Goal: Communication & Community: Answer question/provide support

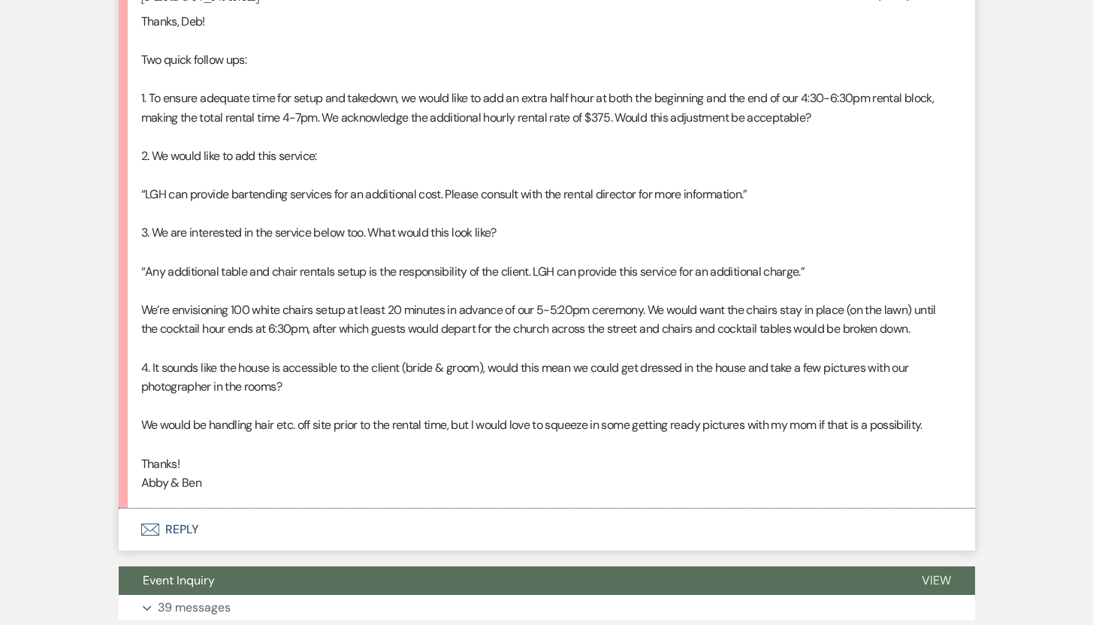
scroll to position [861, 0]
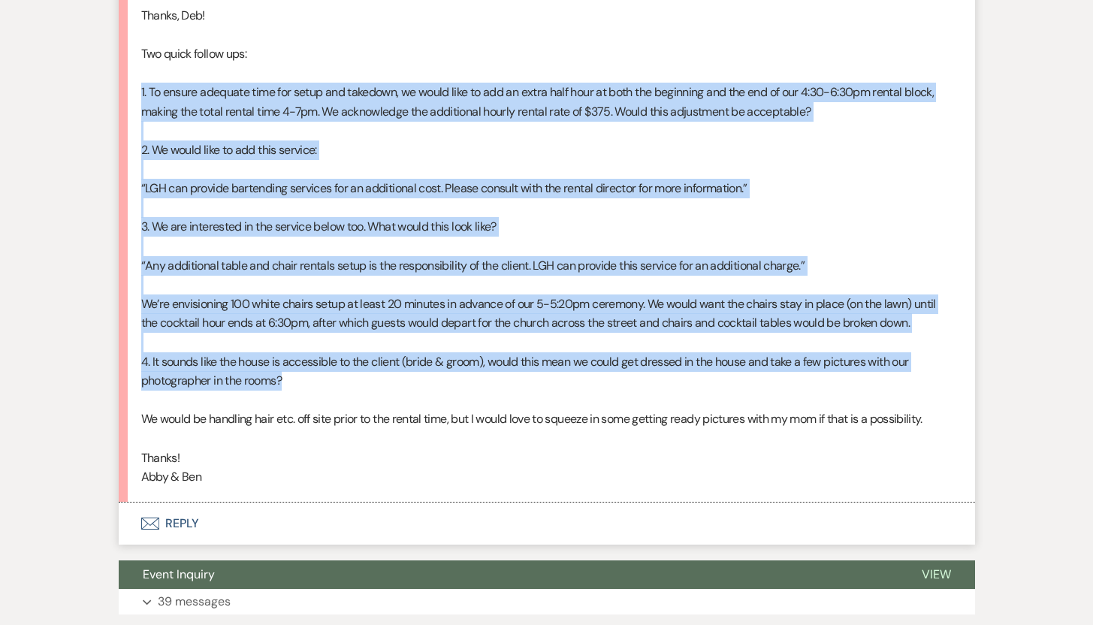
drag, startPoint x: 142, startPoint y: 92, endPoint x: 312, endPoint y: 384, distance: 337.7
click at [312, 384] on div "Thanks, Deb! Two quick follow ups: 1. To ensure adequate time for setup and tak…" at bounding box center [546, 246] width 811 height 481
copy div "7. Lo ipsumd sitametc adip eli seddo eiu temporin, ut labor etdo ma ali en admi…"
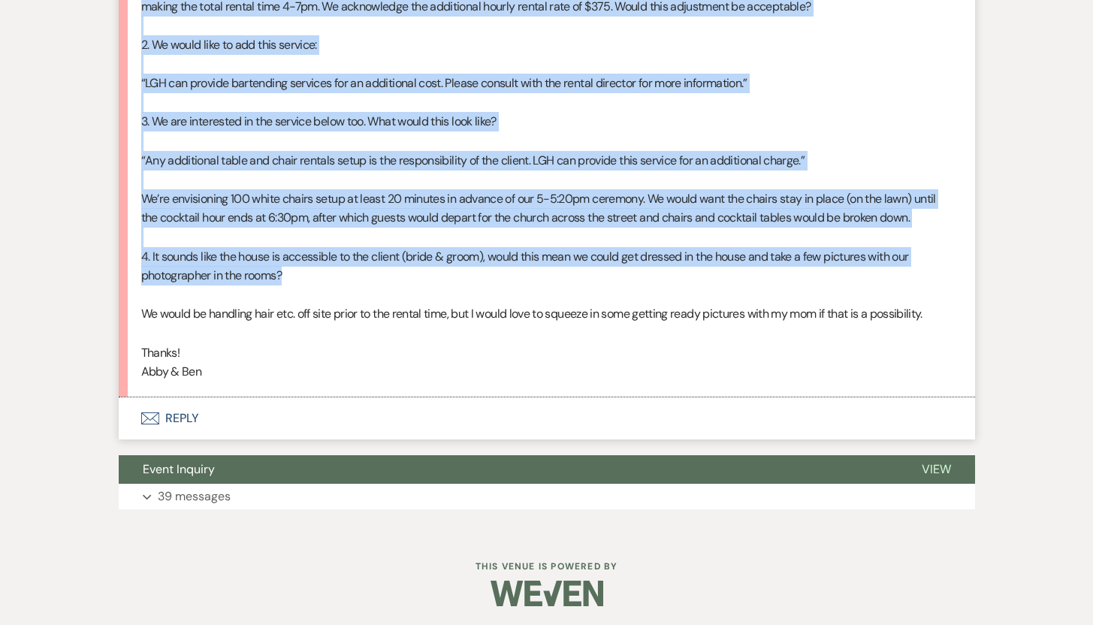
scroll to position [969, 0]
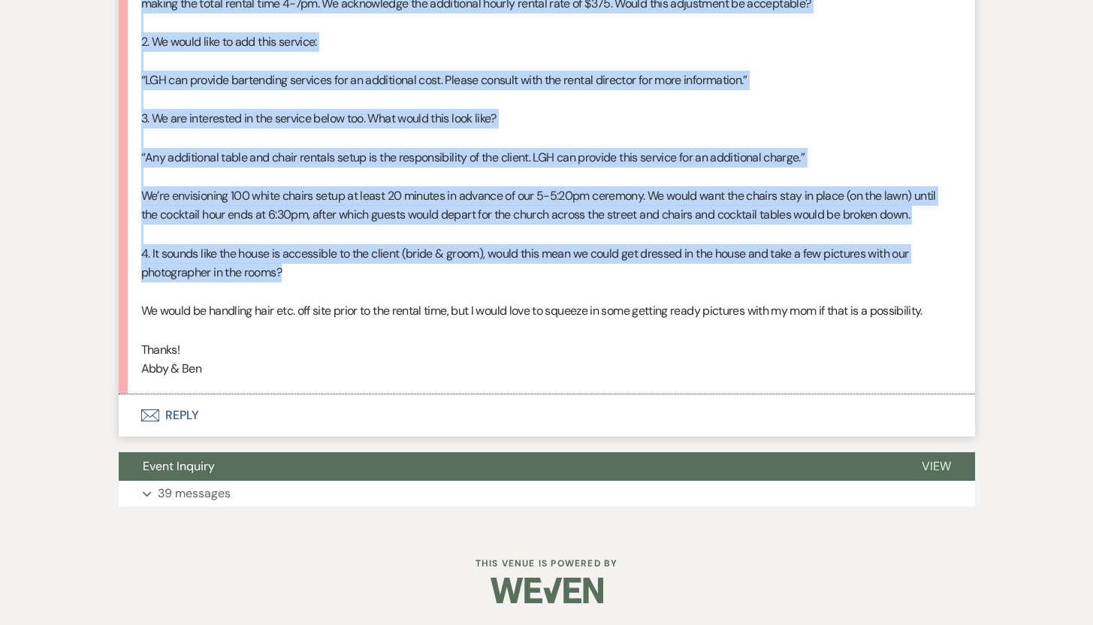
click at [189, 412] on button "Envelope Reply" at bounding box center [547, 415] width 856 height 42
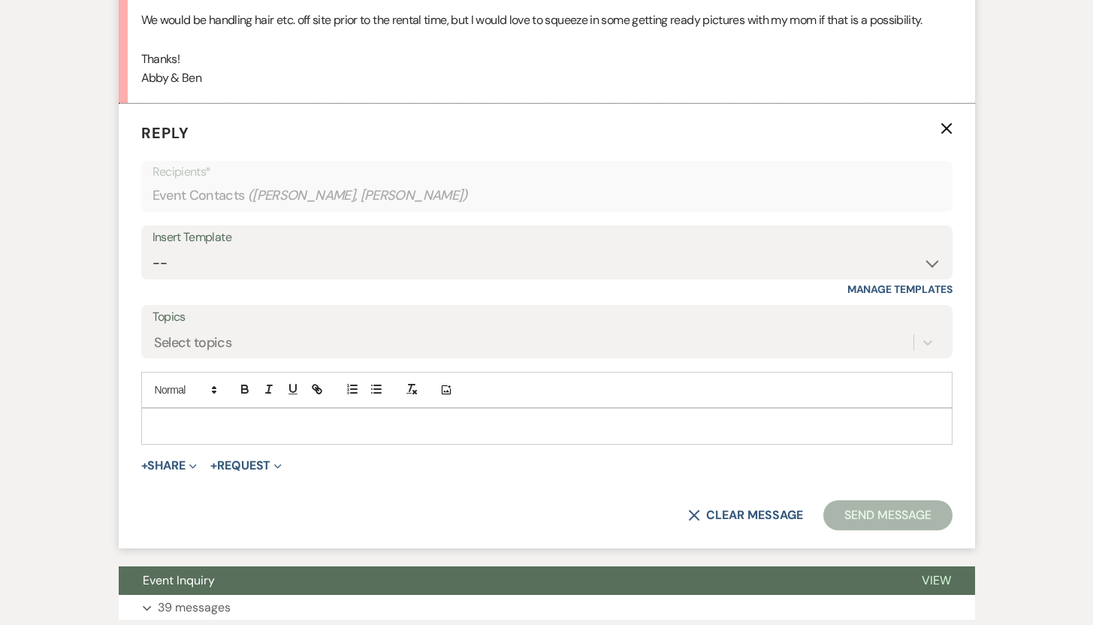
scroll to position [1292, 0]
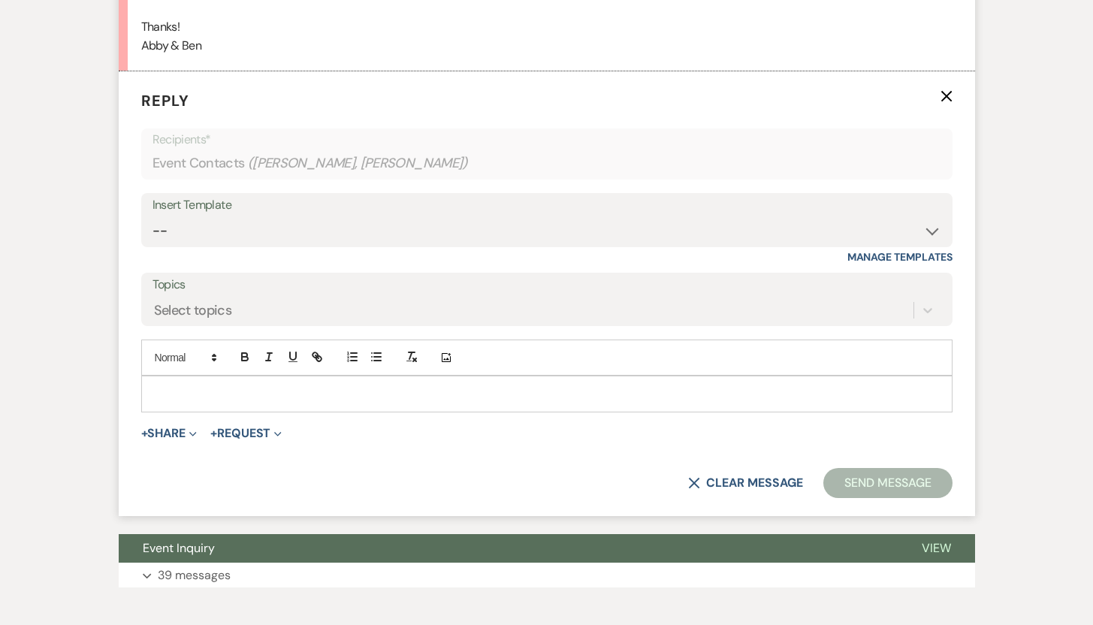
click at [331, 393] on p at bounding box center [546, 393] width 787 height 17
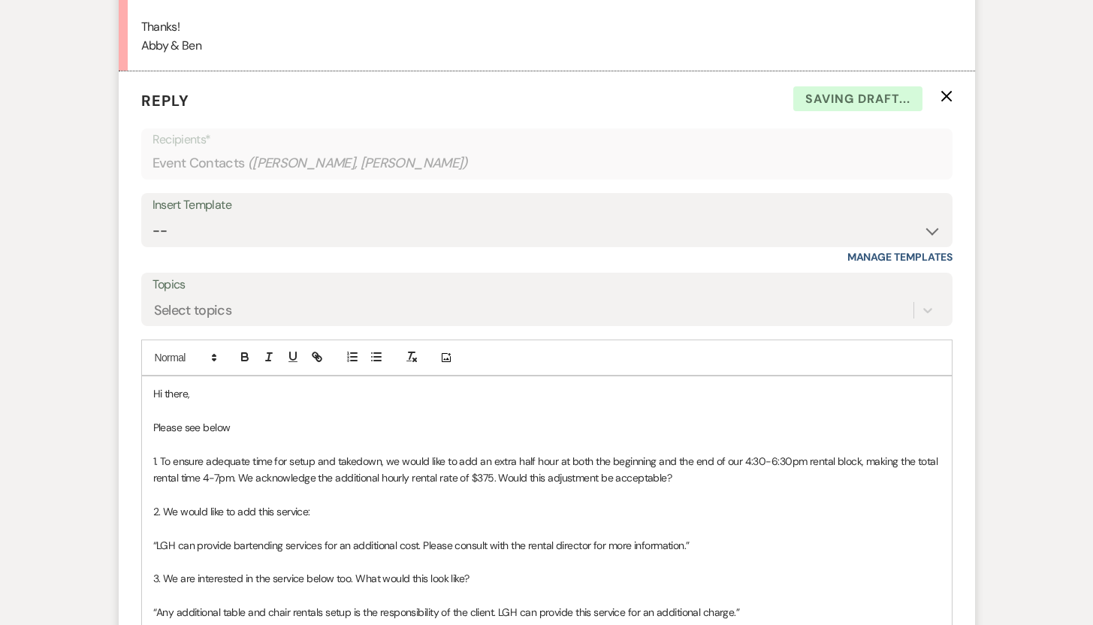
click at [203, 426] on p "Please see below" at bounding box center [546, 427] width 787 height 17
click at [692, 476] on p "1. To ensure adequate time for setup and takedown, we would like to add an extr…" at bounding box center [546, 470] width 787 height 34
drag, startPoint x: 905, startPoint y: 478, endPoint x: 674, endPoint y: 482, distance: 231.4
click at [674, 482] on p "1. To ensure adequate time for setup and takedown, we would like to add an extr…" at bounding box center [546, 470] width 787 height 34
click at [243, 355] on icon "button" at bounding box center [245, 357] width 14 height 14
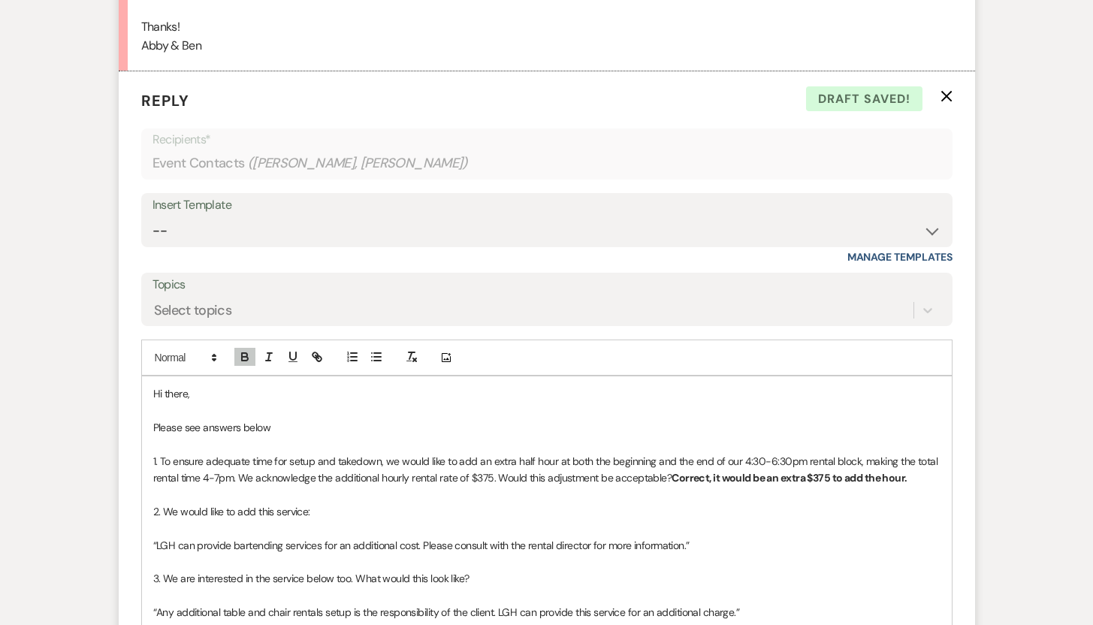
click at [710, 545] on p "“LGH can provide bartending services for an additional cost. Please consult wit…" at bounding box center [546, 545] width 787 height 17
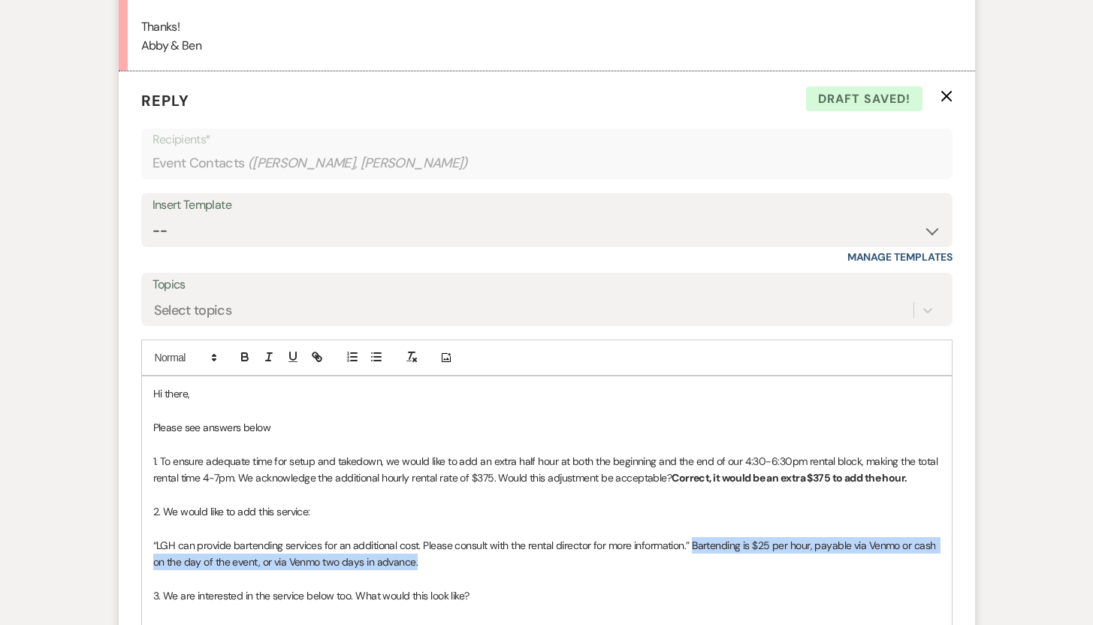
drag, startPoint x: 693, startPoint y: 545, endPoint x: 711, endPoint y: 554, distance: 20.2
click at [711, 554] on p "“LGH can provide bartending services for an additional cost. Please consult wit…" at bounding box center [546, 554] width 787 height 34
click at [246, 358] on icon "button" at bounding box center [245, 359] width 6 height 4
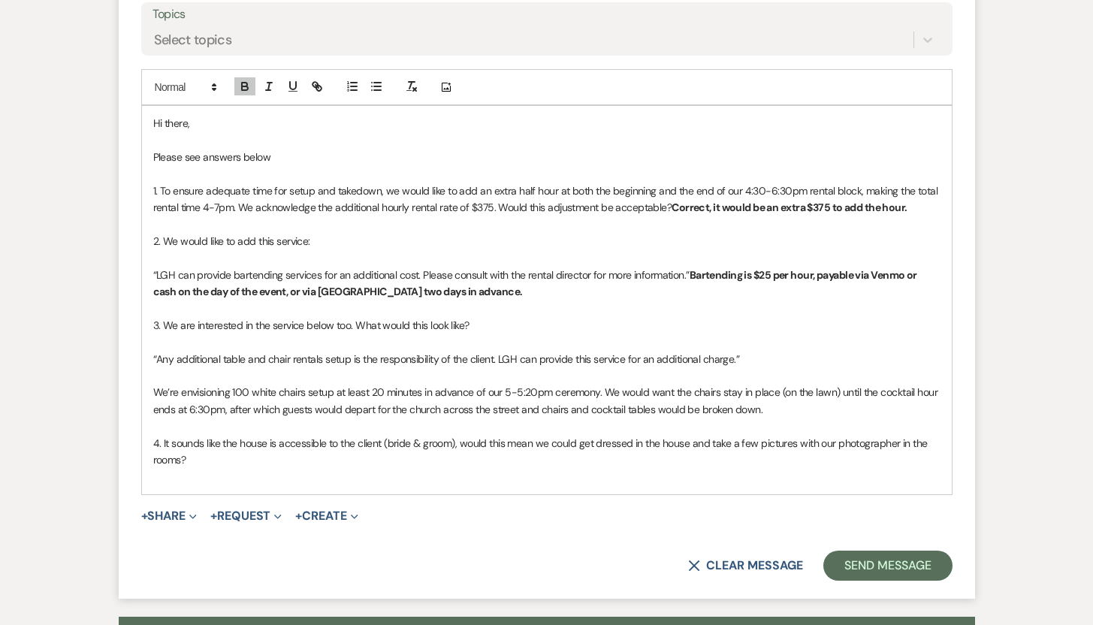
scroll to position [1570, 0]
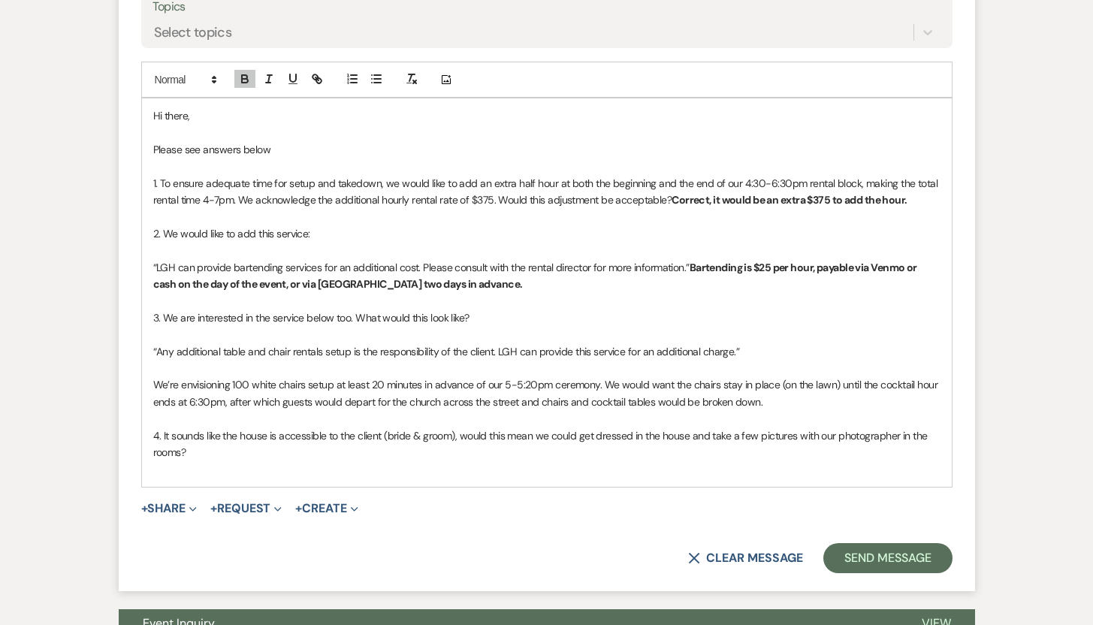
click at [782, 403] on p "We’re envisioning 100 white chairs setup at least 20 minutes in advance of our …" at bounding box center [546, 393] width 787 height 34
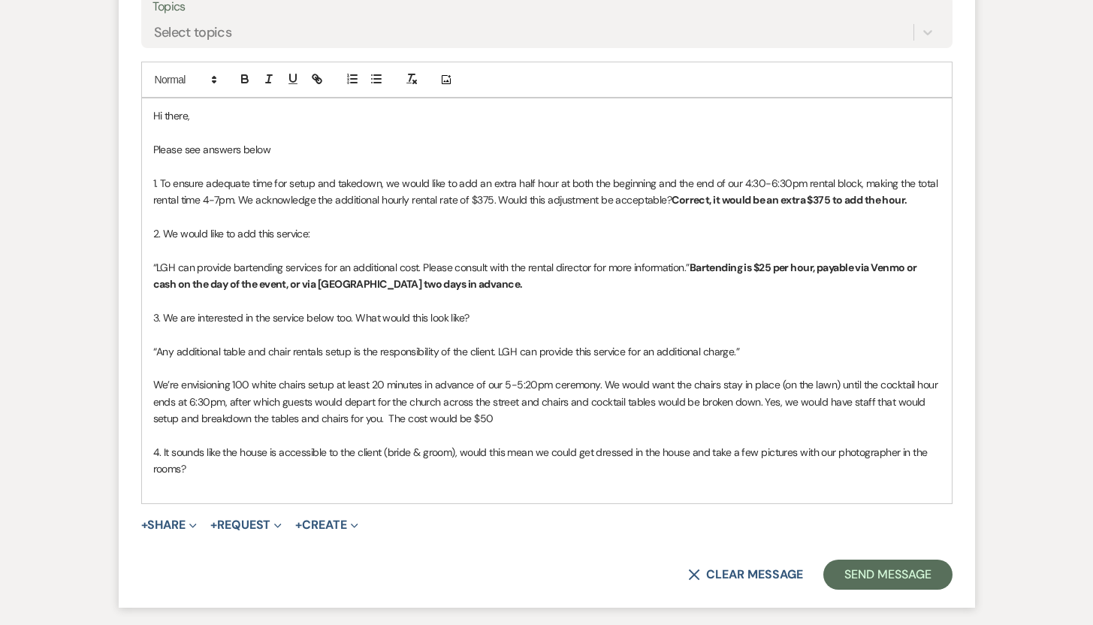
drag, startPoint x: 762, startPoint y: 401, endPoint x: 816, endPoint y: 393, distance: 55.5
click at [816, 393] on p "We’re envisioning 100 white chairs setup at least 20 minutes in advance of our …" at bounding box center [546, 401] width 787 height 50
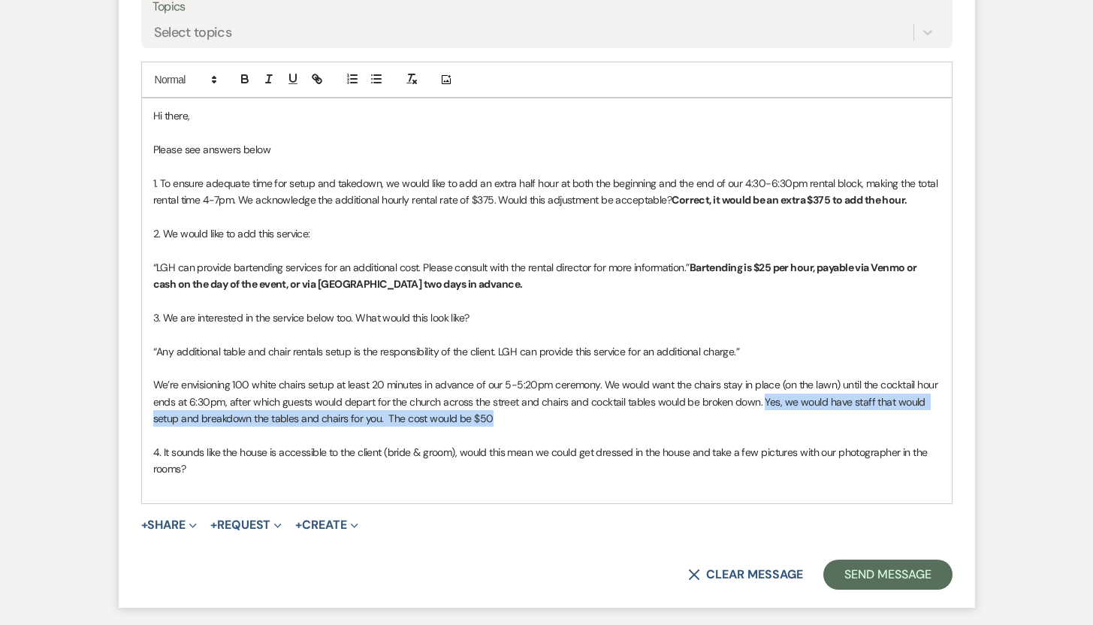
drag, startPoint x: 760, startPoint y: 400, endPoint x: 794, endPoint y: 416, distance: 37.3
click at [794, 416] on p "We’re envisioning 100 white chairs setup at least 20 minutes in advance of our …" at bounding box center [546, 401] width 787 height 50
click at [243, 82] on icon "button" at bounding box center [245, 79] width 14 height 14
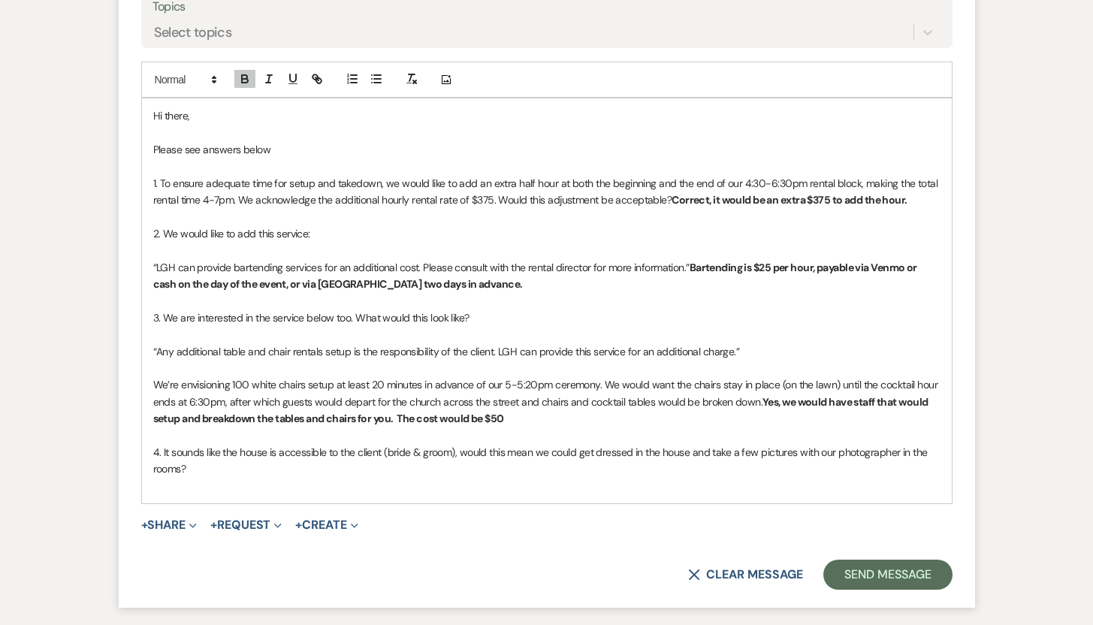
click at [510, 418] on p "We’re envisioning 100 white chairs setup at least 20 minutes in advance of our …" at bounding box center [546, 401] width 787 height 50
click at [225, 472] on p "4. It sounds like the house is accessible to the client (bride & groom), would …" at bounding box center [546, 461] width 787 height 34
drag, startPoint x: 252, startPoint y: 469, endPoint x: 192, endPoint y: 469, distance: 60.1
click at [192, 469] on p "4. It sounds like the house is accessible to the client (bride & groom), would …" at bounding box center [546, 461] width 787 height 34
click at [243, 74] on icon "button" at bounding box center [245, 79] width 14 height 14
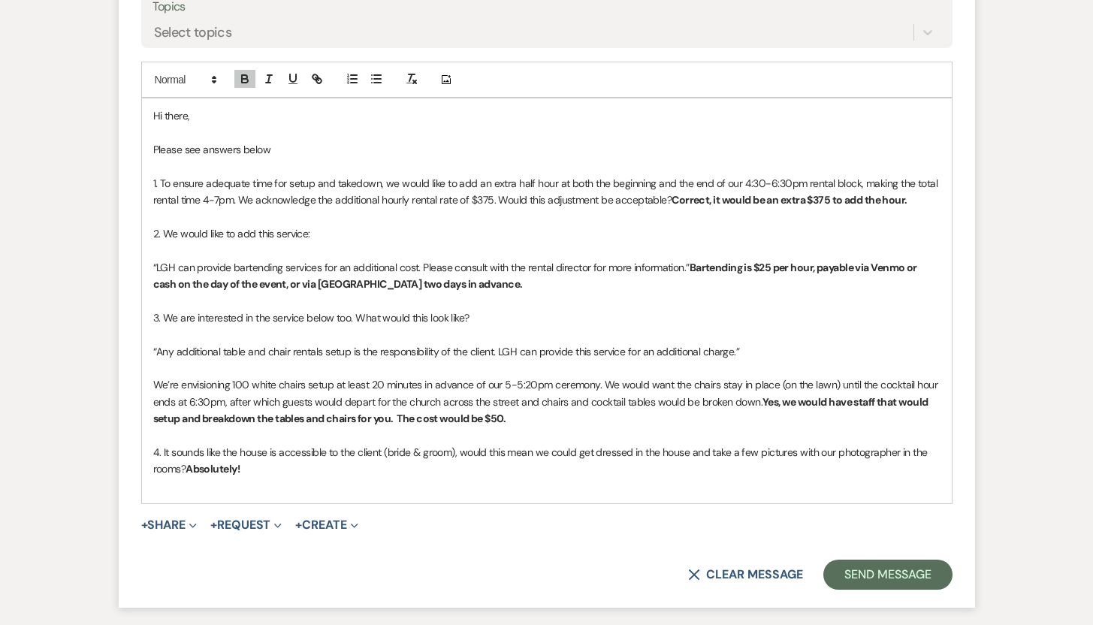
click at [360, 476] on p "4. It sounds like the house is accessible to the client (bride & groom), would …" at bounding box center [546, 461] width 787 height 34
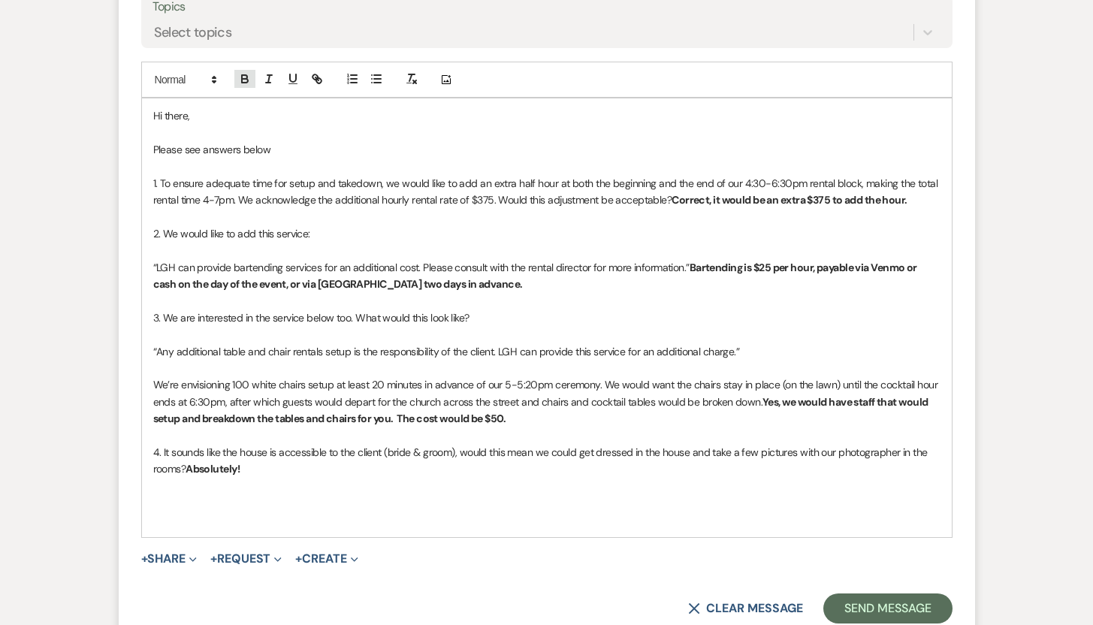
click at [243, 82] on icon "button" at bounding box center [245, 79] width 14 height 14
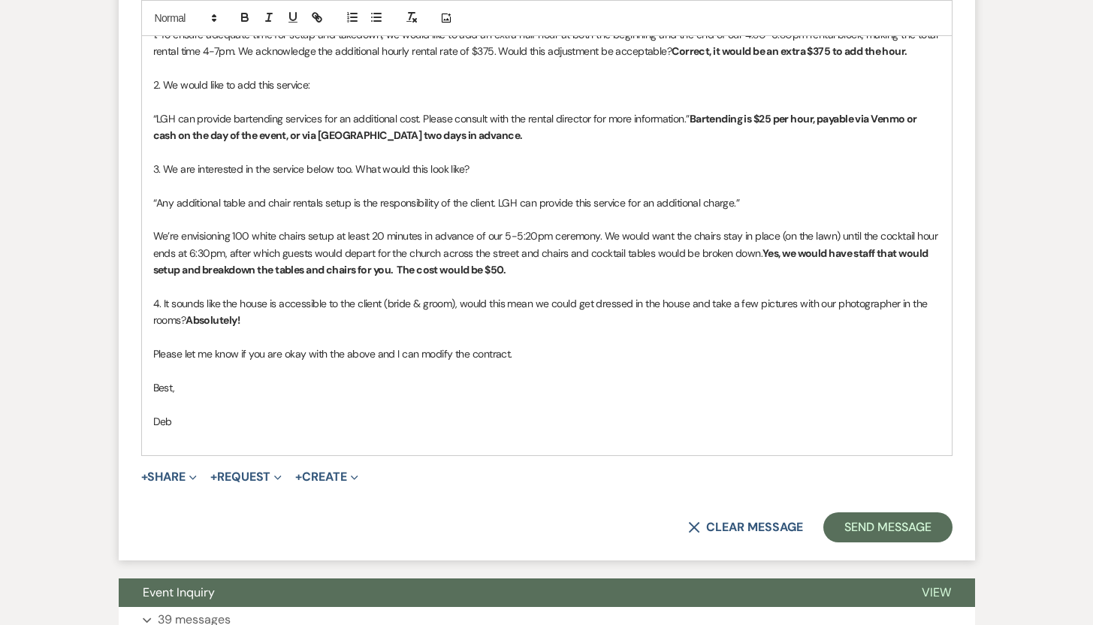
scroll to position [1739, 0]
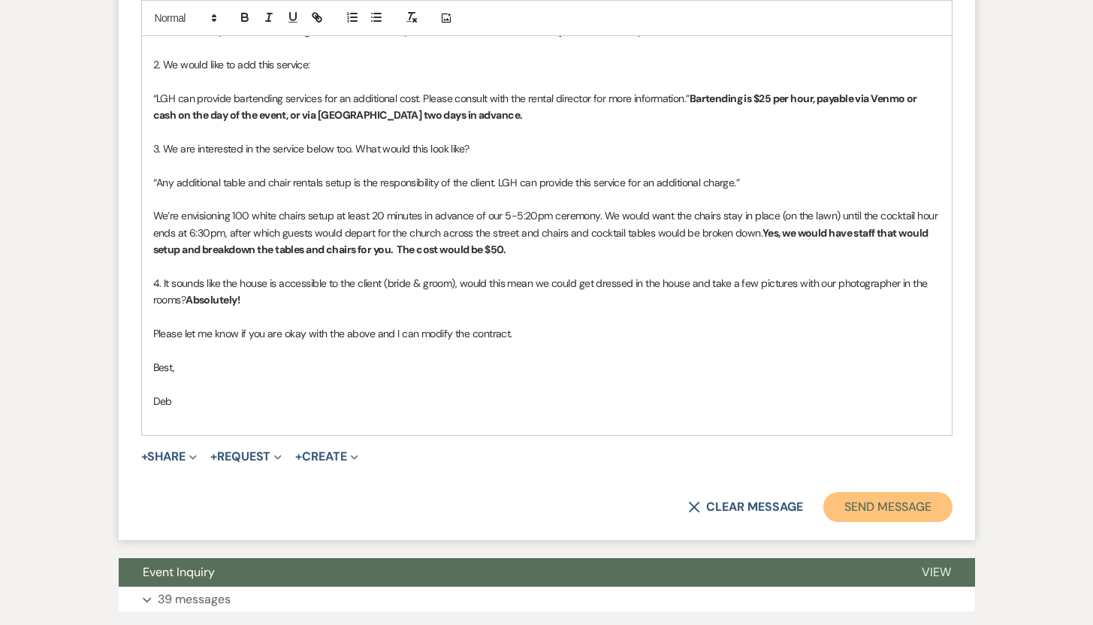
click at [880, 509] on button "Send Message" at bounding box center [887, 507] width 128 height 30
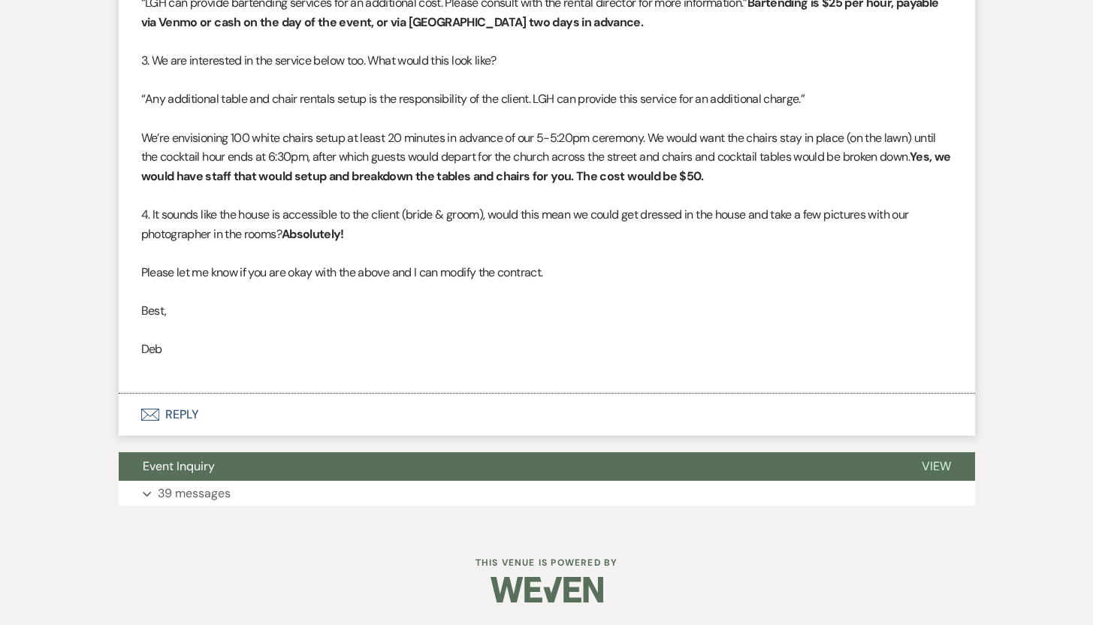
scroll to position [1615, 0]
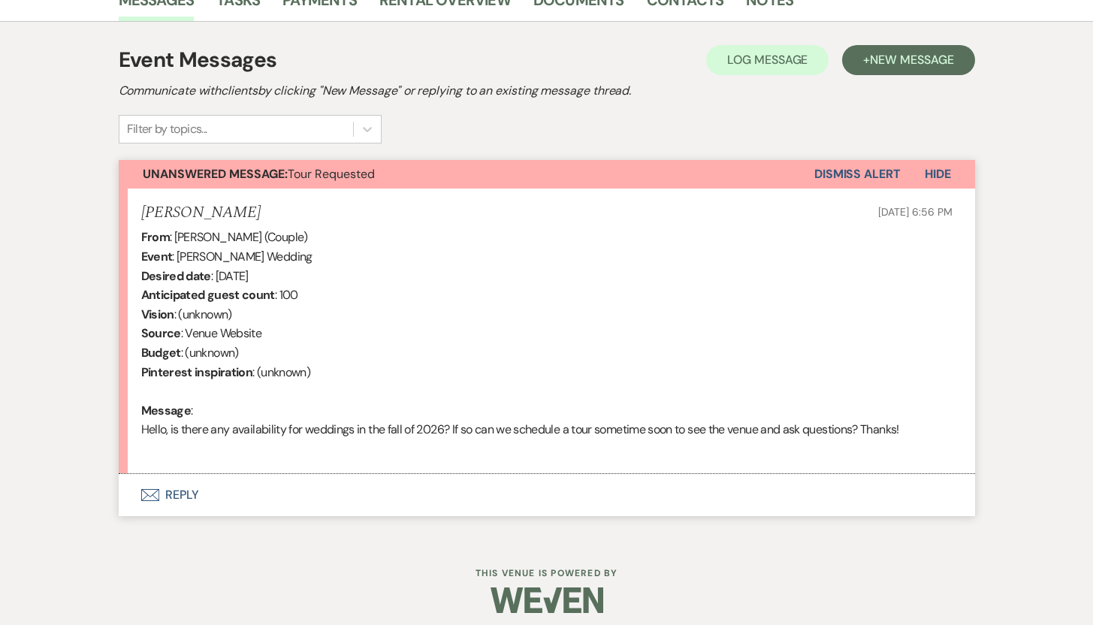
click at [184, 490] on button "Envelope Reply" at bounding box center [547, 495] width 856 height 42
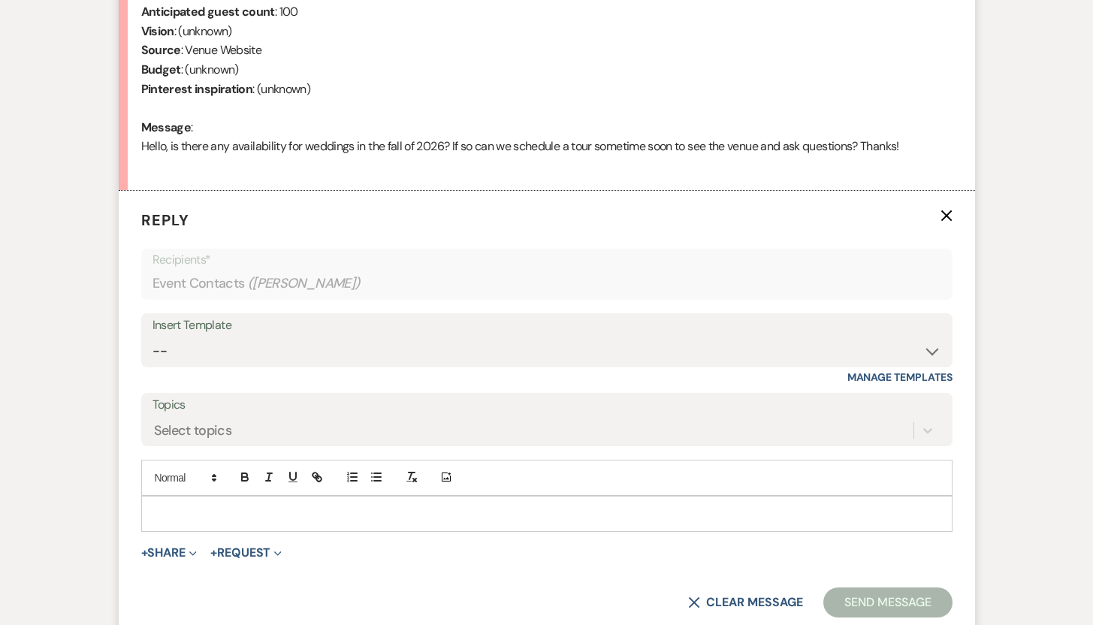
scroll to position [690, 0]
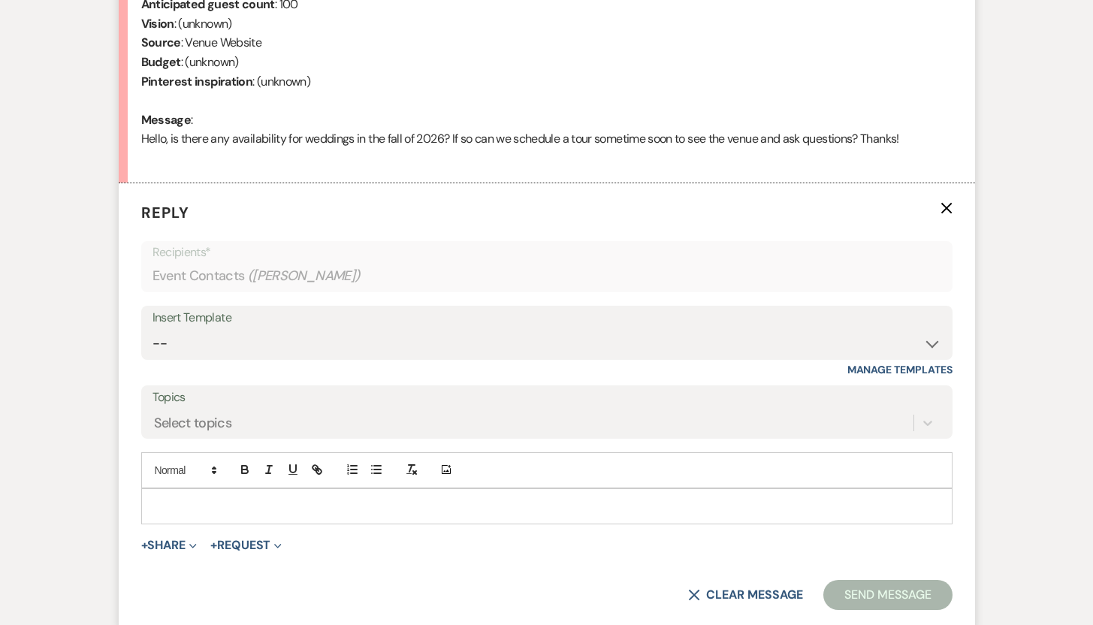
click at [503, 507] on p at bounding box center [546, 506] width 787 height 17
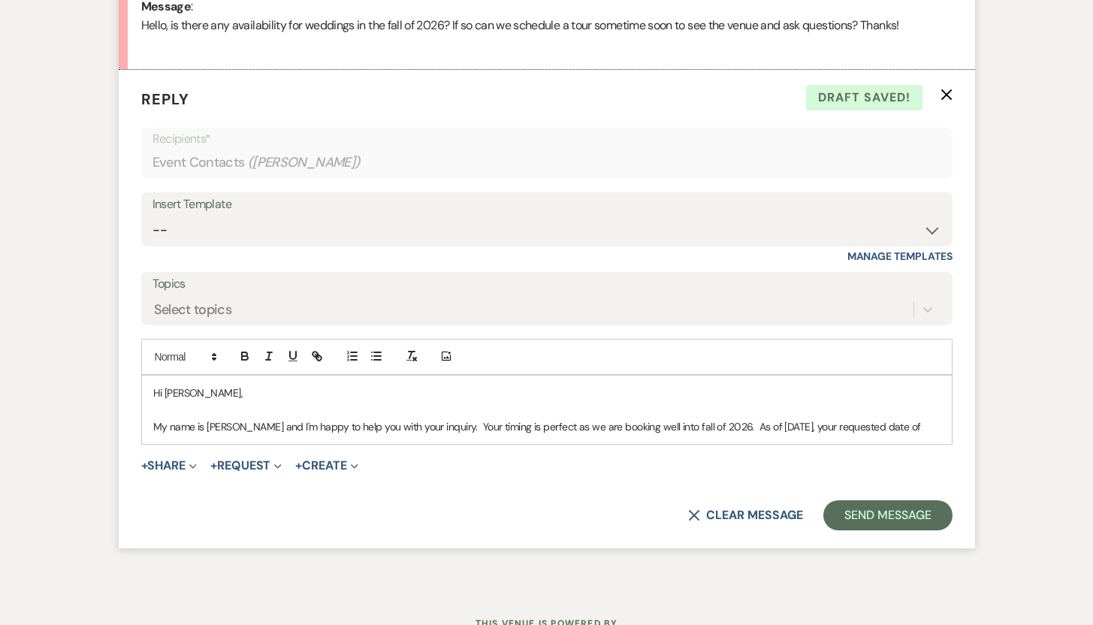
scroll to position [807, 0]
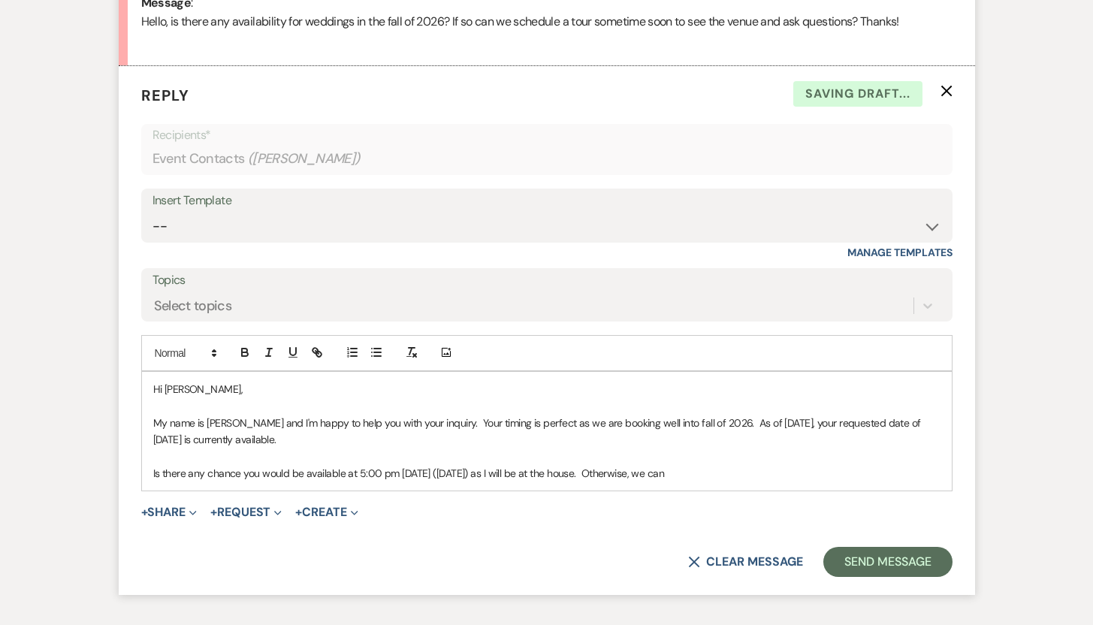
click at [713, 475] on p "Is there any chance you would be available at 5:00 pm tomorrow (August 19) as I…" at bounding box center [546, 473] width 787 height 17
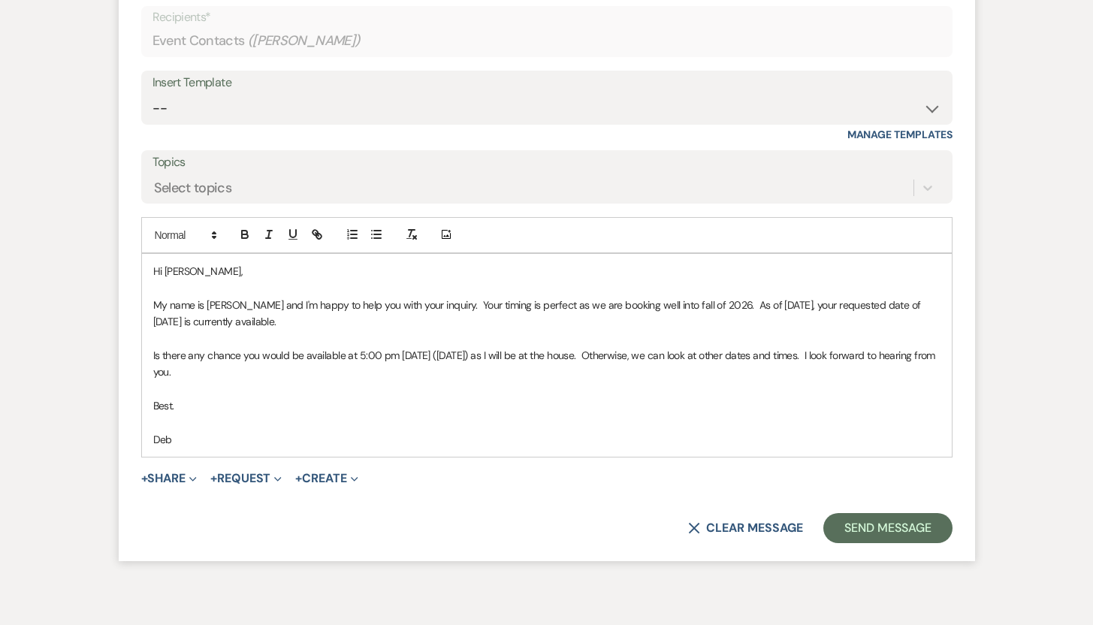
scroll to position [998, 0]
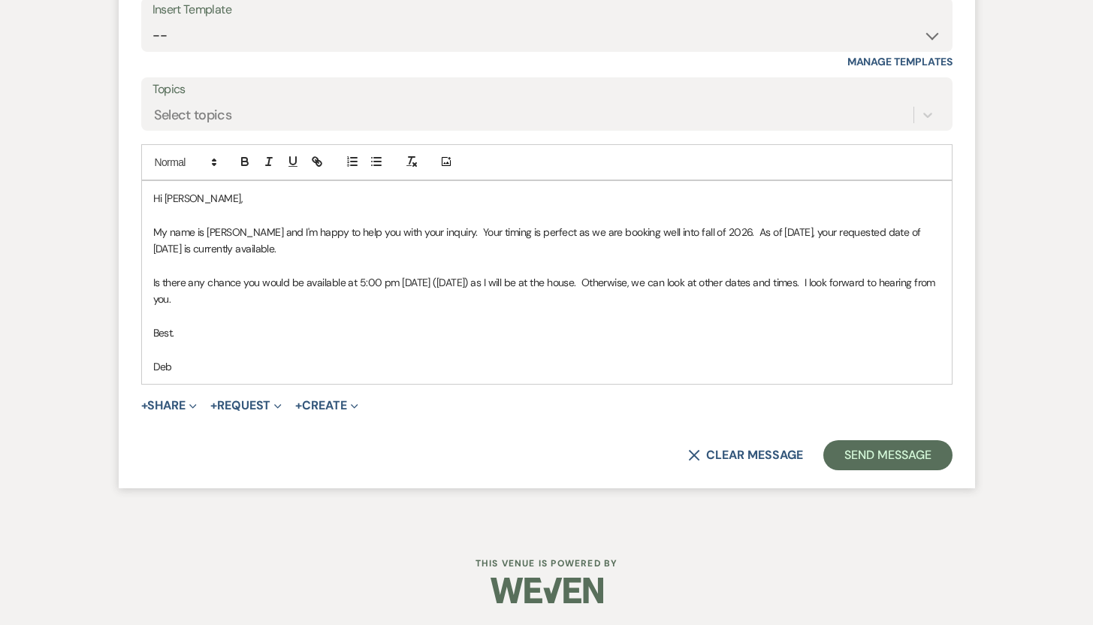
click at [857, 450] on button "Send Message" at bounding box center [887, 455] width 128 height 30
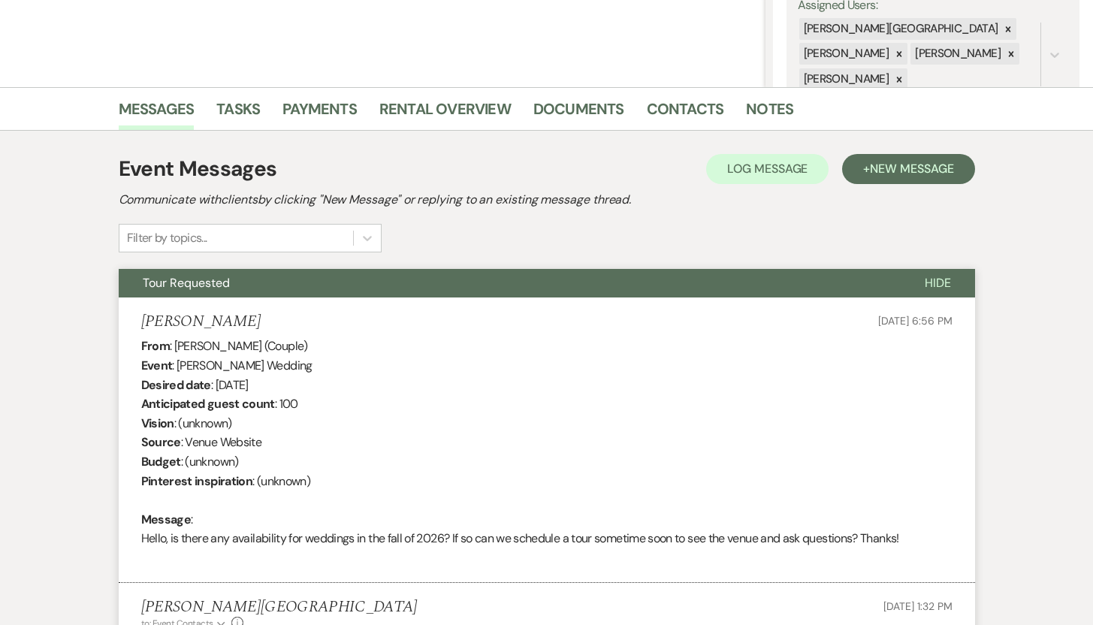
scroll to position [0, 0]
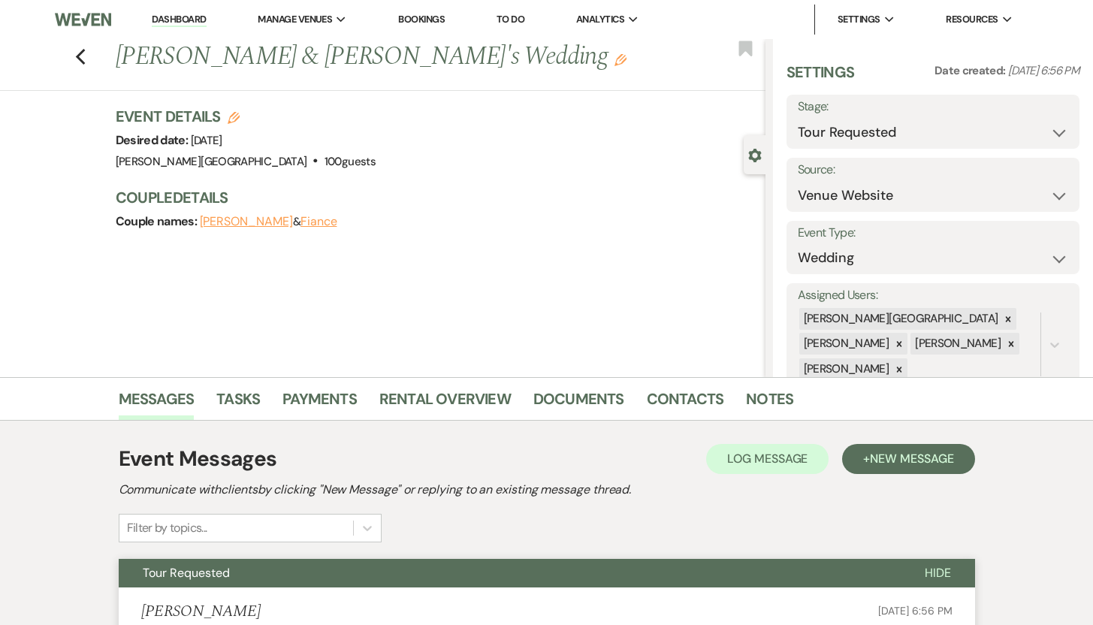
click at [184, 22] on link "Dashboard" at bounding box center [179, 20] width 54 height 14
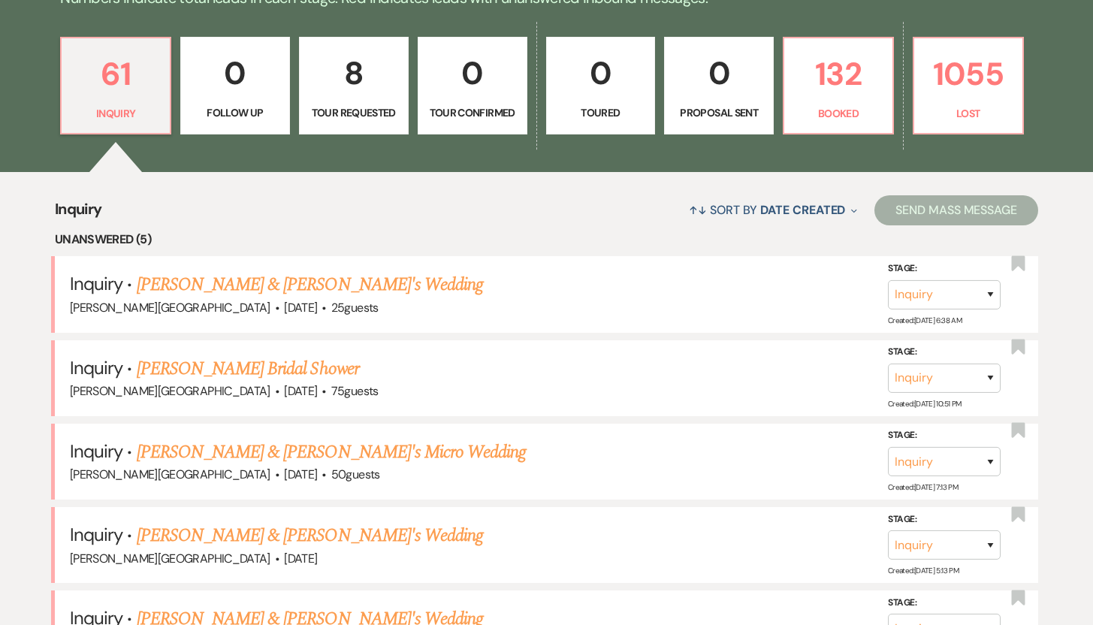
scroll to position [413, 0]
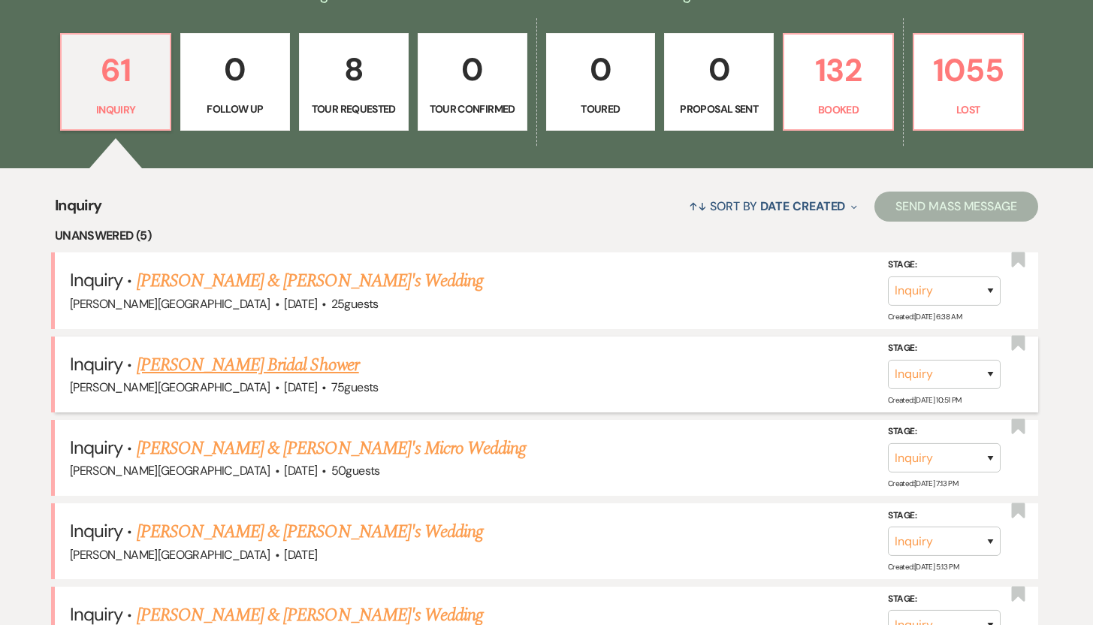
click at [280, 366] on link "Kamryn Jebb's Bridal Shower" at bounding box center [248, 365] width 222 height 27
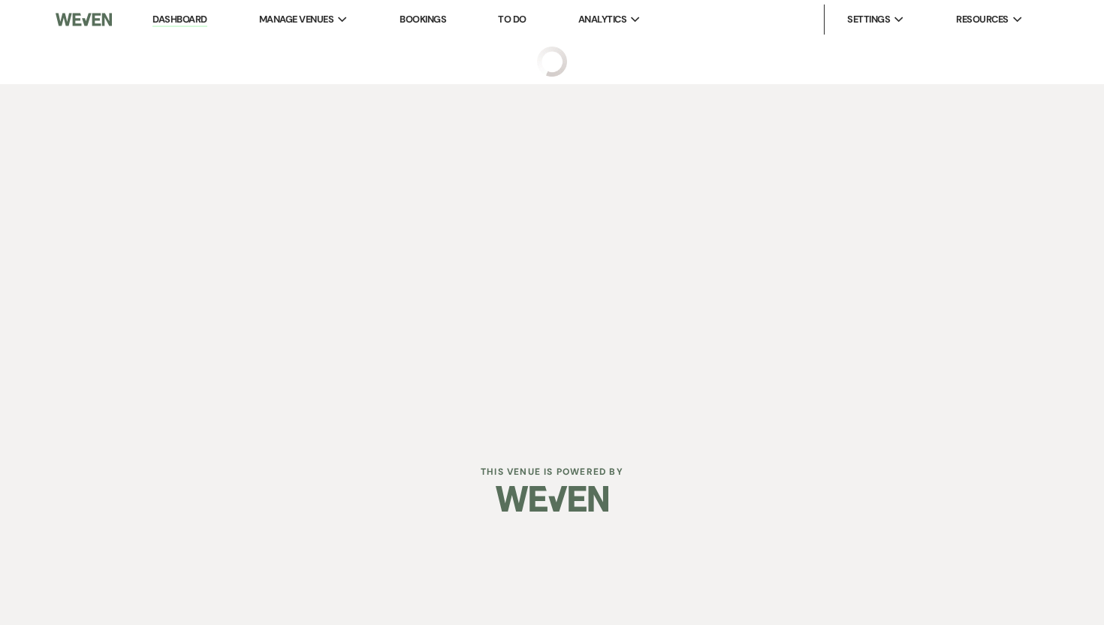
select select "5"
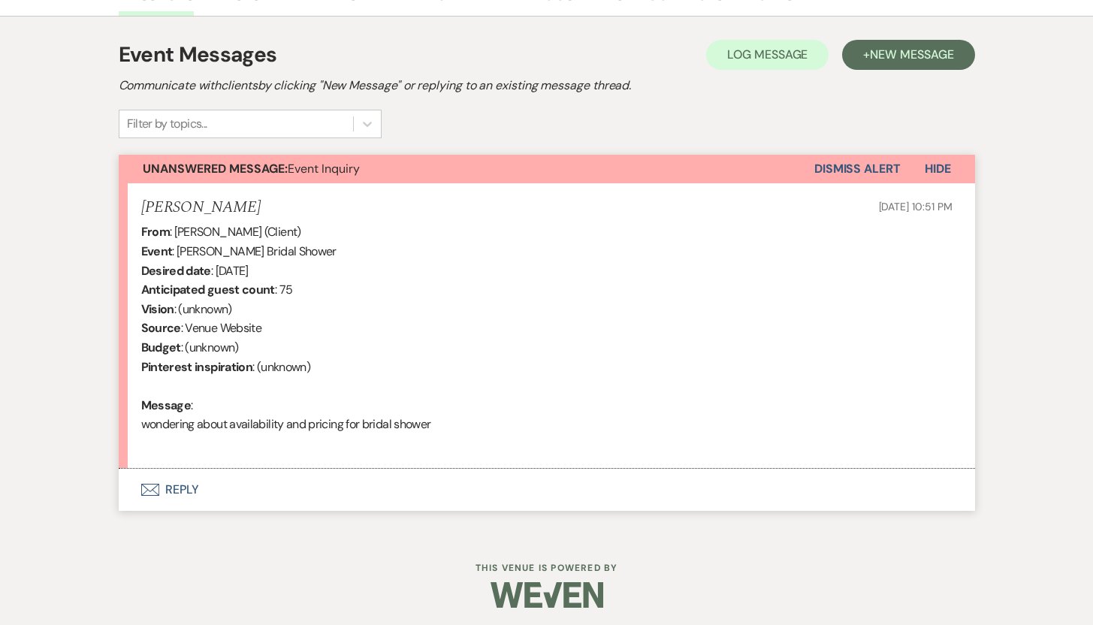
scroll to position [409, 0]
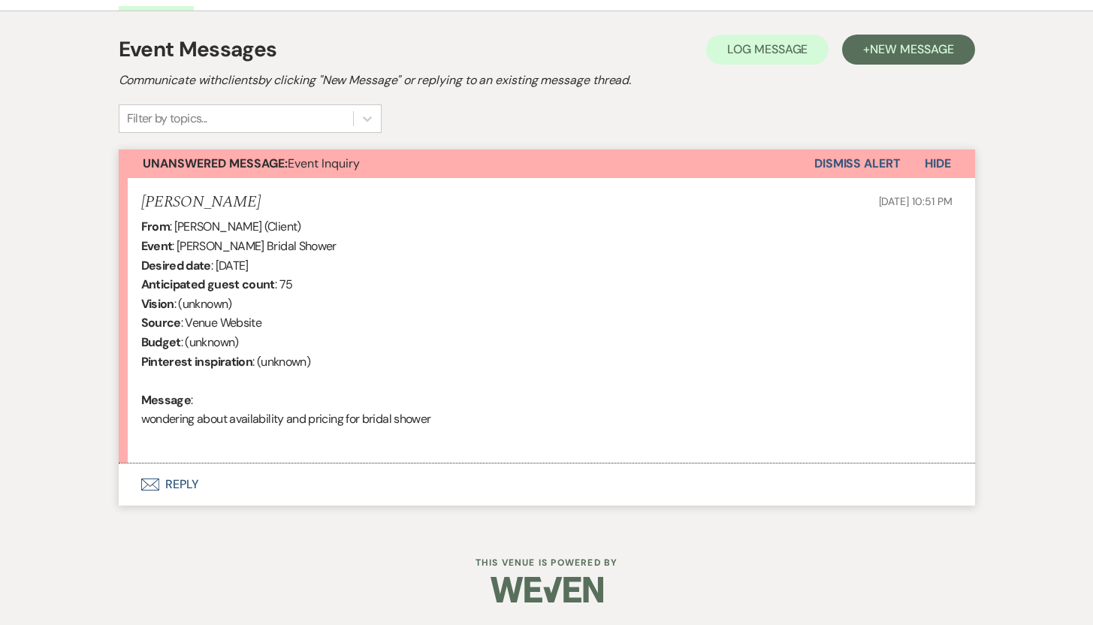
click at [186, 485] on button "Envelope Reply" at bounding box center [547, 484] width 856 height 42
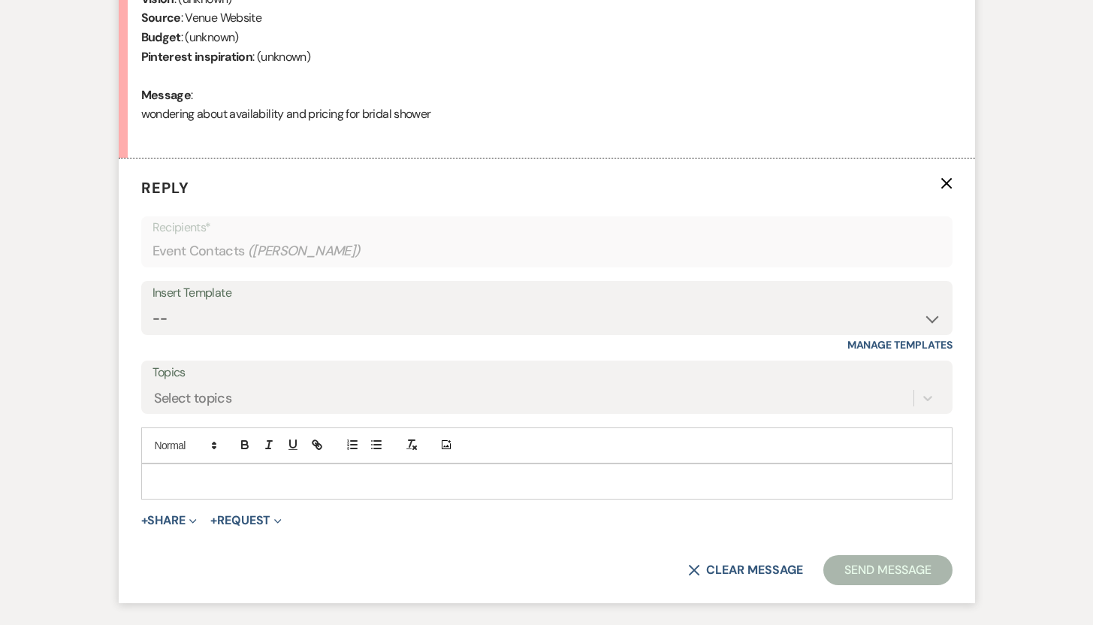
scroll to position [751, 0]
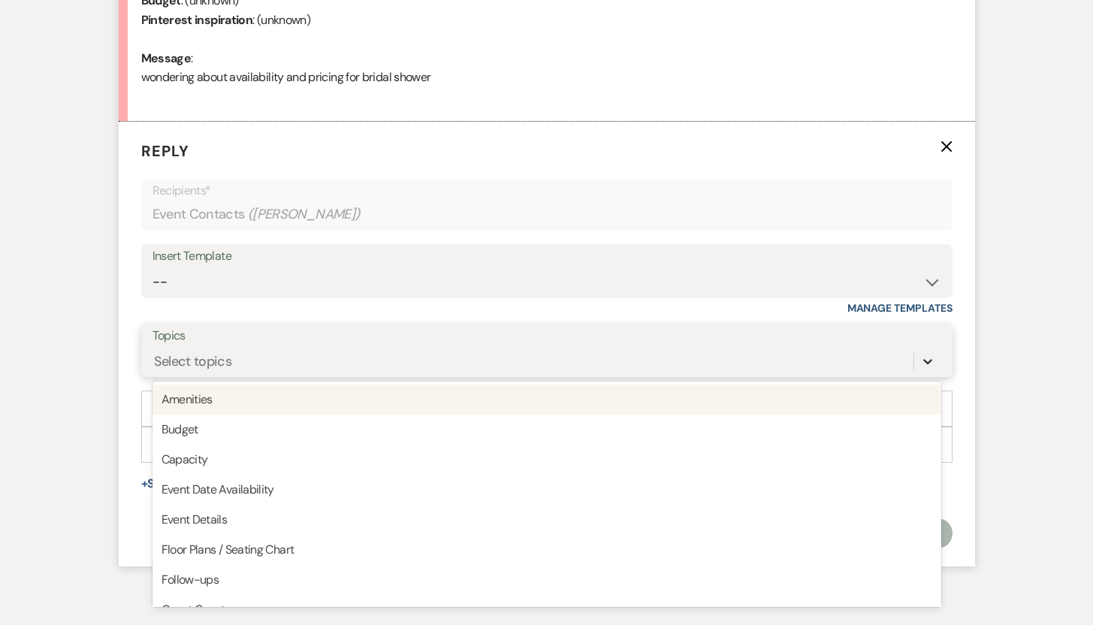
click at [928, 361] on icon at bounding box center [927, 361] width 9 height 5
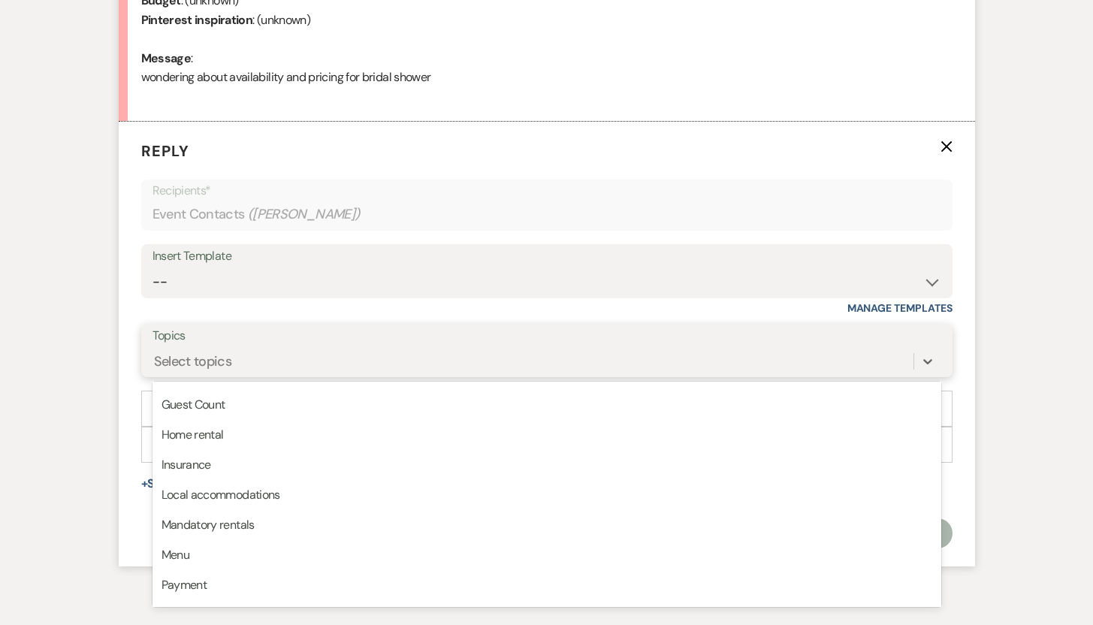
scroll to position [207, 0]
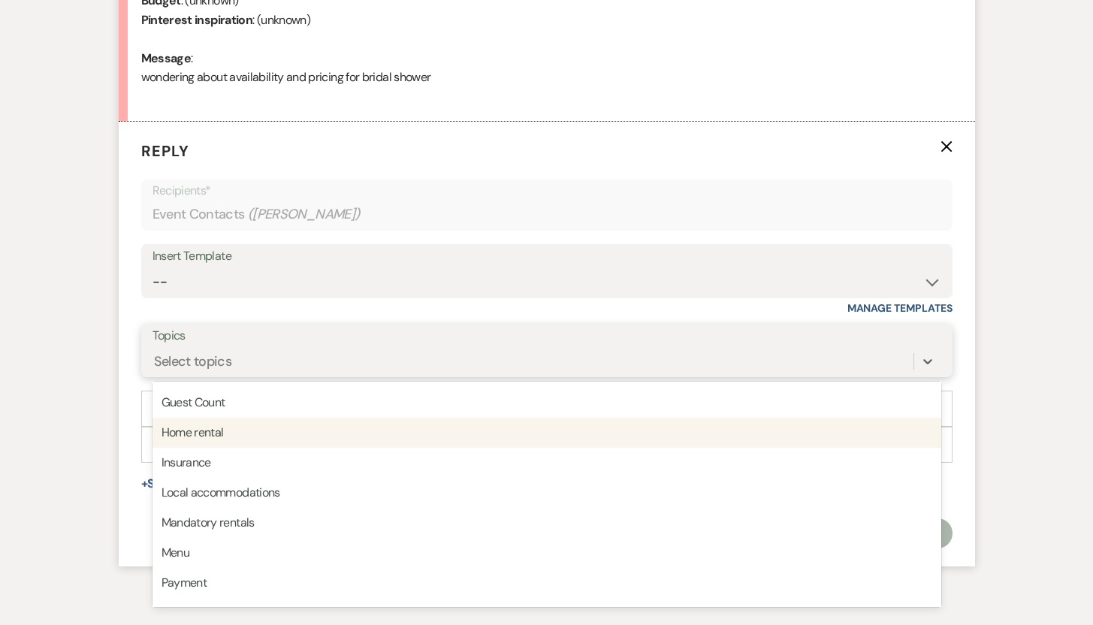
click at [415, 428] on div "Home rental" at bounding box center [546, 433] width 789 height 30
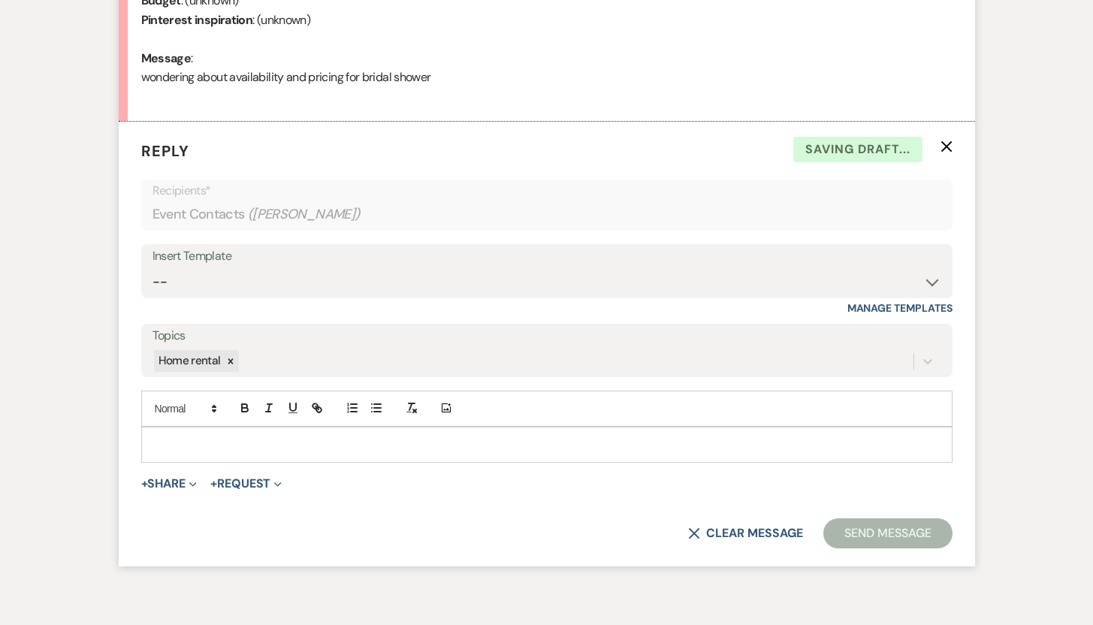
click at [324, 442] on p at bounding box center [546, 444] width 787 height 17
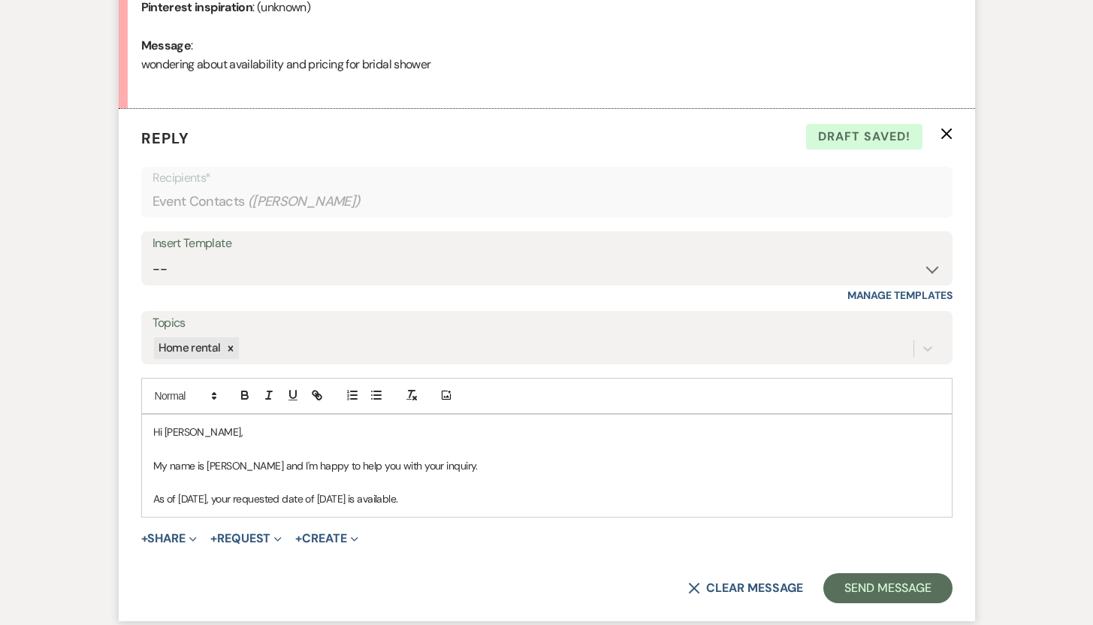
scroll to position [765, 0]
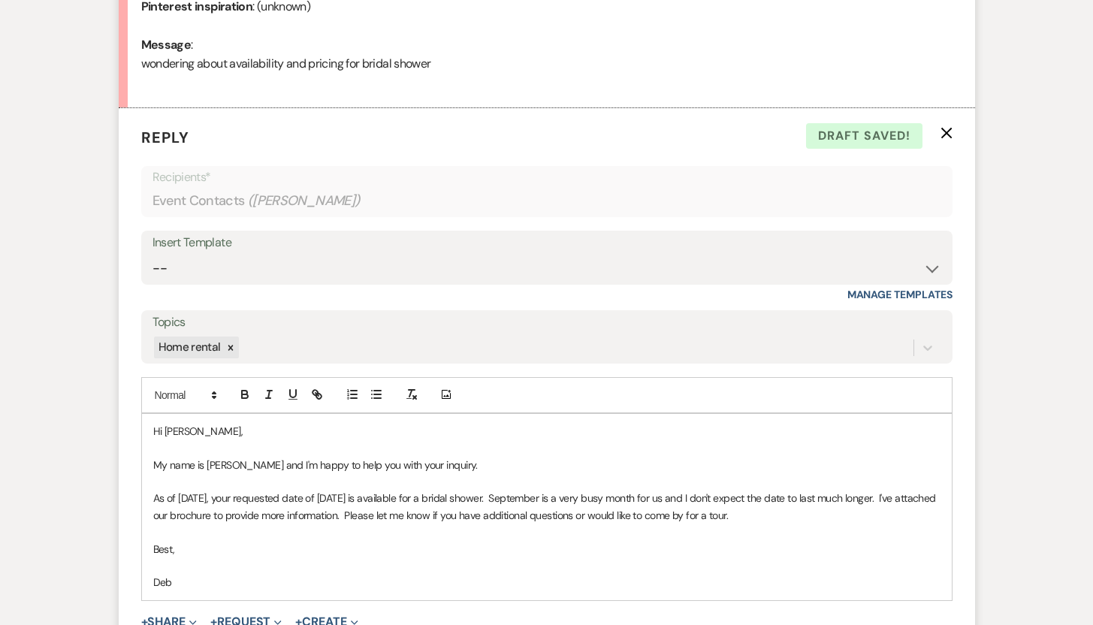
click at [174, 620] on button "+ Share Expand" at bounding box center [169, 622] width 56 height 12
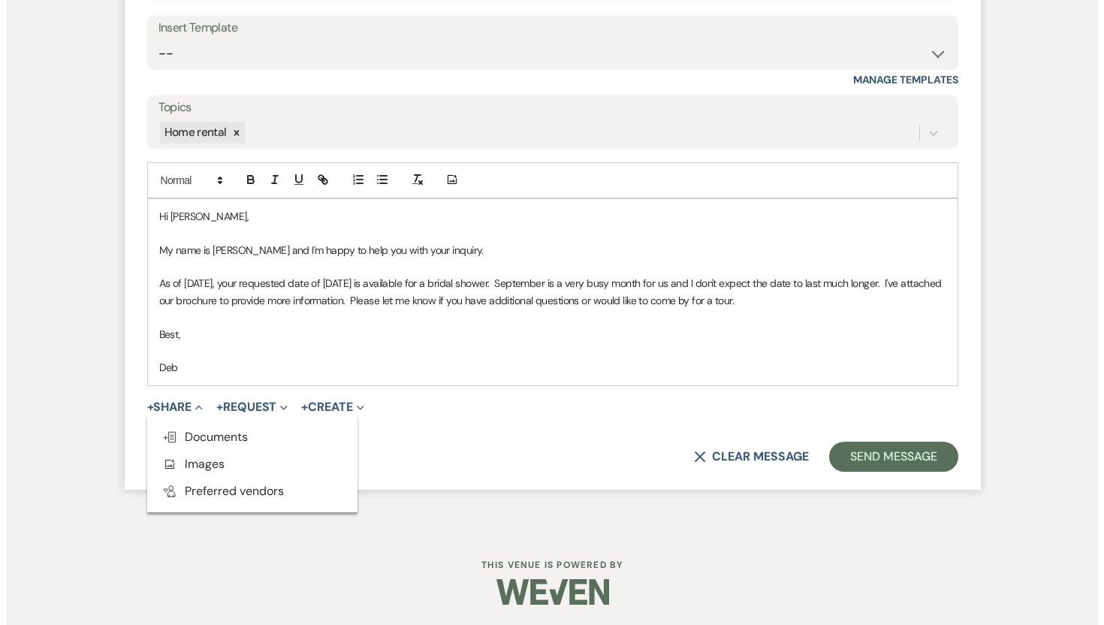
scroll to position [981, 0]
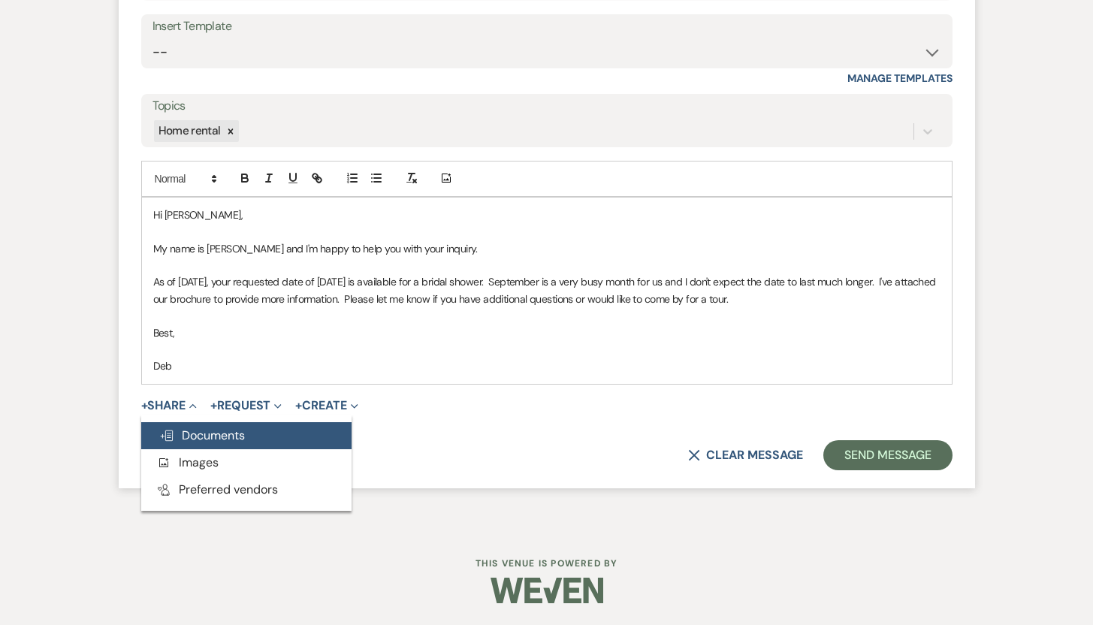
click at [216, 430] on span "Doc Upload Documents" at bounding box center [202, 435] width 86 height 16
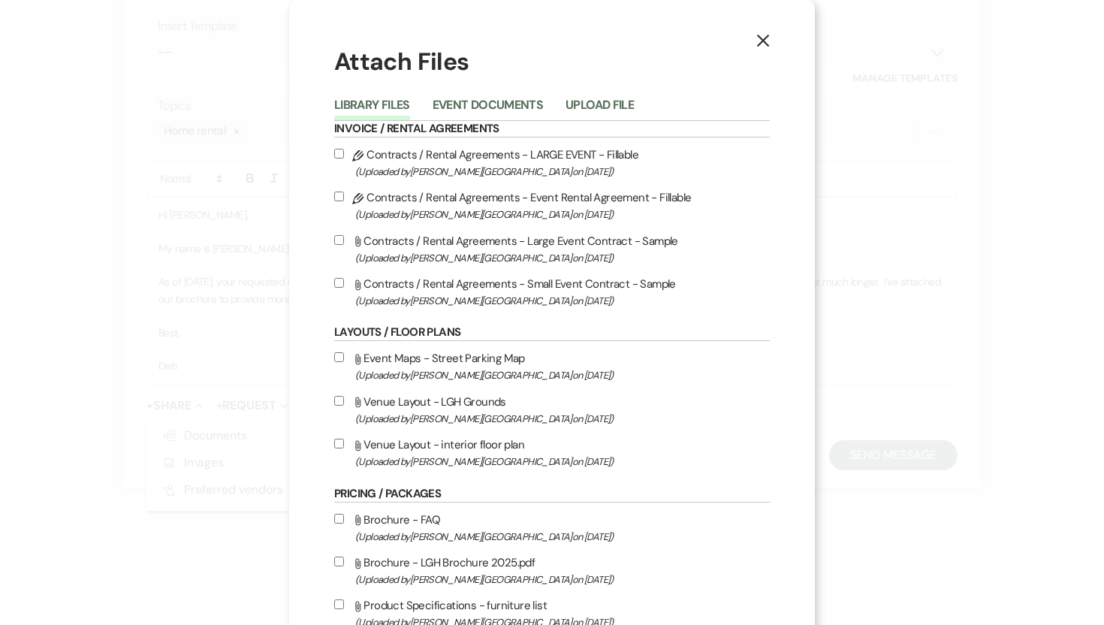
click at [334, 563] on input "Attach File Brochure - LGH Brochure 2025.pdf (Uploaded by Loring Greenough Hous…" at bounding box center [339, 562] width 10 height 10
checkbox input "true"
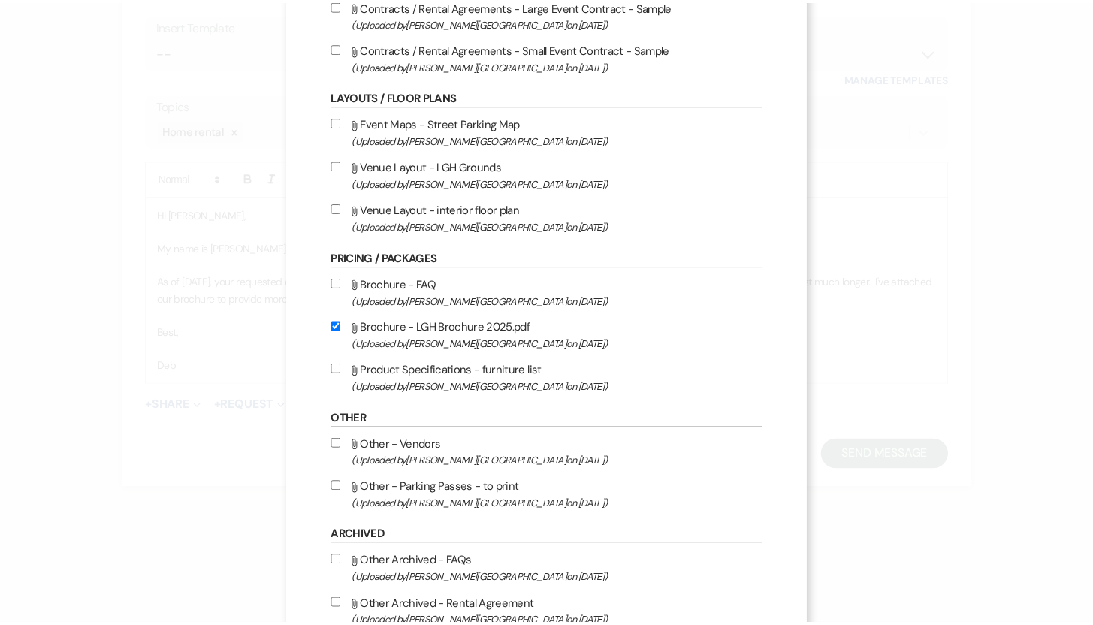
scroll to position [337, 0]
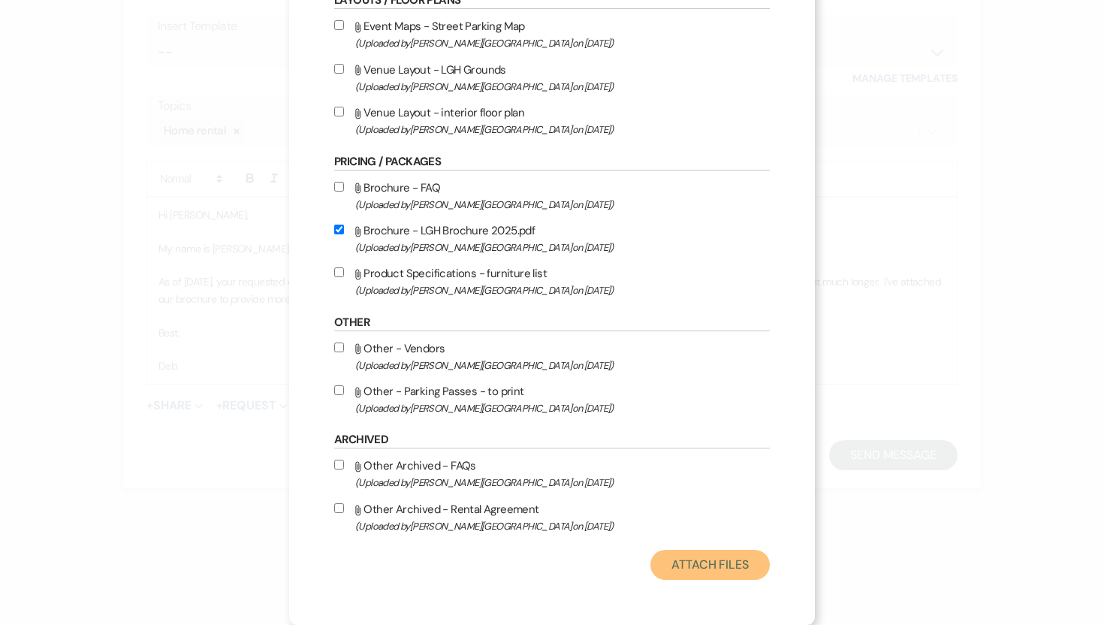
click at [699, 566] on button "Attach Files" at bounding box center [709, 565] width 119 height 30
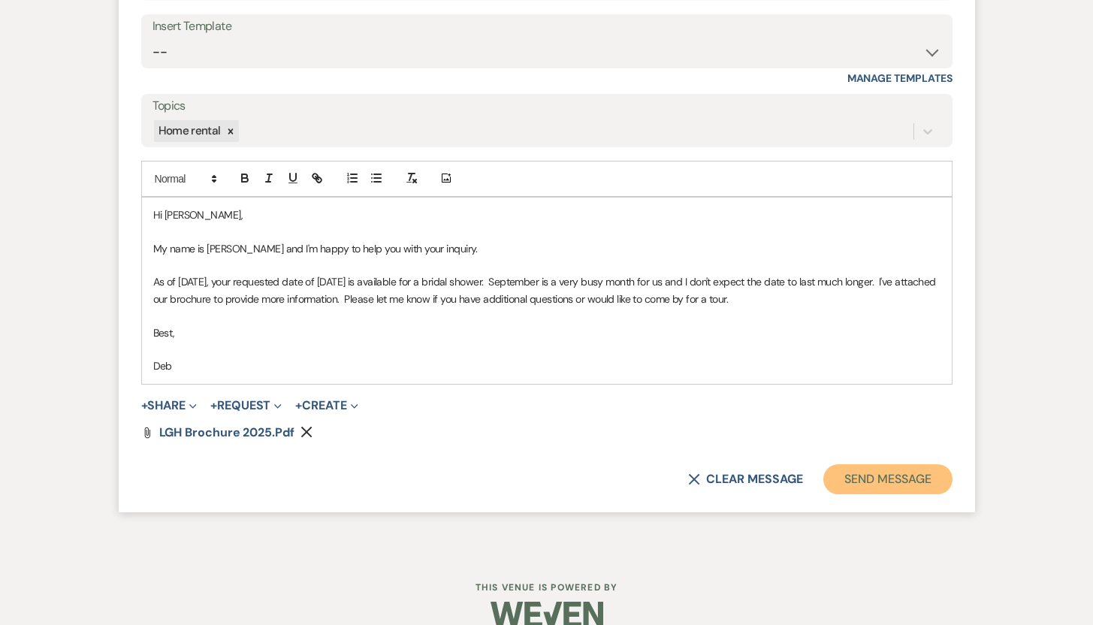
click at [885, 483] on button "Send Message" at bounding box center [887, 479] width 128 height 30
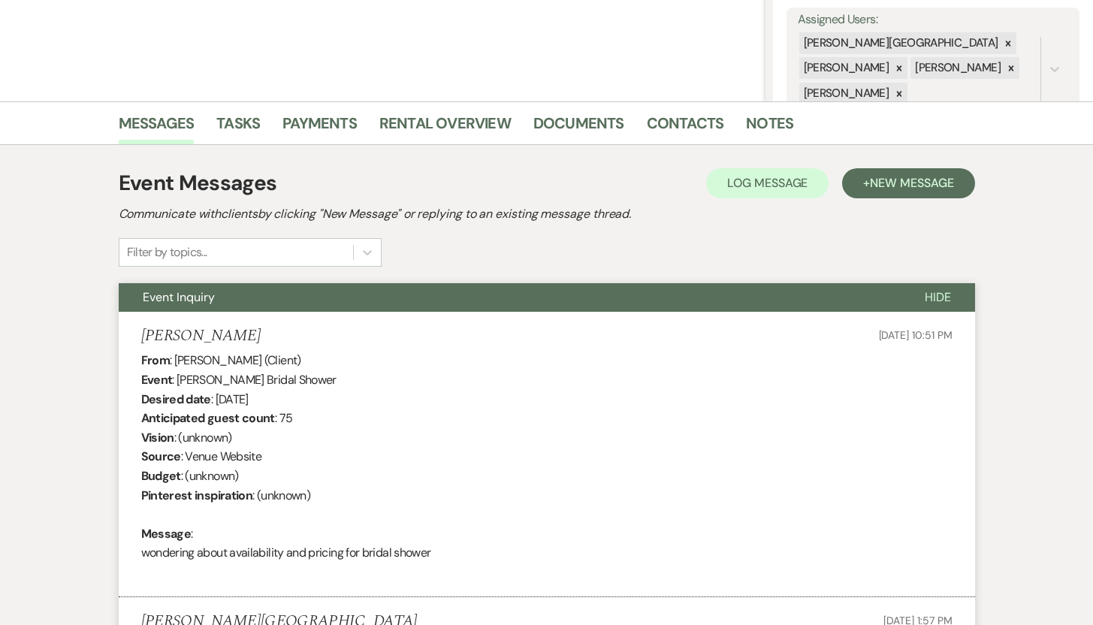
scroll to position [0, 0]
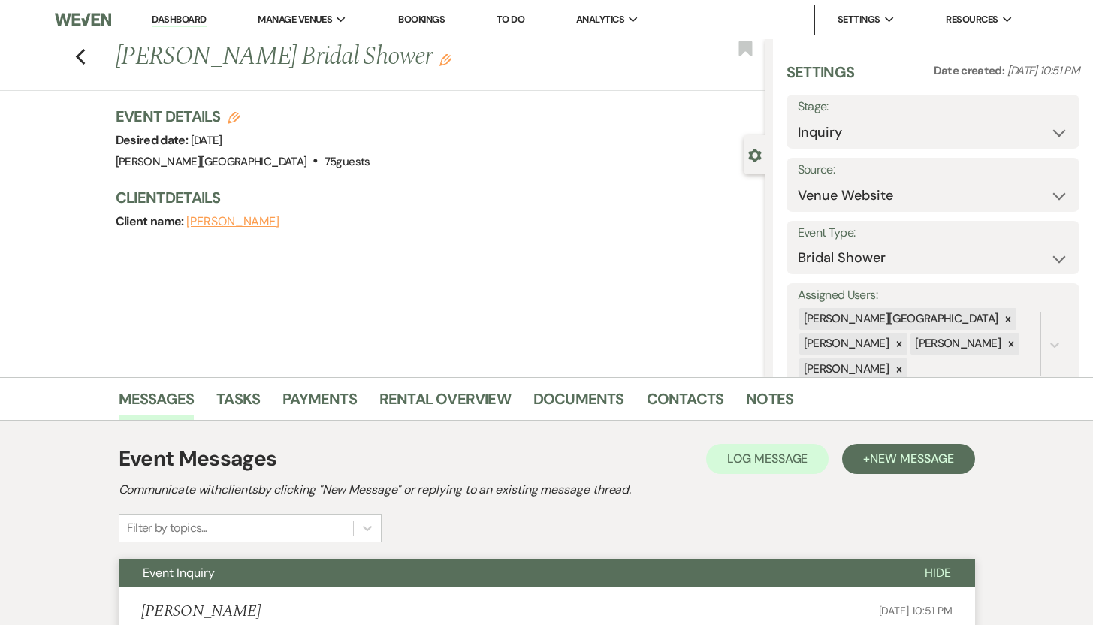
click at [180, 18] on link "Dashboard" at bounding box center [179, 20] width 54 height 14
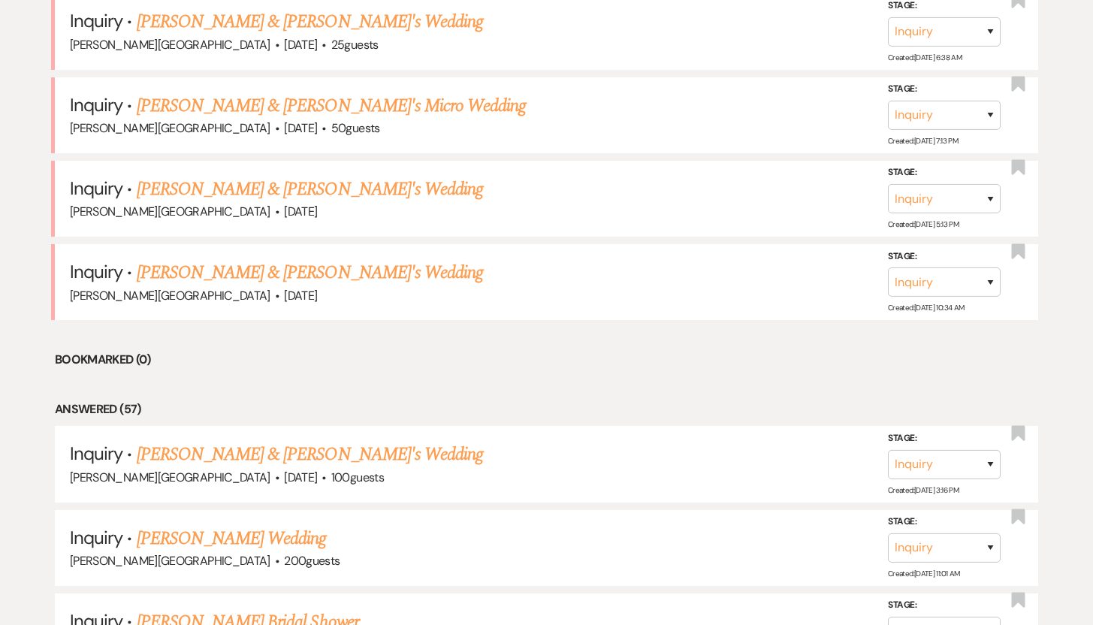
scroll to position [587, 0]
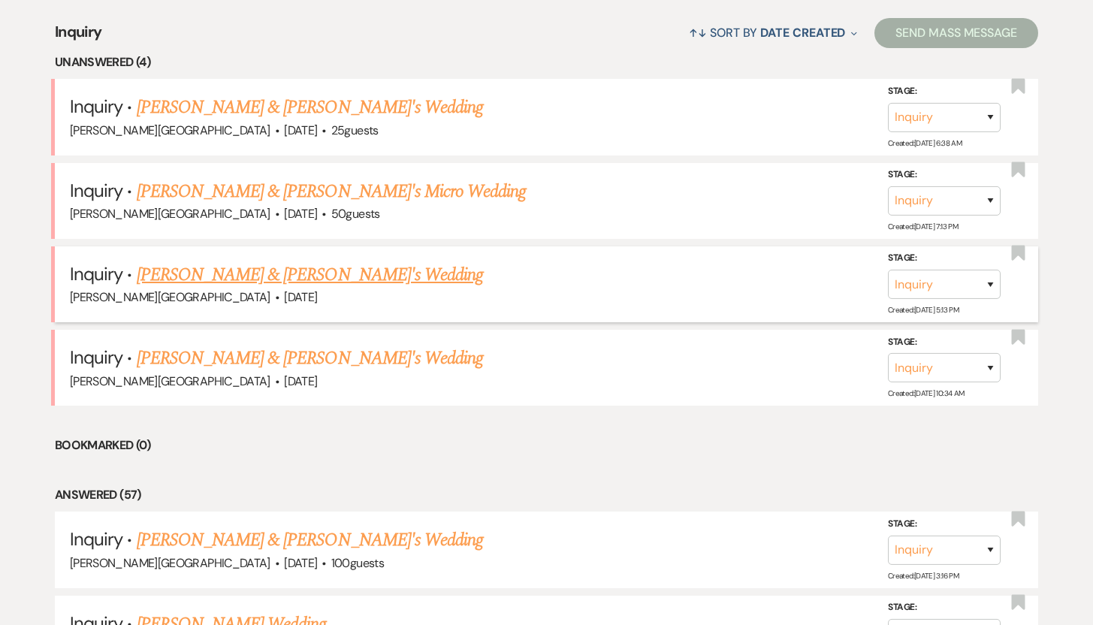
click at [269, 273] on link "Solange Resnik & Fiance's Wedding" at bounding box center [310, 274] width 347 height 27
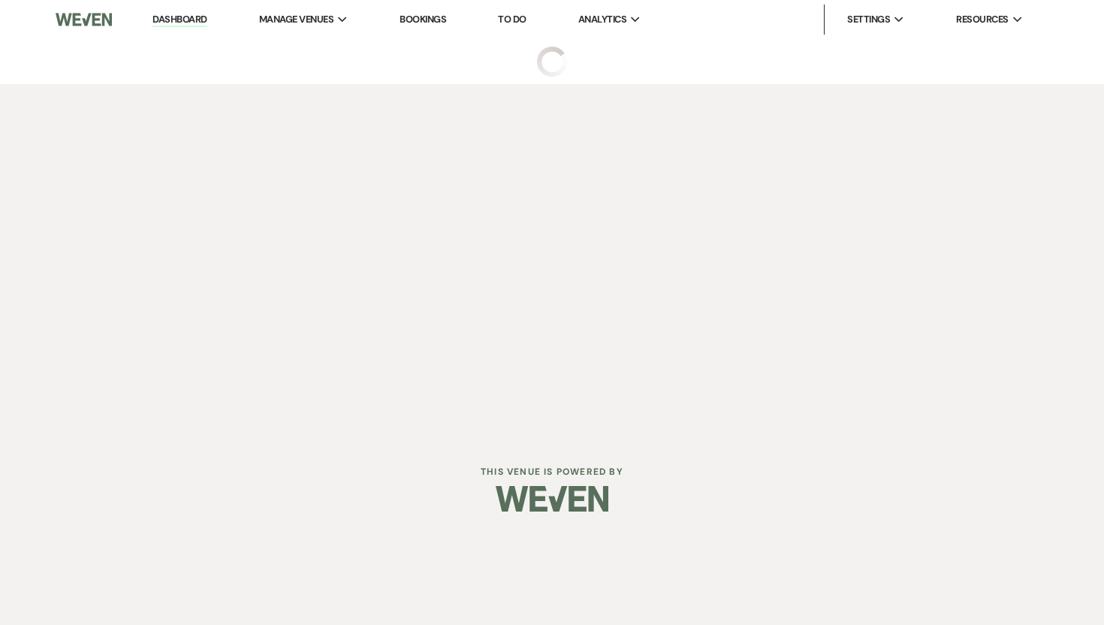
select select "5"
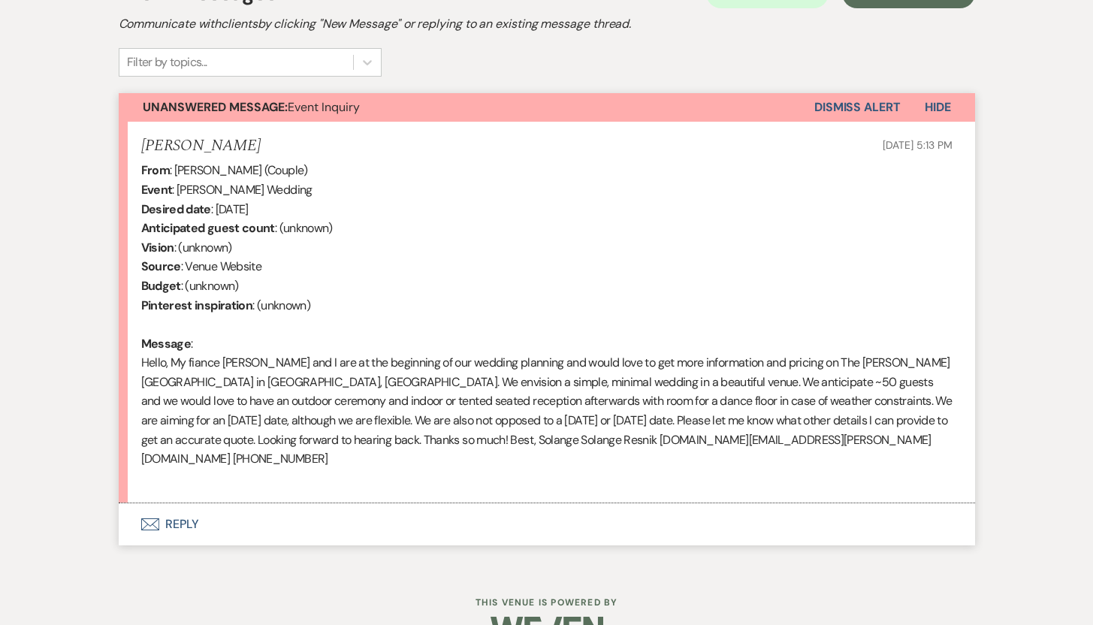
scroll to position [467, 0]
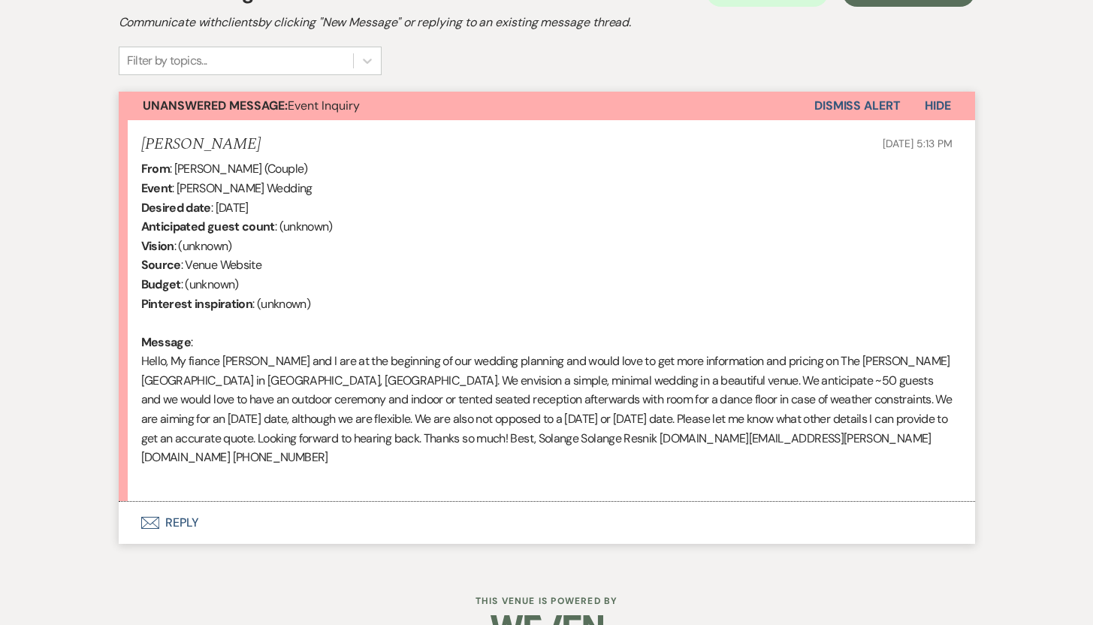
click at [183, 502] on button "Envelope Reply" at bounding box center [547, 523] width 856 height 42
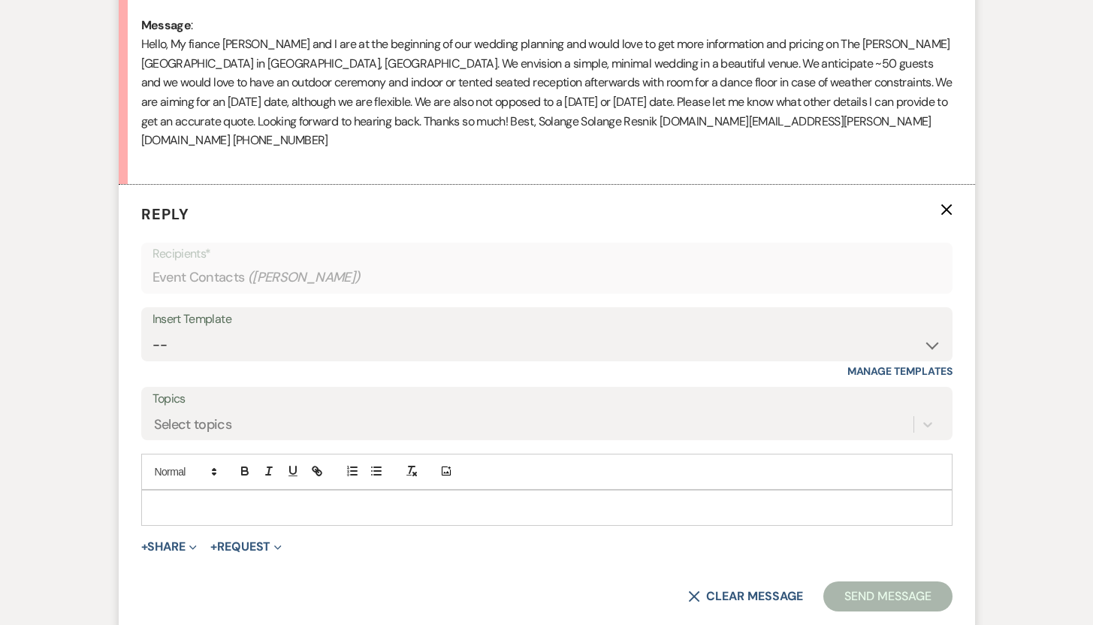
scroll to position [788, 0]
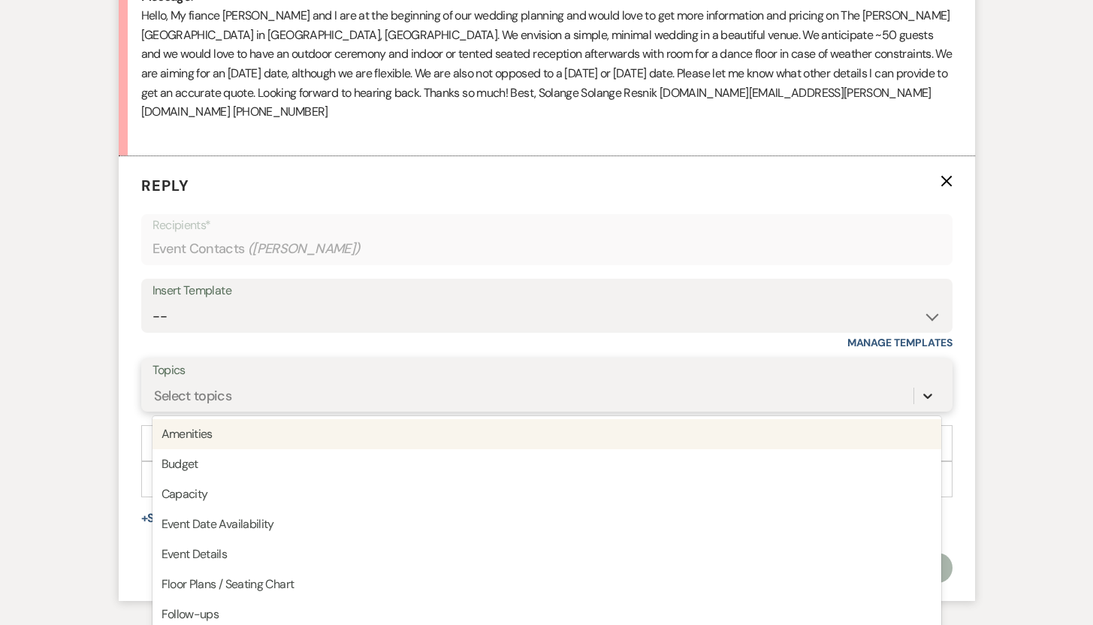
click at [928, 400] on div "option Amenities focused, 1 of 20. 20 results available. Use Up and Down to cho…" at bounding box center [546, 396] width 789 height 29
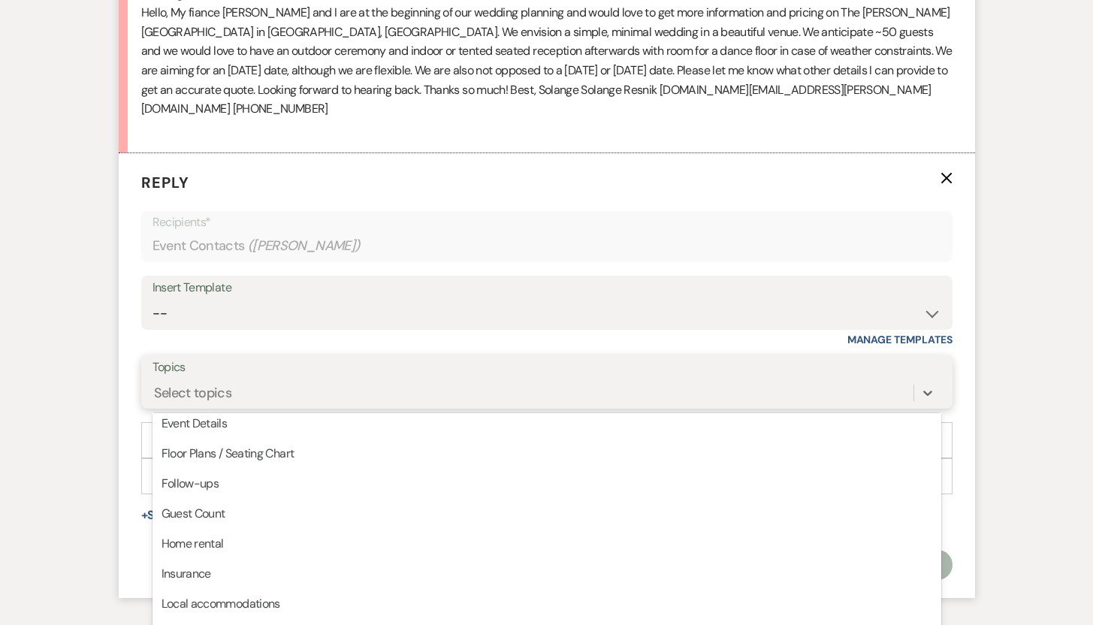
scroll to position [130, 0]
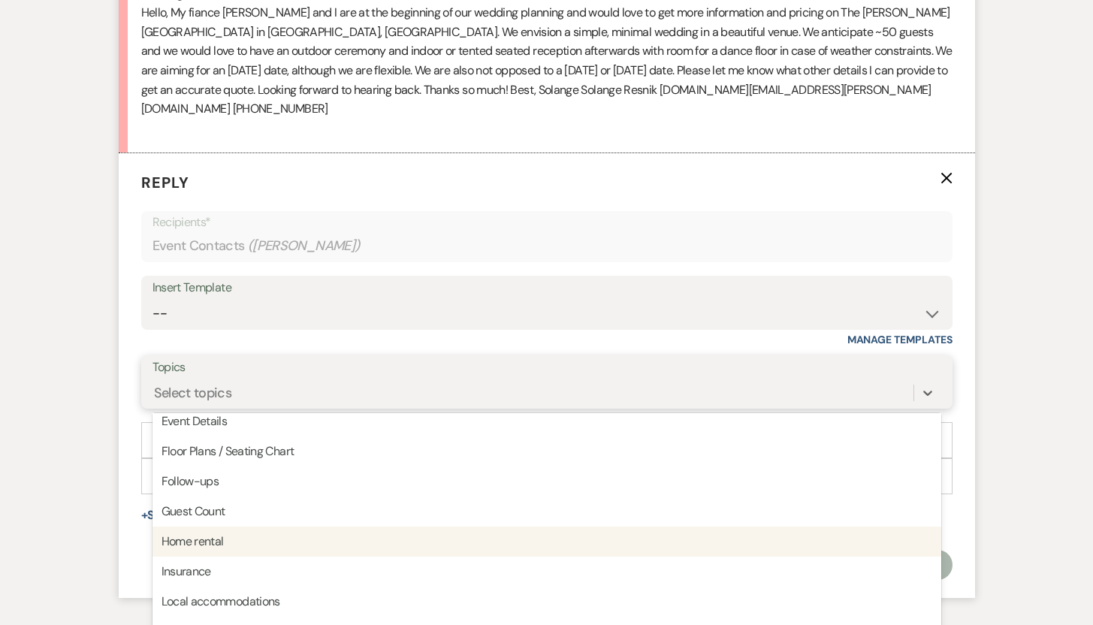
click at [335, 527] on div "Home rental" at bounding box center [546, 542] width 789 height 30
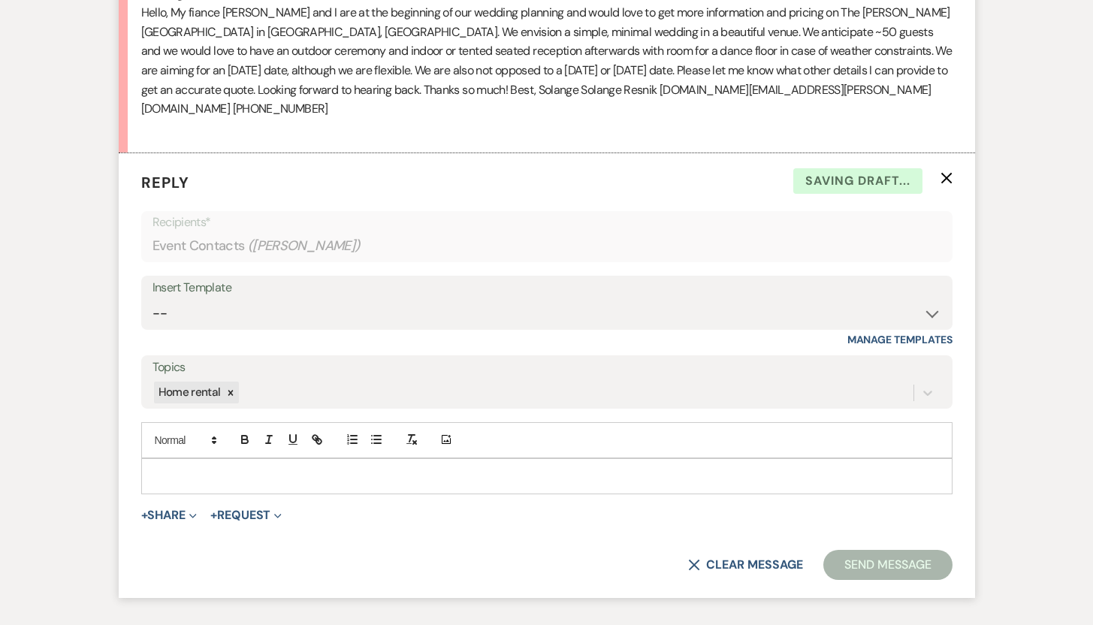
click at [283, 468] on p at bounding box center [546, 476] width 787 height 17
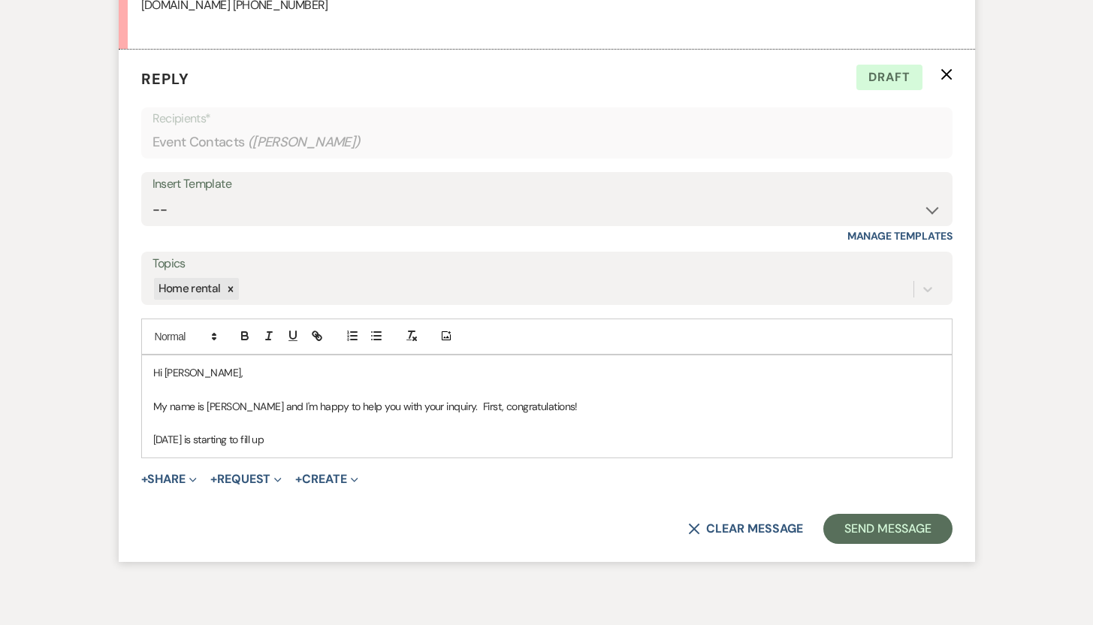
scroll to position [969, 0]
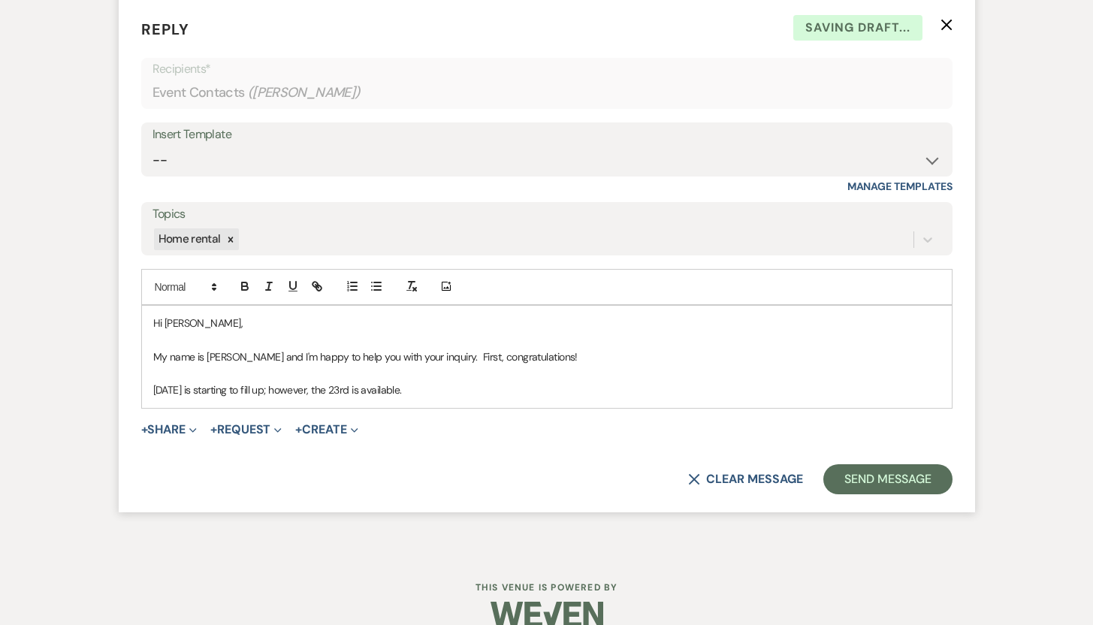
click at [445, 382] on p "August 2026 is starting to fill up; however, the 23rd is available." at bounding box center [546, 390] width 787 height 17
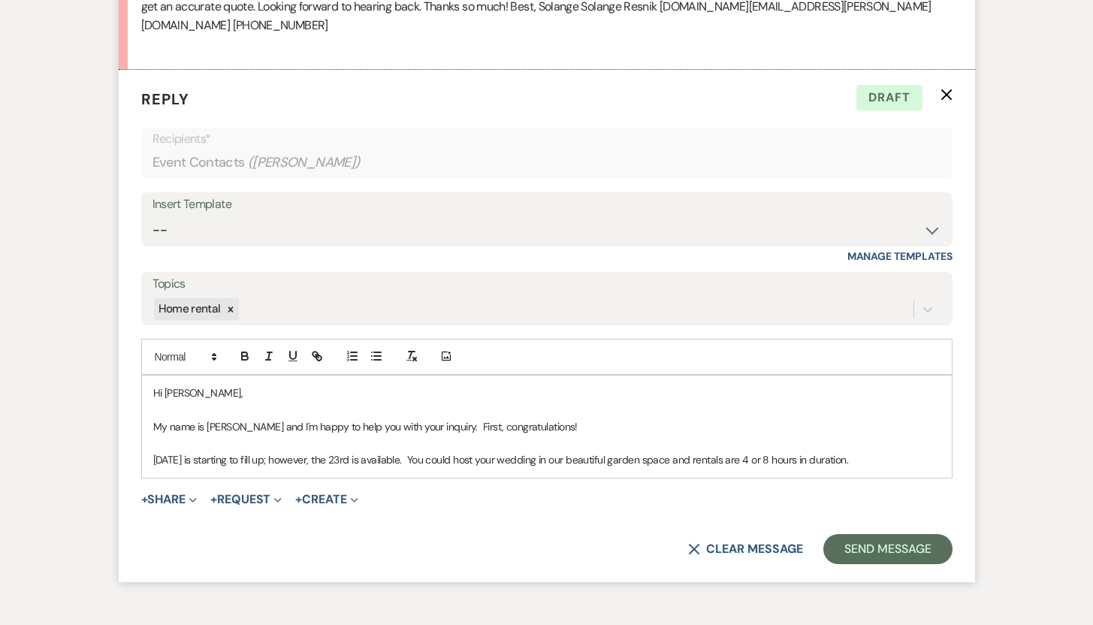
scroll to position [973, 0]
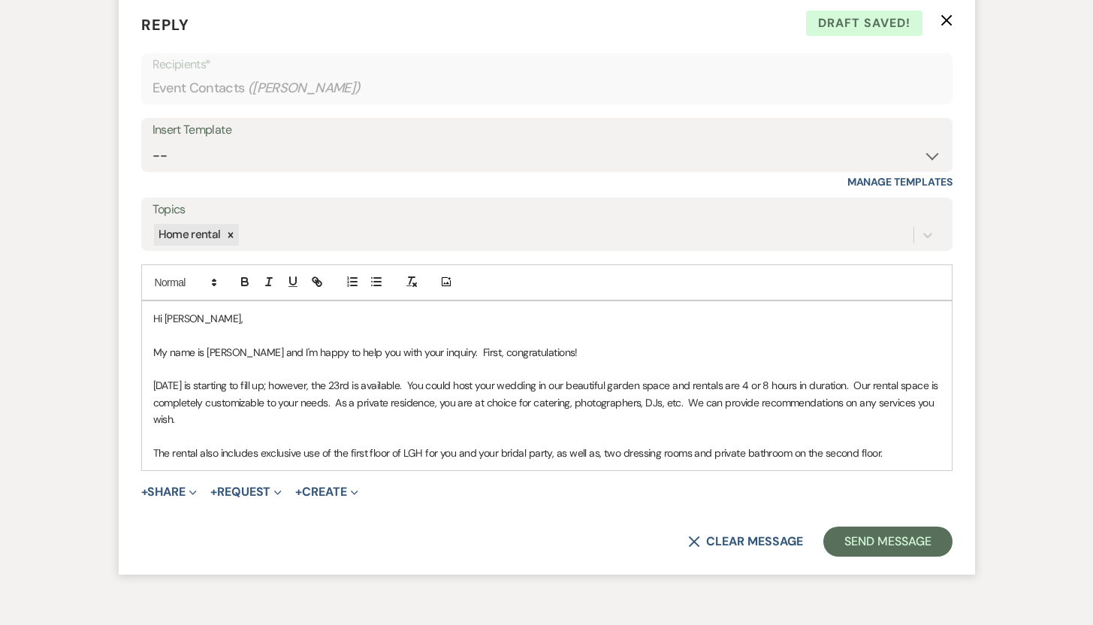
click at [714, 445] on p "The rental also includes exclusive use of the first floor of LGH for you and yo…" at bounding box center [546, 453] width 787 height 17
click at [727, 445] on p "The rental also includes exclusive use of the first floor of LGH for you and yo…" at bounding box center [546, 453] width 787 height 17
click at [903, 445] on p "The rental also includes exclusive use of the first floor of LGH for you and yo…" at bounding box center [546, 453] width 787 height 17
click at [612, 384] on p "August 2026 is starting to fill up; however, the 23rd is available. You could h…" at bounding box center [546, 402] width 787 height 50
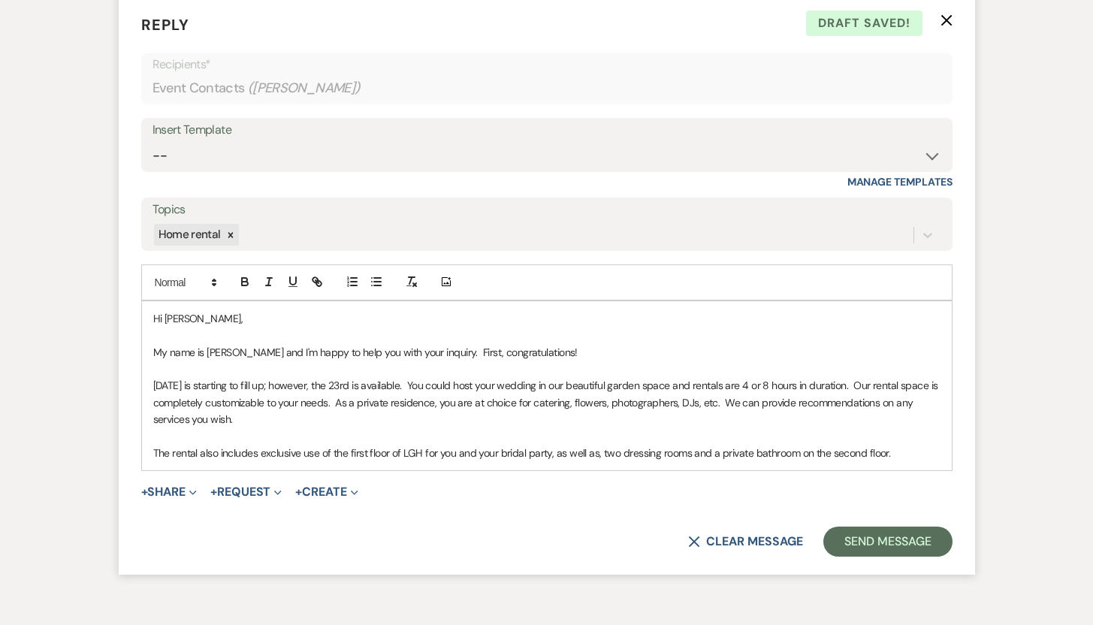
click at [894, 445] on p "The rental also includes exclusive use of the first floor of LGH for you and yo…" at bounding box center [546, 453] width 787 height 17
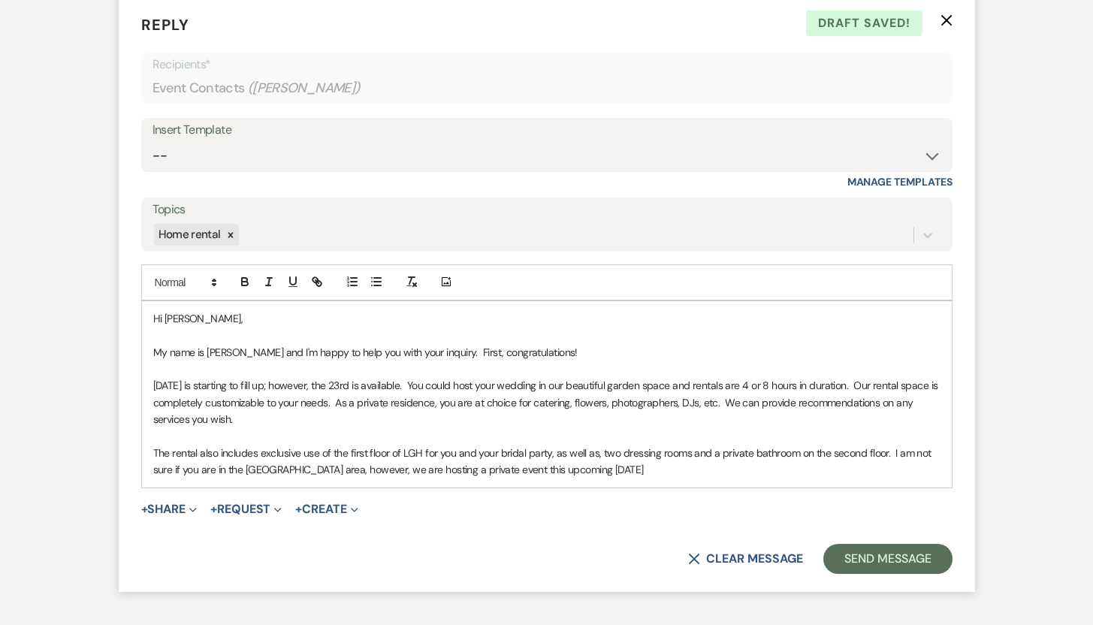
click at [454, 451] on p "The rental also includes exclusive use of the first floor of LGH for you and yo…" at bounding box center [546, 462] width 787 height 34
click at [452, 451] on p "The rental also includes exclusive use of the first floor of LGH for you and yo…" at bounding box center [546, 462] width 787 height 34
click at [611, 450] on p "The rental also includes exclusive use of the first floor of LGH for you and yo…" at bounding box center [546, 462] width 787 height 34
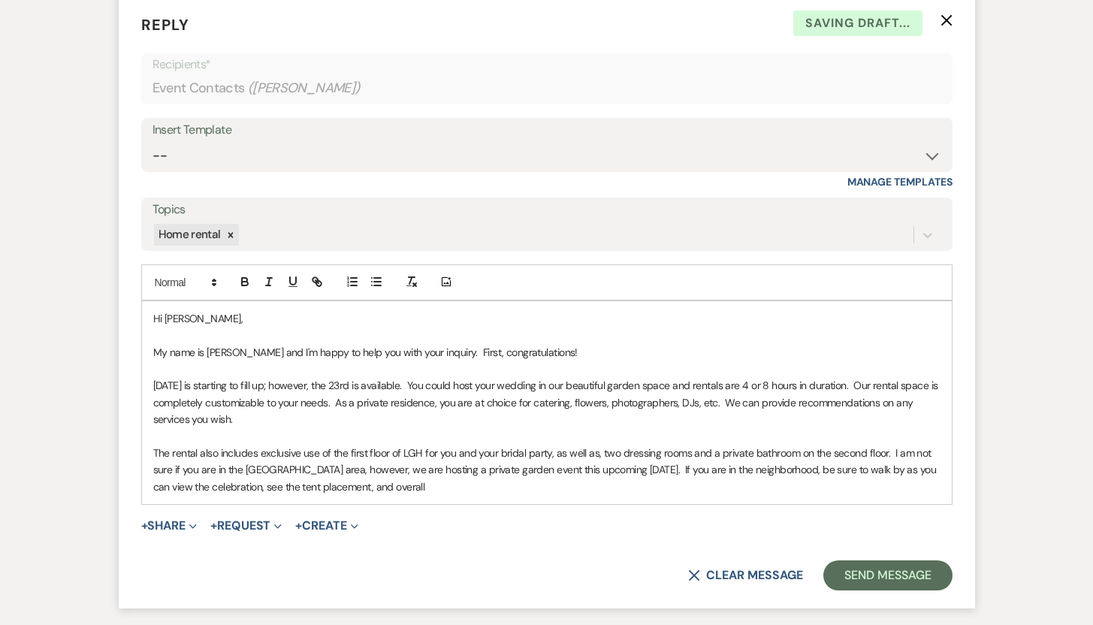
click at [374, 470] on p "The rental also includes exclusive use of the first floor of LGH for you and yo…" at bounding box center [546, 470] width 787 height 50
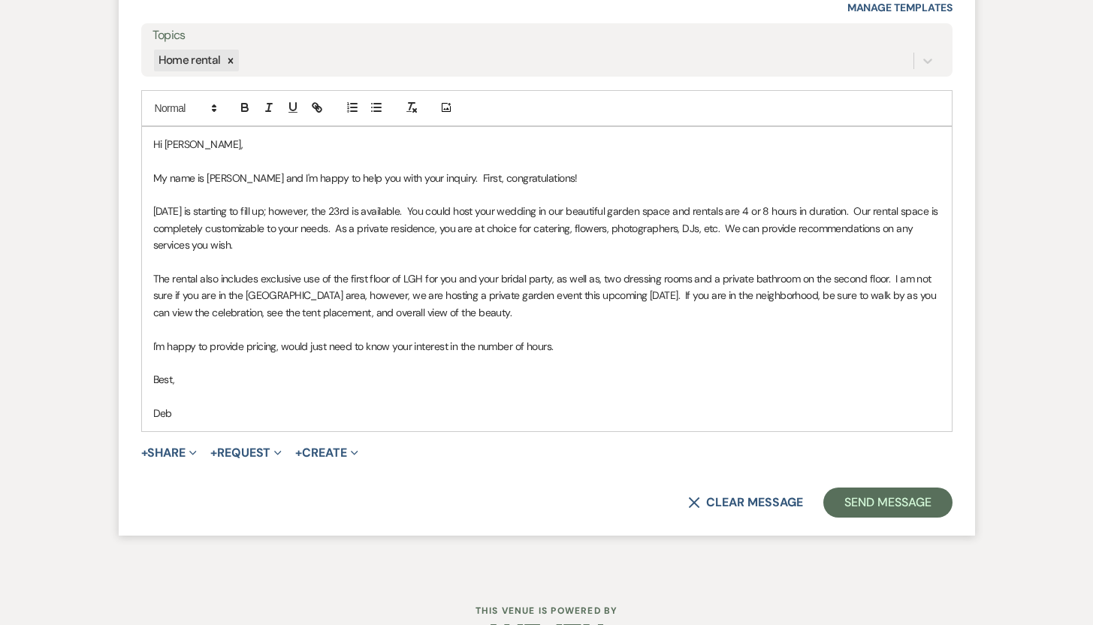
scroll to position [1176, 0]
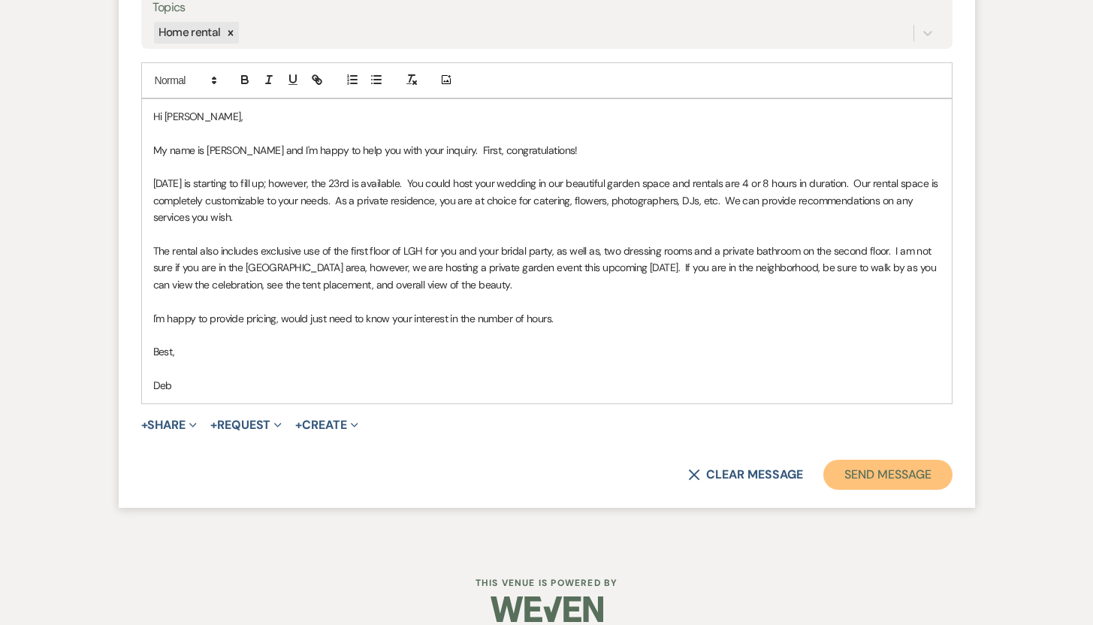
click at [895, 460] on button "Send Message" at bounding box center [887, 475] width 128 height 30
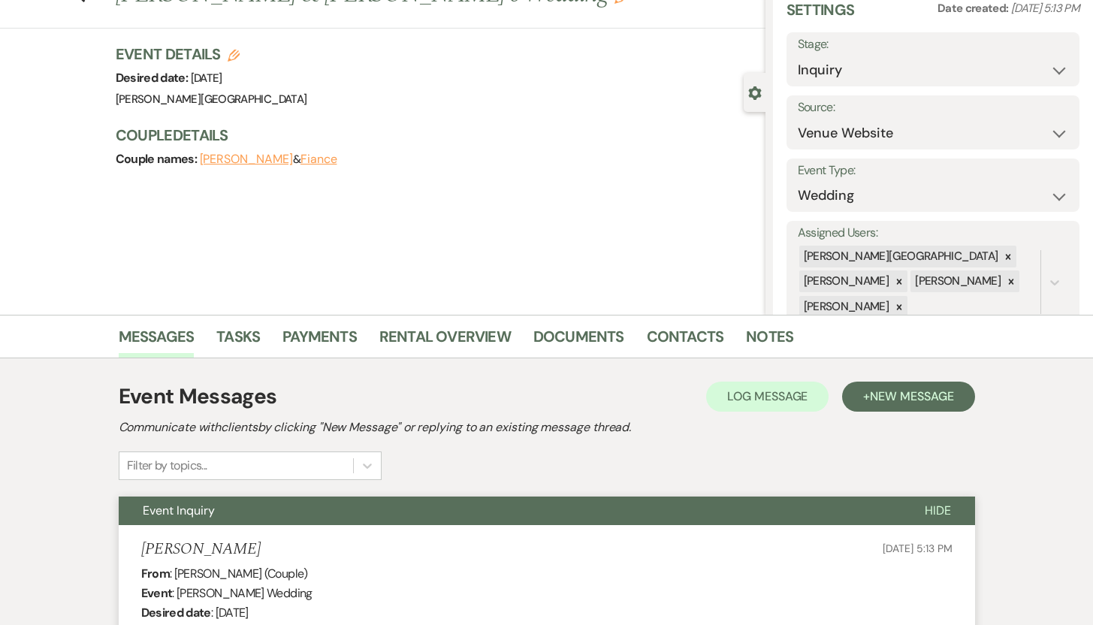
scroll to position [0, 0]
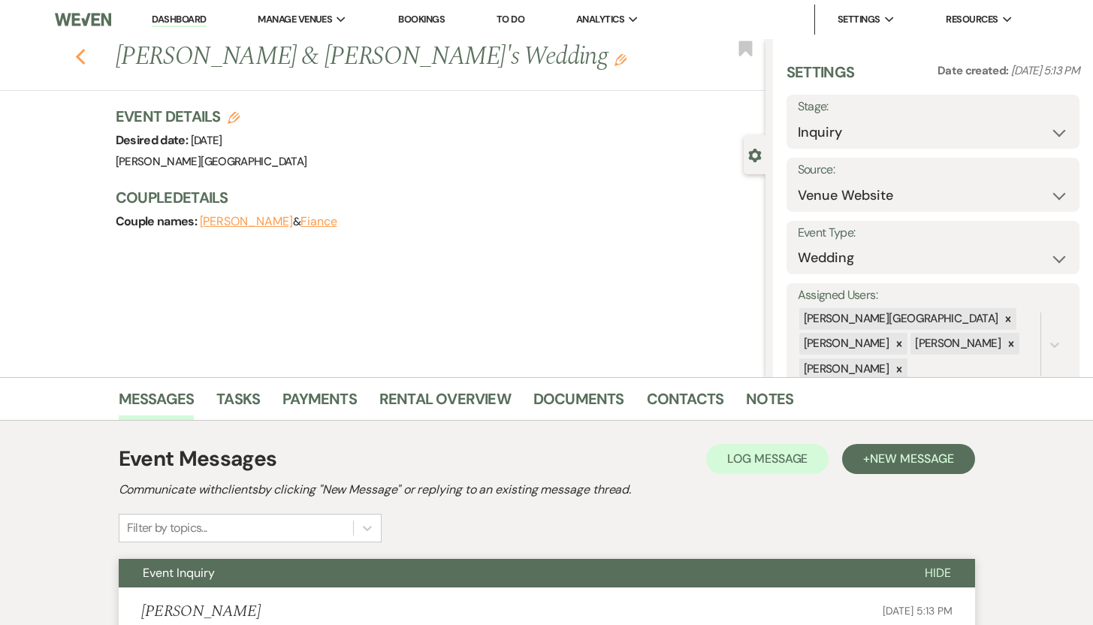
click at [85, 59] on use "button" at bounding box center [80, 57] width 10 height 17
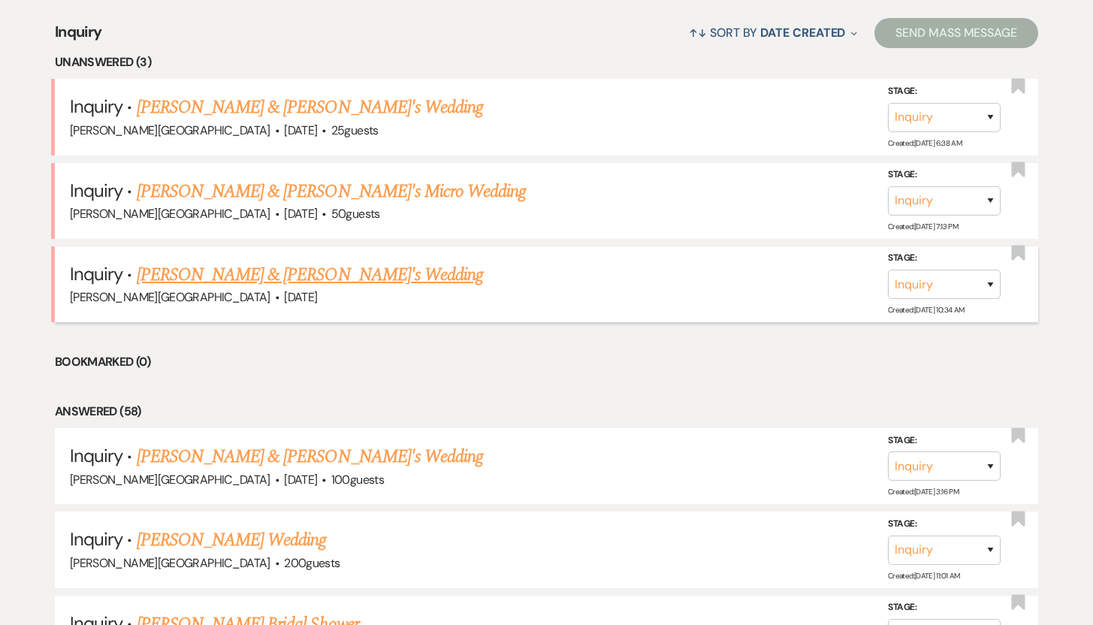
click at [162, 275] on link "Samantha Kruger & Fiance's Wedding" at bounding box center [310, 274] width 347 height 27
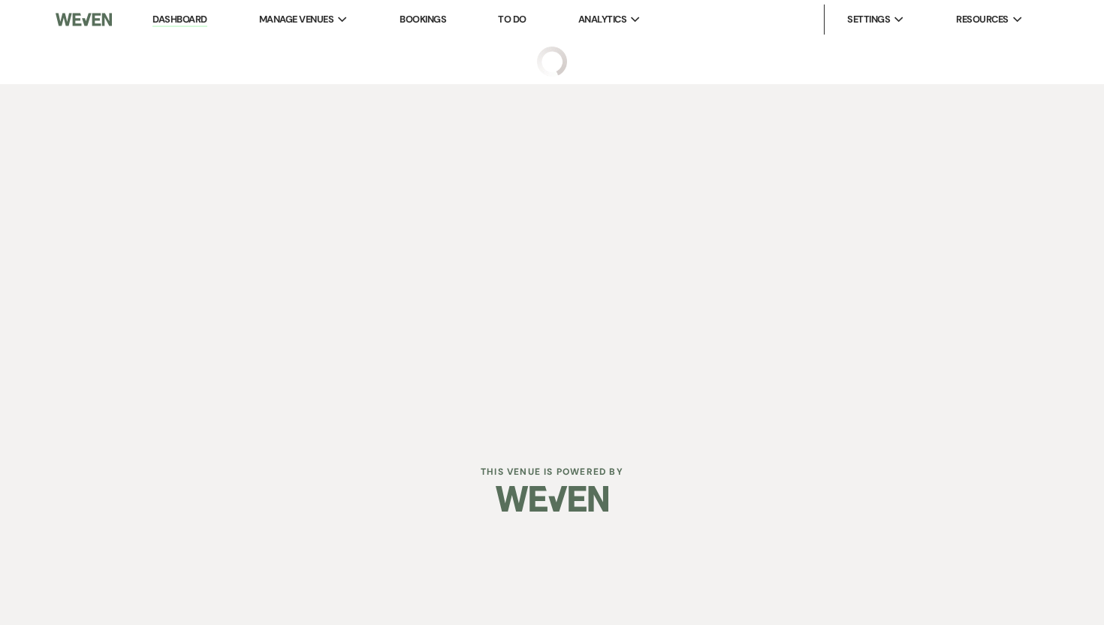
select select "5"
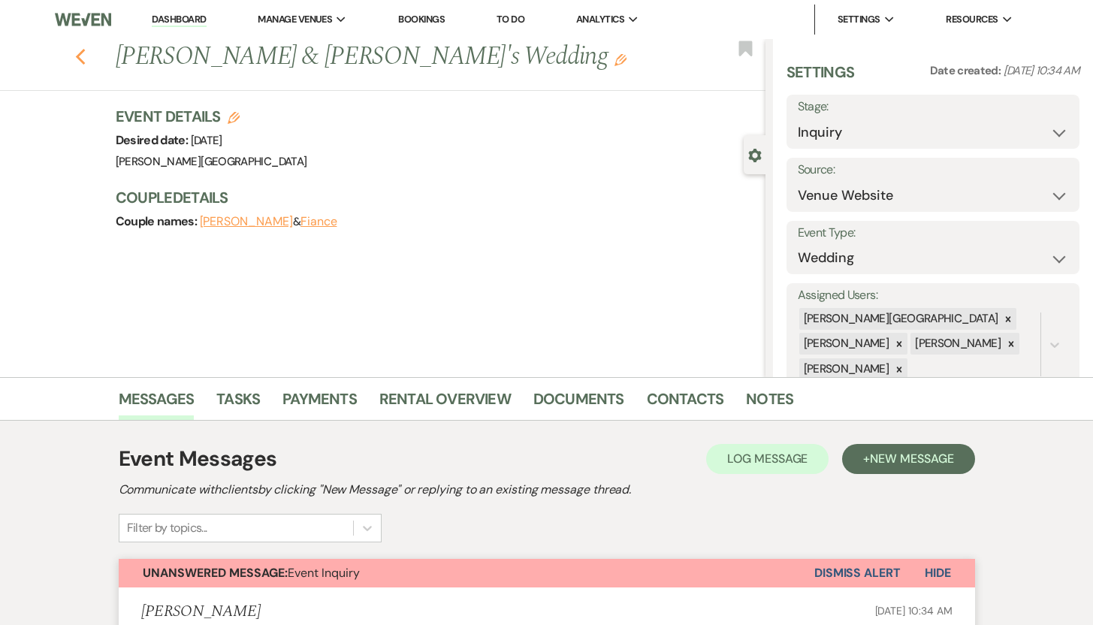
click at [86, 56] on icon "Previous" at bounding box center [80, 57] width 11 height 18
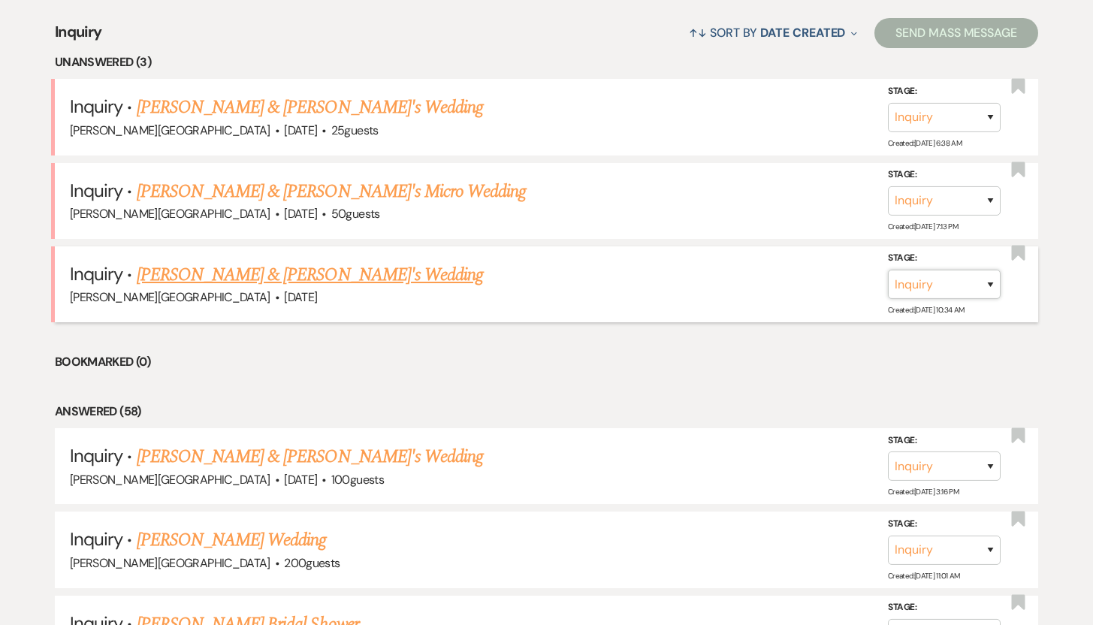
click at [991, 279] on select "Inquiry Follow Up Tour Requested Tour Confirmed Toured Proposal Sent Booked Lost" at bounding box center [944, 284] width 113 height 29
select select "4"
click at [888, 270] on select "Inquiry Follow Up Tour Requested Tour Confirmed Toured Proposal Sent Booked Lost" at bounding box center [944, 284] width 113 height 29
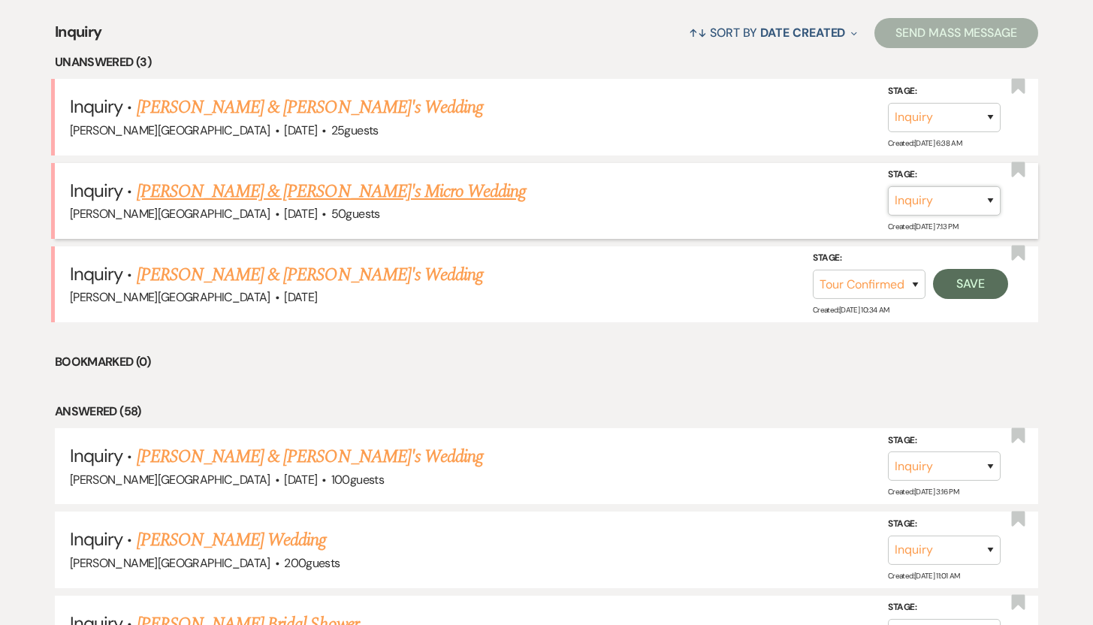
click at [990, 202] on select "Inquiry Follow Up Tour Requested Tour Confirmed Toured Proposal Sent Booked Lost" at bounding box center [944, 200] width 113 height 29
select select "8"
click at [888, 186] on select "Inquiry Follow Up Tour Requested Tour Confirmed Toured Proposal Sent Booked Lost" at bounding box center [944, 200] width 113 height 29
click at [787, 195] on select "Booked Elsewhere Budget Date Unavailable No Response Not a Good Match Capacity …" at bounding box center [733, 200] width 129 height 29
select select "10"
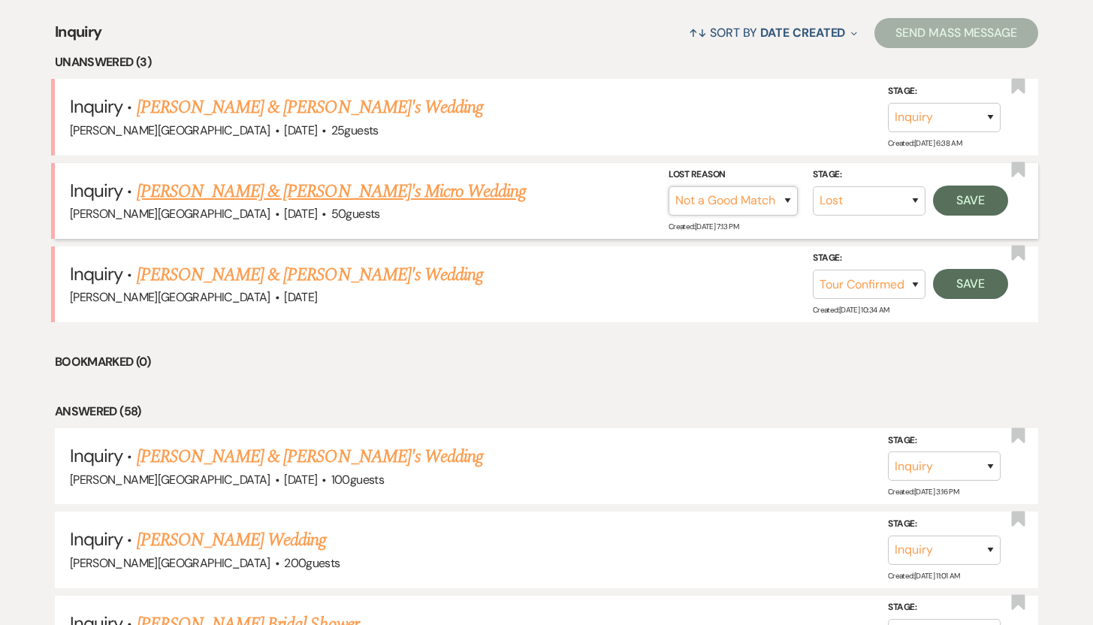
click at [669, 186] on select "Booked Elsewhere Budget Date Unavailable No Response Not a Good Match Capacity …" at bounding box center [733, 200] width 129 height 29
click at [967, 192] on button "Save" at bounding box center [970, 201] width 75 height 30
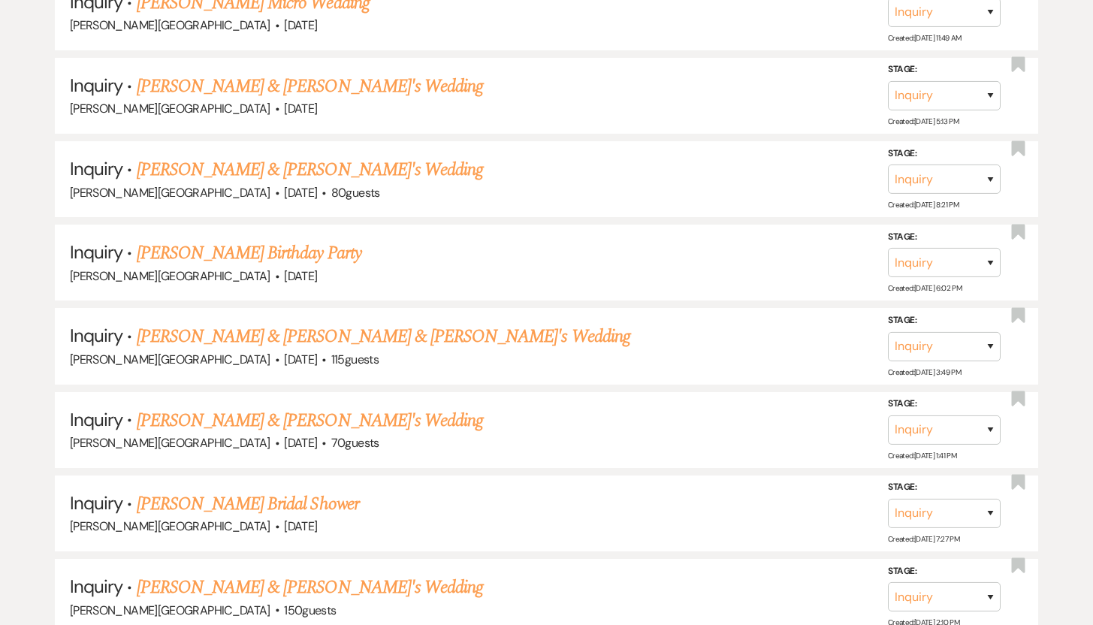
scroll to position [1218, 0]
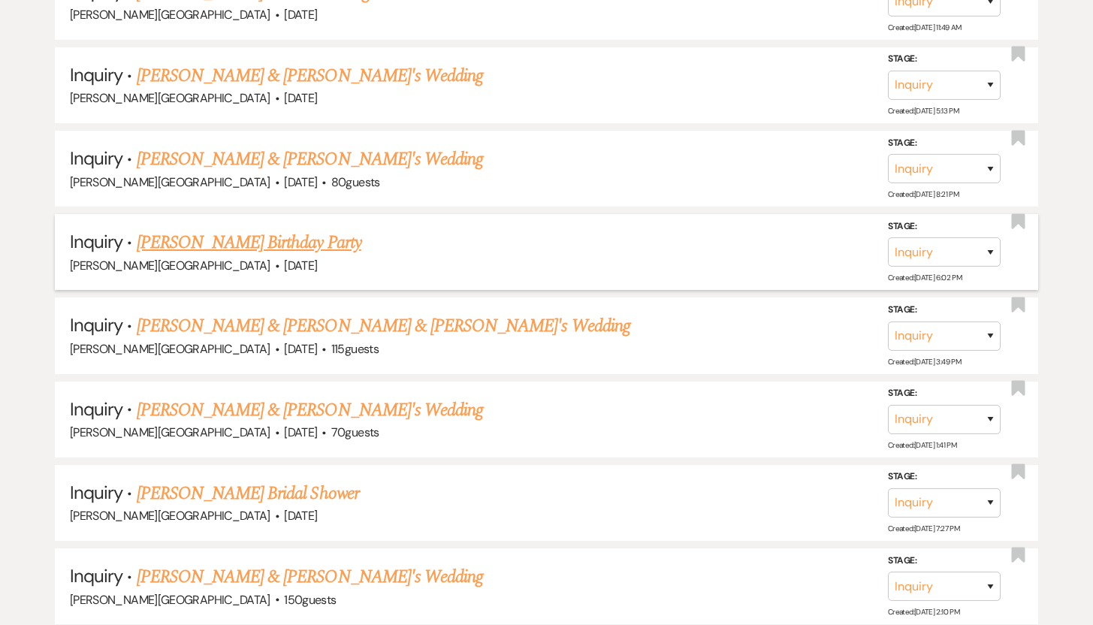
click at [241, 241] on link "Lourdes Garcia's Birthday Party" at bounding box center [249, 242] width 225 height 27
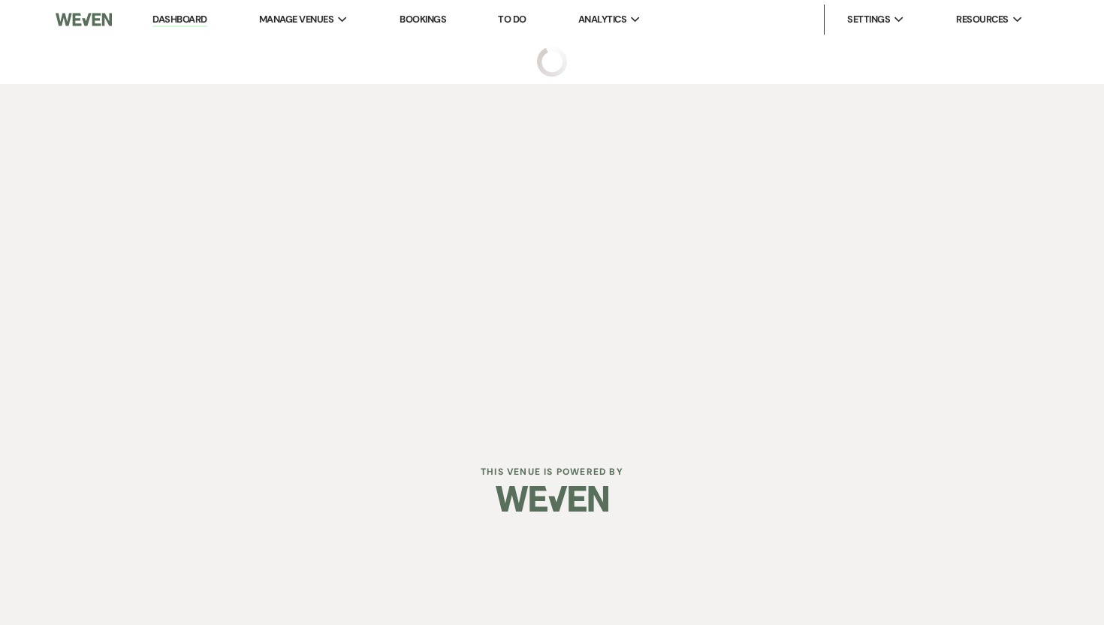
select select "5"
select select "4"
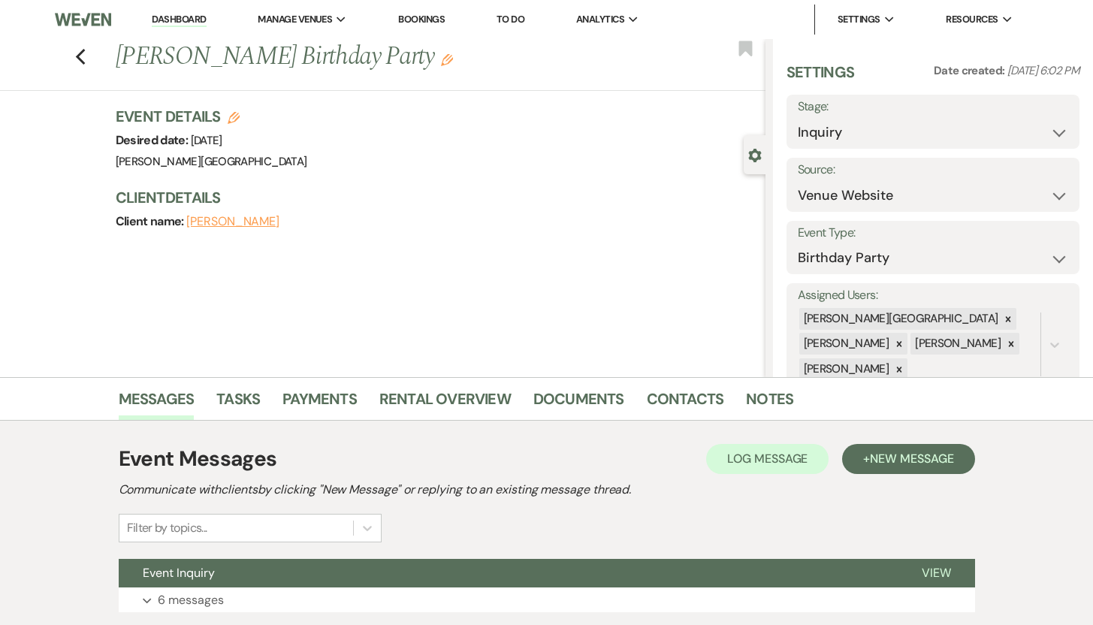
scroll to position [107, 0]
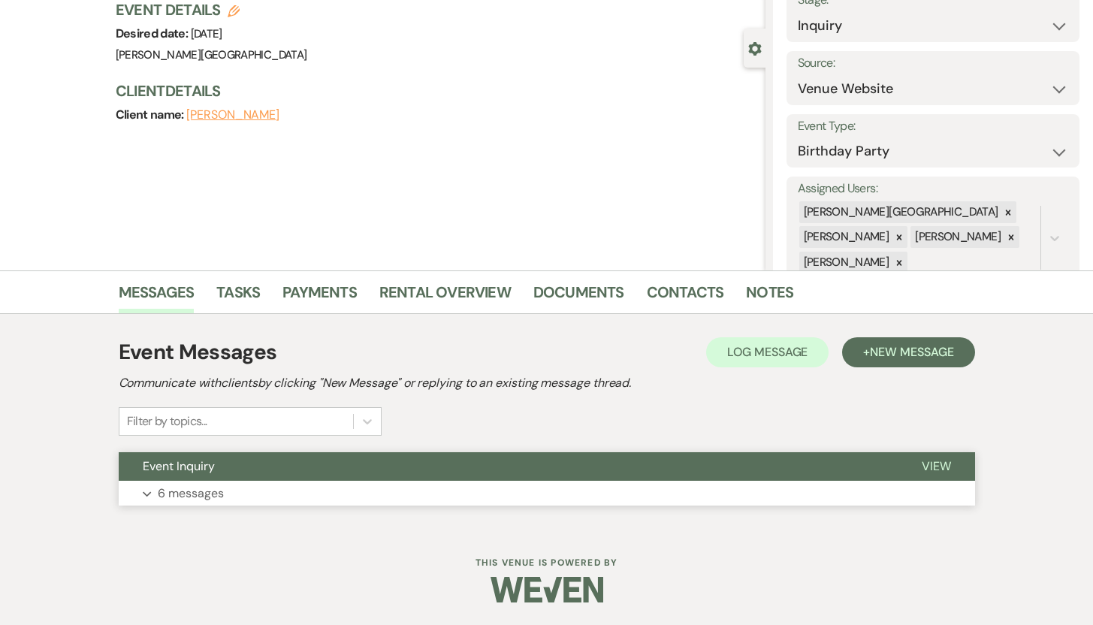
click at [188, 493] on p "6 messages" at bounding box center [191, 494] width 66 height 20
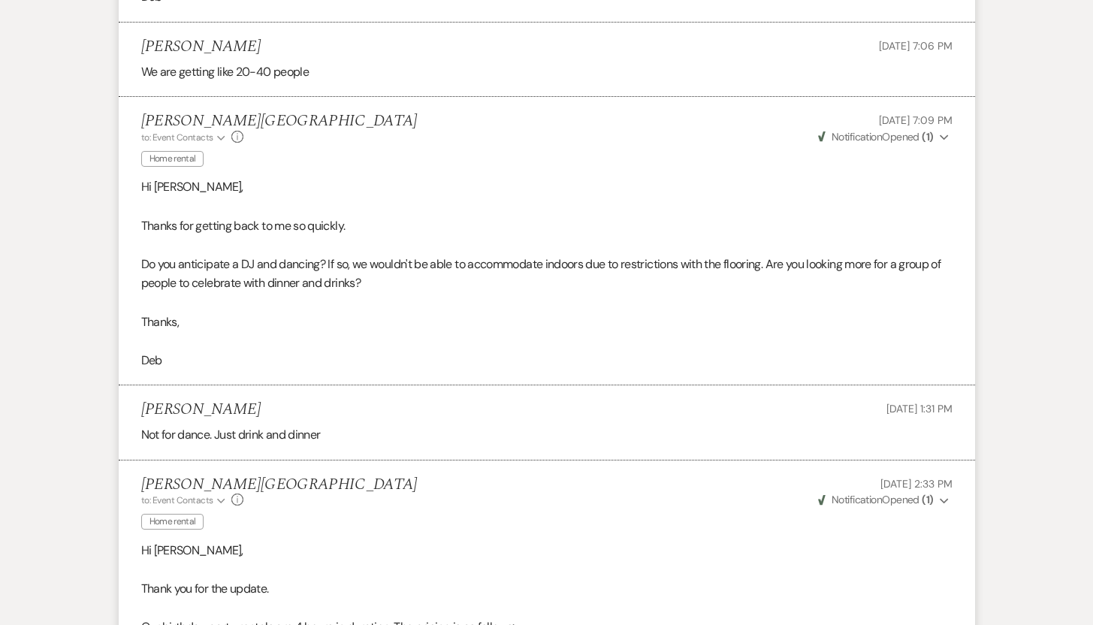
scroll to position [1559, 0]
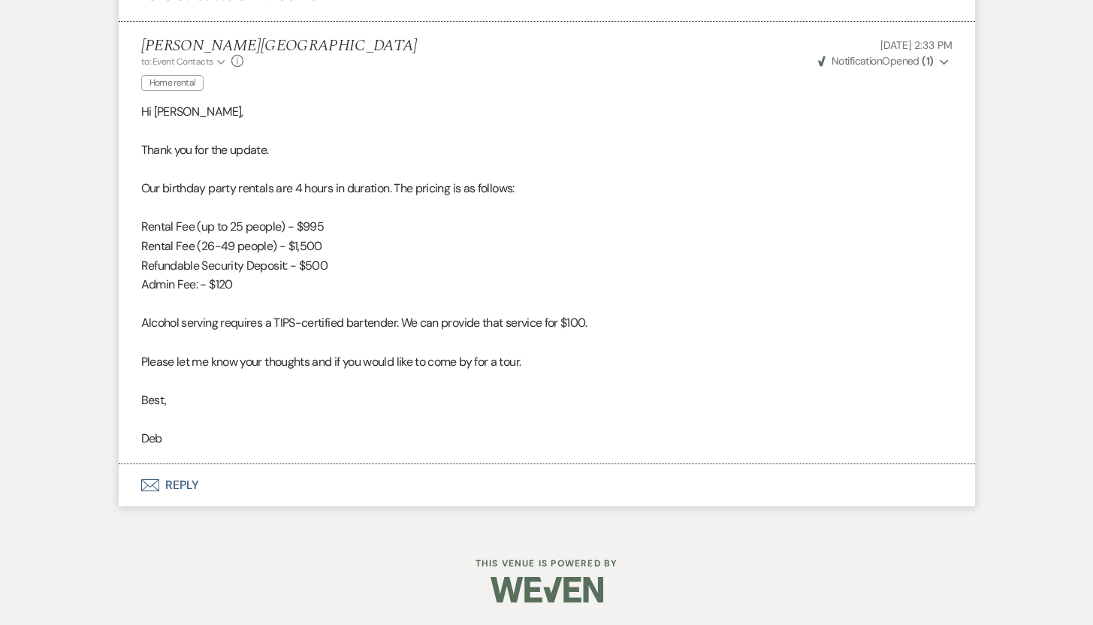
click at [185, 484] on button "Envelope Reply" at bounding box center [547, 485] width 856 height 42
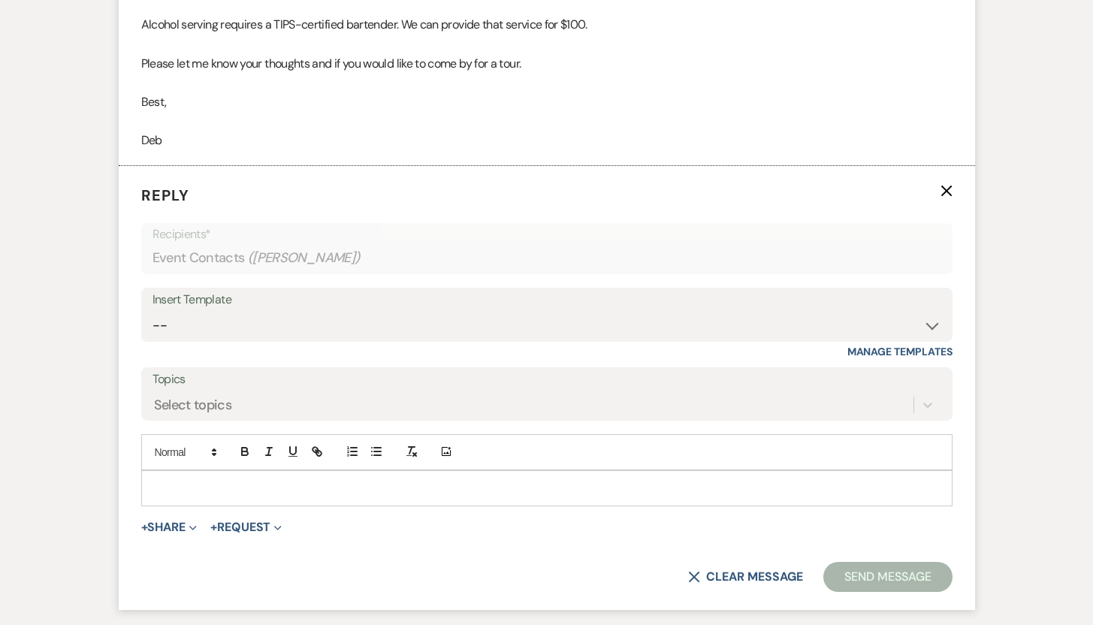
scroll to position [1918, 0]
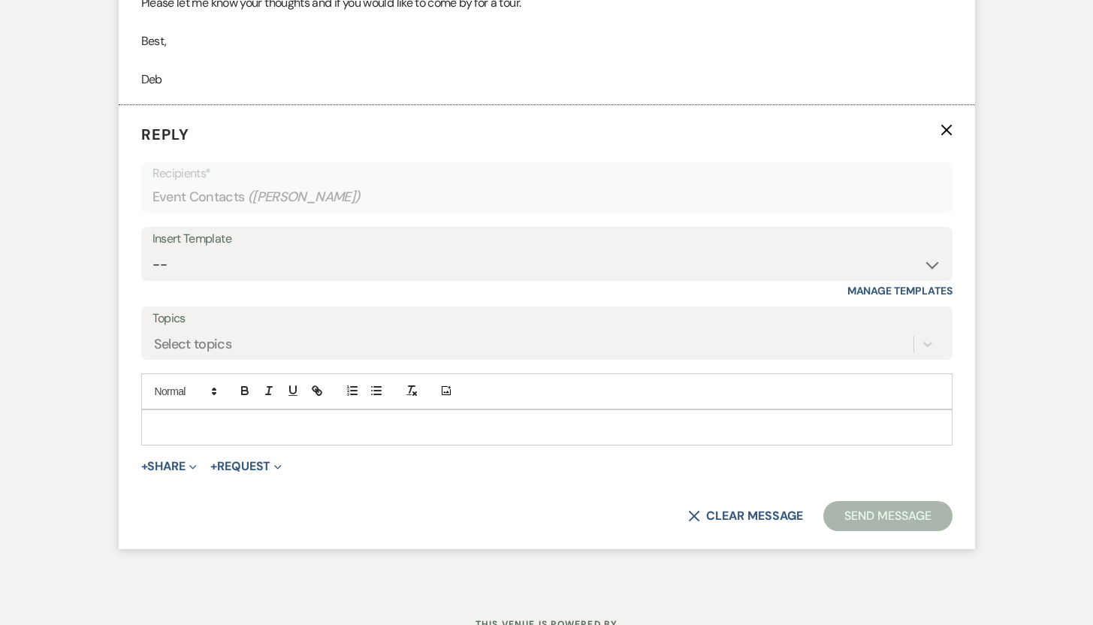
click at [756, 425] on p at bounding box center [546, 427] width 787 height 17
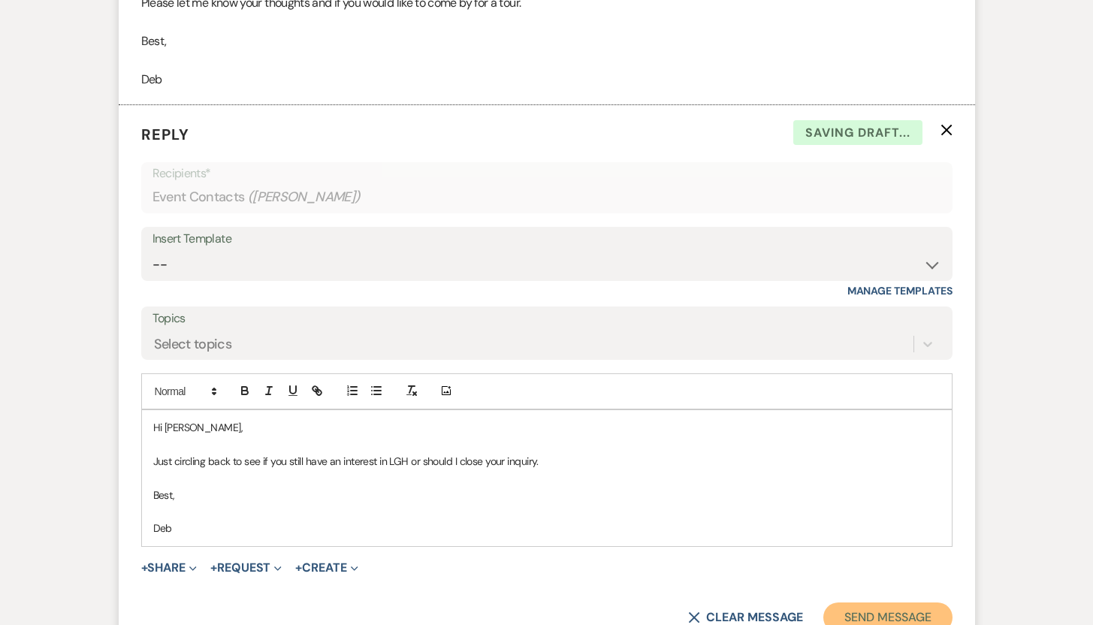
click at [913, 617] on button "Send Message" at bounding box center [887, 617] width 128 height 30
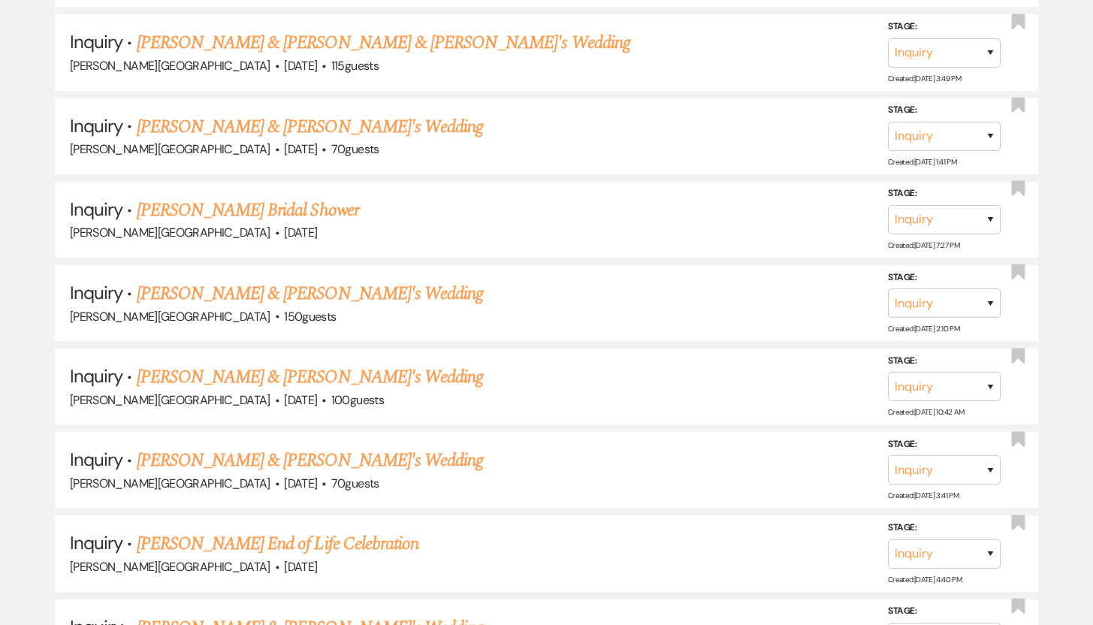
scroll to position [1540, 0]
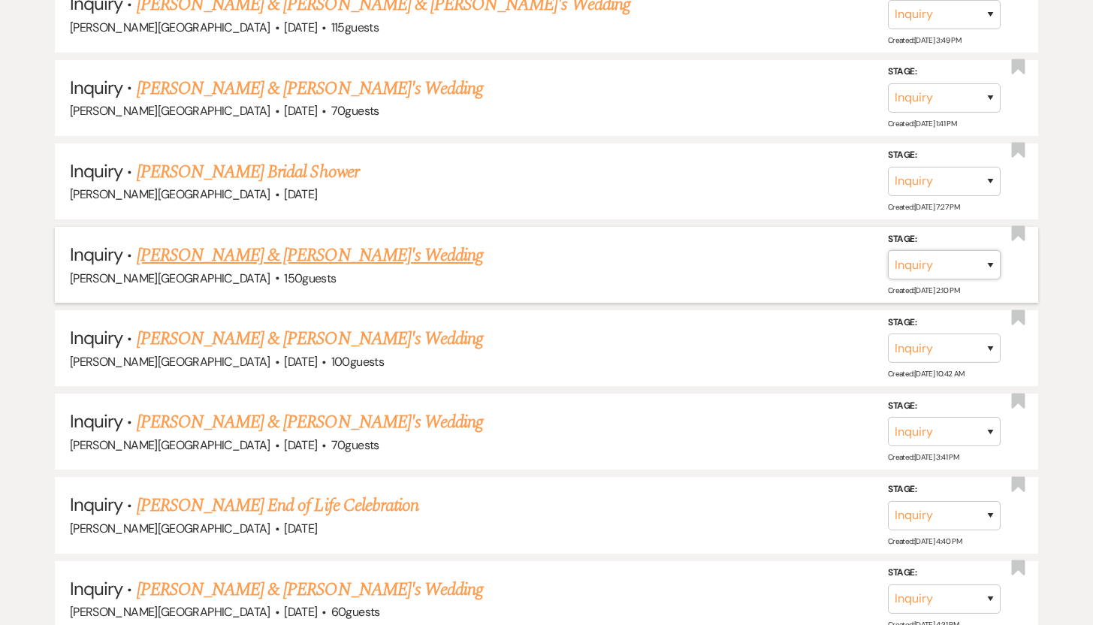
click at [993, 252] on select "Inquiry Follow Up Tour Requested Tour Confirmed Toured Proposal Sent Booked Lost" at bounding box center [944, 264] width 113 height 29
click at [271, 246] on link "Dhanya & Fiance's Wedding" at bounding box center [310, 255] width 347 height 27
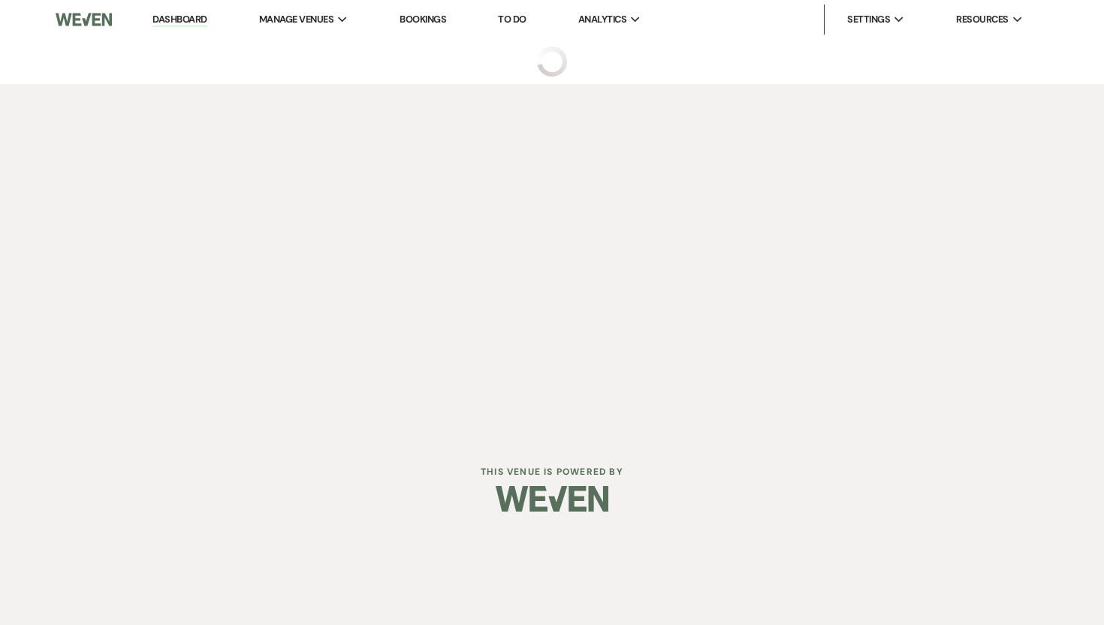
select select "5"
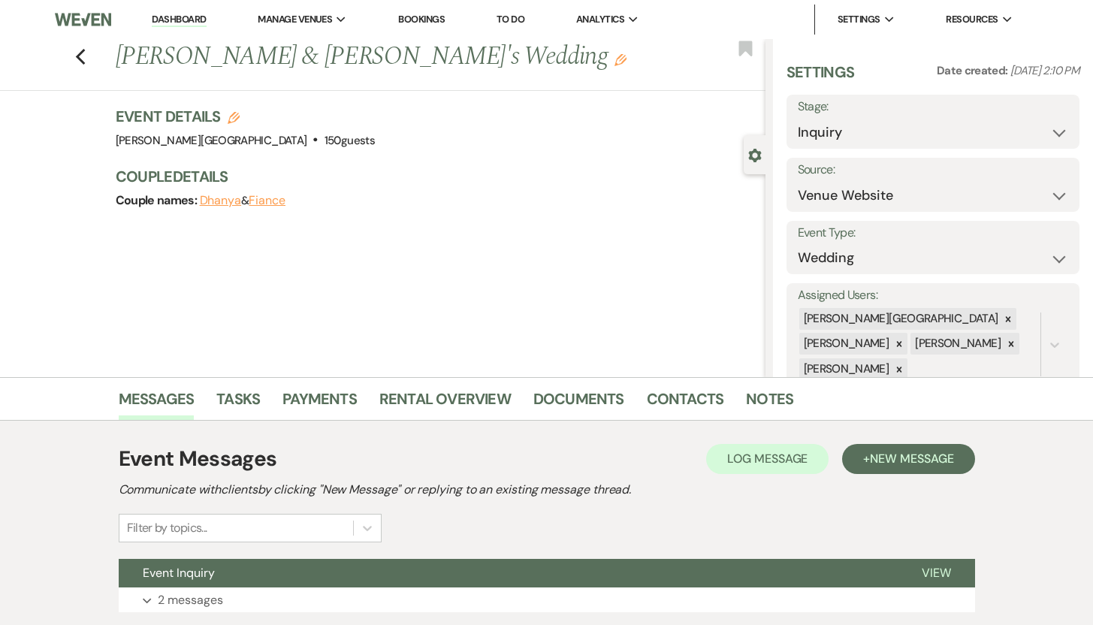
scroll to position [107, 0]
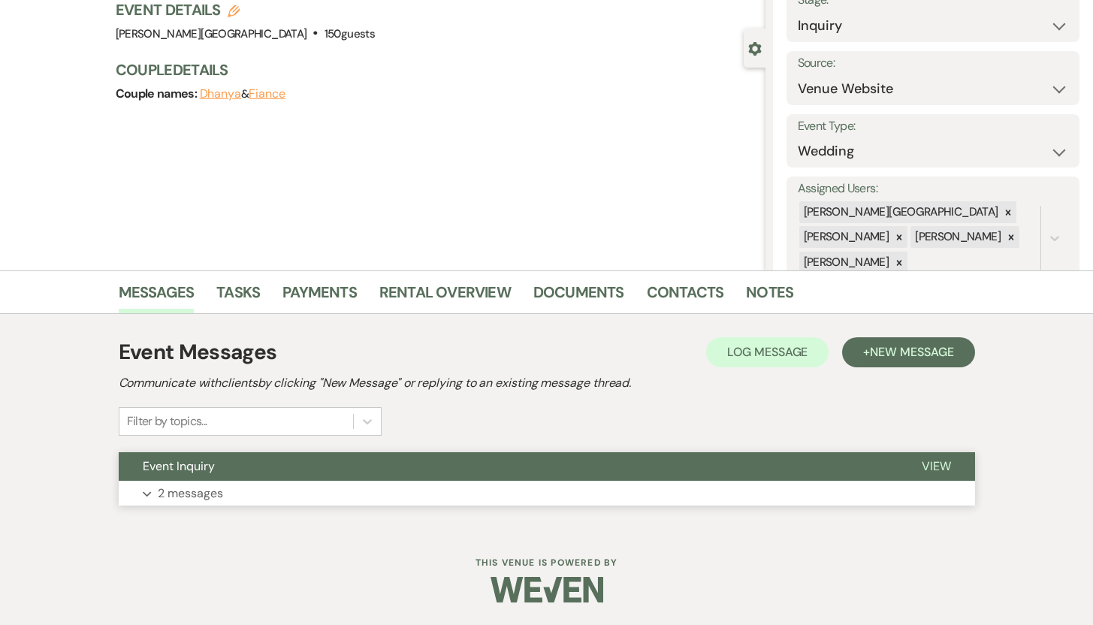
click at [197, 488] on p "2 messages" at bounding box center [190, 494] width 65 height 20
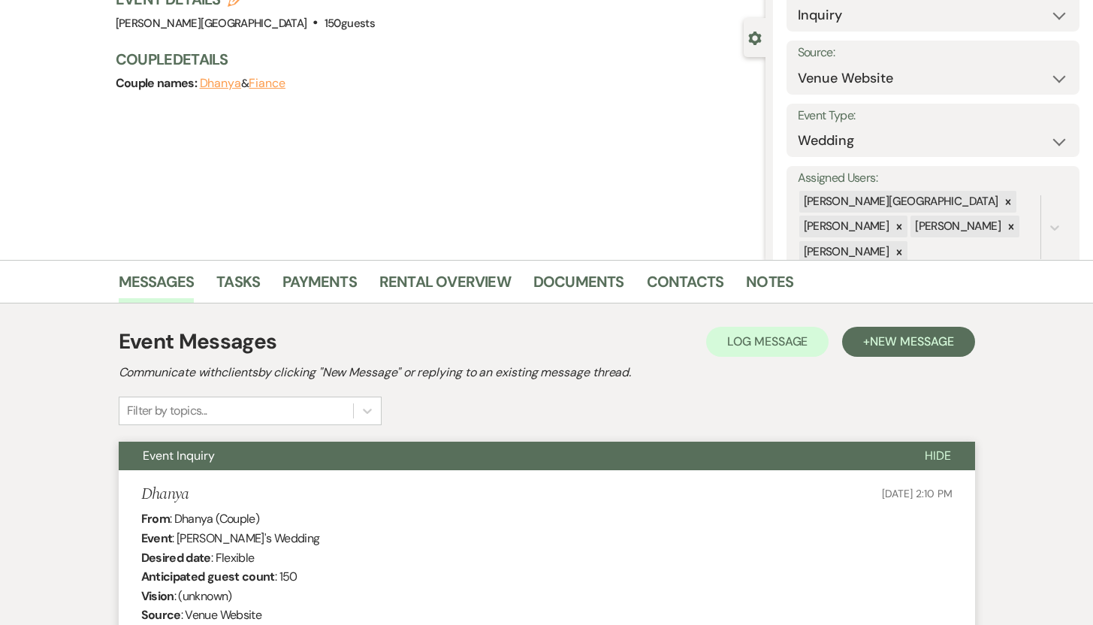
scroll to position [0, 0]
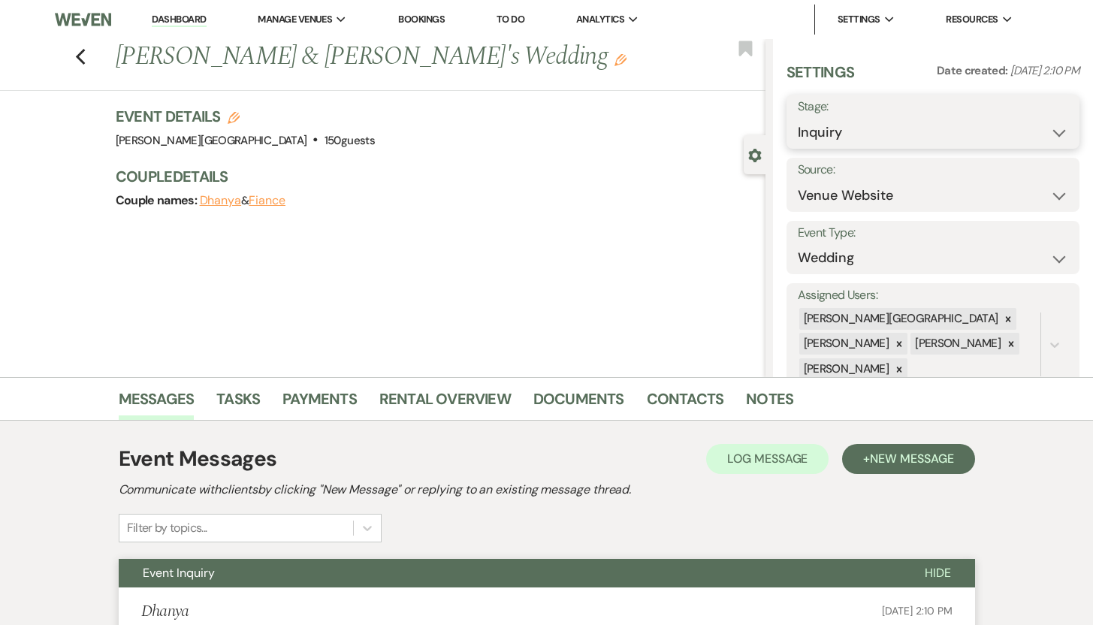
click at [1046, 131] on select "Inquiry Follow Up Tour Requested Tour Confirmed Toured Proposal Sent Booked Lost" at bounding box center [933, 132] width 271 height 29
select select "8"
click at [798, 118] on select "Inquiry Follow Up Tour Requested Tour Confirmed Toured Proposal Sent Booked Lost" at bounding box center [933, 132] width 271 height 29
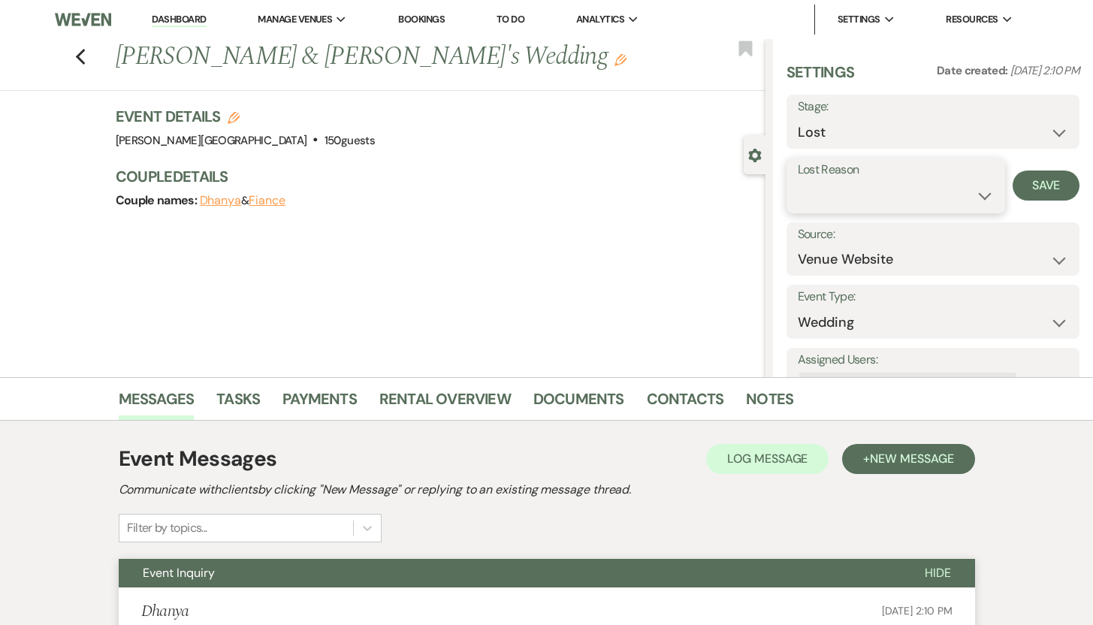
click at [973, 194] on select "Booked Elsewhere Budget Date Unavailable No Response Not a Good Match Capacity …" at bounding box center [896, 195] width 197 height 29
select select "10"
click at [798, 181] on select "Booked Elsewhere Budget Date Unavailable No Response Not a Good Match Capacity …" at bounding box center [896, 195] width 197 height 29
click at [1031, 183] on button "Save" at bounding box center [1046, 186] width 67 height 30
click at [85, 56] on use "button" at bounding box center [80, 57] width 10 height 17
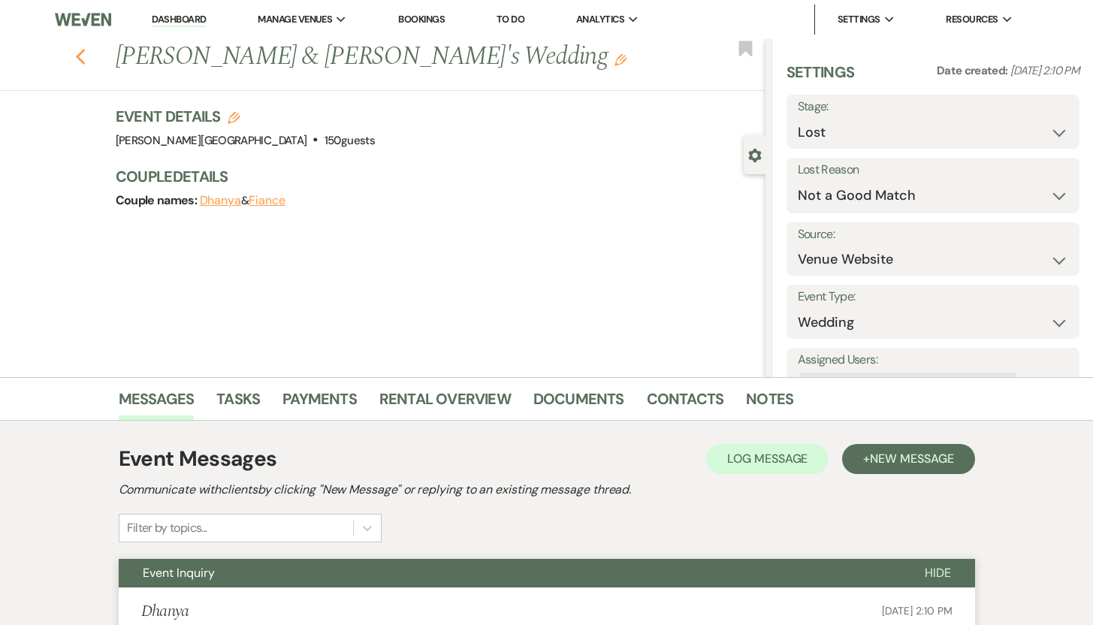
select select "8"
select select "10"
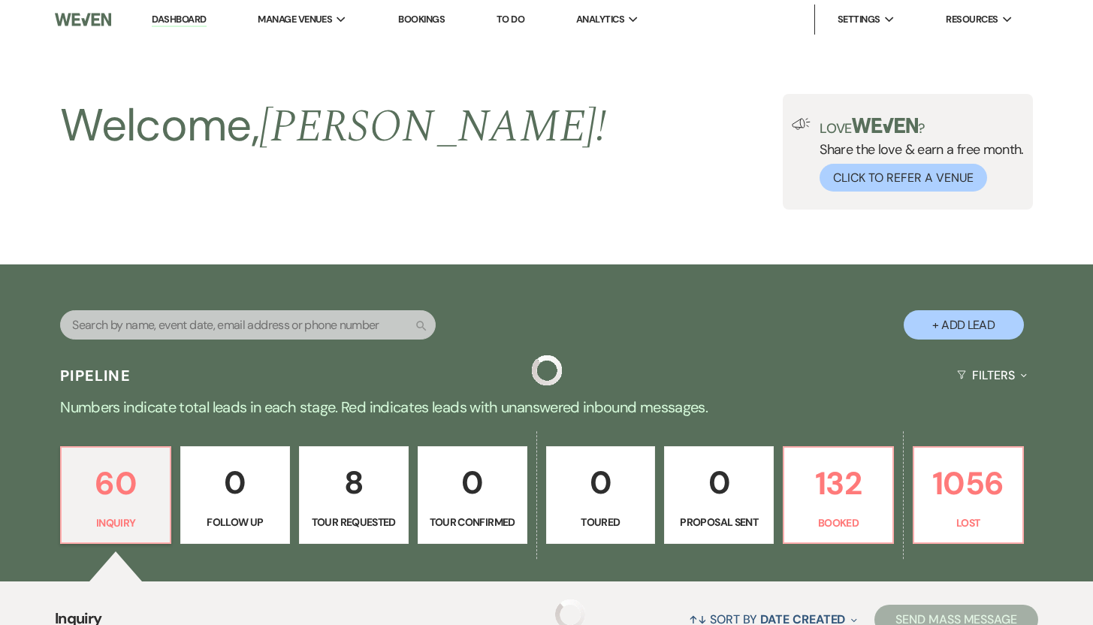
scroll to position [1540, 0]
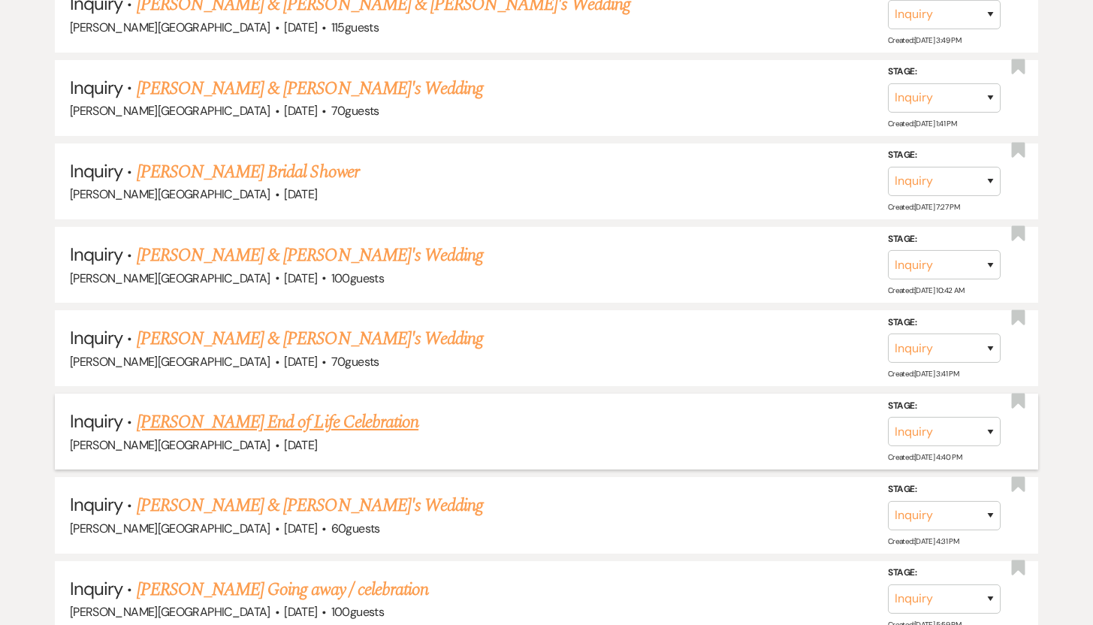
click at [173, 412] on link "Gretchen Van Ness's End of Life Celebration" at bounding box center [278, 422] width 282 height 27
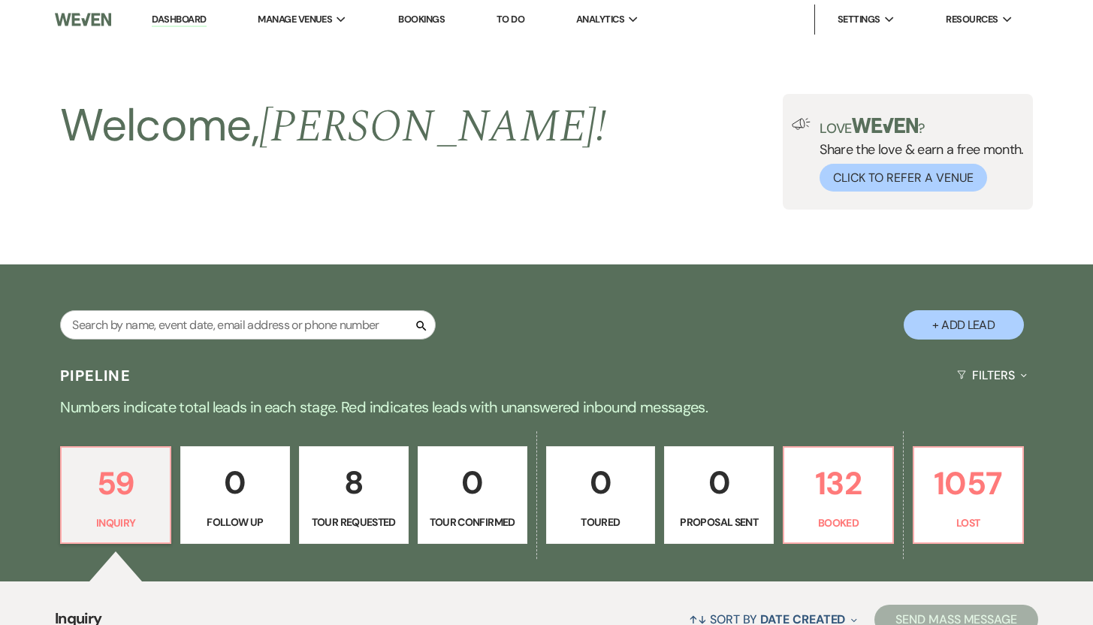
select select "5"
select select "14"
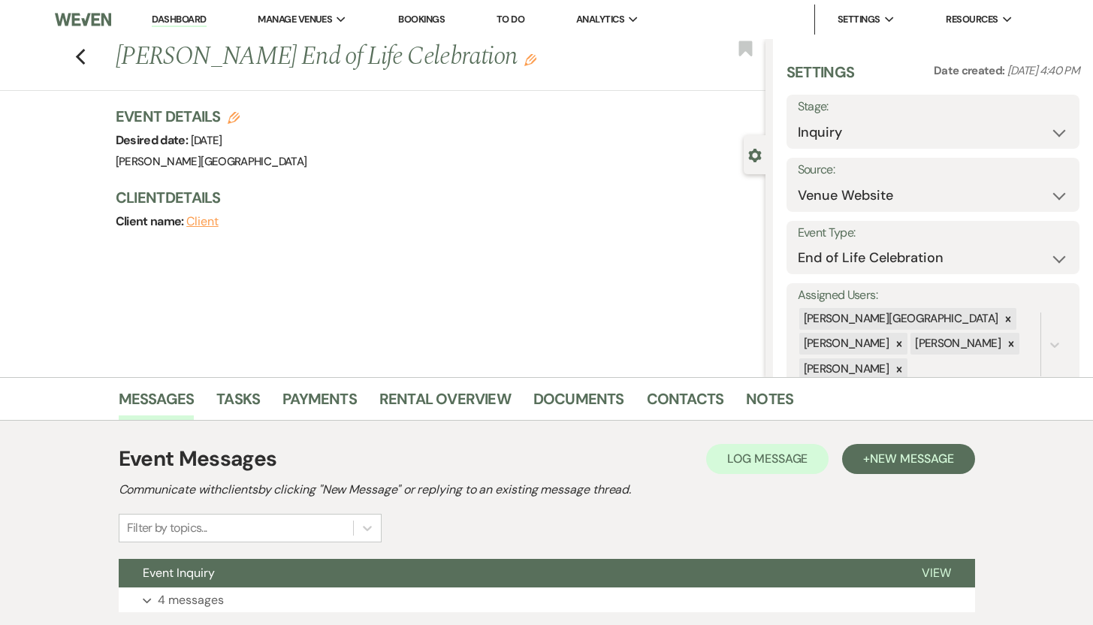
scroll to position [107, 0]
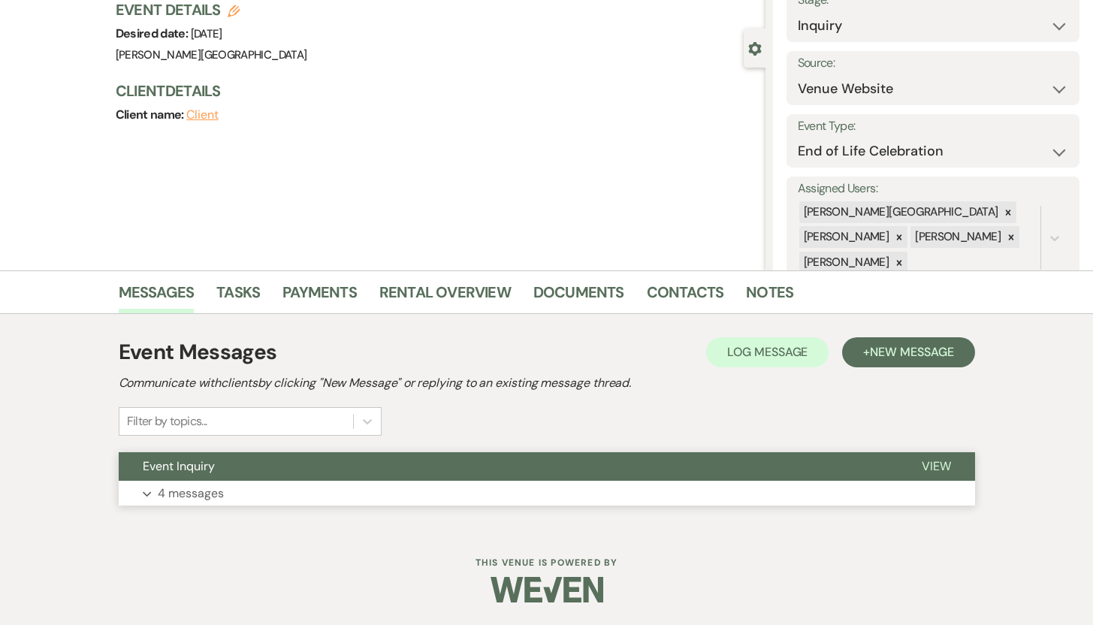
click at [185, 493] on p "4 messages" at bounding box center [191, 494] width 66 height 20
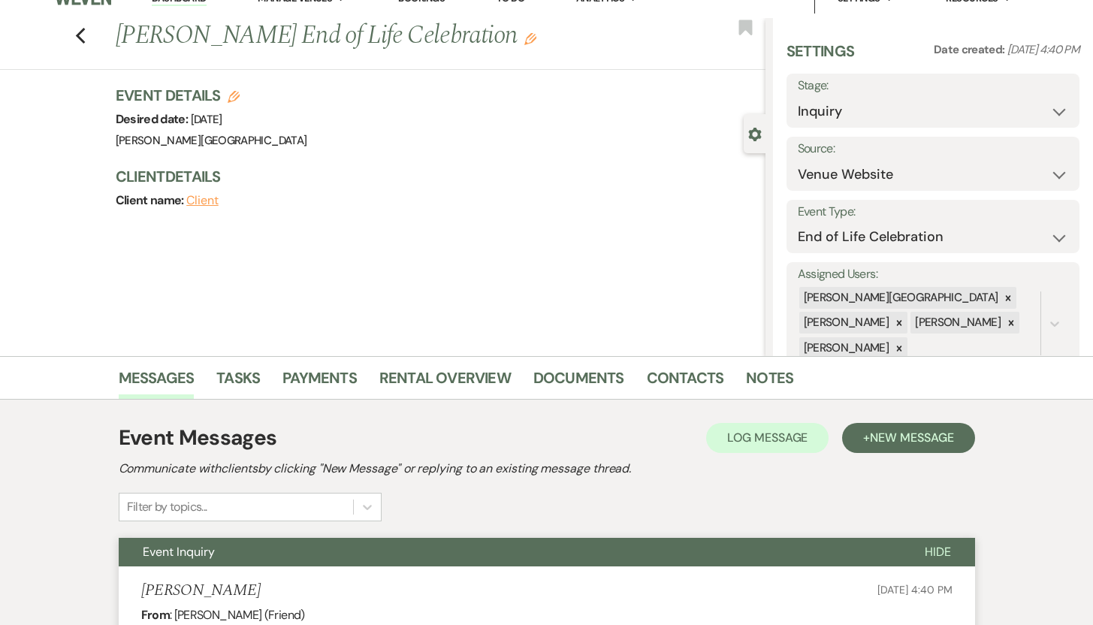
scroll to position [0, 0]
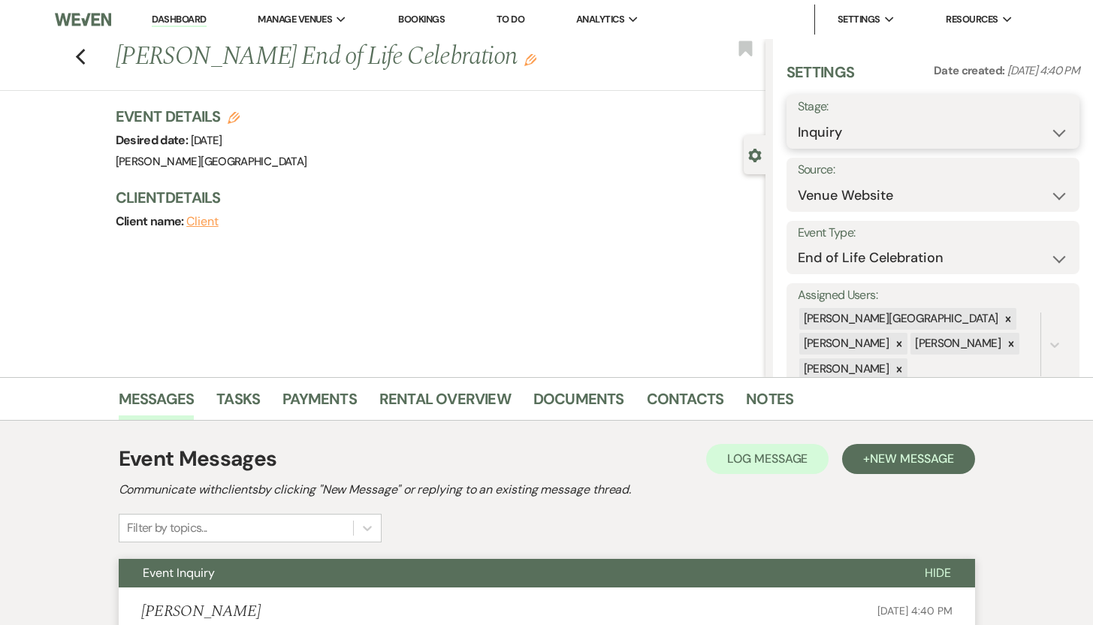
click at [1045, 131] on select "Inquiry Follow Up Tour Requested Tour Confirmed Toured Proposal Sent Booked Lost" at bounding box center [933, 132] width 271 height 29
select select "8"
click at [798, 118] on select "Inquiry Follow Up Tour Requested Tour Confirmed Toured Proposal Sent Booked Lost" at bounding box center [933, 132] width 271 height 29
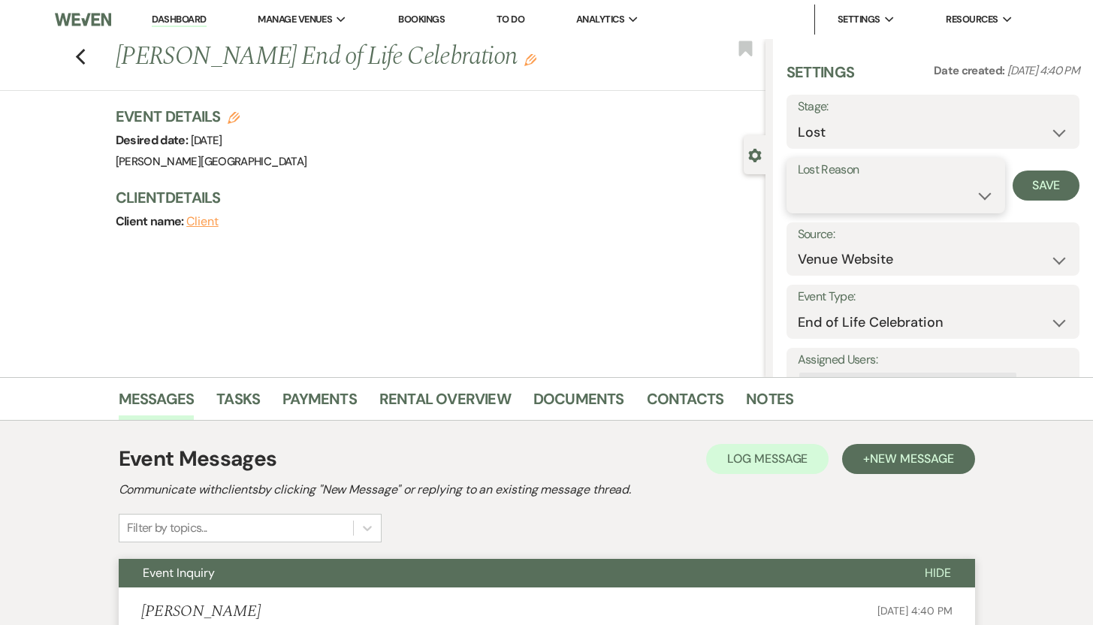
click at [975, 195] on select "Booked Elsewhere Budget Date Unavailable No Response Not a Good Match Capacity …" at bounding box center [896, 195] width 197 height 29
select select "8"
click at [798, 181] on select "Booked Elsewhere Budget Date Unavailable No Response Not a Good Match Capacity …" at bounding box center [896, 195] width 197 height 29
click at [1031, 183] on button "Save" at bounding box center [1046, 186] width 67 height 30
click at [80, 54] on icon "Previous" at bounding box center [80, 57] width 11 height 18
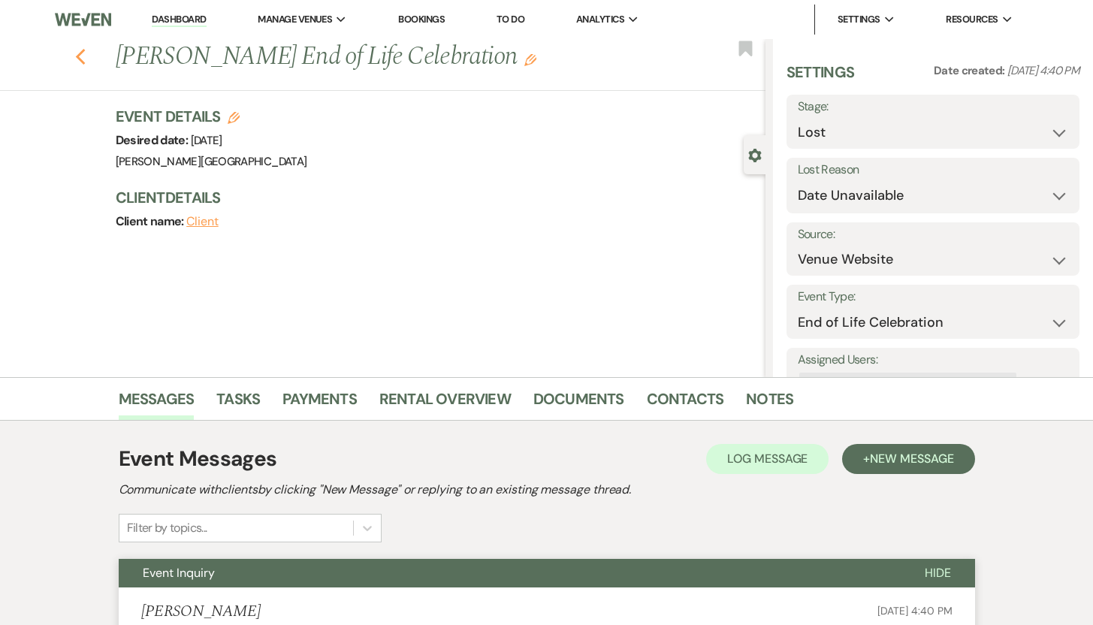
select select "8"
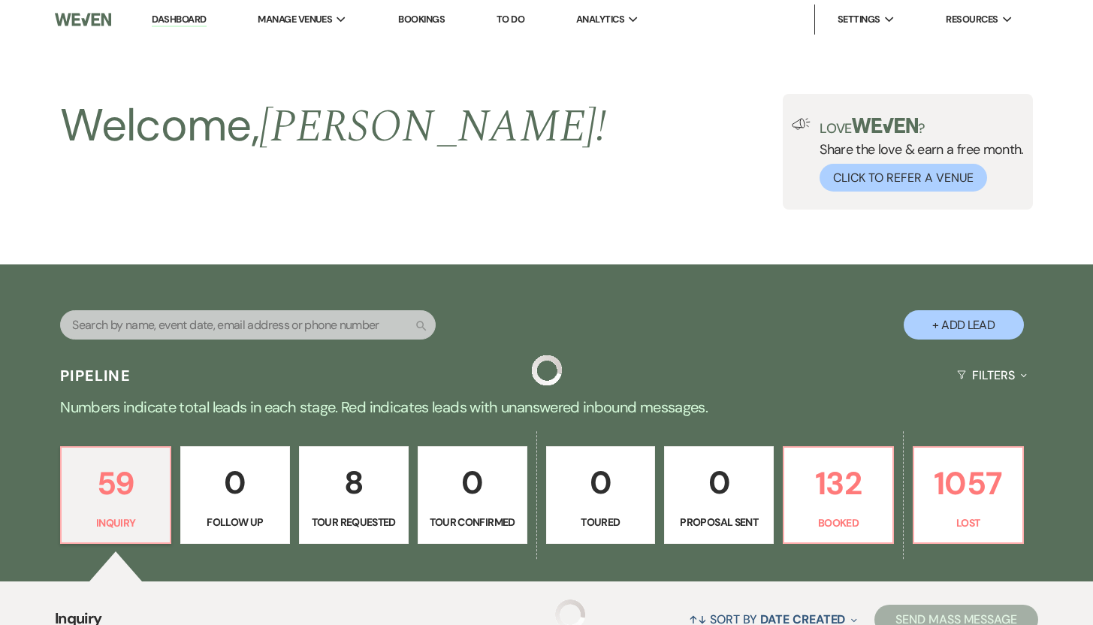
scroll to position [1540, 0]
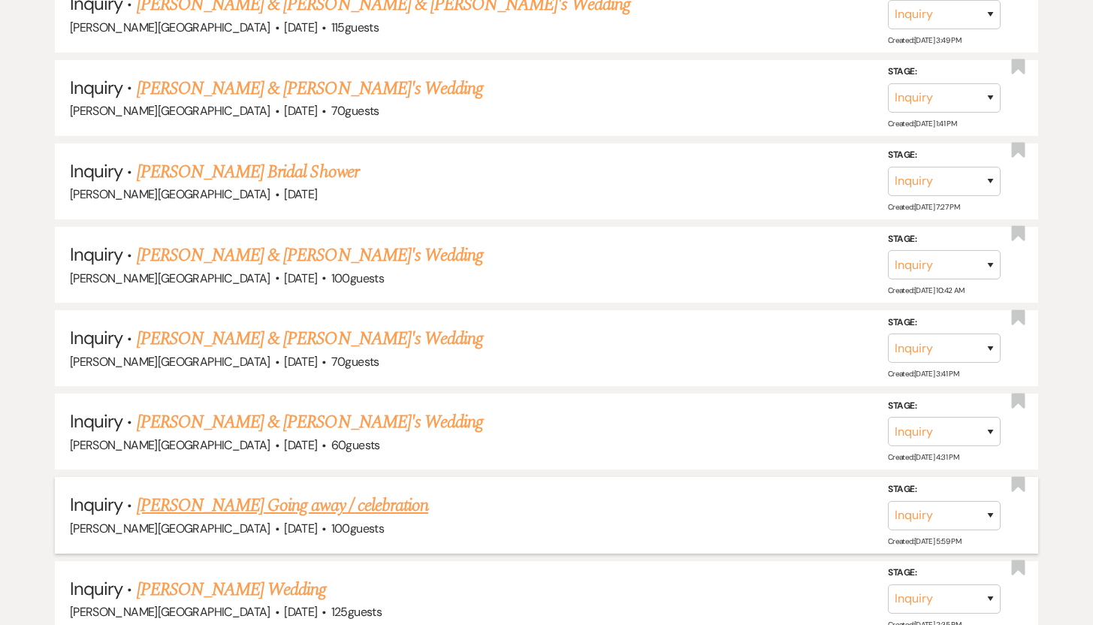
click at [177, 494] on link "Eric Brophy's Going away / celebration" at bounding box center [283, 505] width 292 height 27
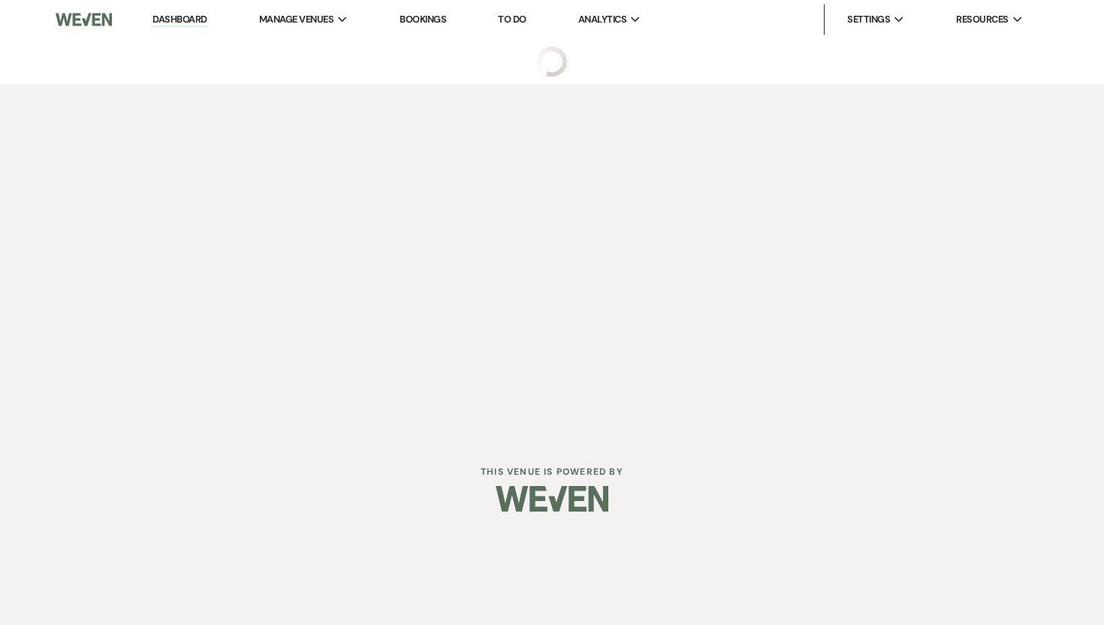
select select "5"
select select "13"
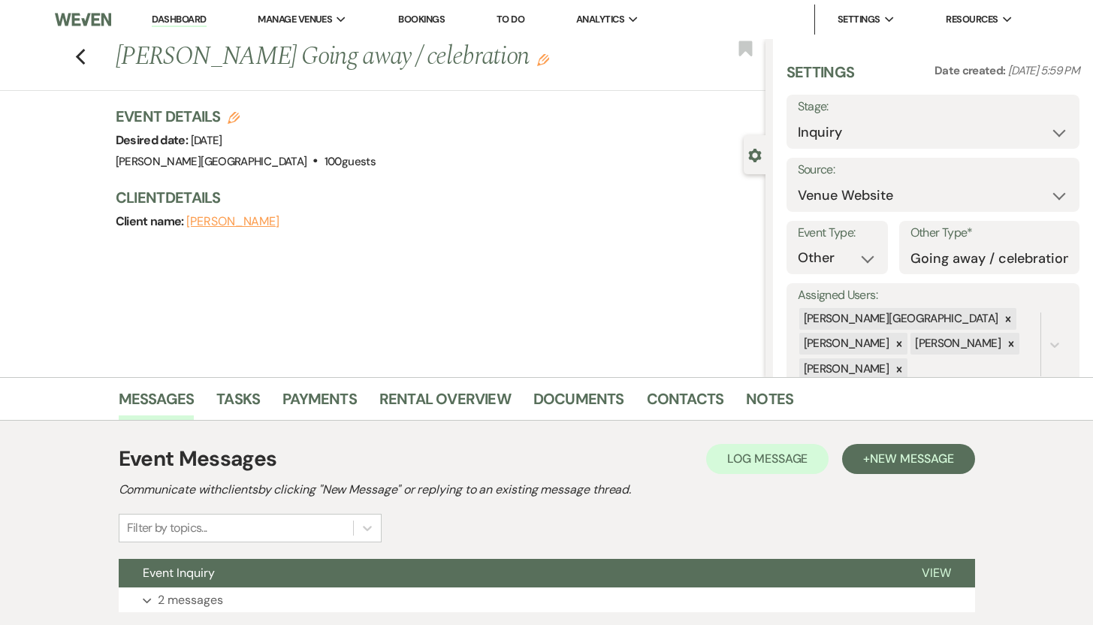
scroll to position [107, 0]
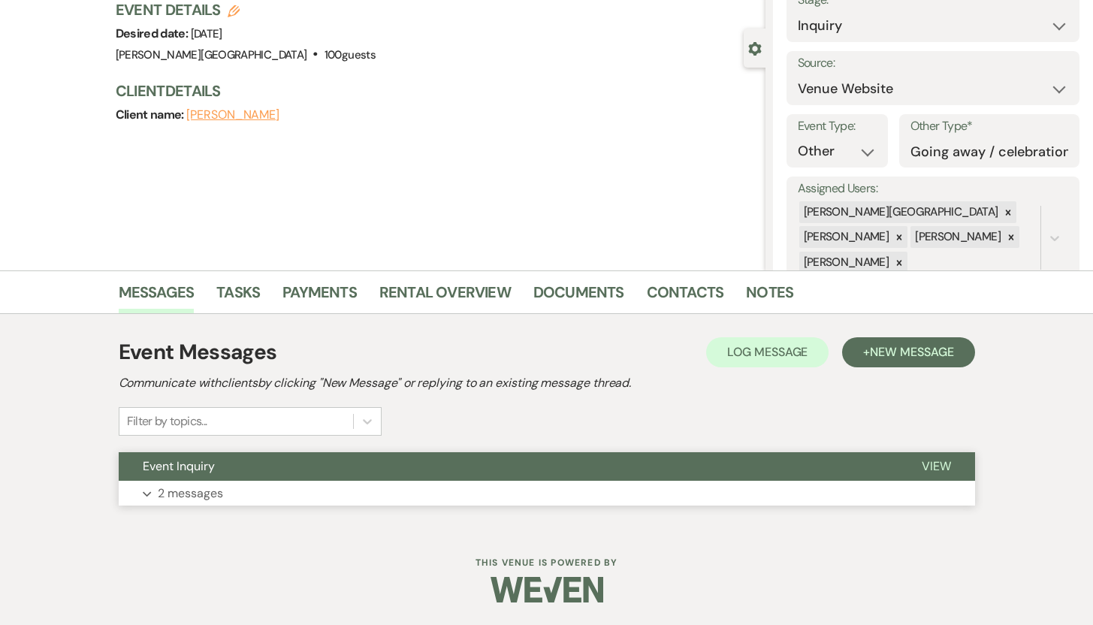
click at [199, 496] on p "2 messages" at bounding box center [190, 494] width 65 height 20
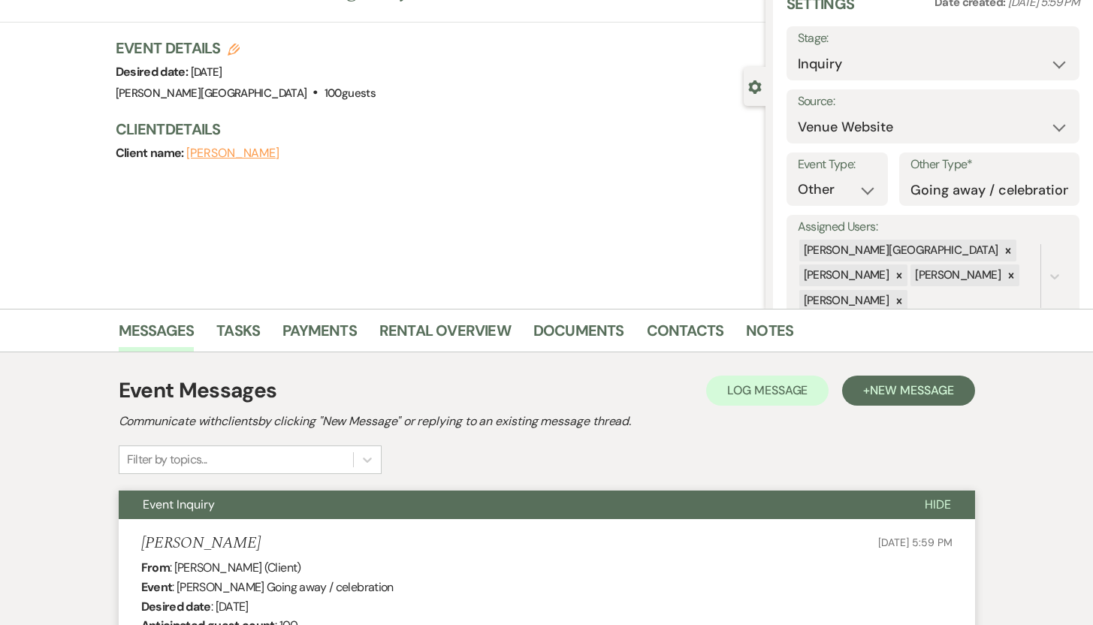
scroll to position [0, 0]
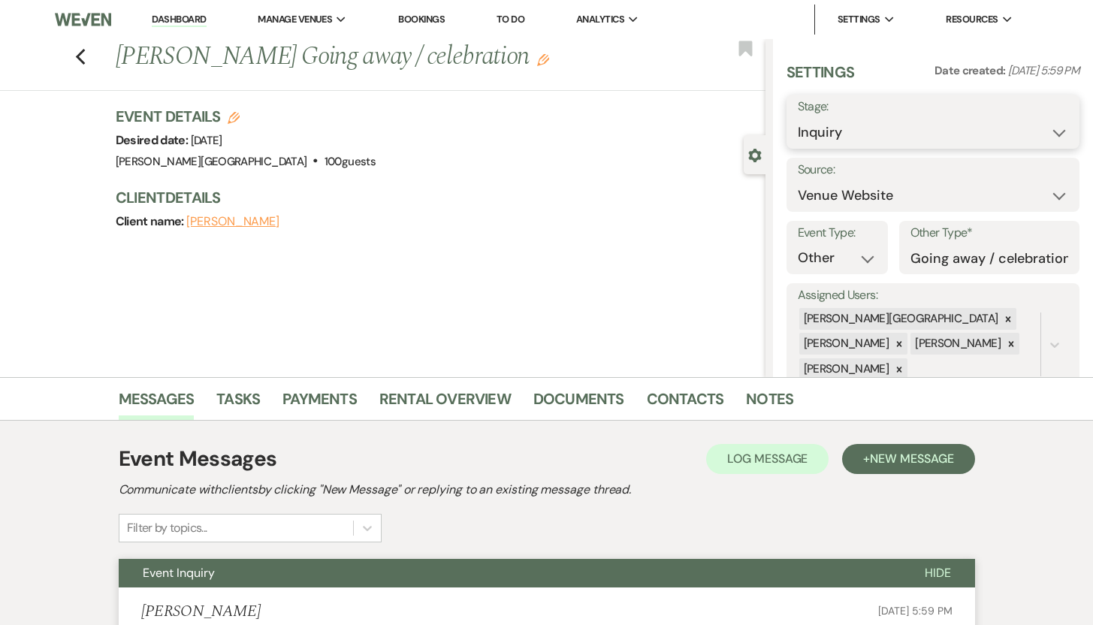
click at [1047, 131] on select "Inquiry Follow Up Tour Requested Tour Confirmed Toured Proposal Sent Booked Lost" at bounding box center [933, 132] width 271 height 29
select select "8"
click at [798, 118] on select "Inquiry Follow Up Tour Requested Tour Confirmed Toured Proposal Sent Booked Lost" at bounding box center [933, 132] width 271 height 29
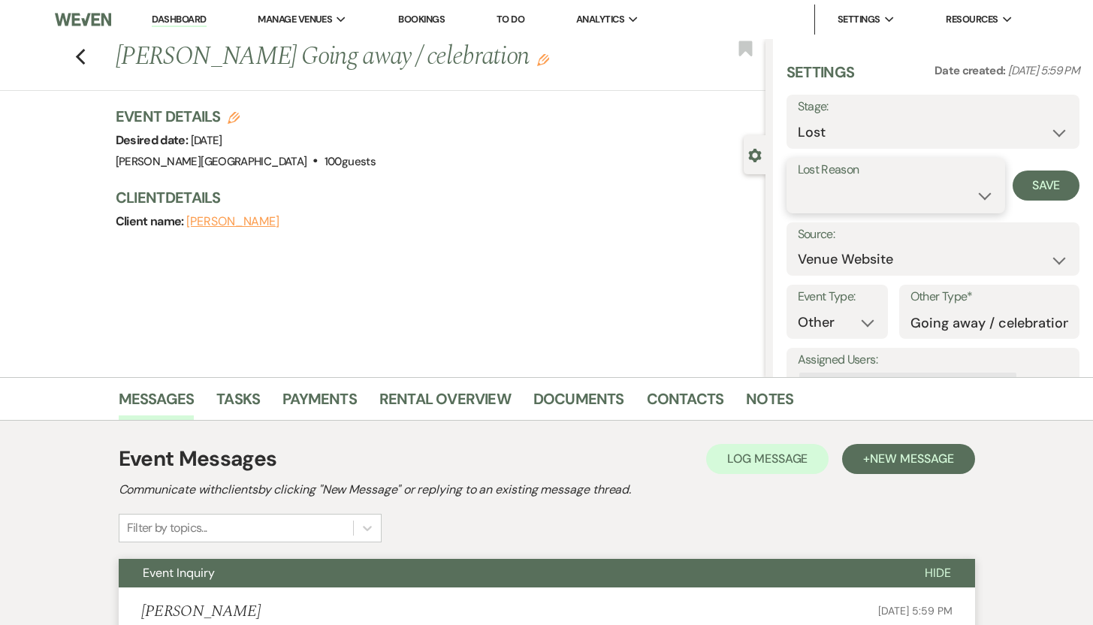
click at [973, 195] on select "Booked Elsewhere Budget Date Unavailable No Response Not a Good Match Capacity …" at bounding box center [896, 195] width 197 height 29
select select "5"
click at [798, 181] on select "Booked Elsewhere Budget Date Unavailable No Response Not a Good Match Capacity …" at bounding box center [896, 195] width 197 height 29
click at [1028, 184] on button "Save" at bounding box center [1046, 186] width 67 height 30
click at [86, 56] on icon "Previous" at bounding box center [80, 57] width 11 height 18
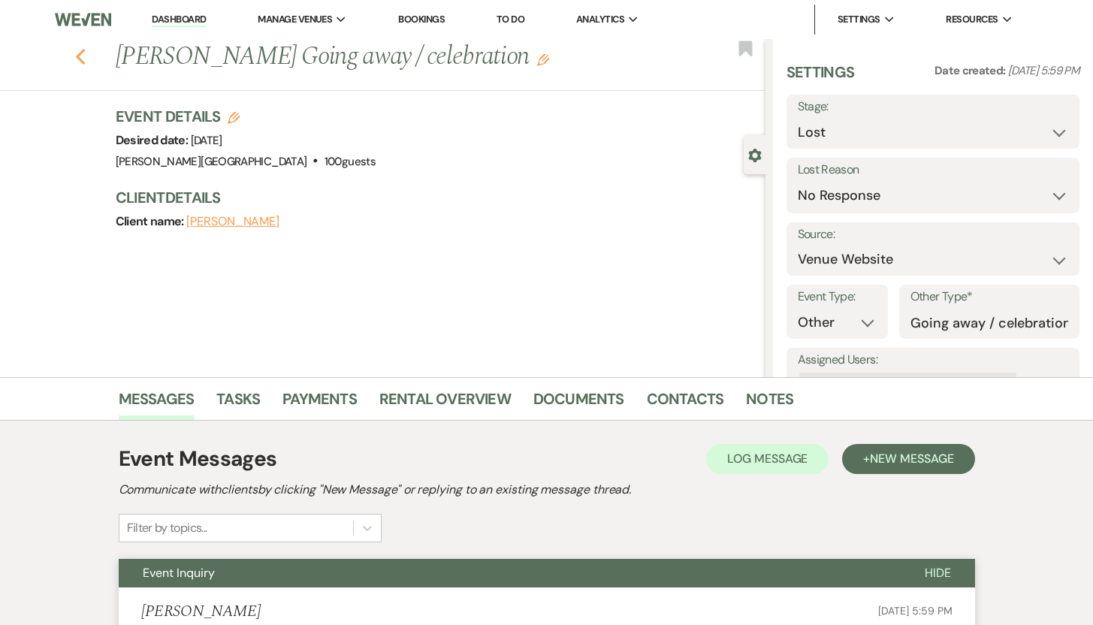
scroll to position [1540, 0]
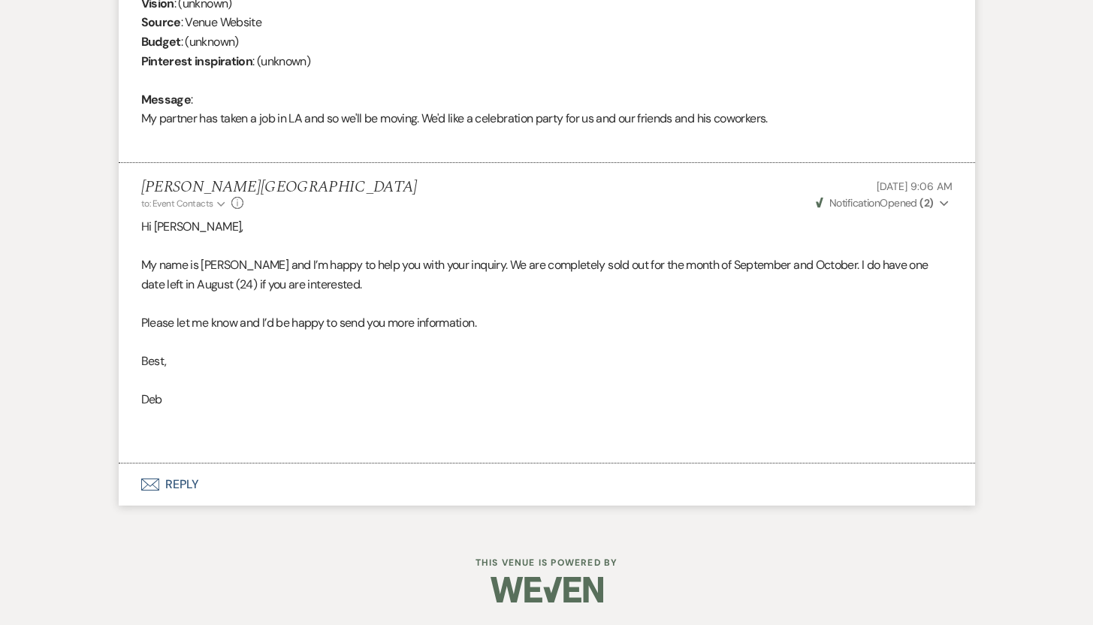
select select "8"
select select "5"
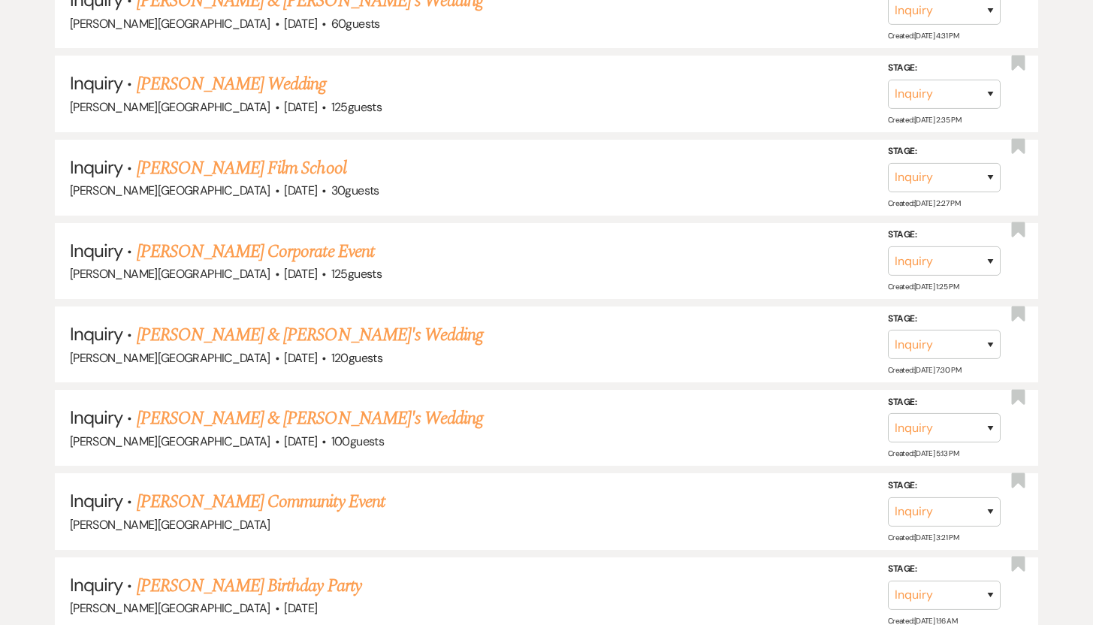
scroll to position [1958, 0]
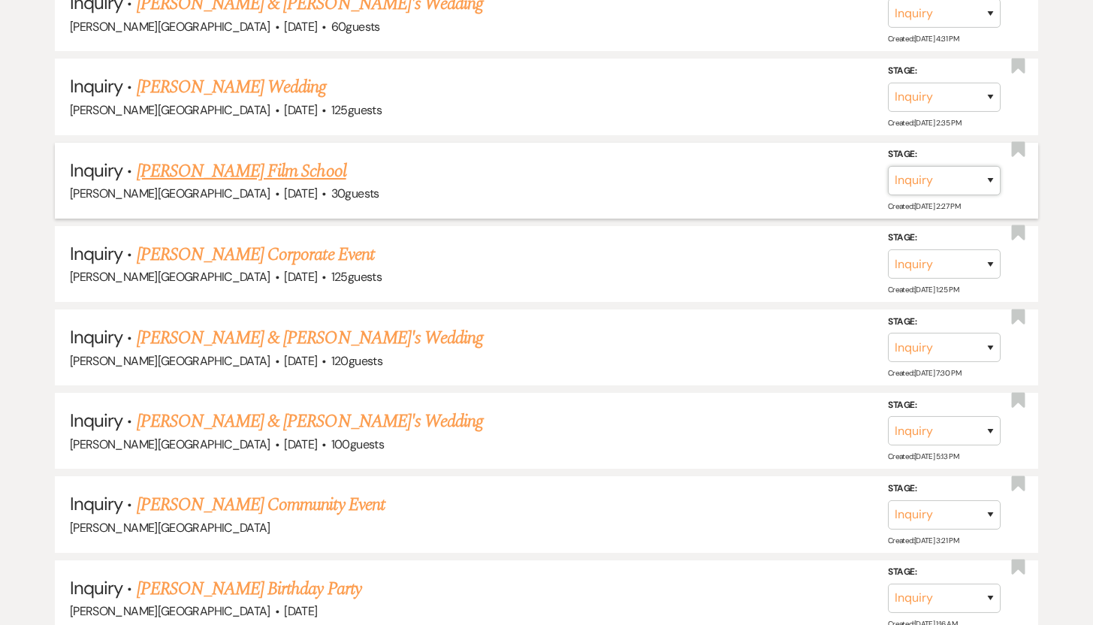
click at [989, 171] on select "Inquiry Follow Up Tour Requested Tour Confirmed Toured Proposal Sent Booked Lost" at bounding box center [944, 180] width 113 height 29
select select "5"
click at [888, 166] on select "Inquiry Follow Up Tour Requested Tour Confirmed Toured Proposal Sent Booked Lost" at bounding box center [944, 180] width 113 height 29
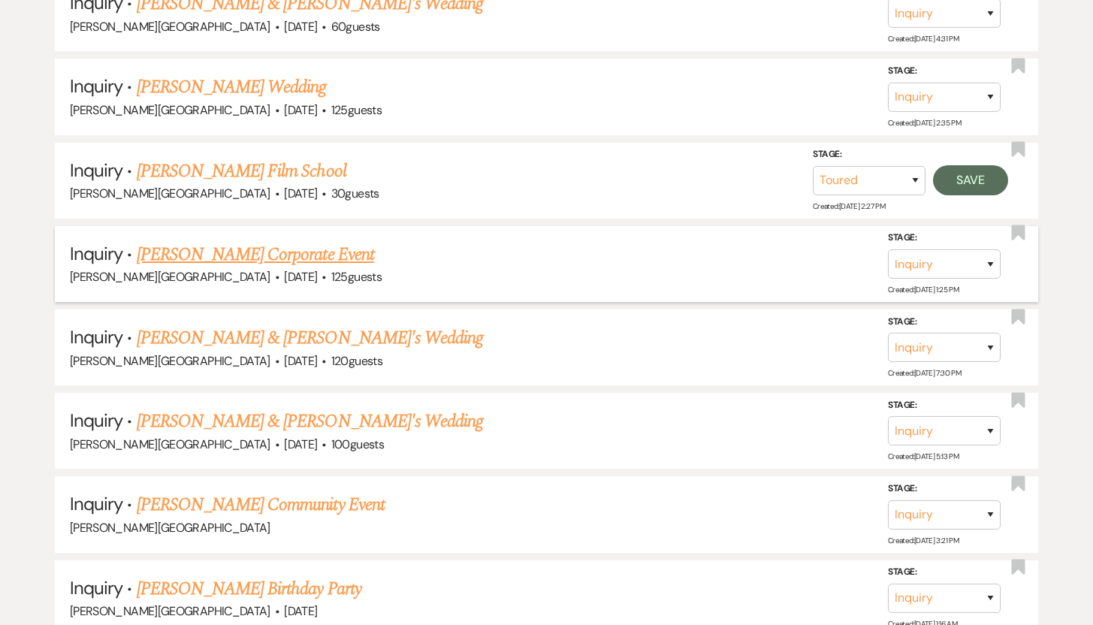
click at [294, 242] on link "Carol LaCombe's Corporate Event" at bounding box center [255, 254] width 237 height 27
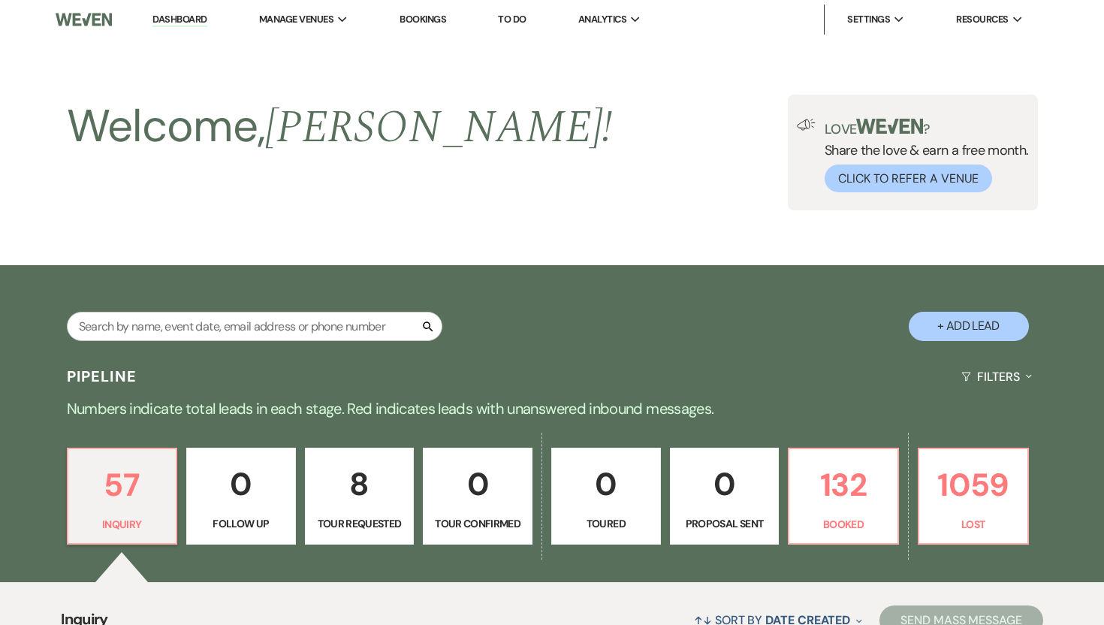
select select "5"
select select "9"
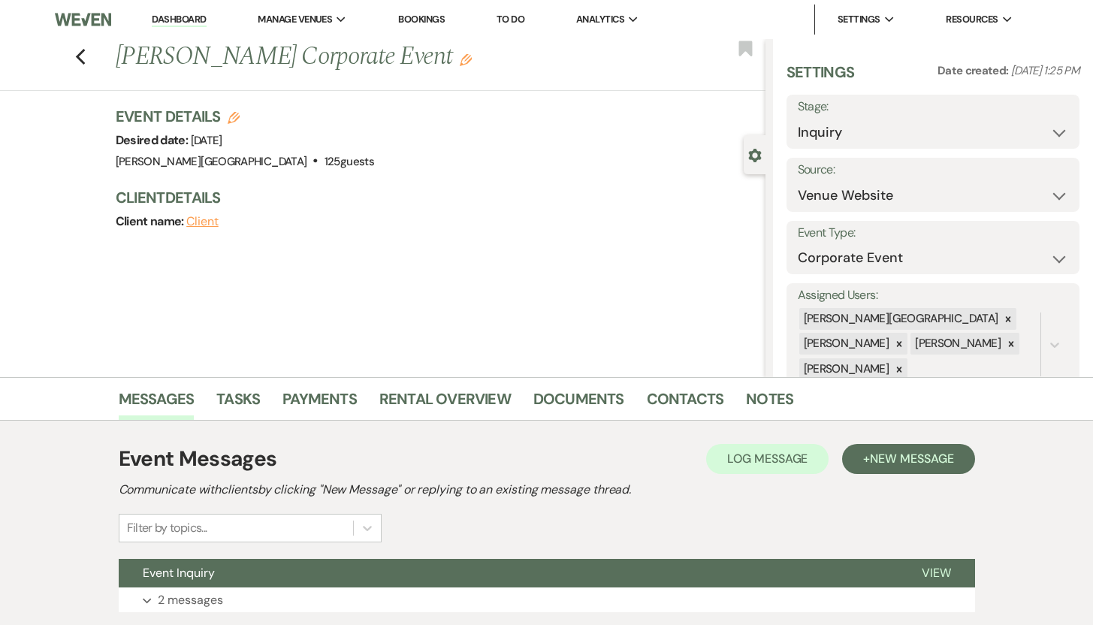
scroll to position [107, 0]
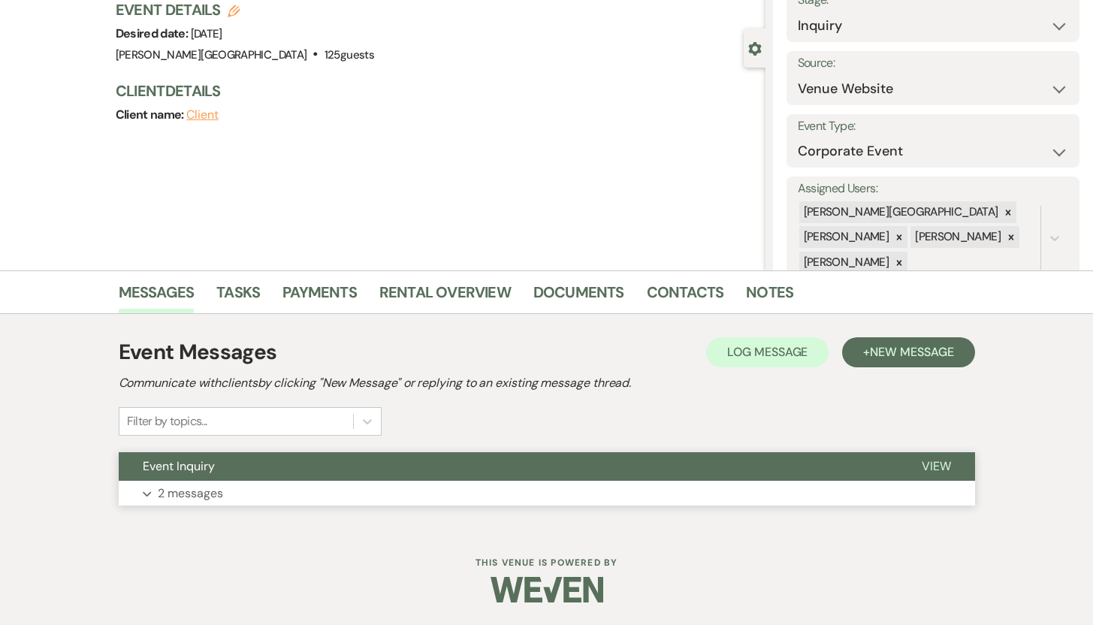
click at [198, 494] on p "2 messages" at bounding box center [190, 494] width 65 height 20
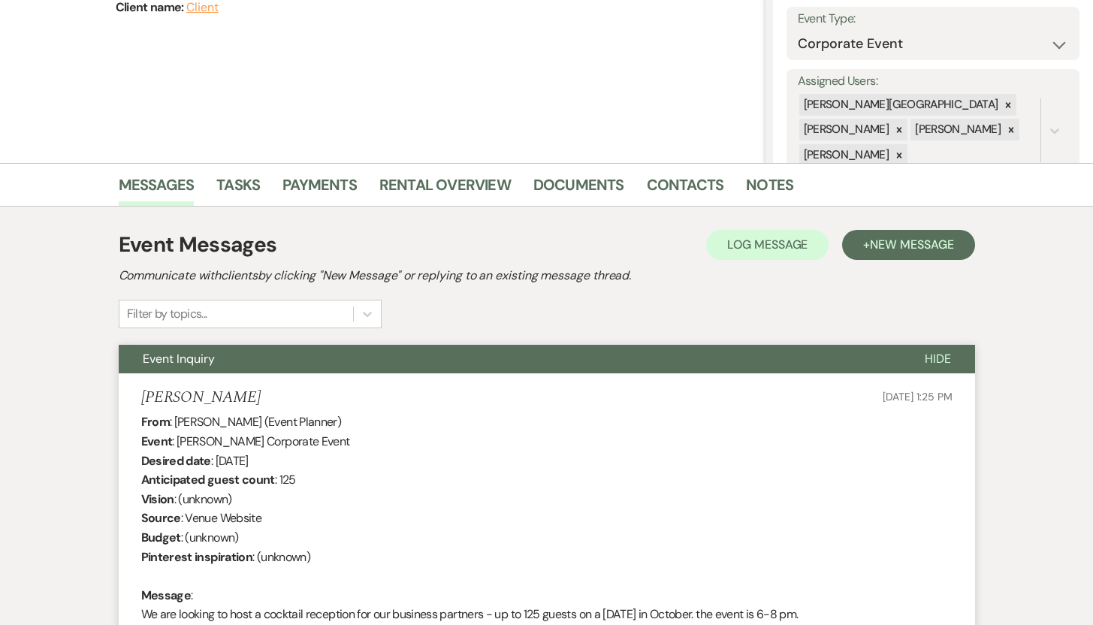
scroll to position [0, 0]
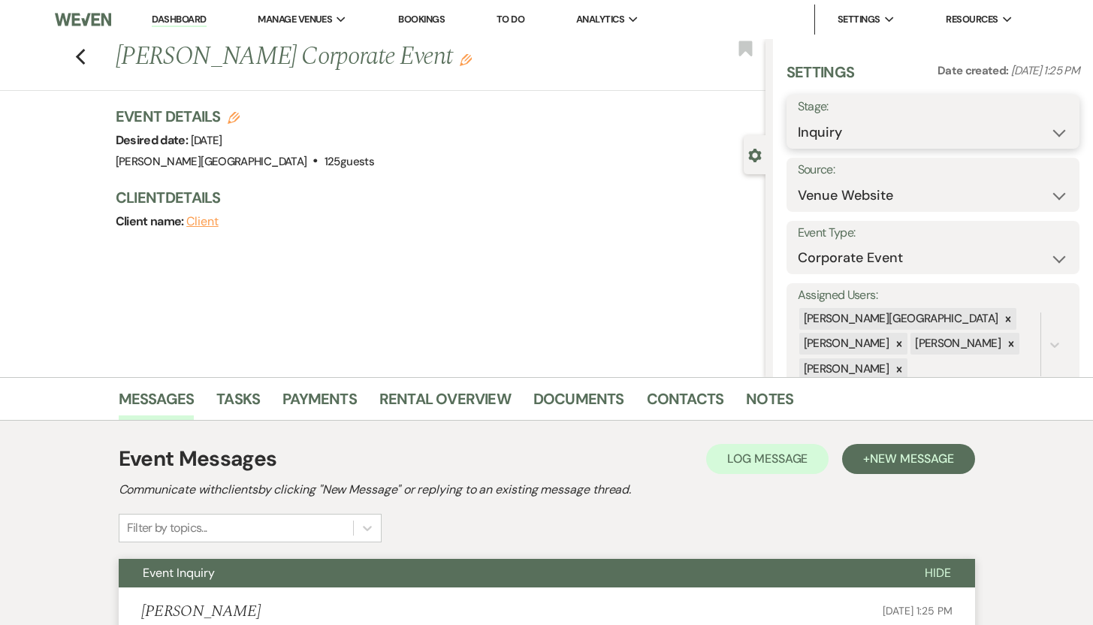
click at [1044, 134] on select "Inquiry Follow Up Tour Requested Tour Confirmed Toured Proposal Sent Booked Lost" at bounding box center [933, 132] width 271 height 29
select select "8"
click at [798, 118] on select "Inquiry Follow Up Tour Requested Tour Confirmed Toured Proposal Sent Booked Lost" at bounding box center [933, 132] width 271 height 29
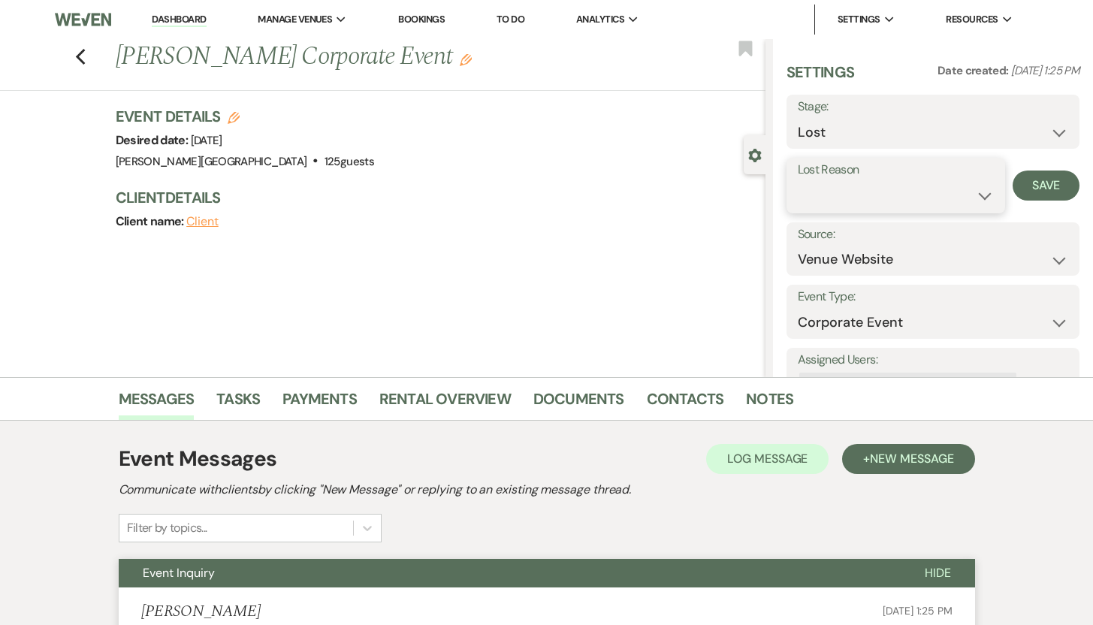
click at [973, 193] on select "Booked Elsewhere Budget Date Unavailable No Response Not a Good Match Capacity …" at bounding box center [896, 195] width 197 height 29
select select "8"
click at [798, 181] on select "Booked Elsewhere Budget Date Unavailable No Response Not a Good Match Capacity …" at bounding box center [896, 195] width 197 height 29
click at [1029, 184] on button "Save" at bounding box center [1046, 186] width 67 height 30
click at [83, 56] on use "button" at bounding box center [80, 57] width 10 height 17
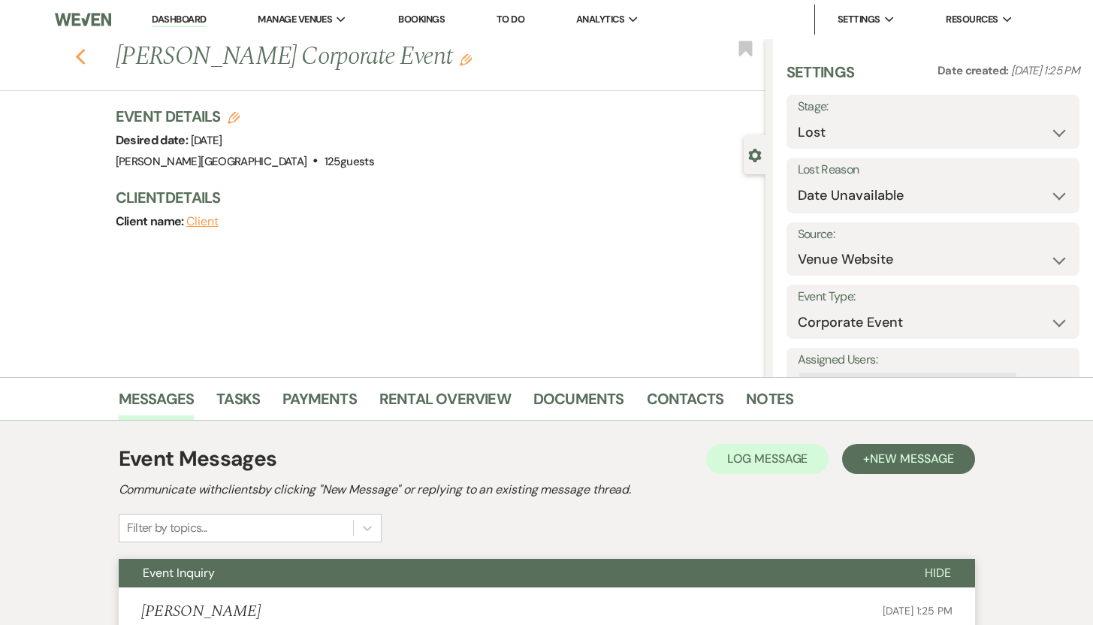
scroll to position [1958, 0]
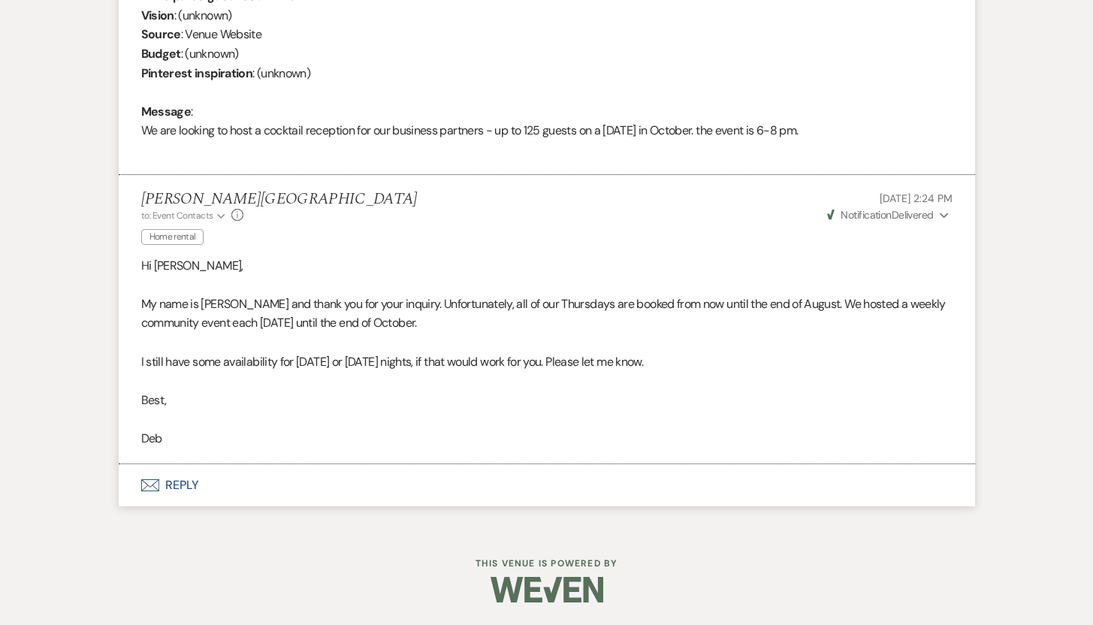
select select "8"
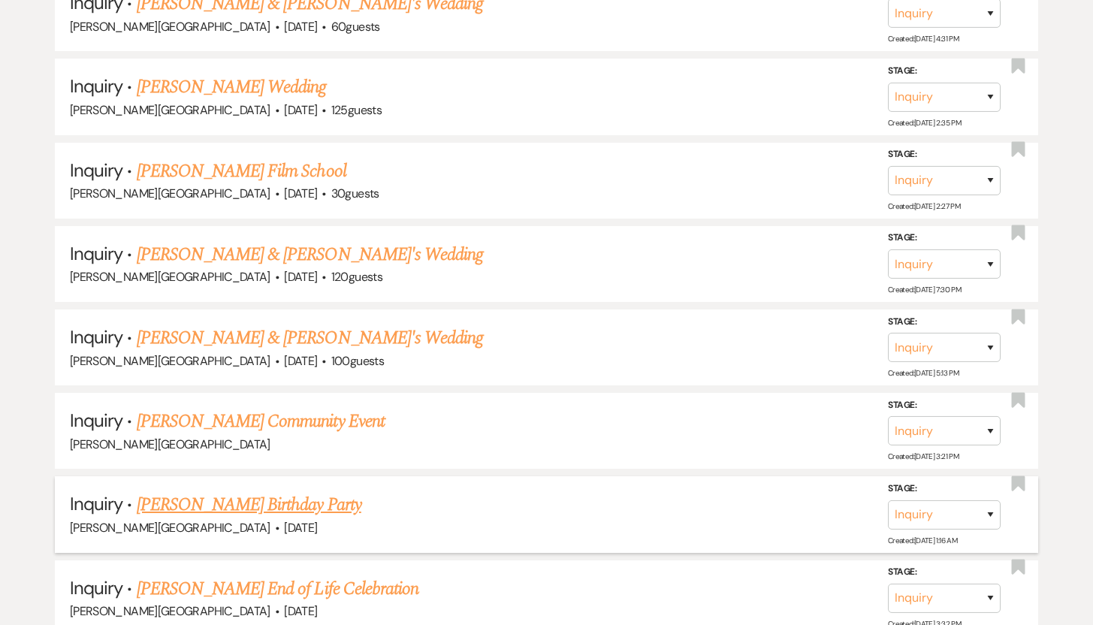
click at [229, 491] on link "Bernadeen Wedderburn's Birthday Party" at bounding box center [249, 504] width 225 height 27
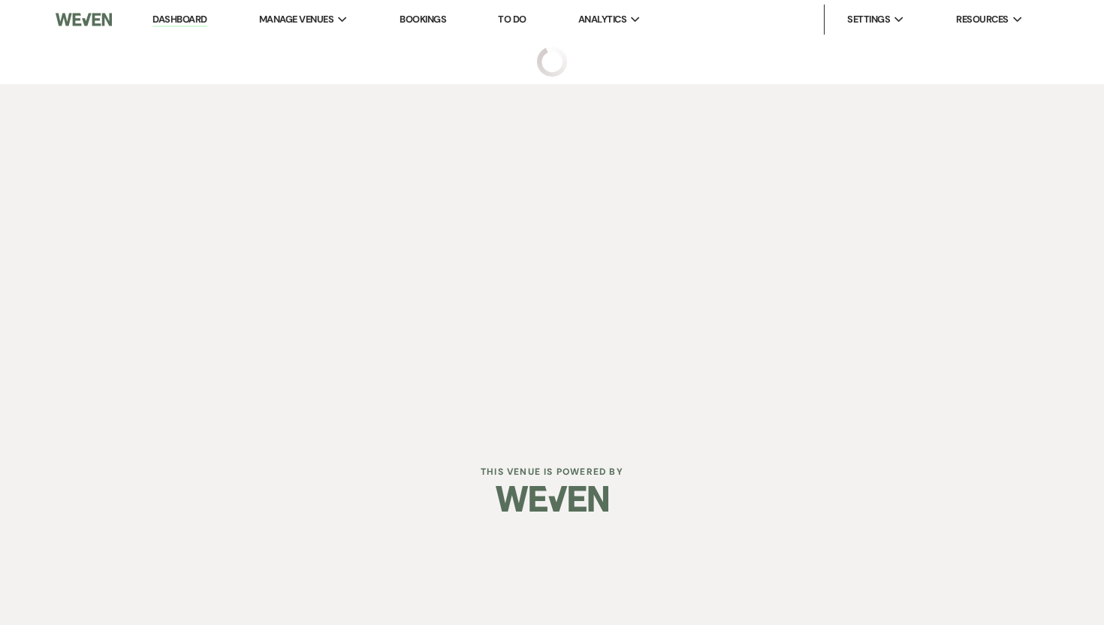
select select "5"
select select "4"
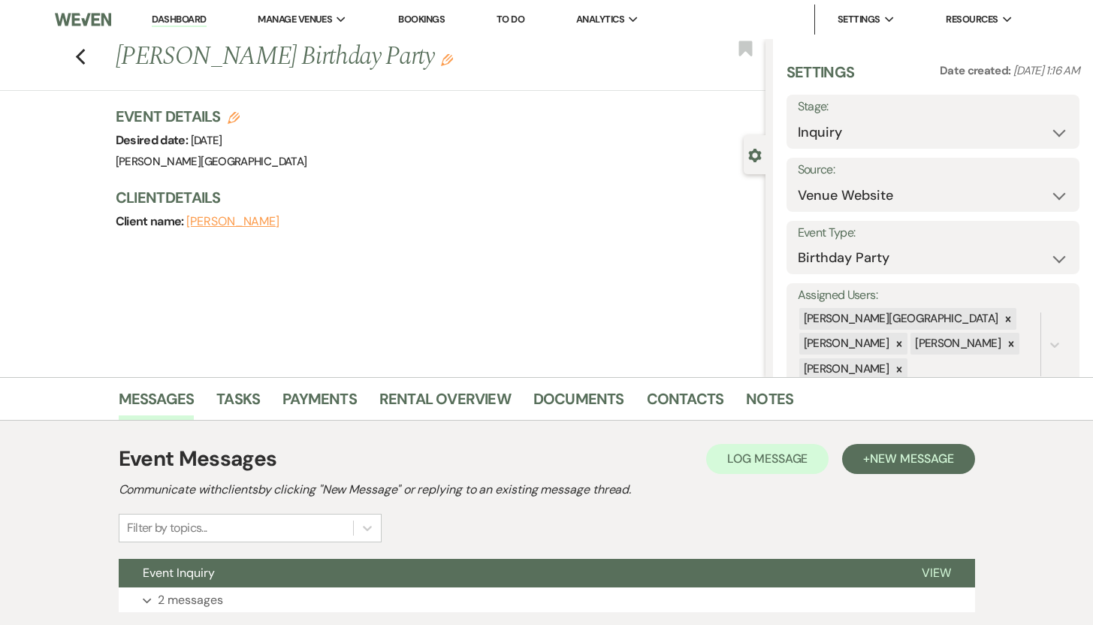
scroll to position [107, 0]
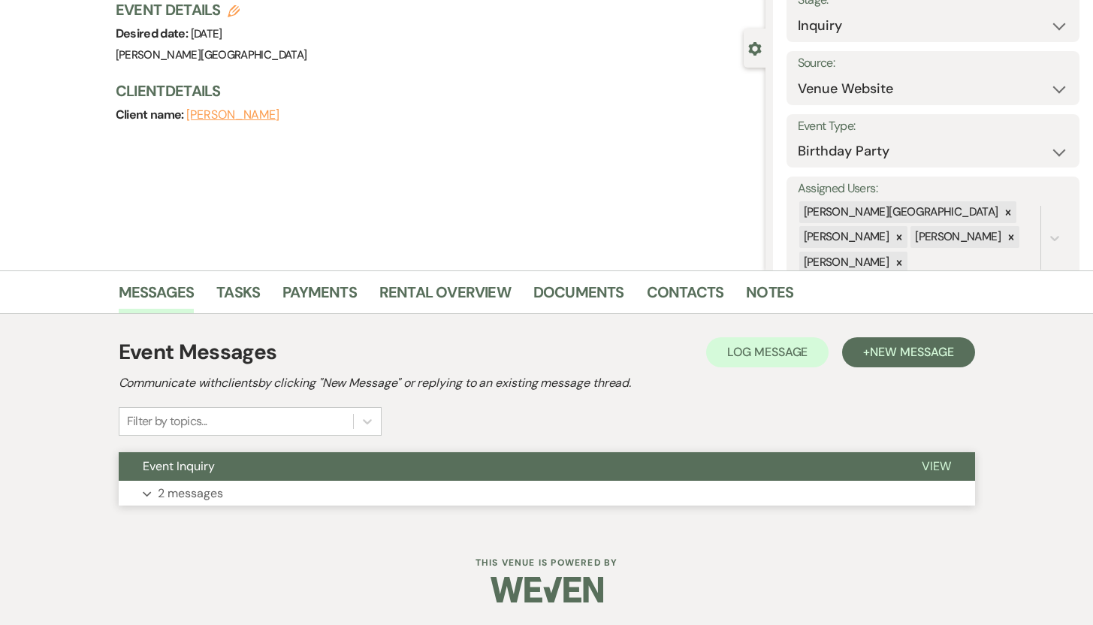
click at [200, 490] on p "2 messages" at bounding box center [190, 494] width 65 height 20
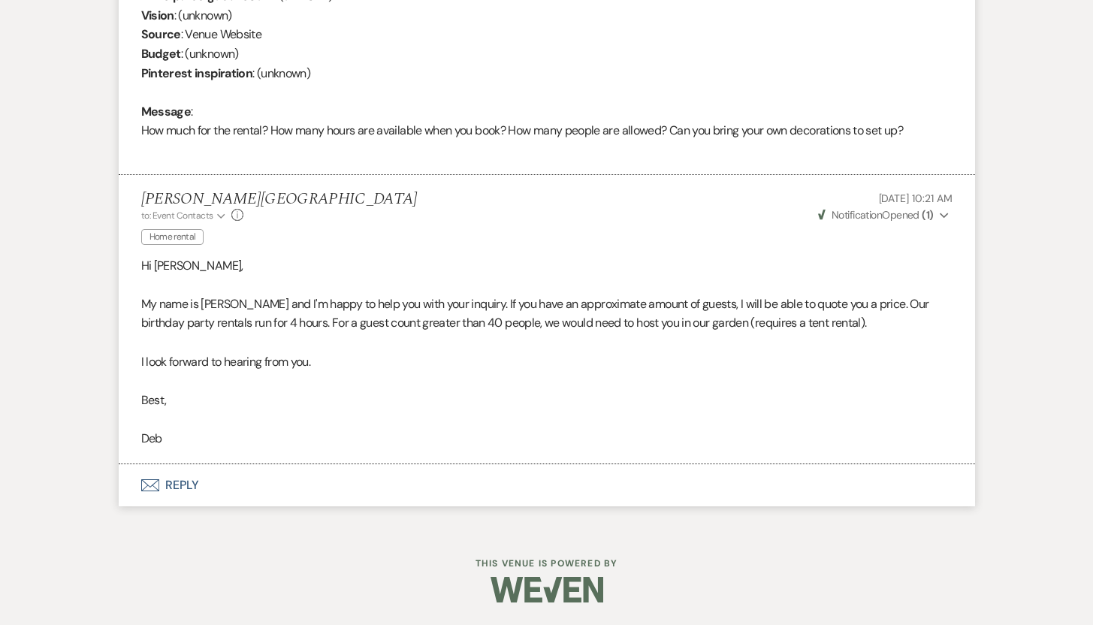
scroll to position [0, 0]
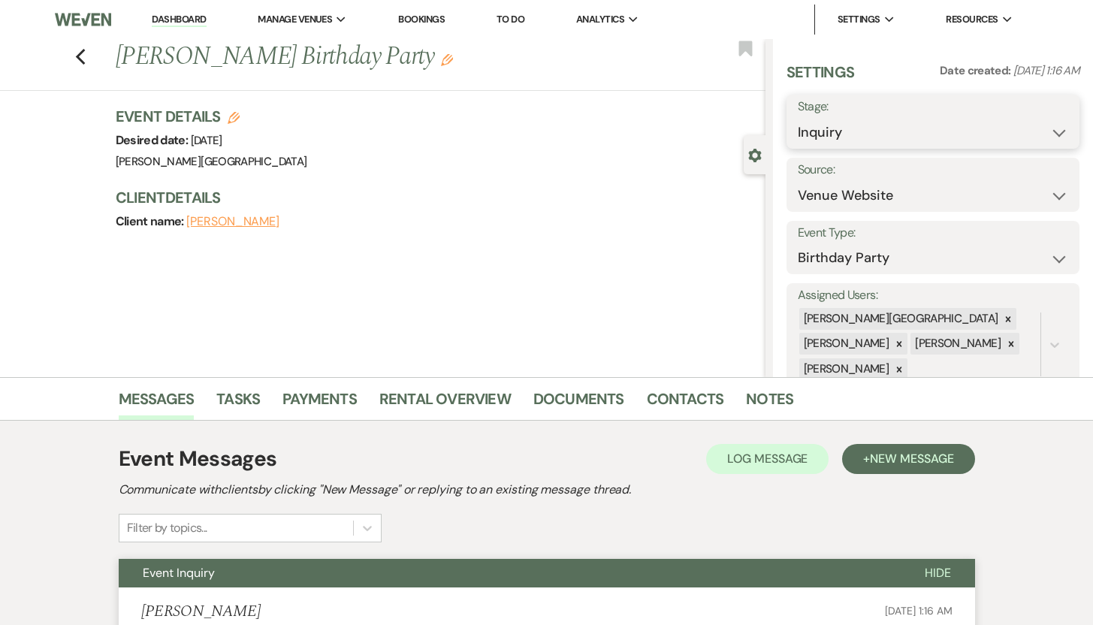
click at [1045, 131] on select "Inquiry Follow Up Tour Requested Tour Confirmed Toured Proposal Sent Booked Lost" at bounding box center [933, 132] width 271 height 29
select select "8"
click at [798, 118] on select "Inquiry Follow Up Tour Requested Tour Confirmed Toured Proposal Sent Booked Lost" at bounding box center [933, 132] width 271 height 29
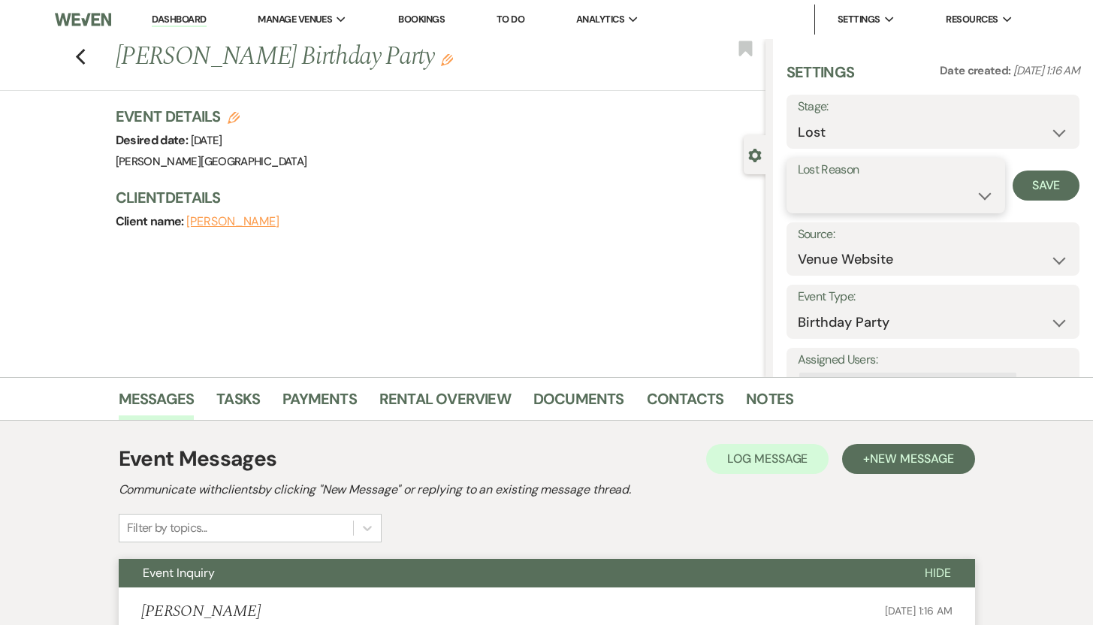
click at [974, 196] on select "Booked Elsewhere Budget Date Unavailable No Response Not a Good Match Capacity …" at bounding box center [896, 195] width 197 height 29
select select "5"
click at [798, 181] on select "Booked Elsewhere Budget Date Unavailable No Response Not a Good Match Capacity …" at bounding box center [896, 195] width 197 height 29
click at [1026, 188] on button "Save" at bounding box center [1046, 186] width 67 height 30
click at [85, 59] on use "button" at bounding box center [80, 57] width 10 height 17
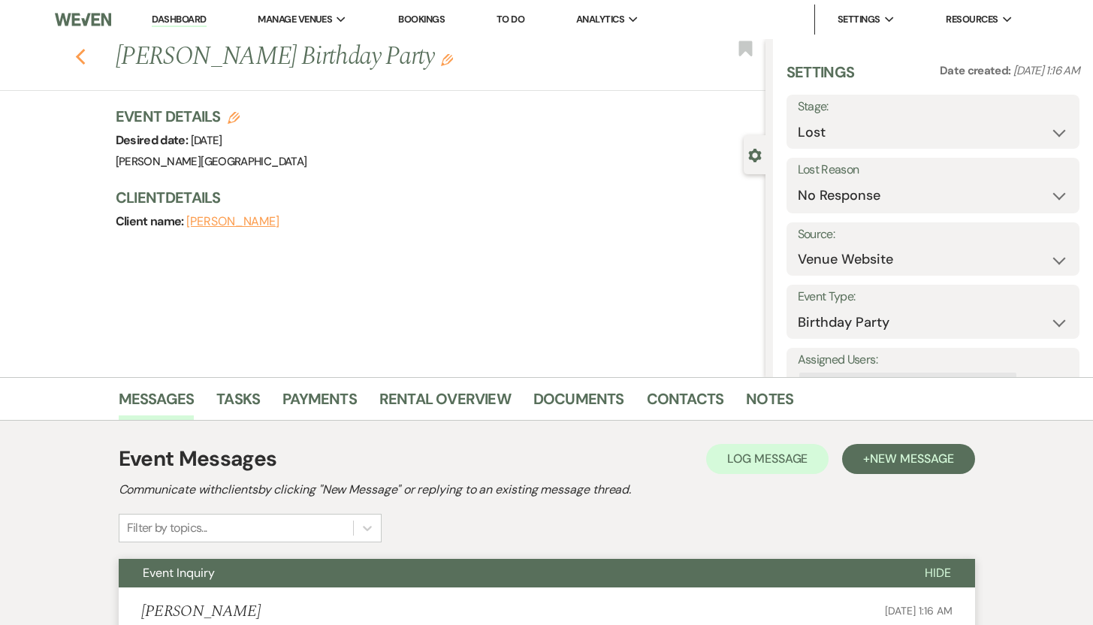
scroll to position [1958, 0]
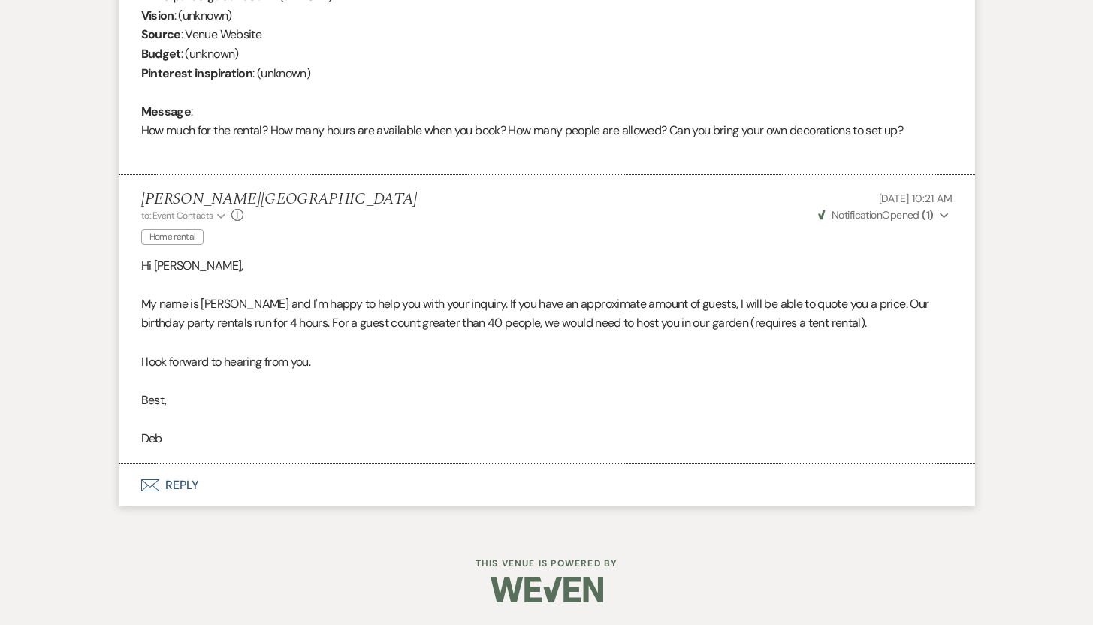
select select "8"
select select "5"
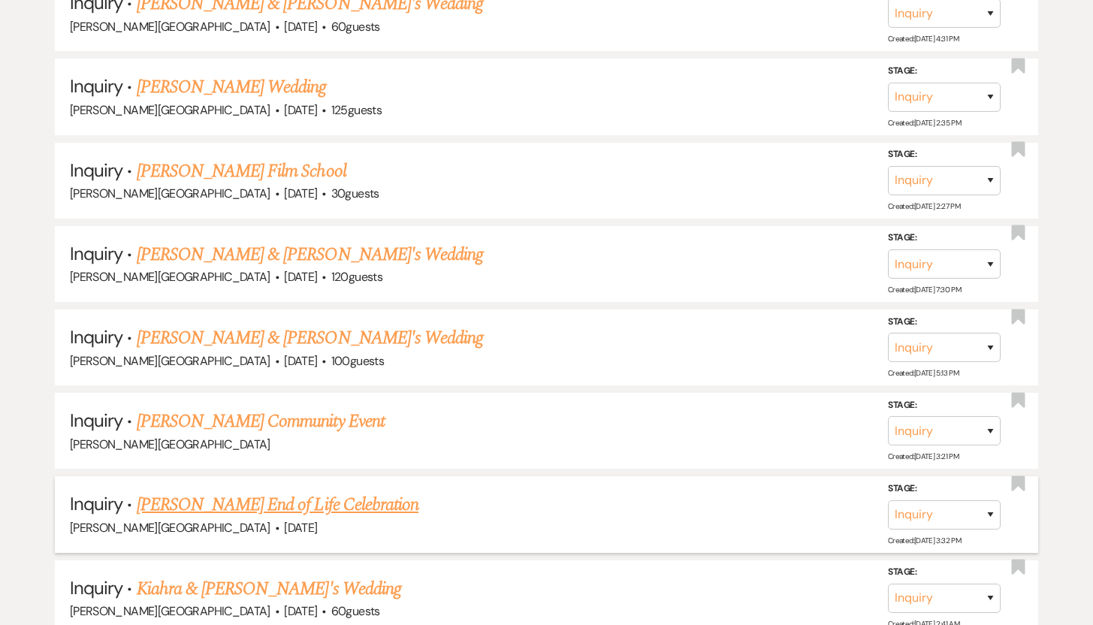
click at [215, 497] on link "Richard Edwards's End of Life Celebration" at bounding box center [278, 504] width 282 height 27
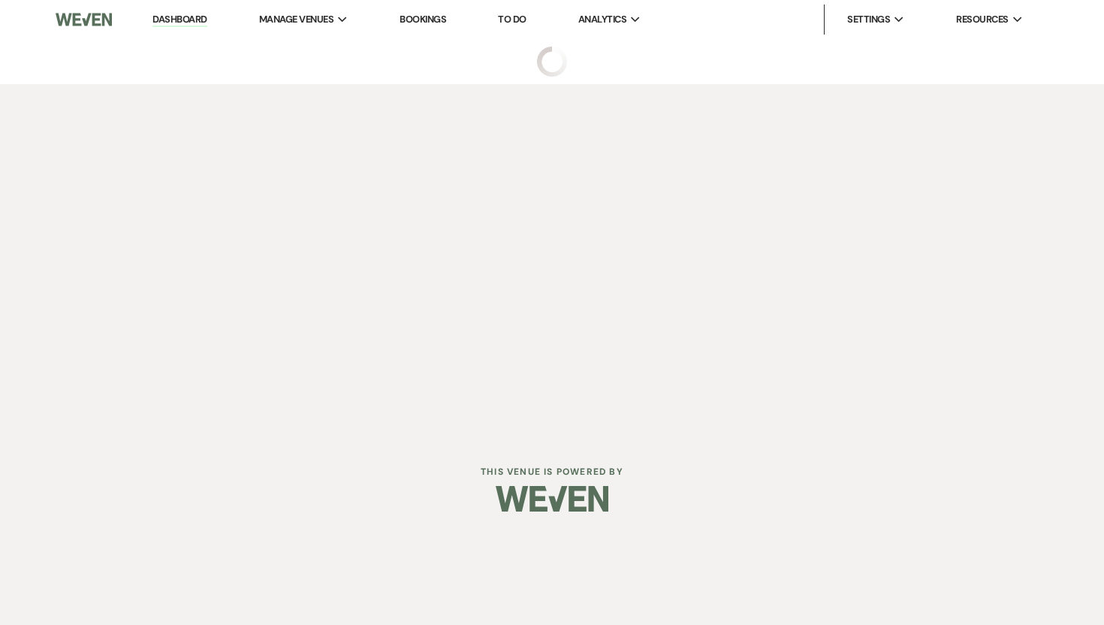
select select "5"
select select "14"
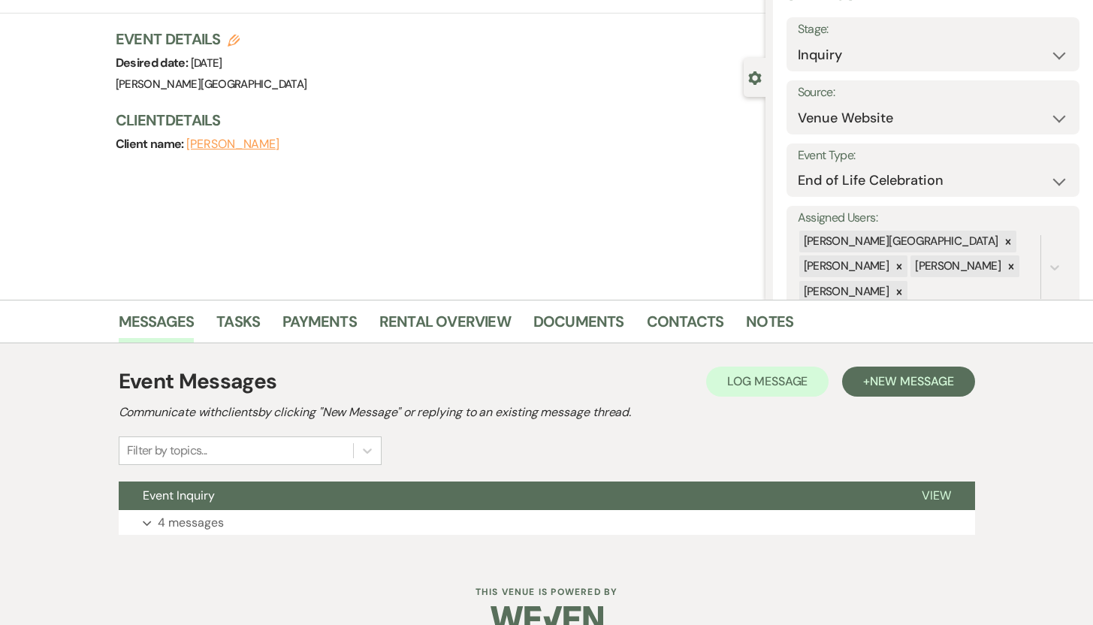
scroll to position [107, 0]
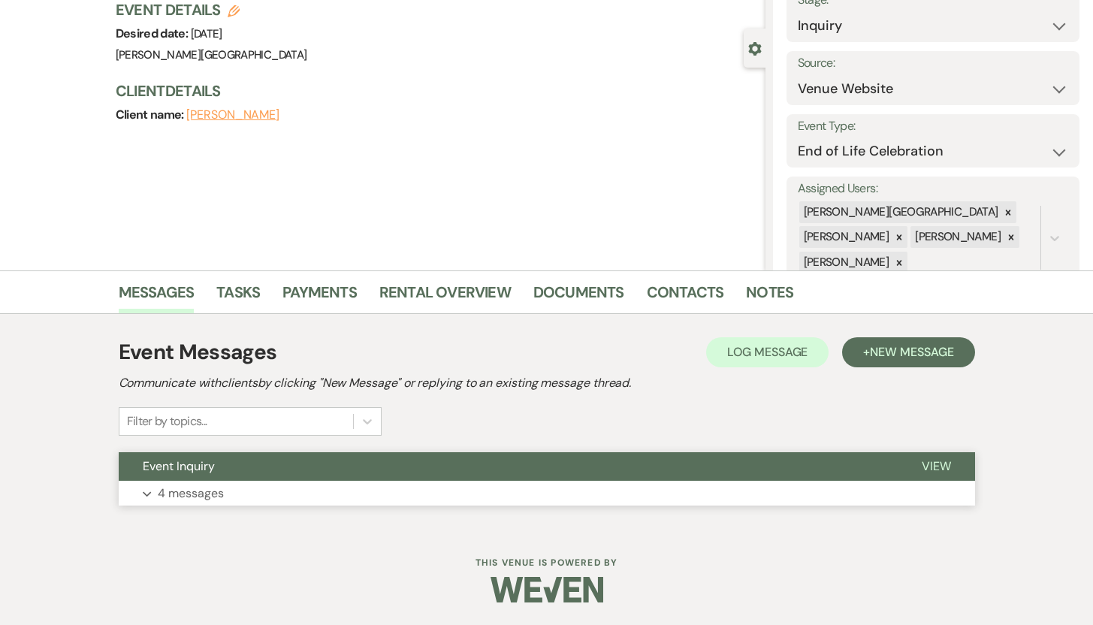
click at [202, 493] on p "4 messages" at bounding box center [191, 494] width 66 height 20
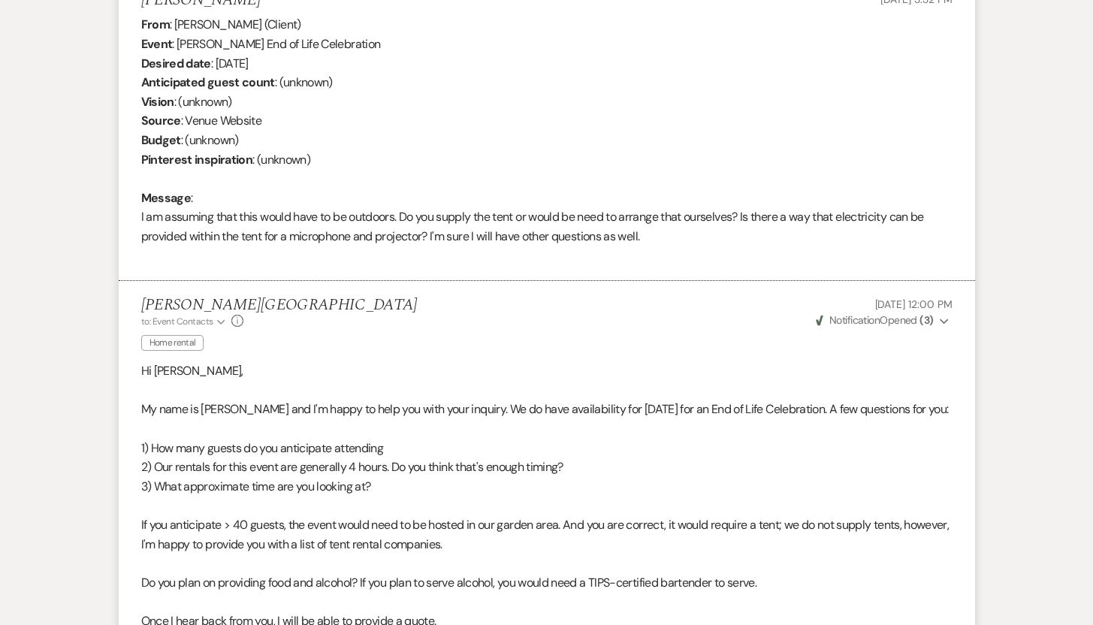
scroll to position [0, 0]
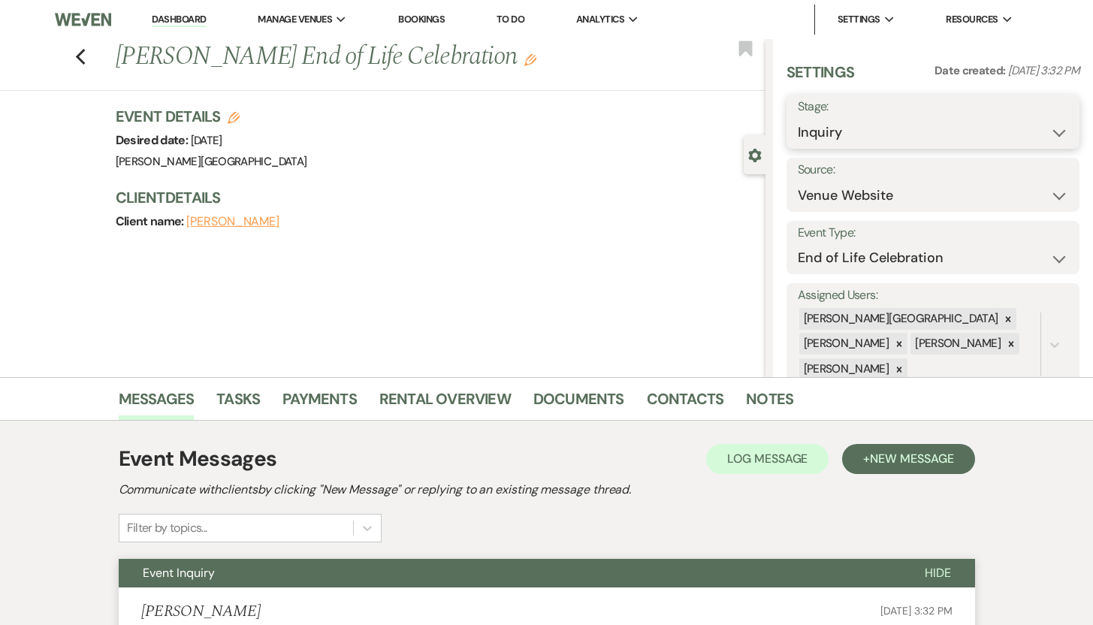
click at [1044, 131] on select "Inquiry Follow Up Tour Requested Tour Confirmed Toured Proposal Sent Booked Lost" at bounding box center [933, 132] width 271 height 29
select select "8"
click at [798, 118] on select "Inquiry Follow Up Tour Requested Tour Confirmed Toured Proposal Sent Booked Lost" at bounding box center [933, 132] width 271 height 29
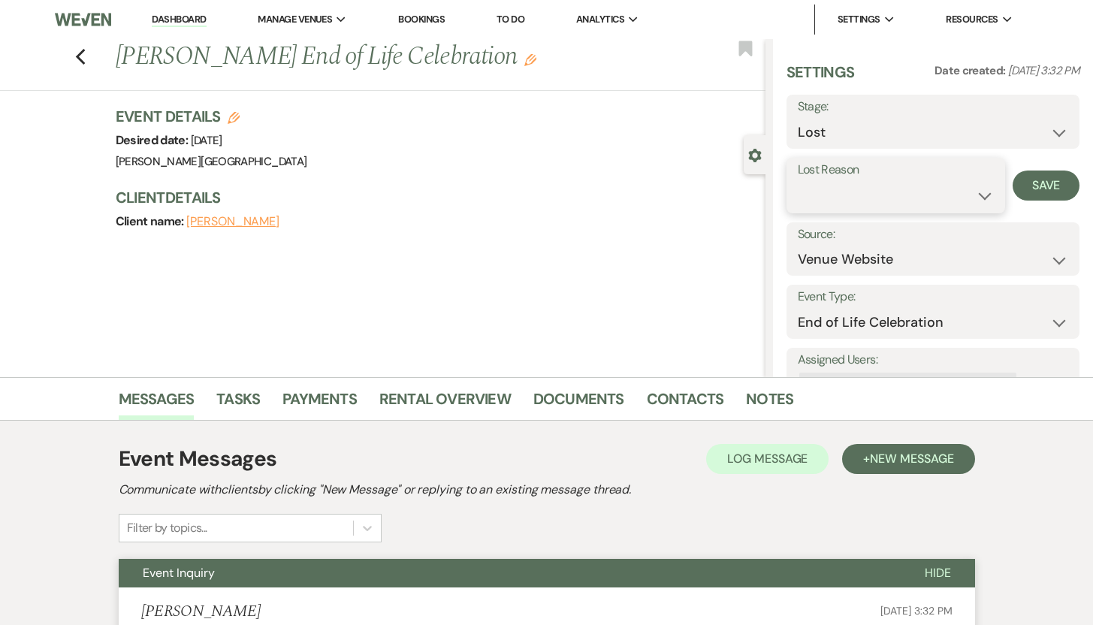
click at [975, 195] on select "Booked Elsewhere Budget Date Unavailable No Response Not a Good Match Capacity …" at bounding box center [896, 195] width 197 height 29
select select "10"
click at [798, 181] on select "Booked Elsewhere Budget Date Unavailable No Response Not a Good Match Capacity …" at bounding box center [896, 195] width 197 height 29
click at [1025, 186] on button "Save" at bounding box center [1046, 186] width 67 height 30
click at [85, 53] on use "button" at bounding box center [80, 57] width 10 height 17
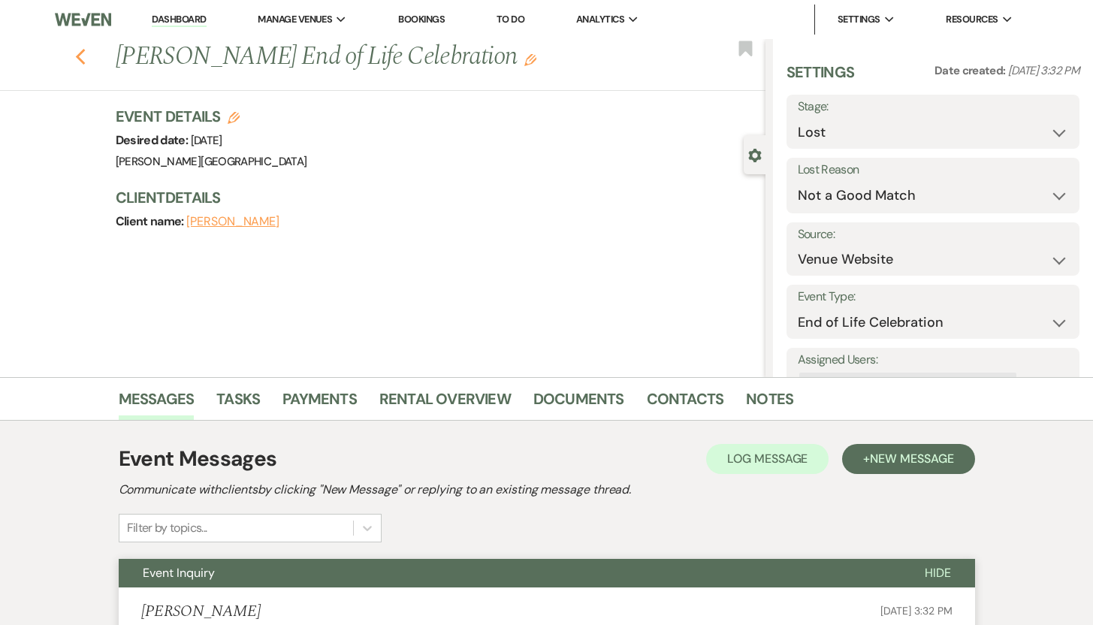
select select "8"
select select "10"
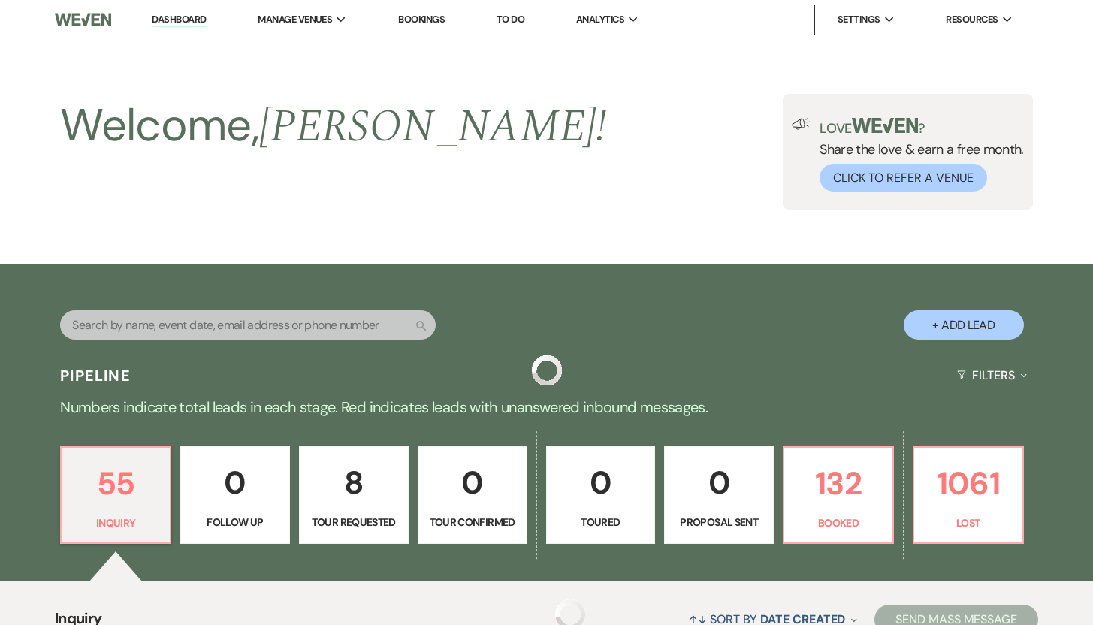
scroll to position [1958, 0]
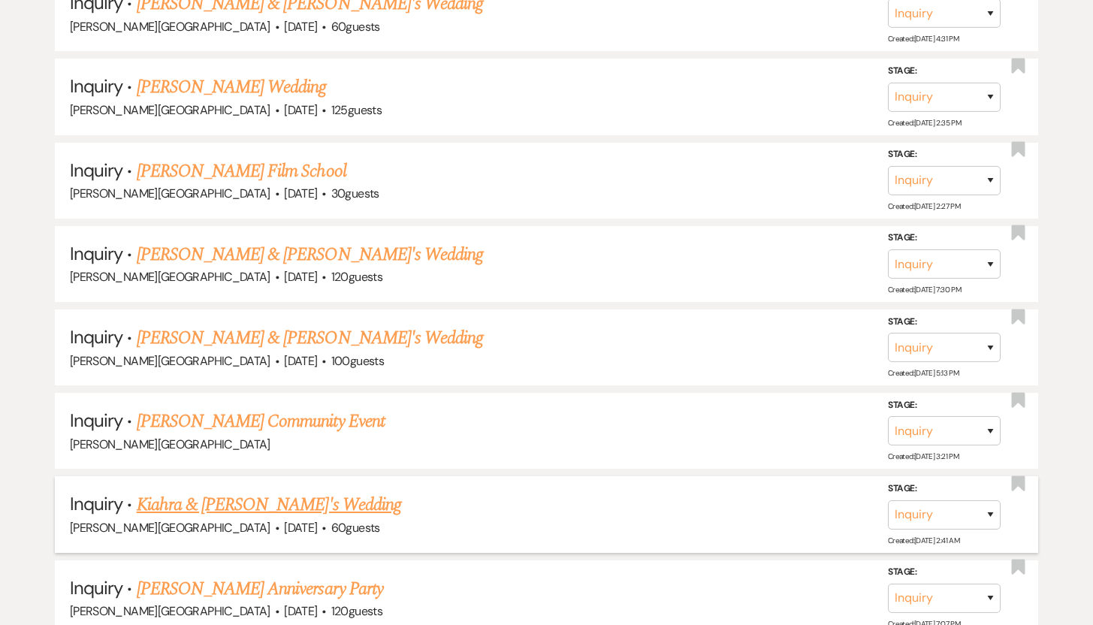
click at [237, 496] on link "Kiahra & Fiance's Wedding" at bounding box center [269, 504] width 264 height 27
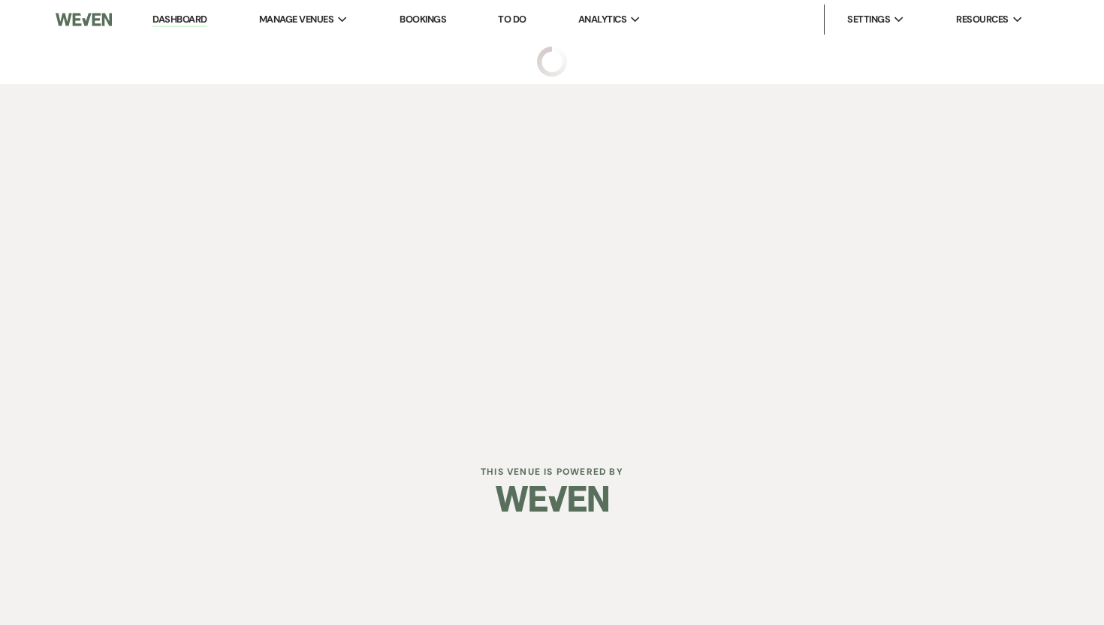
select select "5"
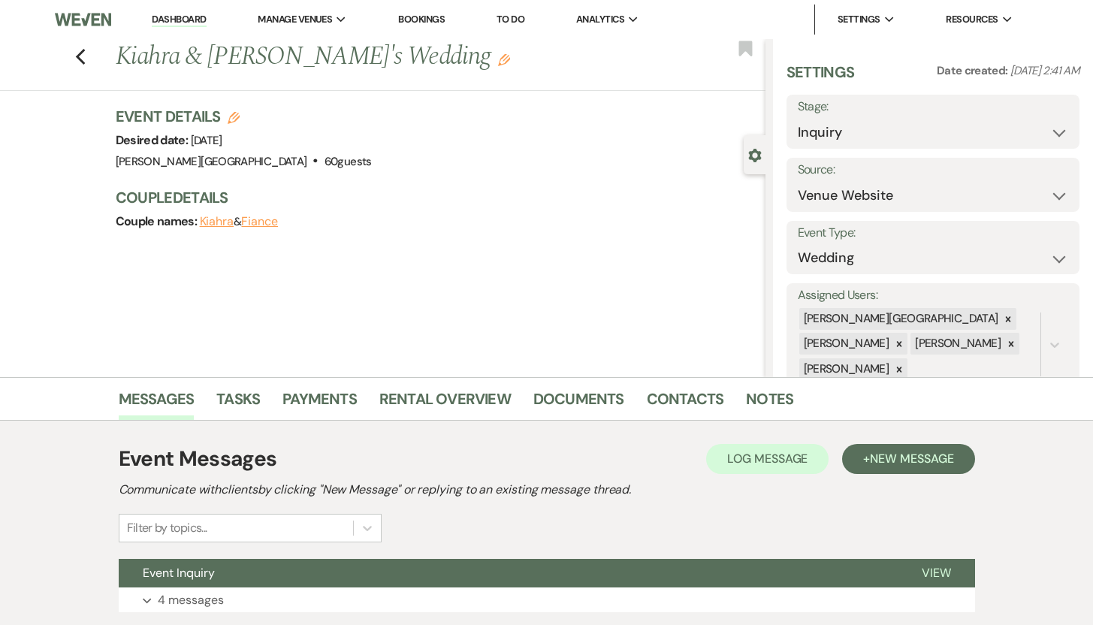
scroll to position [107, 0]
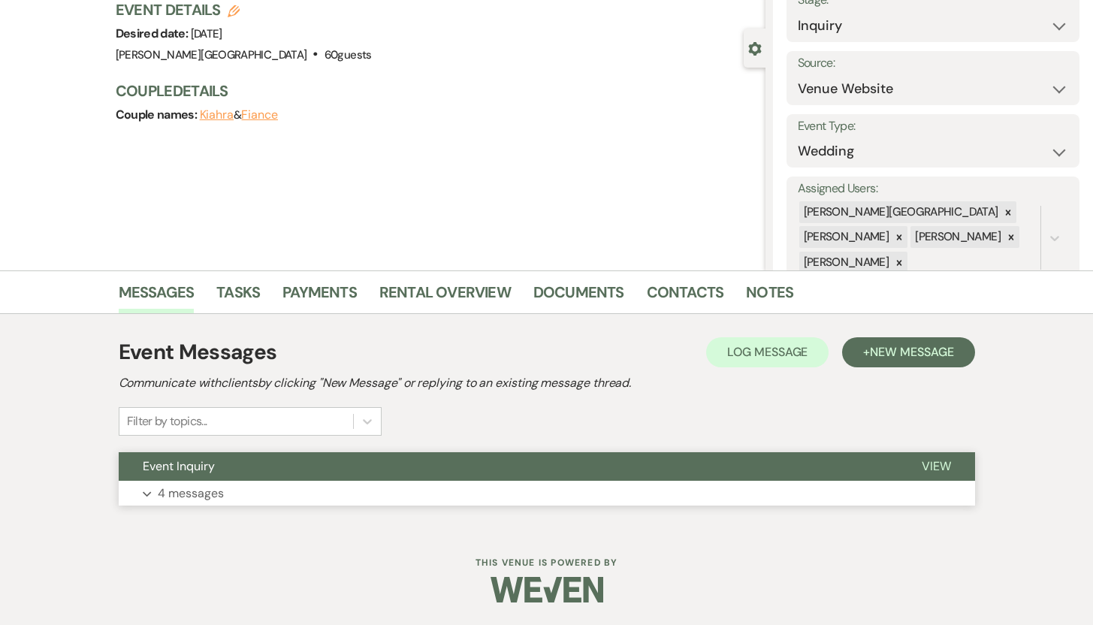
click at [180, 491] on p "4 messages" at bounding box center [191, 494] width 66 height 20
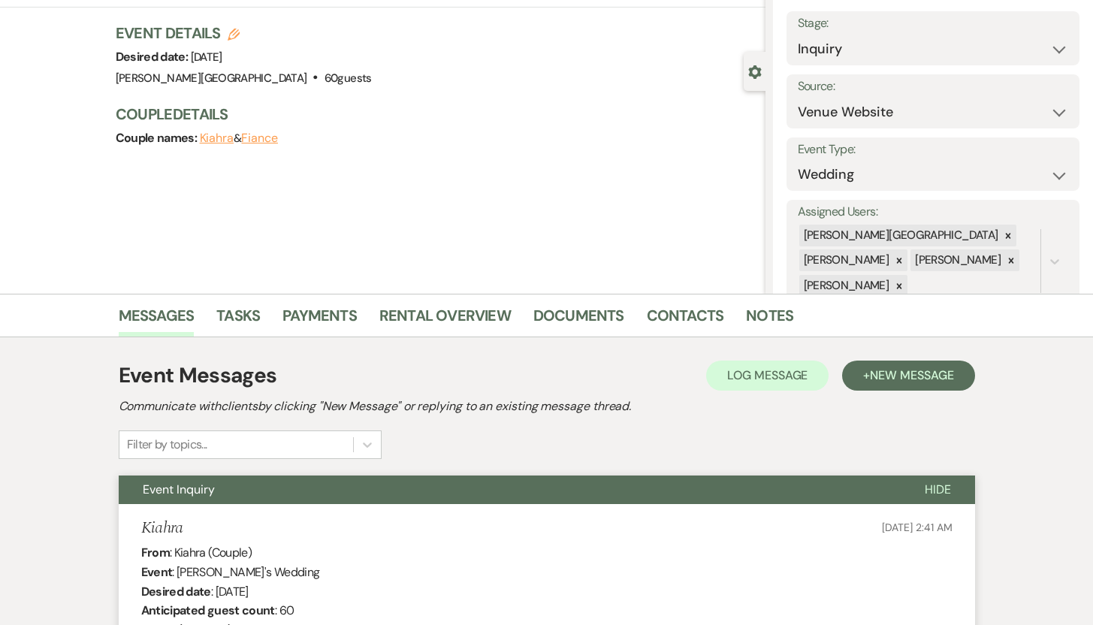
scroll to position [0, 0]
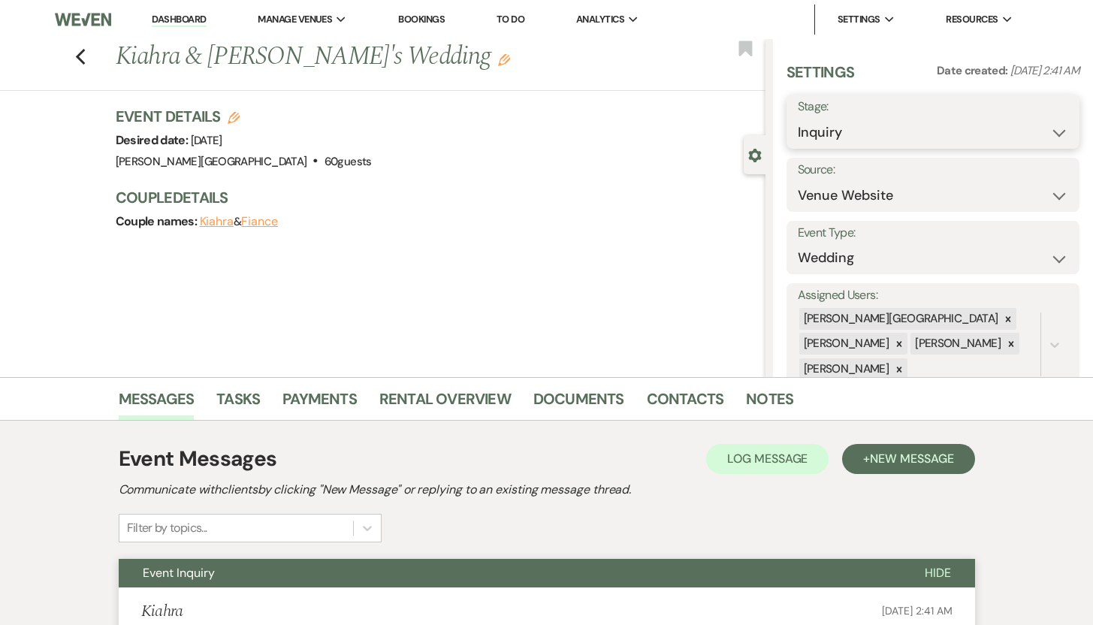
click at [1044, 134] on select "Inquiry Follow Up Tour Requested Tour Confirmed Toured Proposal Sent Booked Lost" at bounding box center [933, 132] width 271 height 29
select select "8"
click at [798, 118] on select "Inquiry Follow Up Tour Requested Tour Confirmed Toured Proposal Sent Booked Lost" at bounding box center [933, 132] width 271 height 29
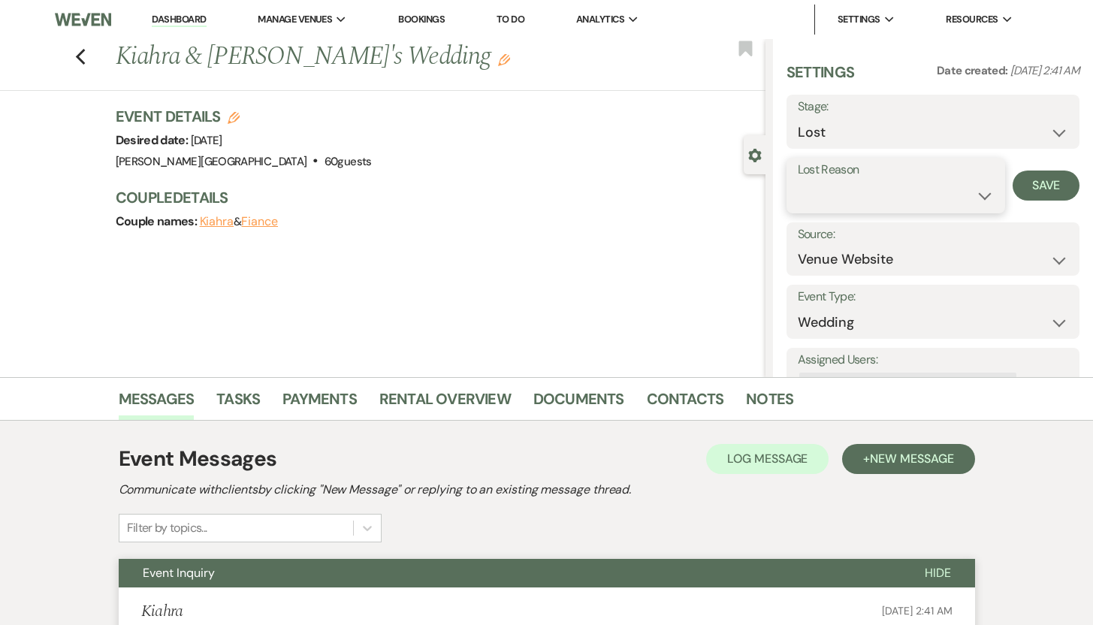
click at [973, 193] on select "Booked Elsewhere Budget Date Unavailable No Response Not a Good Match Capacity …" at bounding box center [896, 195] width 197 height 29
select select "5"
click at [798, 181] on select "Booked Elsewhere Budget Date Unavailable No Response Not a Good Match Capacity …" at bounding box center [896, 195] width 197 height 29
click at [1028, 185] on button "Save" at bounding box center [1046, 186] width 67 height 30
click at [86, 56] on icon "Previous" at bounding box center [80, 57] width 11 height 18
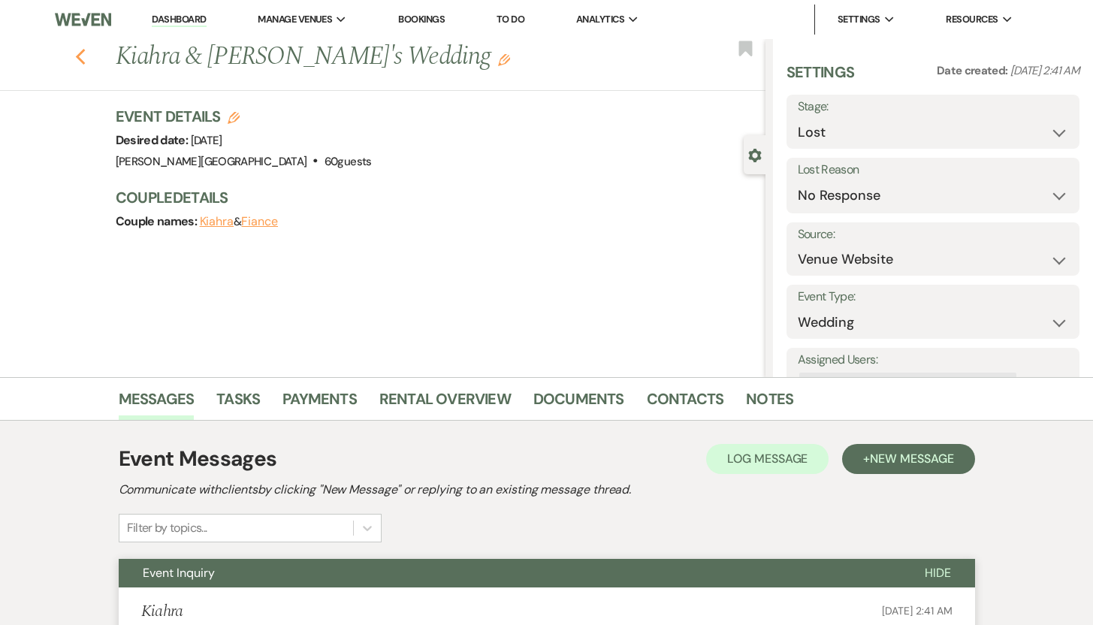
select select "8"
select select "5"
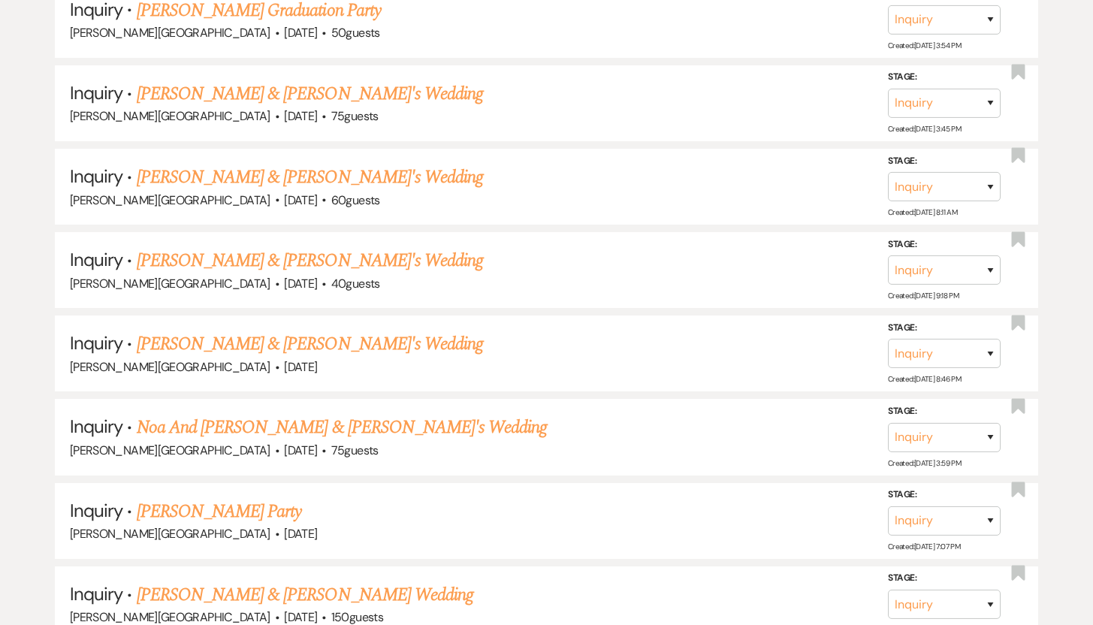
scroll to position [2957, 0]
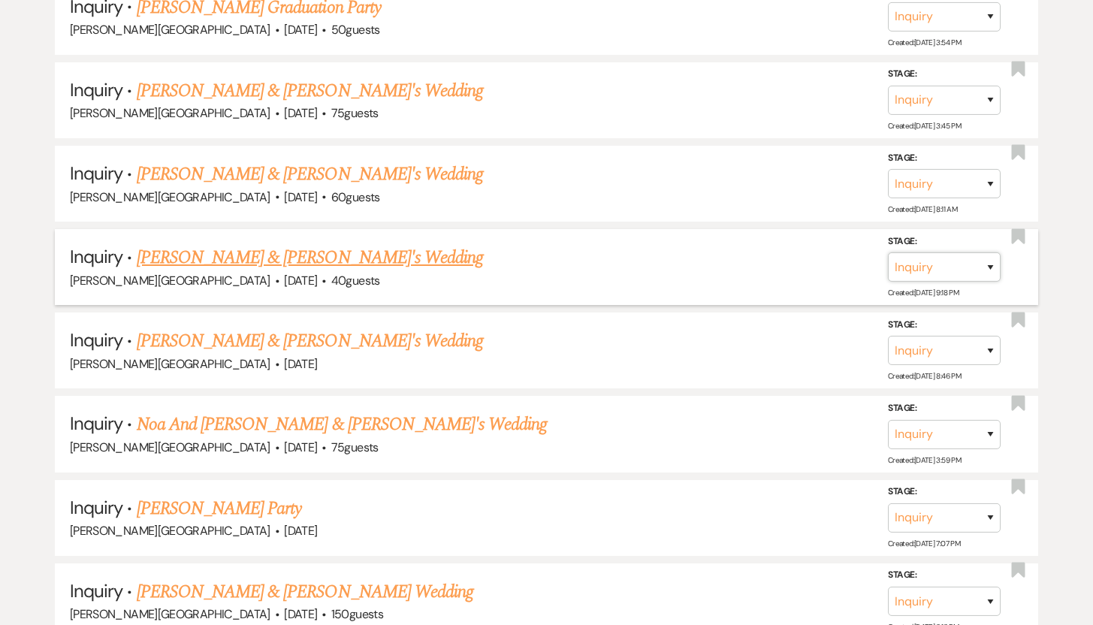
click at [989, 252] on select "Inquiry Follow Up Tour Requested Tour Confirmed Toured Proposal Sent Booked Lost" at bounding box center [944, 266] width 113 height 29
select select "8"
click at [888, 252] on select "Inquiry Follow Up Tour Requested Tour Confirmed Toured Proposal Sent Booked Lost" at bounding box center [944, 266] width 113 height 29
click at [789, 252] on select "Booked Elsewhere Budget Date Unavailable No Response Not a Good Match Capacity …" at bounding box center [733, 266] width 129 height 29
select select "10"
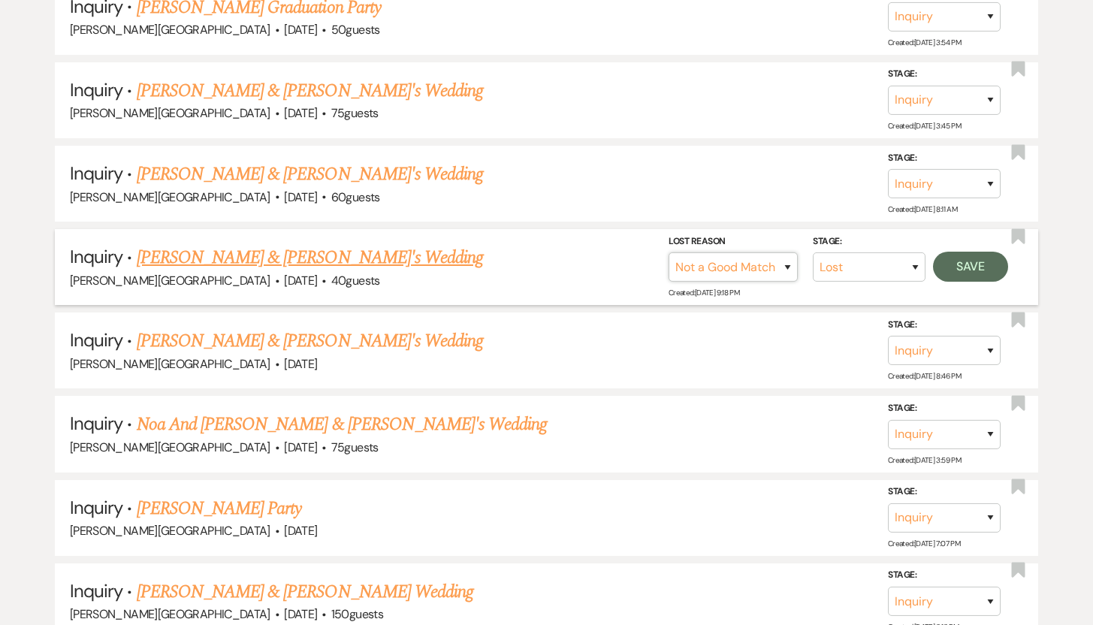
click at [669, 252] on select "Booked Elsewhere Budget Date Unavailable No Response Not a Good Match Capacity …" at bounding box center [733, 266] width 129 height 29
click at [968, 252] on button "Save" at bounding box center [970, 267] width 75 height 30
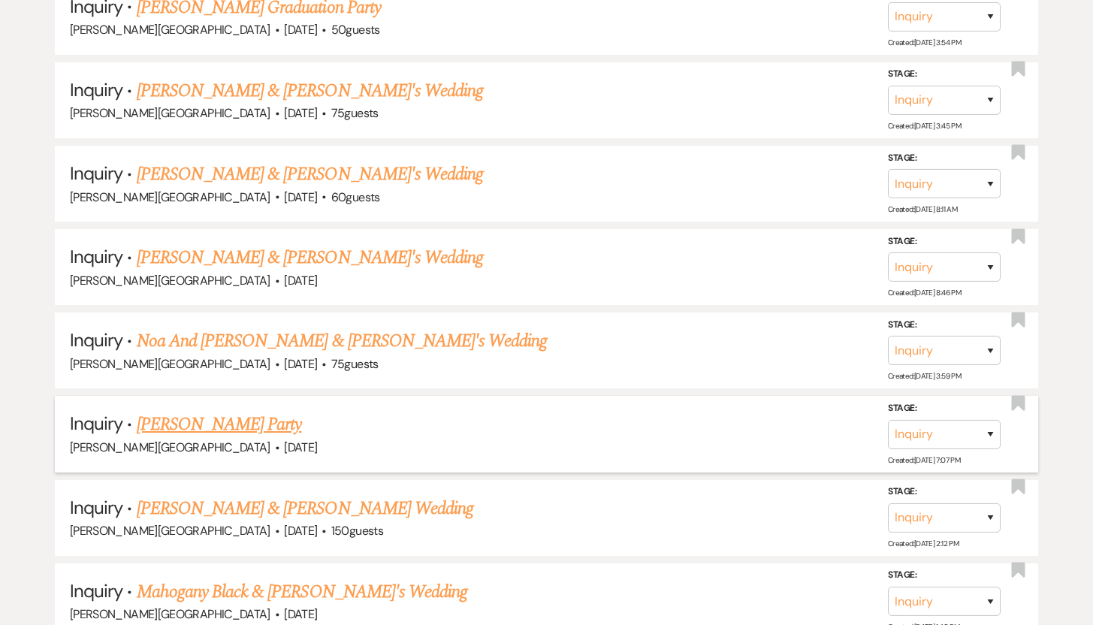
click at [208, 411] on link "Dan Abram's Party" at bounding box center [219, 424] width 165 height 27
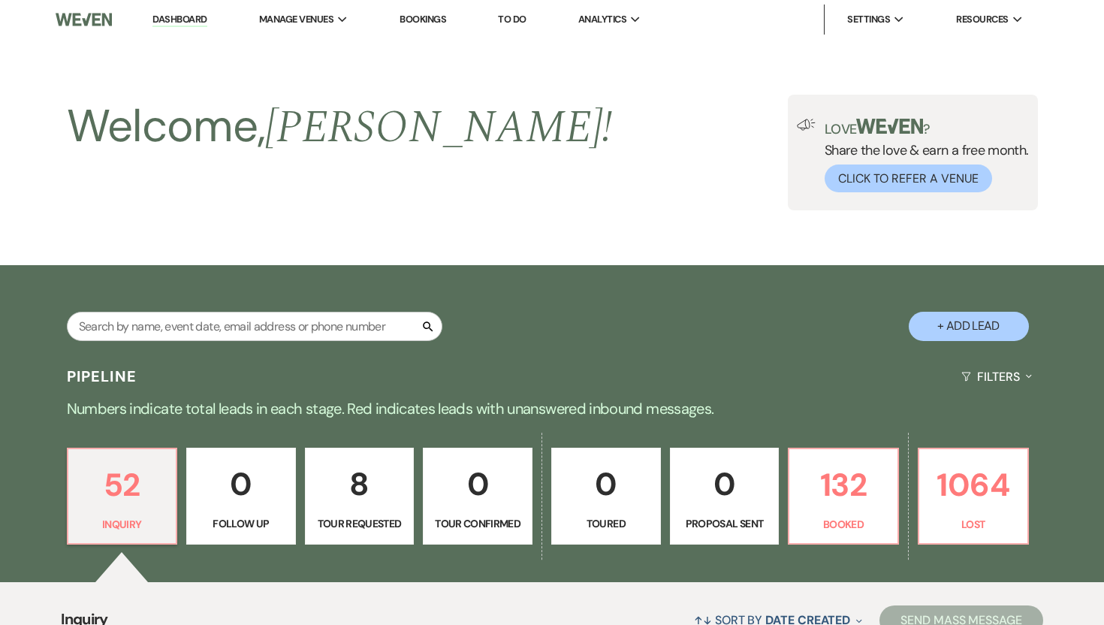
select select "5"
select select "13"
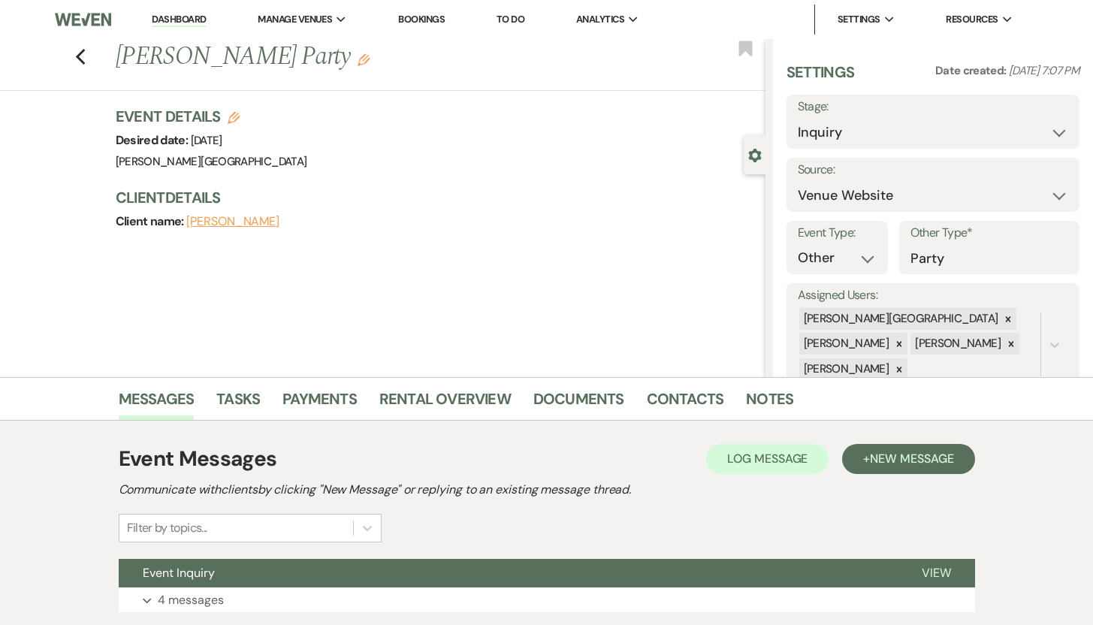
scroll to position [107, 0]
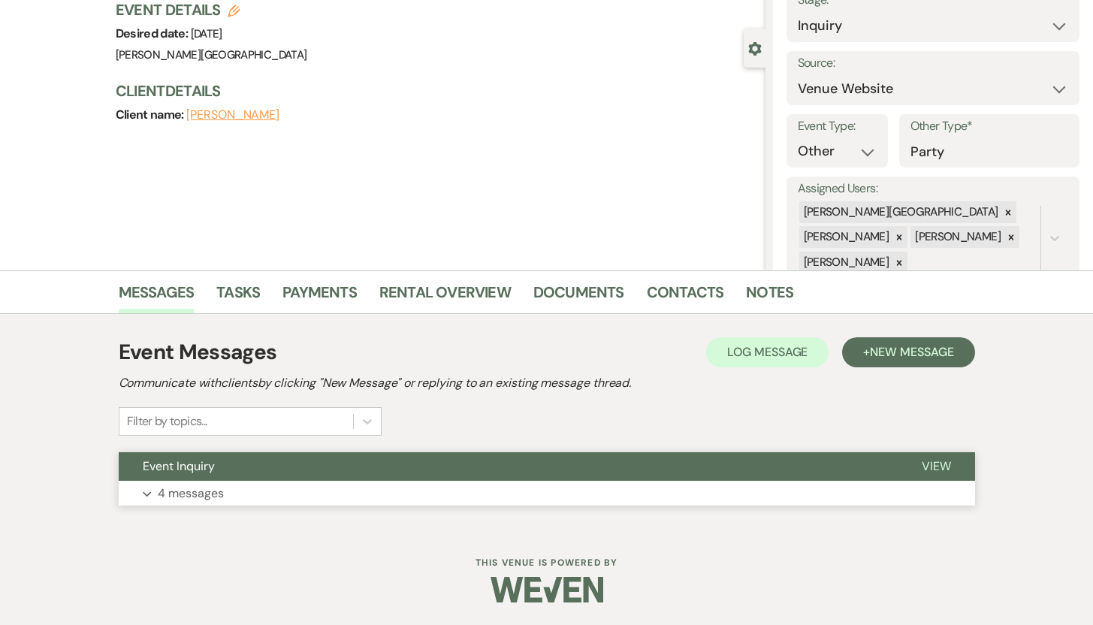
click at [198, 493] on p "4 messages" at bounding box center [191, 494] width 66 height 20
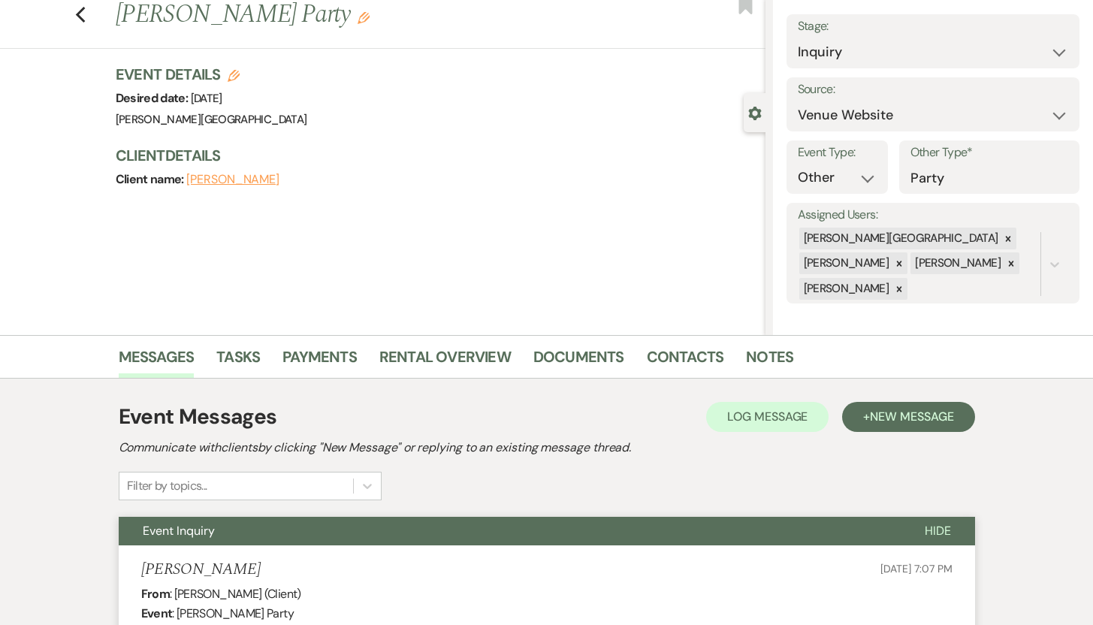
scroll to position [0, 0]
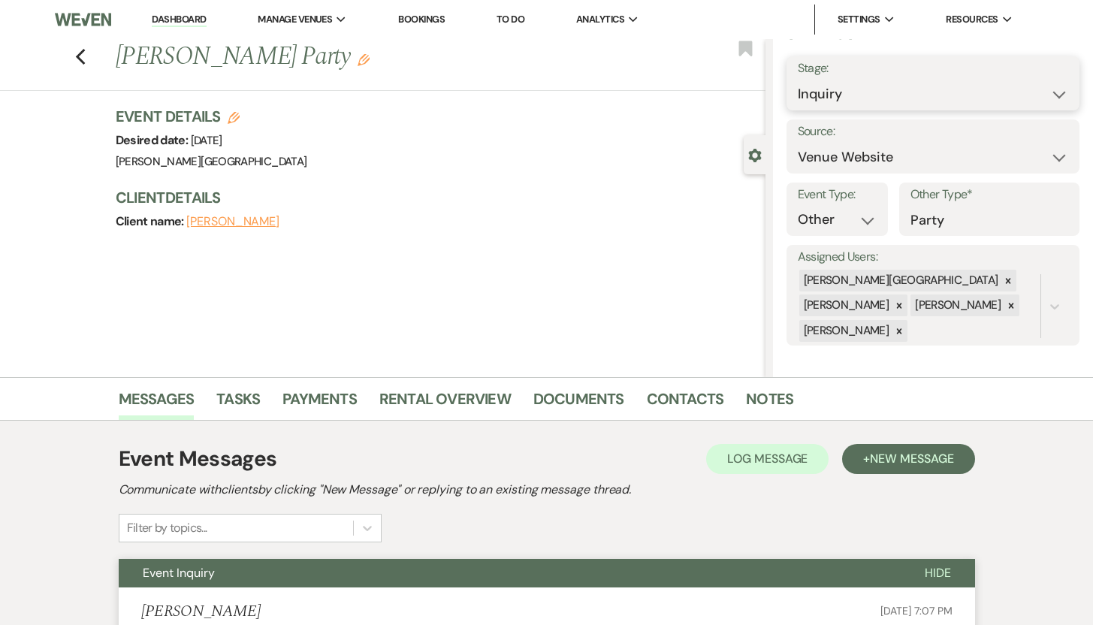
click at [1042, 90] on select "Inquiry Follow Up Tour Requested Tour Confirmed Toured Proposal Sent Booked Lost" at bounding box center [933, 94] width 271 height 29
select select "8"
click at [798, 80] on select "Inquiry Follow Up Tour Requested Tour Confirmed Toured Proposal Sent Booked Lost" at bounding box center [933, 94] width 271 height 29
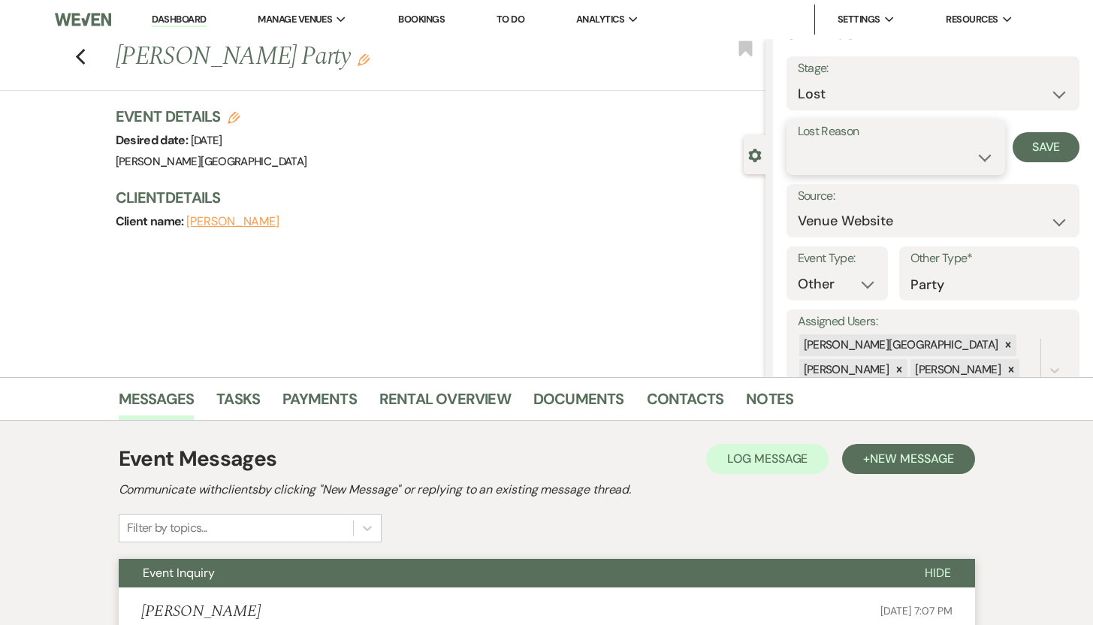
click at [979, 154] on select "Booked Elsewhere Budget Date Unavailable No Response Not a Good Match Capacity …" at bounding box center [896, 157] width 197 height 29
select select "8"
click at [798, 143] on select "Booked Elsewhere Budget Date Unavailable No Response Not a Good Match Capacity …" at bounding box center [896, 157] width 197 height 29
click at [1030, 148] on button "Save" at bounding box center [1046, 147] width 67 height 30
click at [86, 56] on icon "Previous" at bounding box center [80, 57] width 11 height 18
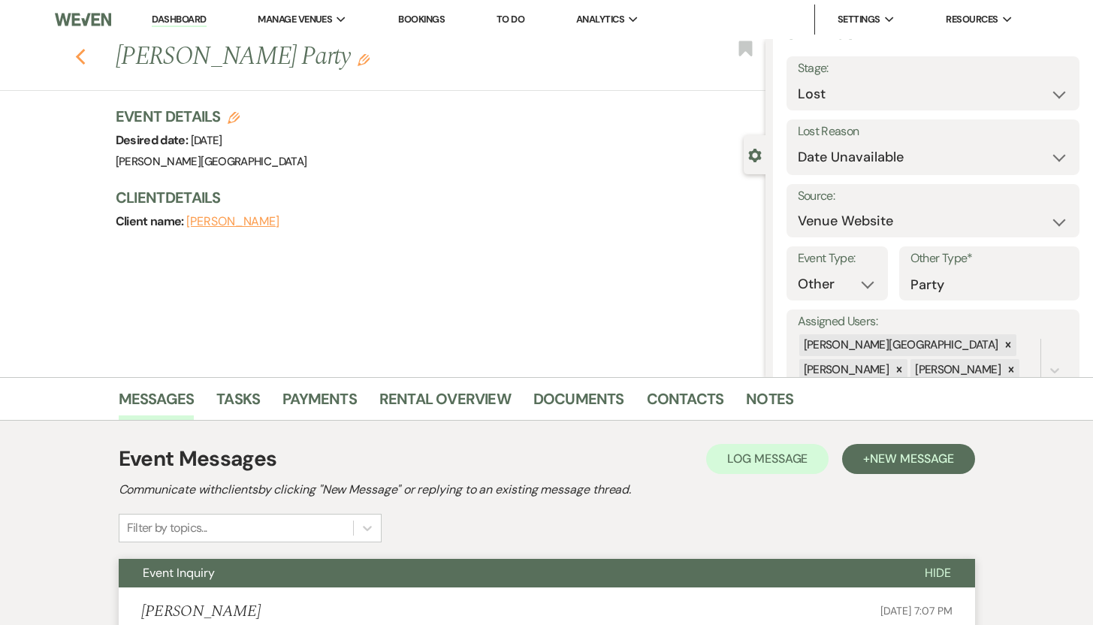
select select "8"
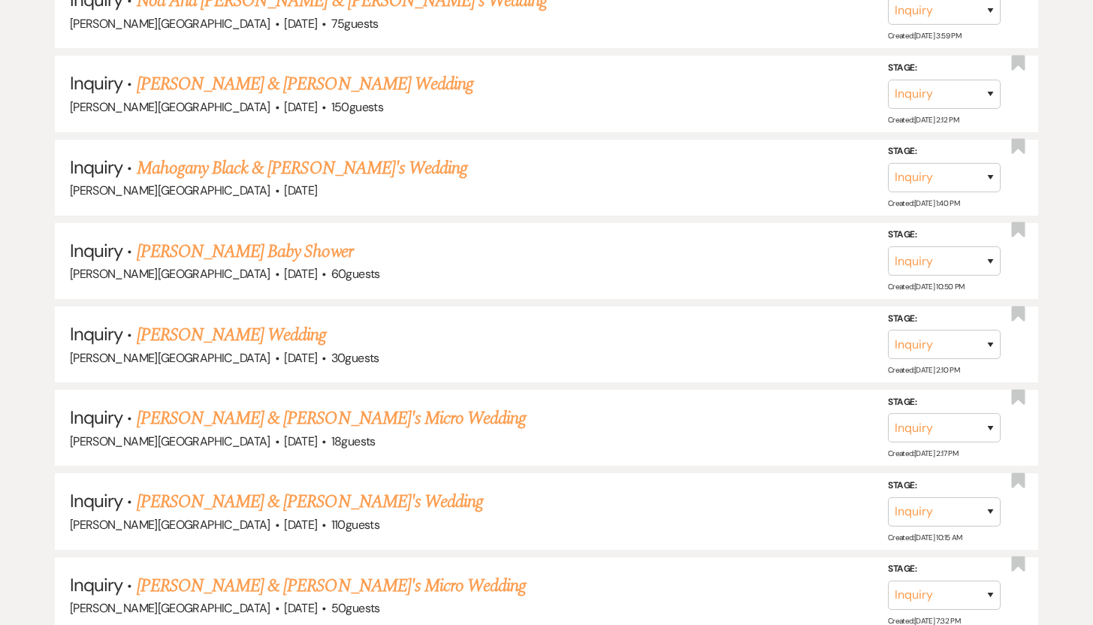
scroll to position [3301, 0]
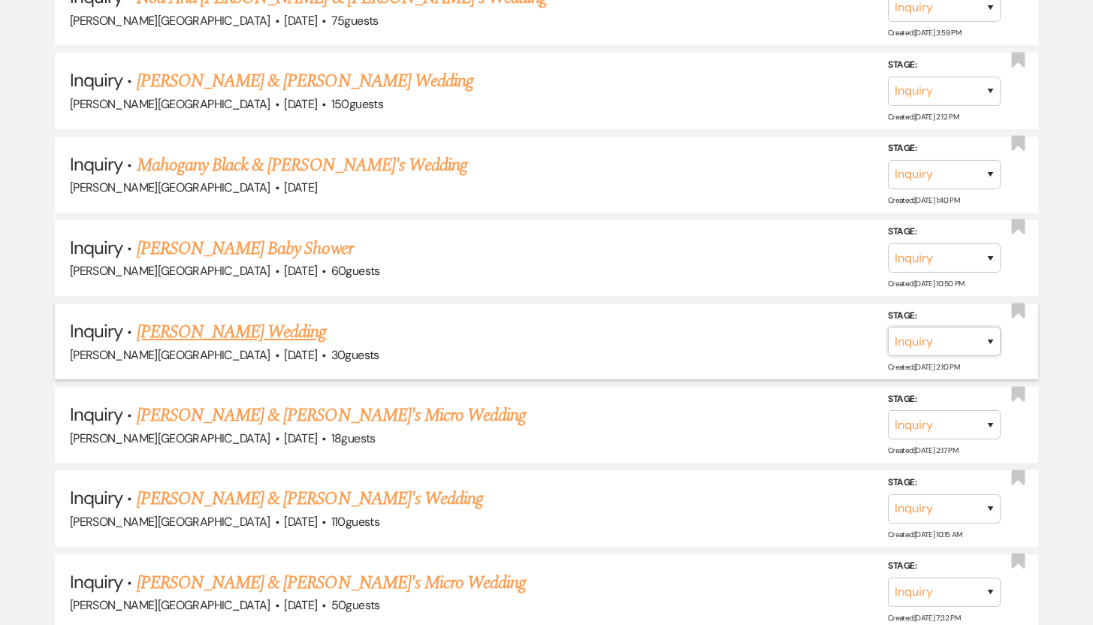
click at [991, 327] on select "Inquiry Follow Up Tour Requested Tour Confirmed Toured Proposal Sent Booked Lost" at bounding box center [944, 341] width 113 height 29
select select "8"
click at [888, 327] on select "Inquiry Follow Up Tour Requested Tour Confirmed Toured Proposal Sent Booked Lost" at bounding box center [944, 341] width 113 height 29
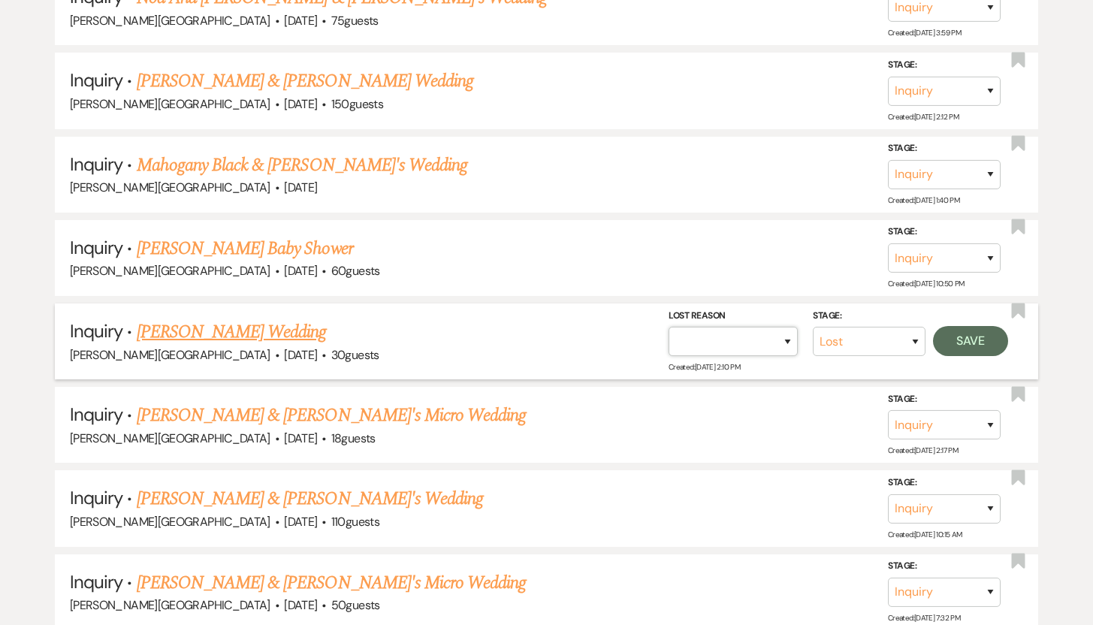
click at [785, 327] on select "Booked Elsewhere Budget Date Unavailable No Response Not a Good Match Capacity …" at bounding box center [733, 341] width 129 height 29
select select "5"
click at [669, 327] on select "Booked Elsewhere Budget Date Unavailable No Response Not a Good Match Capacity …" at bounding box center [733, 341] width 129 height 29
click at [968, 326] on button "Save" at bounding box center [970, 341] width 75 height 30
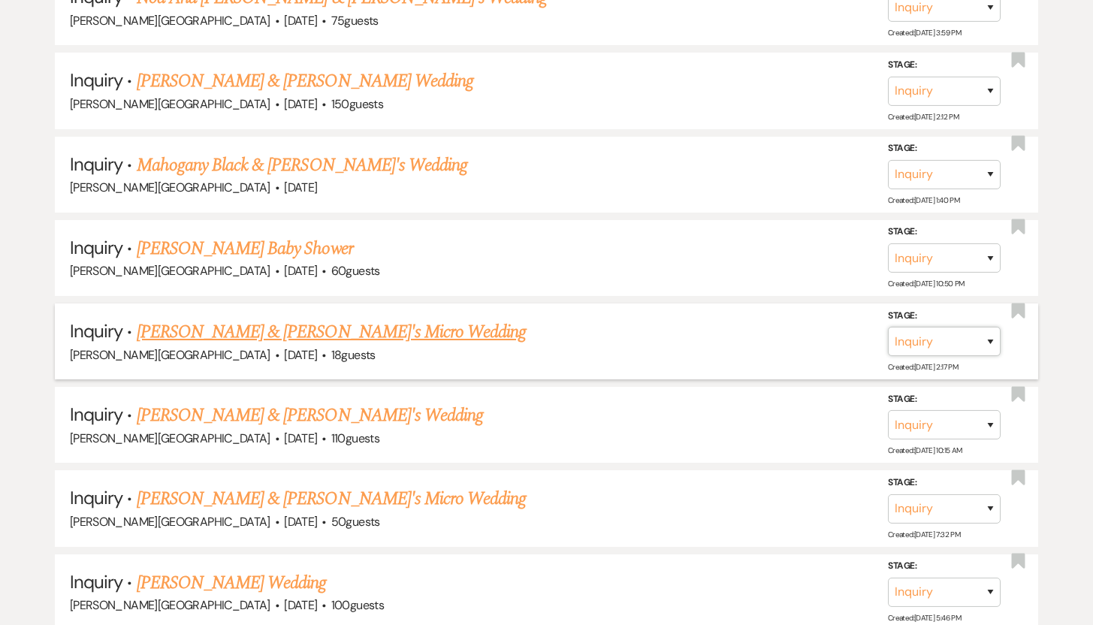
click at [989, 327] on select "Inquiry Follow Up Tour Requested Tour Confirmed Toured Proposal Sent Booked Lost" at bounding box center [944, 341] width 113 height 29
select select "8"
click at [888, 327] on select "Inquiry Follow Up Tour Requested Tour Confirmed Toured Proposal Sent Booked Lost" at bounding box center [944, 341] width 113 height 29
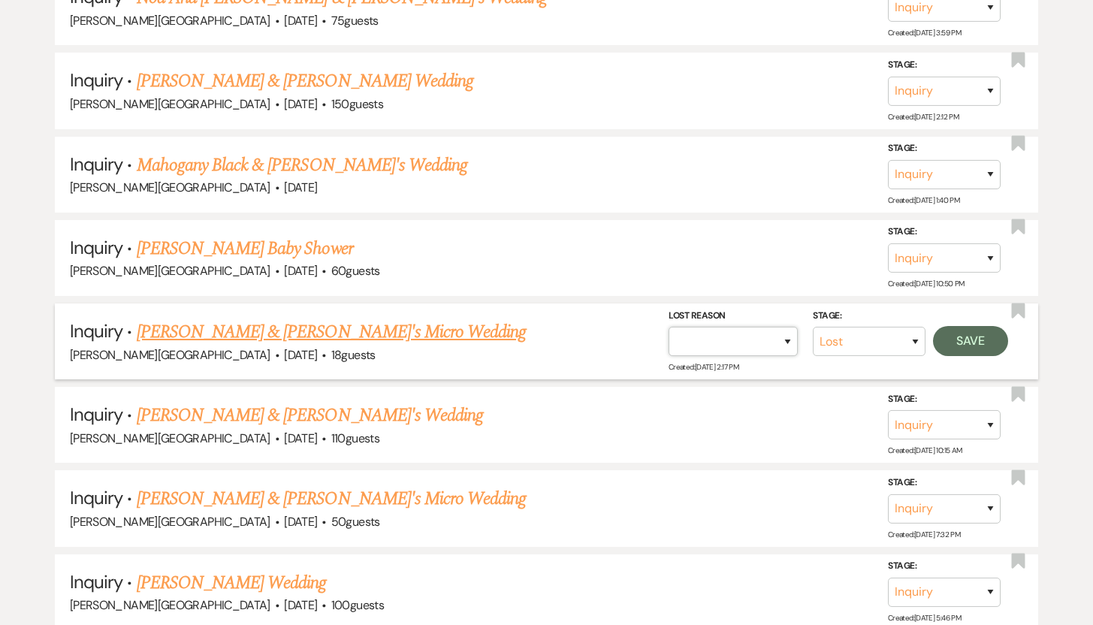
click at [788, 327] on select "Booked Elsewhere Budget Date Unavailable No Response Not a Good Match Capacity …" at bounding box center [733, 341] width 129 height 29
select select "5"
click at [669, 327] on select "Booked Elsewhere Budget Date Unavailable No Response Not a Good Match Capacity …" at bounding box center [733, 341] width 129 height 29
click at [956, 326] on button "Save" at bounding box center [970, 341] width 75 height 30
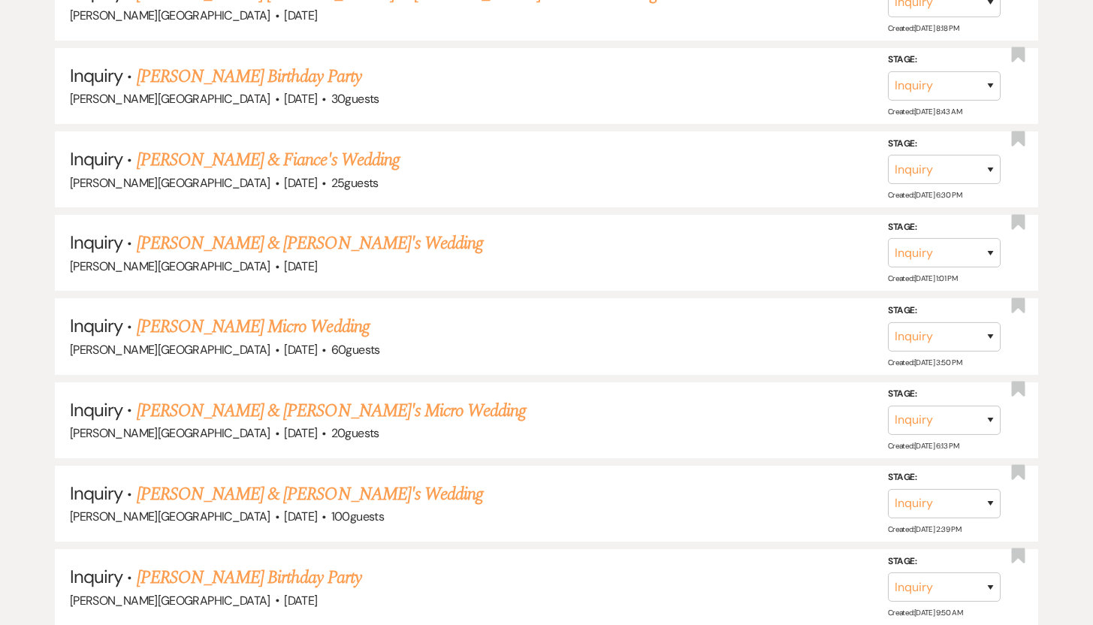
scroll to position [4310, 0]
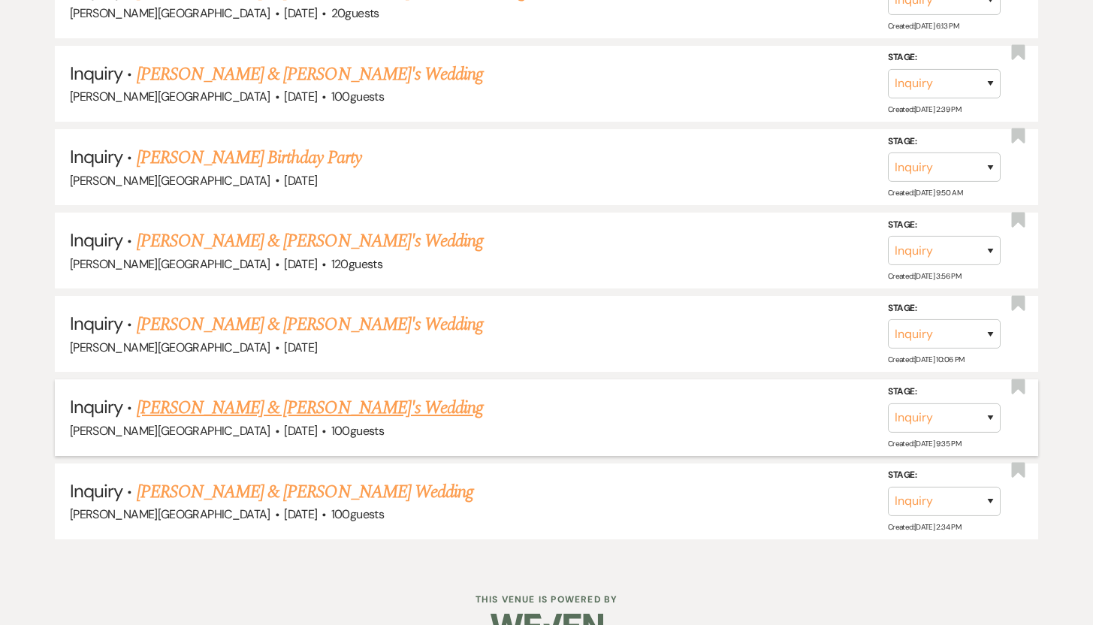
click at [236, 394] on link "Elizabeth Grice & Fiance's Wedding" at bounding box center [310, 407] width 347 height 27
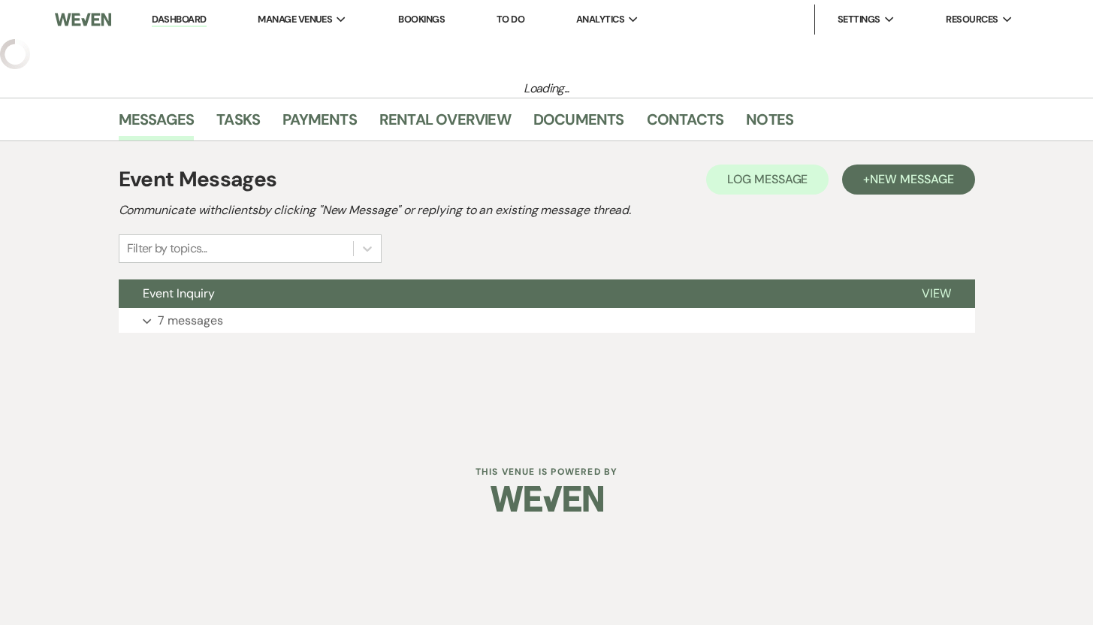
select select "5"
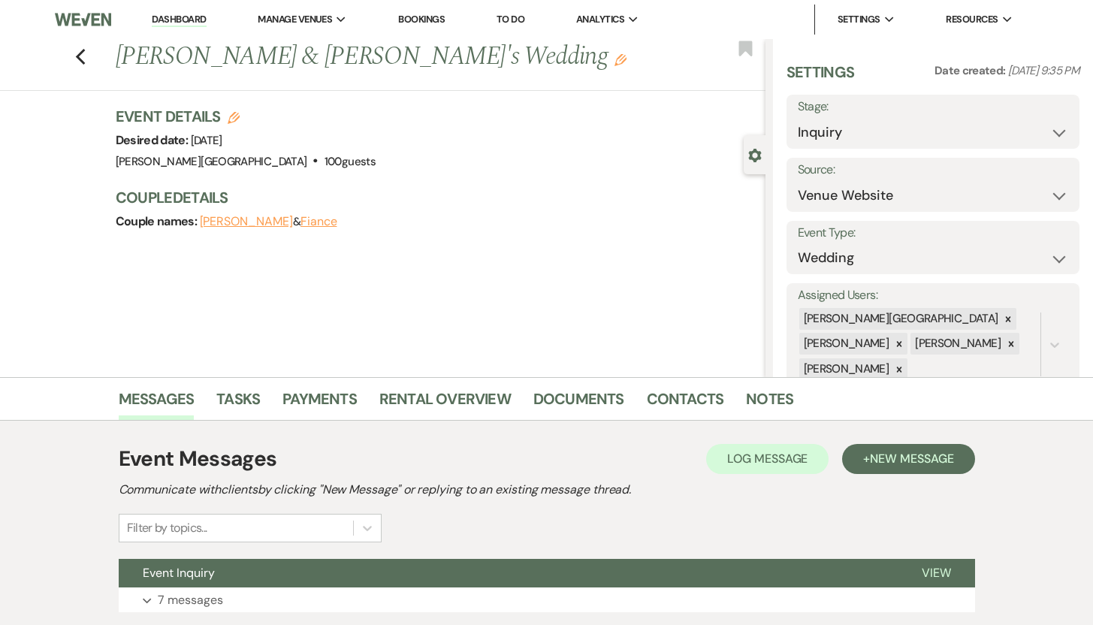
scroll to position [107, 0]
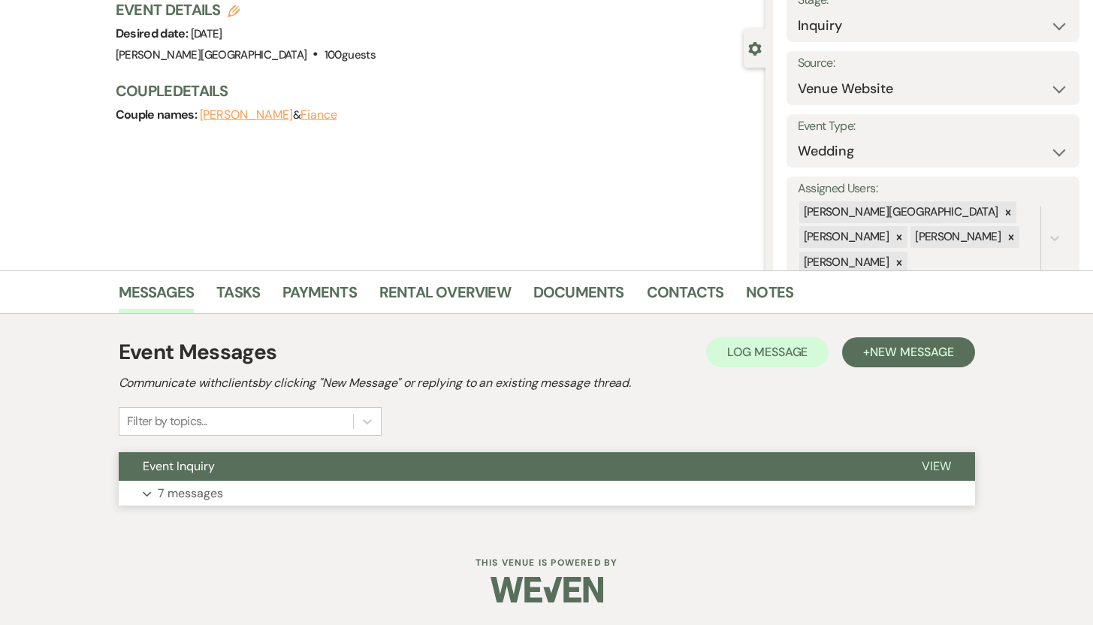
click at [183, 493] on p "7 messages" at bounding box center [190, 494] width 65 height 20
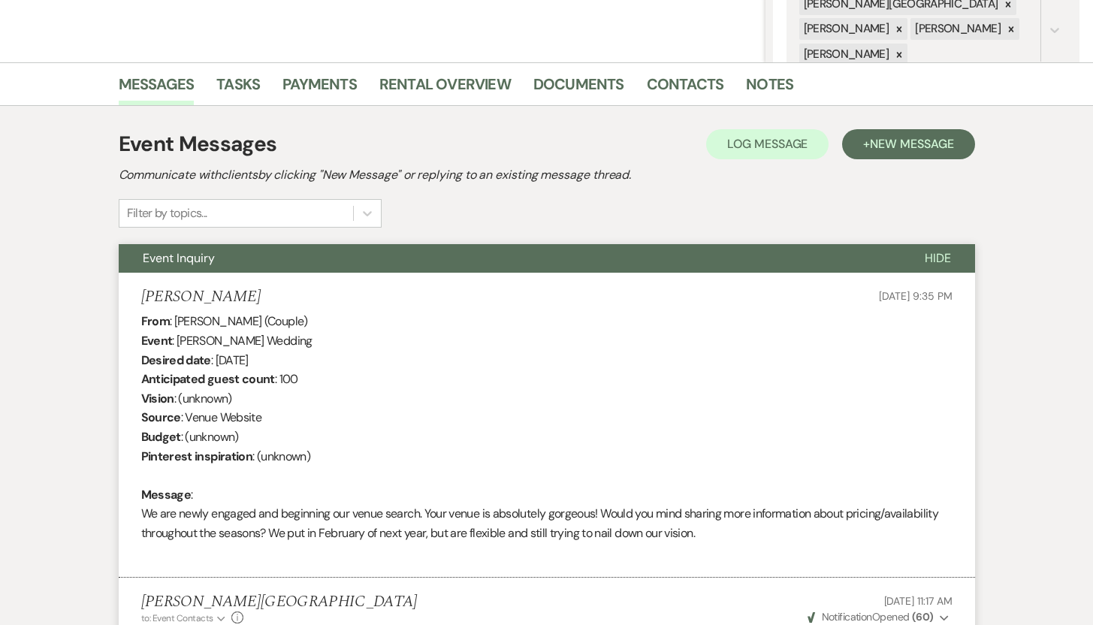
scroll to position [0, 0]
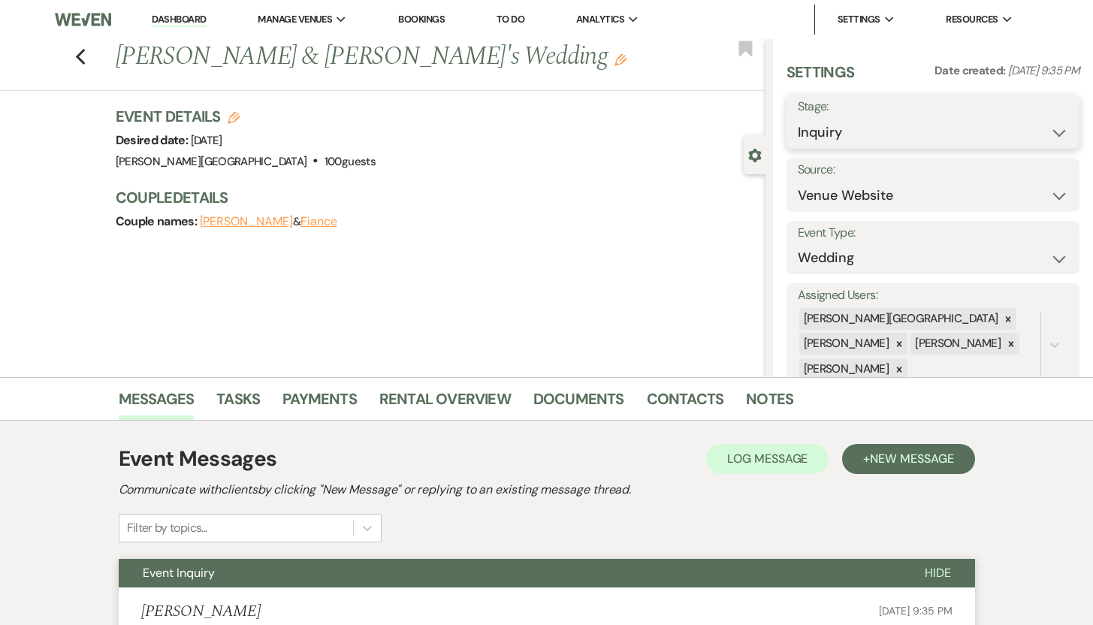
click at [1046, 131] on select "Inquiry Follow Up Tour Requested Tour Confirmed Toured Proposal Sent Booked Lost" at bounding box center [933, 132] width 271 height 29
select select "8"
click at [798, 118] on select "Inquiry Follow Up Tour Requested Tour Confirmed Toured Proposal Sent Booked Lost" at bounding box center [933, 132] width 271 height 29
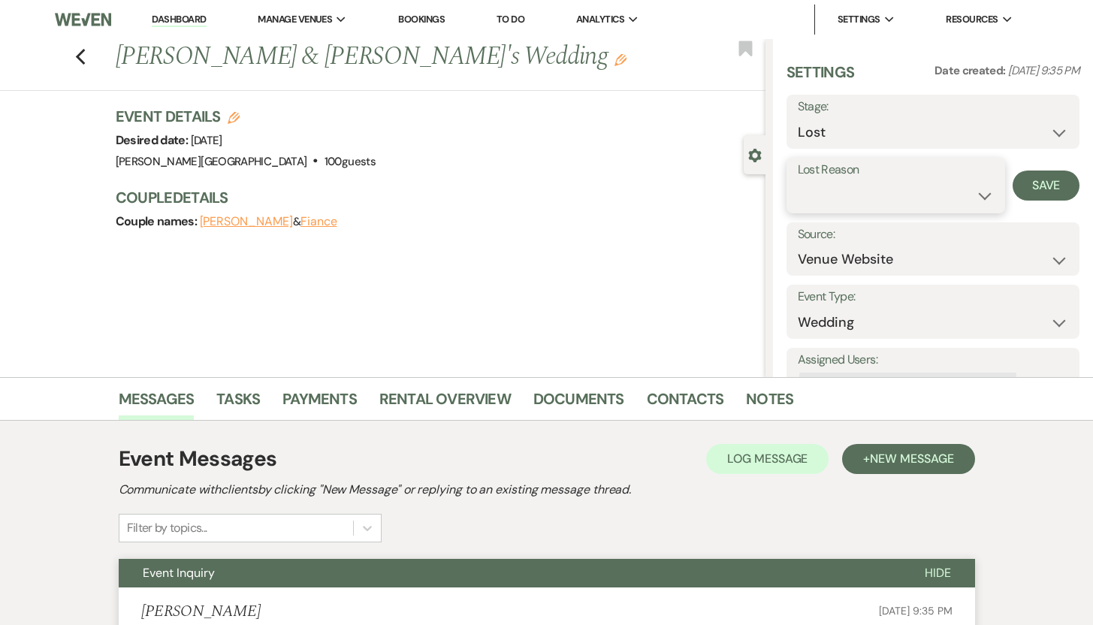
click at [972, 195] on select "Booked Elsewhere Budget Date Unavailable No Response Not a Good Match Capacity …" at bounding box center [896, 195] width 197 height 29
click at [798, 181] on select "Booked Elsewhere Budget Date Unavailable No Response Not a Good Match Capacity …" at bounding box center [896, 195] width 197 height 29
click at [973, 194] on select "Booked Elsewhere Budget Date Unavailable No Response Not a Good Match Capacity …" at bounding box center [896, 195] width 197 height 29
select select "10"
click at [798, 181] on select "Booked Elsewhere Budget Date Unavailable No Response Not a Good Match Capacity …" at bounding box center [896, 195] width 197 height 29
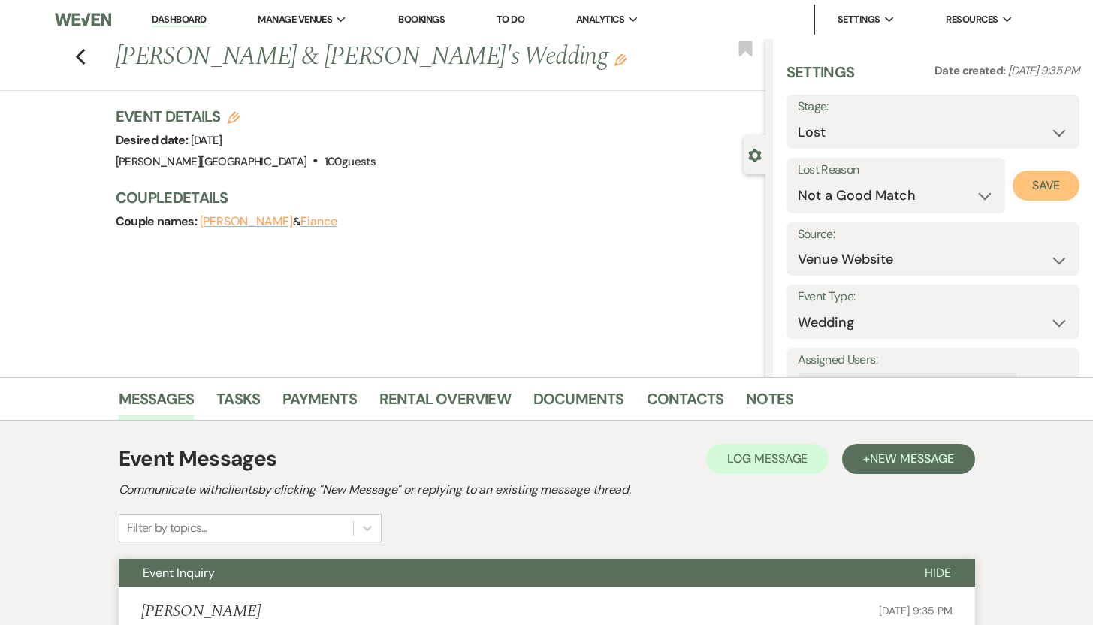
click at [1025, 183] on button "Save" at bounding box center [1046, 186] width 67 height 30
click at [85, 53] on use "button" at bounding box center [80, 57] width 10 height 17
select select "8"
select select "10"
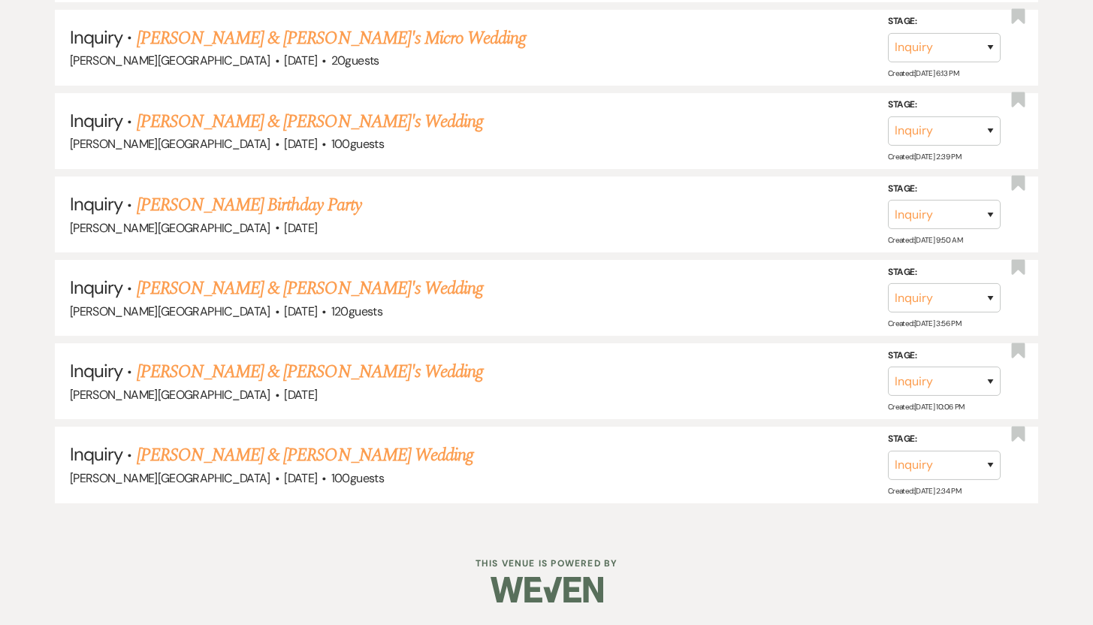
scroll to position [4227, 0]
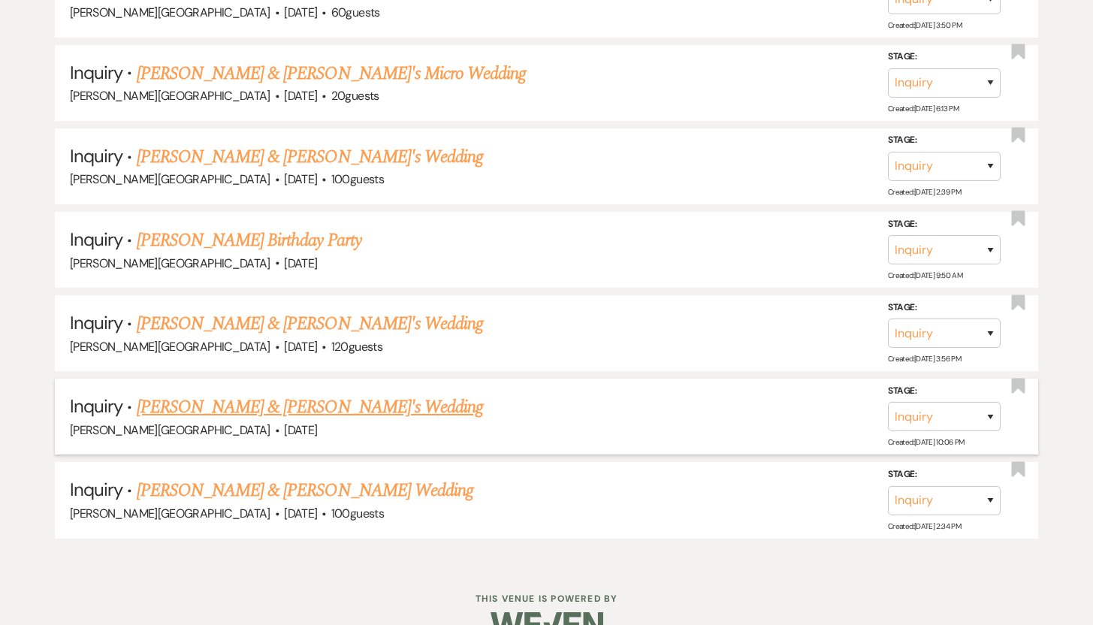
click at [177, 394] on link "Amelia Urbanski & Fiance's Wedding" at bounding box center [310, 407] width 347 height 27
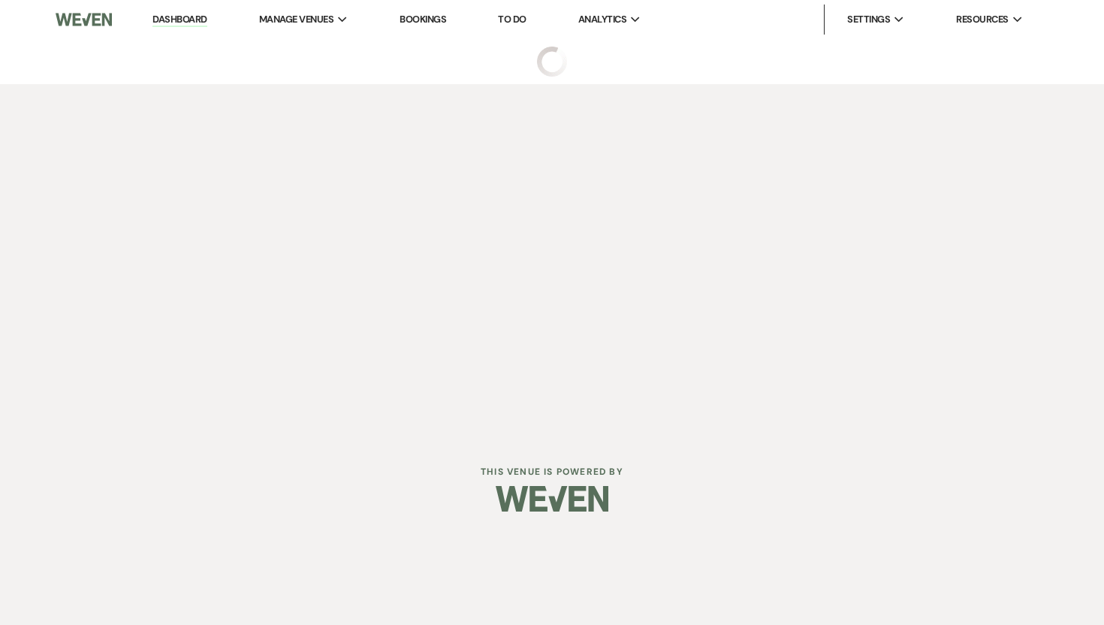
select select "5"
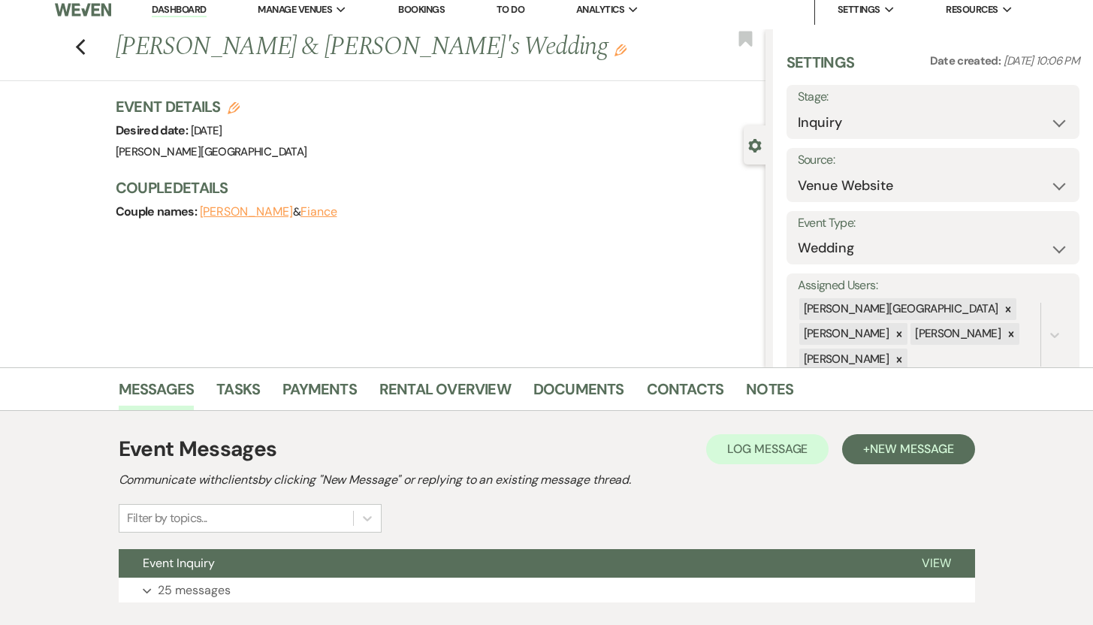
scroll to position [107, 0]
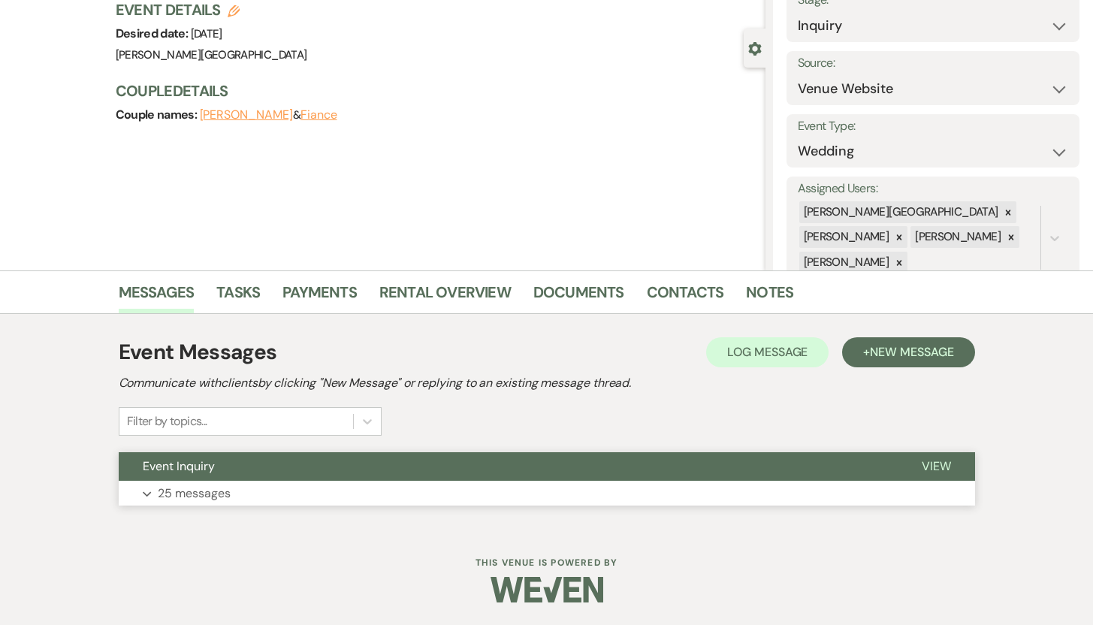
click at [155, 494] on button "Expand 25 messages" at bounding box center [547, 494] width 856 height 26
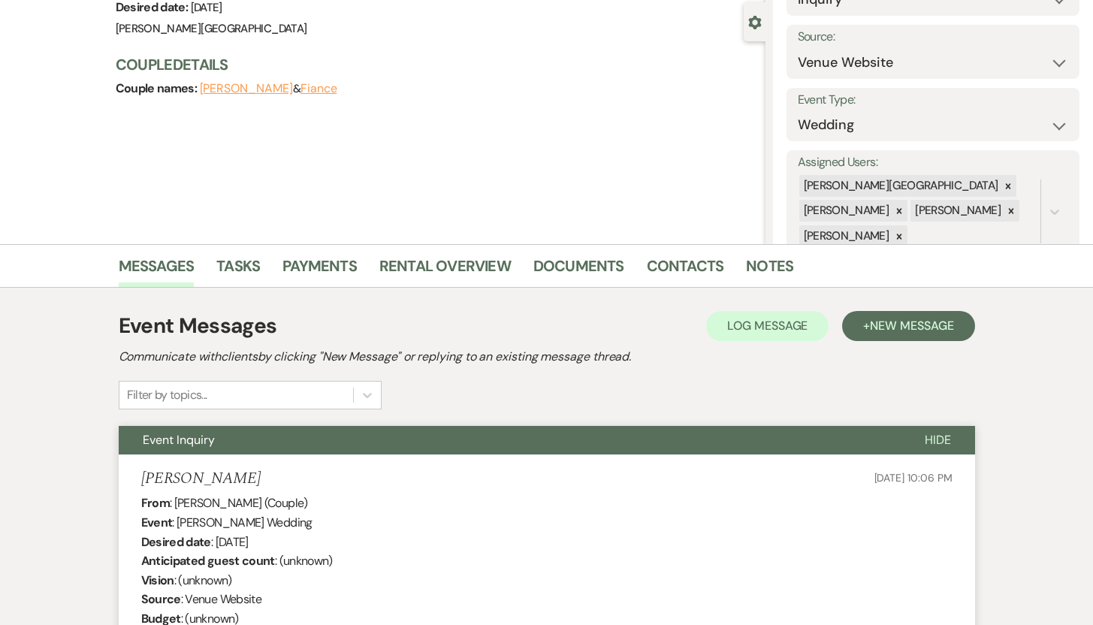
scroll to position [0, 0]
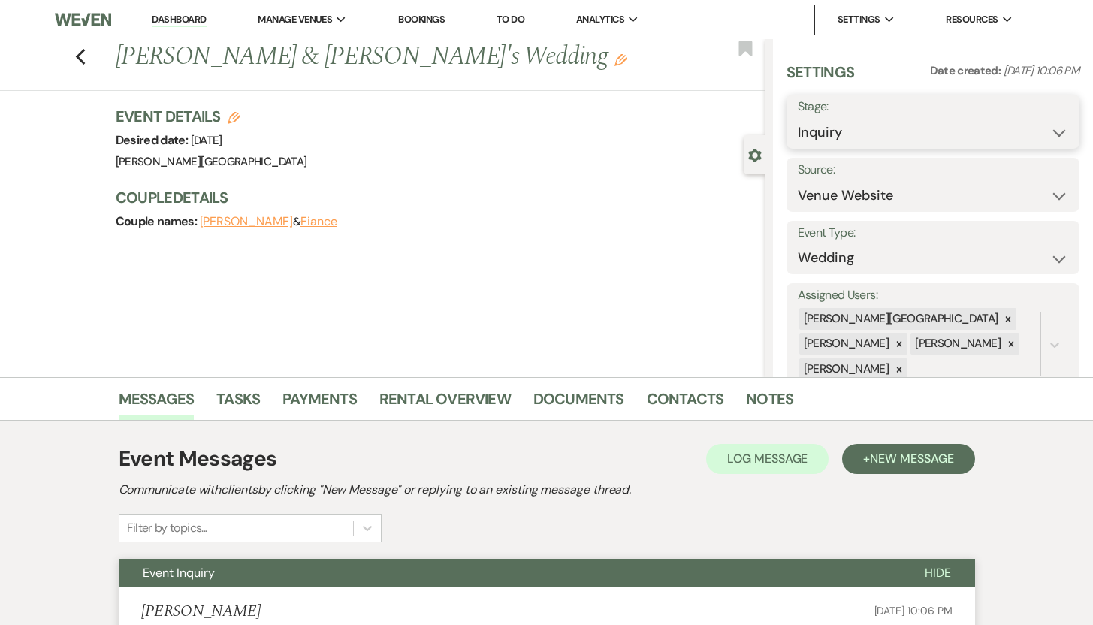
click at [1045, 134] on select "Inquiry Follow Up Tour Requested Tour Confirmed Toured Proposal Sent Booked Lost" at bounding box center [933, 132] width 271 height 29
select select "8"
click at [798, 118] on select "Inquiry Follow Up Tour Requested Tour Confirmed Toured Proposal Sent Booked Lost" at bounding box center [933, 132] width 271 height 29
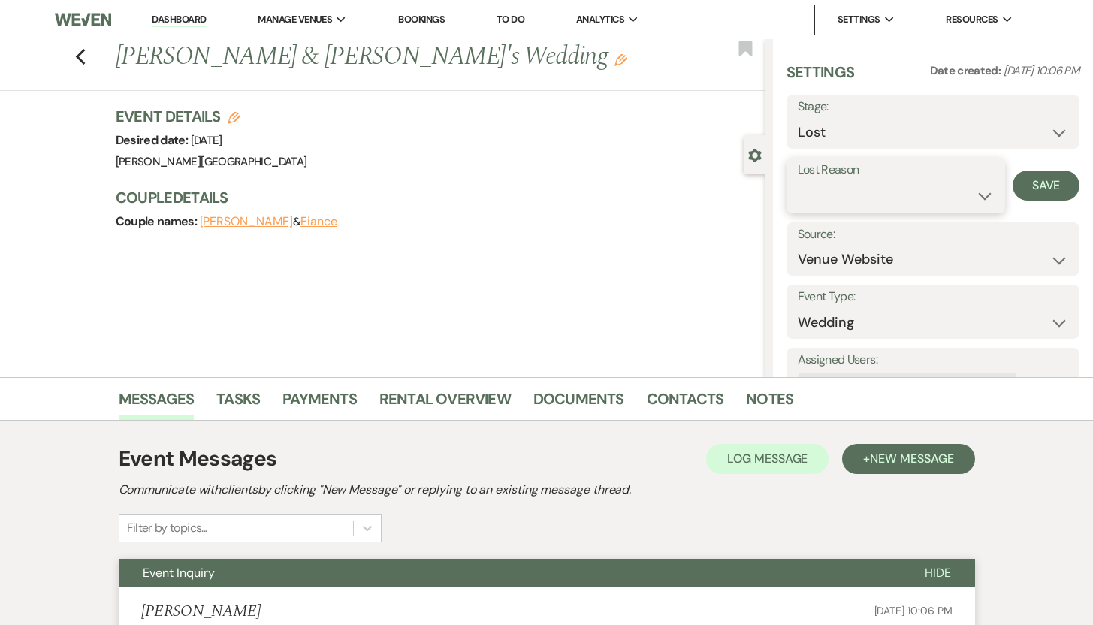
click at [973, 196] on select "Booked Elsewhere Budget Date Unavailable No Response Not a Good Match Capacity …" at bounding box center [896, 195] width 197 height 29
select select "5"
click at [798, 181] on select "Booked Elsewhere Budget Date Unavailable No Response Not a Good Match Capacity …" at bounding box center [896, 195] width 197 height 29
click at [1027, 186] on button "Save" at bounding box center [1046, 186] width 67 height 30
click at [86, 55] on icon "Previous" at bounding box center [80, 57] width 11 height 18
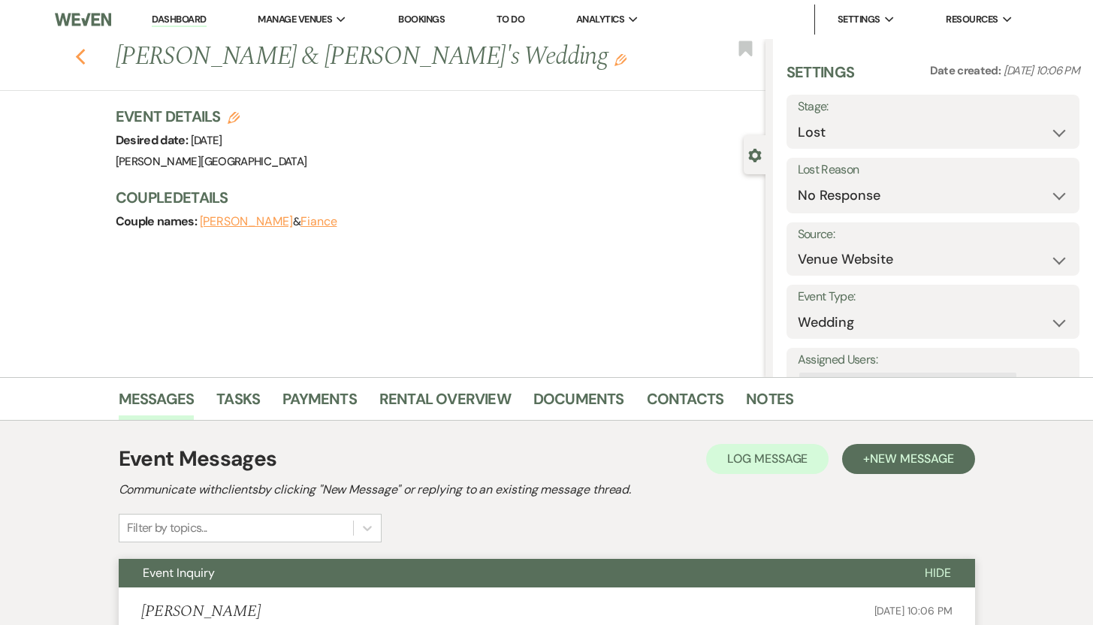
select select "8"
select select "5"
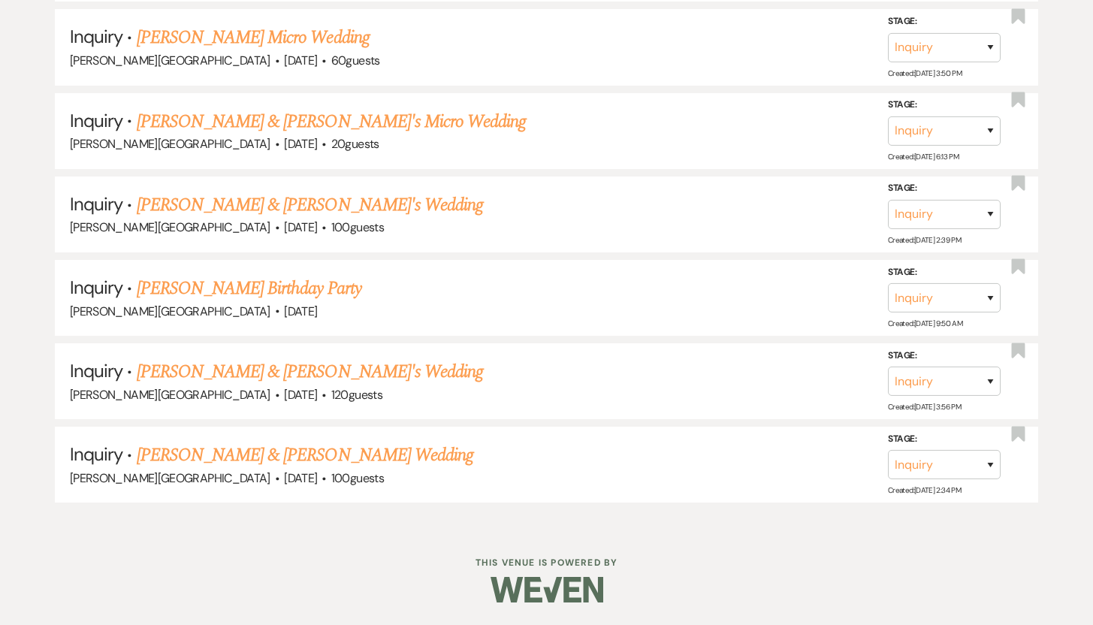
scroll to position [4145, 0]
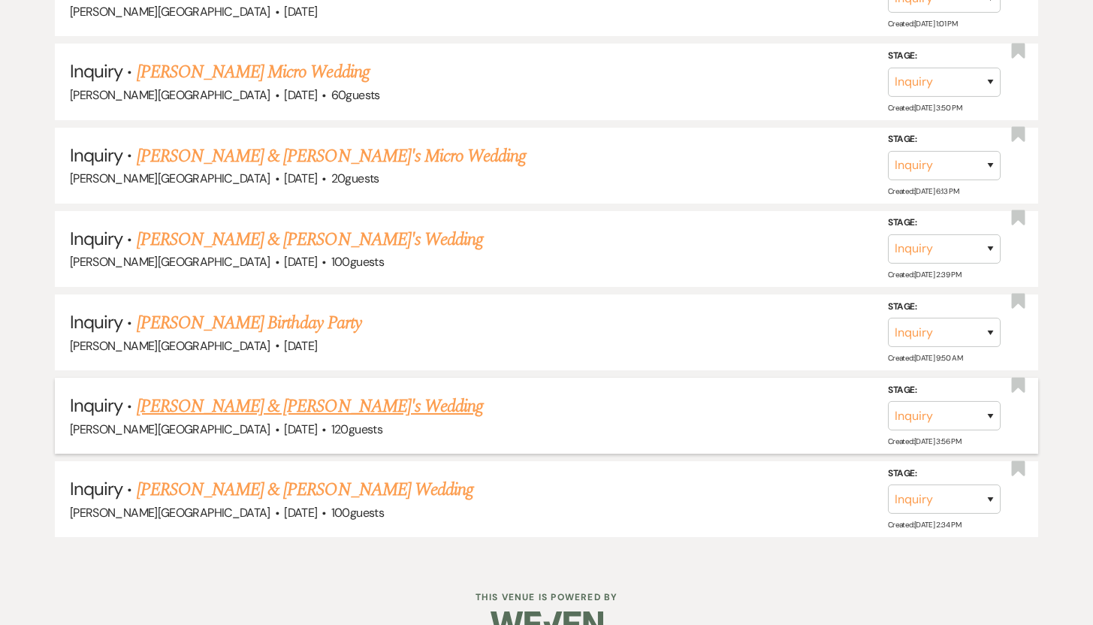
click at [209, 393] on link "Julia Brown & Fiance's Wedding" at bounding box center [310, 406] width 347 height 27
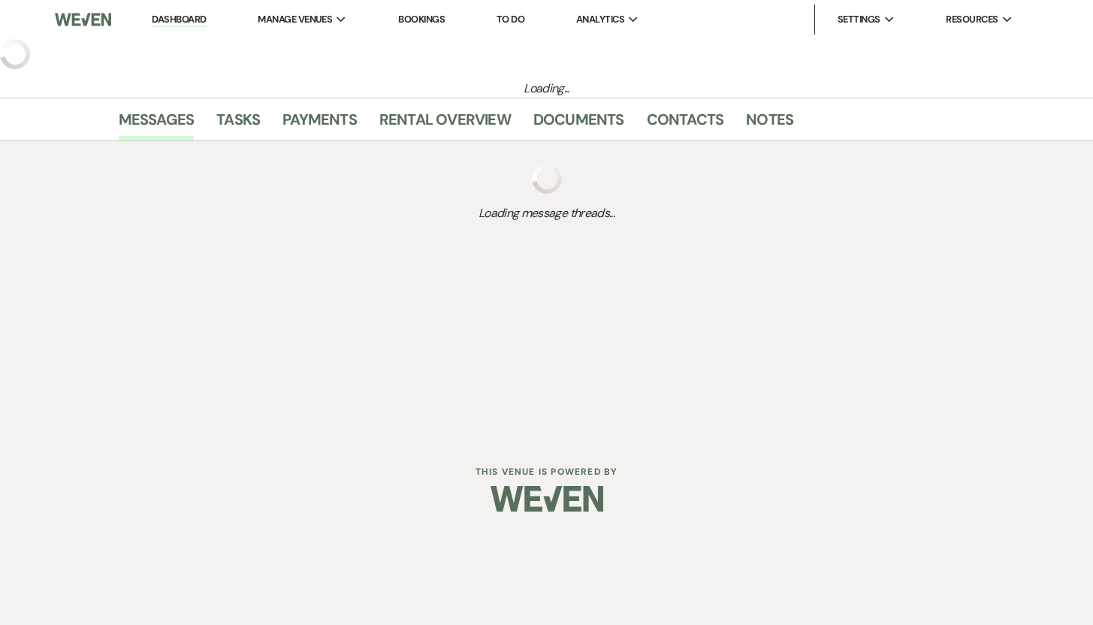
select select "5"
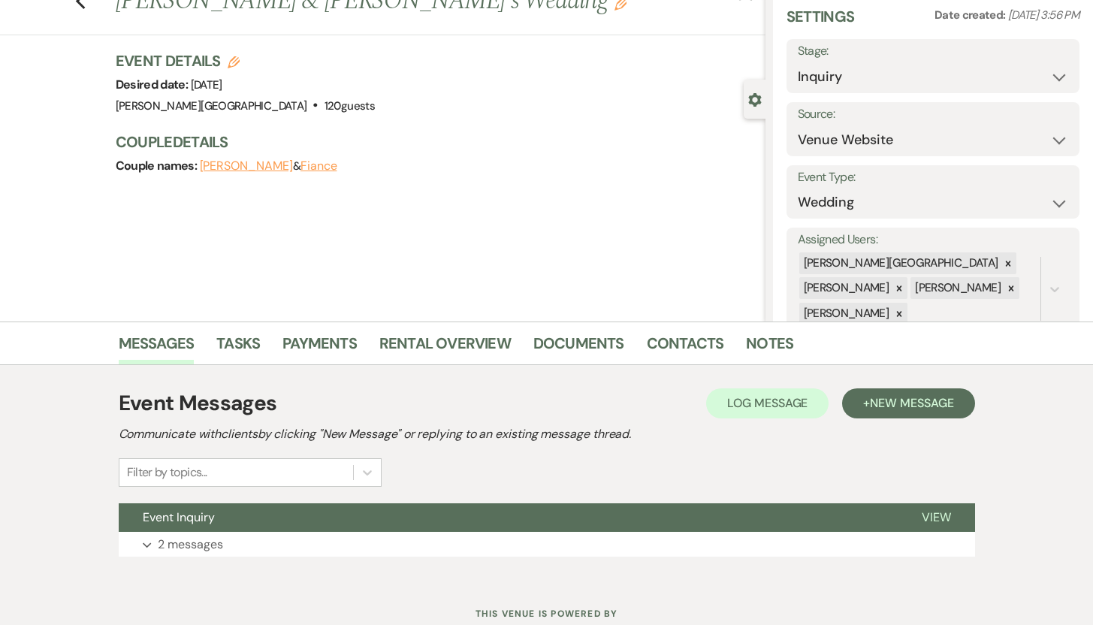
scroll to position [107, 0]
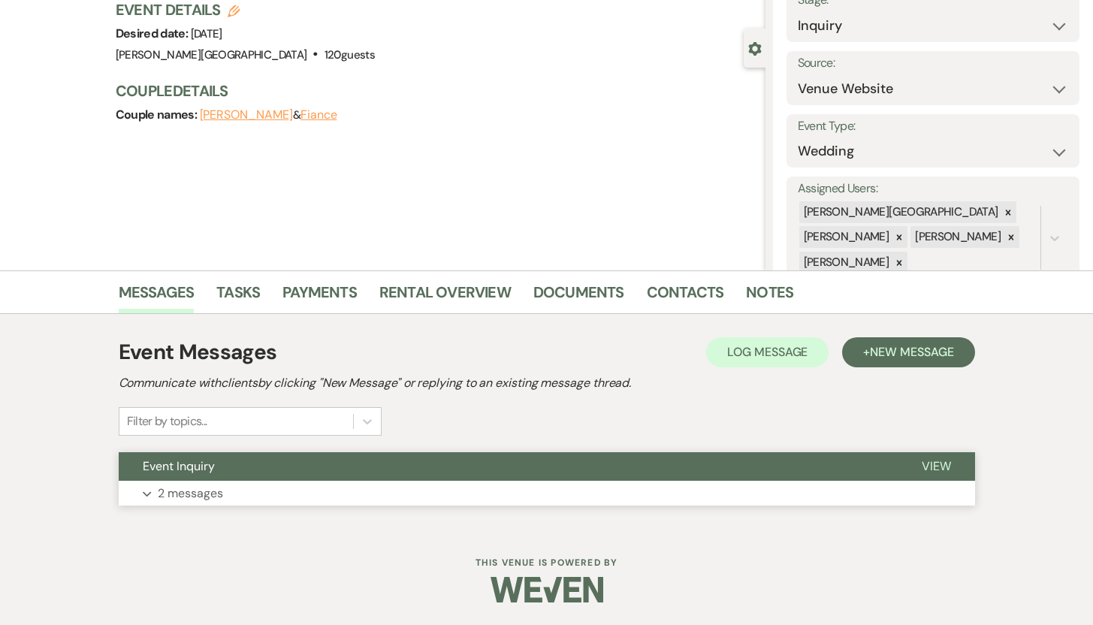
click at [186, 491] on p "2 messages" at bounding box center [190, 494] width 65 height 20
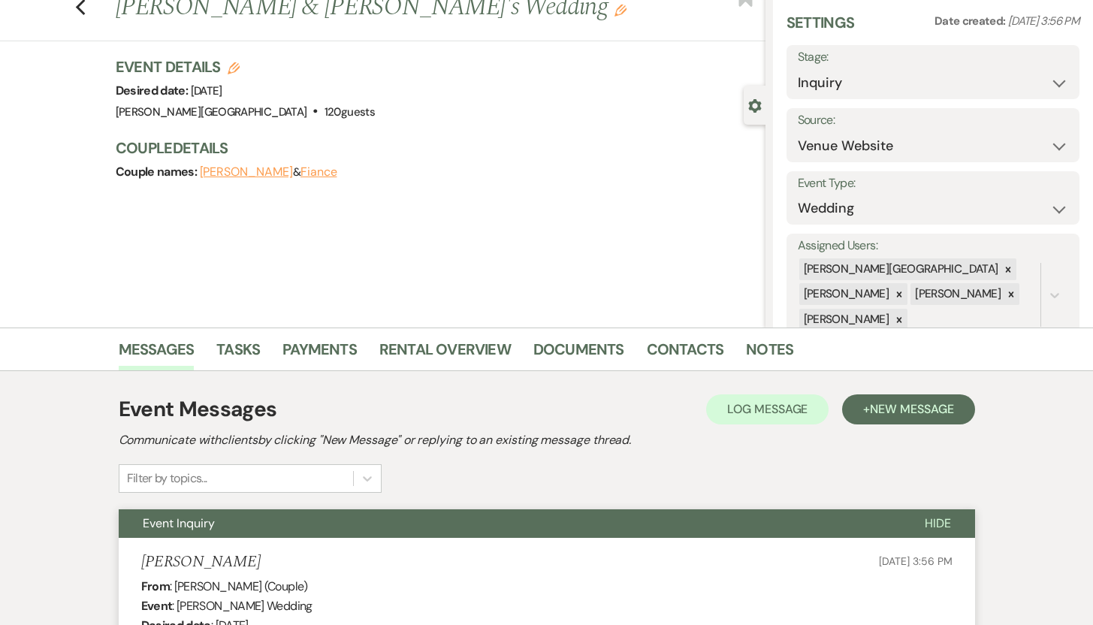
scroll to position [0, 0]
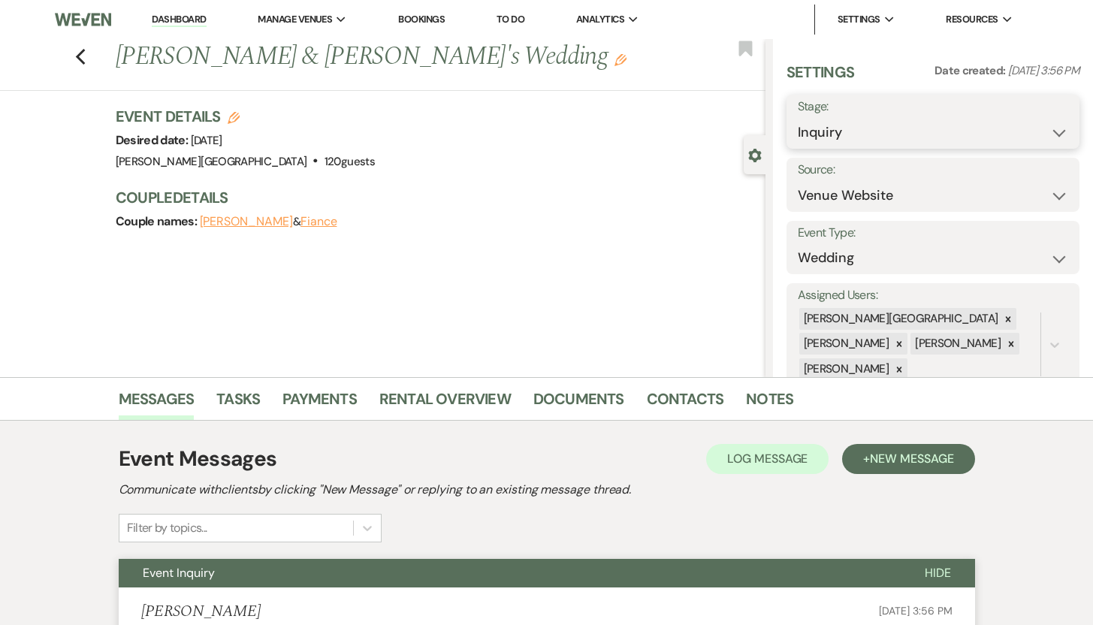
click at [1048, 131] on select "Inquiry Follow Up Tour Requested Tour Confirmed Toured Proposal Sent Booked Lost" at bounding box center [933, 132] width 271 height 29
select select "8"
click at [798, 118] on select "Inquiry Follow Up Tour Requested Tour Confirmed Toured Proposal Sent Booked Lost" at bounding box center [933, 132] width 271 height 29
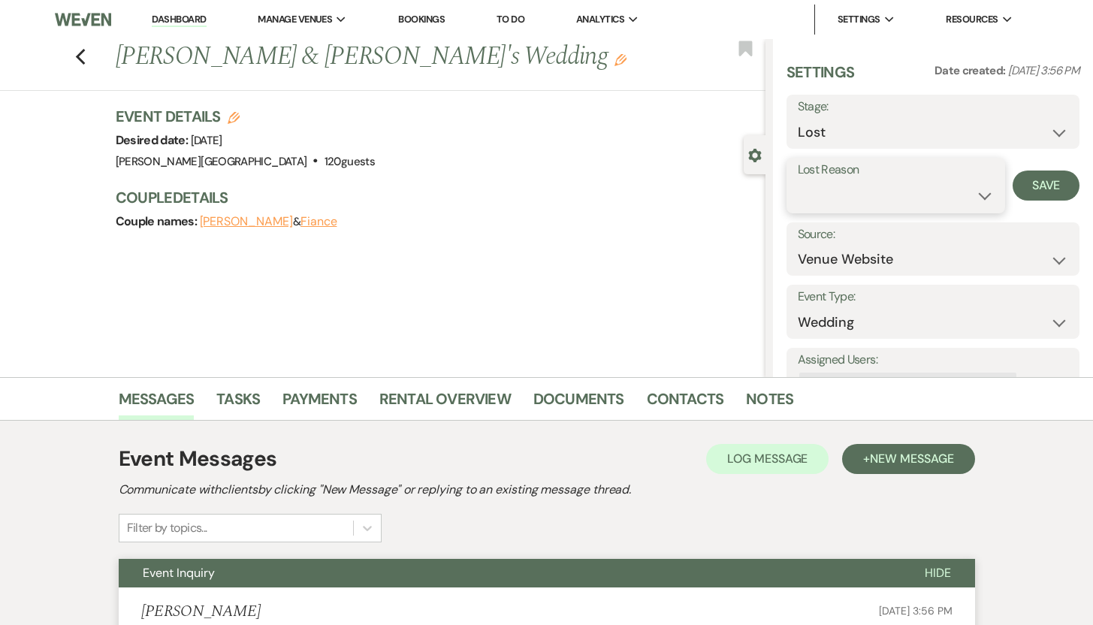
click at [974, 195] on select "Booked Elsewhere Budget Date Unavailable No Response Not a Good Match Capacity …" at bounding box center [896, 195] width 197 height 29
select select "5"
click at [798, 181] on select "Booked Elsewhere Budget Date Unavailable No Response Not a Good Match Capacity …" at bounding box center [896, 195] width 197 height 29
click at [1040, 181] on button "Save" at bounding box center [1046, 186] width 67 height 30
click at [86, 53] on icon "Previous" at bounding box center [80, 57] width 11 height 18
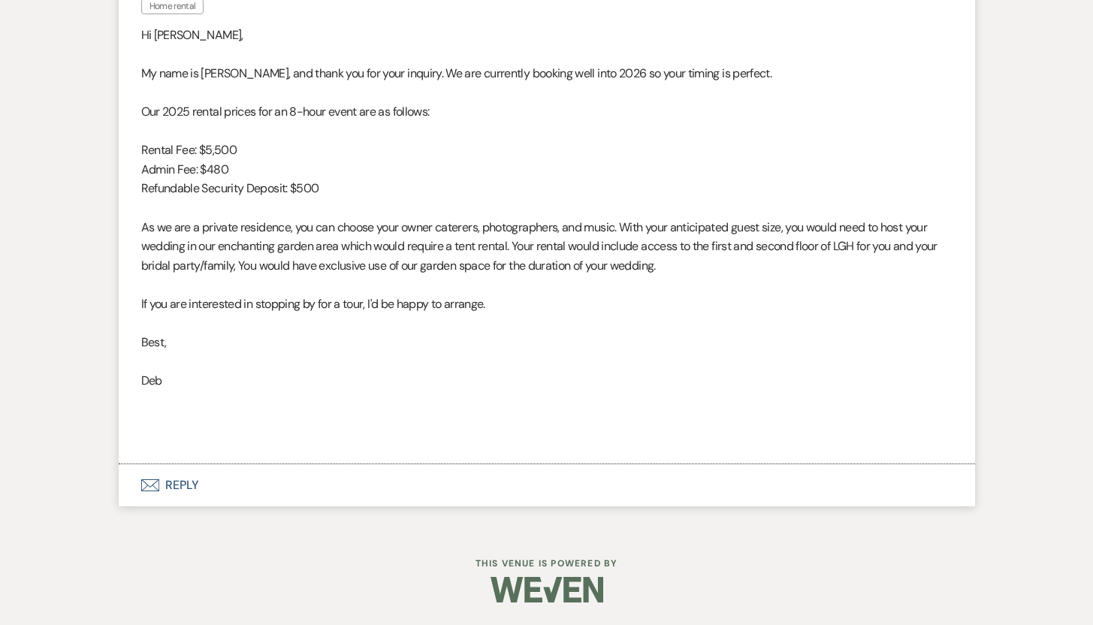
select select "8"
select select "5"
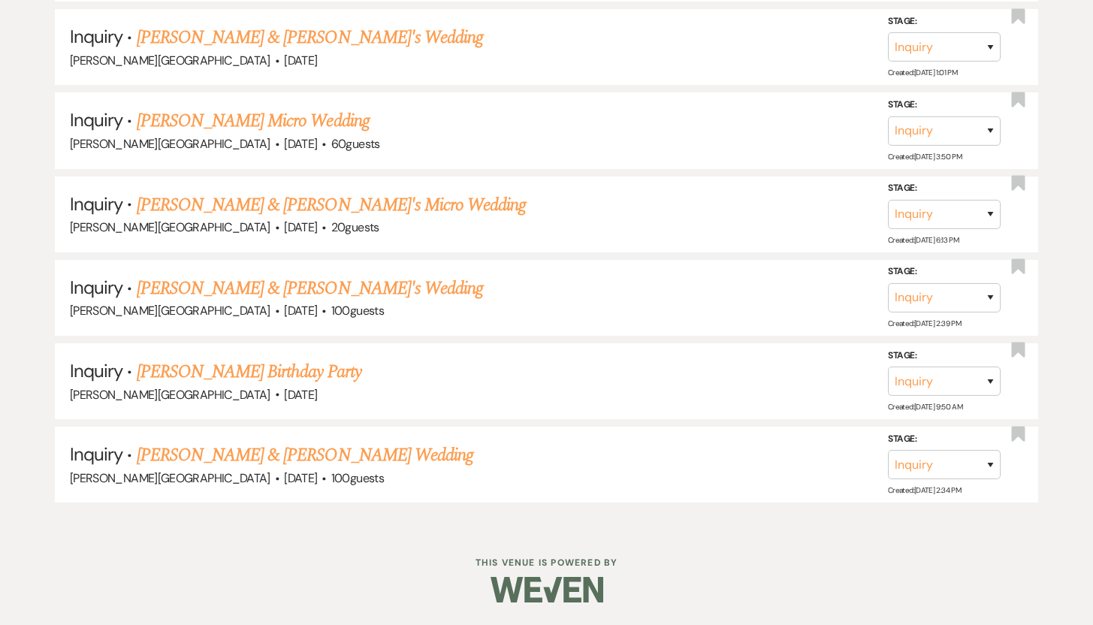
scroll to position [4061, 0]
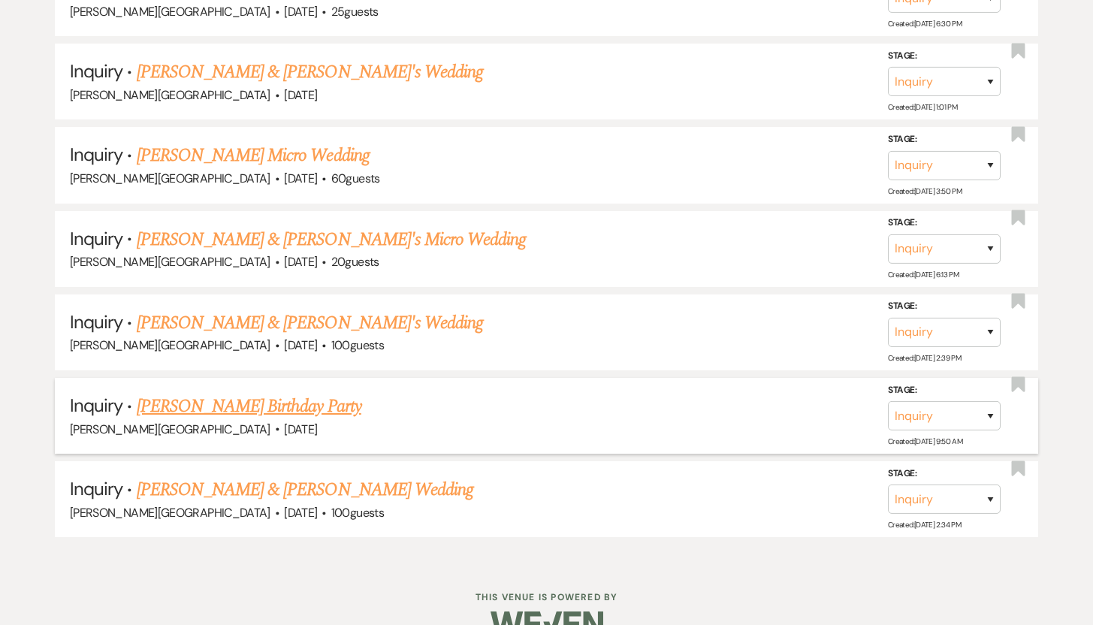
click at [246, 393] on link "Jazmin Gautreaux Tejeda's Birthday Party" at bounding box center [249, 406] width 225 height 27
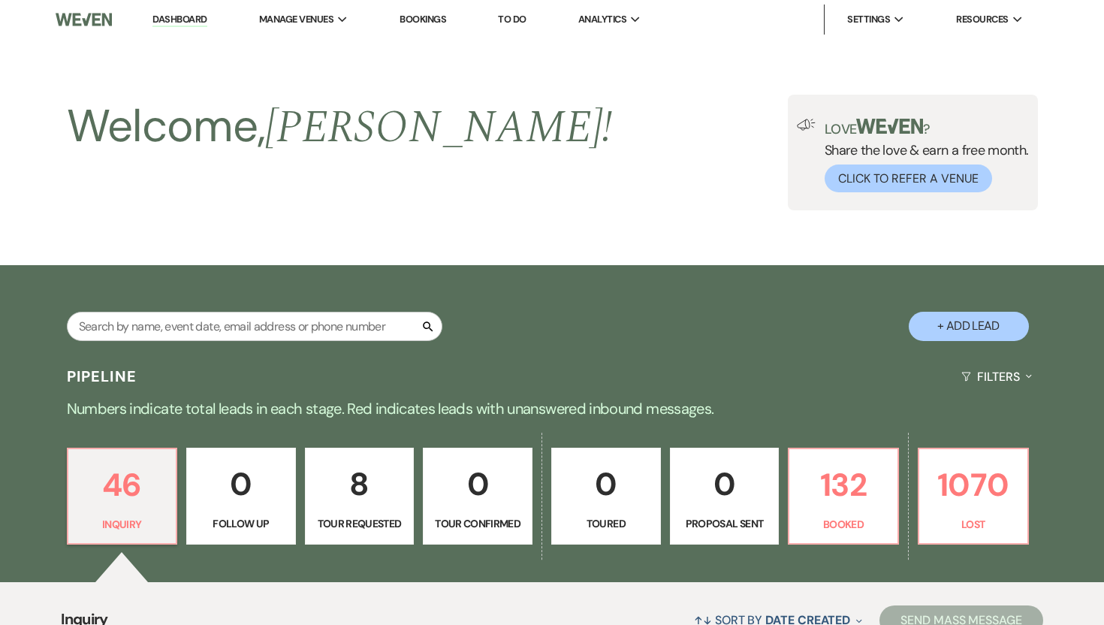
select select "5"
select select "4"
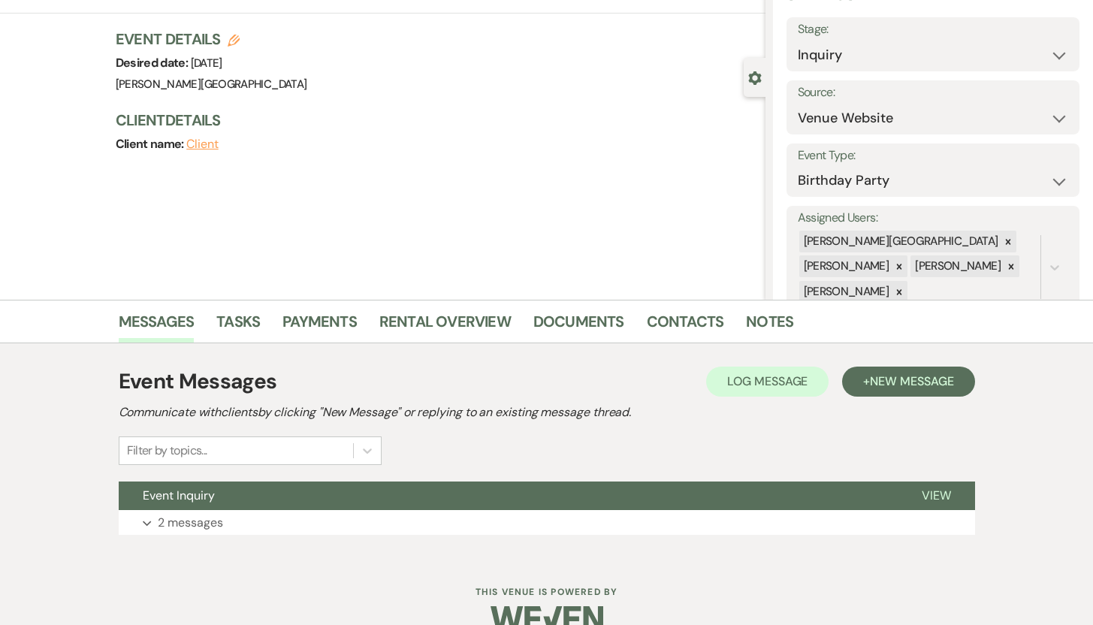
scroll to position [107, 0]
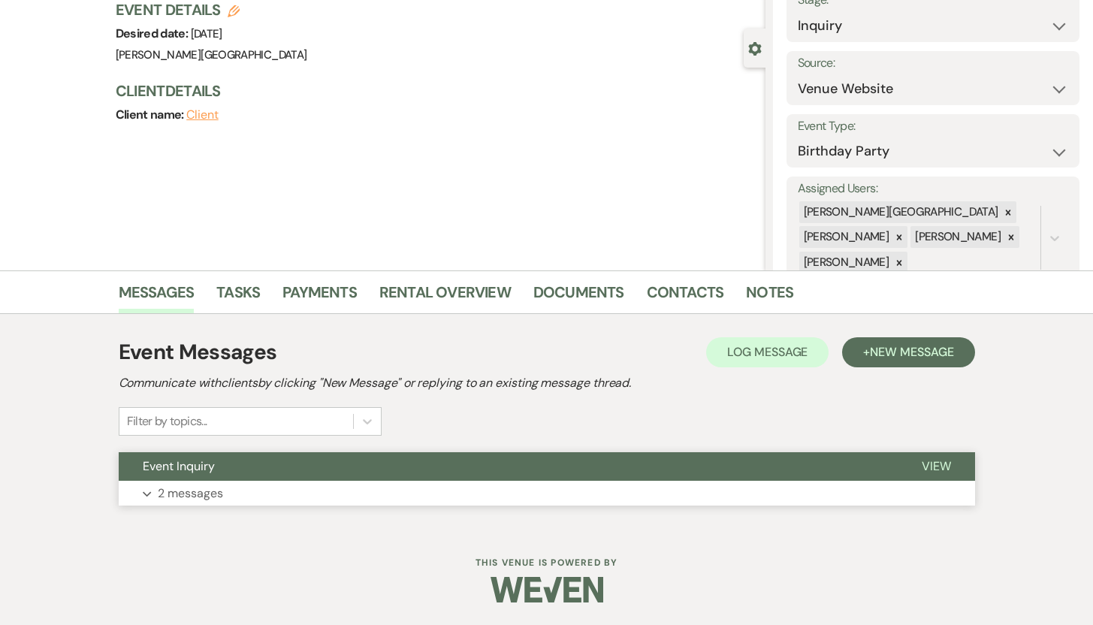
click at [199, 484] on p "2 messages" at bounding box center [190, 494] width 65 height 20
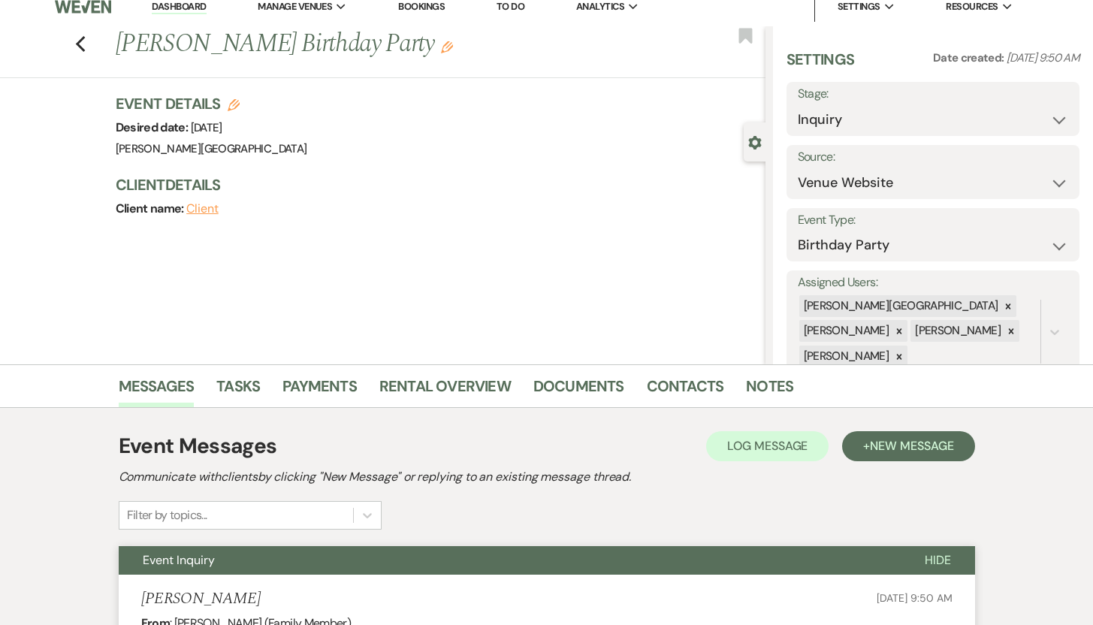
scroll to position [0, 0]
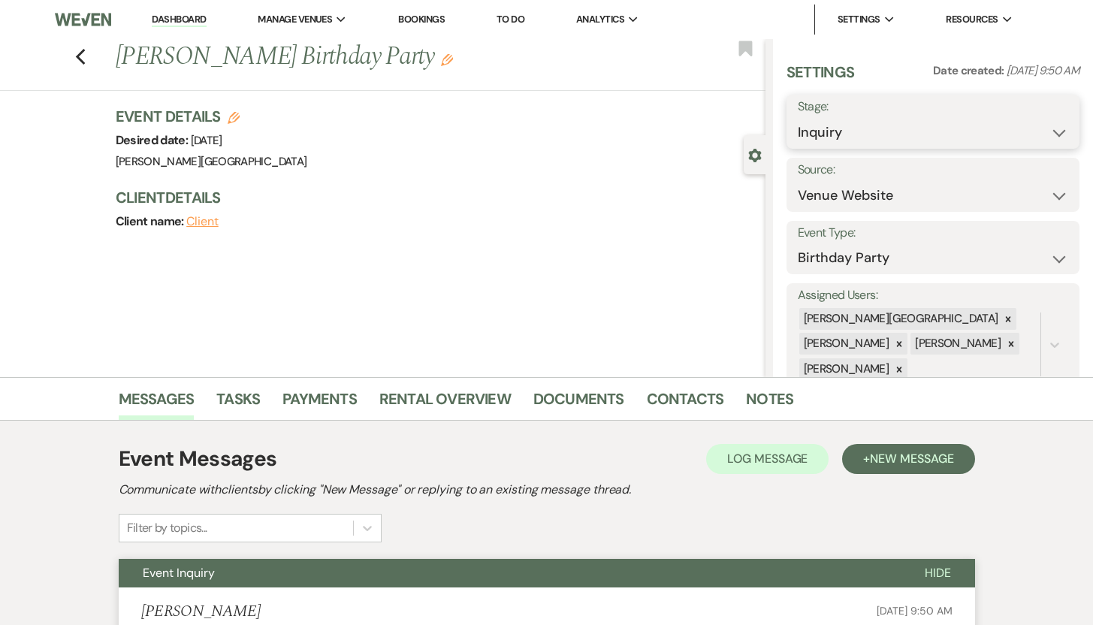
click at [1043, 132] on select "Inquiry Follow Up Tour Requested Tour Confirmed Toured Proposal Sent Booked Lost" at bounding box center [933, 132] width 271 height 29
select select "8"
click at [798, 118] on select "Inquiry Follow Up Tour Requested Tour Confirmed Toured Proposal Sent Booked Lost" at bounding box center [933, 132] width 271 height 29
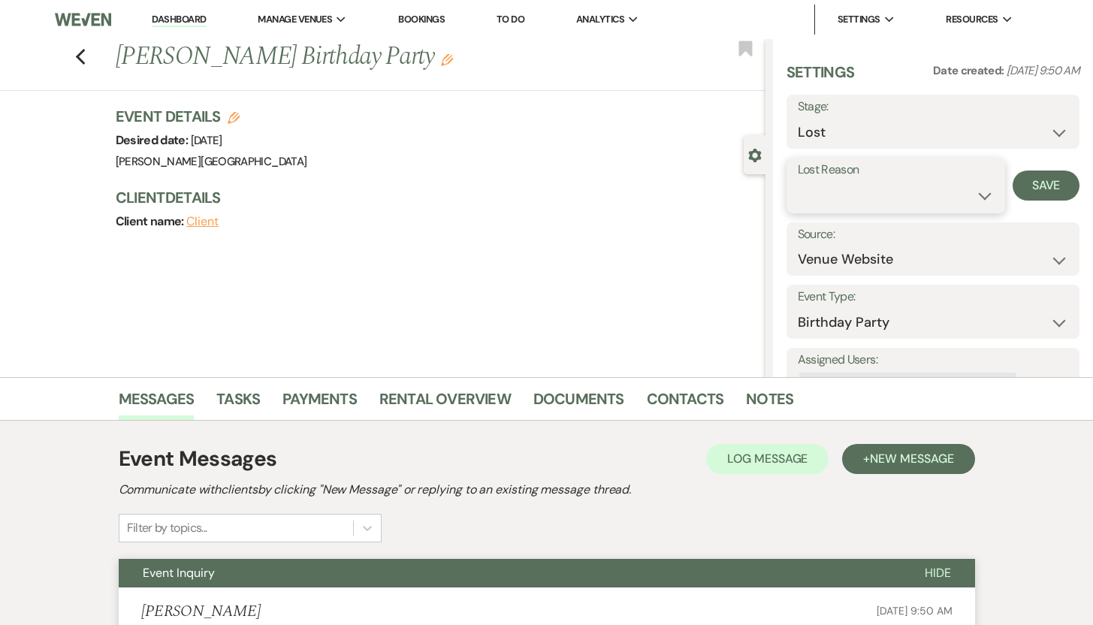
click at [974, 194] on select "Booked Elsewhere Budget Date Unavailable No Response Not a Good Match Capacity …" at bounding box center [896, 195] width 197 height 29
select select "5"
click at [798, 181] on select "Booked Elsewhere Budget Date Unavailable No Response Not a Good Match Capacity …" at bounding box center [896, 195] width 197 height 29
click at [1034, 177] on button "Save" at bounding box center [1046, 186] width 67 height 30
click at [85, 57] on icon "Previous" at bounding box center [80, 57] width 11 height 18
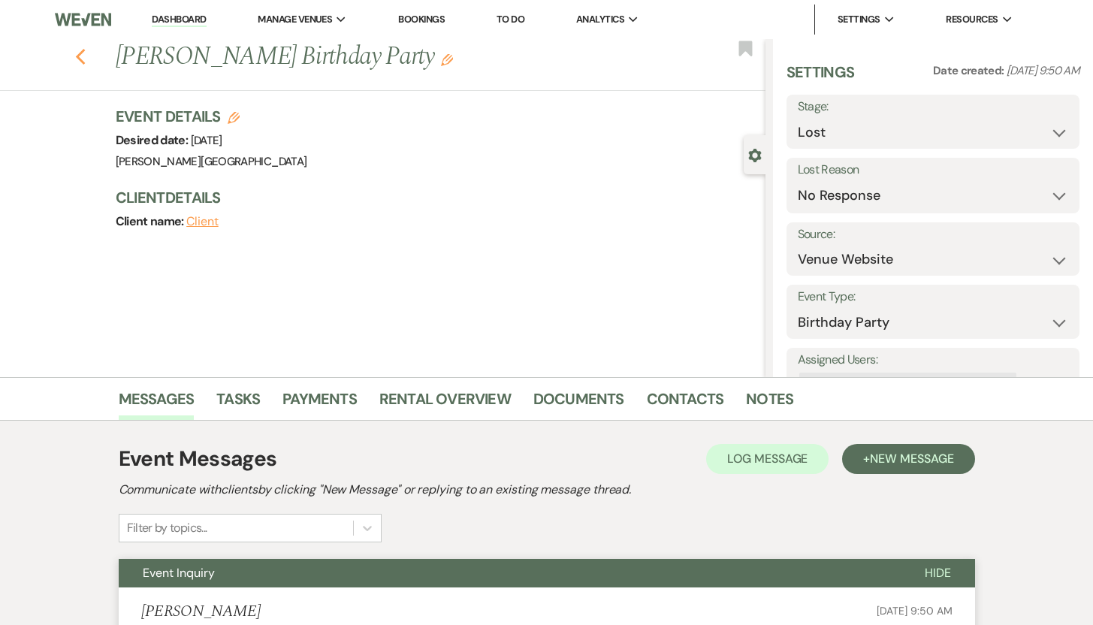
select select "8"
select select "5"
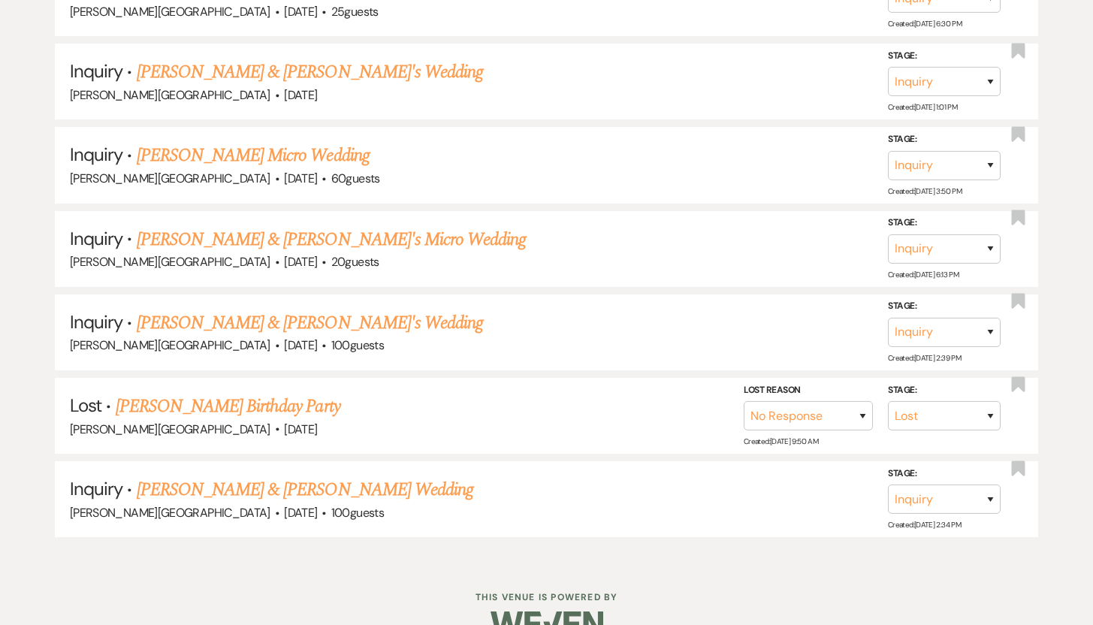
scroll to position [3979, 0]
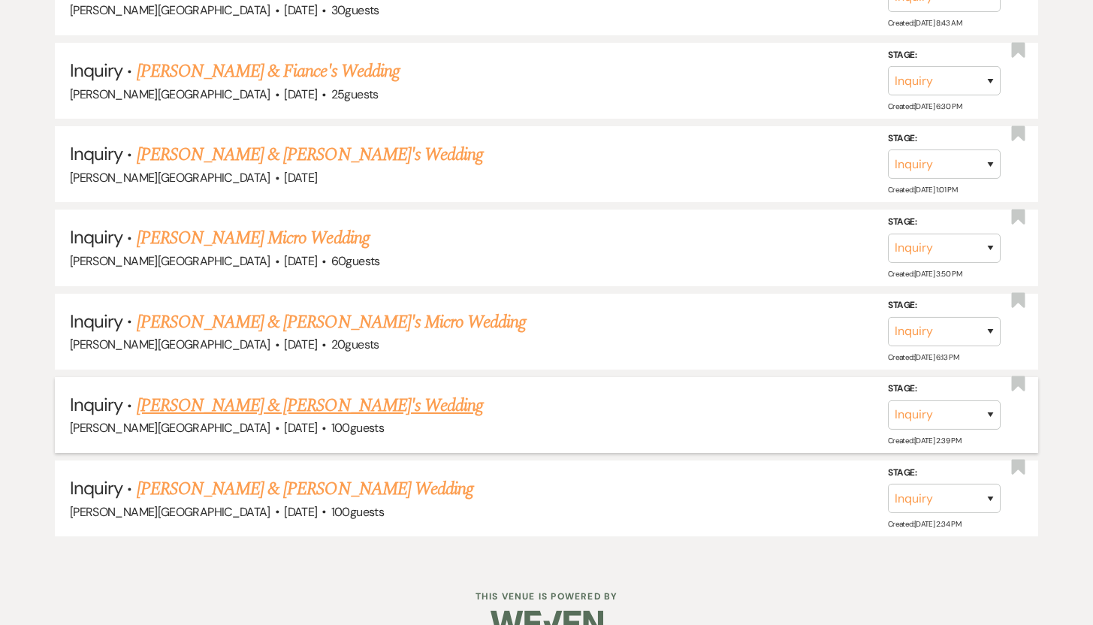
click at [204, 392] on link "Trisha Balan & Fiance's Wedding" at bounding box center [310, 405] width 347 height 27
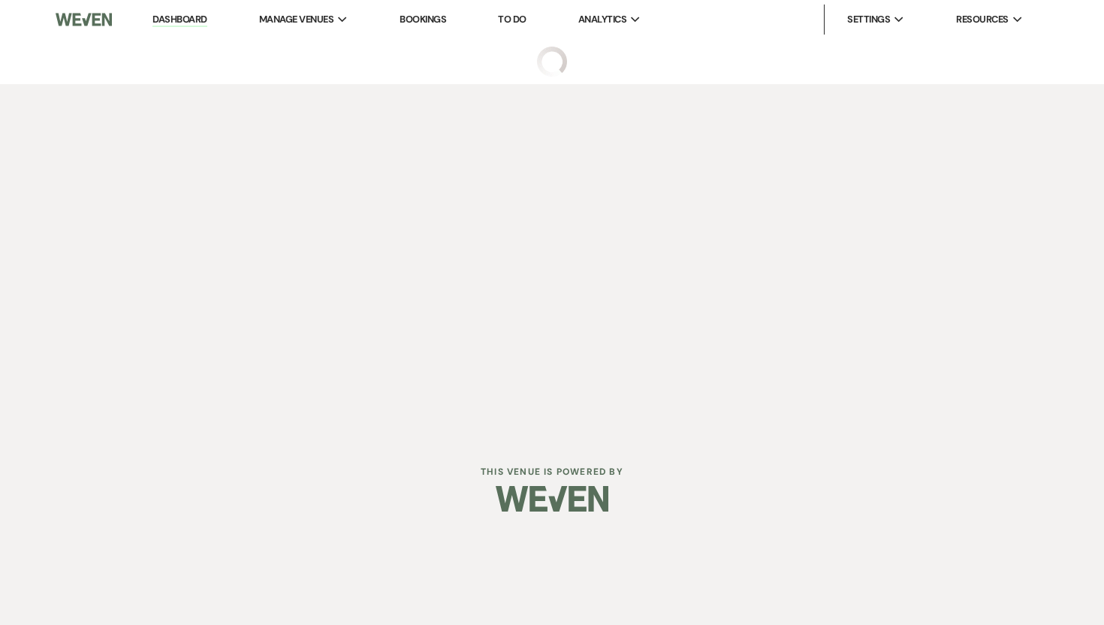
select select "5"
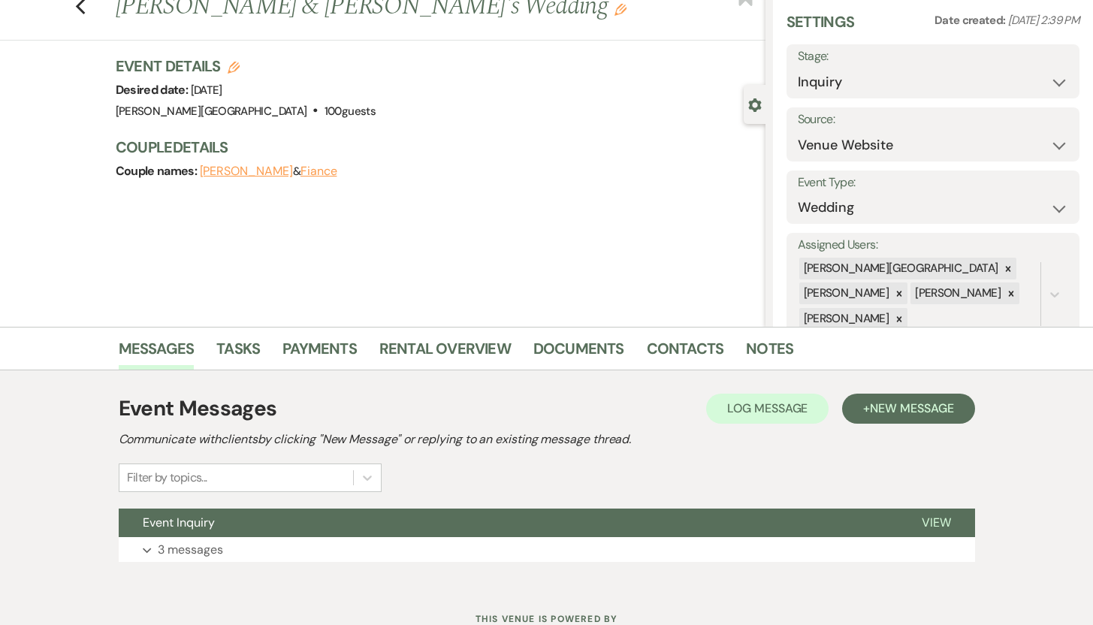
scroll to position [107, 0]
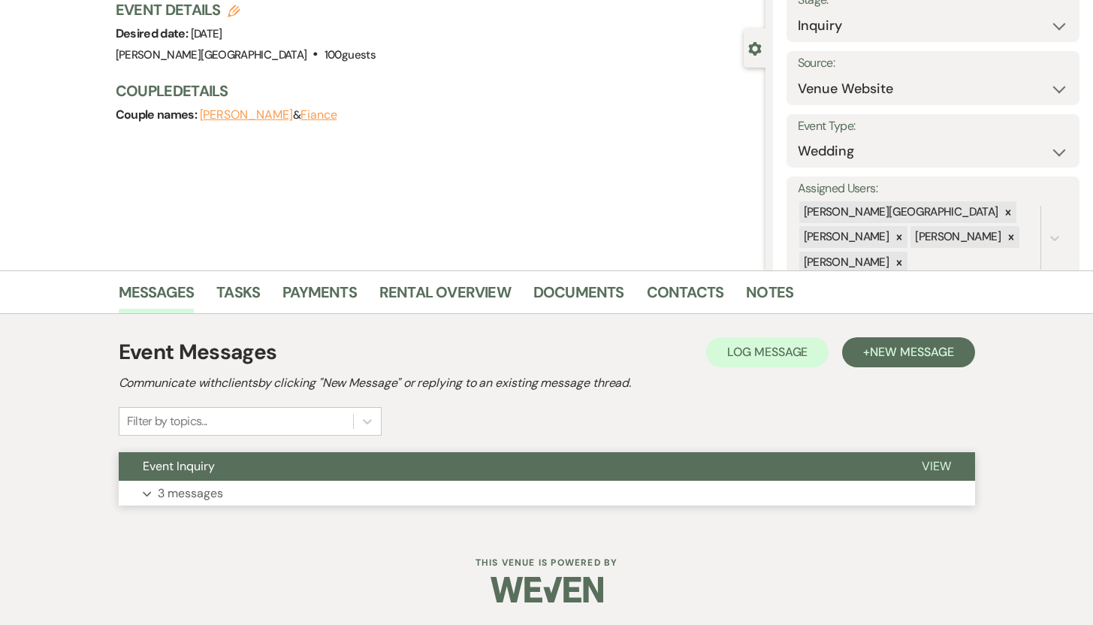
click at [177, 494] on p "3 messages" at bounding box center [190, 494] width 65 height 20
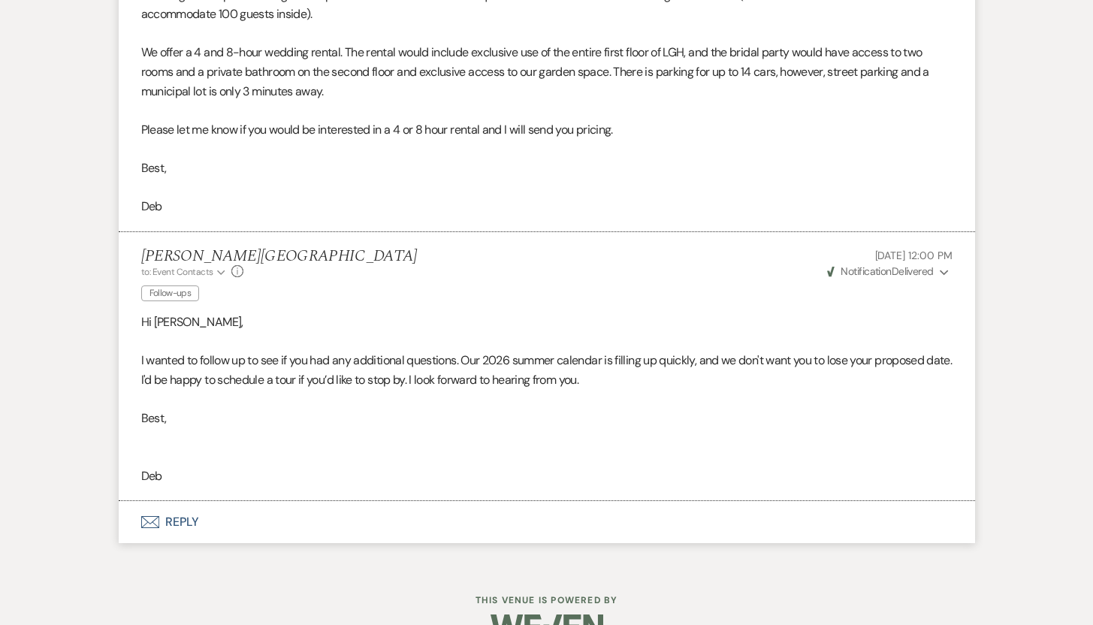
scroll to position [47, 0]
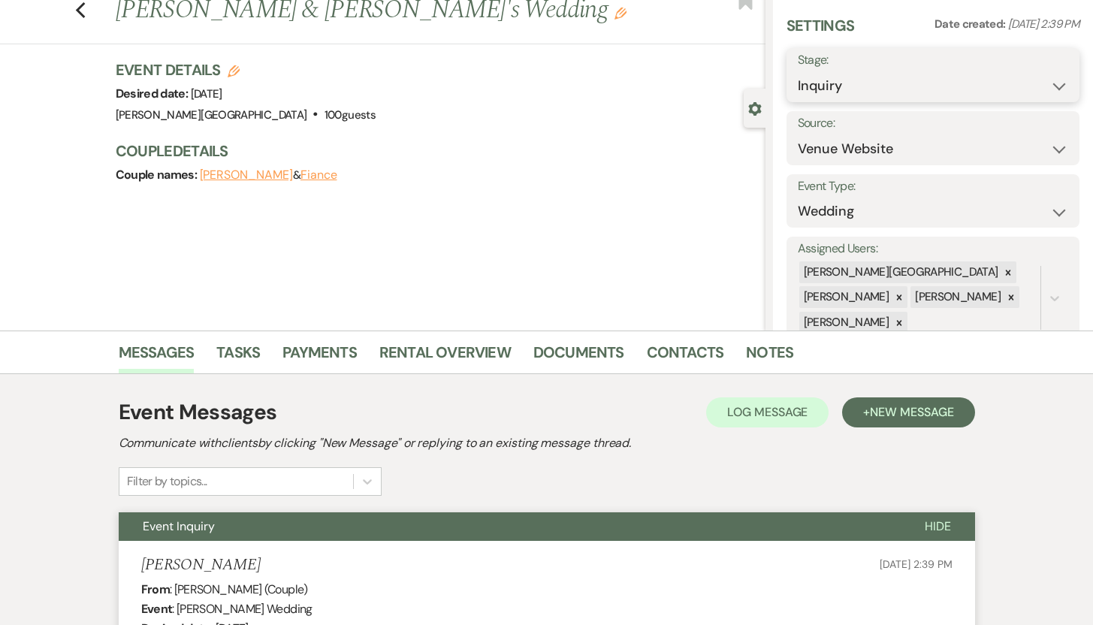
click at [1049, 83] on select "Inquiry Follow Up Tour Requested Tour Confirmed Toured Proposal Sent Booked Lost" at bounding box center [933, 85] width 271 height 29
select select "8"
click at [798, 71] on select "Inquiry Follow Up Tour Requested Tour Confirmed Toured Proposal Sent Booked Lost" at bounding box center [933, 85] width 271 height 29
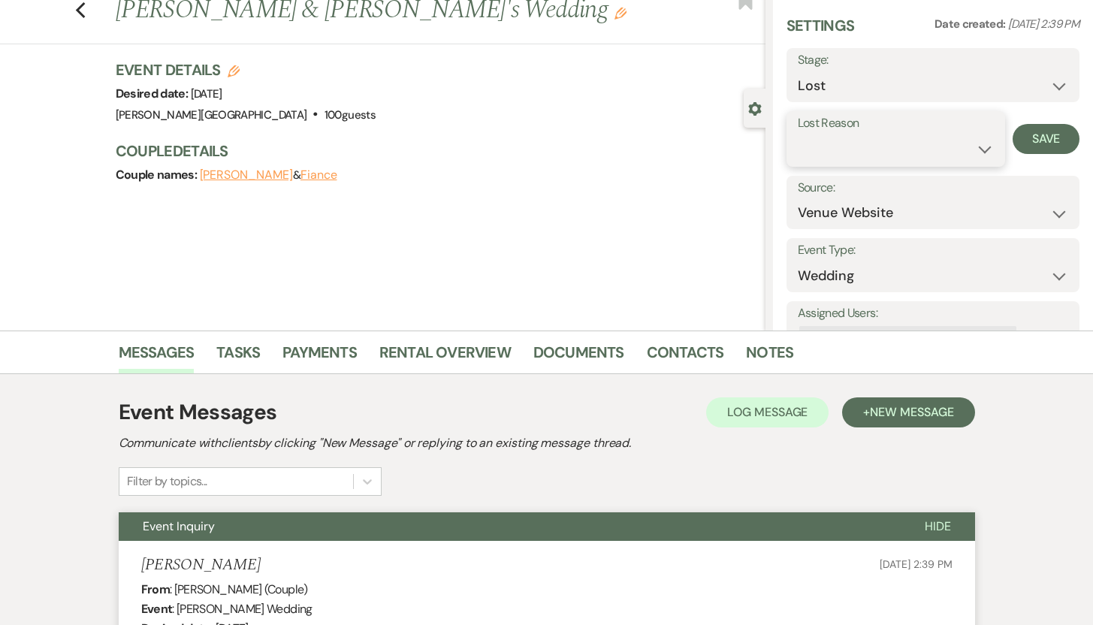
click at [973, 147] on select "Booked Elsewhere Budget Date Unavailable No Response Not a Good Match Capacity …" at bounding box center [896, 148] width 197 height 29
select select "5"
click at [798, 134] on select "Booked Elsewhere Budget Date Unavailable No Response Not a Good Match Capacity …" at bounding box center [896, 148] width 197 height 29
click at [1032, 132] on button "Save" at bounding box center [1046, 139] width 67 height 30
click at [86, 12] on icon "Previous" at bounding box center [80, 11] width 11 height 18
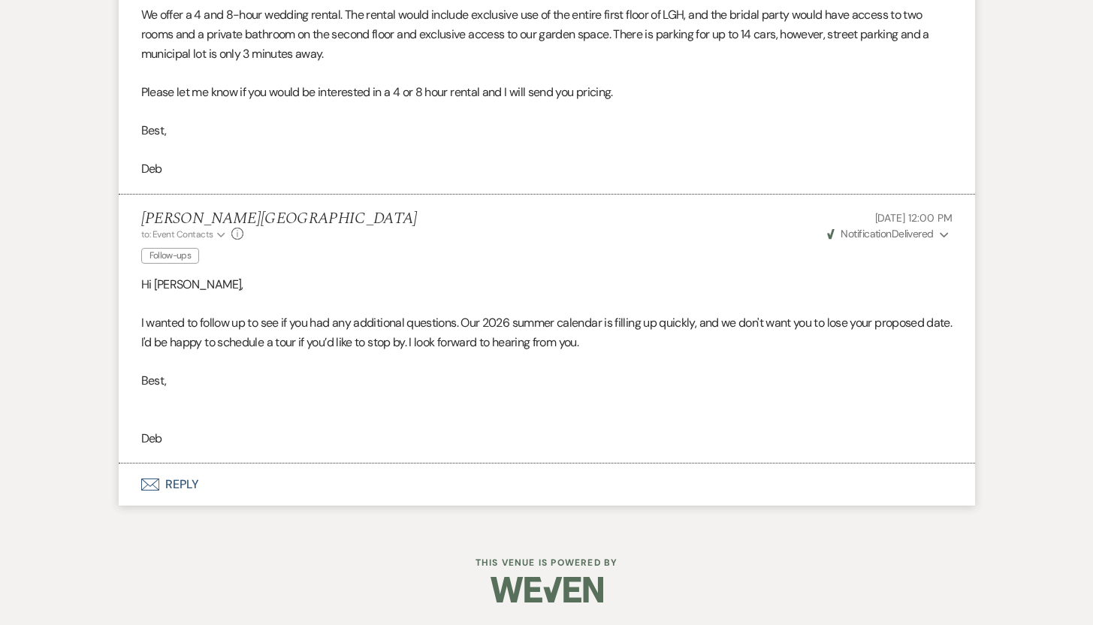
select select "8"
select select "5"
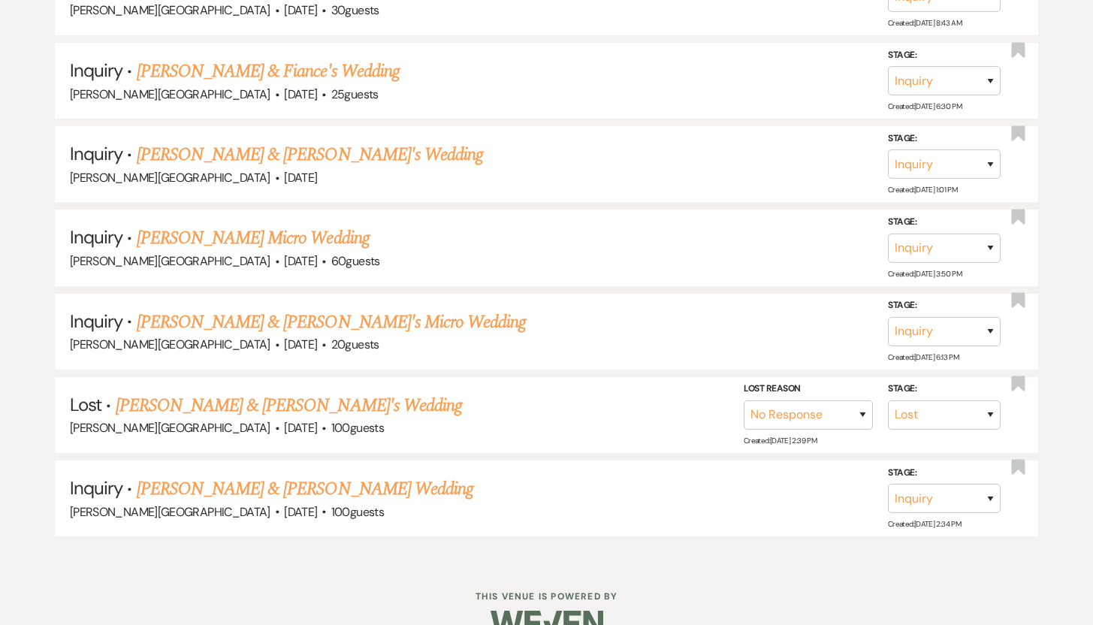
scroll to position [3896, 0]
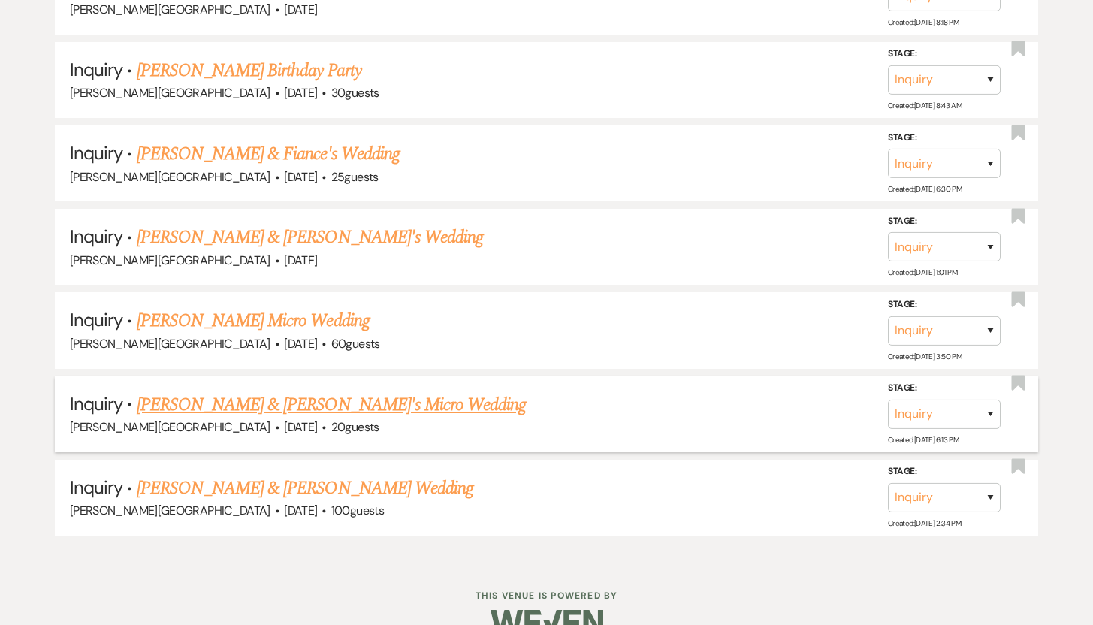
click at [199, 391] on link "Kate Martin & Fiance's Micro Wedding" at bounding box center [332, 404] width 390 height 27
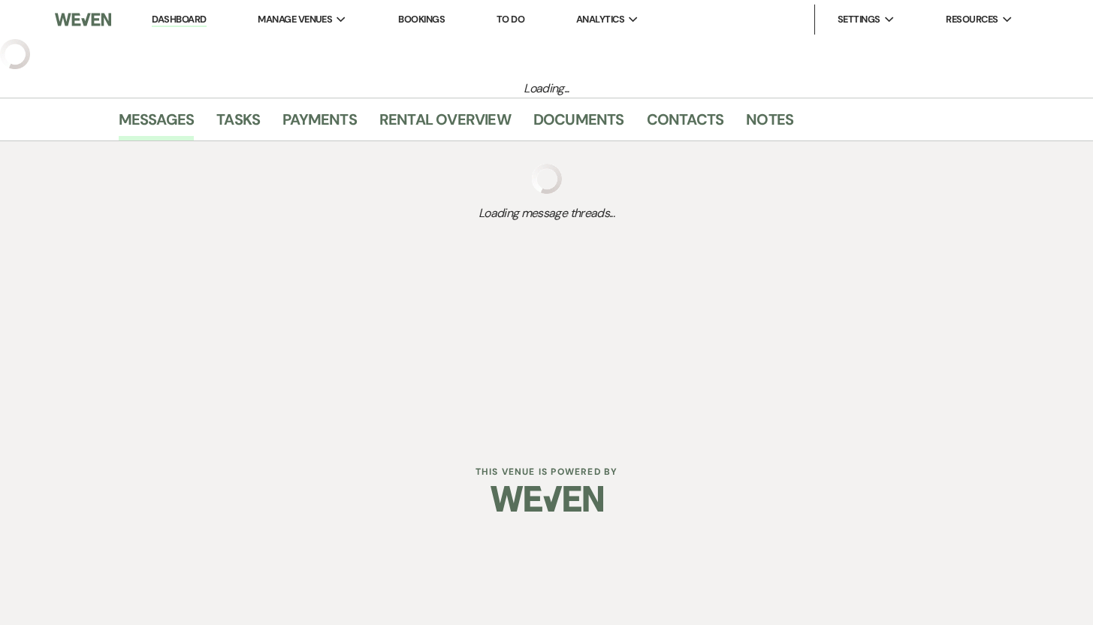
select select "5"
select select "16"
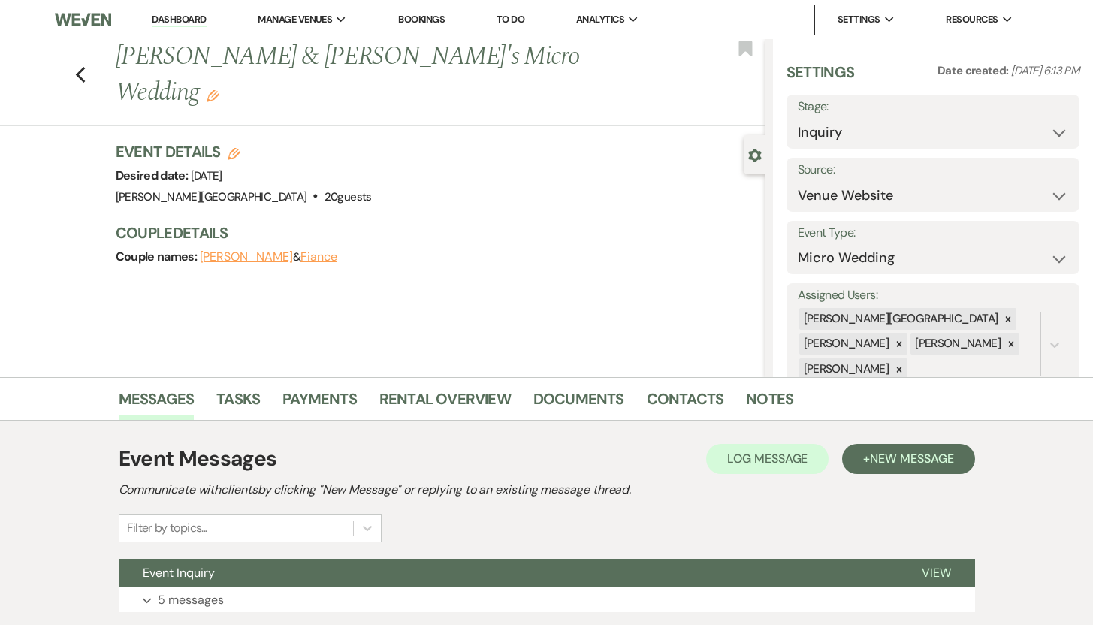
scroll to position [107, 0]
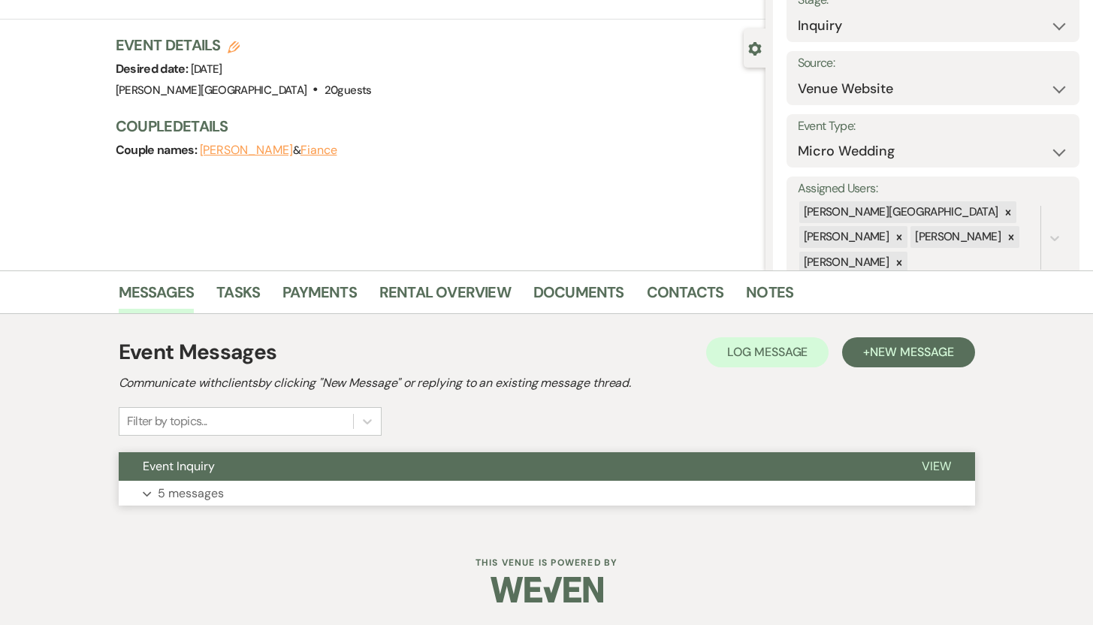
click at [183, 492] on p "5 messages" at bounding box center [191, 494] width 66 height 20
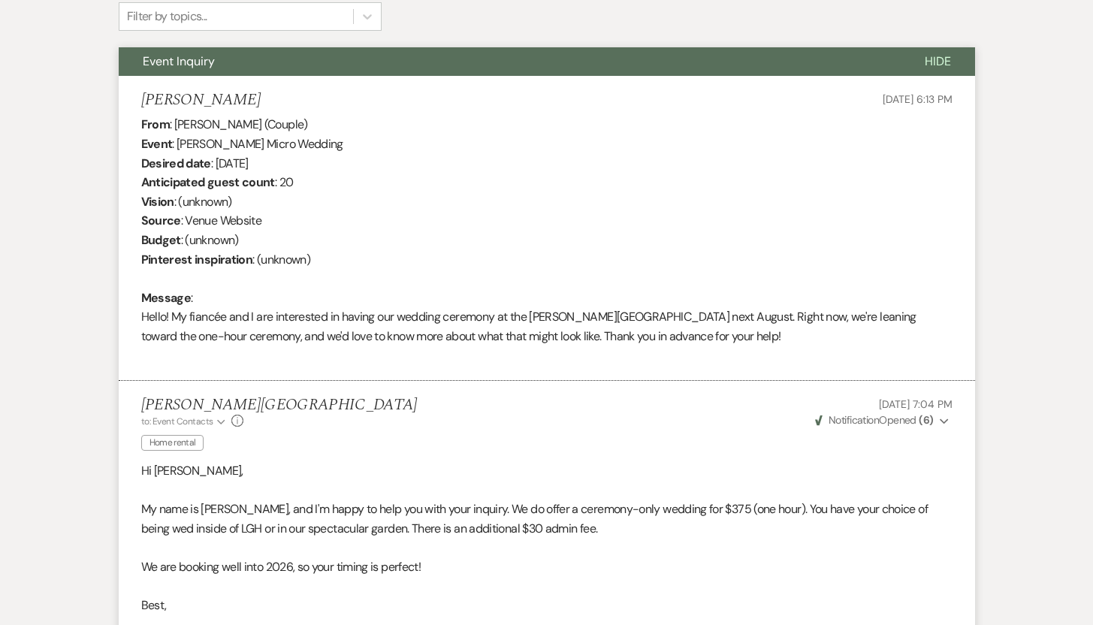
scroll to position [0, 0]
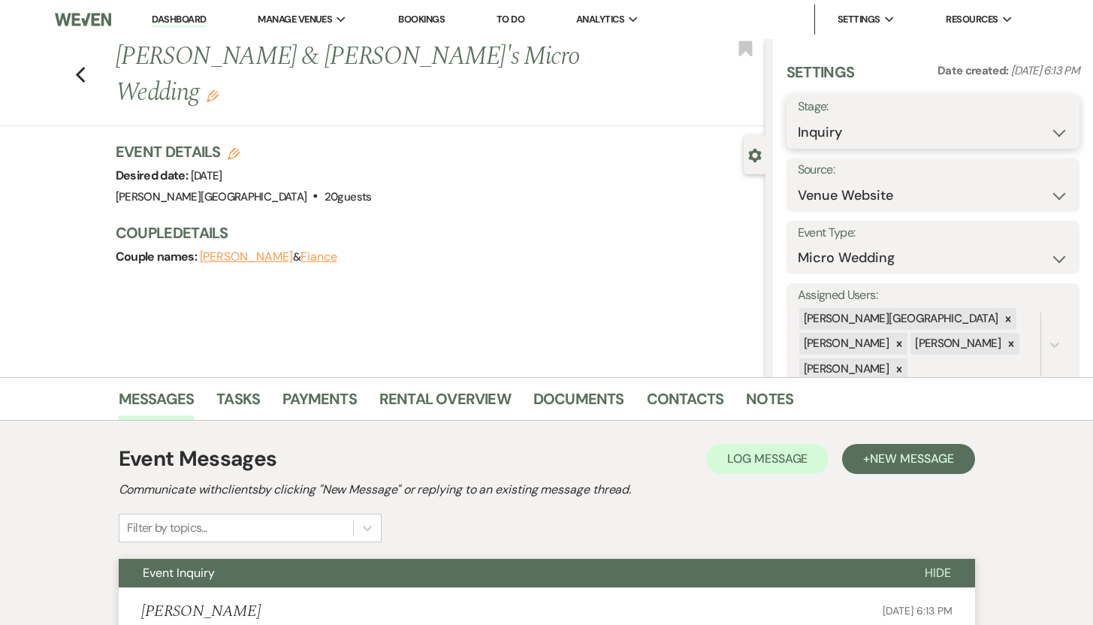
click at [1045, 127] on select "Inquiry Follow Up Tour Requested Tour Confirmed Toured Proposal Sent Booked Lost" at bounding box center [933, 132] width 271 height 29
select select "8"
click at [798, 118] on select "Inquiry Follow Up Tour Requested Tour Confirmed Toured Proposal Sent Booked Lost" at bounding box center [933, 132] width 271 height 29
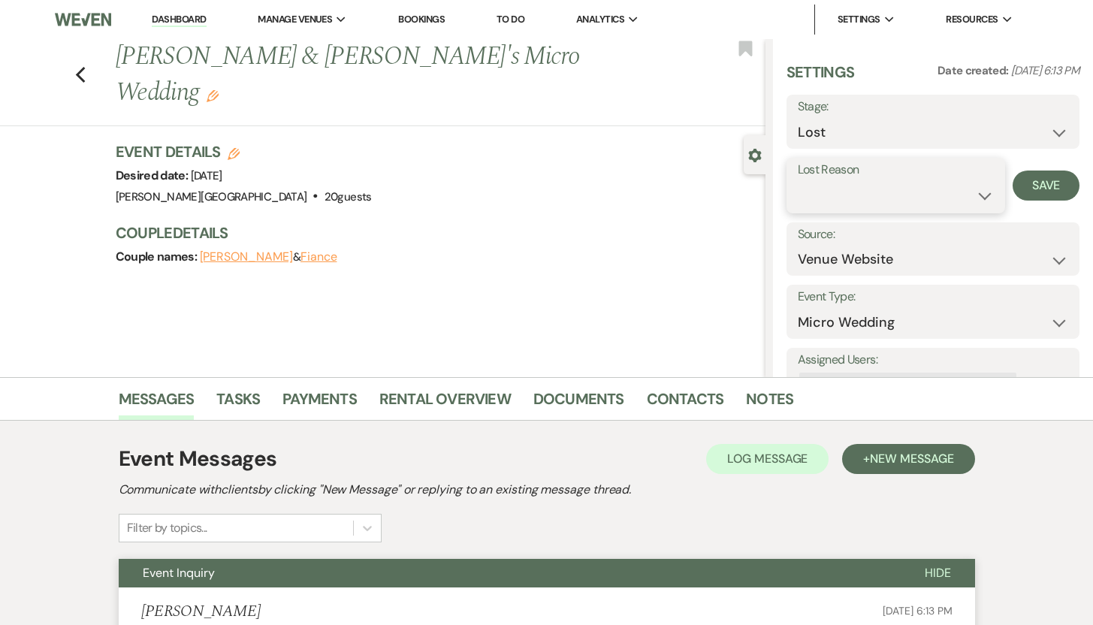
click at [974, 193] on select "Booked Elsewhere Budget Date Unavailable No Response Not a Good Match Capacity …" at bounding box center [896, 195] width 197 height 29
select select "5"
click at [798, 181] on select "Booked Elsewhere Budget Date Unavailable No Response Not a Good Match Capacity …" at bounding box center [896, 195] width 197 height 29
click at [1033, 186] on button "Save" at bounding box center [1046, 186] width 67 height 30
click at [84, 67] on use "button" at bounding box center [80, 75] width 10 height 17
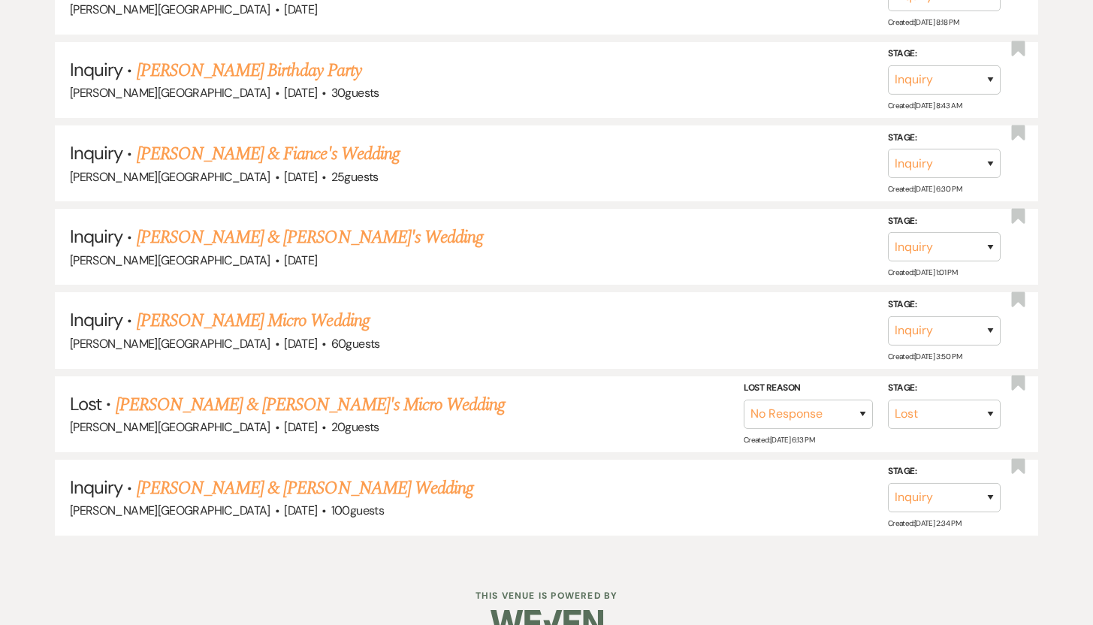
scroll to position [3814, 0]
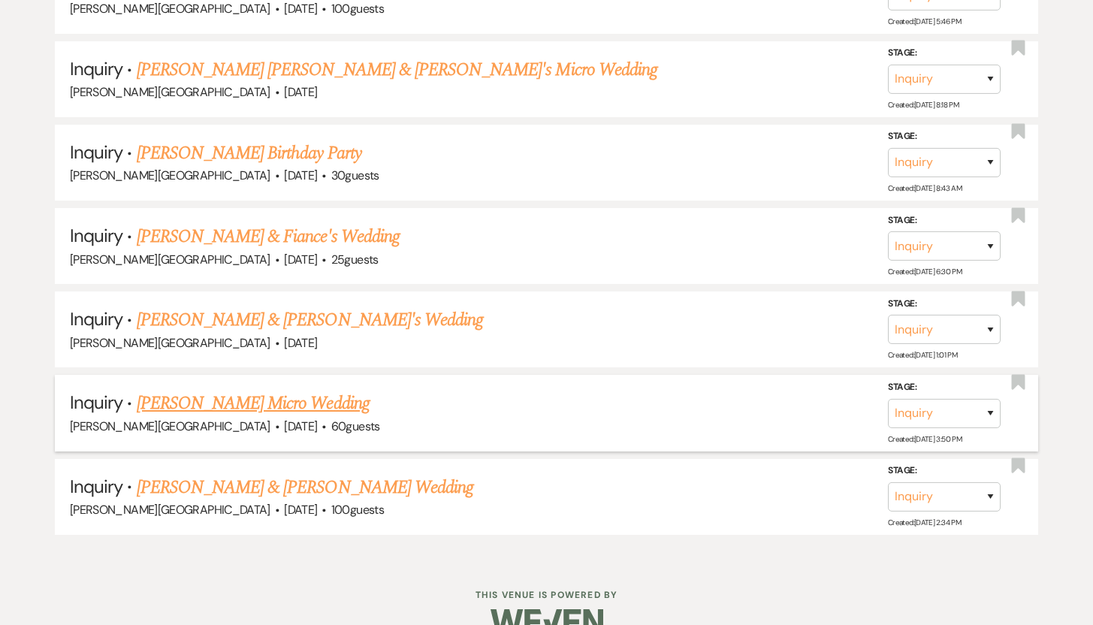
click at [198, 390] on link "Mary Roberts's Micro Wedding" at bounding box center [253, 403] width 233 height 27
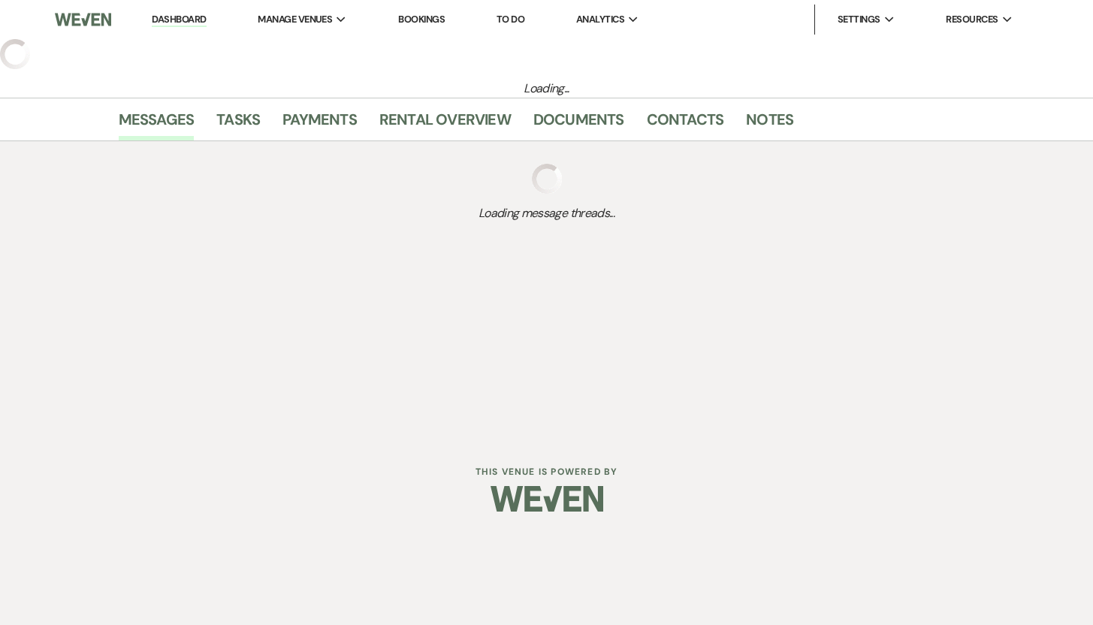
select select "5"
select select "16"
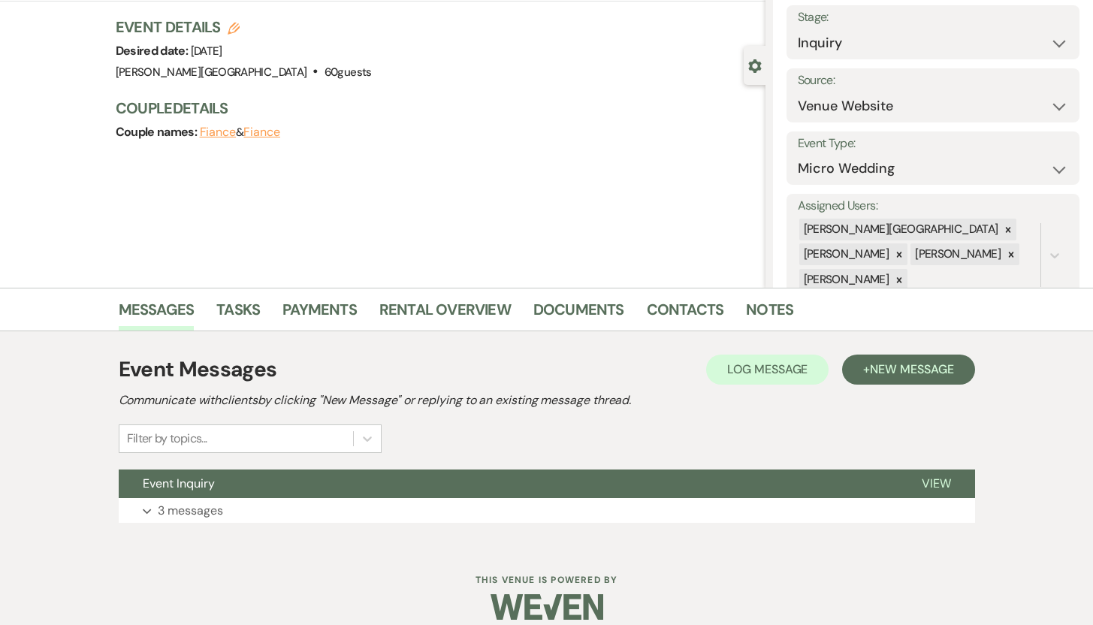
scroll to position [107, 0]
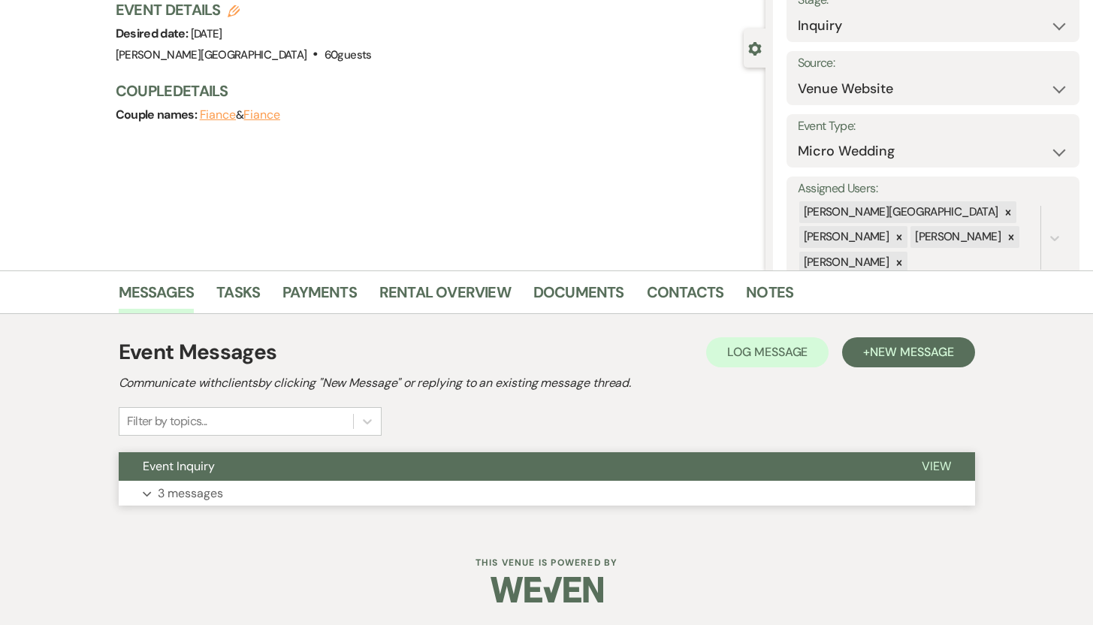
click at [207, 494] on p "3 messages" at bounding box center [190, 494] width 65 height 20
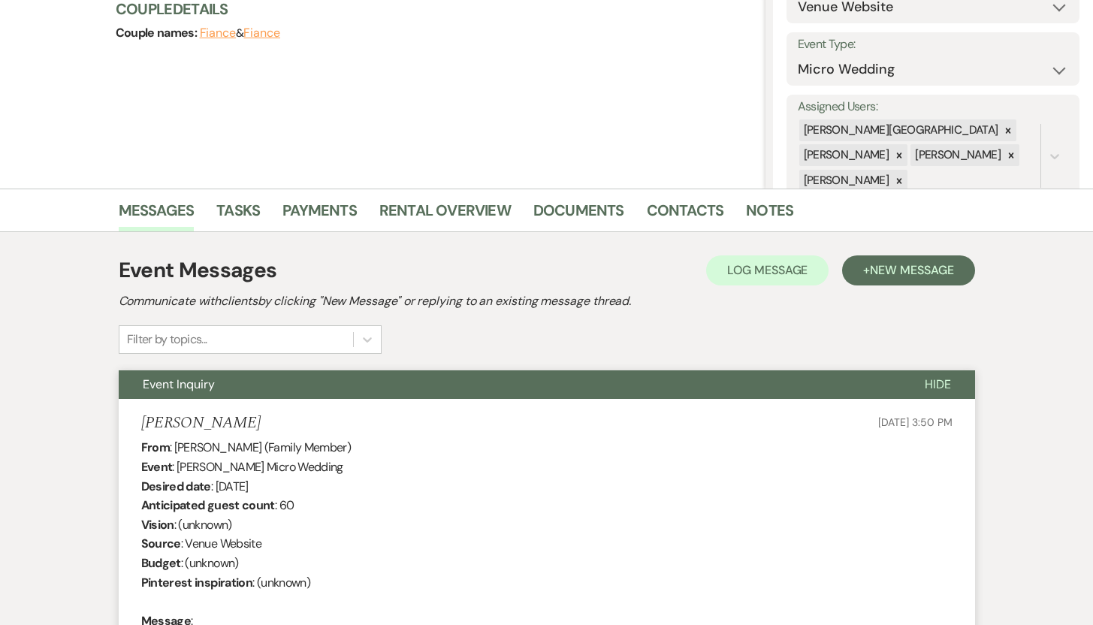
scroll to position [0, 0]
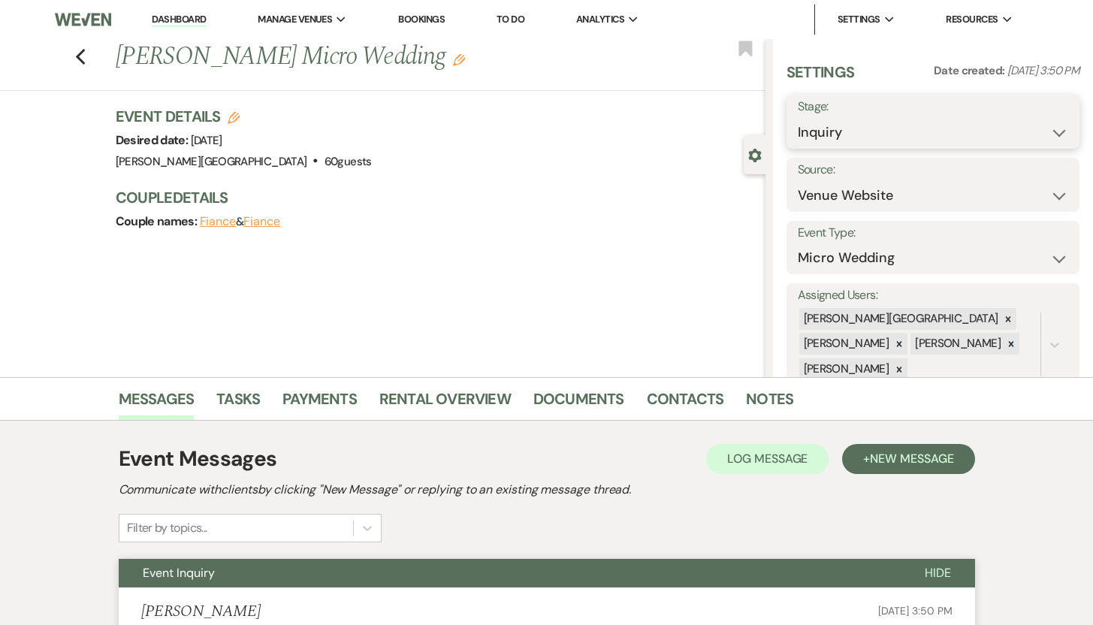
click at [1044, 132] on select "Inquiry Follow Up Tour Requested Tour Confirmed Toured Proposal Sent Booked Lost" at bounding box center [933, 132] width 271 height 29
select select "8"
click at [798, 118] on select "Inquiry Follow Up Tour Requested Tour Confirmed Toured Proposal Sent Booked Lost" at bounding box center [933, 132] width 271 height 29
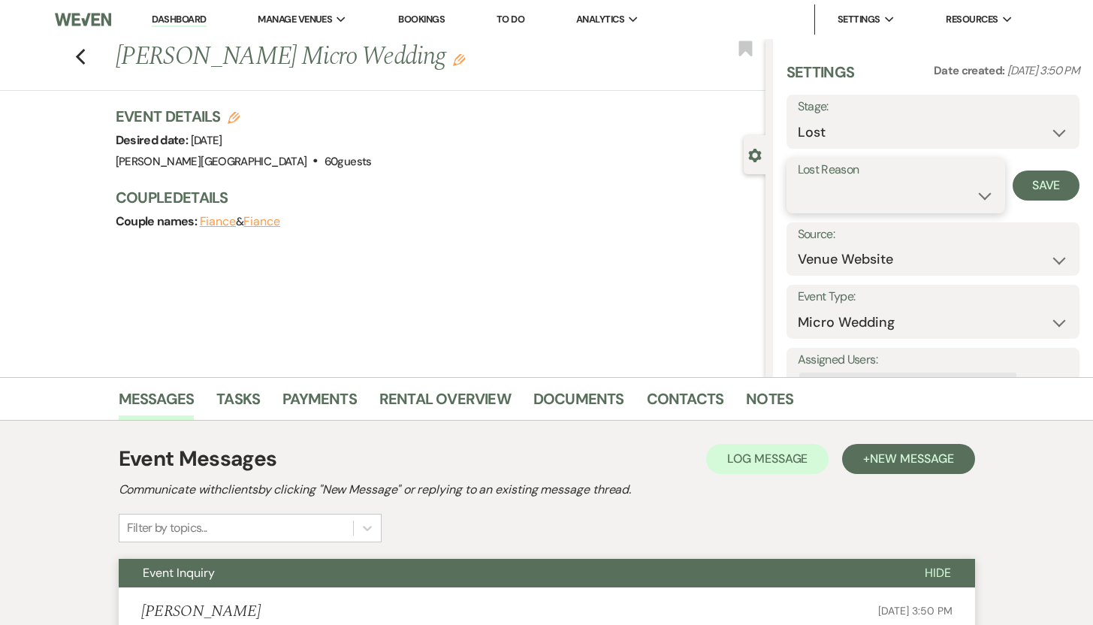
click at [973, 192] on select "Booked Elsewhere Budget Date Unavailable No Response Not a Good Match Capacity …" at bounding box center [896, 195] width 197 height 29
select select "5"
click at [798, 181] on select "Booked Elsewhere Budget Date Unavailable No Response Not a Good Match Capacity …" at bounding box center [896, 195] width 197 height 29
click at [1027, 179] on button "Save" at bounding box center [1046, 186] width 67 height 30
click at [80, 59] on icon "Previous" at bounding box center [80, 57] width 11 height 18
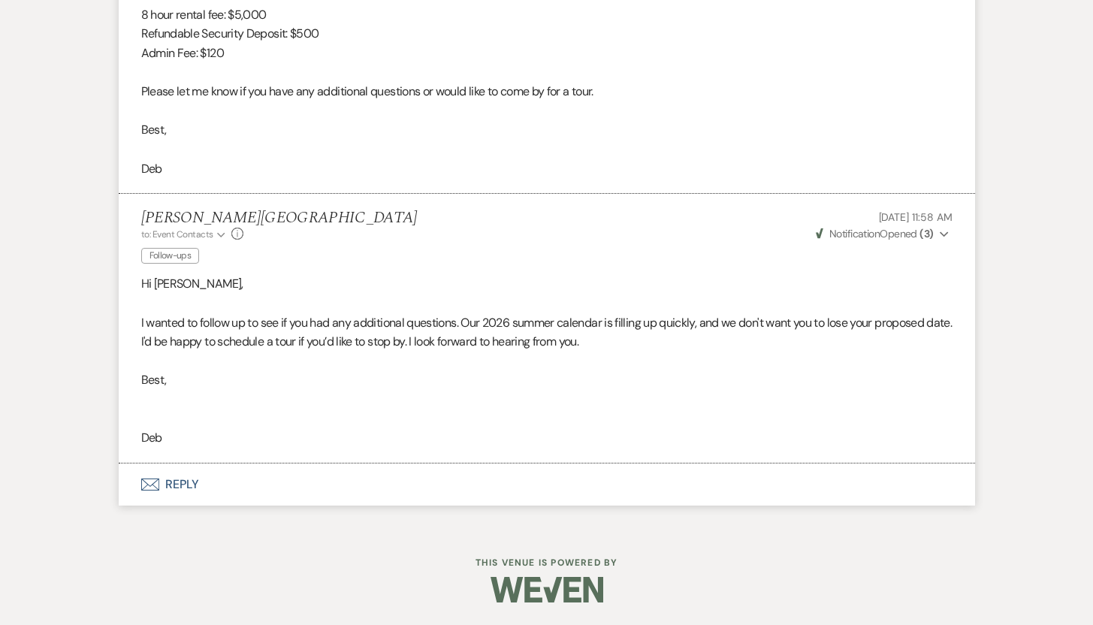
select select "8"
select select "5"
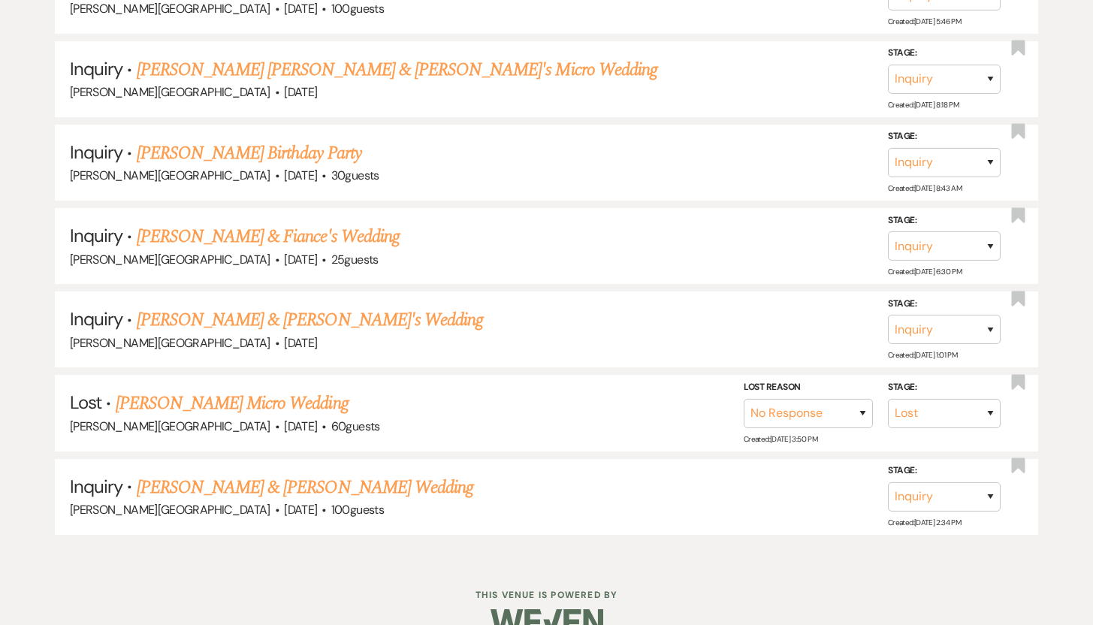
scroll to position [3731, 0]
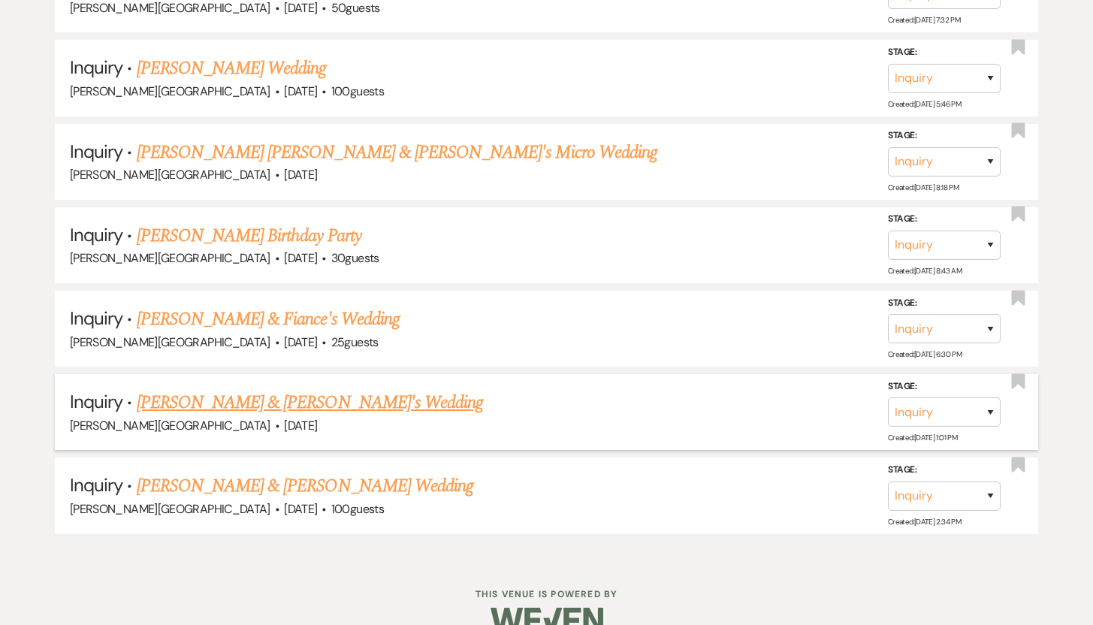
click at [188, 389] on link "Katie Anderson & Fiance's Wedding" at bounding box center [310, 402] width 347 height 27
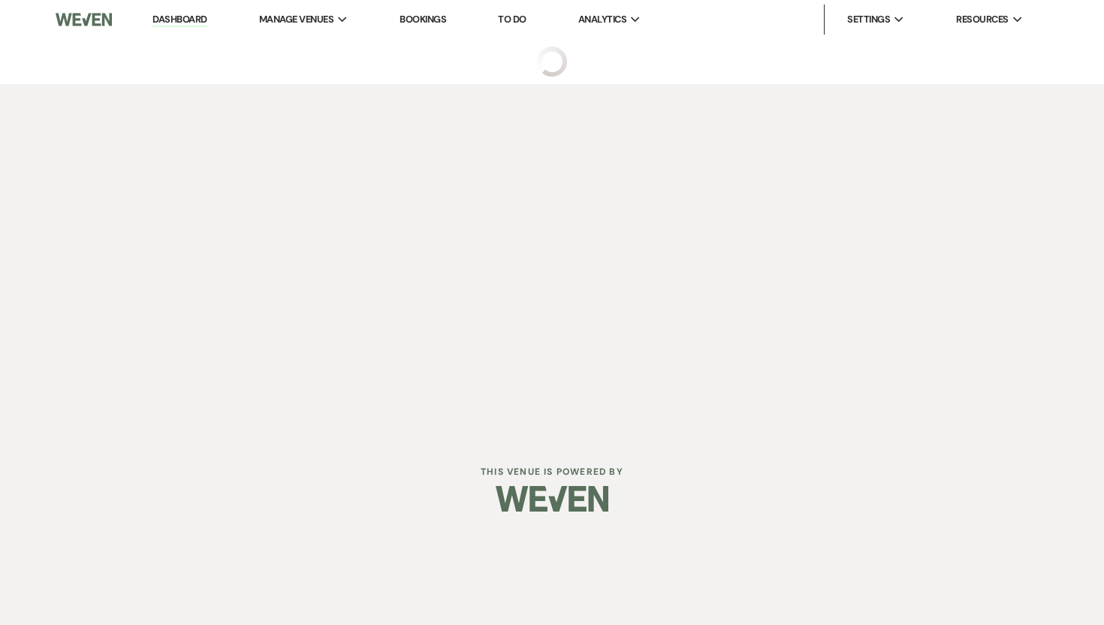
select select "5"
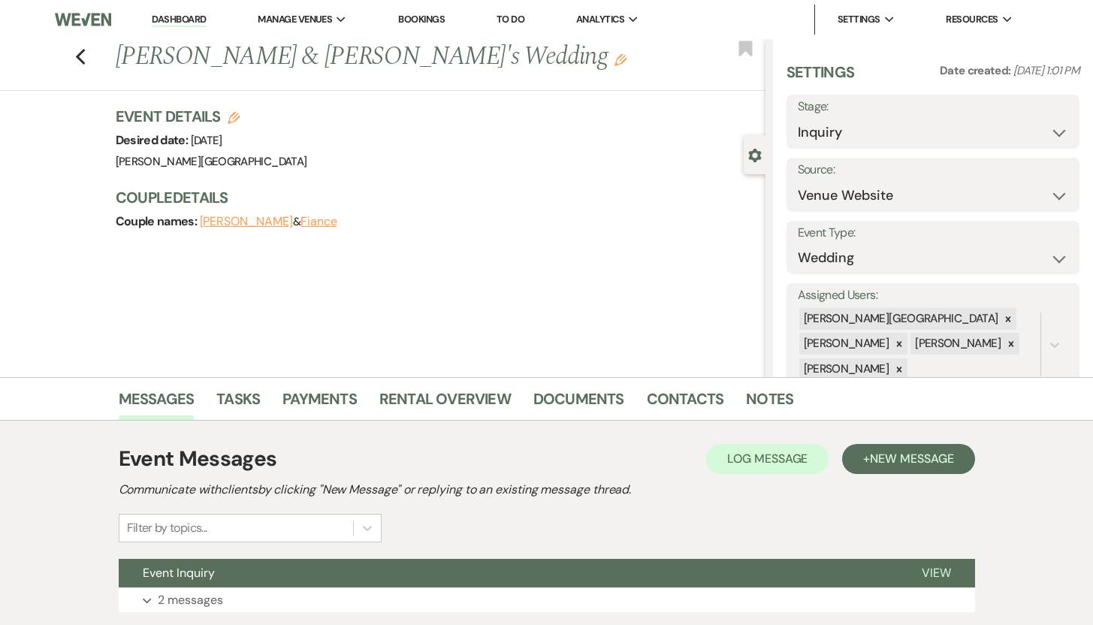
scroll to position [107, 0]
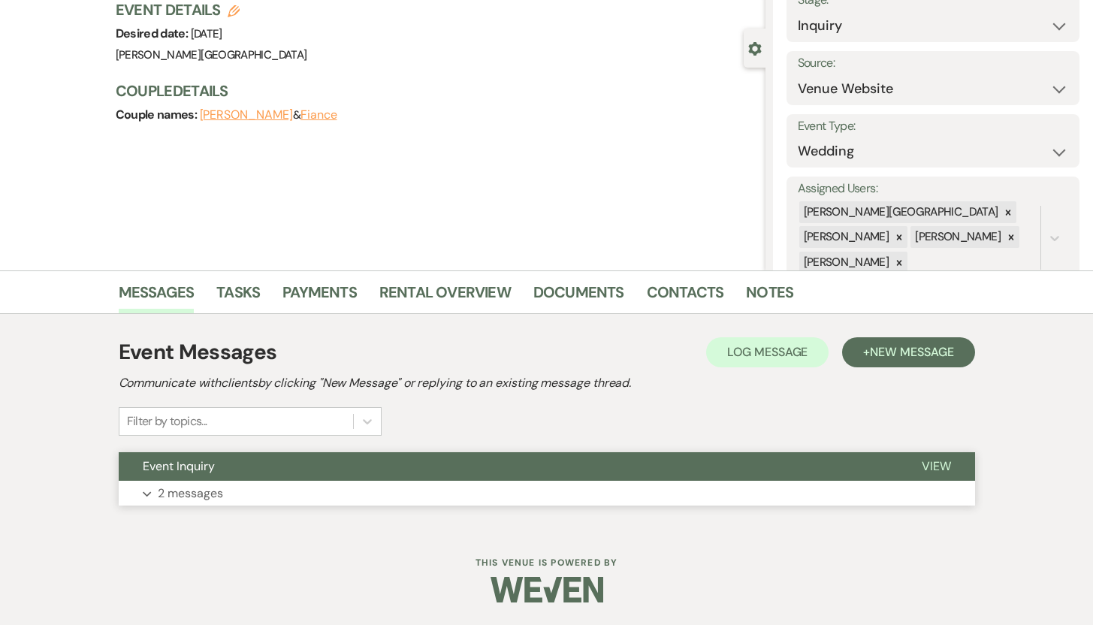
click at [197, 494] on p "2 messages" at bounding box center [190, 494] width 65 height 20
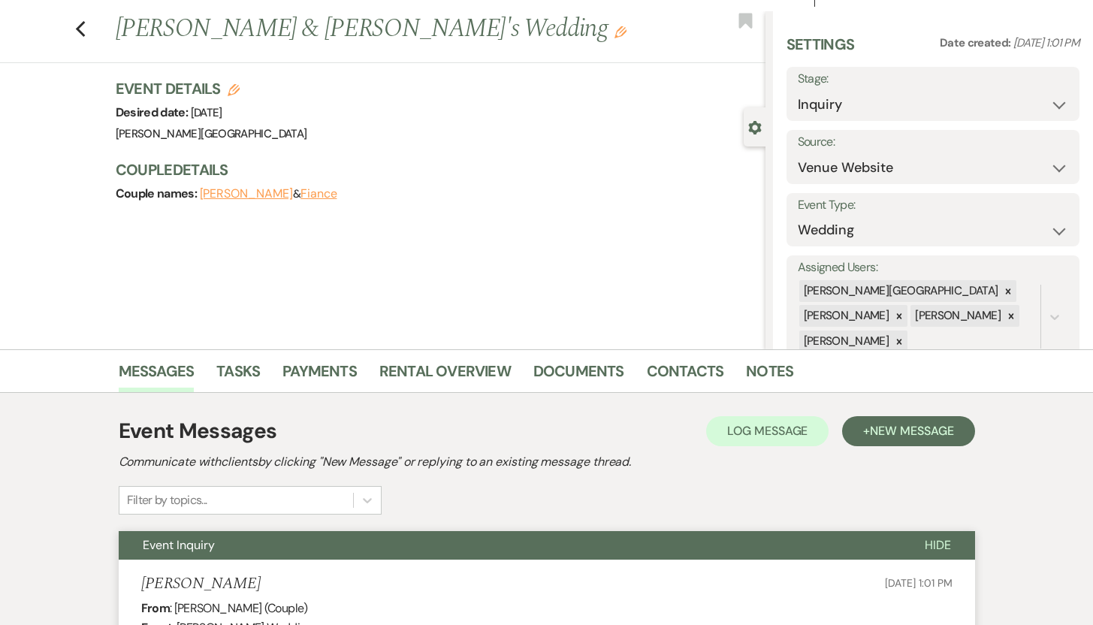
scroll to position [1, 0]
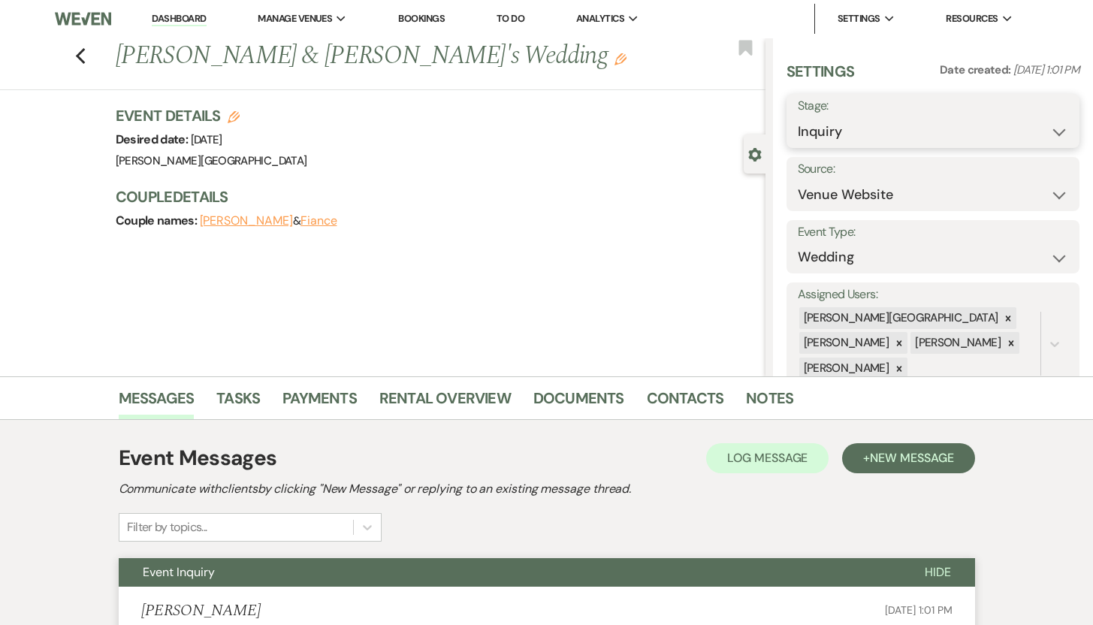
click at [1053, 131] on select "Inquiry Follow Up Tour Requested Tour Confirmed Toured Proposal Sent Booked Lost" at bounding box center [933, 131] width 271 height 29
select select "8"
click at [798, 117] on select "Inquiry Follow Up Tour Requested Tour Confirmed Toured Proposal Sent Booked Lost" at bounding box center [933, 131] width 271 height 29
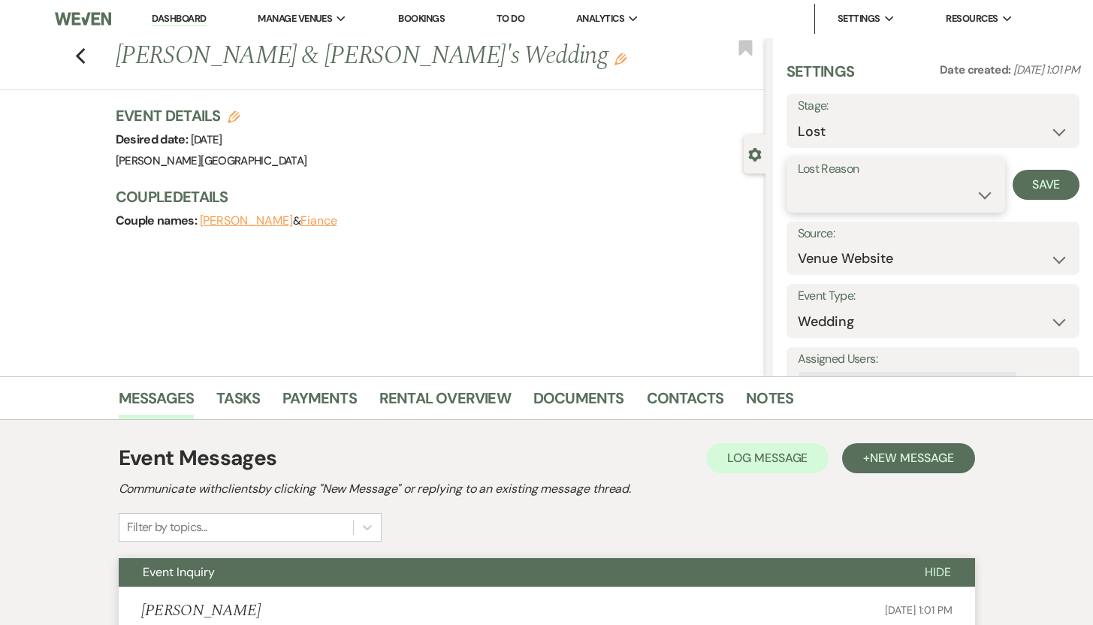
click at [978, 194] on select "Booked Elsewhere Budget Date Unavailable No Response Not a Good Match Capacity …" at bounding box center [896, 194] width 197 height 29
select select "5"
click at [798, 180] on select "Booked Elsewhere Budget Date Unavailable No Response Not a Good Match Capacity …" at bounding box center [896, 194] width 197 height 29
click at [1043, 179] on button "Save" at bounding box center [1046, 185] width 67 height 30
click at [85, 53] on use "button" at bounding box center [80, 56] width 10 height 17
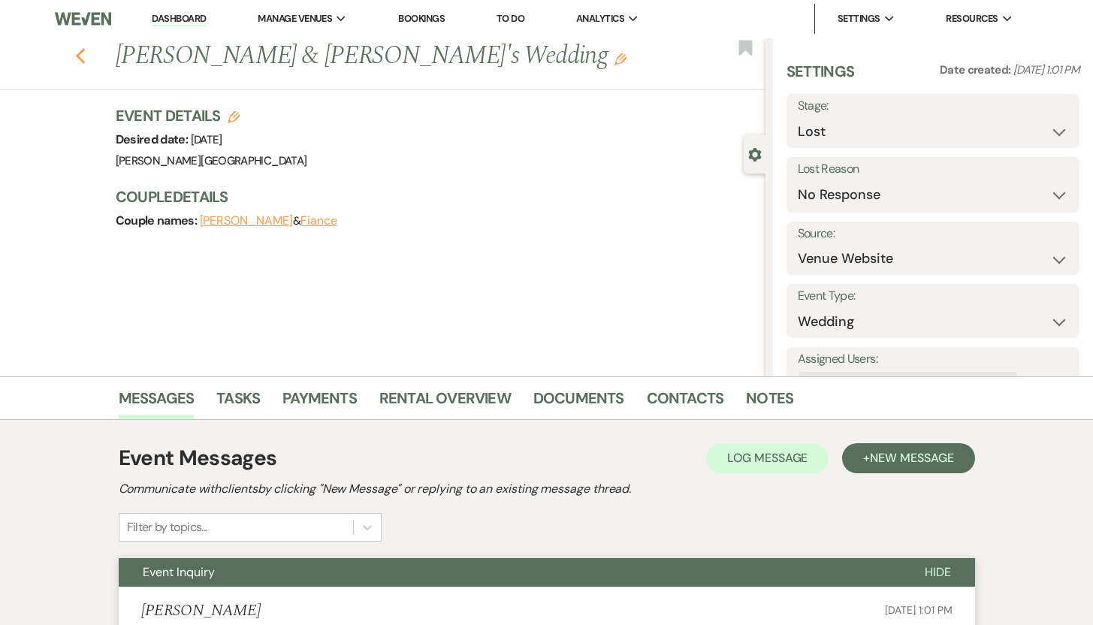
select select "8"
select select "5"
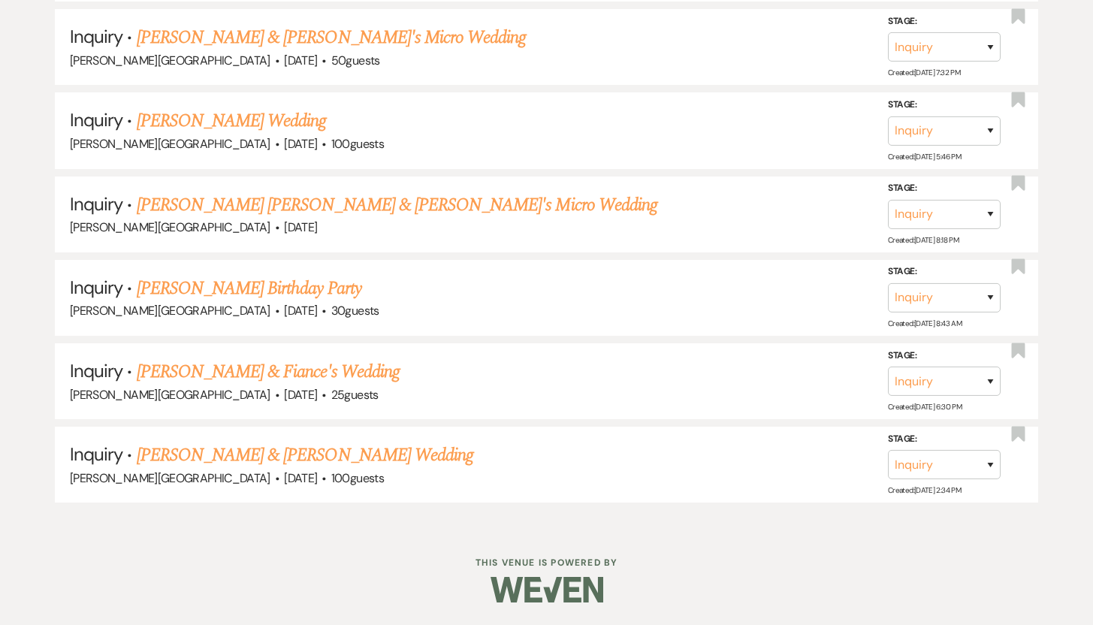
scroll to position [3648, 0]
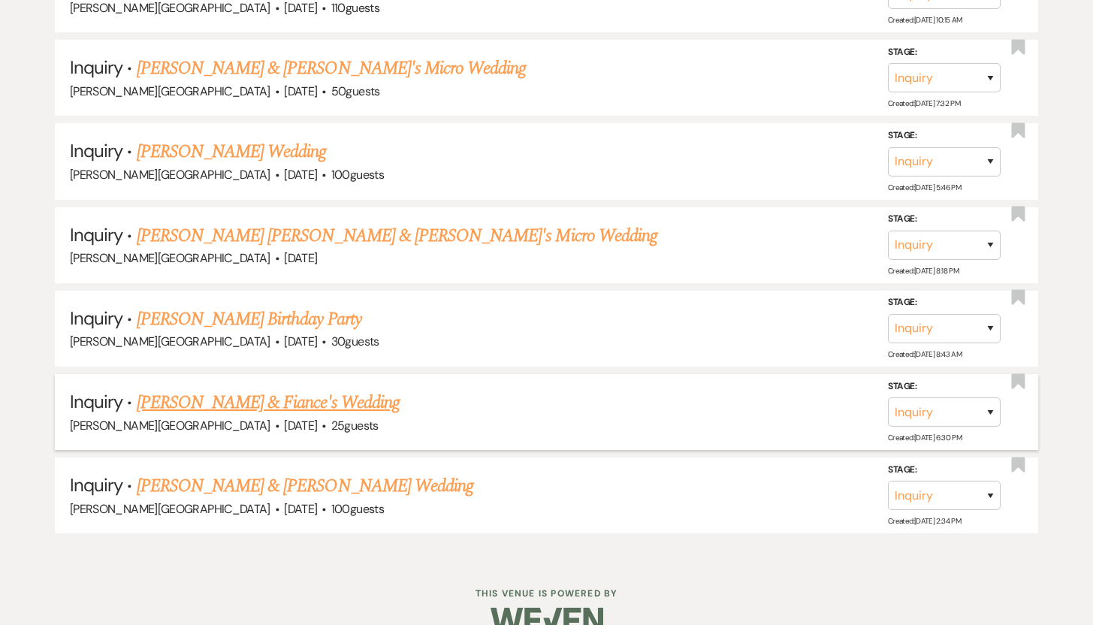
click at [184, 389] on link "Gabi Galicia & Fiance's Wedding" at bounding box center [268, 402] width 263 height 27
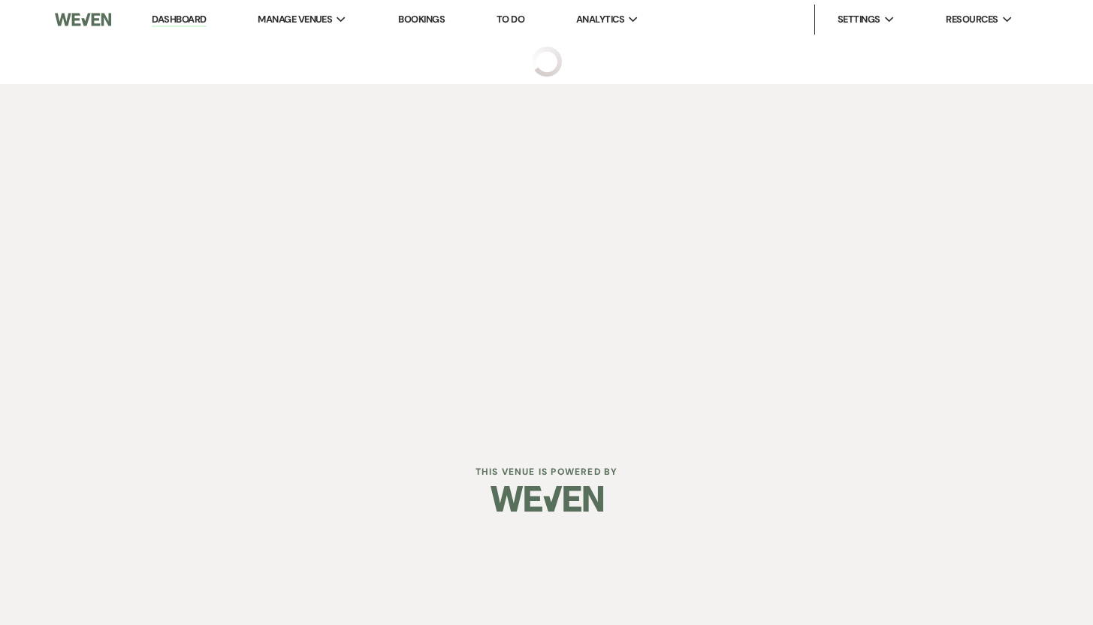
select select "5"
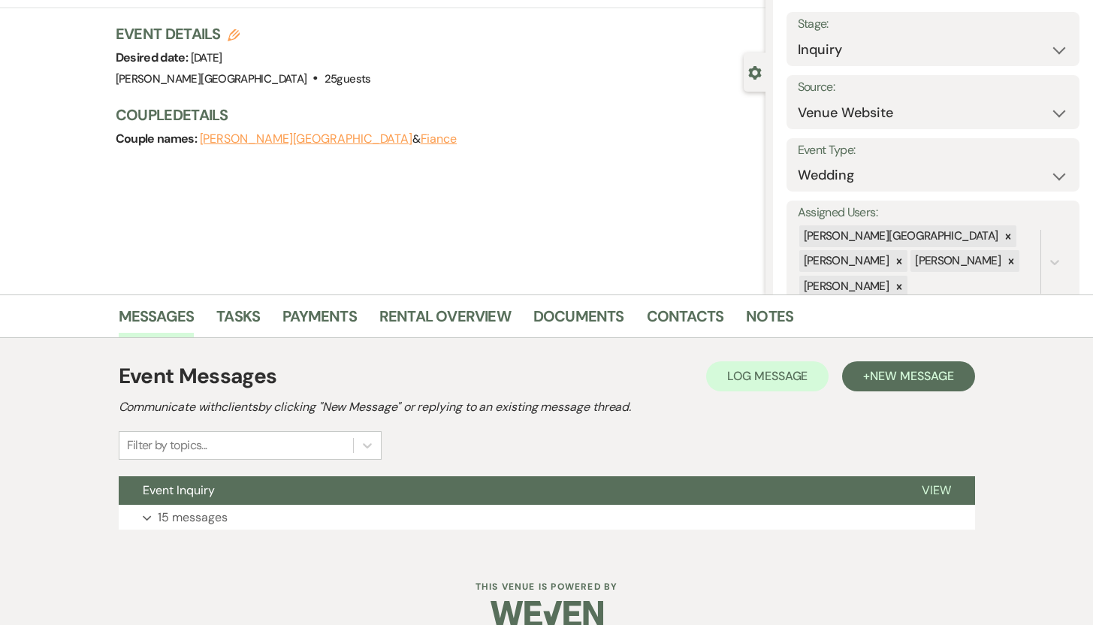
scroll to position [107, 0]
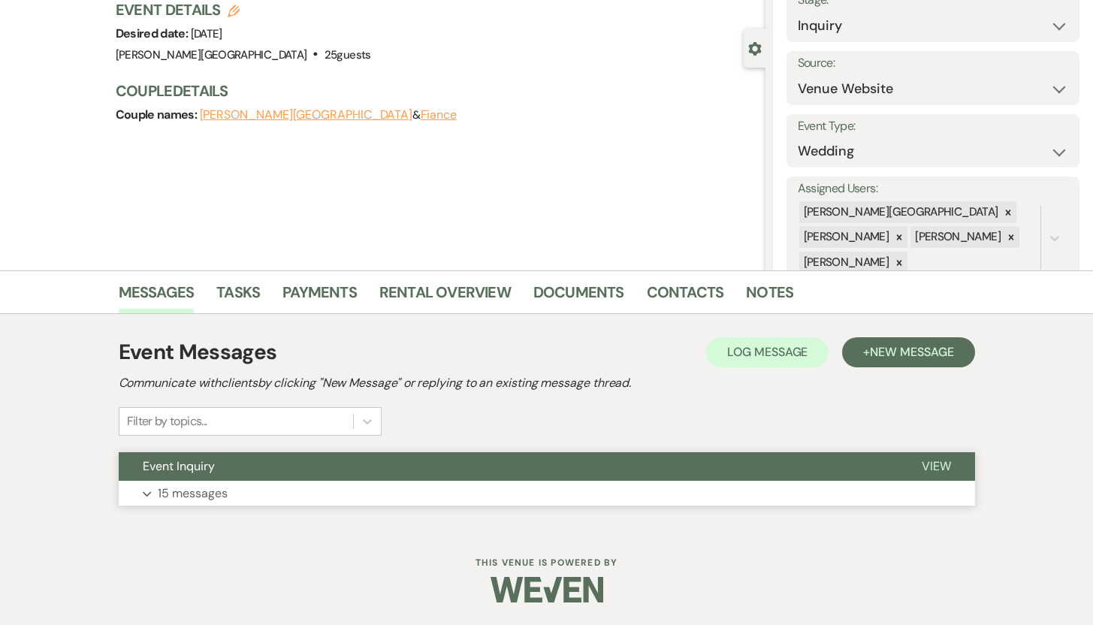
click at [206, 493] on p "15 messages" at bounding box center [193, 494] width 70 height 20
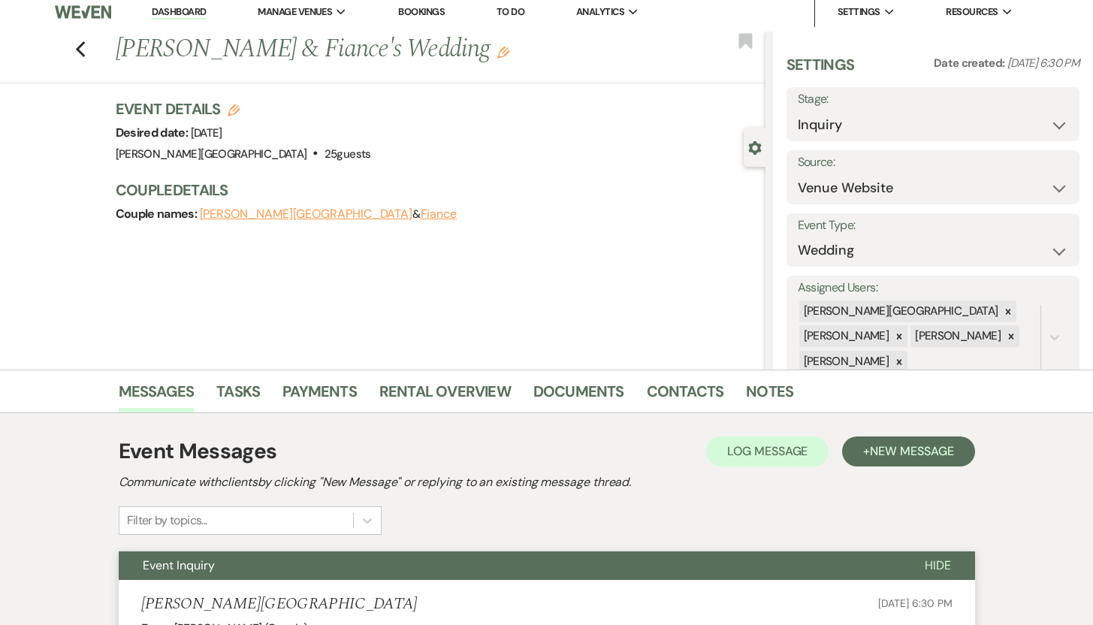
scroll to position [0, 0]
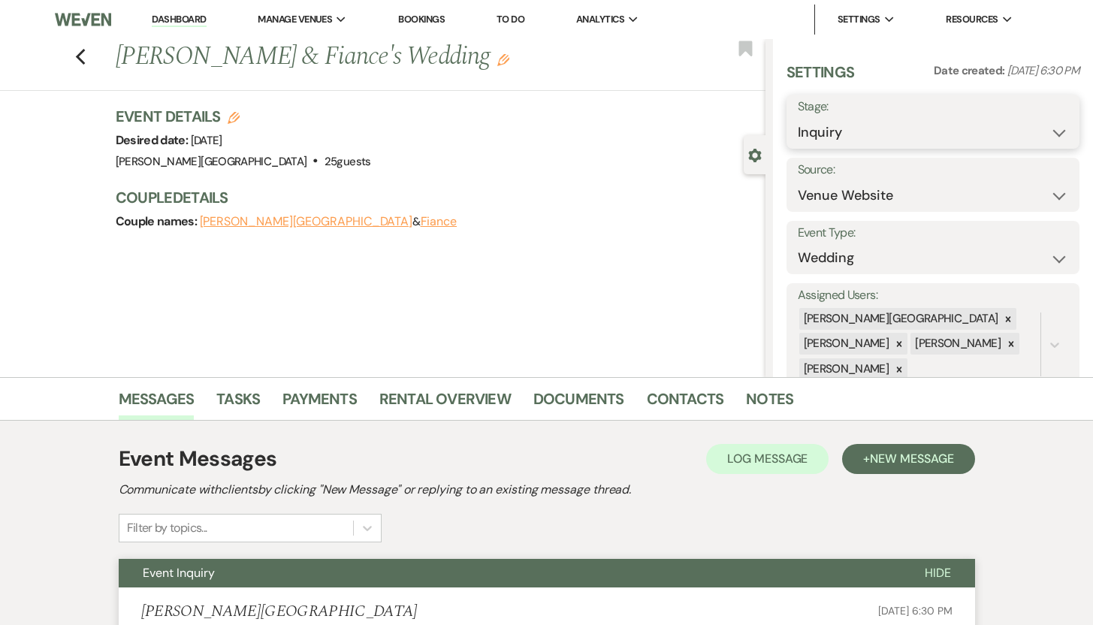
click at [1046, 131] on select "Inquiry Follow Up Tour Requested Tour Confirmed Toured Proposal Sent Booked Lost" at bounding box center [933, 132] width 271 height 29
select select "8"
click at [798, 118] on select "Inquiry Follow Up Tour Requested Tour Confirmed Toured Proposal Sent Booked Lost" at bounding box center [933, 132] width 271 height 29
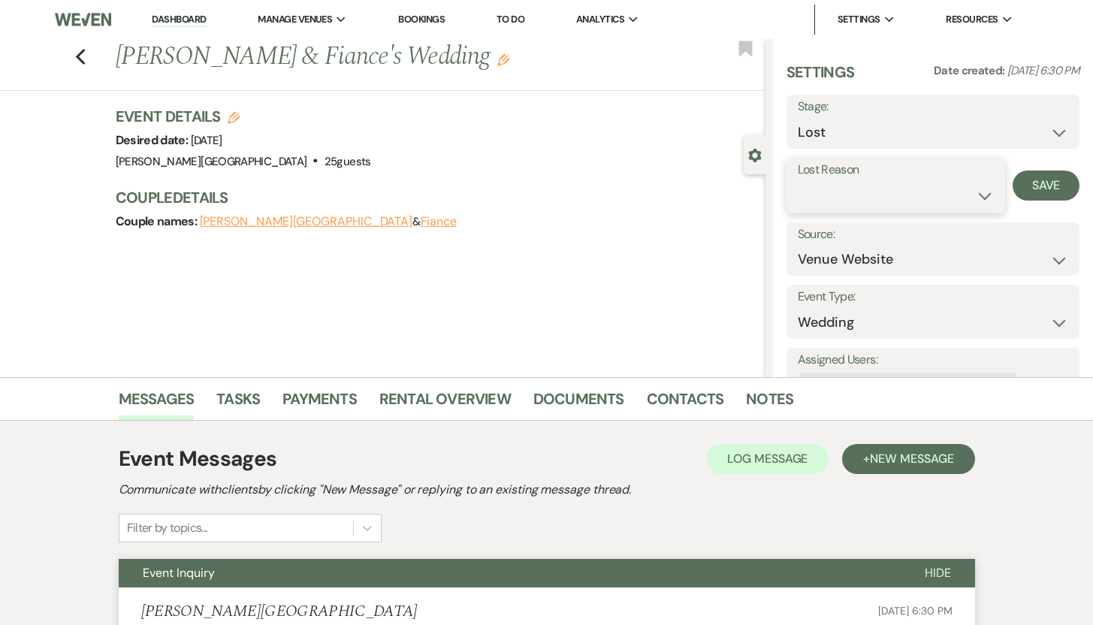
click at [973, 194] on select "Booked Elsewhere Budget Date Unavailable No Response Not a Good Match Capacity …" at bounding box center [896, 195] width 197 height 29
select select "5"
click at [798, 181] on select "Booked Elsewhere Budget Date Unavailable No Response Not a Good Match Capacity …" at bounding box center [896, 195] width 197 height 29
click at [1025, 182] on button "Save" at bounding box center [1046, 186] width 67 height 30
click at [86, 56] on icon "Previous" at bounding box center [80, 57] width 11 height 18
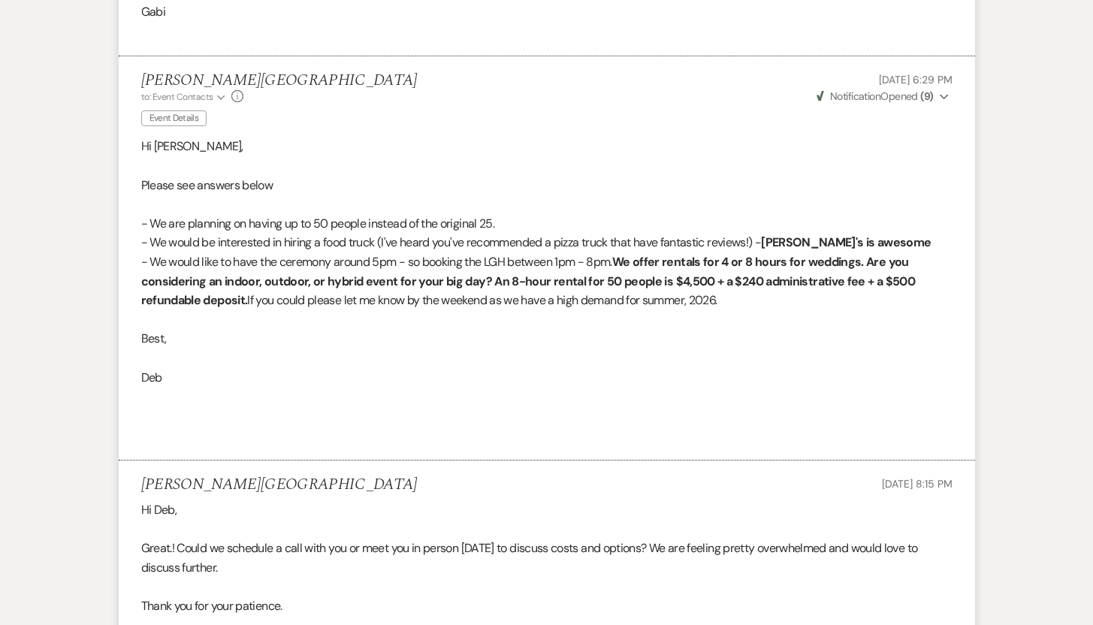
select select "8"
select select "5"
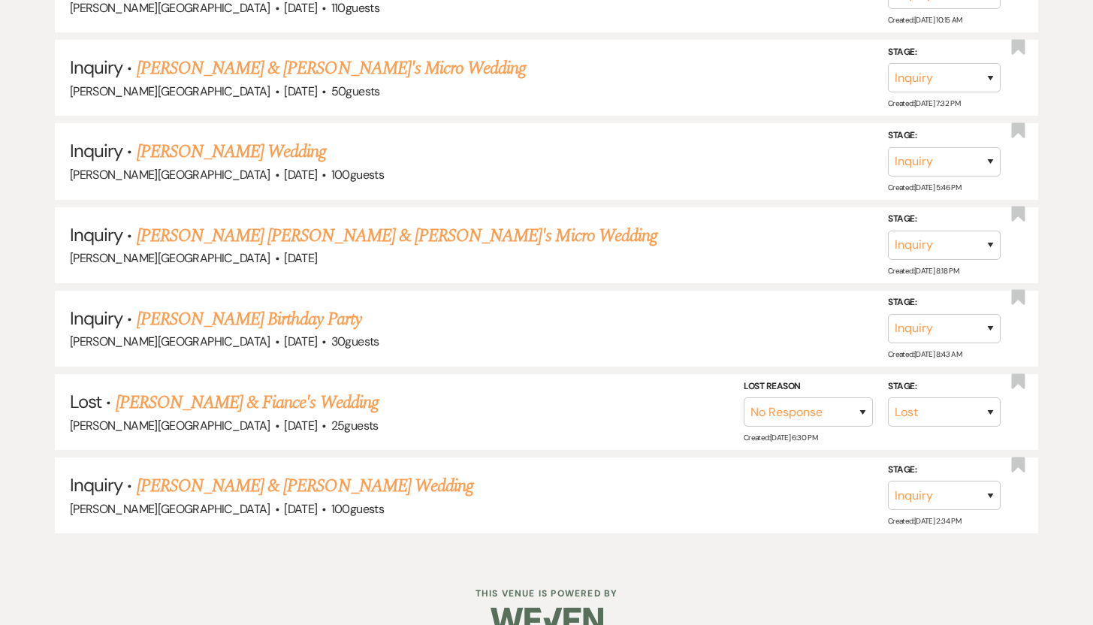
scroll to position [3565, 0]
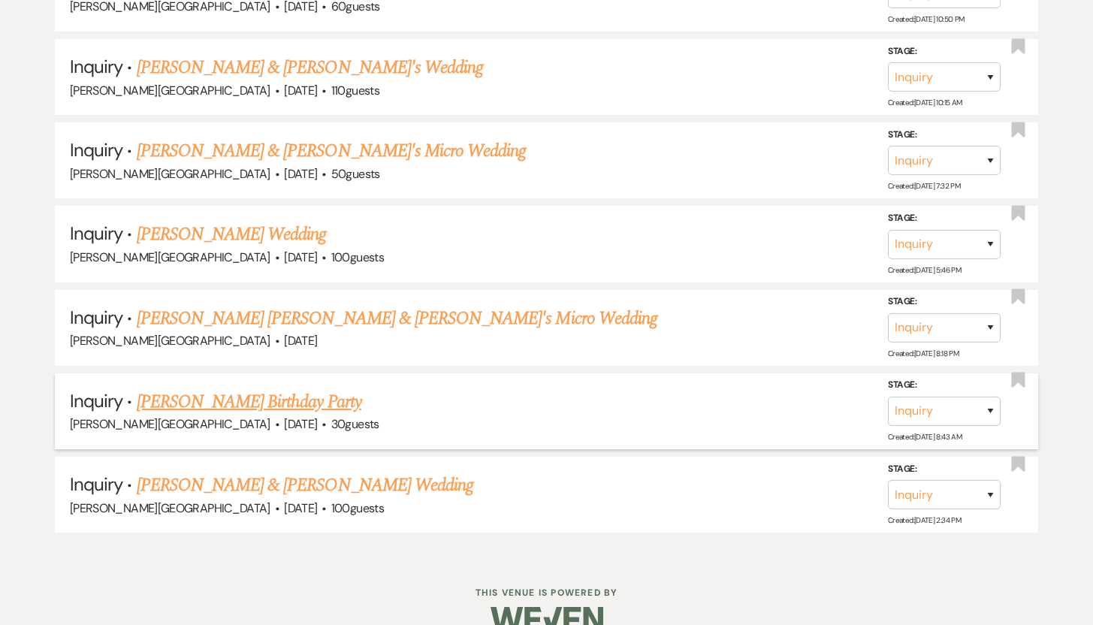
click at [165, 388] on link "Lisa Hiserodt's Birthday Party" at bounding box center [249, 401] width 225 height 27
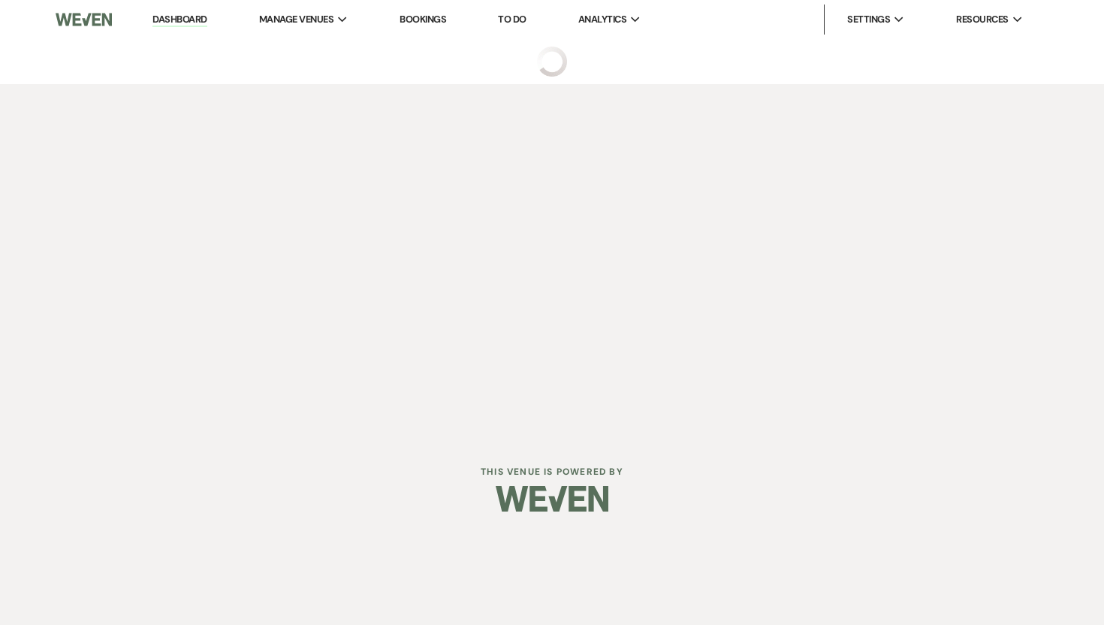
select select "5"
select select "4"
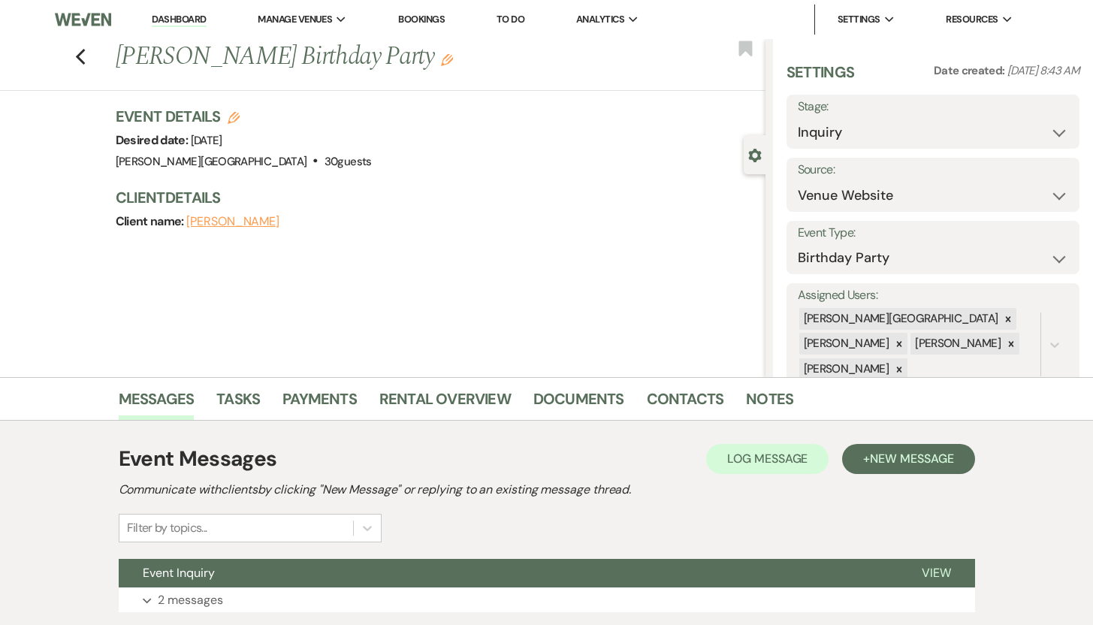
scroll to position [107, 0]
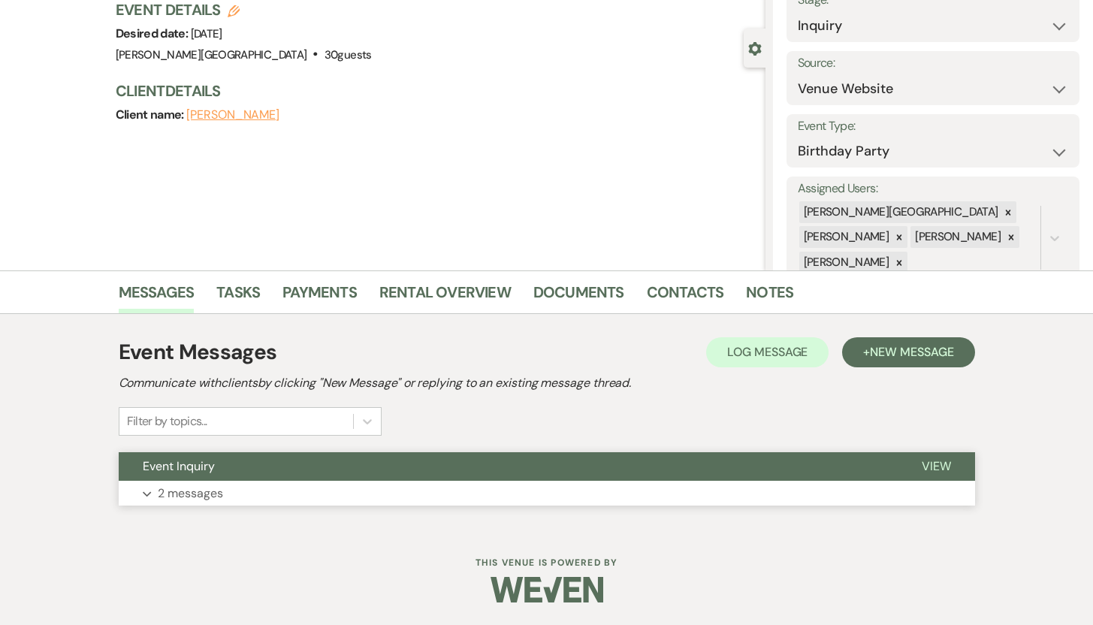
click at [186, 496] on p "2 messages" at bounding box center [190, 494] width 65 height 20
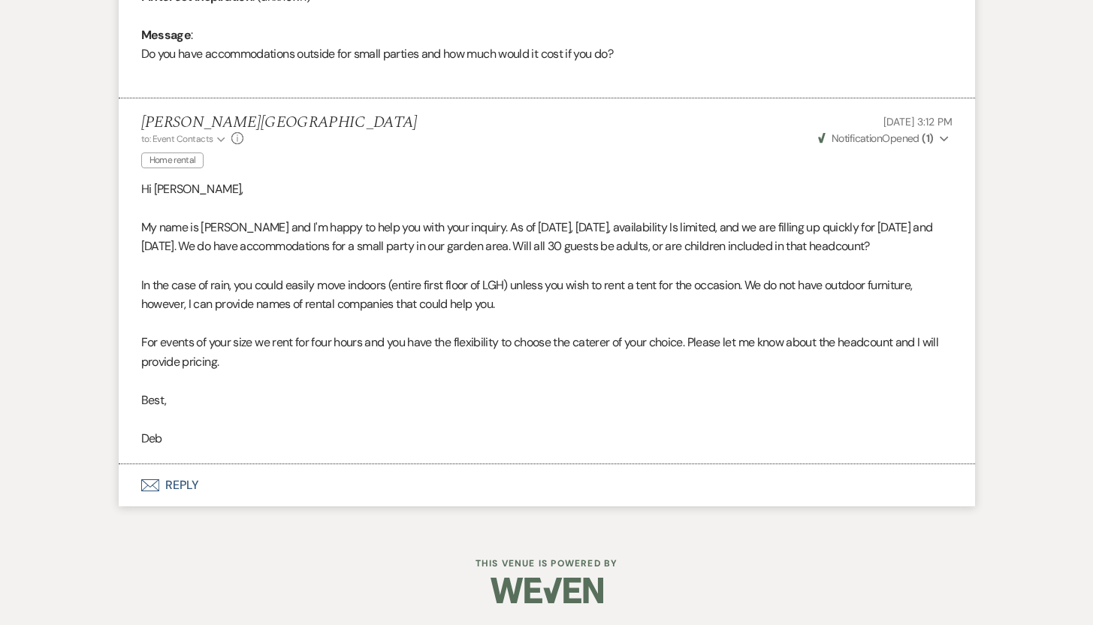
scroll to position [0, 0]
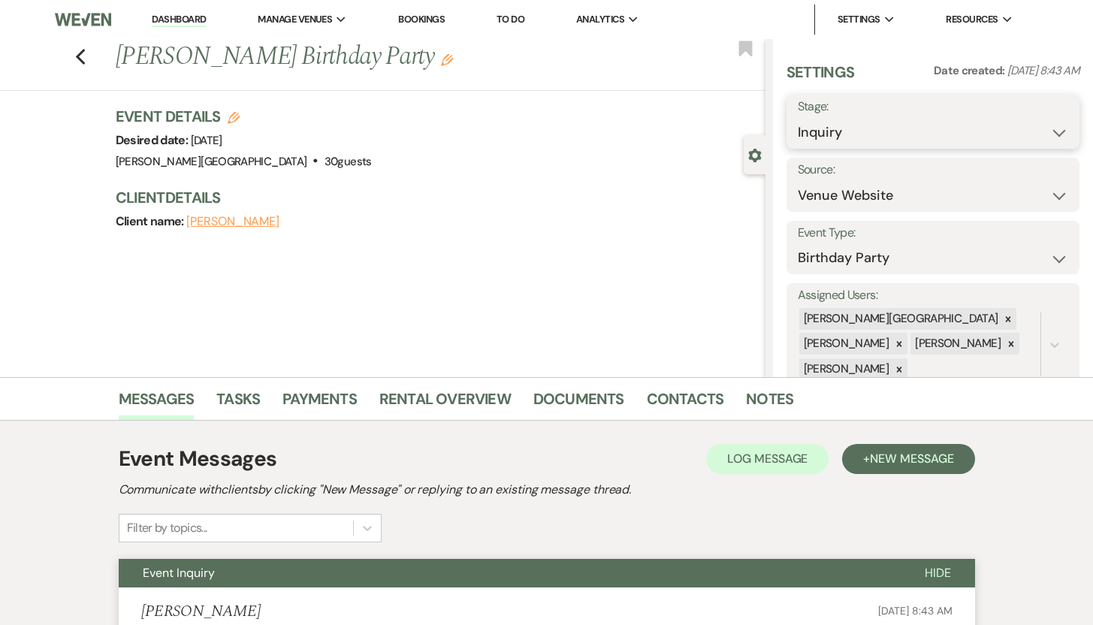
click at [1048, 131] on select "Inquiry Follow Up Tour Requested Tour Confirmed Toured Proposal Sent Booked Lost" at bounding box center [933, 132] width 271 height 29
select select "8"
click at [798, 118] on select "Inquiry Follow Up Tour Requested Tour Confirmed Toured Proposal Sent Booked Lost" at bounding box center [933, 132] width 271 height 29
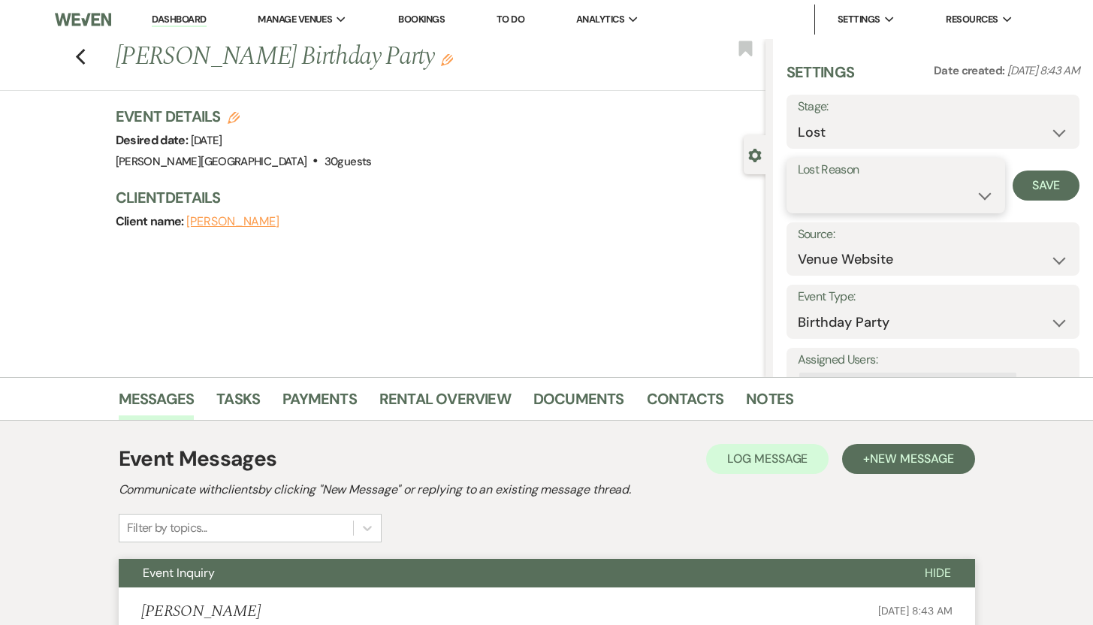
click at [976, 193] on select "Booked Elsewhere Budget Date Unavailable No Response Not a Good Match Capacity …" at bounding box center [896, 195] width 197 height 29
select select "5"
click at [798, 181] on select "Booked Elsewhere Budget Date Unavailable No Response Not a Good Match Capacity …" at bounding box center [896, 195] width 197 height 29
click at [1026, 182] on button "Save" at bounding box center [1046, 186] width 67 height 30
click at [86, 55] on icon "Previous" at bounding box center [80, 57] width 11 height 18
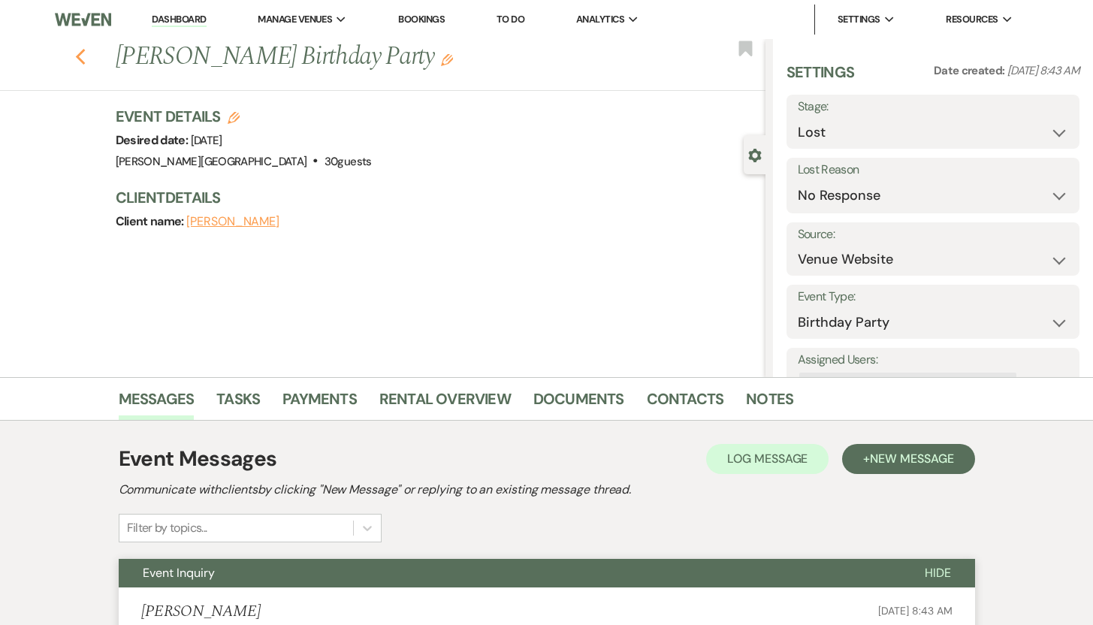
select select "8"
select select "5"
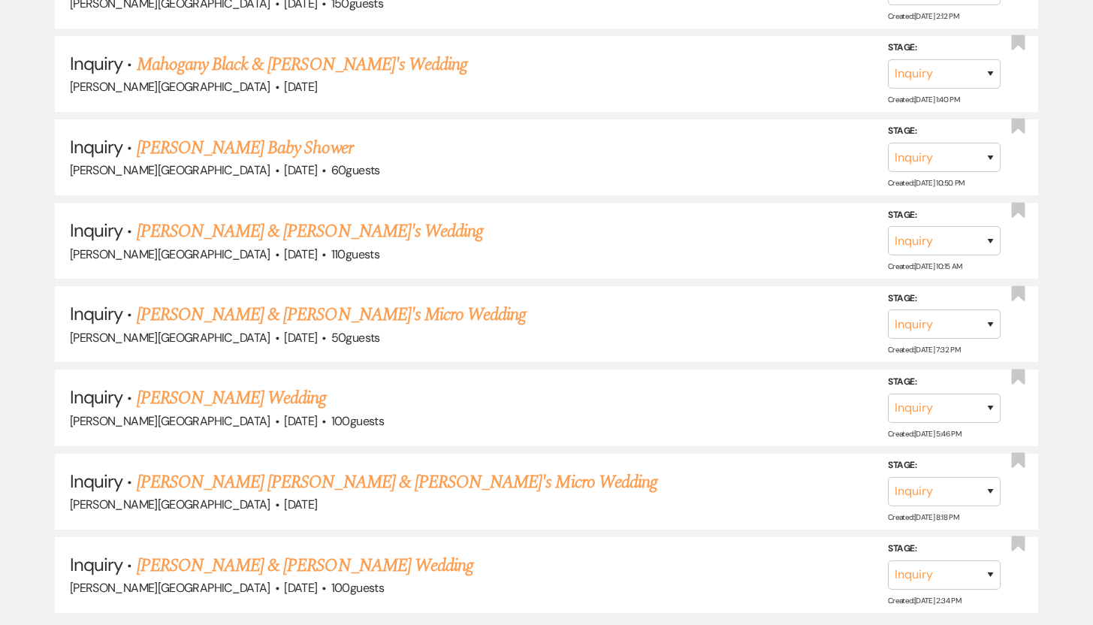
scroll to position [3482, 0]
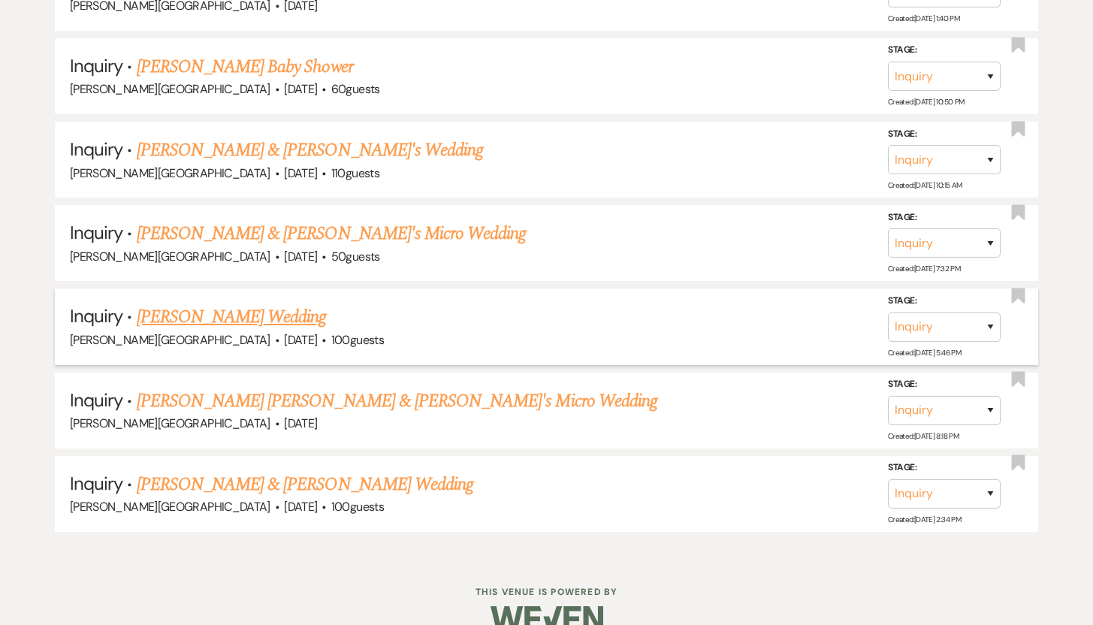
click at [237, 303] on link "Karla Patin Kooken's Wedding" at bounding box center [232, 316] width 190 height 27
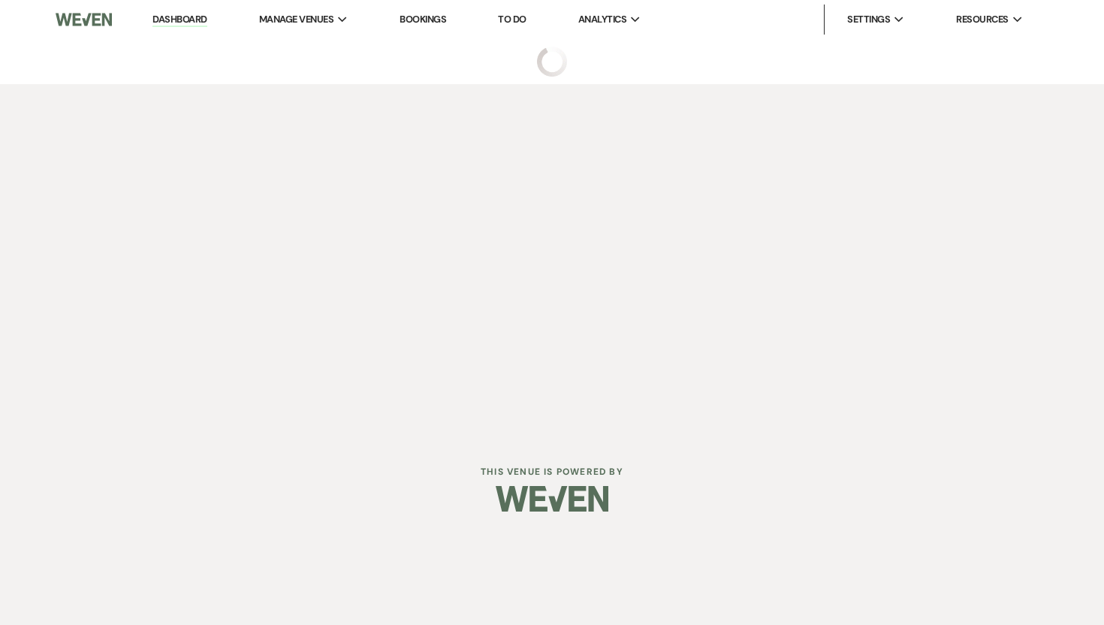
select select "5"
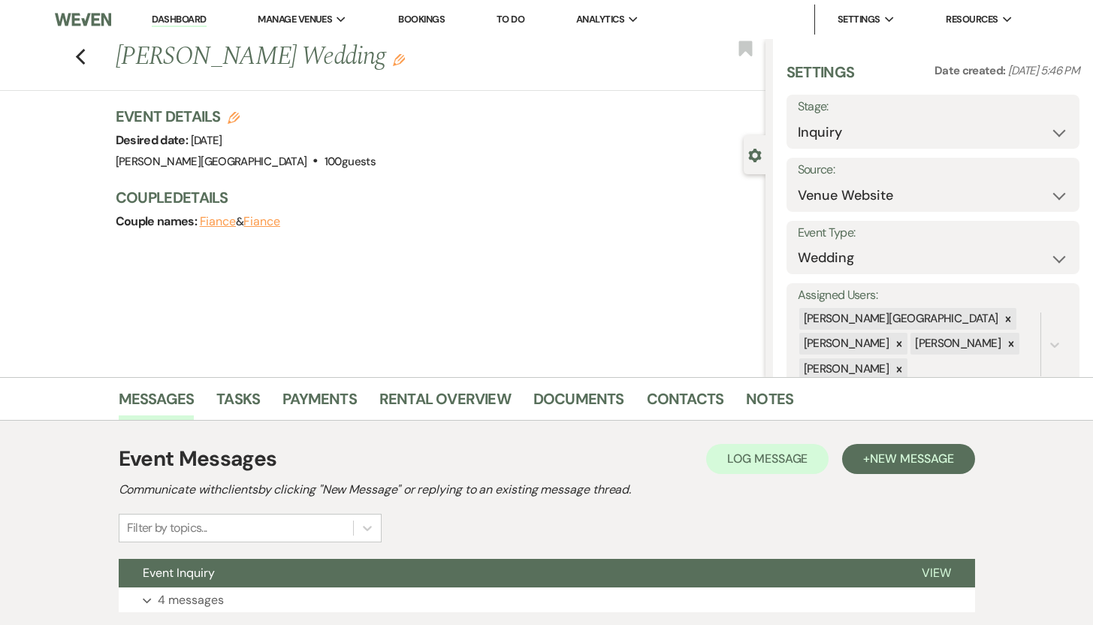
scroll to position [107, 0]
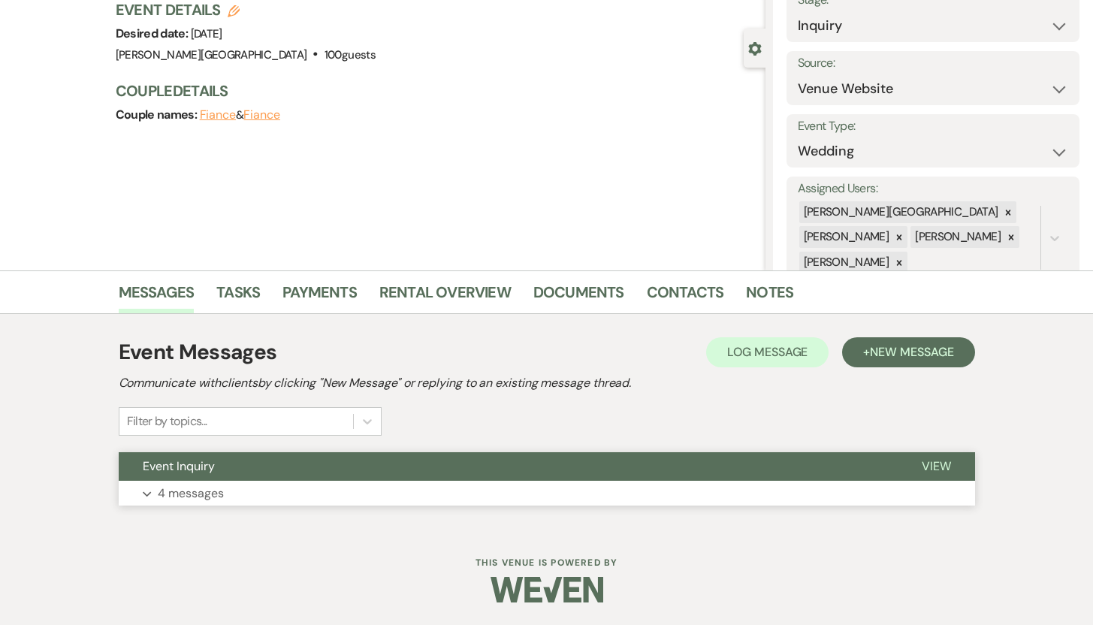
click at [183, 491] on p "4 messages" at bounding box center [191, 494] width 66 height 20
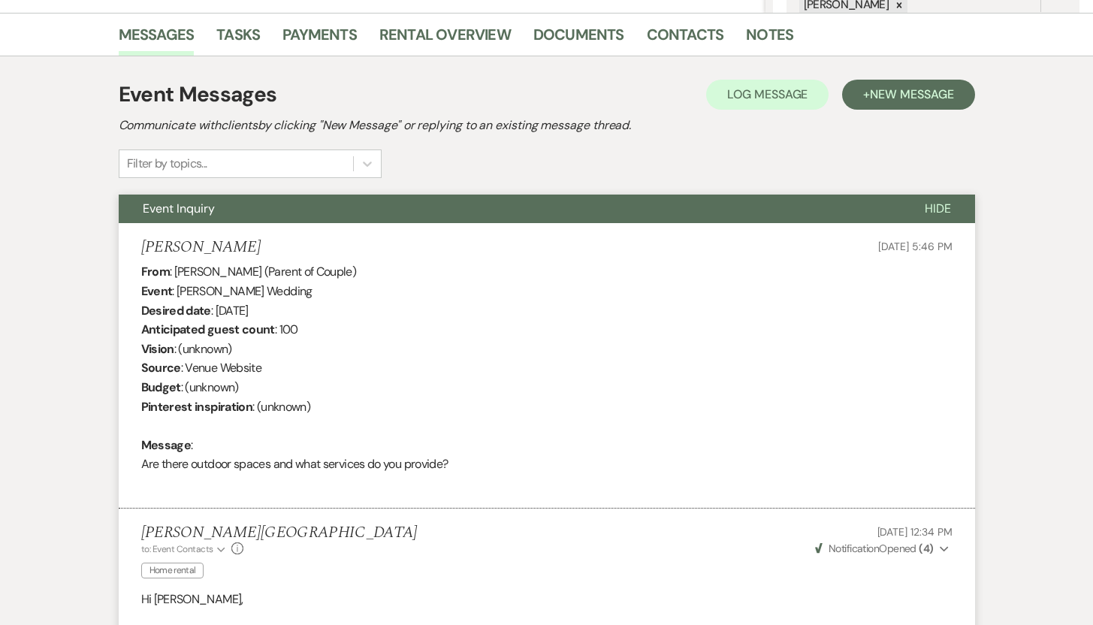
scroll to position [0, 0]
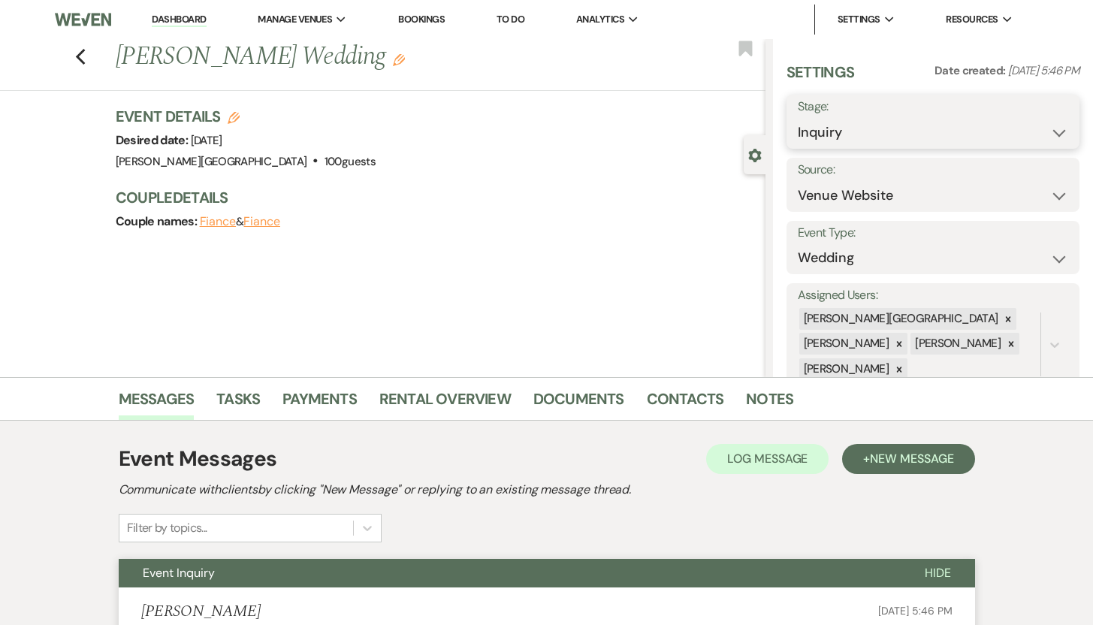
click at [1043, 130] on select "Inquiry Follow Up Tour Requested Tour Confirmed Toured Proposal Sent Booked Lost" at bounding box center [933, 132] width 271 height 29
select select "8"
click at [798, 118] on select "Inquiry Follow Up Tour Requested Tour Confirmed Toured Proposal Sent Booked Lost" at bounding box center [933, 132] width 271 height 29
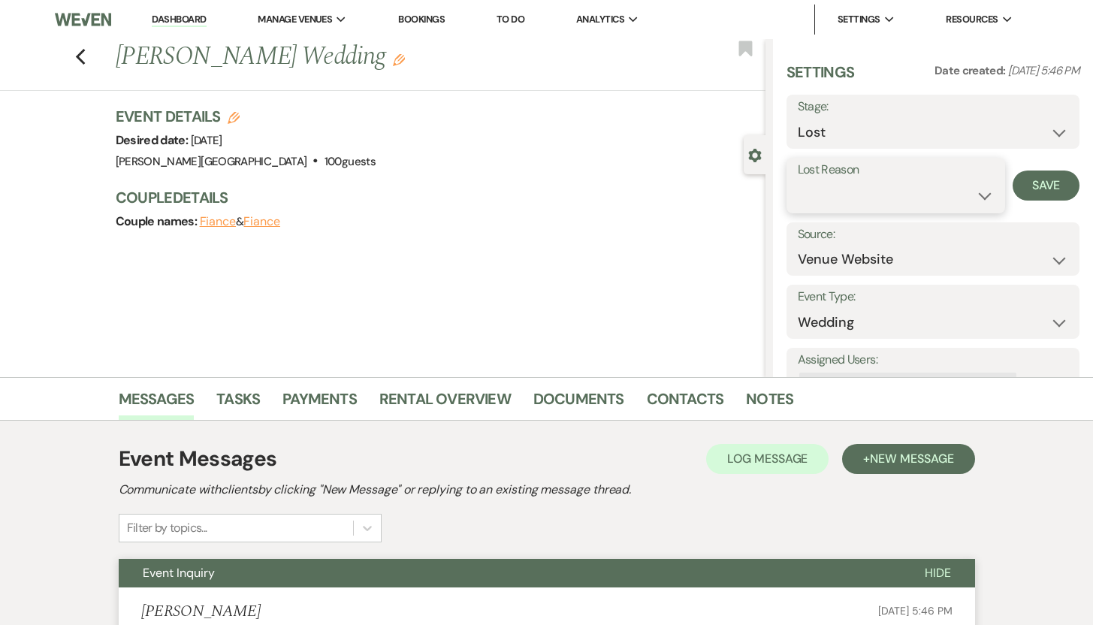
click at [973, 192] on select "Booked Elsewhere Budget Date Unavailable No Response Not a Good Match Capacity …" at bounding box center [896, 195] width 197 height 29
select select "5"
click at [798, 181] on select "Booked Elsewhere Budget Date Unavailable No Response Not a Good Match Capacity …" at bounding box center [896, 195] width 197 height 29
click at [1025, 179] on button "Save" at bounding box center [1046, 186] width 67 height 30
click at [86, 53] on icon "Previous" at bounding box center [80, 57] width 11 height 18
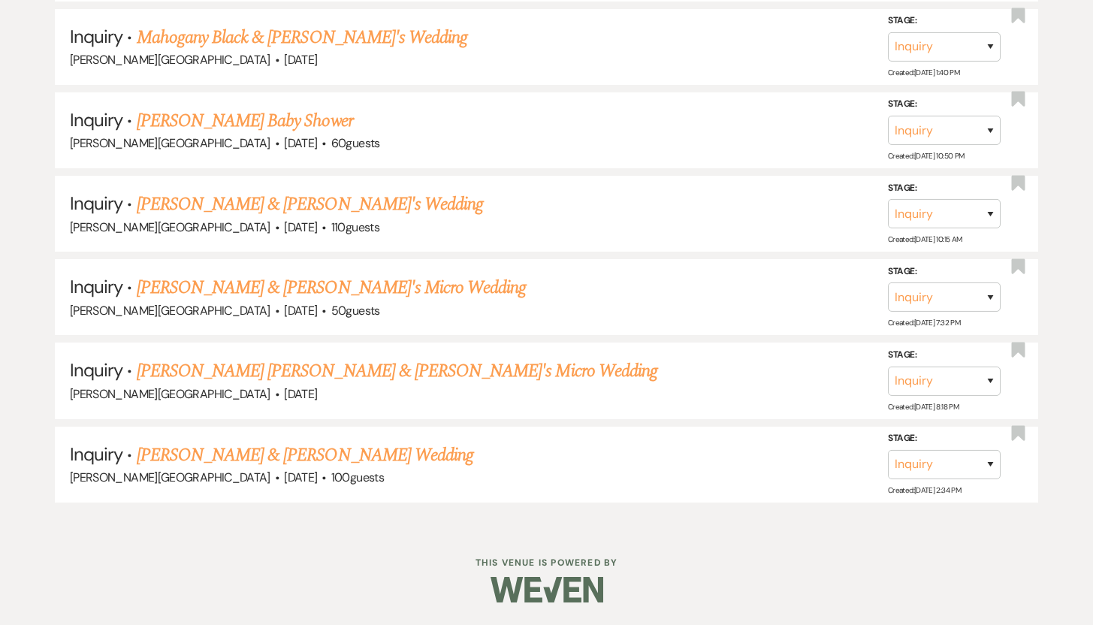
scroll to position [3400, 0]
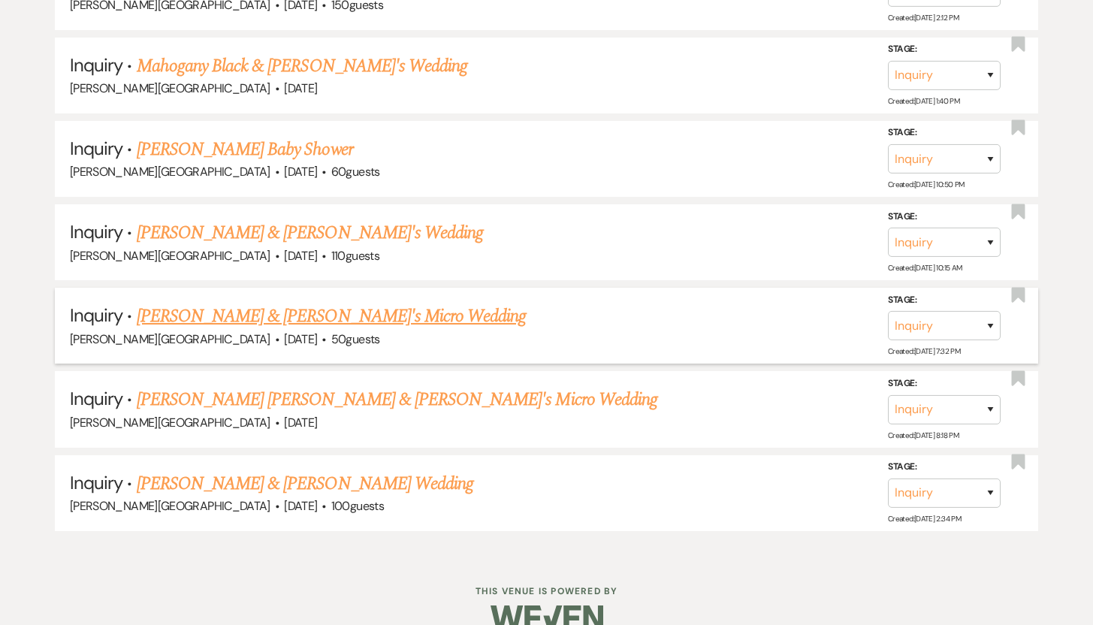
click at [254, 303] on link "Brooke O'Laughlin & Fiance's Micro Wedding" at bounding box center [332, 316] width 390 height 27
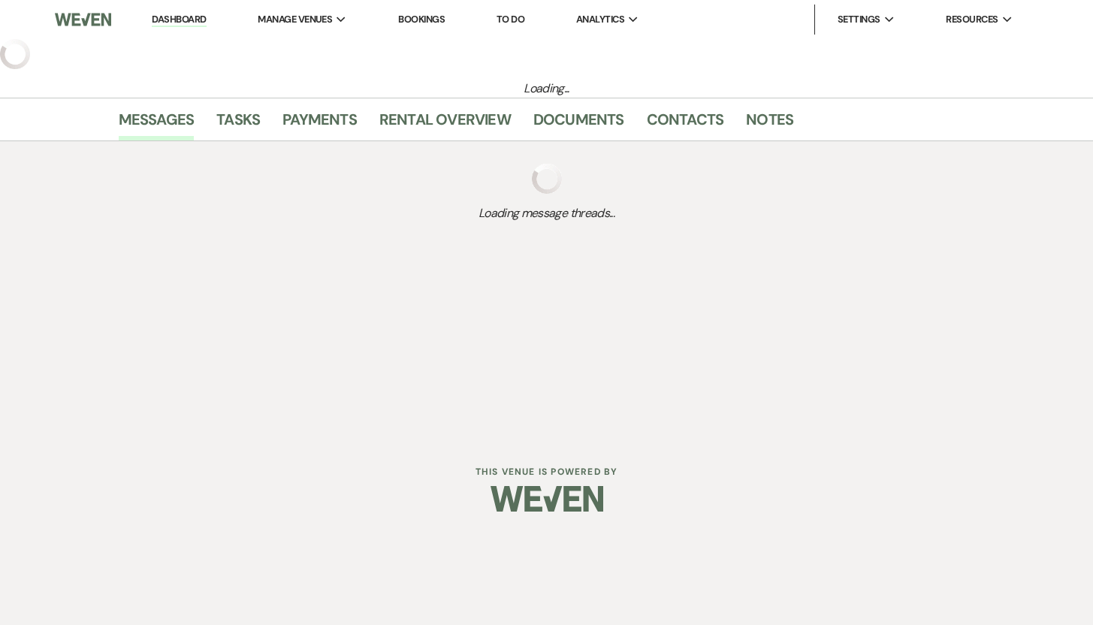
select select "5"
select select "16"
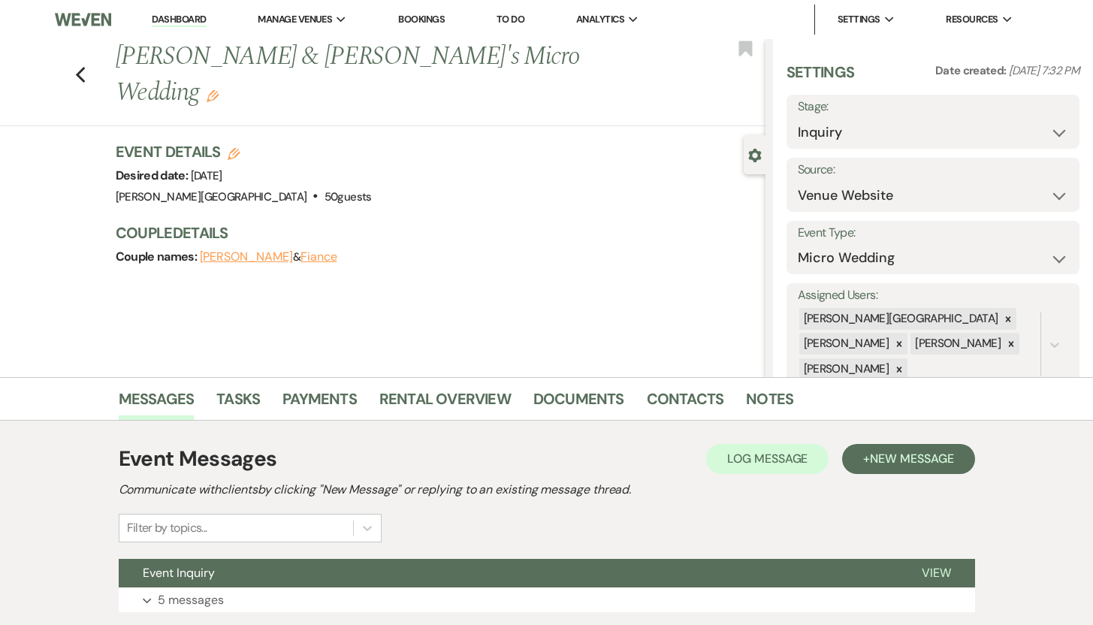
scroll to position [107, 0]
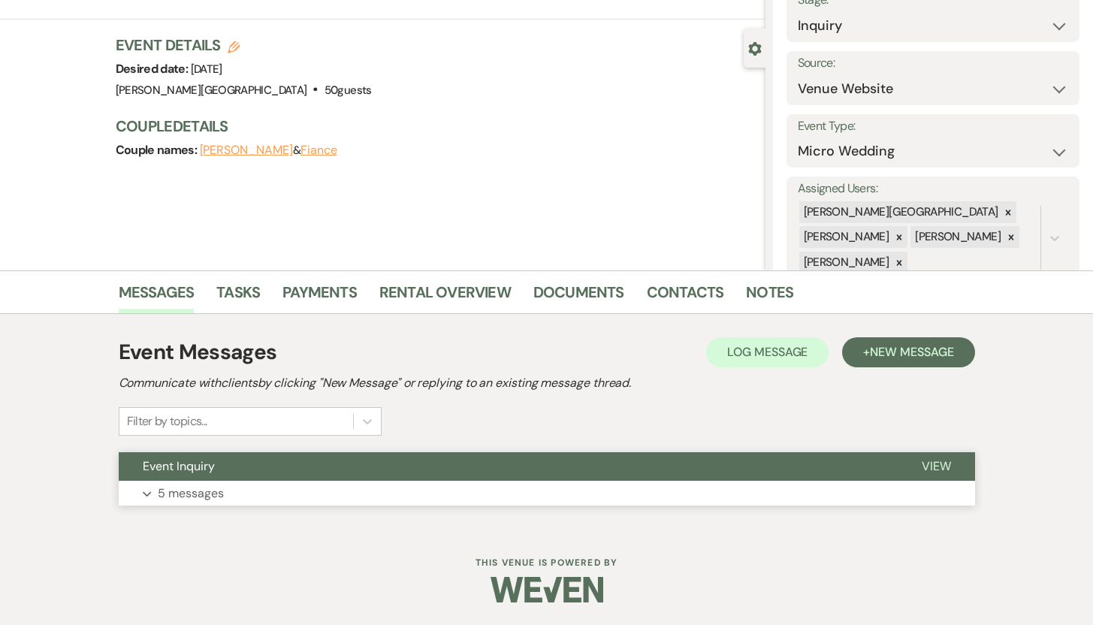
click at [189, 497] on p "5 messages" at bounding box center [191, 494] width 66 height 20
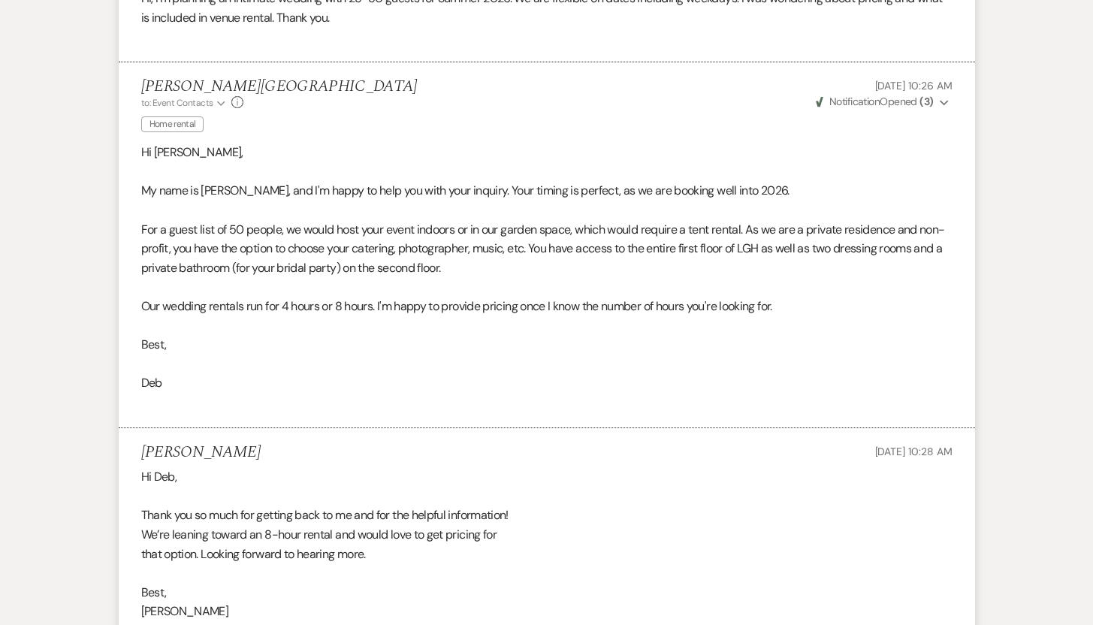
scroll to position [0, 0]
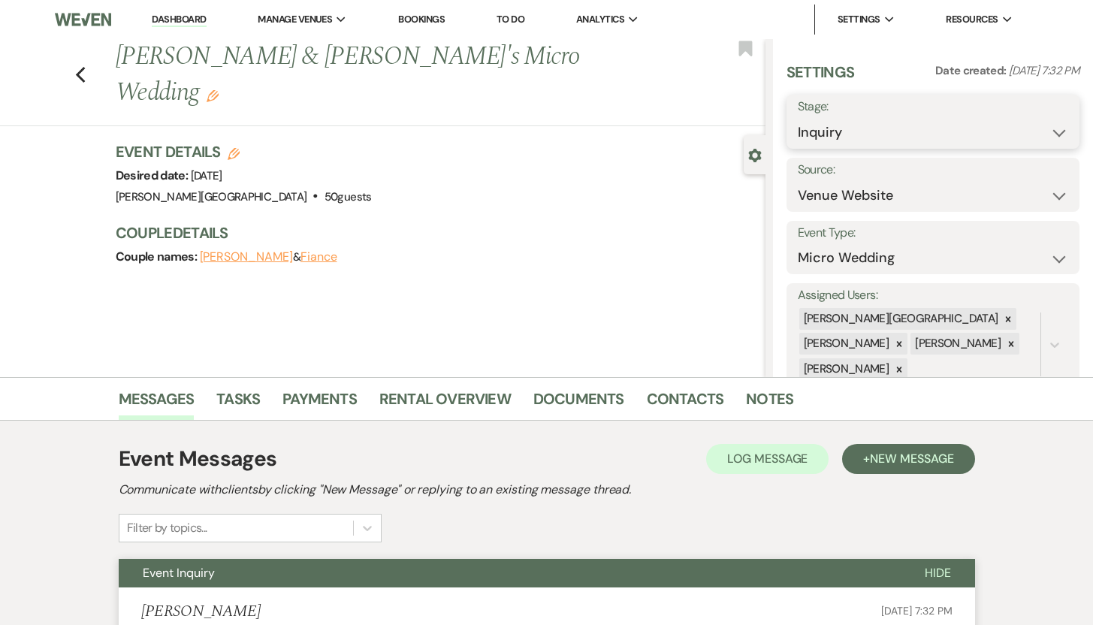
click at [1044, 128] on select "Inquiry Follow Up Tour Requested Tour Confirmed Toured Proposal Sent Booked Lost" at bounding box center [933, 132] width 271 height 29
select select "8"
click at [798, 118] on select "Inquiry Follow Up Tour Requested Tour Confirmed Toured Proposal Sent Booked Lost" at bounding box center [933, 132] width 271 height 29
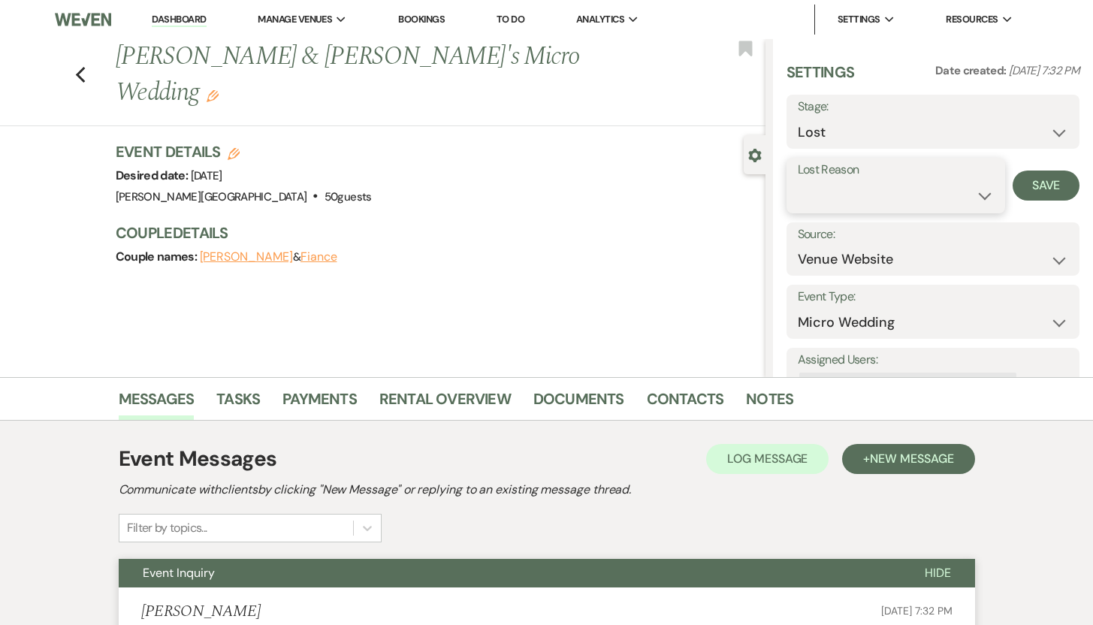
click at [976, 192] on select "Booked Elsewhere Budget Date Unavailable No Response Not a Good Match Capacity …" at bounding box center [896, 195] width 197 height 29
select select "5"
click at [798, 181] on select "Booked Elsewhere Budget Date Unavailable No Response Not a Good Match Capacity …" at bounding box center [896, 195] width 197 height 29
click at [1028, 184] on button "Save" at bounding box center [1046, 186] width 67 height 30
click at [85, 66] on icon "Previous" at bounding box center [80, 75] width 11 height 18
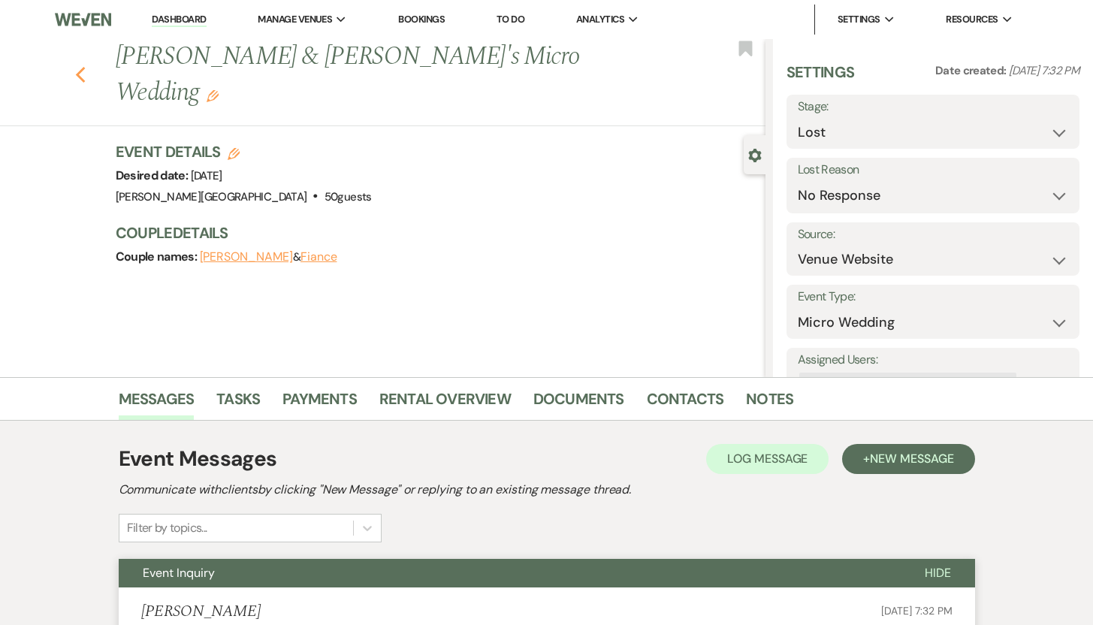
select select "8"
select select "5"
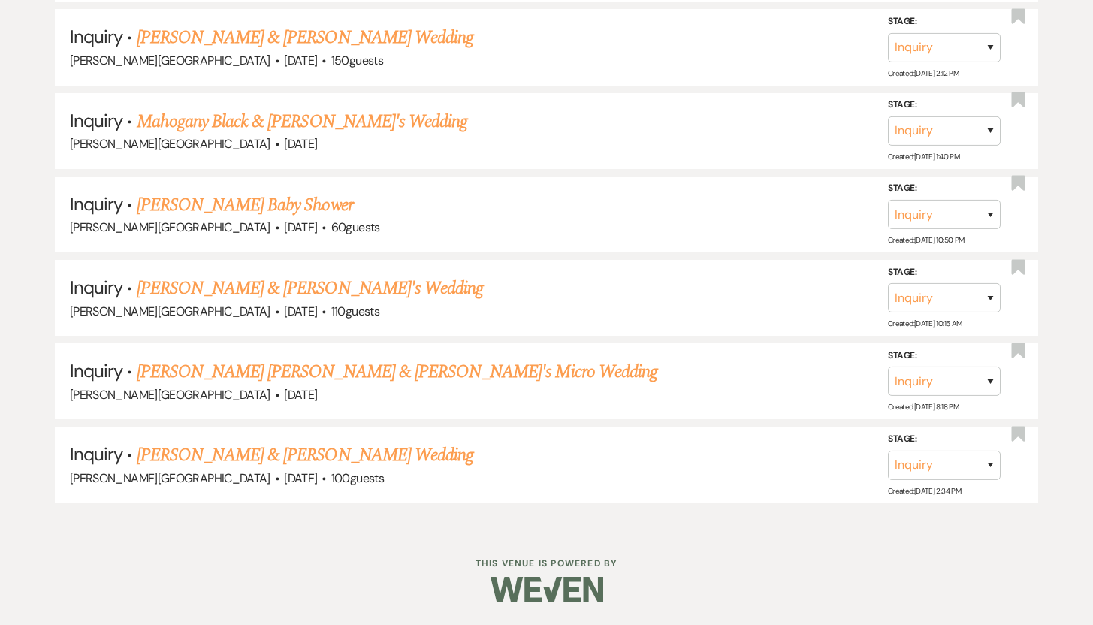
scroll to position [3317, 0]
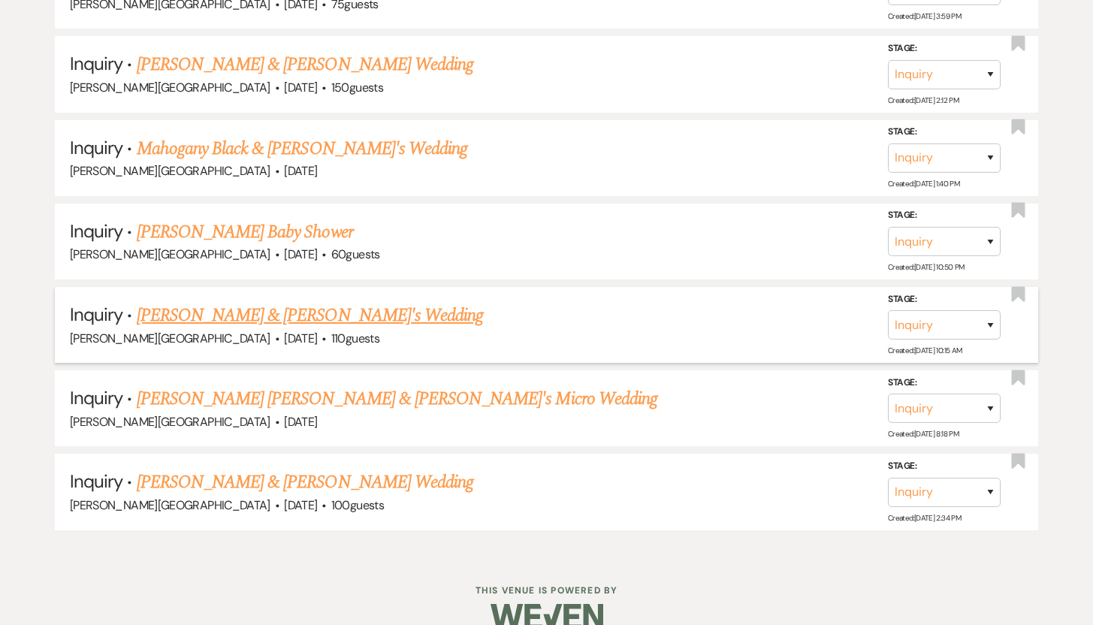
click at [210, 302] on link "Cassondra Wu & Fiance's Wedding" at bounding box center [310, 315] width 347 height 27
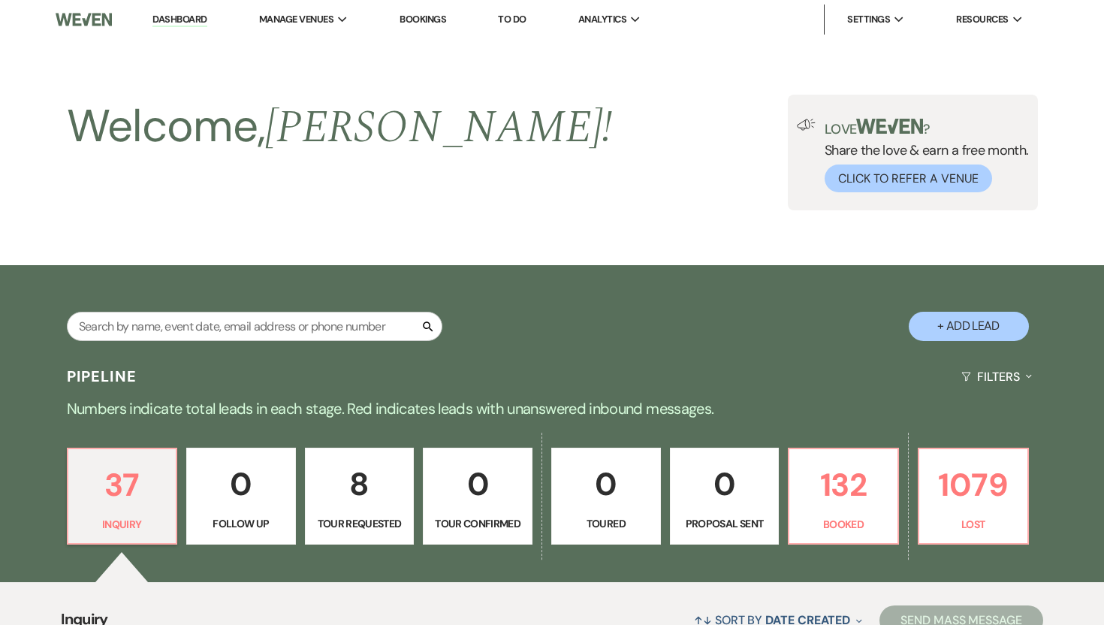
select select "5"
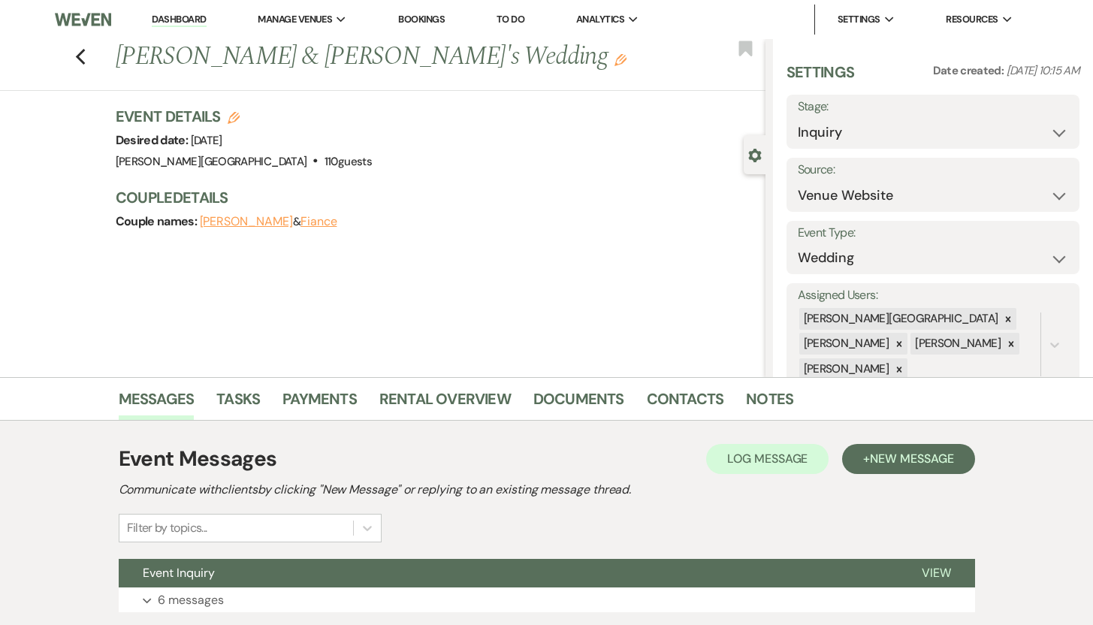
scroll to position [107, 0]
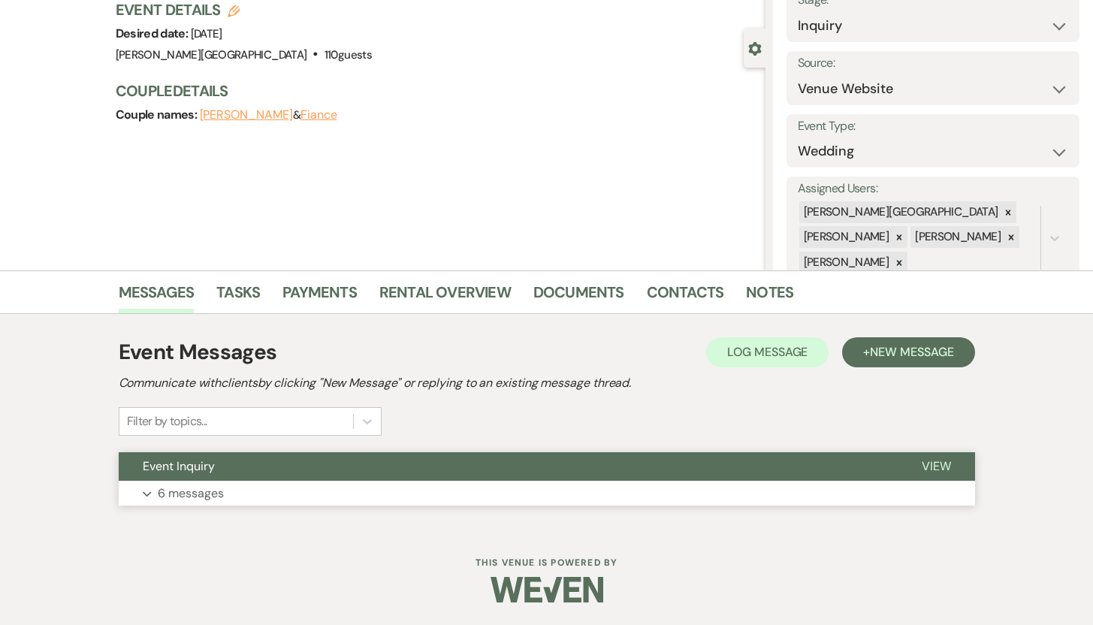
click at [173, 496] on p "6 messages" at bounding box center [191, 494] width 66 height 20
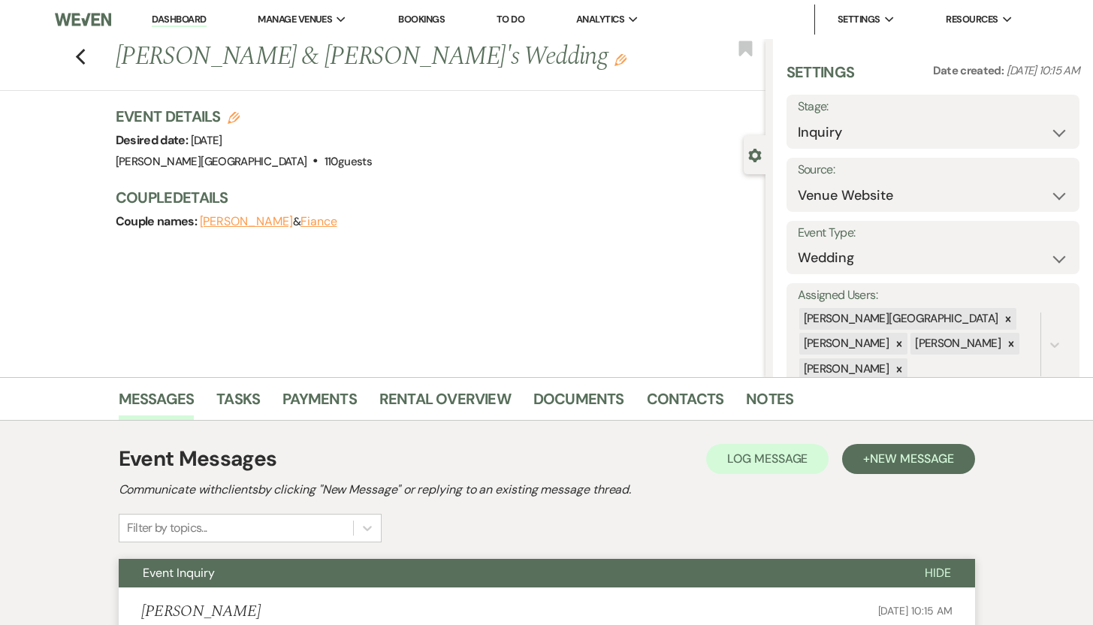
scroll to position [0, 0]
click at [1046, 132] on select "Inquiry Follow Up Tour Requested Tour Confirmed Toured Proposal Sent Booked Lost" at bounding box center [933, 132] width 271 height 29
select select "8"
click at [798, 118] on select "Inquiry Follow Up Tour Requested Tour Confirmed Toured Proposal Sent Booked Lost" at bounding box center [933, 132] width 271 height 29
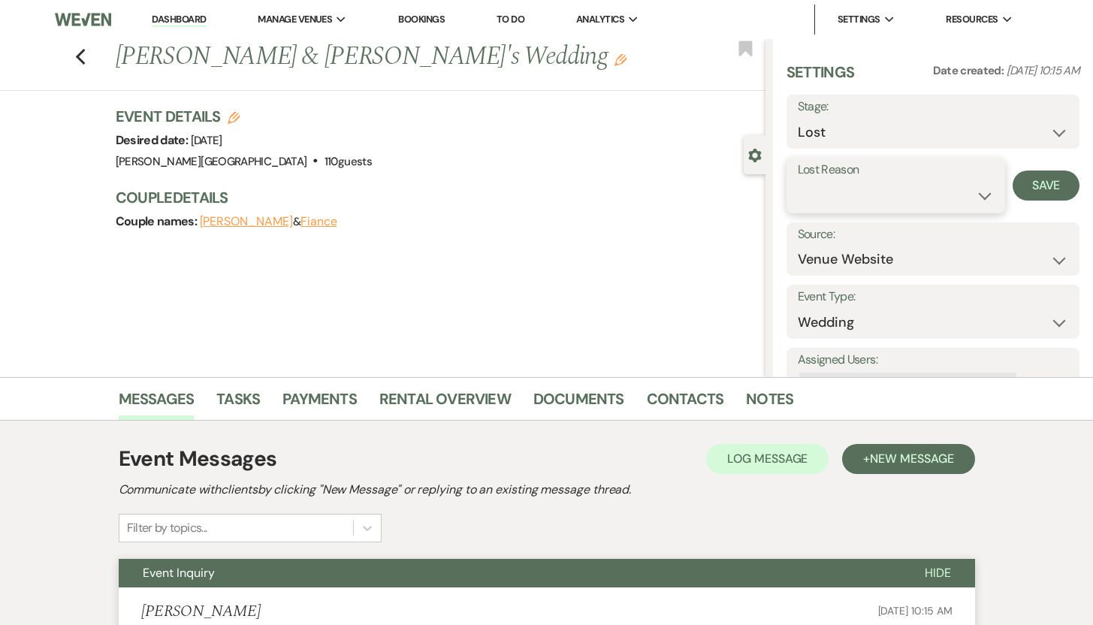
click at [972, 195] on select "Booked Elsewhere Budget Date Unavailable No Response Not a Good Match Capacity …" at bounding box center [896, 195] width 197 height 29
select select "5"
click at [798, 181] on select "Booked Elsewhere Budget Date Unavailable No Response Not a Good Match Capacity …" at bounding box center [896, 195] width 197 height 29
click at [1031, 188] on button "Save" at bounding box center [1046, 186] width 67 height 30
click at [85, 52] on use "button" at bounding box center [80, 57] width 10 height 17
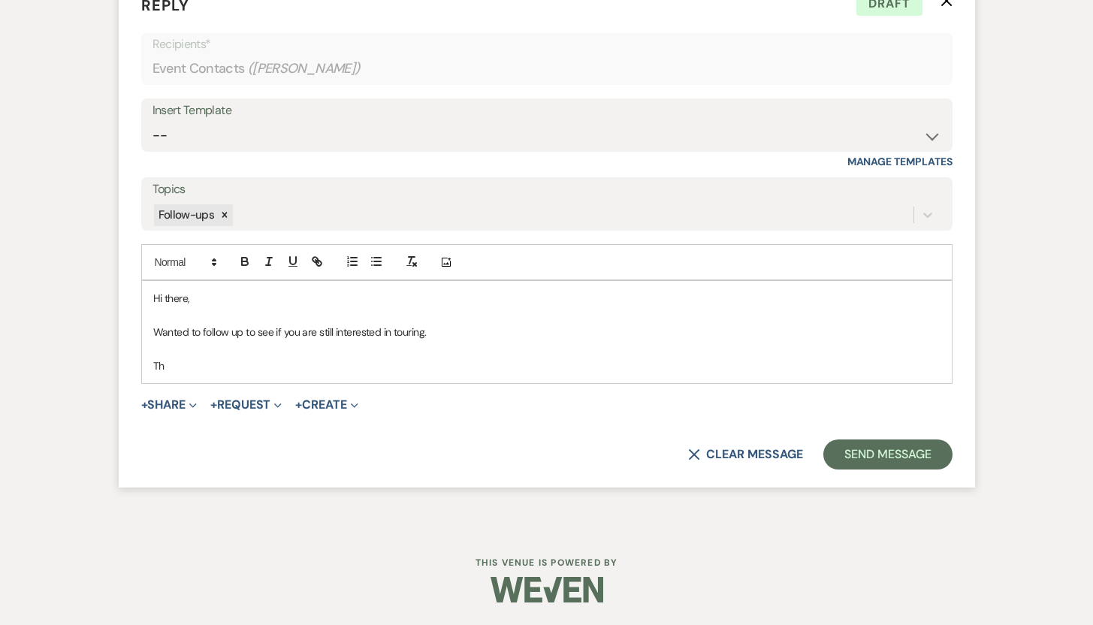
select select "8"
select select "5"
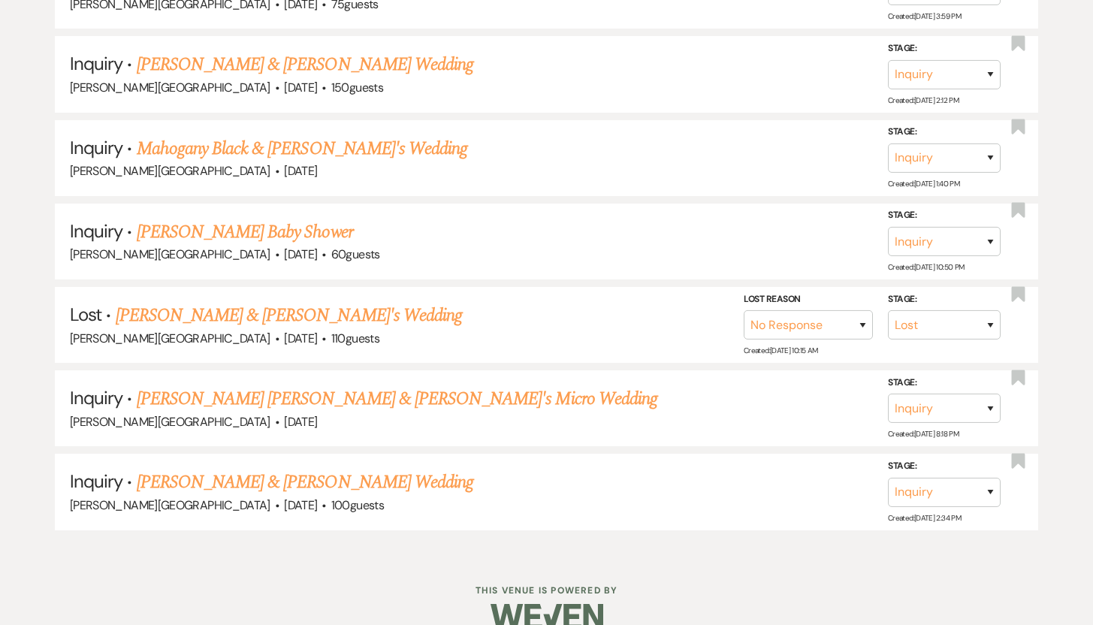
scroll to position [3234, 0]
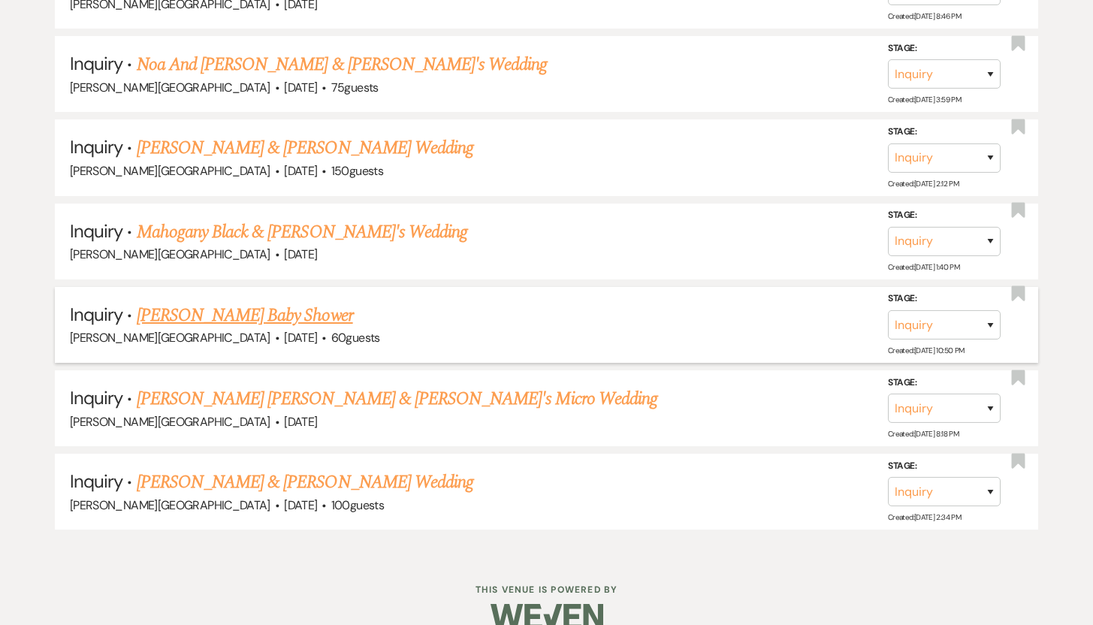
click at [168, 302] on link "Joy Bonin's Baby Shower" at bounding box center [245, 315] width 216 height 27
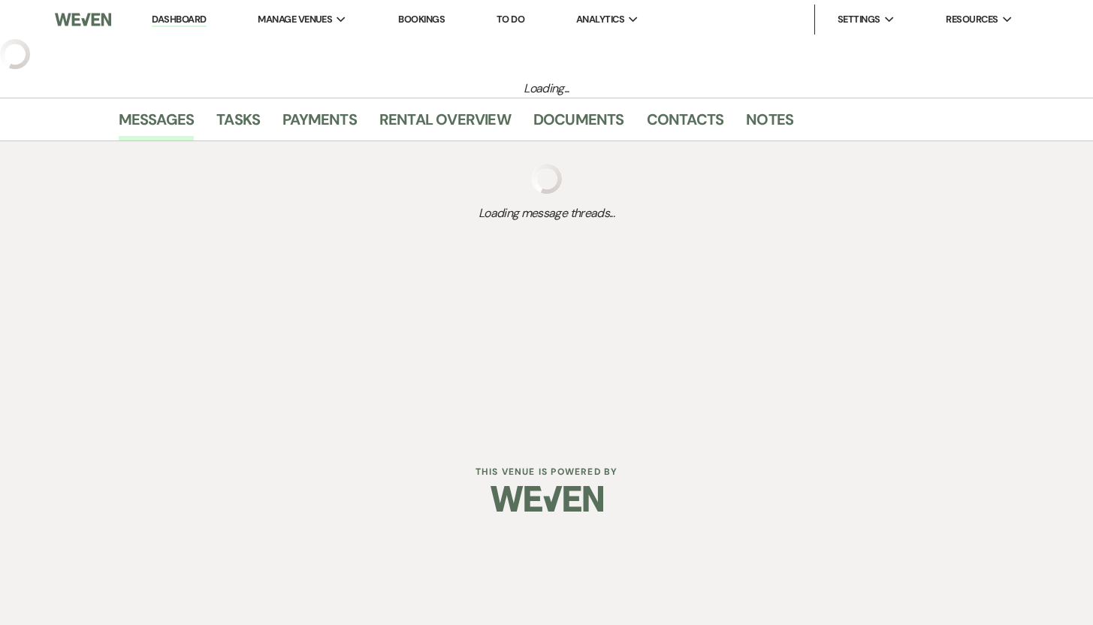
select select "5"
select select "3"
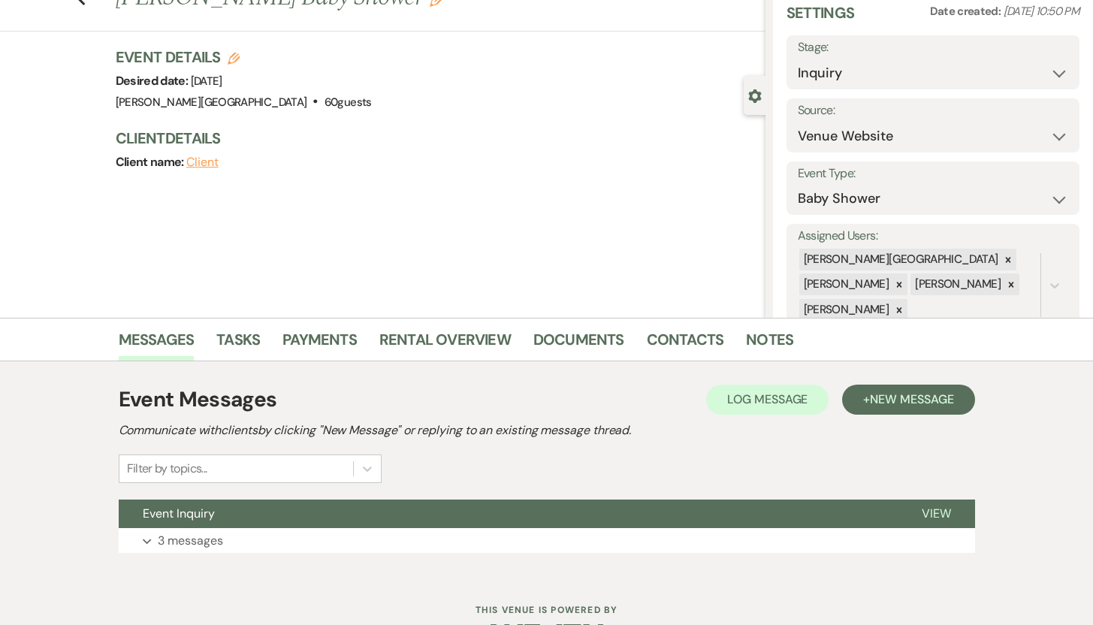
scroll to position [107, 0]
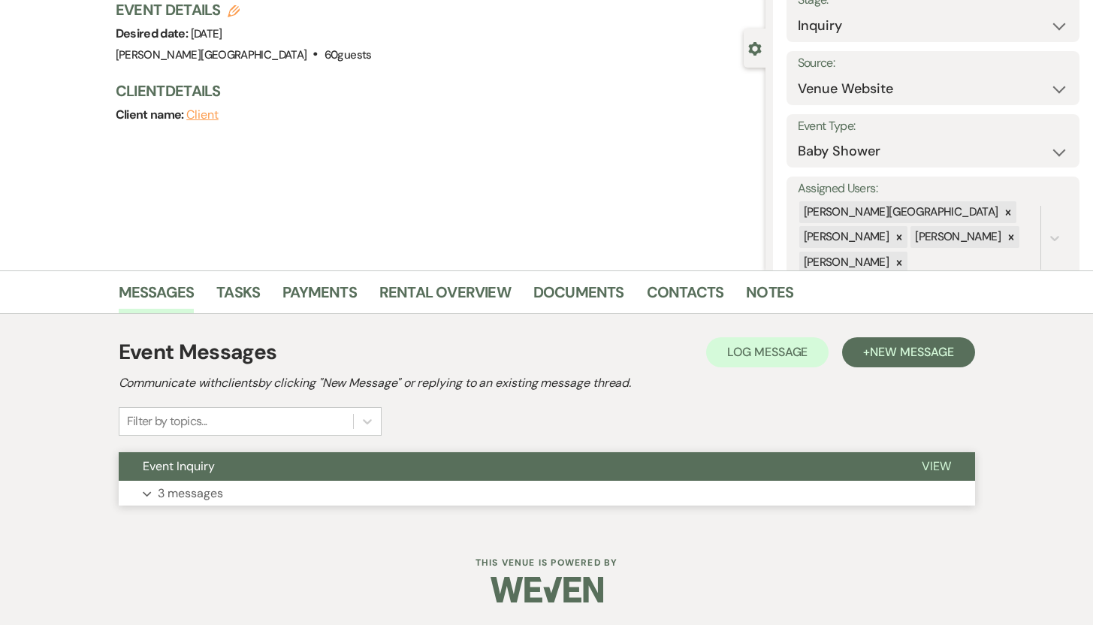
click at [193, 493] on p "3 messages" at bounding box center [190, 494] width 65 height 20
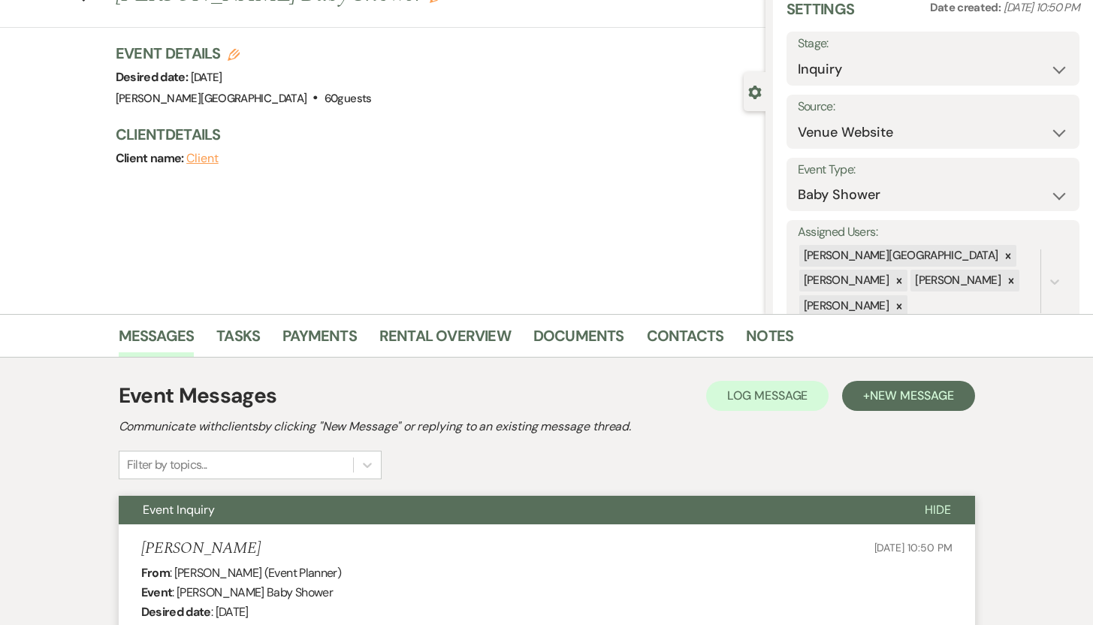
scroll to position [11, 0]
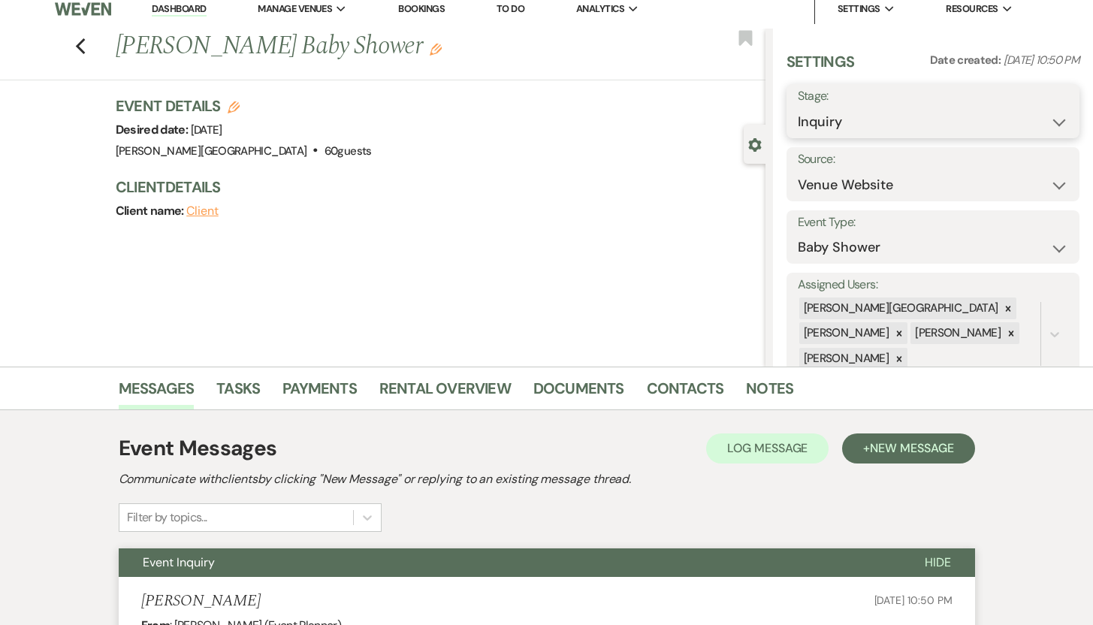
click at [1043, 118] on select "Inquiry Follow Up Tour Requested Tour Confirmed Toured Proposal Sent Booked Lost" at bounding box center [933, 121] width 271 height 29
select select "8"
click at [798, 107] on select "Inquiry Follow Up Tour Requested Tour Confirmed Toured Proposal Sent Booked Lost" at bounding box center [933, 121] width 271 height 29
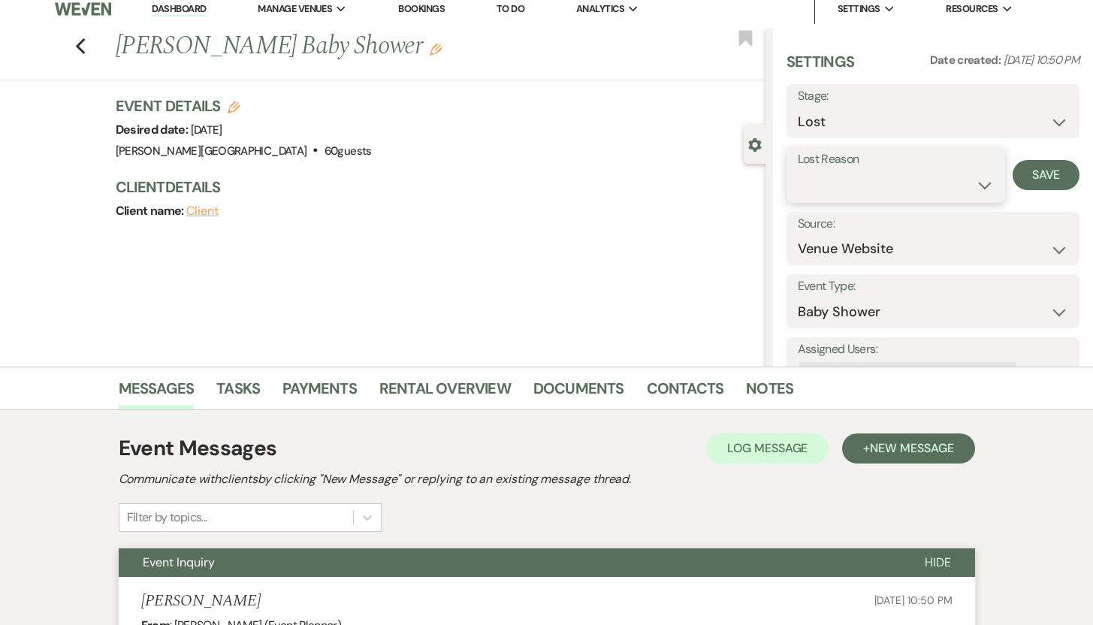
click at [976, 178] on select "Booked Elsewhere Budget Date Unavailable No Response Not a Good Match Capacity …" at bounding box center [896, 185] width 197 height 29
select select "5"
click at [798, 171] on select "Booked Elsewhere Budget Date Unavailable No Response Not a Good Match Capacity …" at bounding box center [896, 185] width 197 height 29
click at [1033, 171] on button "Save" at bounding box center [1046, 175] width 67 height 30
click at [86, 45] on icon "Previous" at bounding box center [80, 47] width 11 height 18
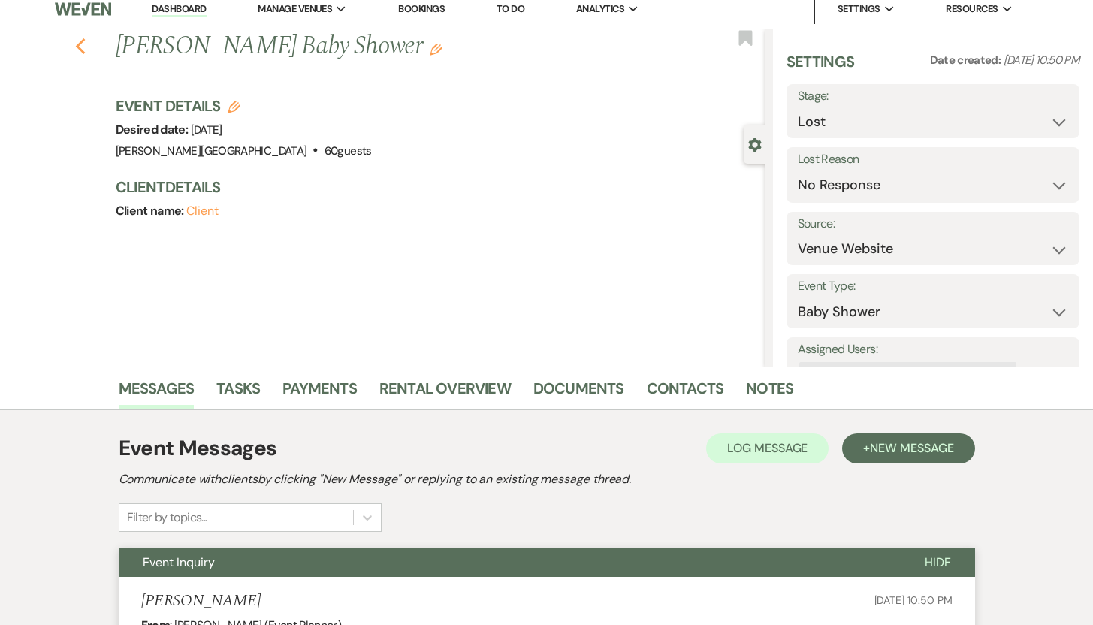
select select "8"
select select "5"
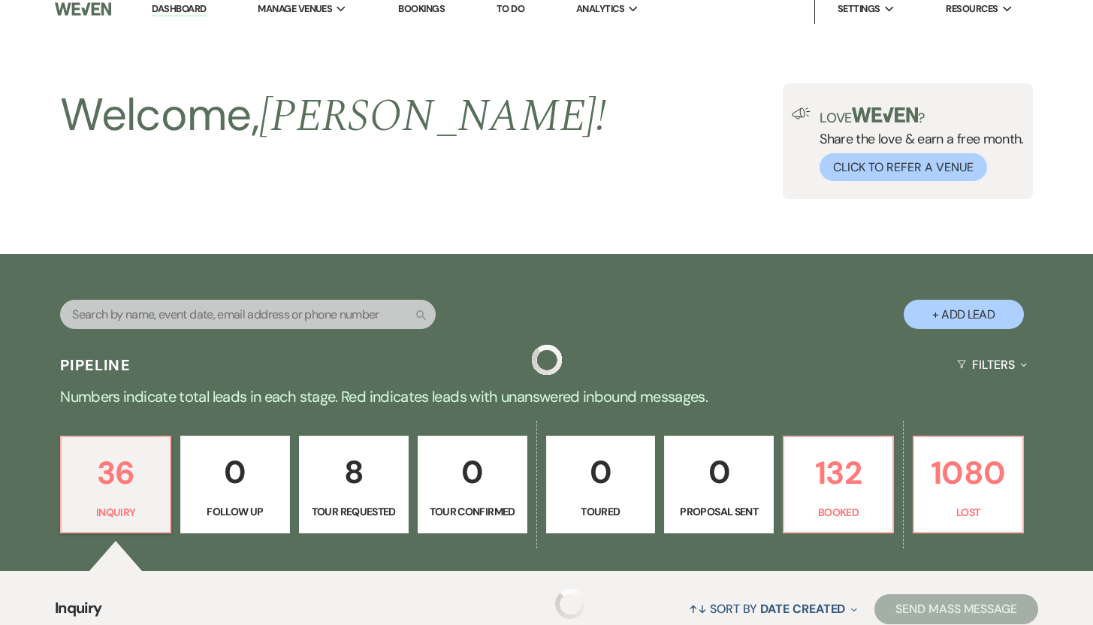
scroll to position [3151, 0]
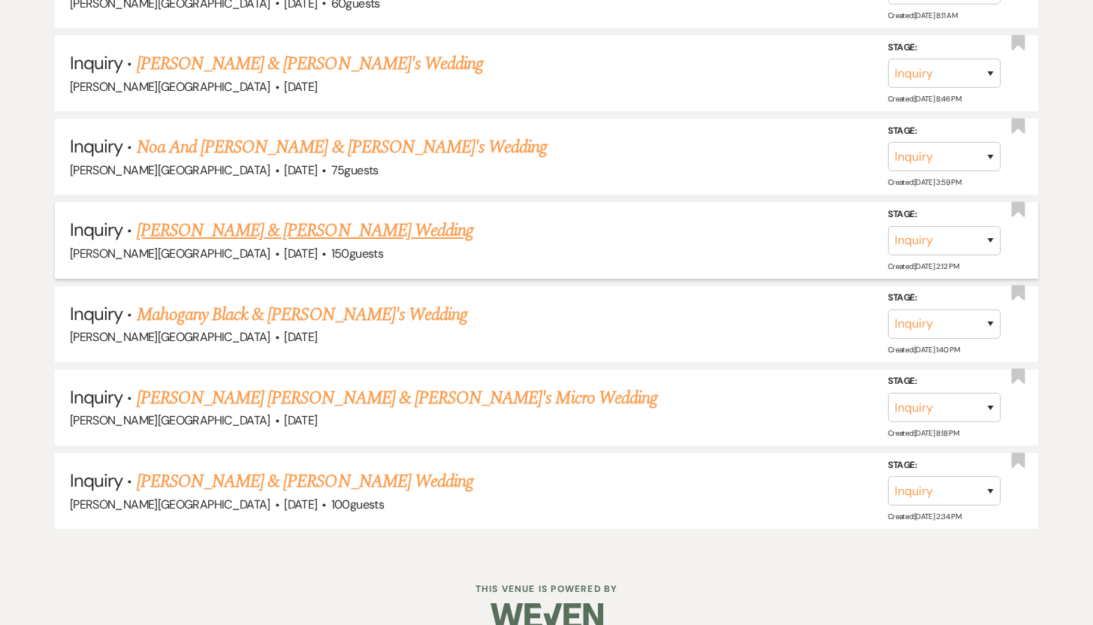
click at [216, 217] on link "Michael Braga & Salina Anderson's Wedding" at bounding box center [305, 230] width 337 height 27
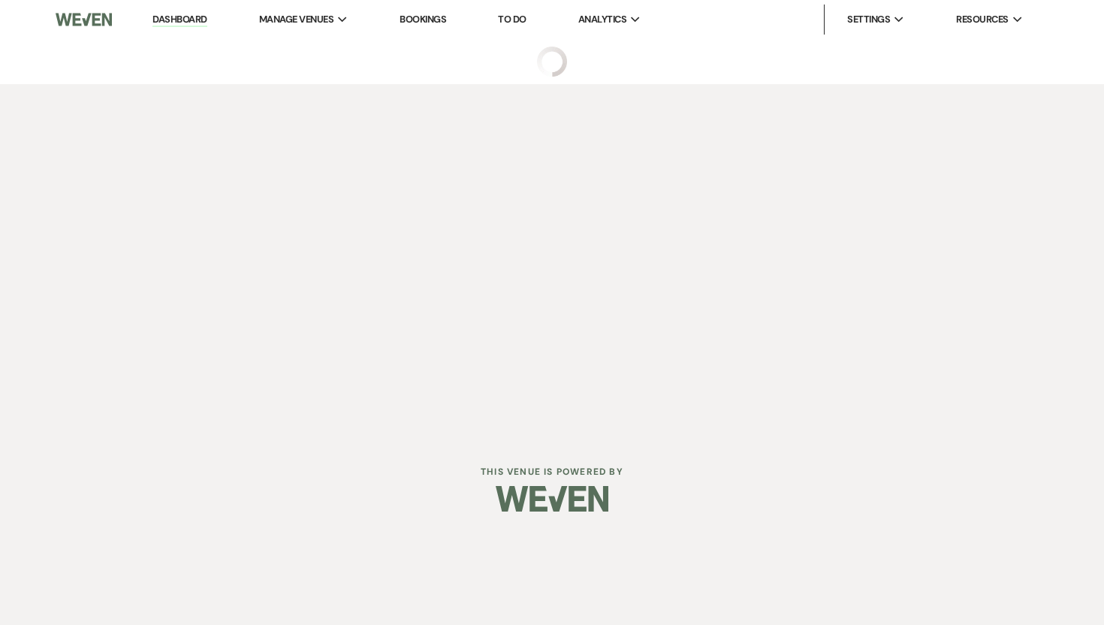
select select "1"
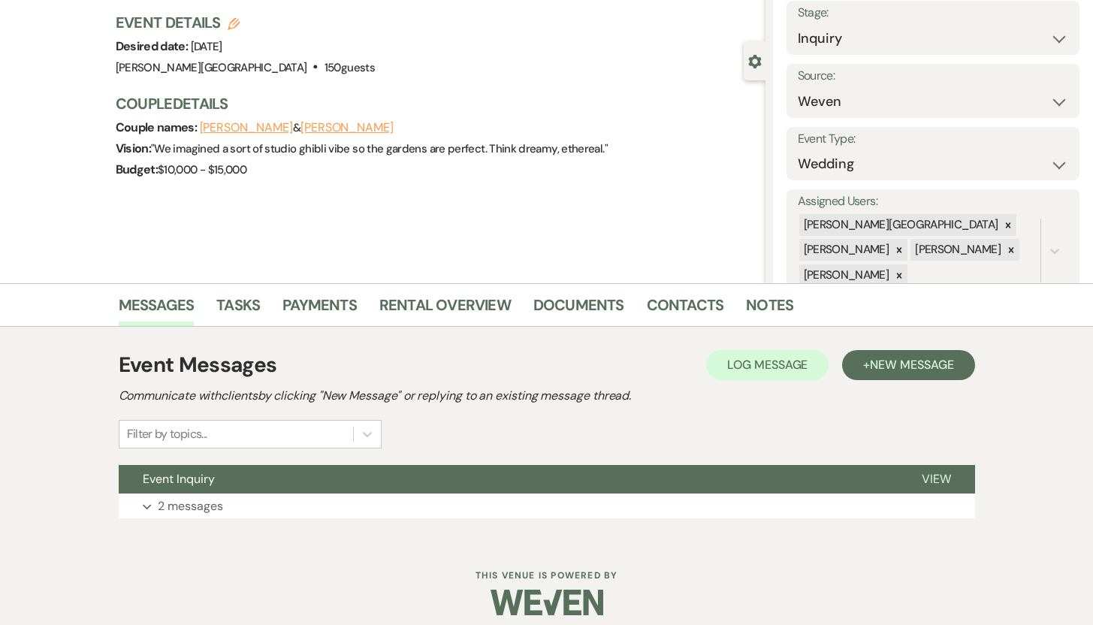
scroll to position [107, 0]
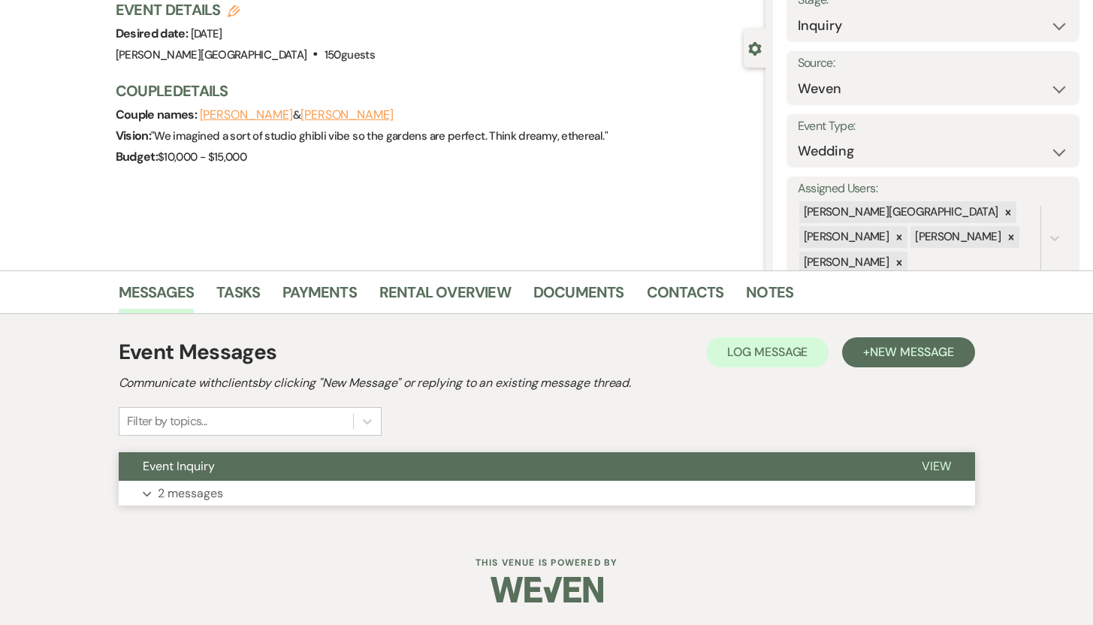
click at [194, 491] on p "2 messages" at bounding box center [190, 494] width 65 height 20
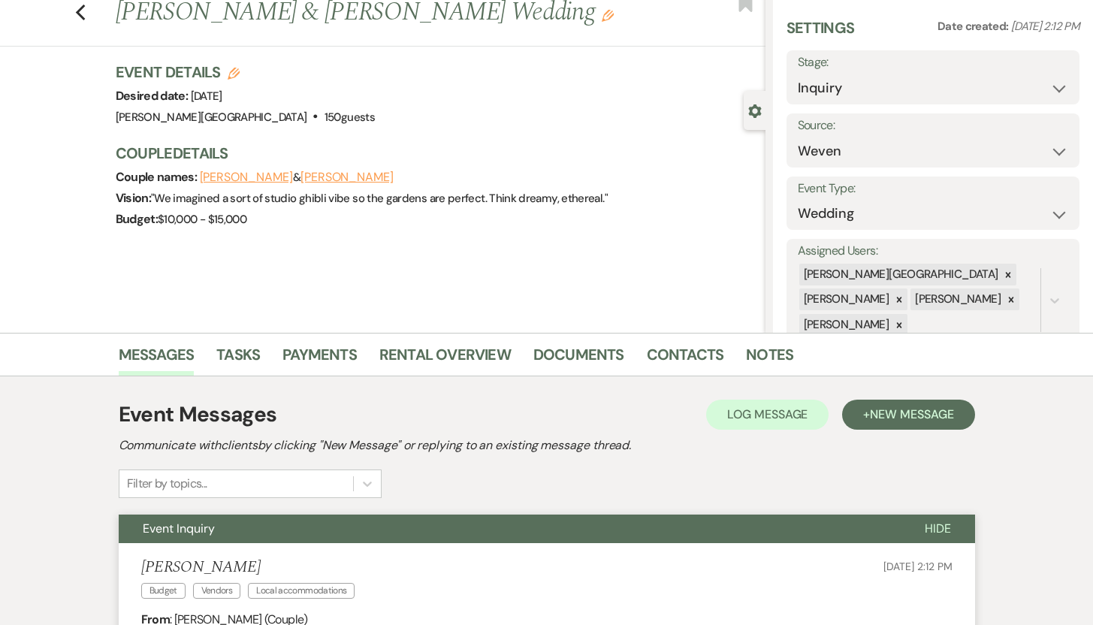
scroll to position [0, 0]
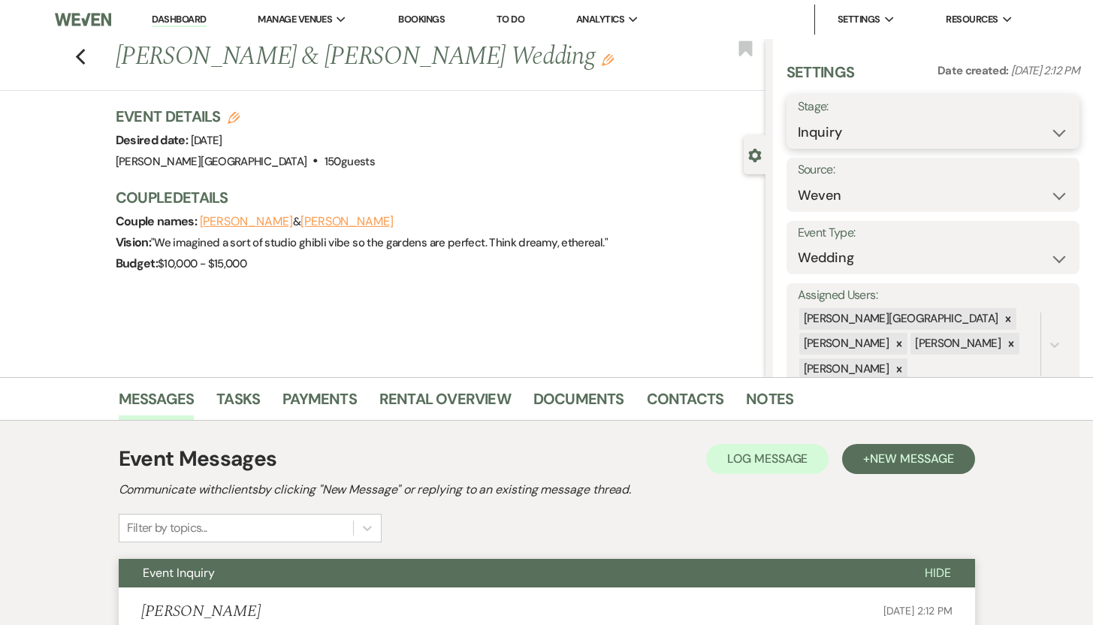
click at [1046, 134] on select "Inquiry Follow Up Tour Requested Tour Confirmed Toured Proposal Sent Booked Lost" at bounding box center [933, 132] width 271 height 29
select select "8"
click at [798, 118] on select "Inquiry Follow Up Tour Requested Tour Confirmed Toured Proposal Sent Booked Lost" at bounding box center [933, 132] width 271 height 29
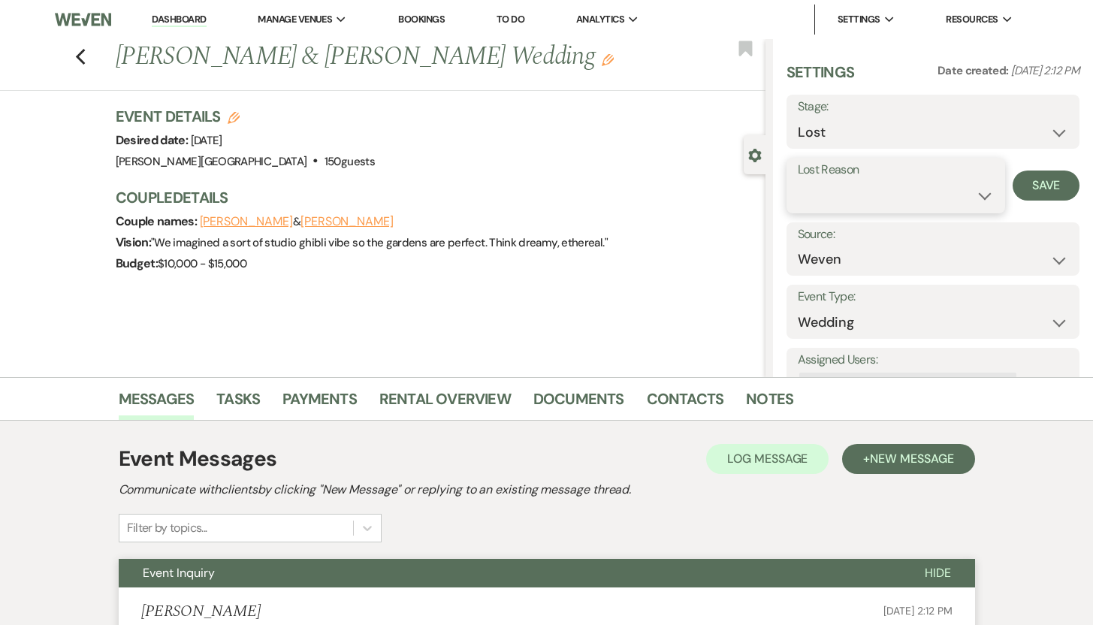
click at [976, 192] on select "Booked Elsewhere Budget Date Unavailable No Response Not a Good Match Capacity …" at bounding box center [896, 195] width 197 height 29
select select "5"
click at [798, 181] on select "Booked Elsewhere Budget Date Unavailable No Response Not a Good Match Capacity …" at bounding box center [896, 195] width 197 height 29
click at [1026, 181] on button "Save" at bounding box center [1046, 186] width 67 height 30
click at [85, 51] on icon "Previous" at bounding box center [80, 57] width 11 height 18
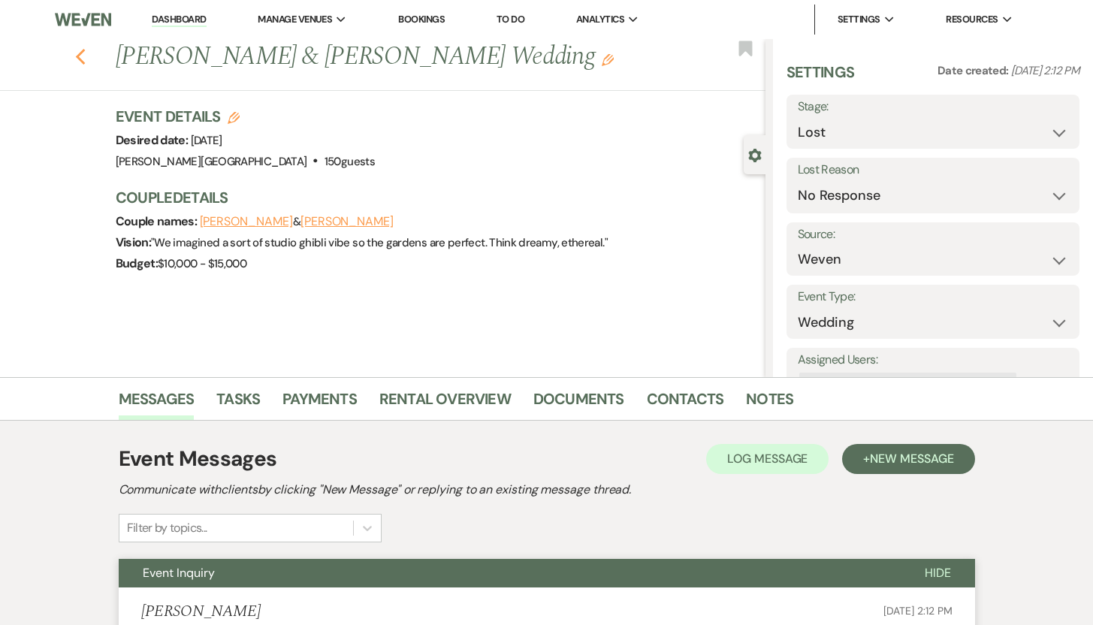
select select "8"
select select "5"
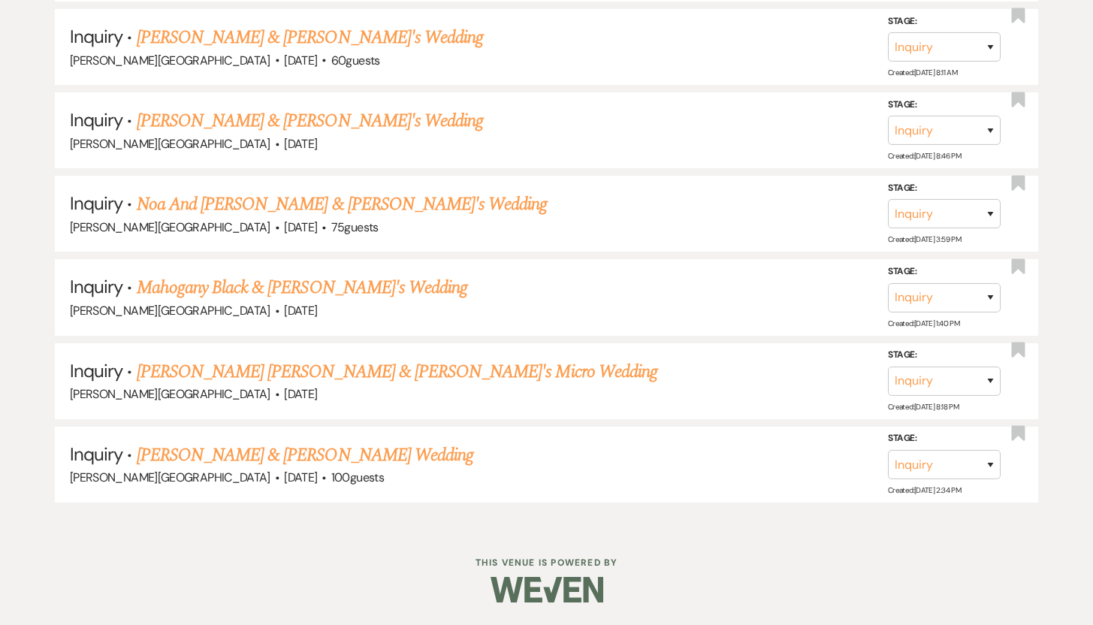
scroll to position [3068, 0]
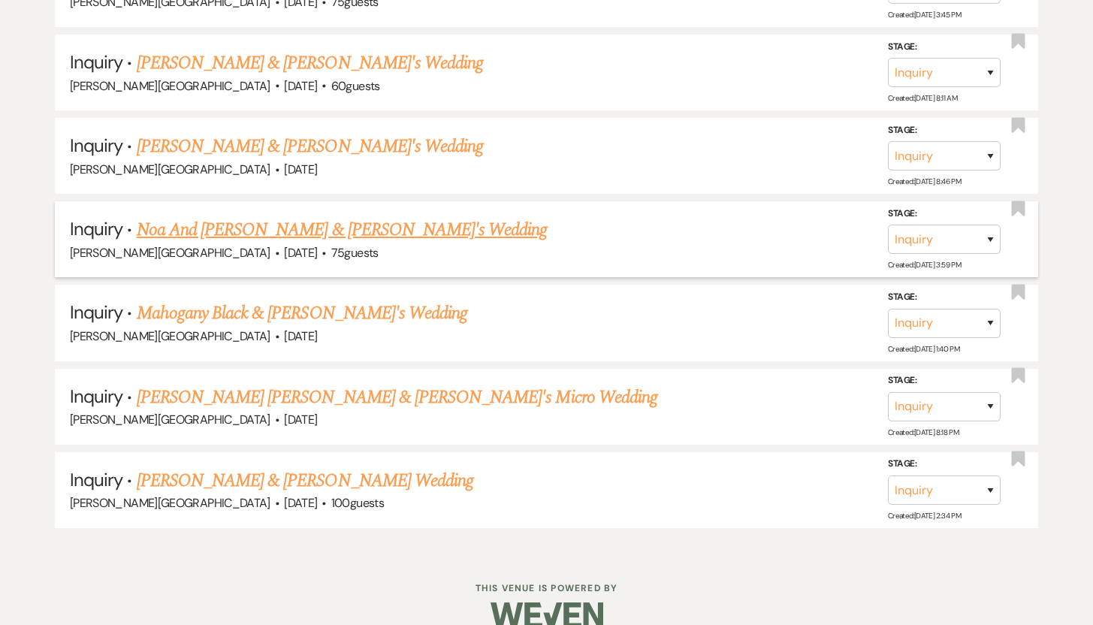
click at [222, 216] on link "Noa And Silas & Fiance's Wedding" at bounding box center [342, 229] width 411 height 27
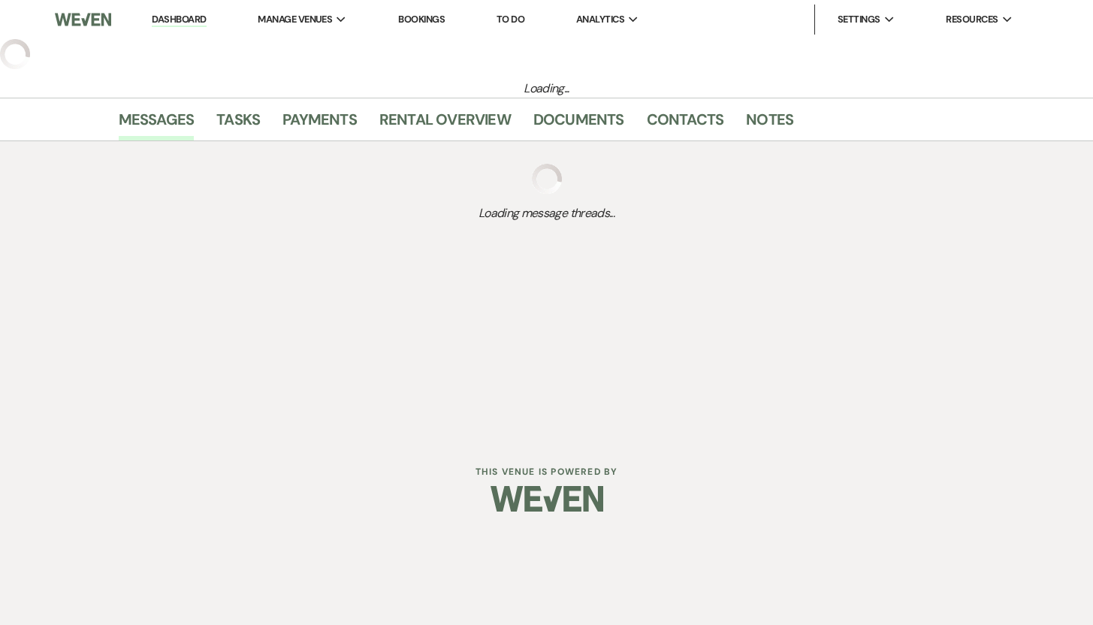
select select "5"
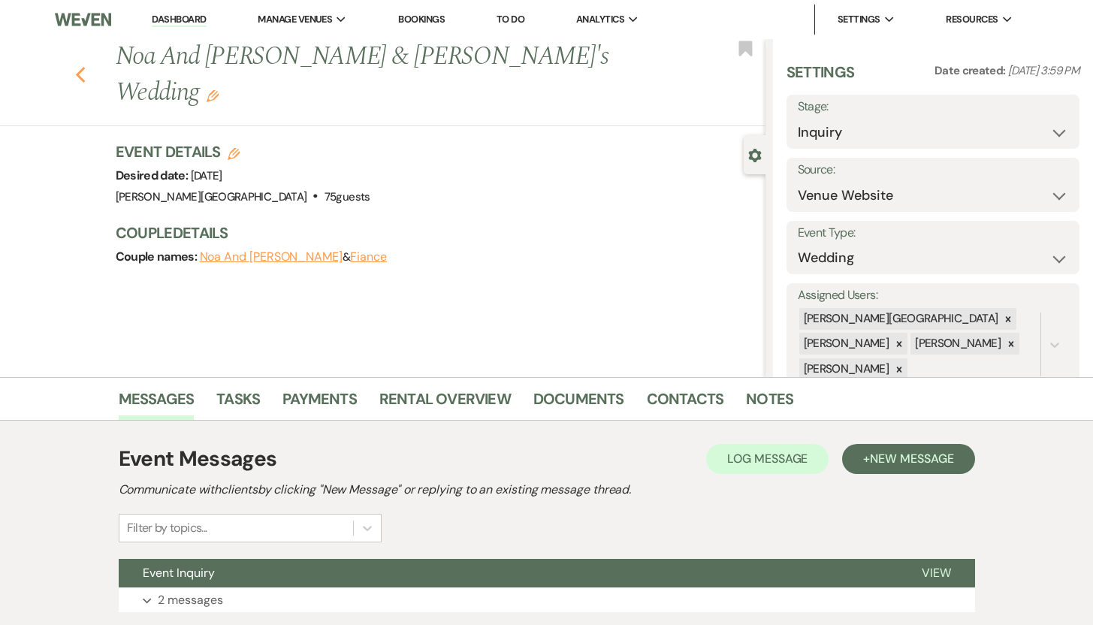
click at [86, 66] on icon "Previous" at bounding box center [80, 75] width 11 height 18
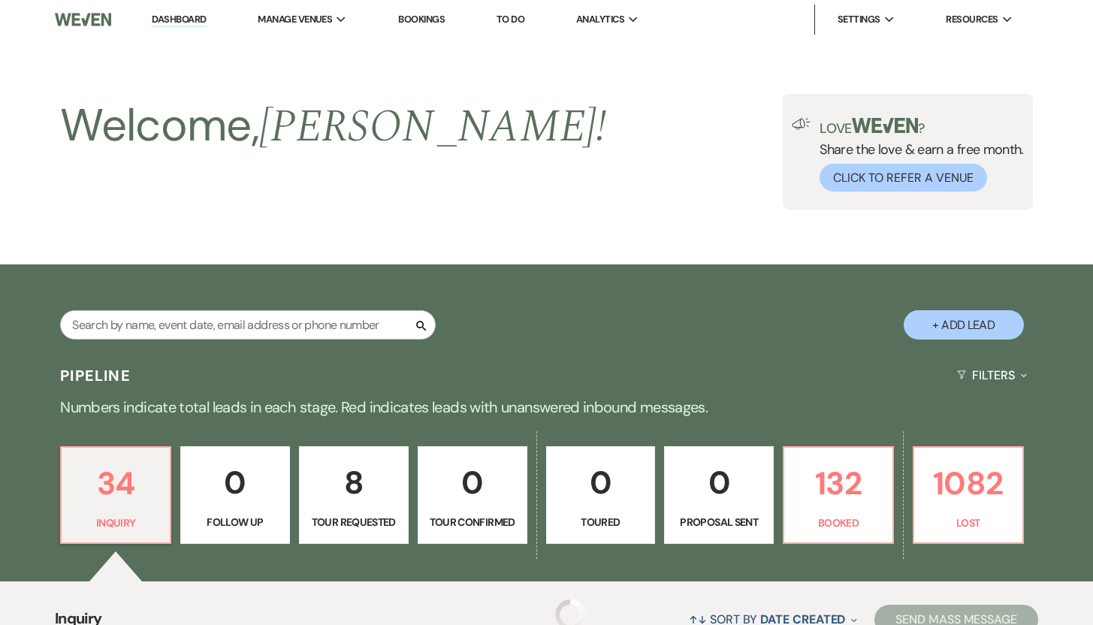
scroll to position [3068, 0]
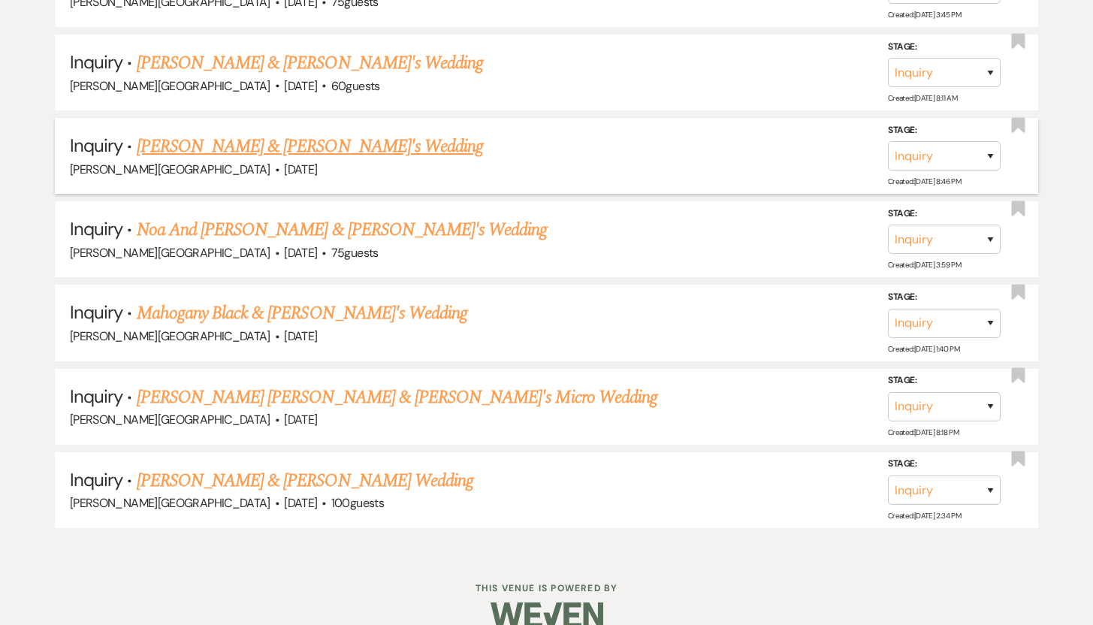
click at [185, 133] on link "Timothy Breen & Fiance's Wedding" at bounding box center [310, 146] width 347 height 27
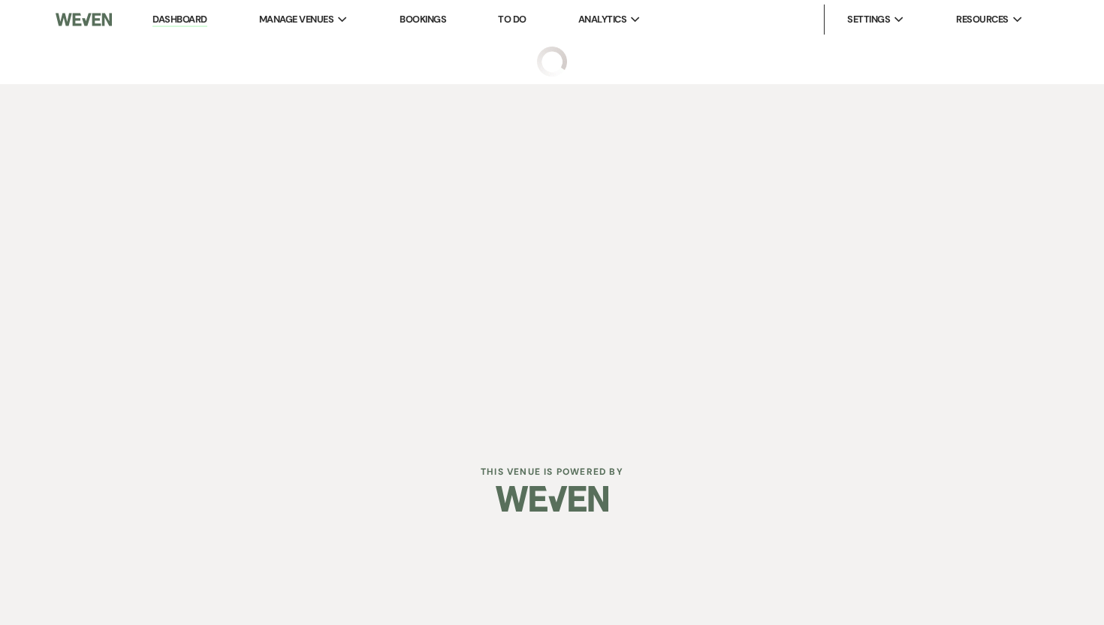
select select "5"
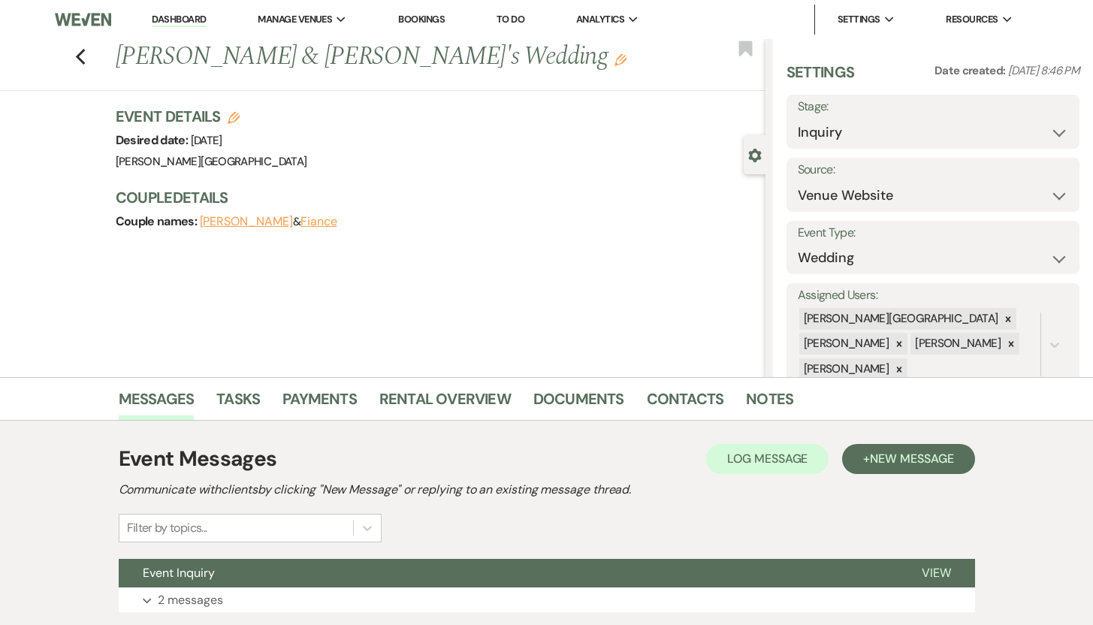
scroll to position [107, 0]
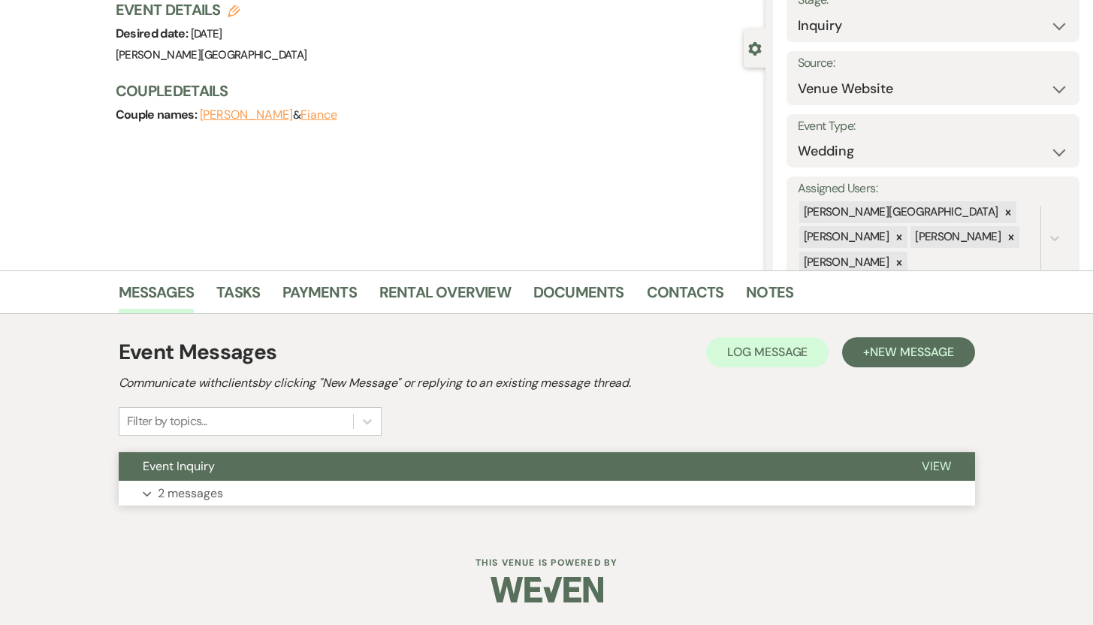
click at [208, 496] on p "2 messages" at bounding box center [190, 494] width 65 height 20
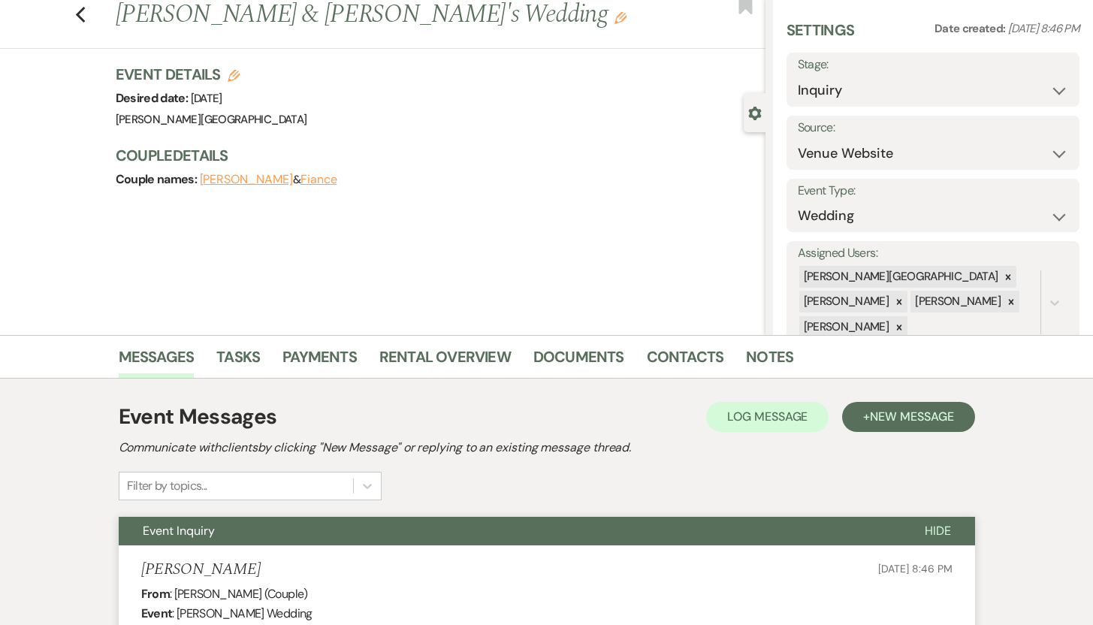
scroll to position [24, 0]
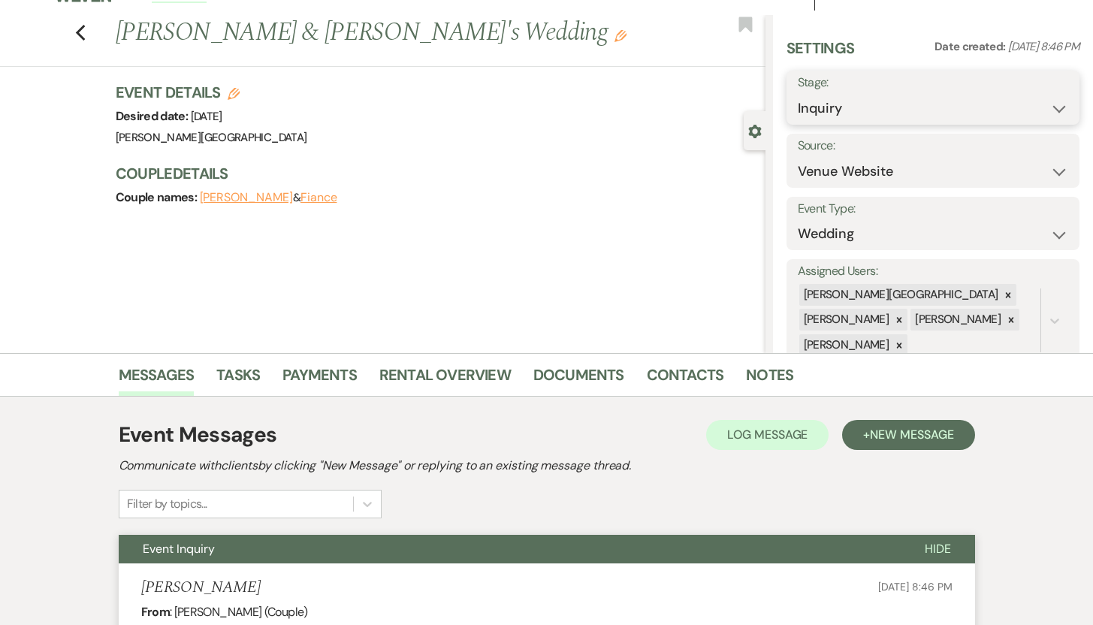
click at [1046, 103] on select "Inquiry Follow Up Tour Requested Tour Confirmed Toured Proposal Sent Booked Lost" at bounding box center [933, 108] width 271 height 29
select select "8"
click at [798, 94] on select "Inquiry Follow Up Tour Requested Tour Confirmed Toured Proposal Sent Booked Lost" at bounding box center [933, 108] width 271 height 29
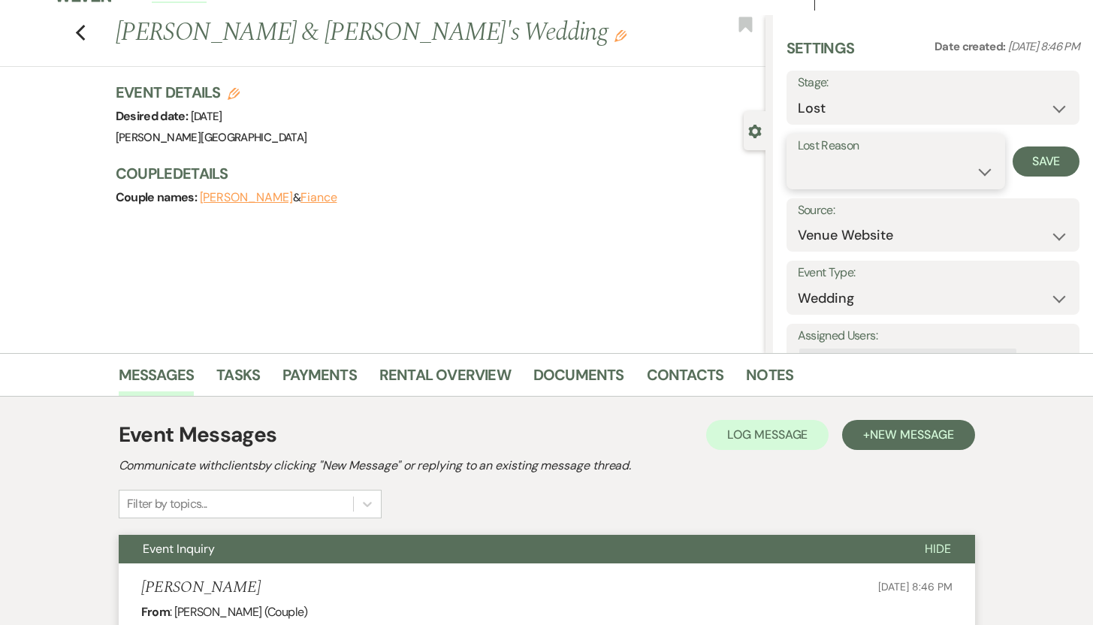
click at [972, 171] on select "Booked Elsewhere Budget Date Unavailable No Response Not a Good Match Capacity …" at bounding box center [896, 171] width 197 height 29
select select "5"
click at [798, 157] on select "Booked Elsewhere Budget Date Unavailable No Response Not a Good Match Capacity …" at bounding box center [896, 171] width 197 height 29
click at [1031, 161] on button "Save" at bounding box center [1046, 161] width 67 height 30
click at [85, 38] on use "button" at bounding box center [80, 33] width 10 height 17
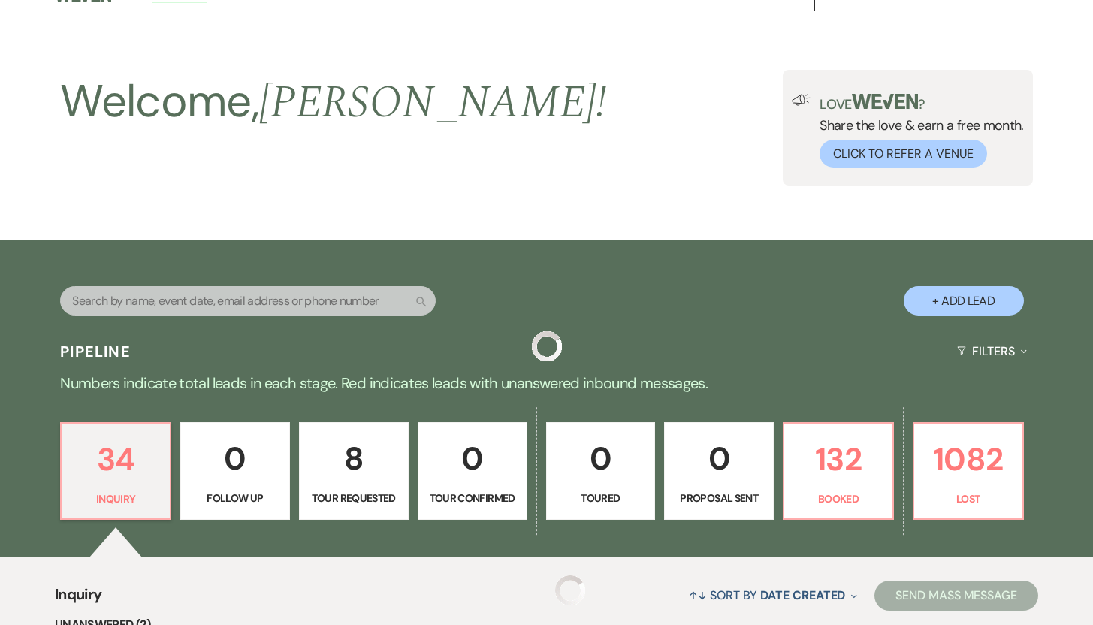
scroll to position [2986, 0]
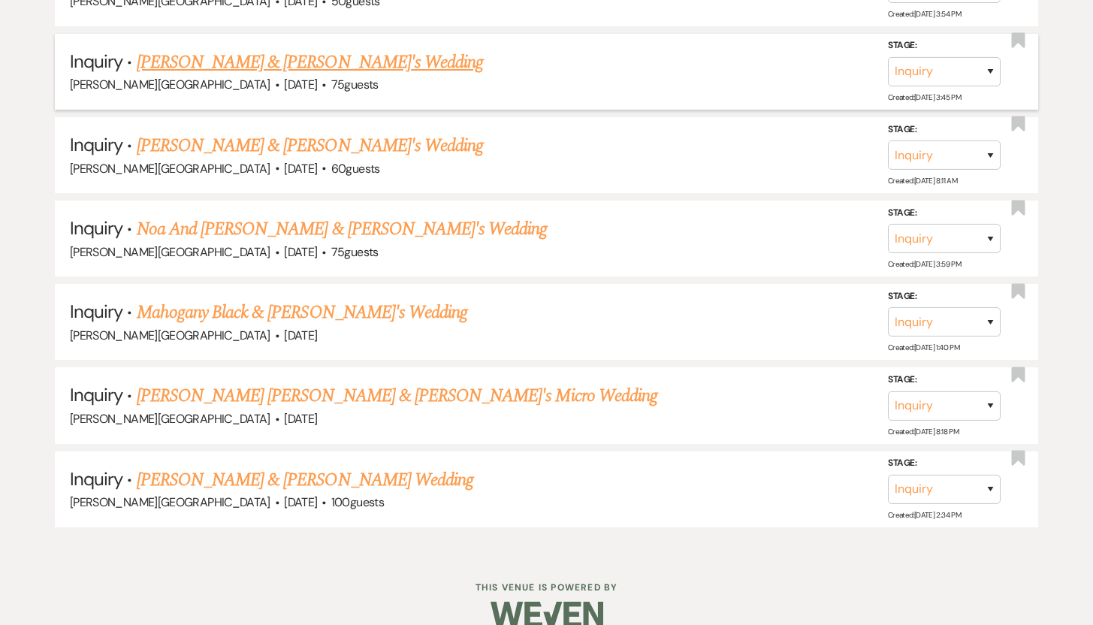
click at [251, 49] on link "Michaela Valentine & Fiance's Wedding" at bounding box center [310, 62] width 347 height 27
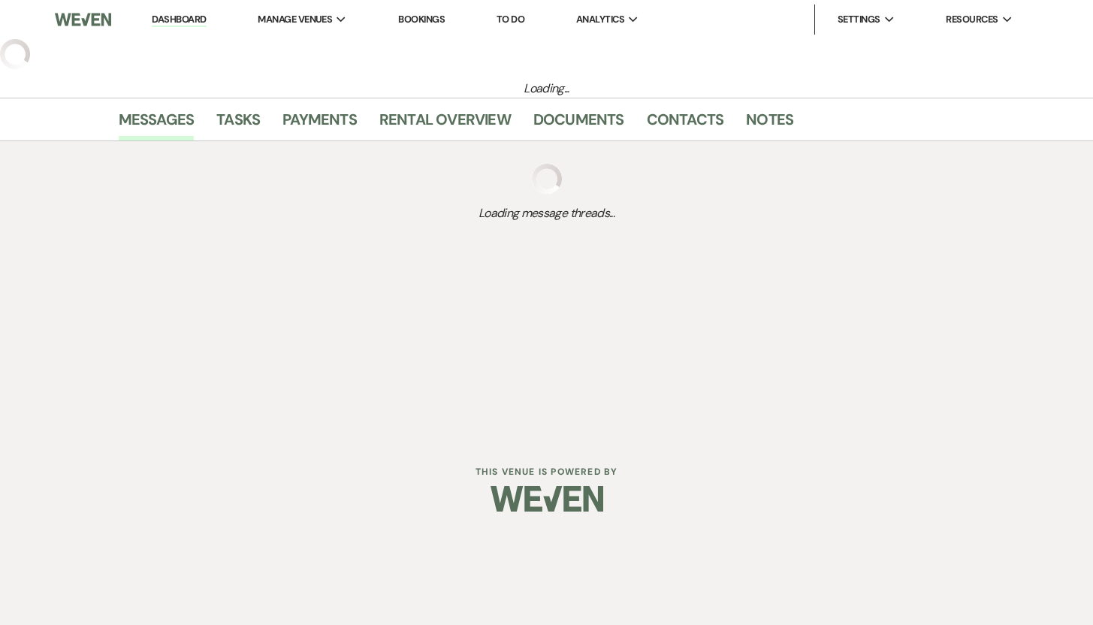
select select "5"
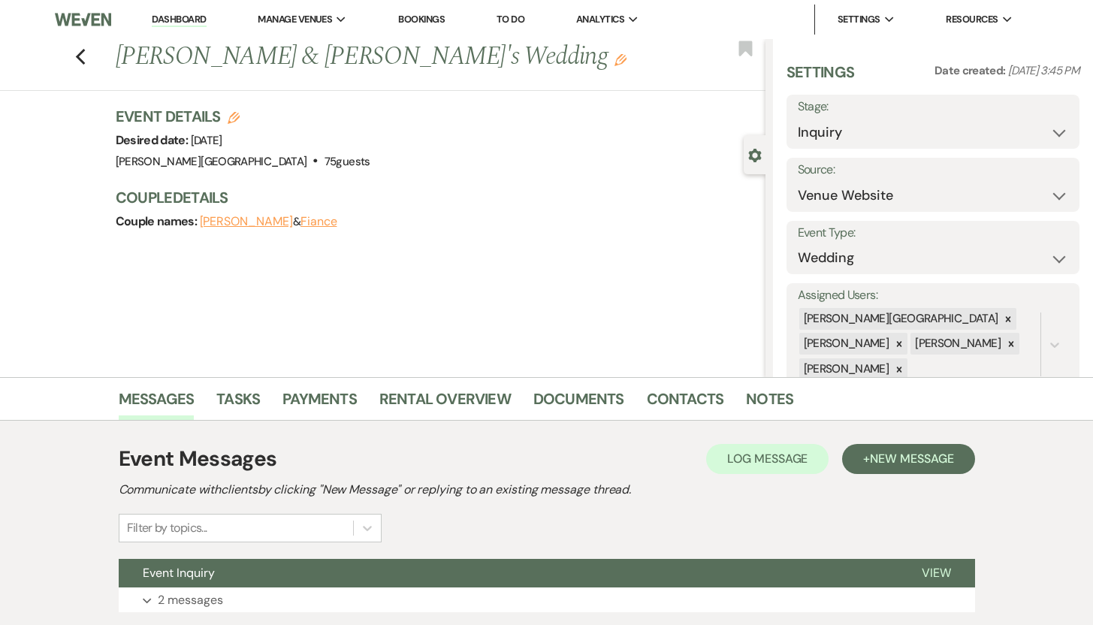
scroll to position [107, 0]
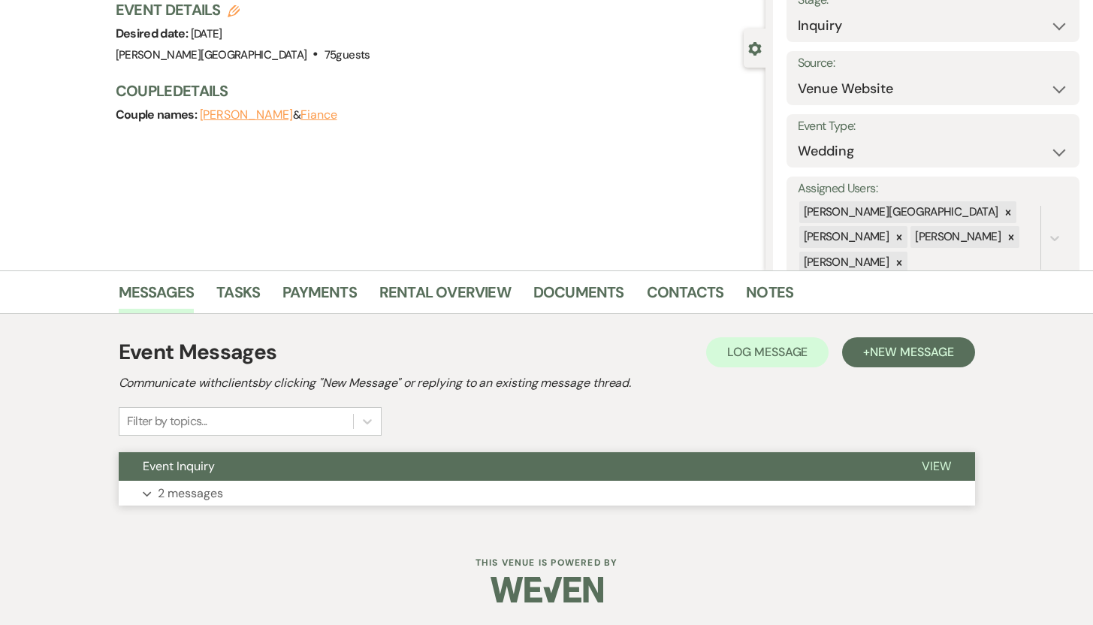
click at [186, 492] on p "2 messages" at bounding box center [190, 494] width 65 height 20
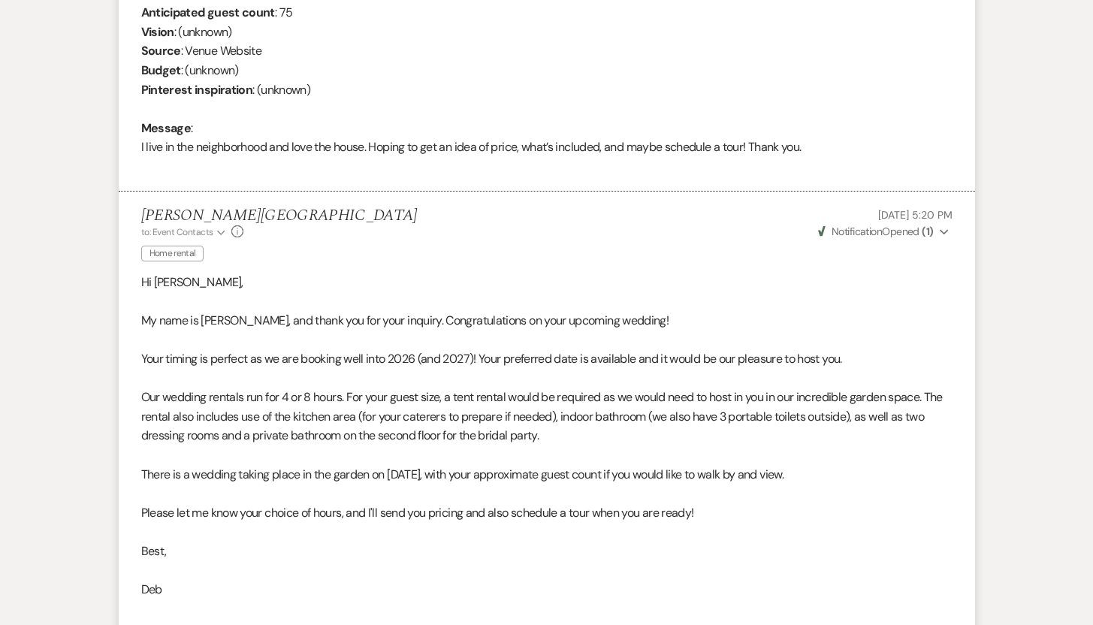
scroll to position [810, 0]
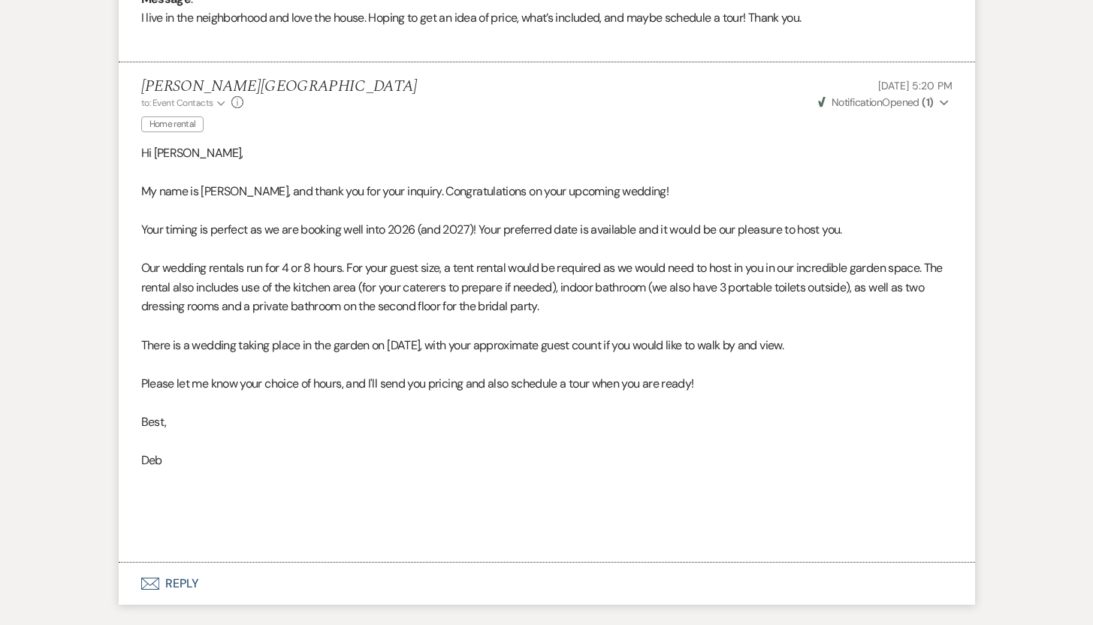
click at [173, 578] on button "Envelope Reply" at bounding box center [547, 584] width 856 height 42
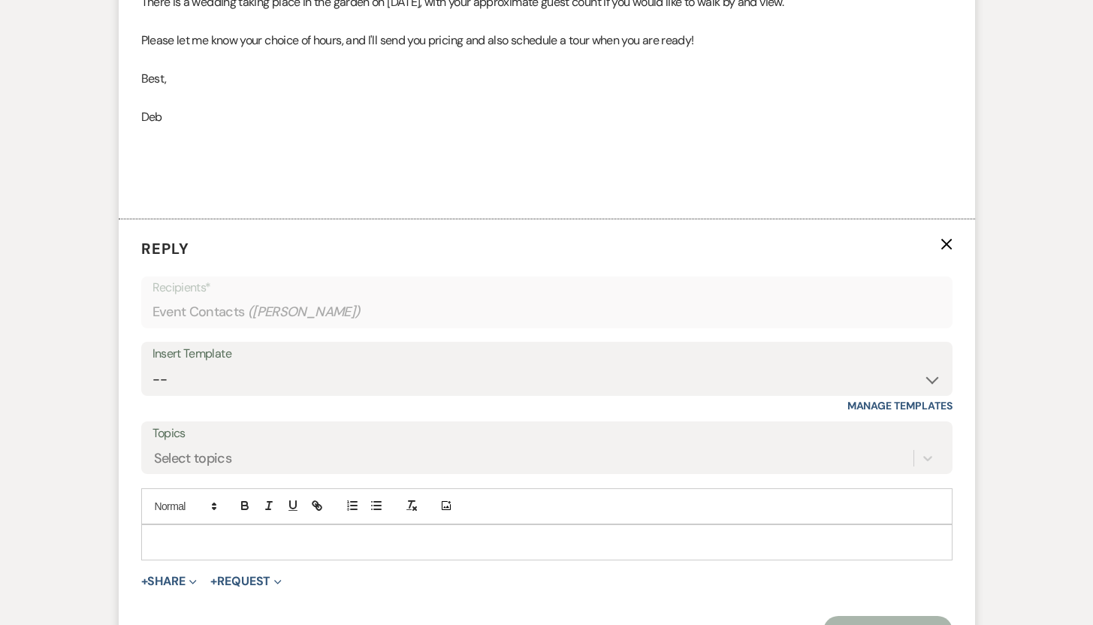
scroll to position [1275, 0]
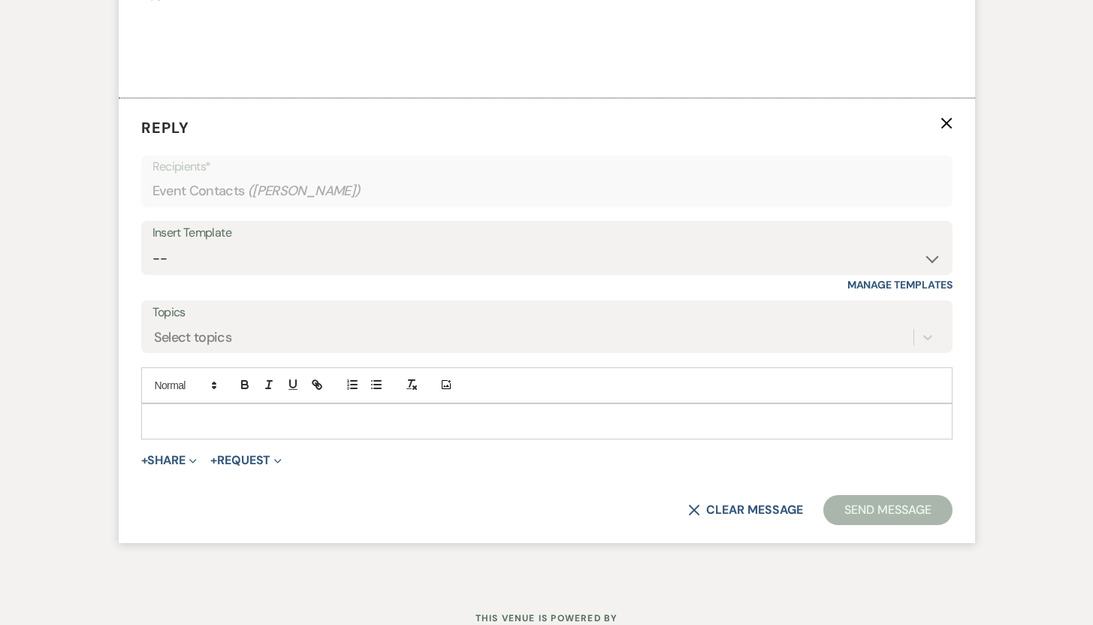
click at [766, 418] on p at bounding box center [546, 421] width 787 height 17
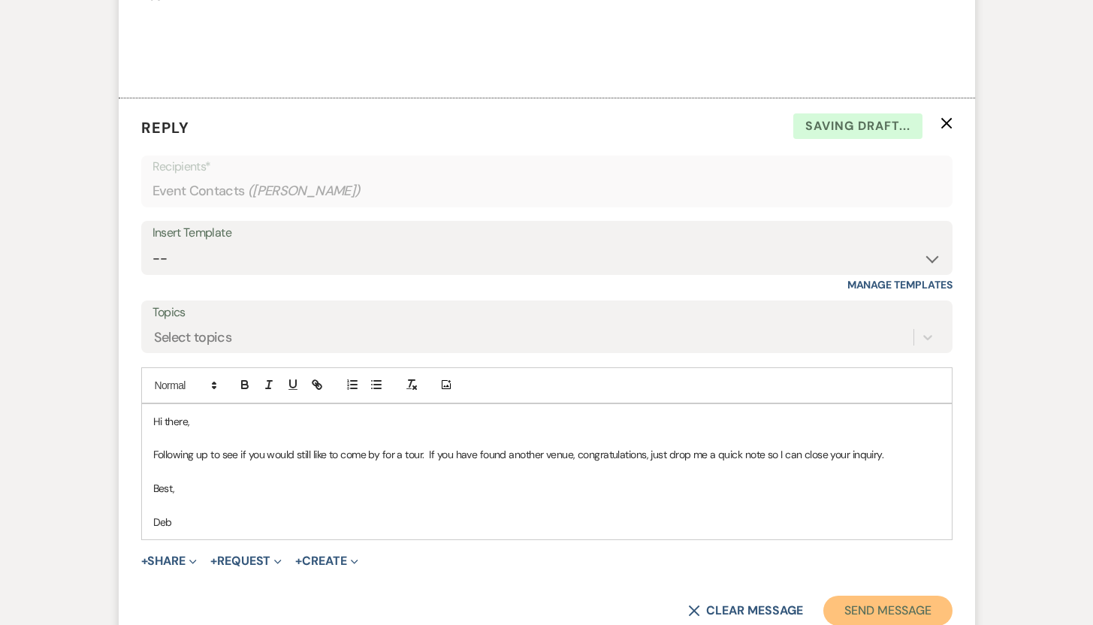
click at [844, 610] on button "Send Message" at bounding box center [887, 611] width 128 height 30
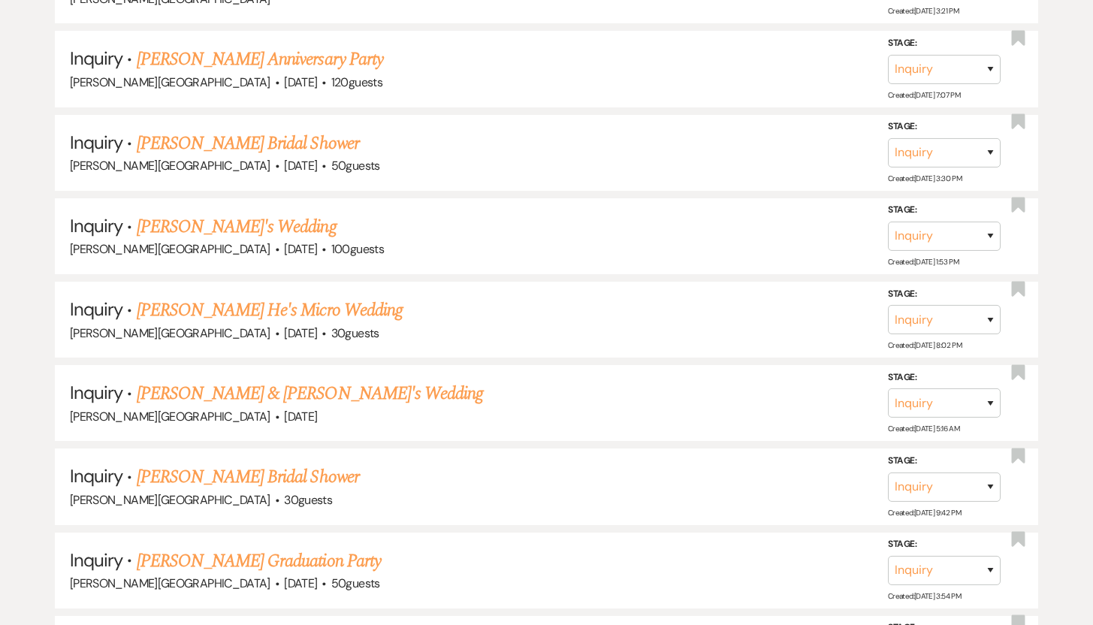
scroll to position [2401, 0]
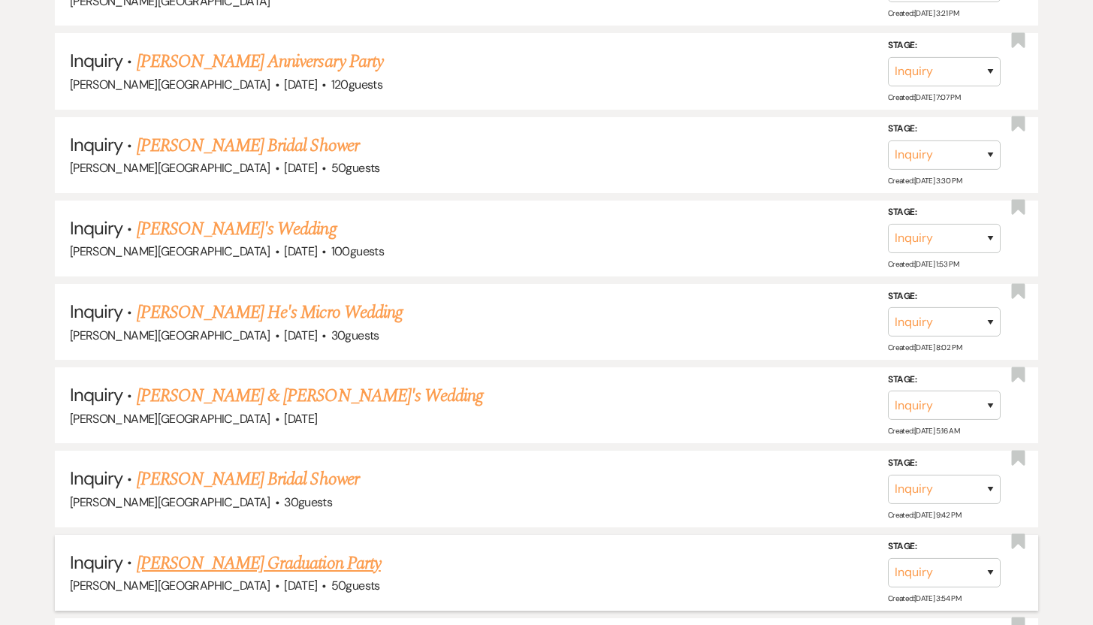
click at [247, 550] on link "Danielle Greaves's Graduation Party" at bounding box center [259, 563] width 244 height 27
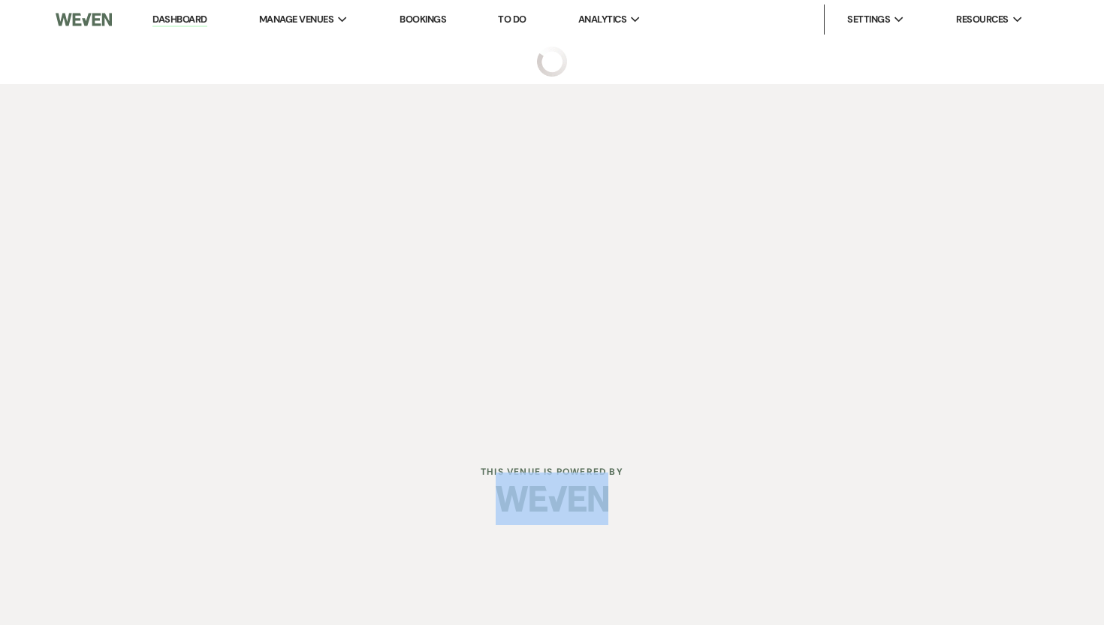
select select "5"
select select "19"
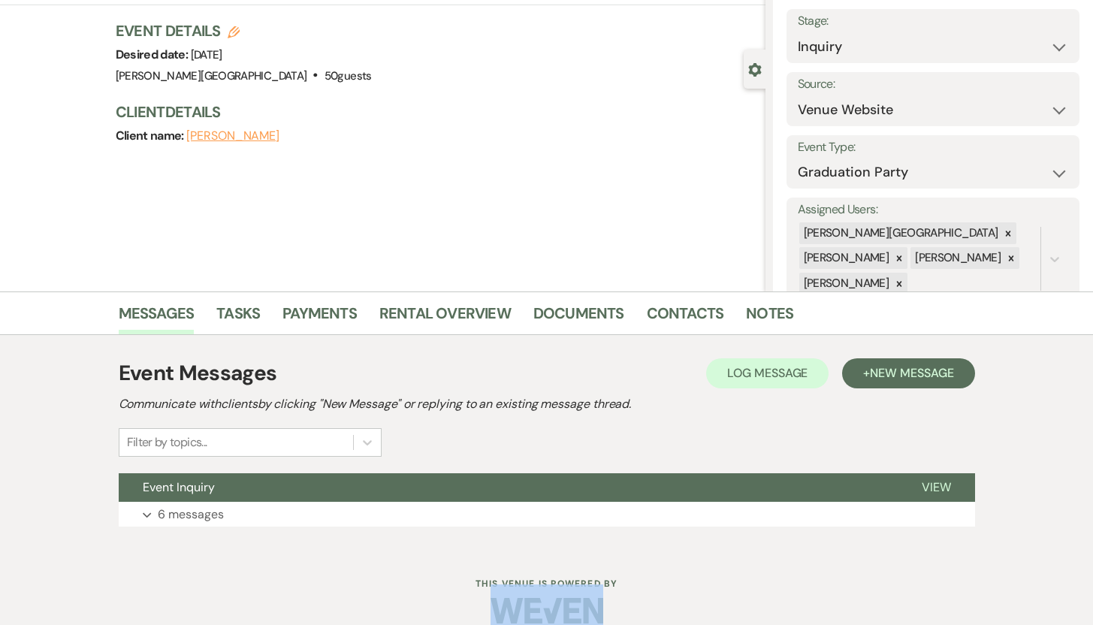
scroll to position [101, 0]
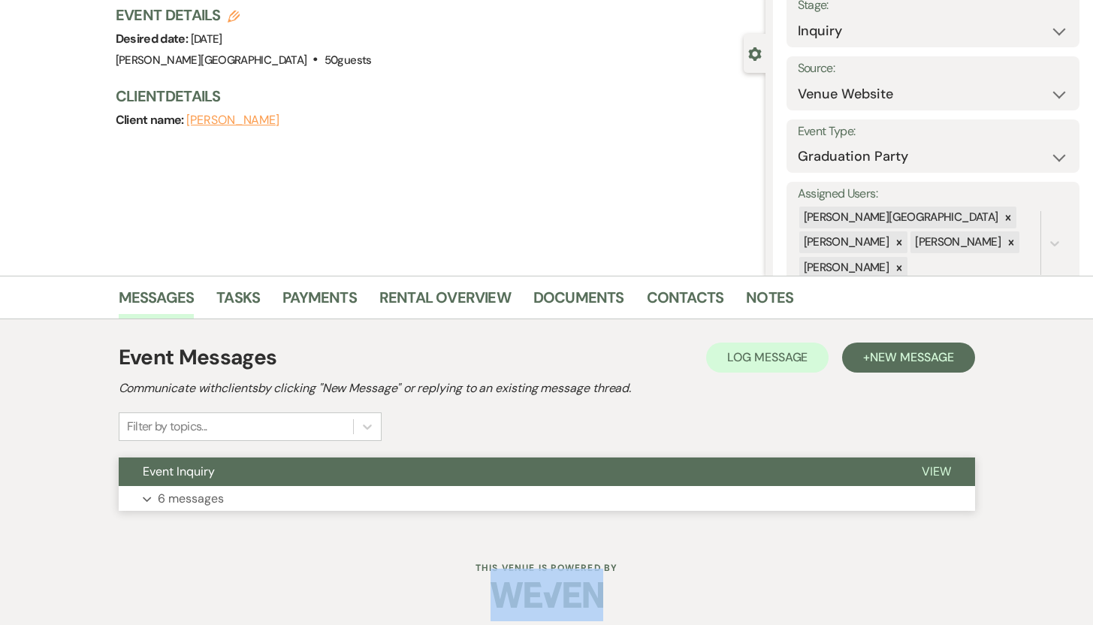
click at [186, 497] on p "6 messages" at bounding box center [191, 499] width 66 height 20
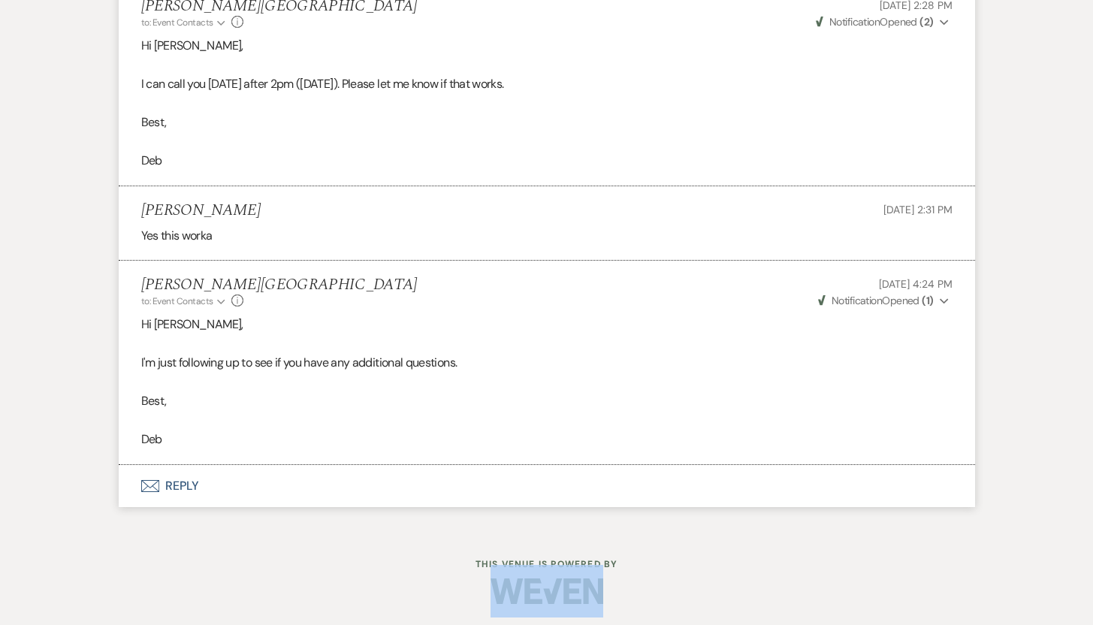
scroll to position [1370, 0]
click at [185, 484] on button "Envelope Reply" at bounding box center [547, 485] width 856 height 42
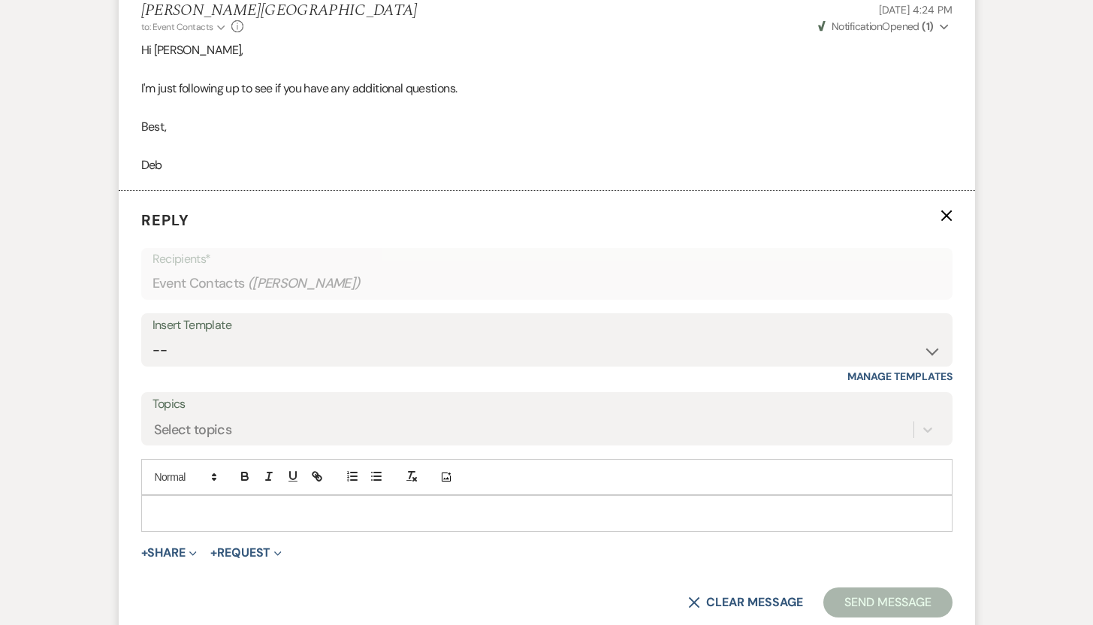
scroll to position [1770, 0]
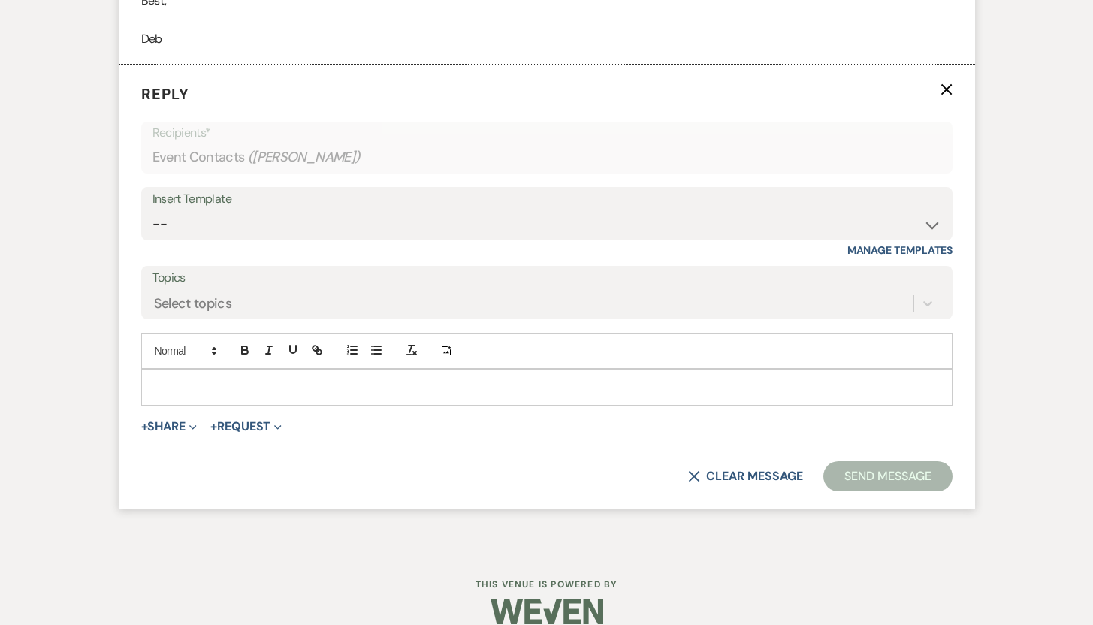
click at [521, 382] on p at bounding box center [546, 387] width 787 height 17
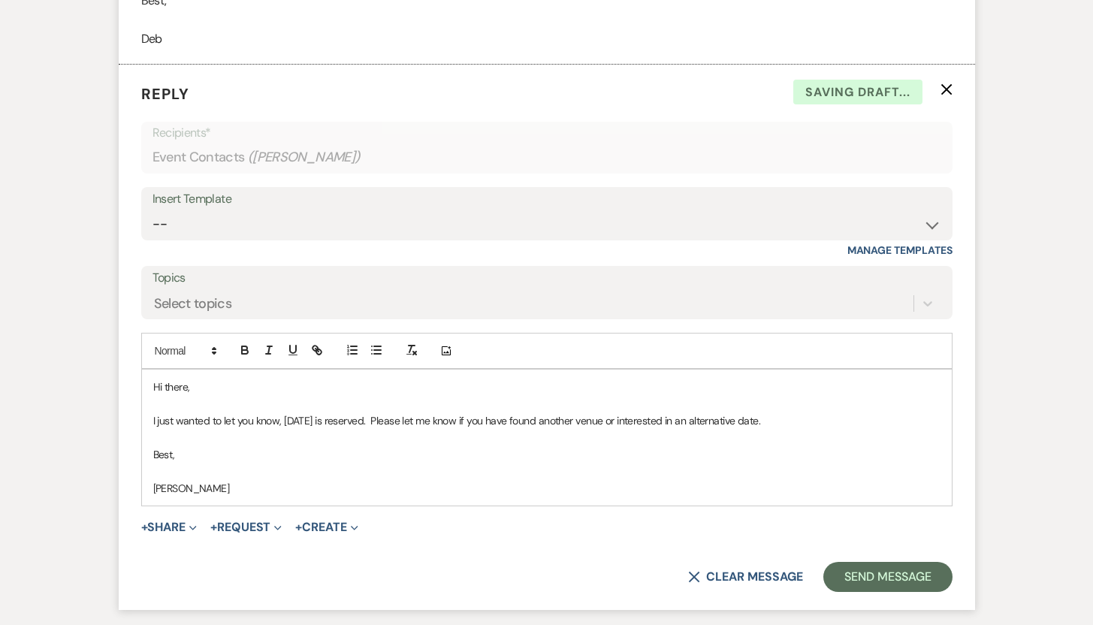
click at [186, 487] on p "DebI" at bounding box center [546, 488] width 787 height 17
click at [879, 578] on button "Send Message" at bounding box center [887, 577] width 128 height 30
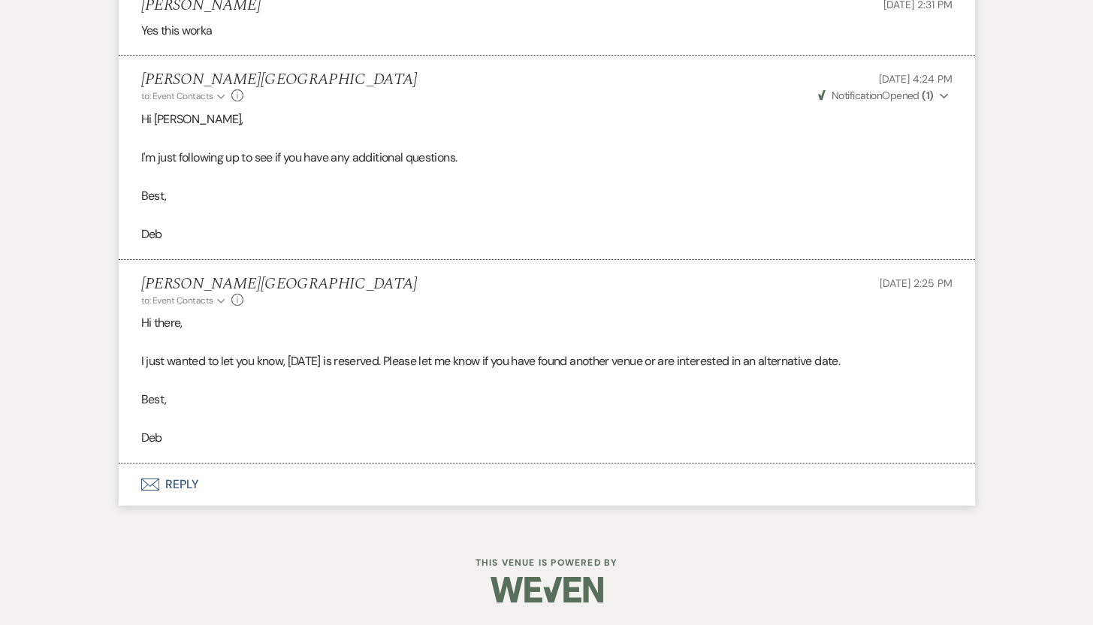
scroll to position [1574, 0]
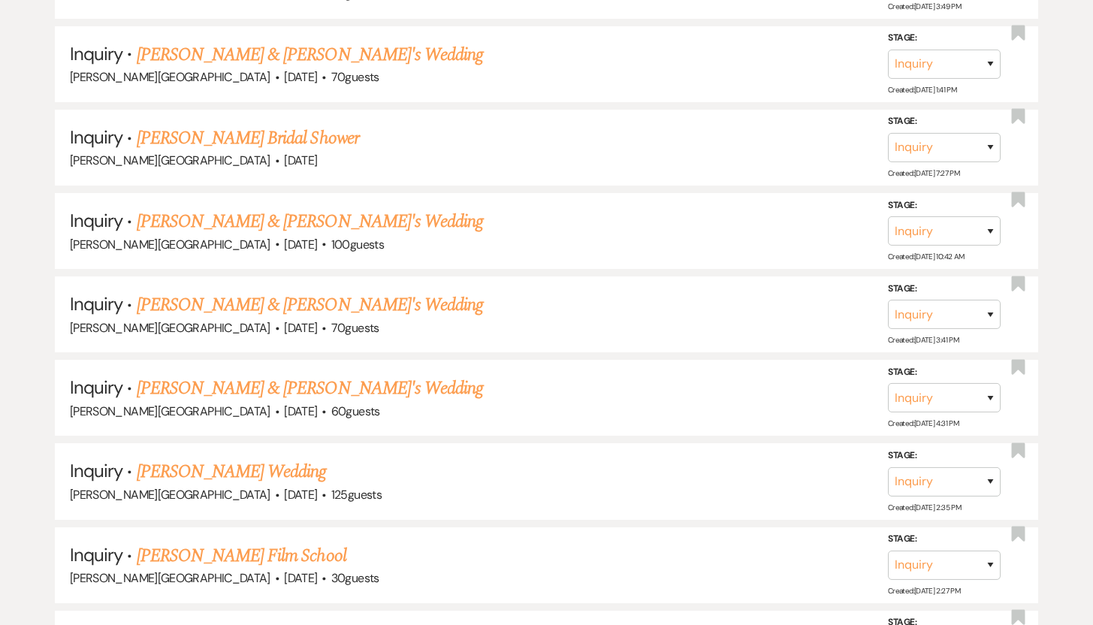
scroll to position [2401, 0]
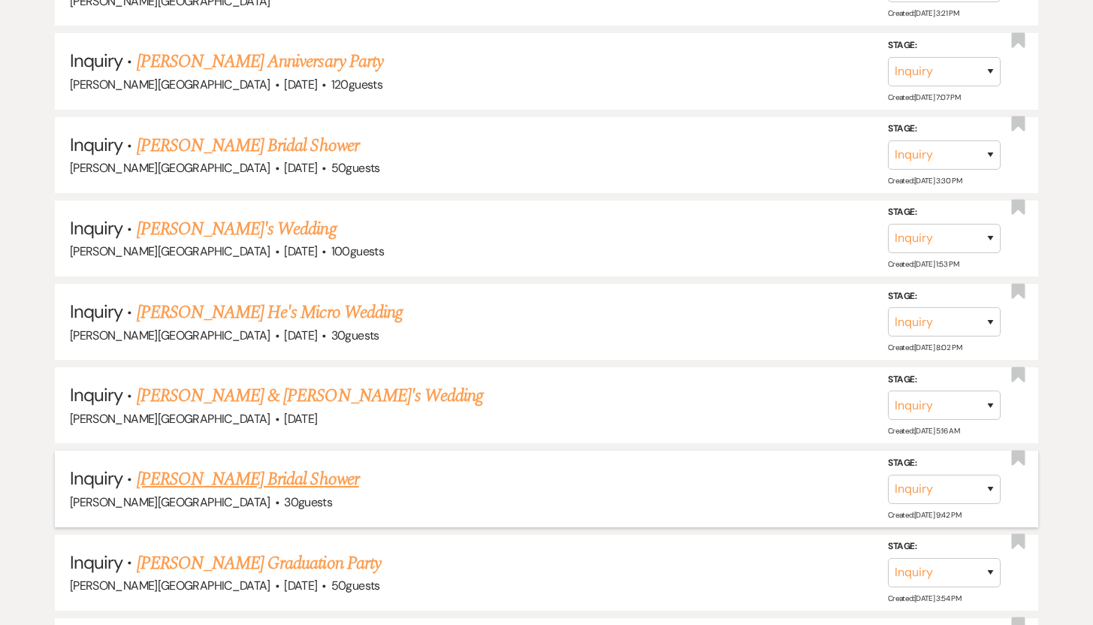
click at [196, 466] on link "Theresa Lamkin's Bridal Shower" at bounding box center [248, 479] width 222 height 27
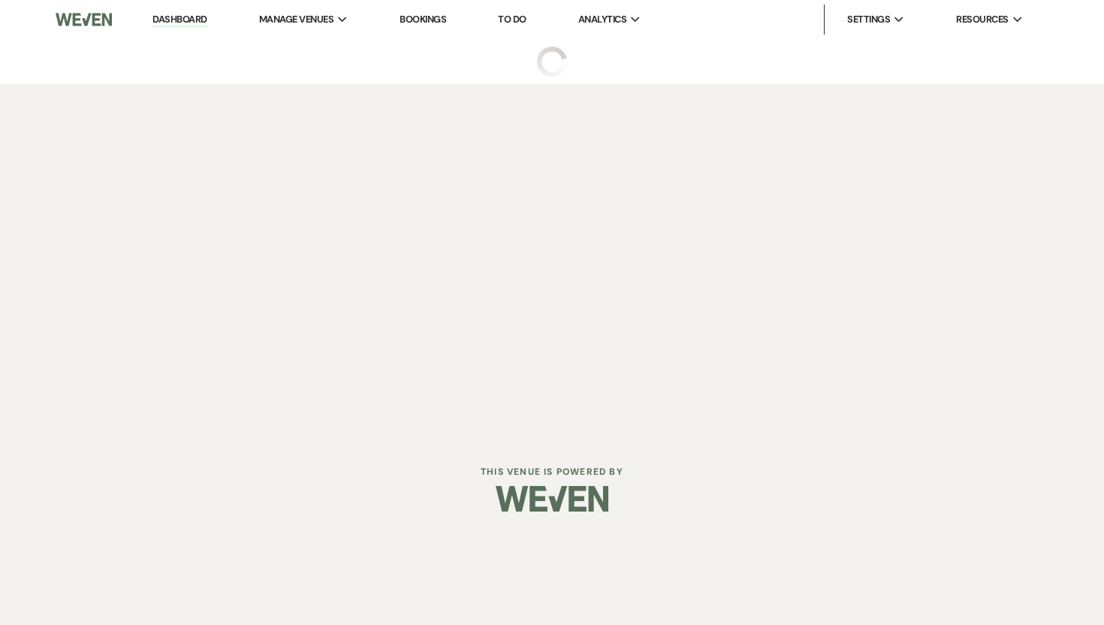
select select "5"
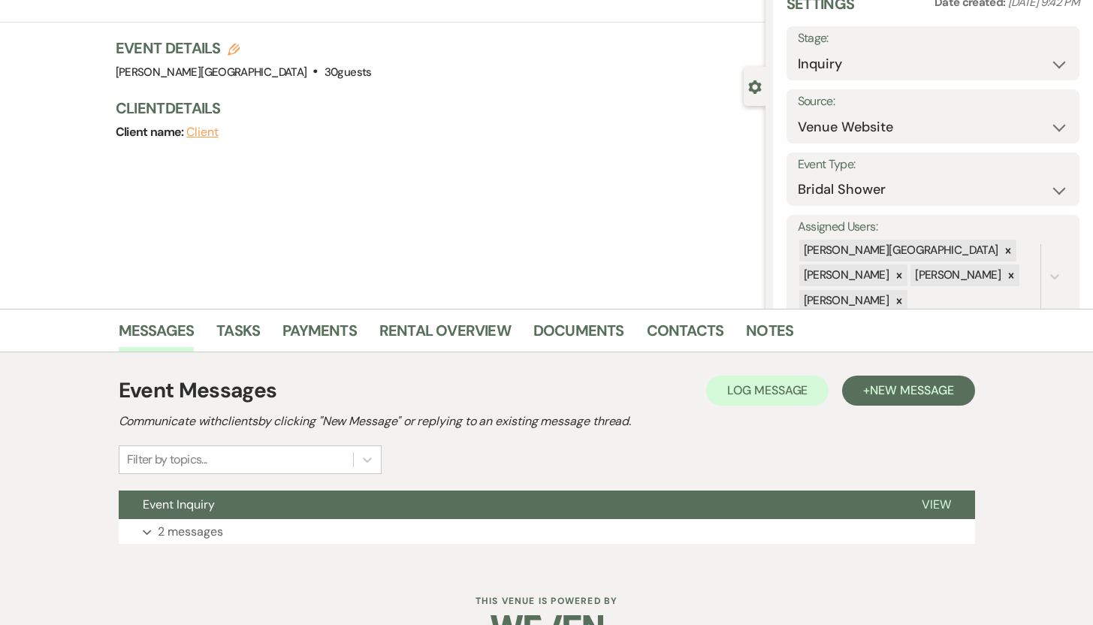
scroll to position [107, 0]
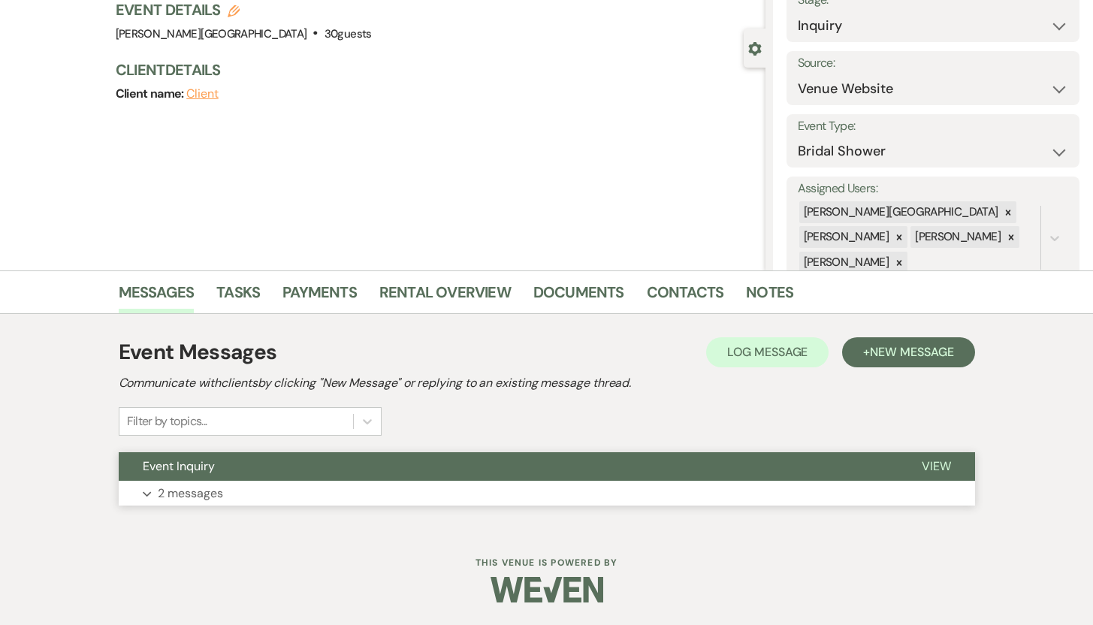
click at [172, 497] on p "2 messages" at bounding box center [190, 494] width 65 height 20
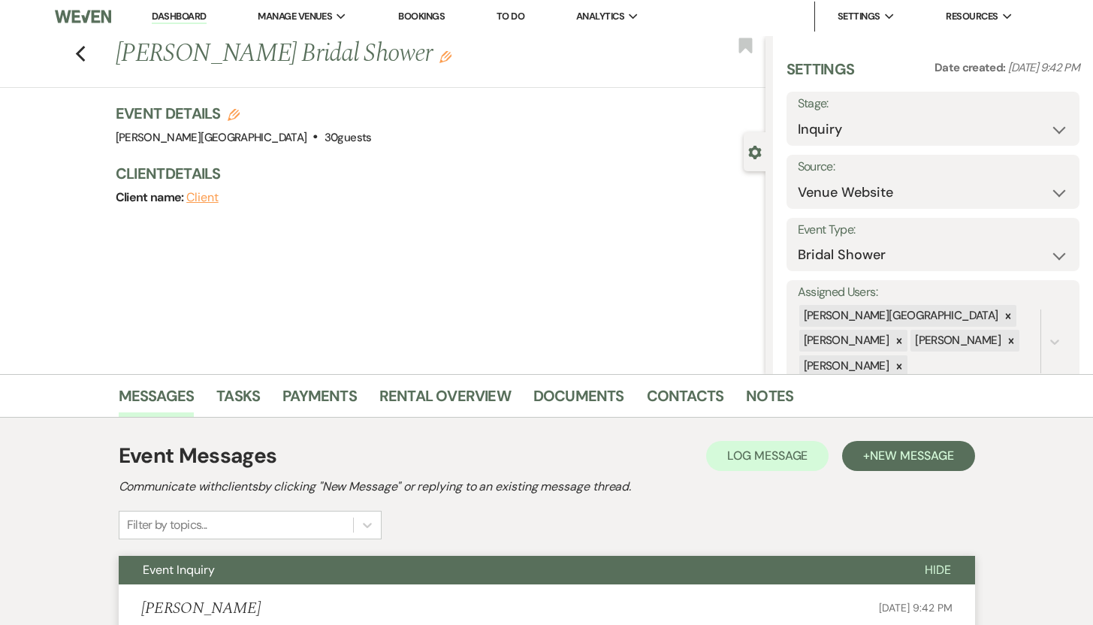
scroll to position [0, 0]
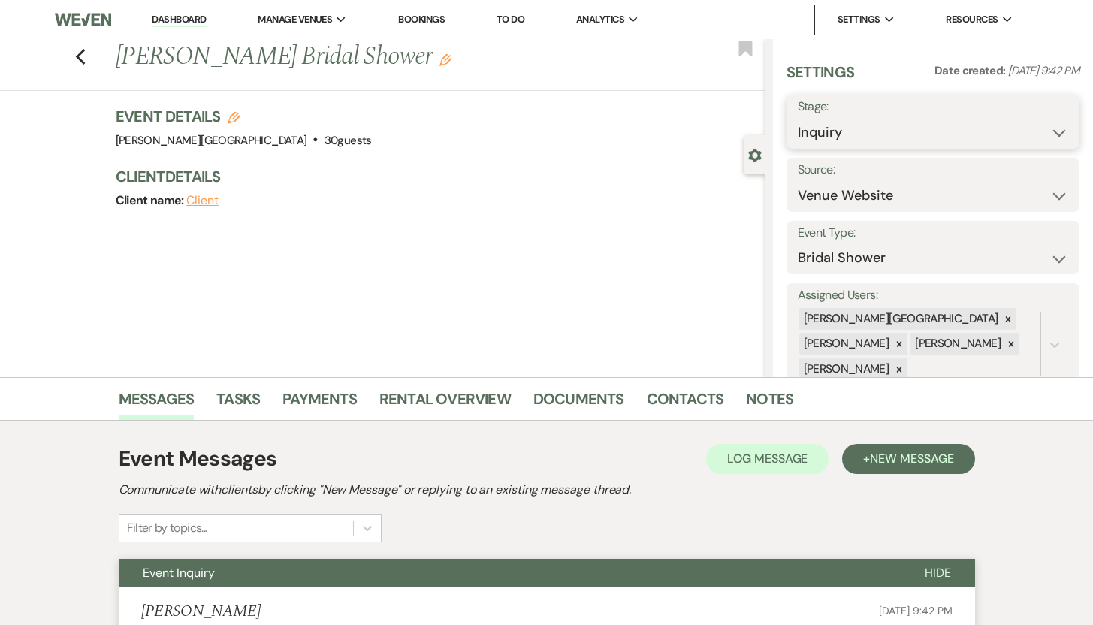
click at [1043, 131] on select "Inquiry Follow Up Tour Requested Tour Confirmed Toured Proposal Sent Booked Lost" at bounding box center [933, 132] width 271 height 29
select select "8"
click at [798, 118] on select "Inquiry Follow Up Tour Requested Tour Confirmed Toured Proposal Sent Booked Lost" at bounding box center [933, 132] width 271 height 29
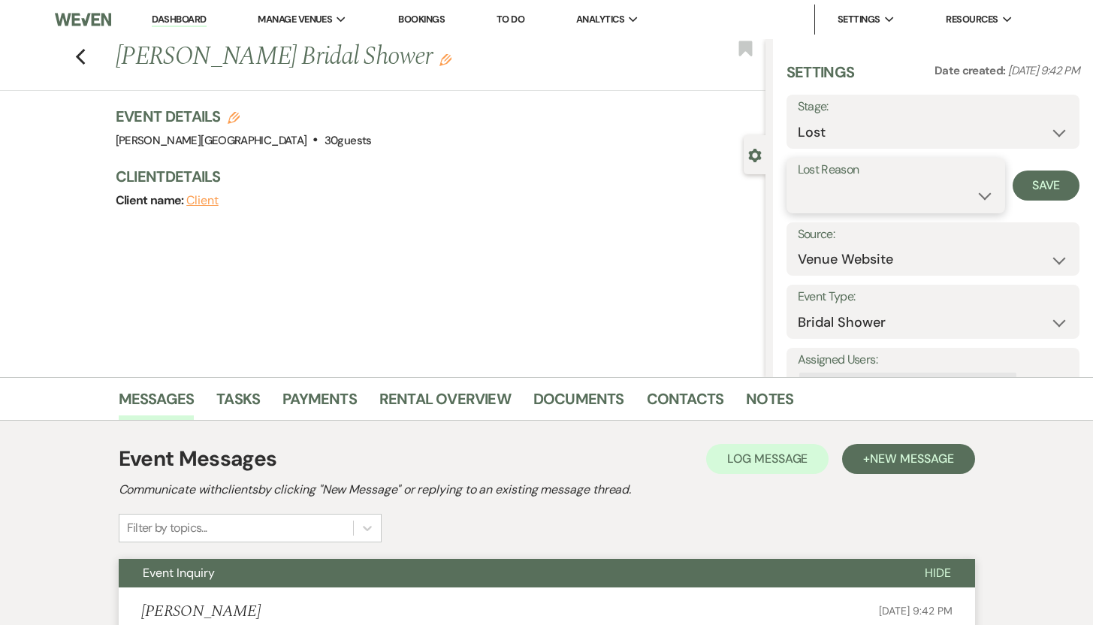
click at [977, 195] on select "Booked Elsewhere Budget Date Unavailable No Response Not a Good Match Capacity …" at bounding box center [896, 195] width 197 height 29
select select "10"
click at [798, 181] on select "Booked Elsewhere Budget Date Unavailable No Response Not a Good Match Capacity …" at bounding box center [896, 195] width 197 height 29
click at [1026, 185] on button "Save" at bounding box center [1046, 186] width 67 height 30
click at [86, 54] on icon "Previous" at bounding box center [80, 57] width 11 height 18
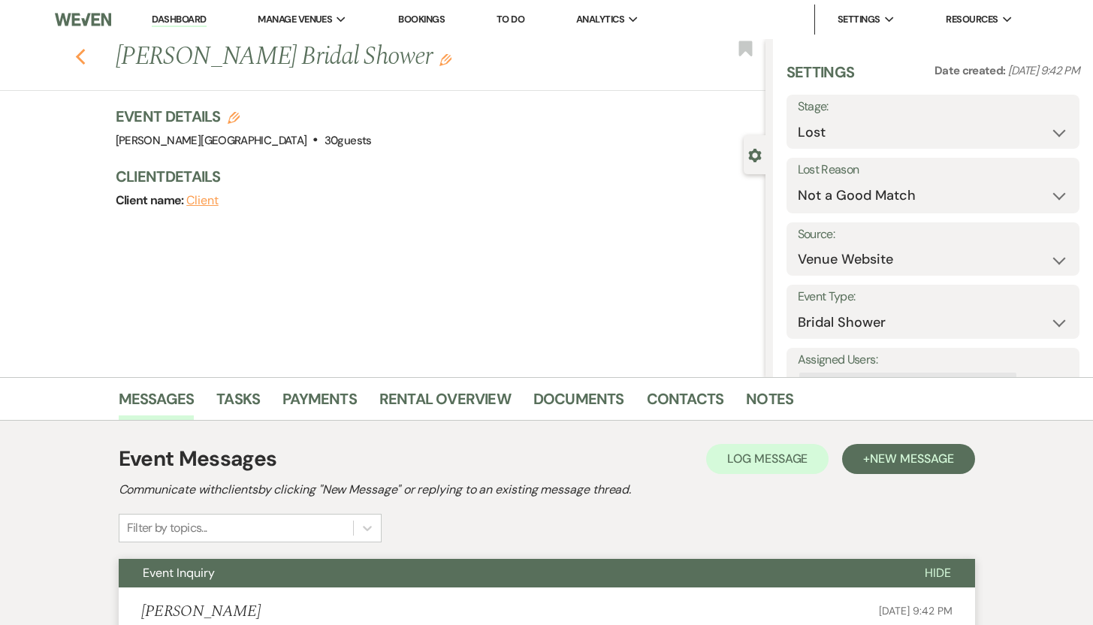
select select "8"
select select "10"
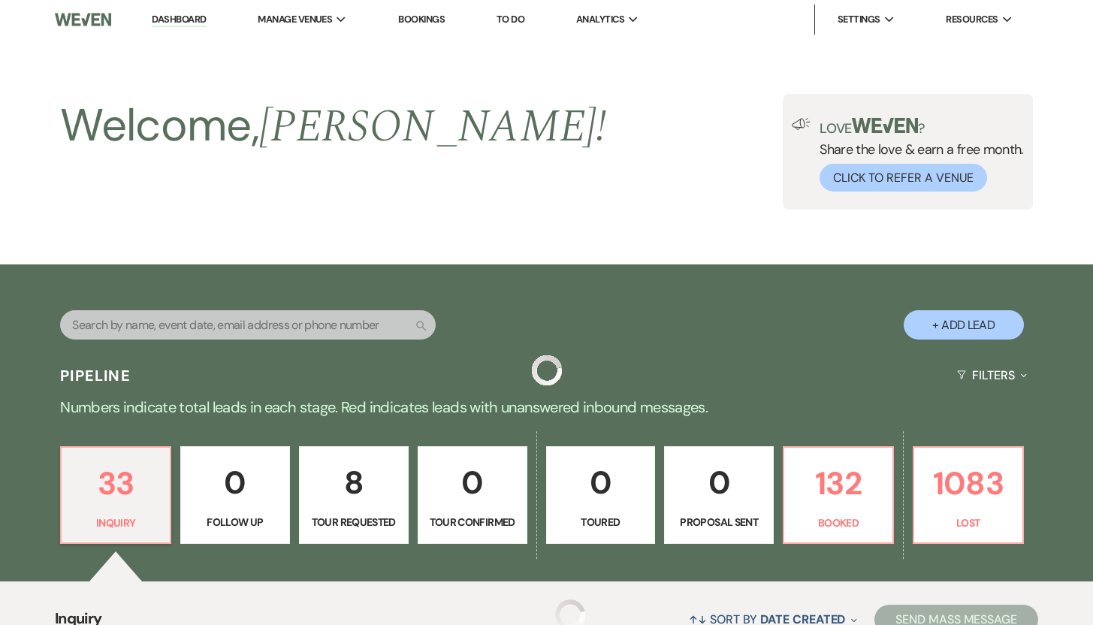
scroll to position [2401, 0]
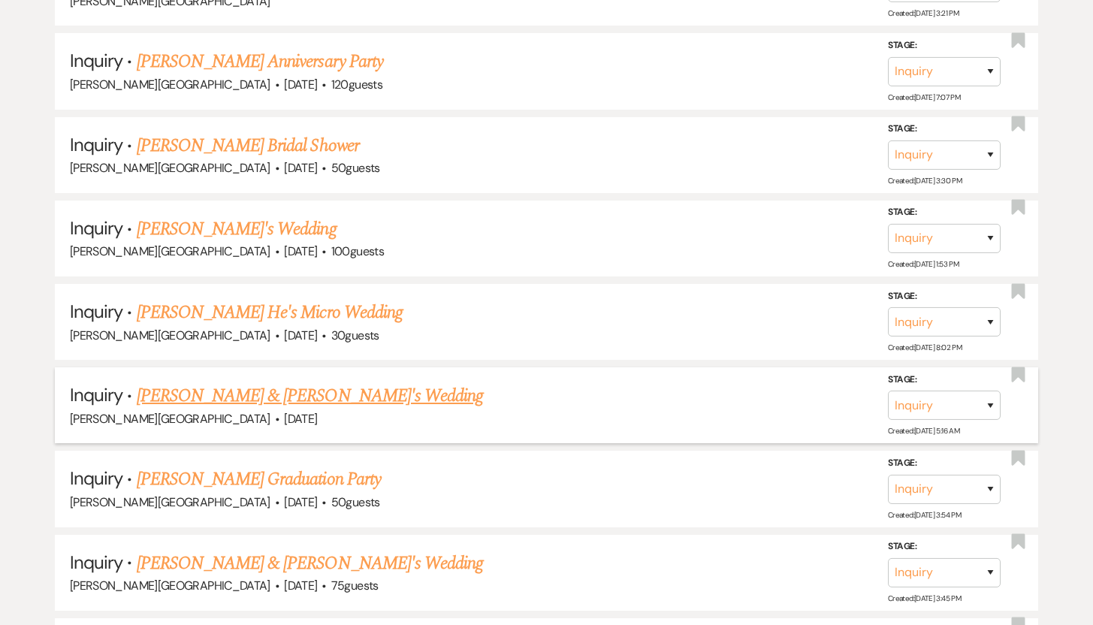
click at [201, 382] on link "Caitlyn Donovan & Fiance's Wedding" at bounding box center [310, 395] width 347 height 27
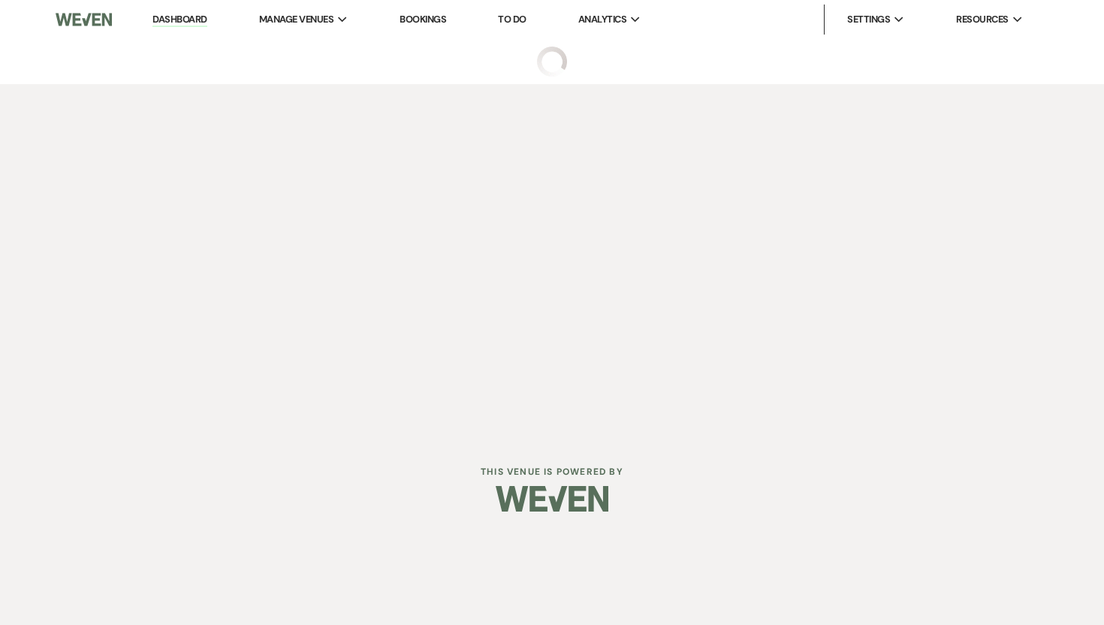
select select "5"
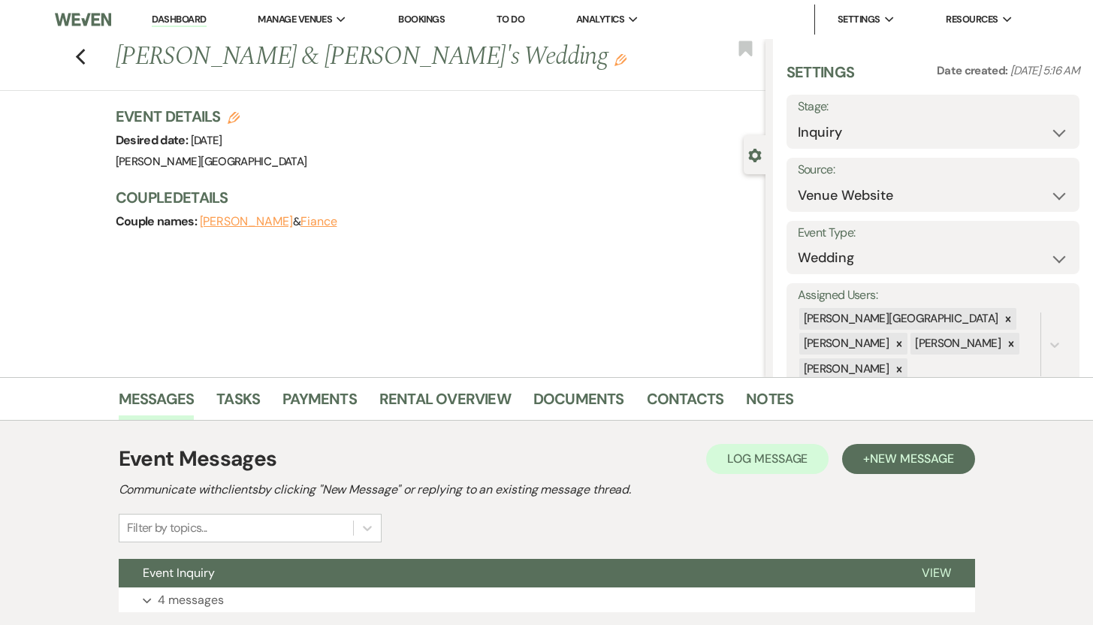
scroll to position [107, 0]
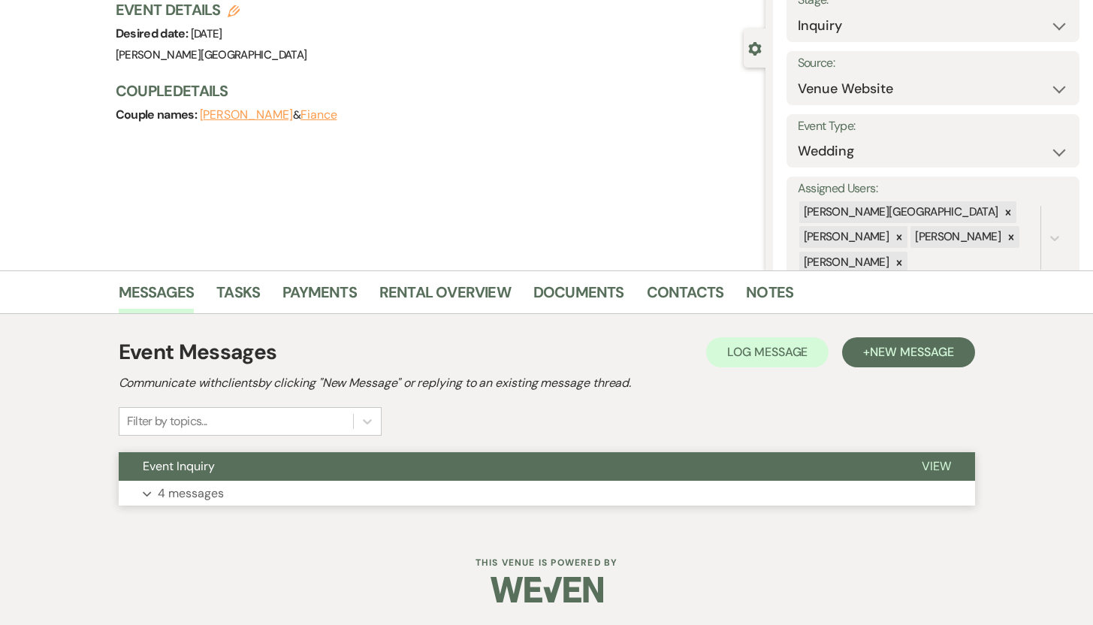
click at [208, 496] on p "4 messages" at bounding box center [191, 494] width 66 height 20
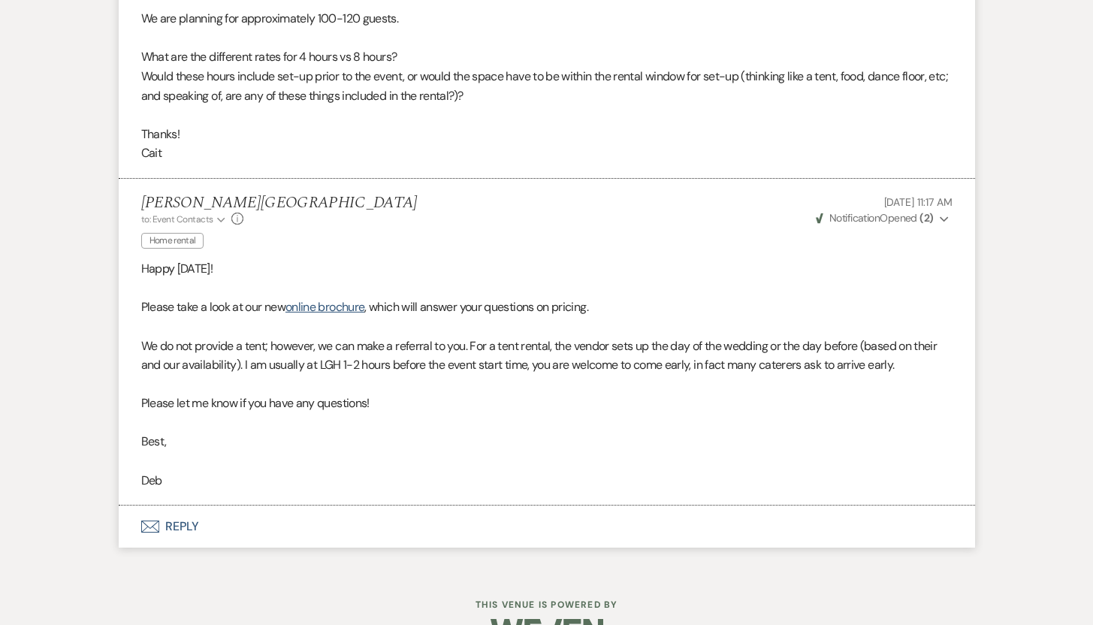
scroll to position [1399, 0]
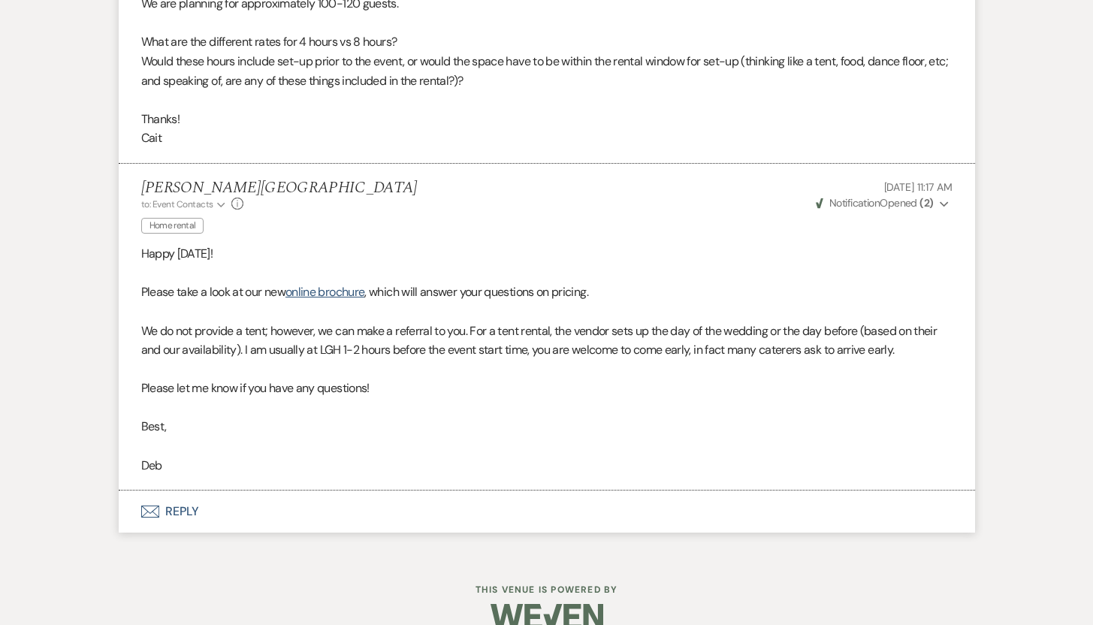
click at [184, 508] on button "Envelope Reply" at bounding box center [547, 512] width 856 height 42
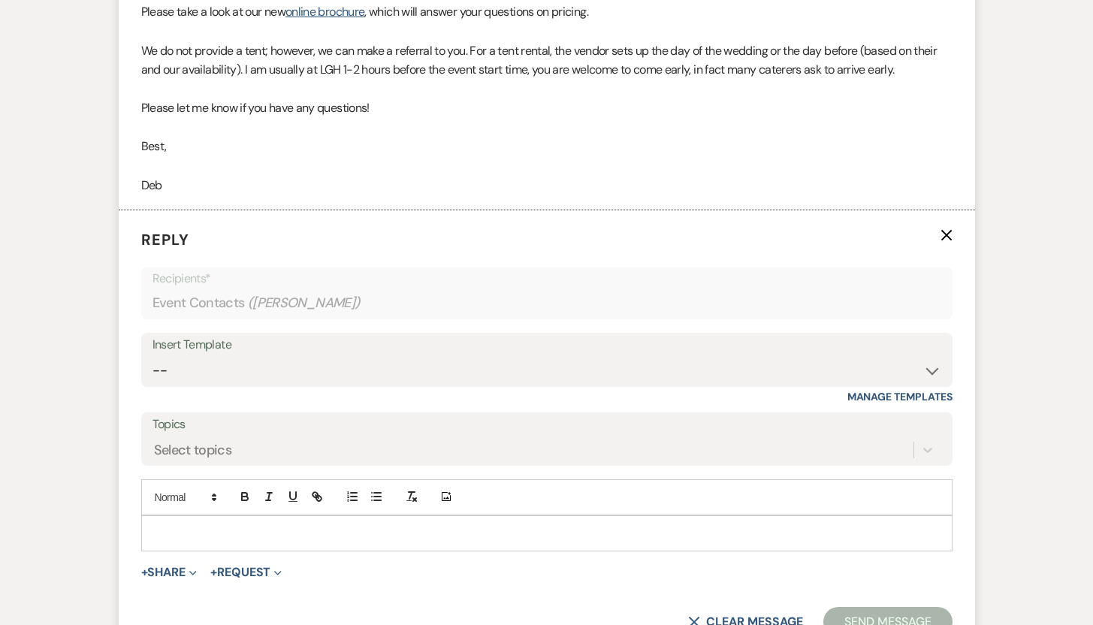
scroll to position [1687, 0]
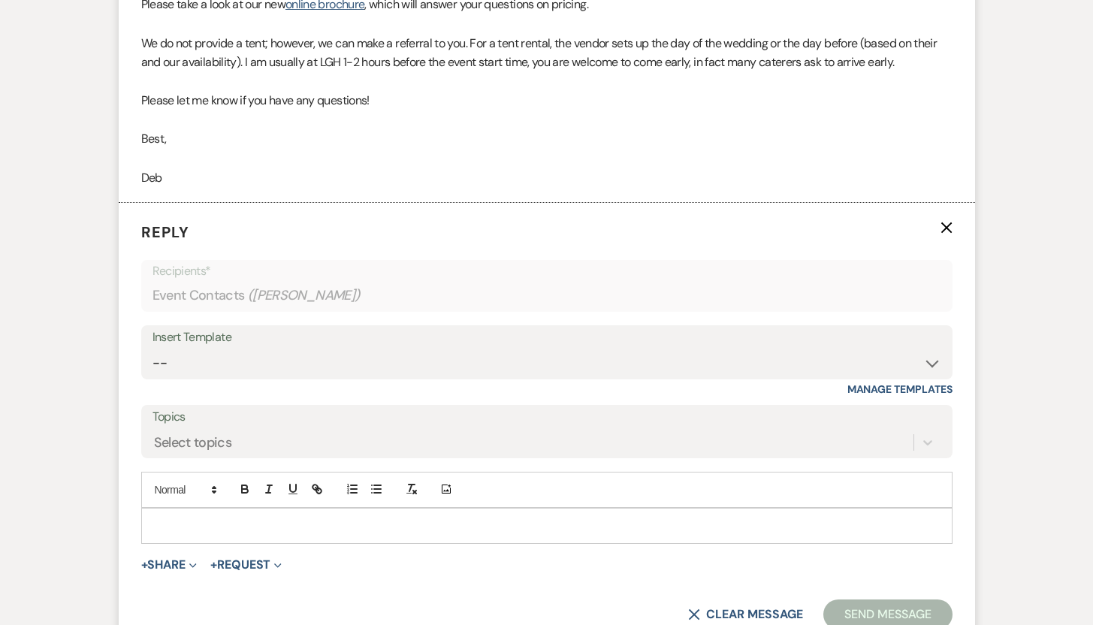
click at [371, 521] on p at bounding box center [546, 526] width 787 height 17
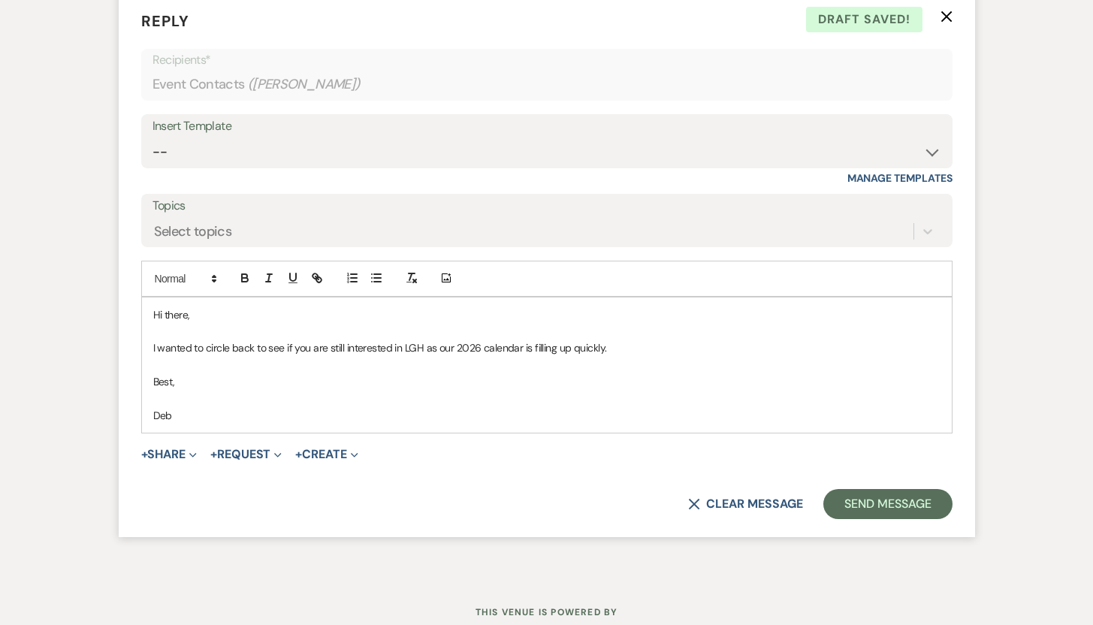
scroll to position [1903, 0]
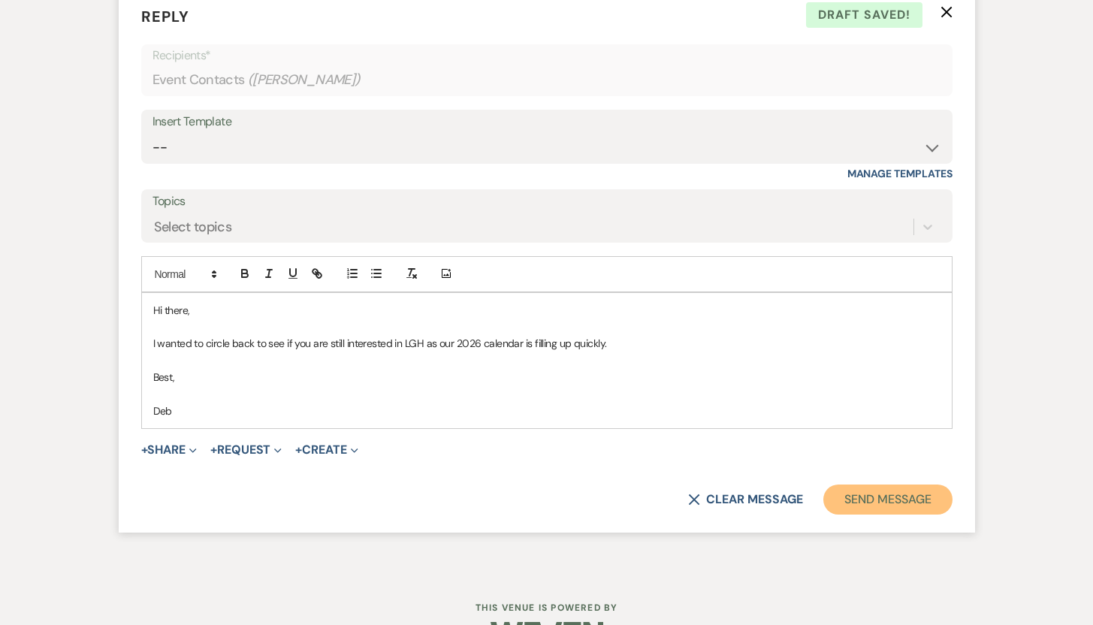
click at [901, 500] on button "Send Message" at bounding box center [887, 499] width 128 height 30
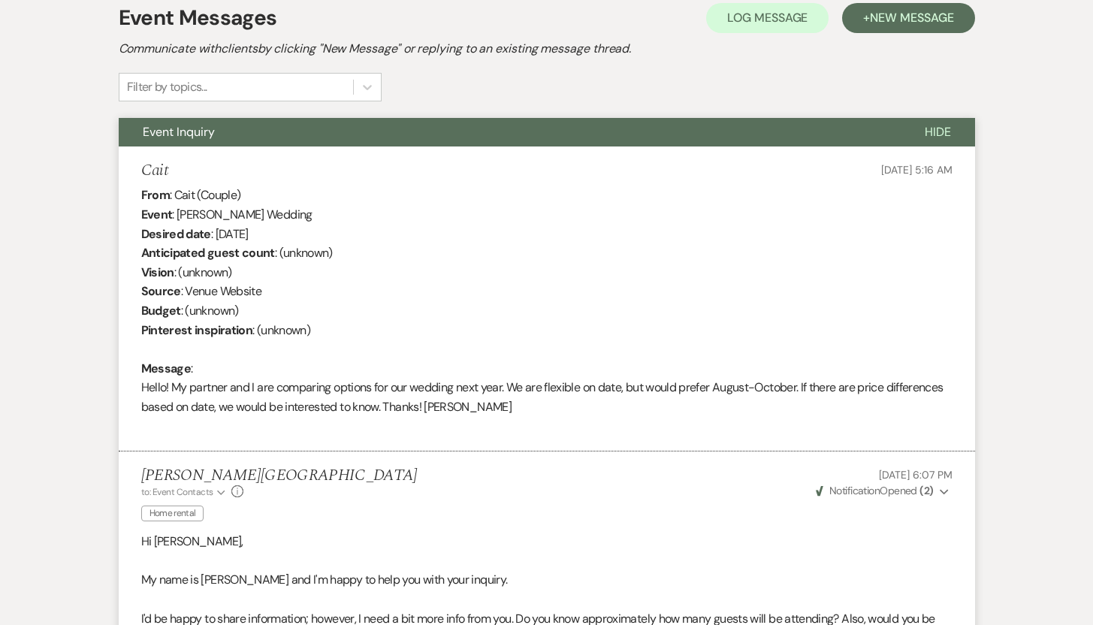
scroll to position [0, 0]
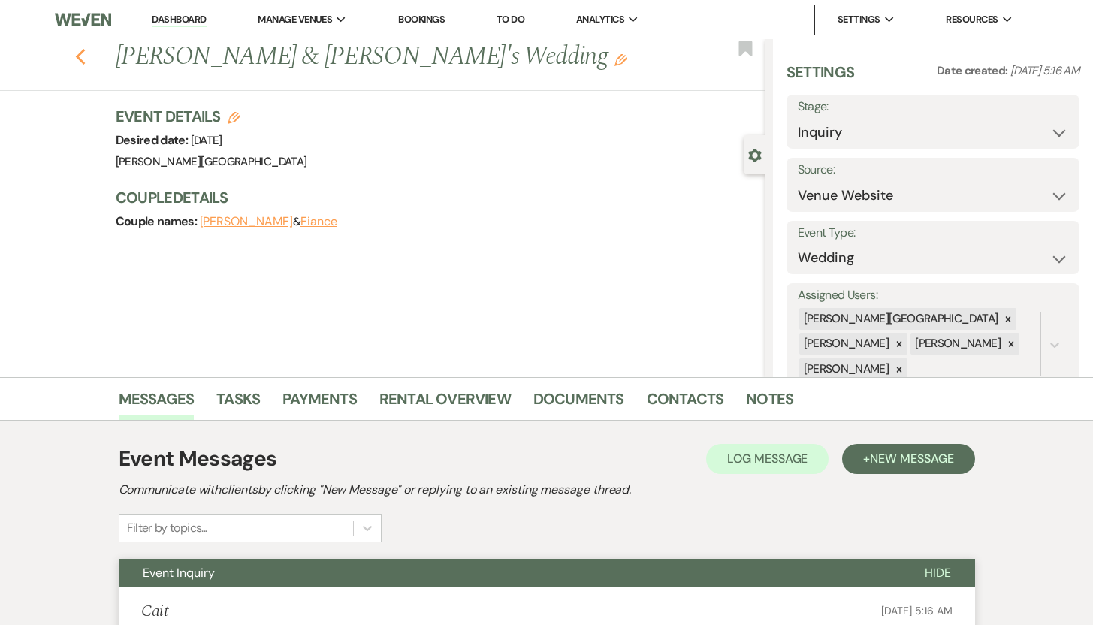
click at [83, 57] on use "button" at bounding box center [80, 57] width 10 height 17
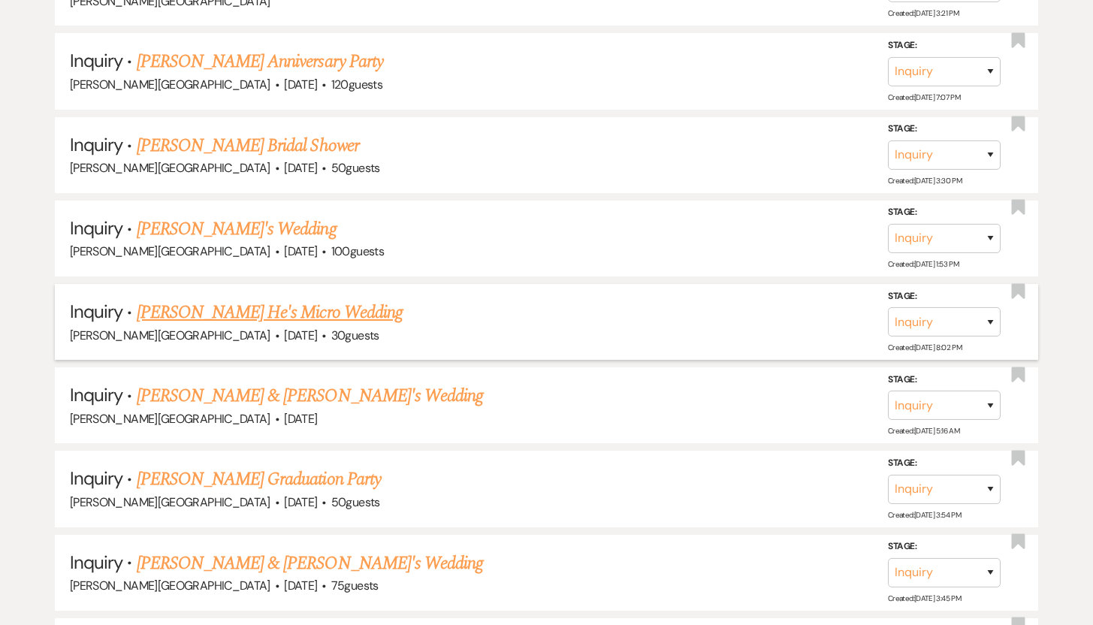
click at [210, 299] on link "Georgina He's Micro Wedding" at bounding box center [270, 312] width 266 height 27
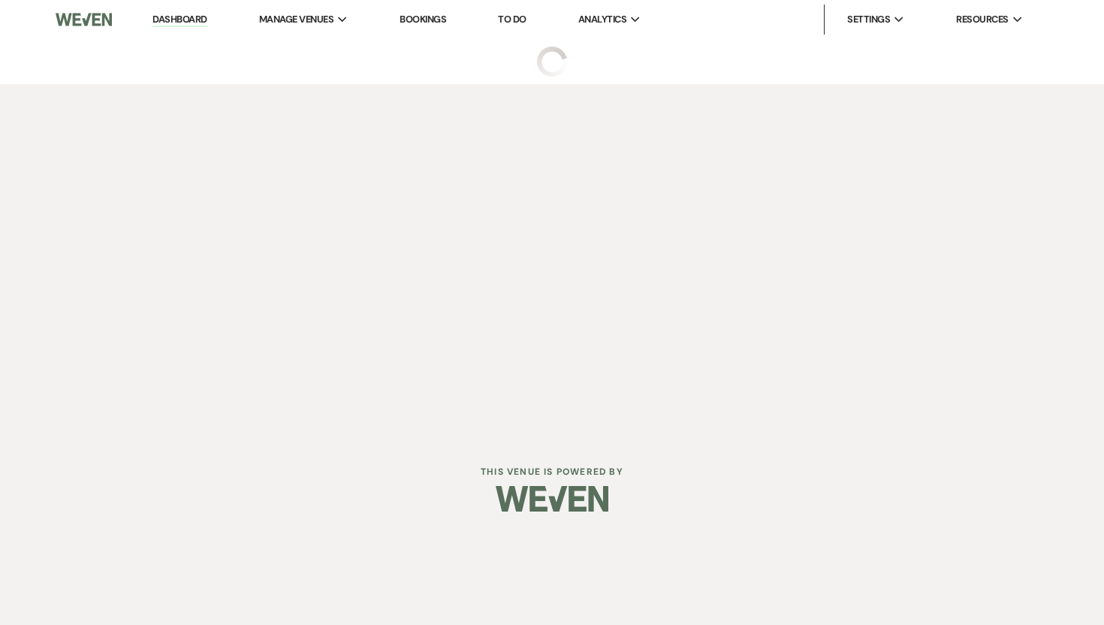
select select "5"
select select "16"
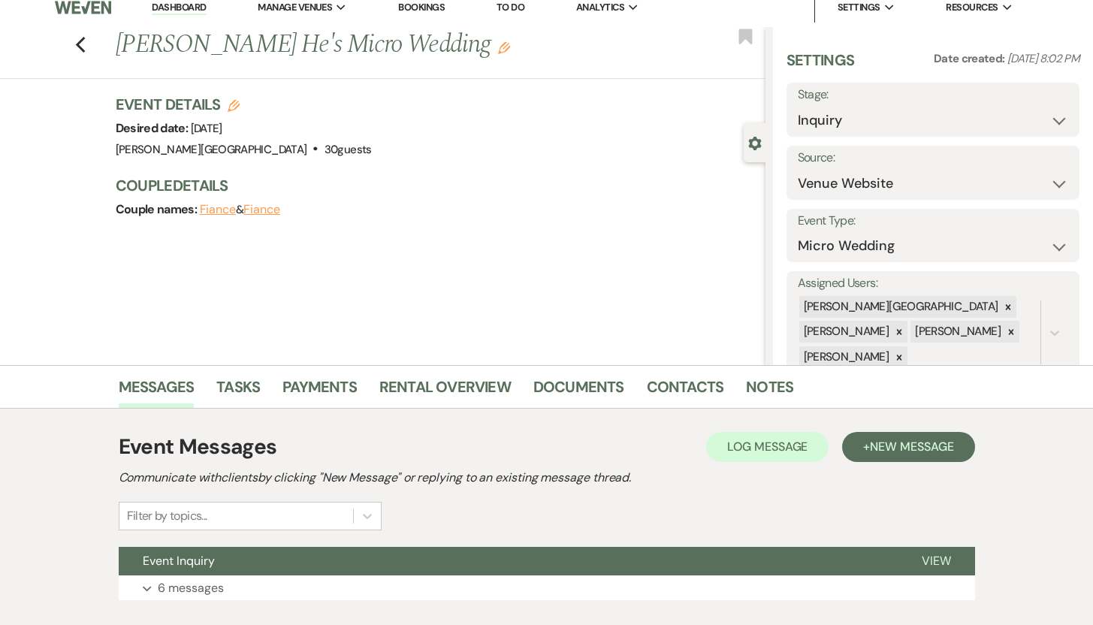
scroll to position [107, 0]
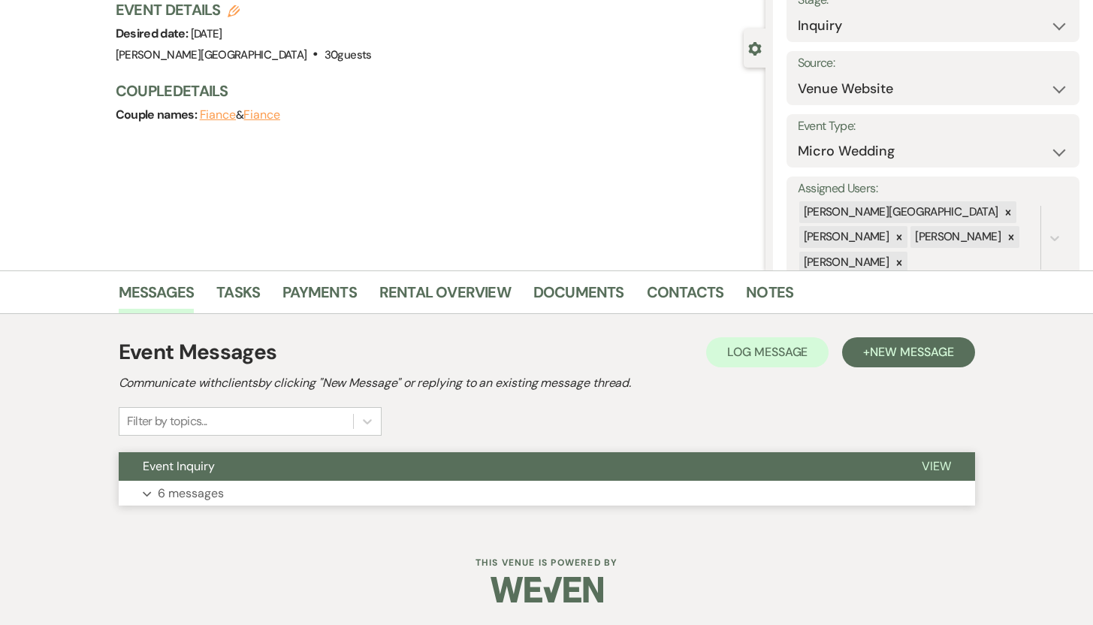
click at [207, 496] on p "6 messages" at bounding box center [191, 494] width 66 height 20
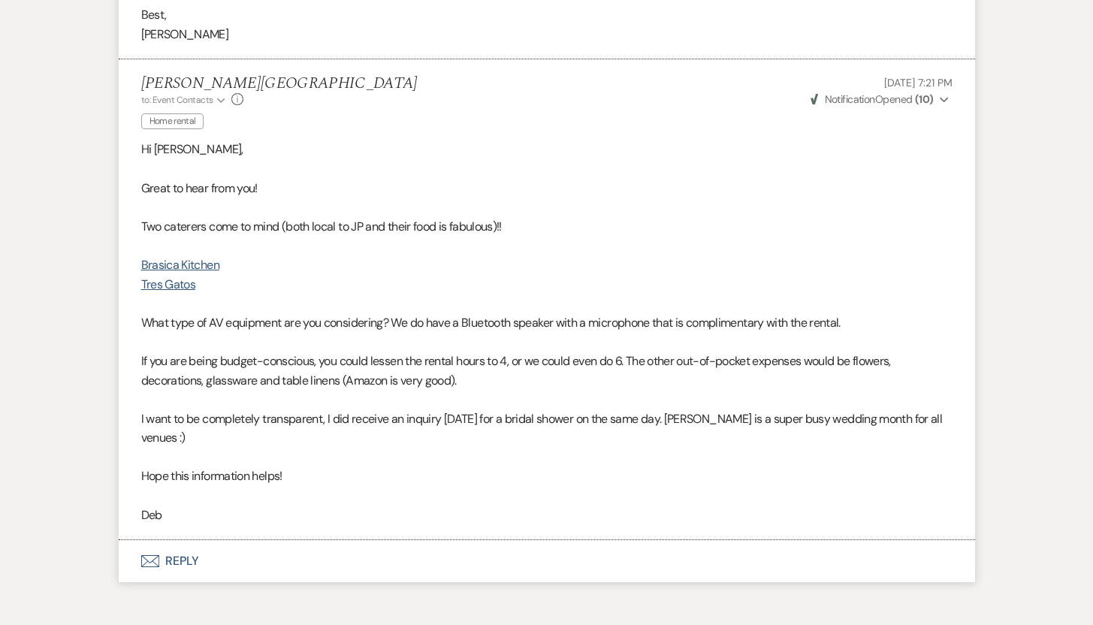
scroll to position [2465, 0]
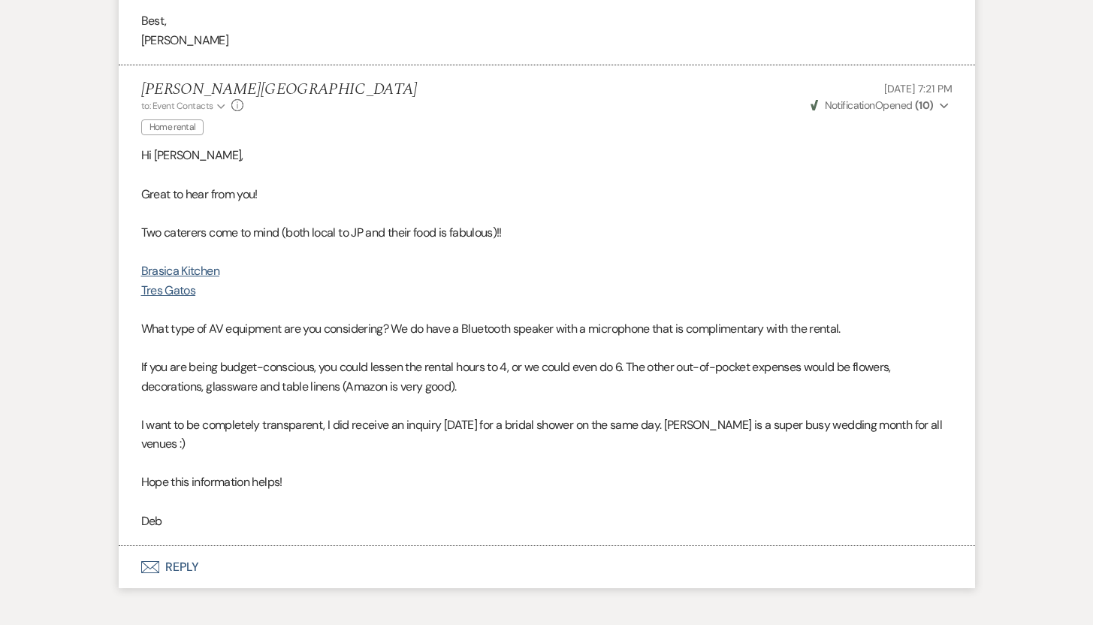
click at [185, 546] on button "Envelope Reply" at bounding box center [547, 567] width 856 height 42
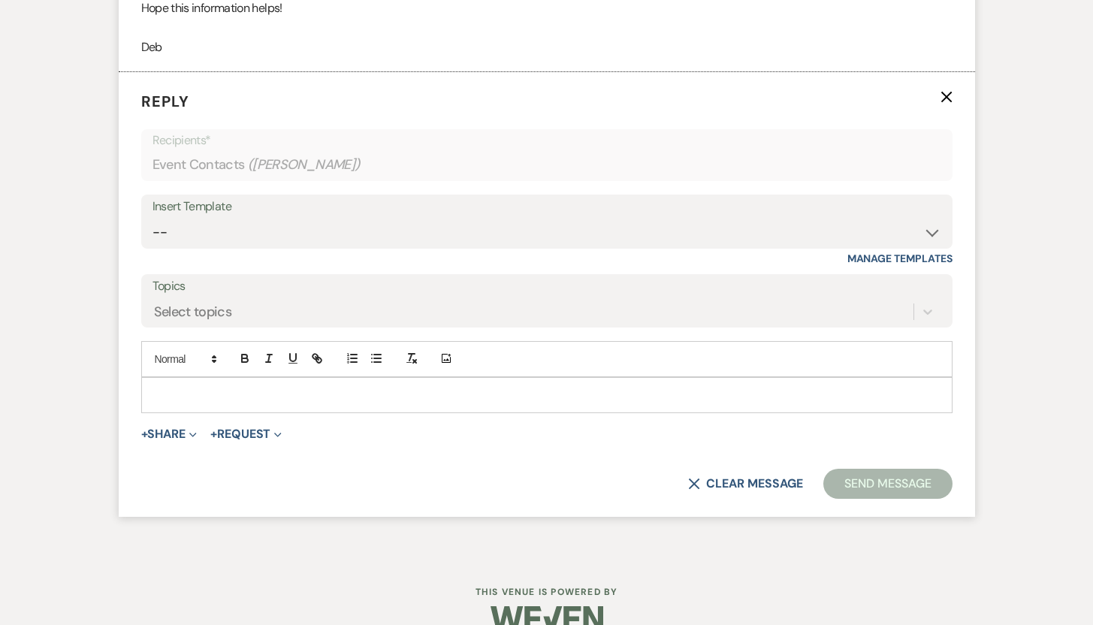
scroll to position [2944, 0]
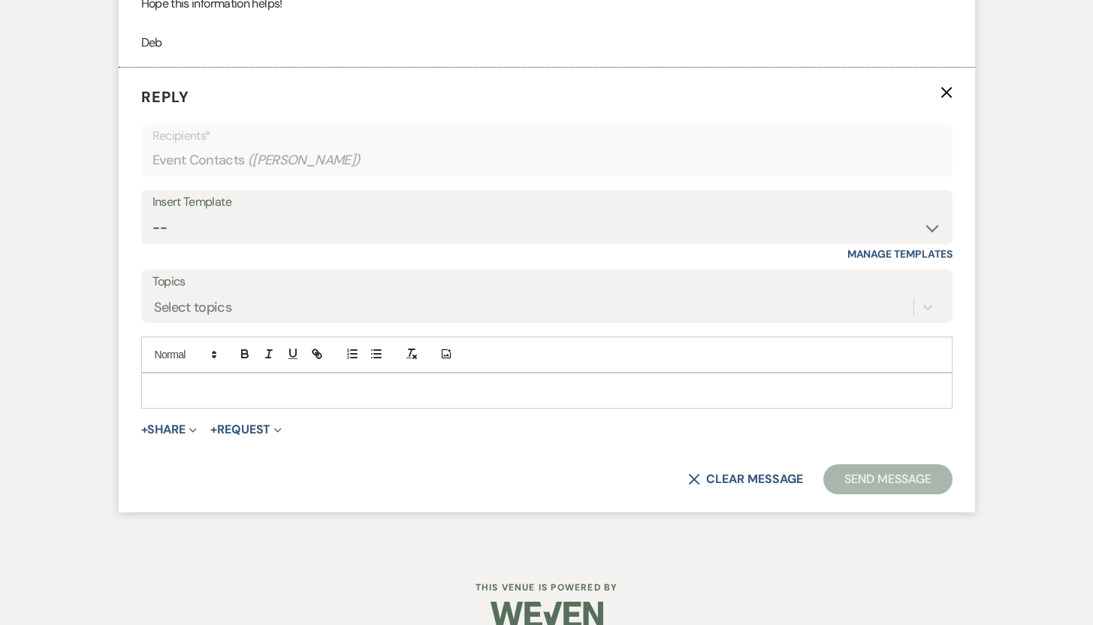
click at [631, 382] on p at bounding box center [546, 390] width 787 height 17
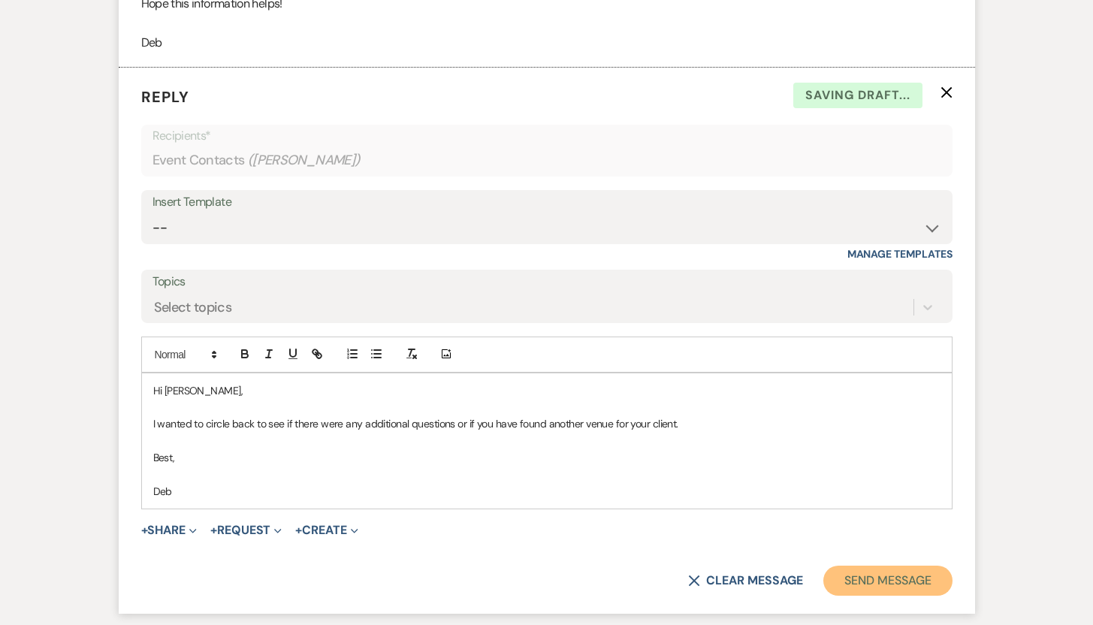
click at [864, 566] on button "Send Message" at bounding box center [887, 581] width 128 height 30
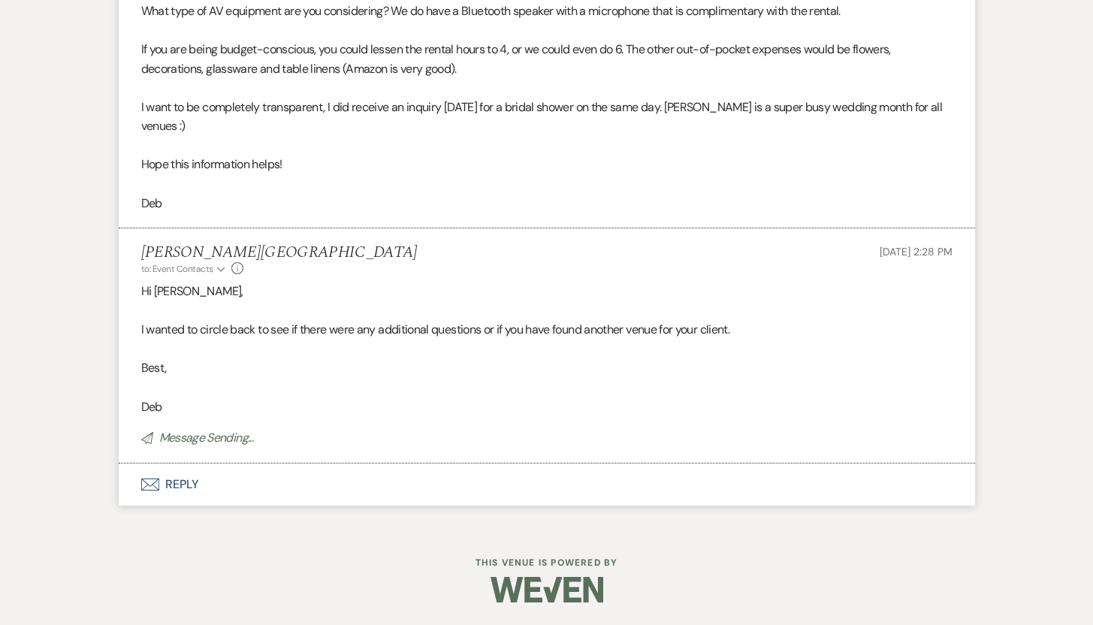
scroll to position [2763, 0]
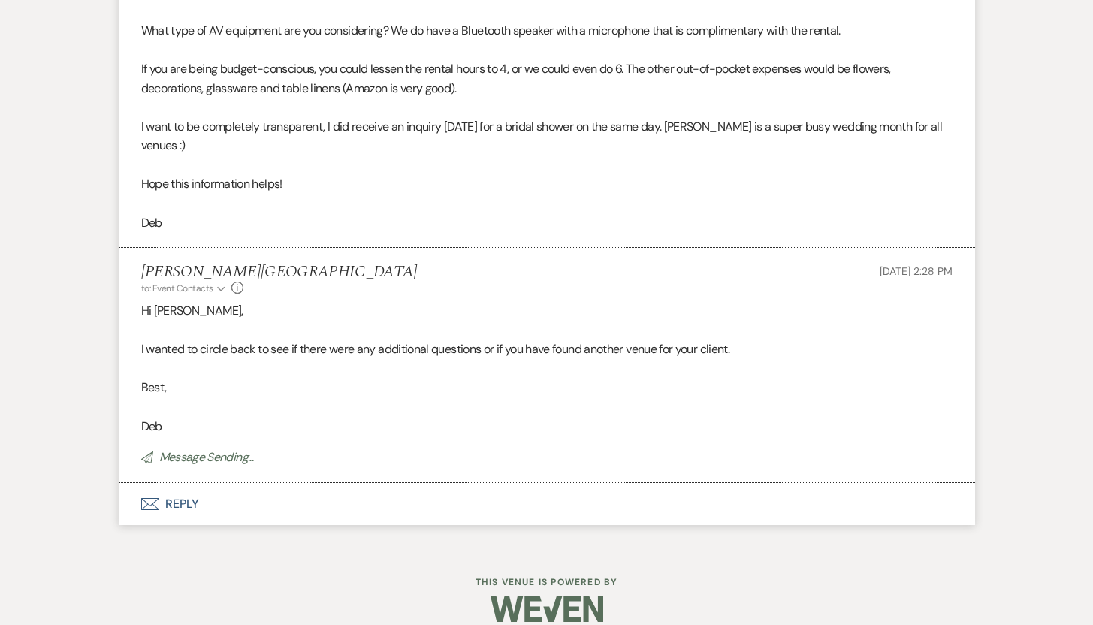
scroll to position [2401, 0]
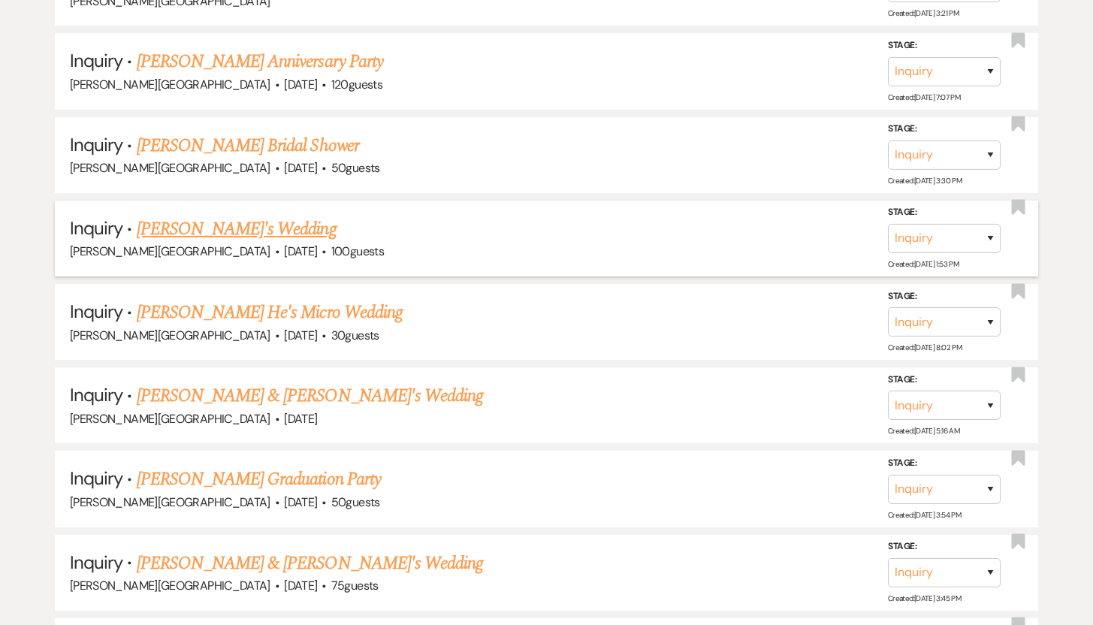
click at [188, 216] on link "Michele's Wedding" at bounding box center [237, 229] width 200 height 27
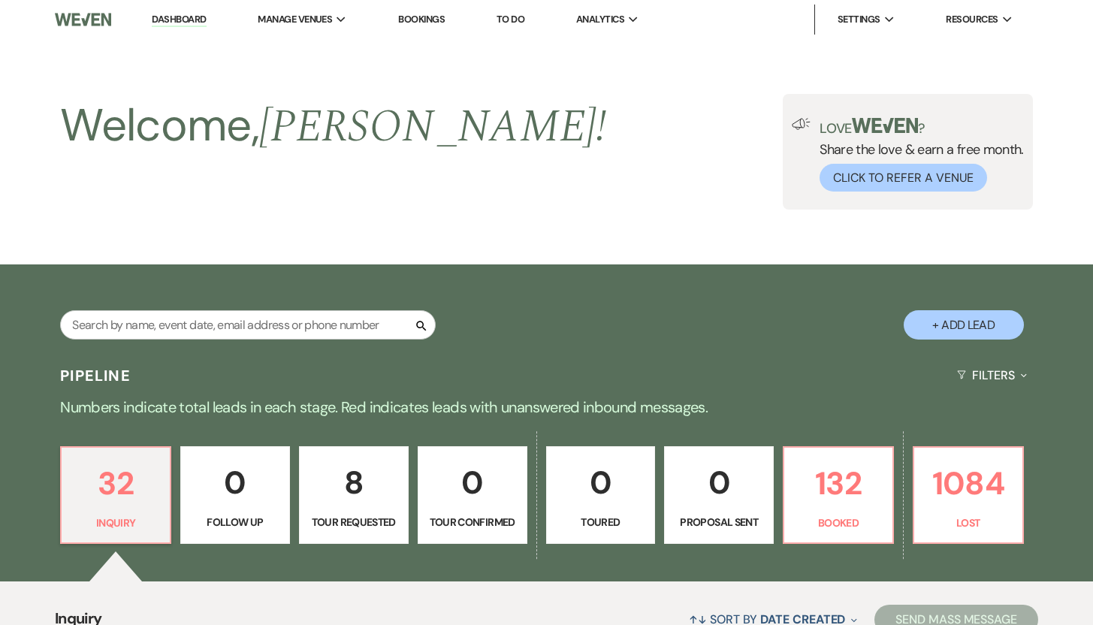
select select "5"
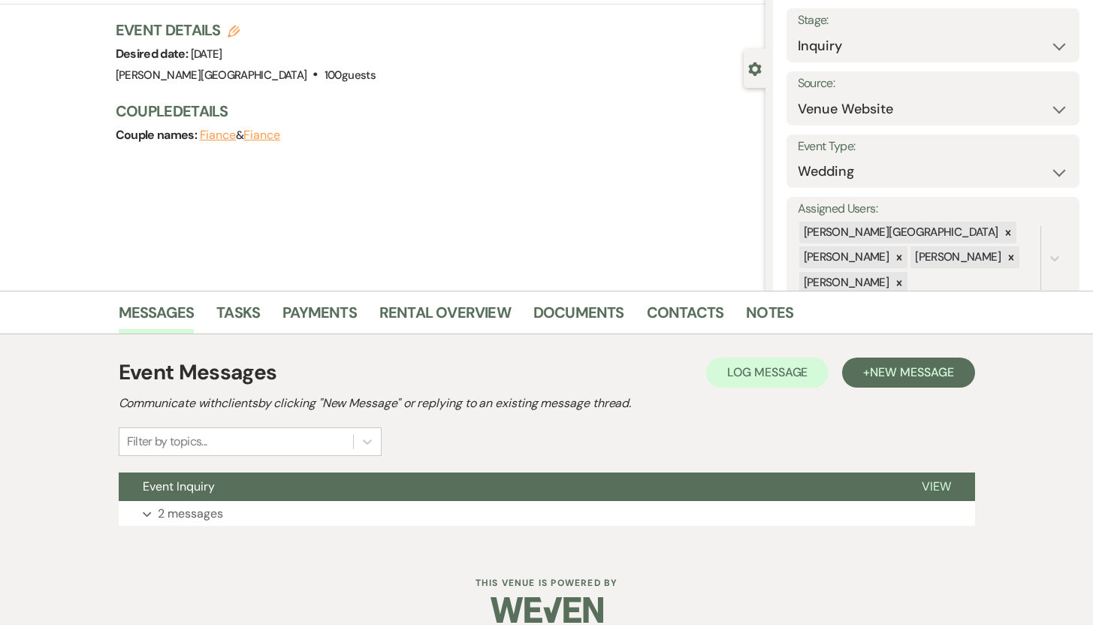
scroll to position [107, 0]
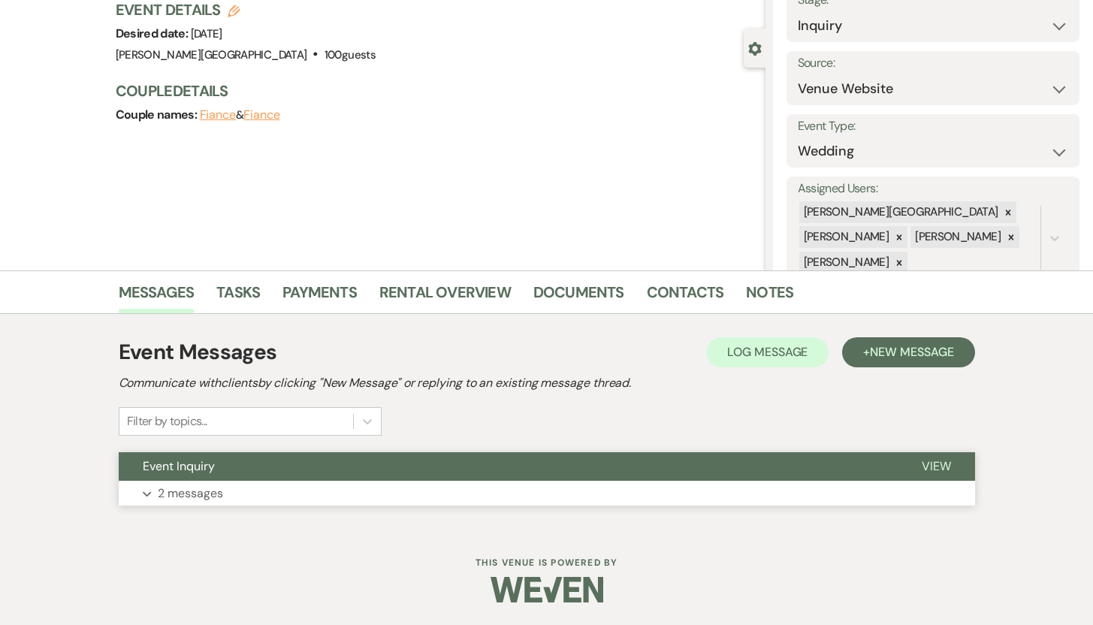
click at [198, 494] on p "2 messages" at bounding box center [190, 494] width 65 height 20
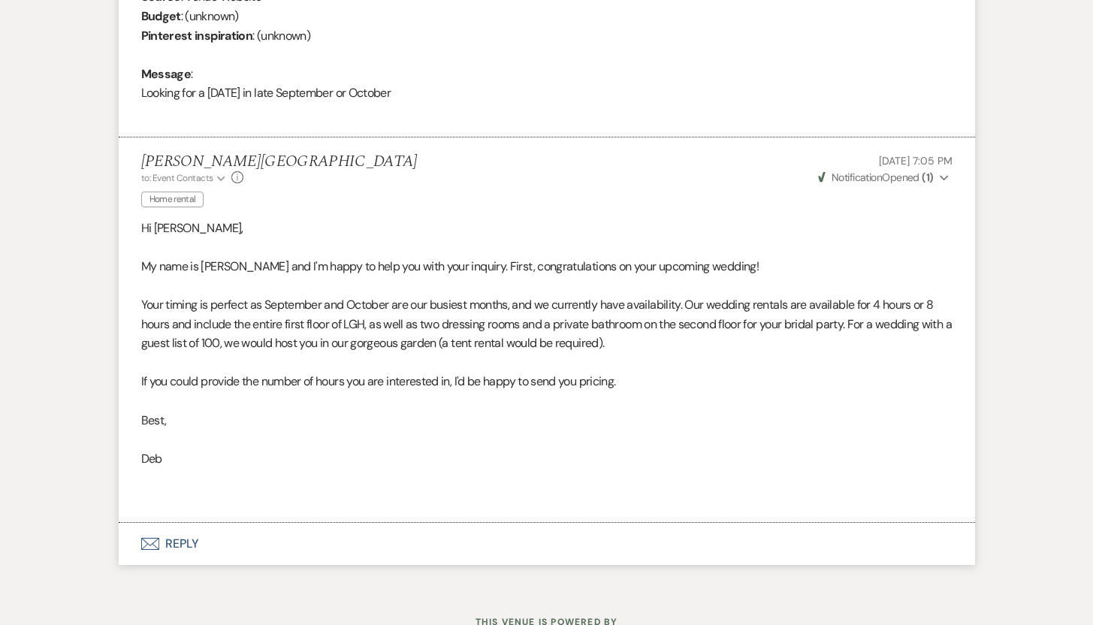
scroll to position [768, 0]
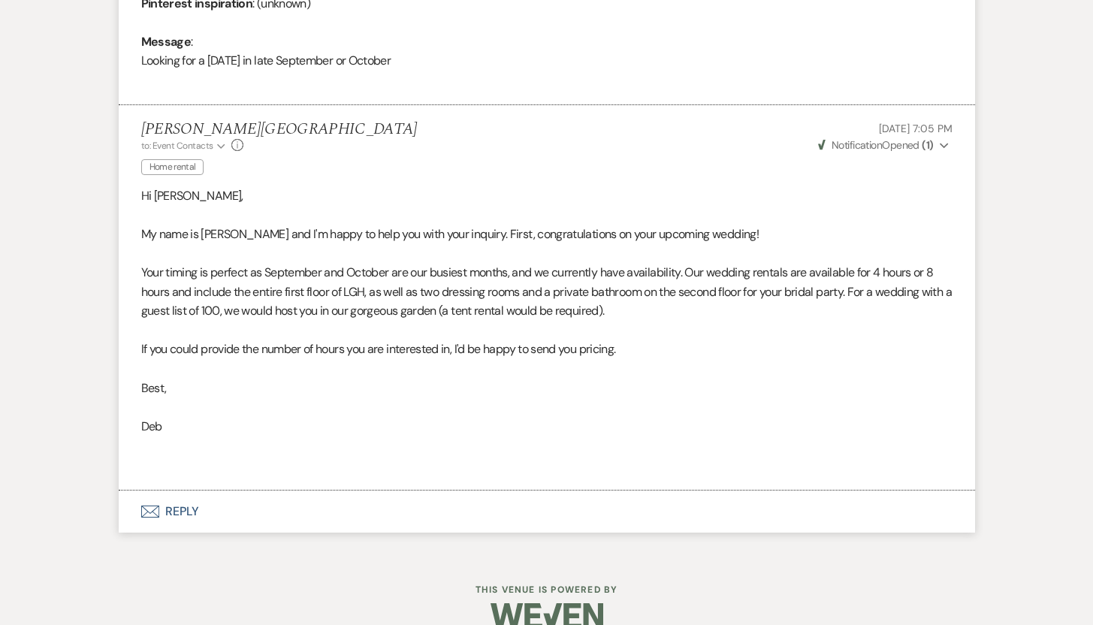
click at [184, 510] on button "Envelope Reply" at bounding box center [547, 512] width 856 height 42
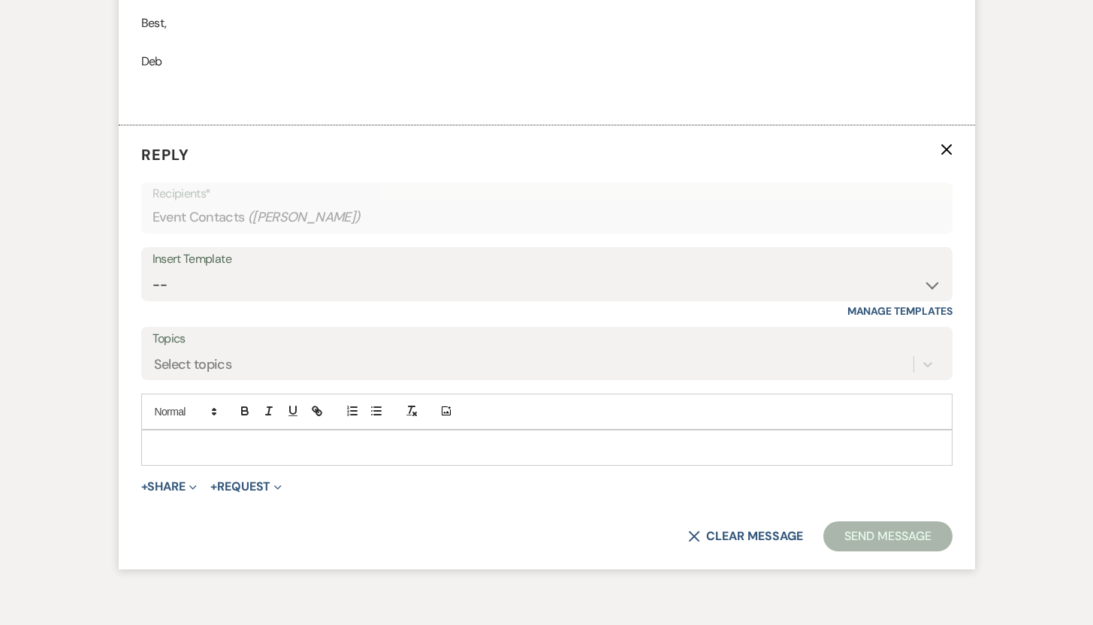
scroll to position [1135, 0]
click at [587, 440] on p at bounding box center [546, 445] width 787 height 17
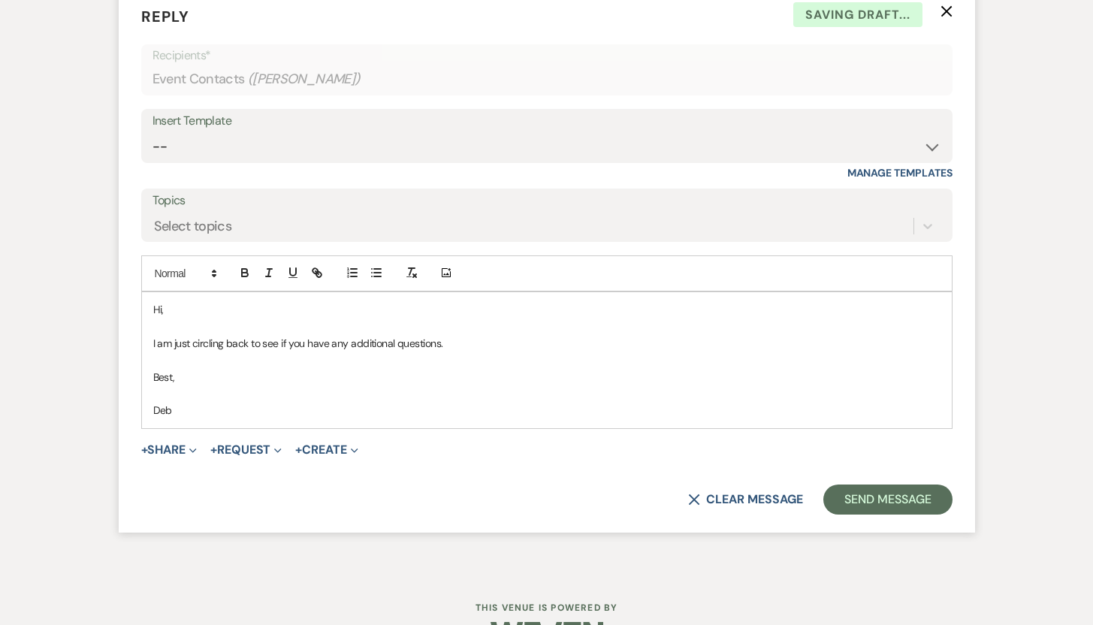
scroll to position [1298, 0]
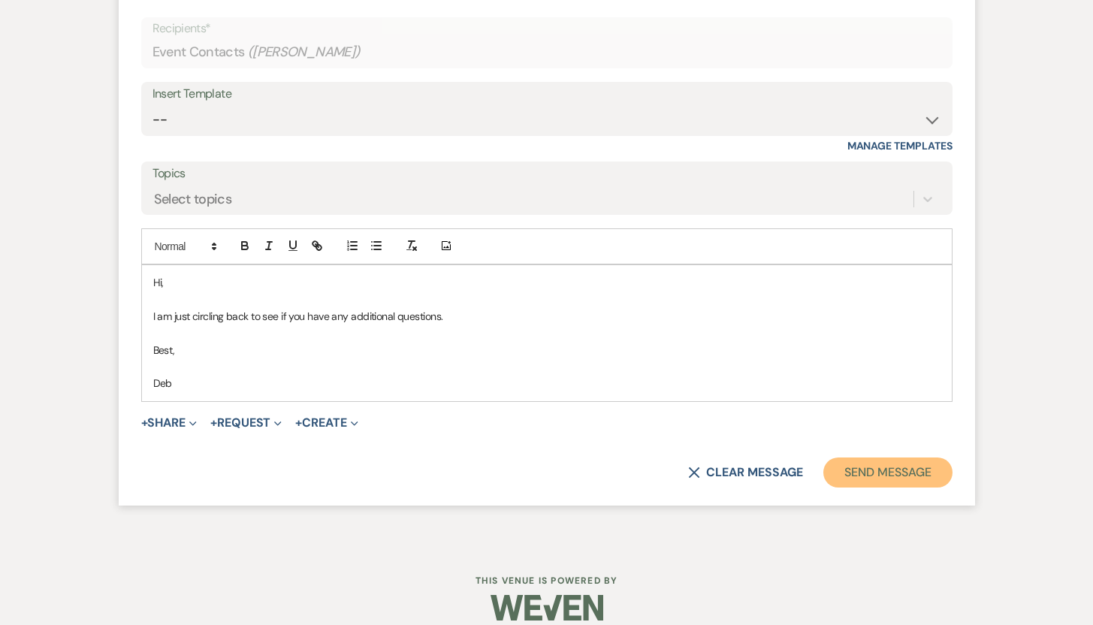
click at [890, 472] on button "Send Message" at bounding box center [887, 472] width 128 height 30
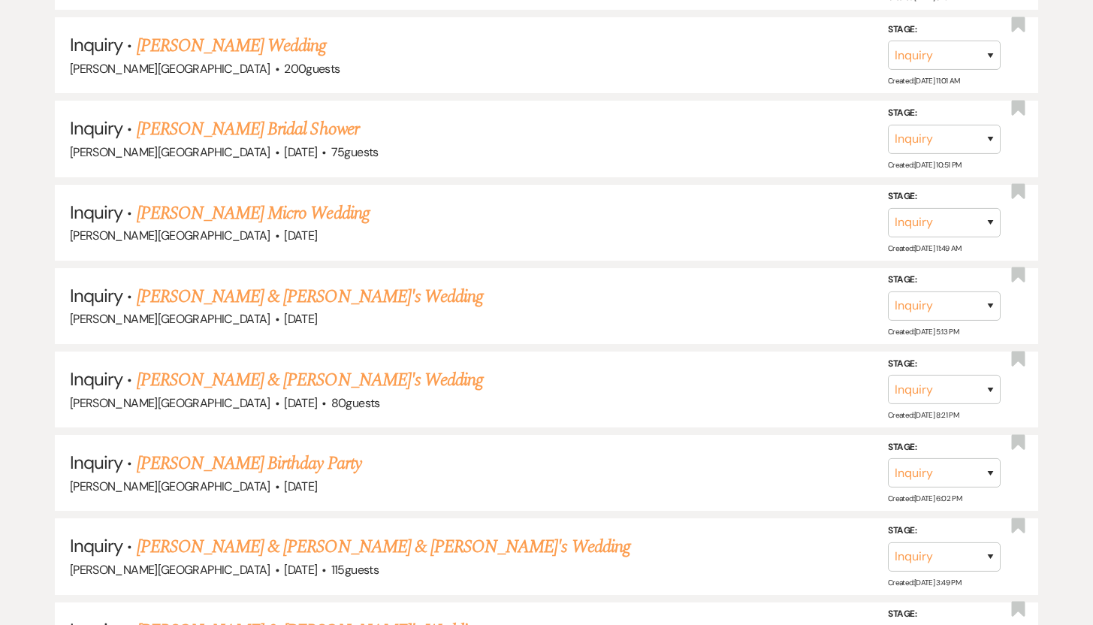
scroll to position [2401, 0]
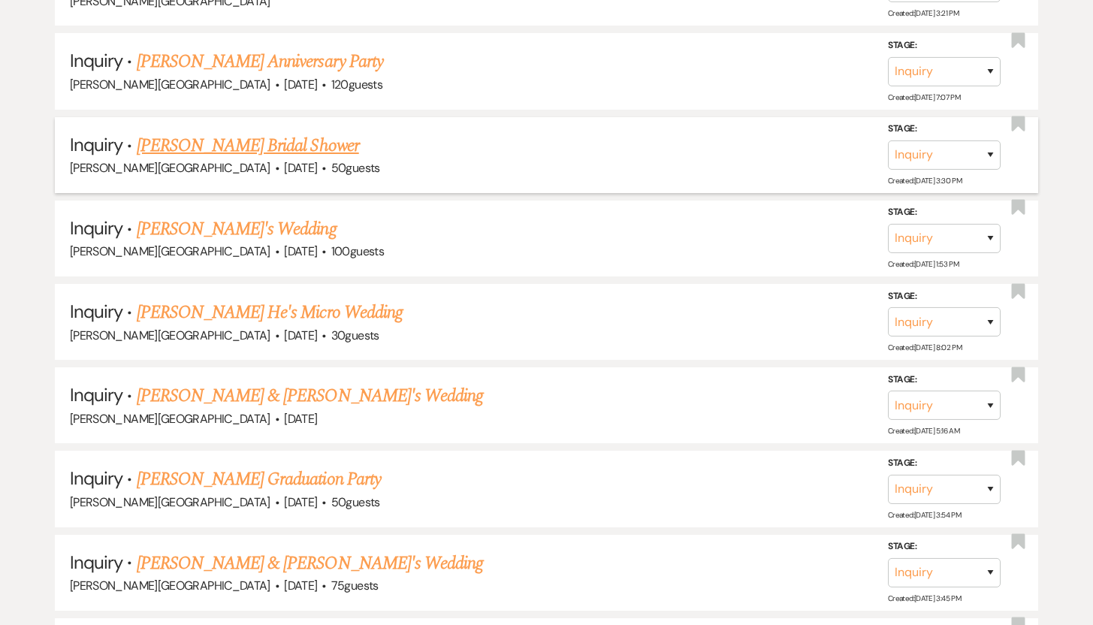
click at [181, 132] on link "Sarah Potter's Bridal Shower" at bounding box center [248, 145] width 222 height 27
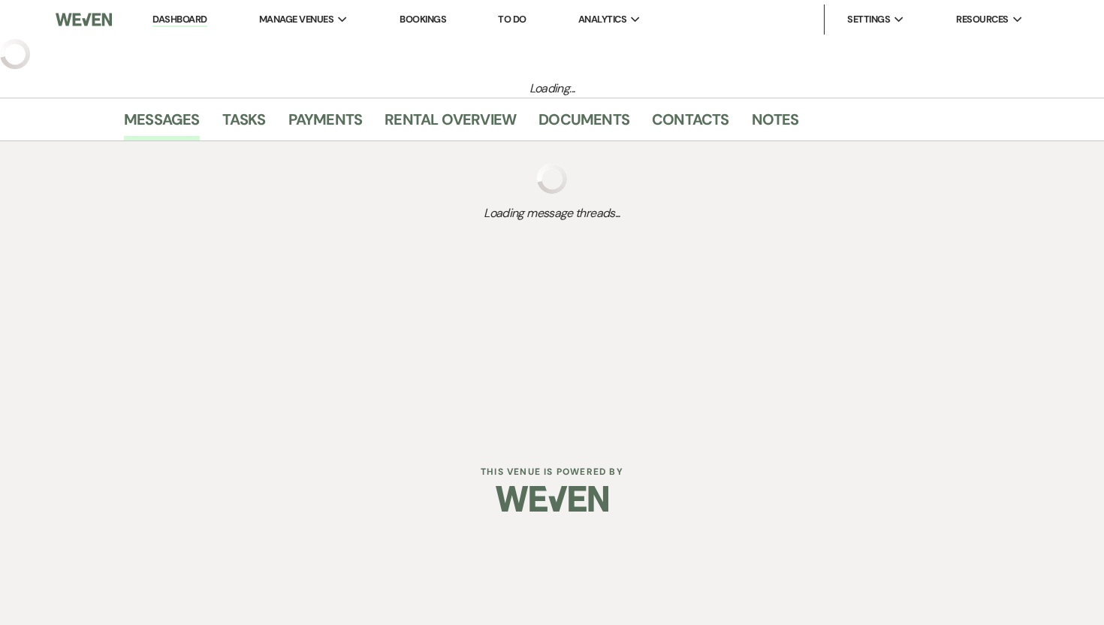
select select "5"
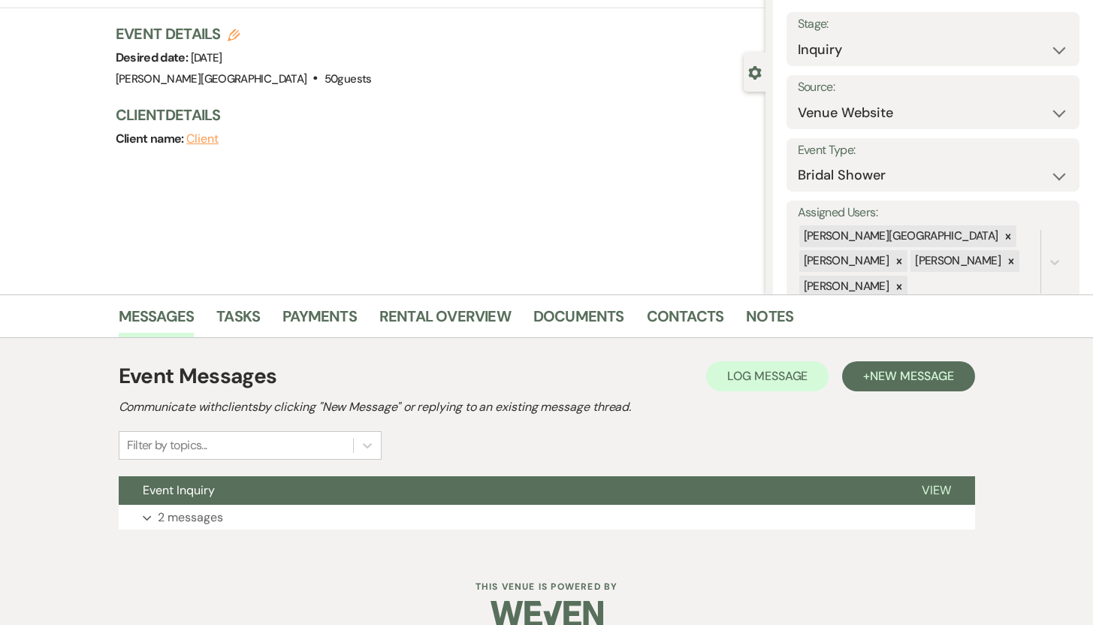
scroll to position [107, 0]
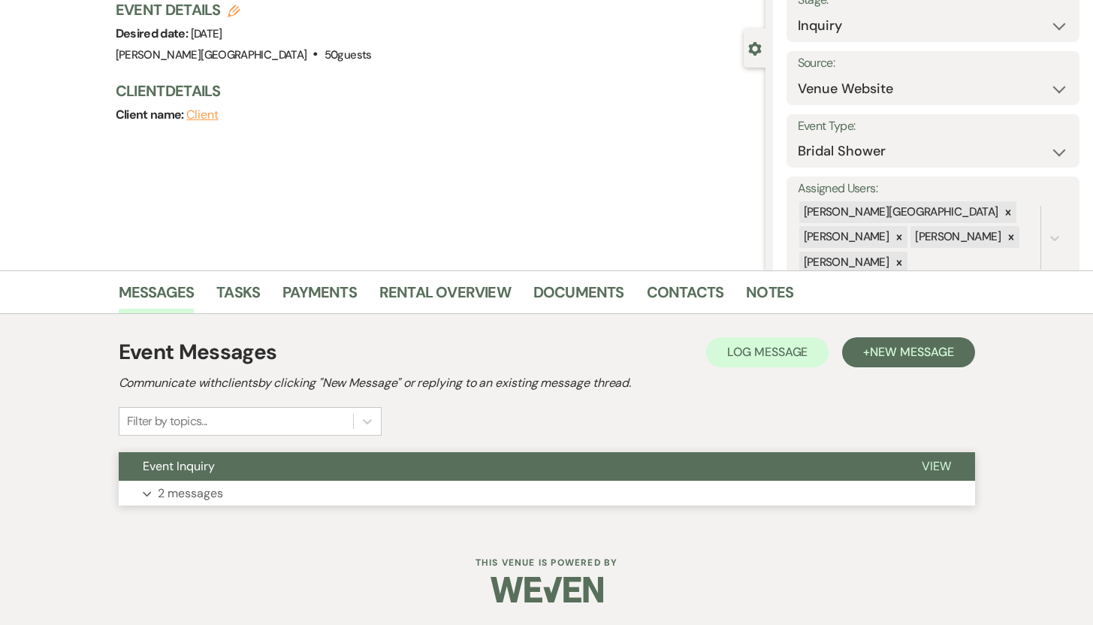
click at [189, 492] on p "2 messages" at bounding box center [190, 494] width 65 height 20
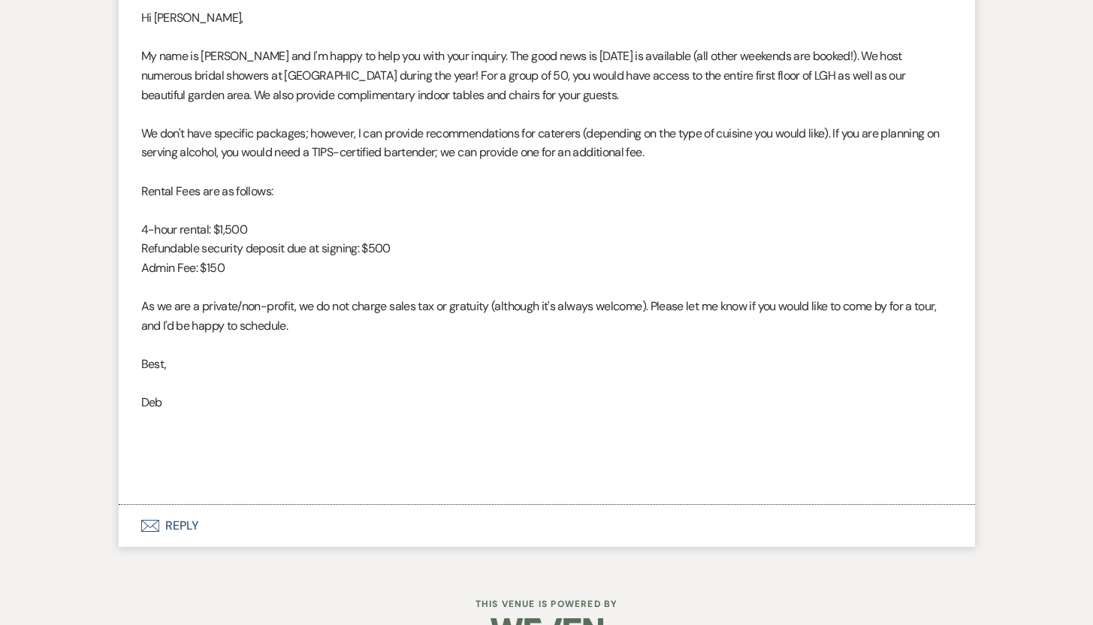
scroll to position [1006, 0]
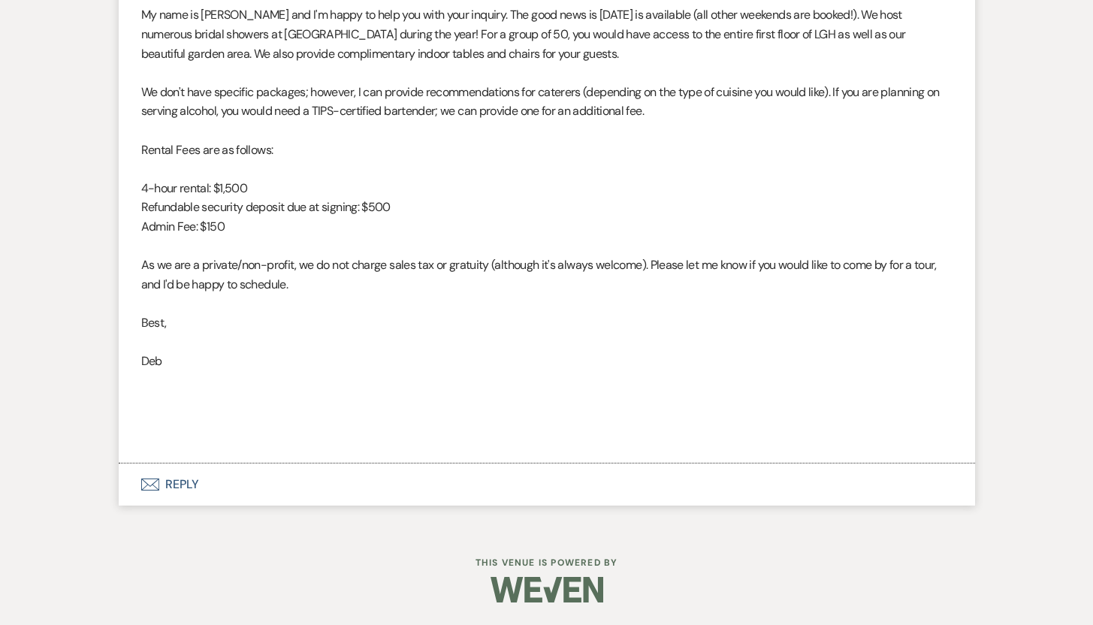
click at [186, 476] on button "Envelope Reply" at bounding box center [547, 484] width 856 height 42
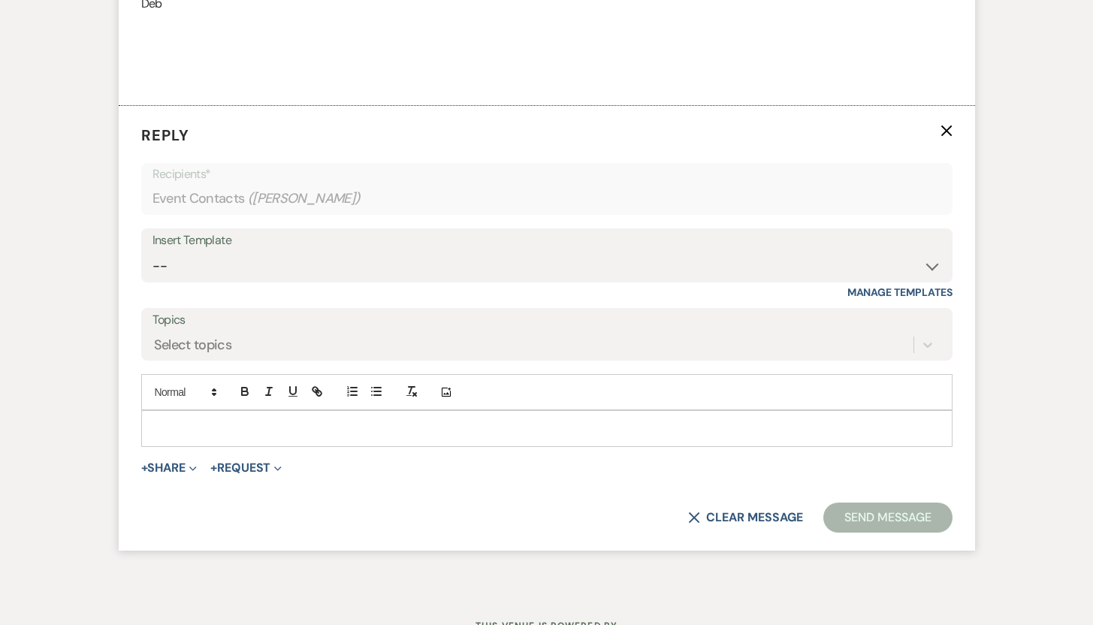
scroll to position [1366, 0]
click at [454, 428] on p at bounding box center [546, 426] width 787 height 17
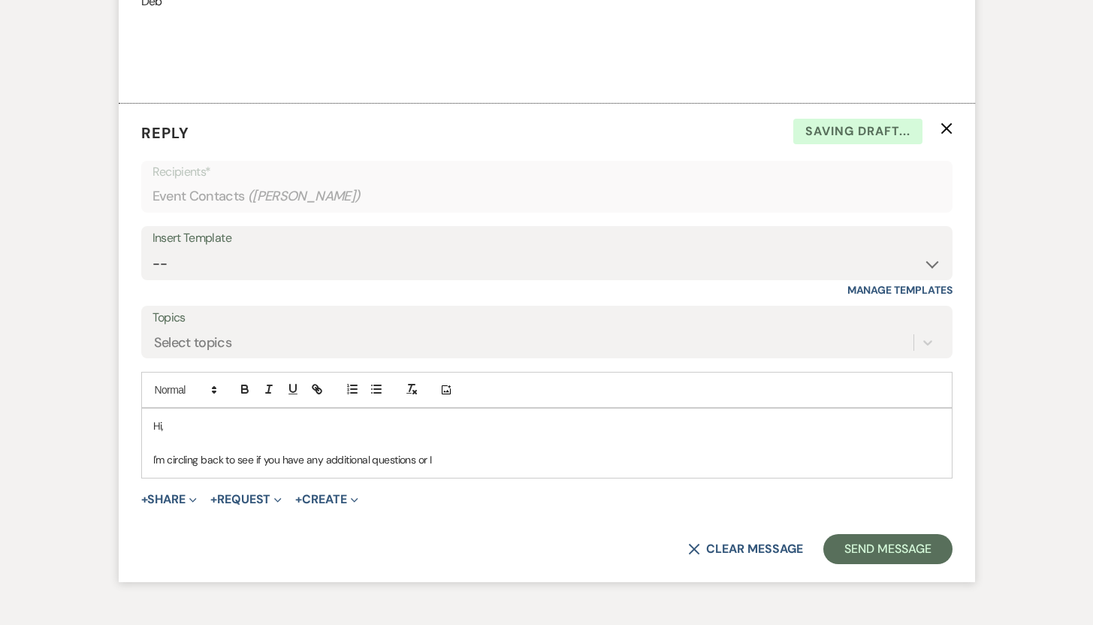
click at [435, 460] on p "I'm circling back to see if you have any additional questions or I" at bounding box center [546, 459] width 787 height 17
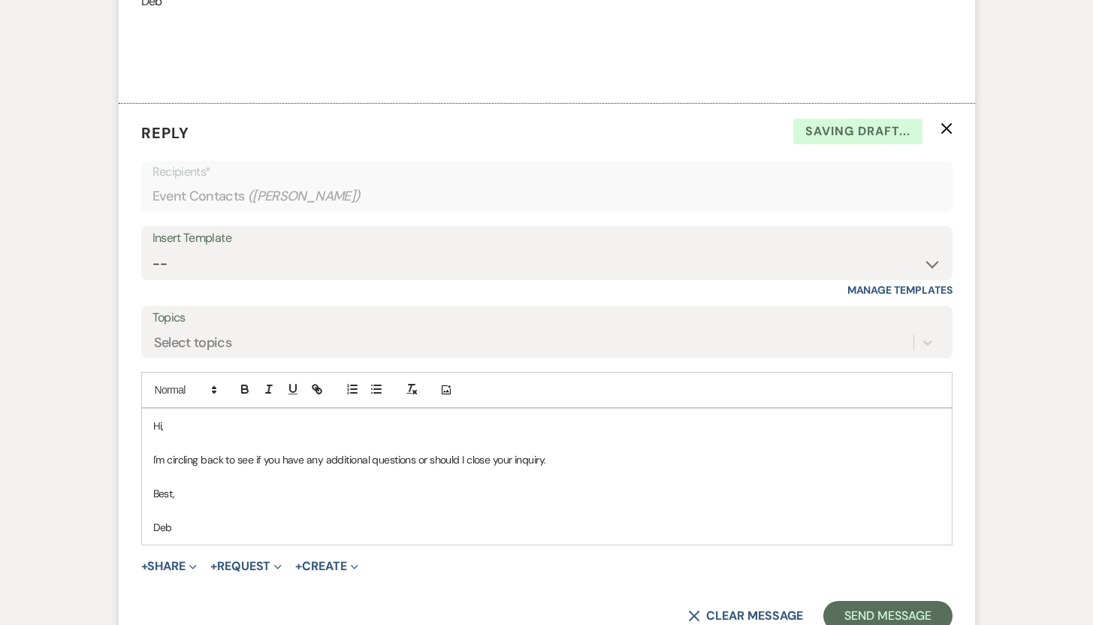
click at [439, 459] on p "I'm circling back to see if you have any additional questions or should I close…" at bounding box center [546, 459] width 787 height 17
click at [848, 612] on button "Send Message" at bounding box center [887, 616] width 128 height 30
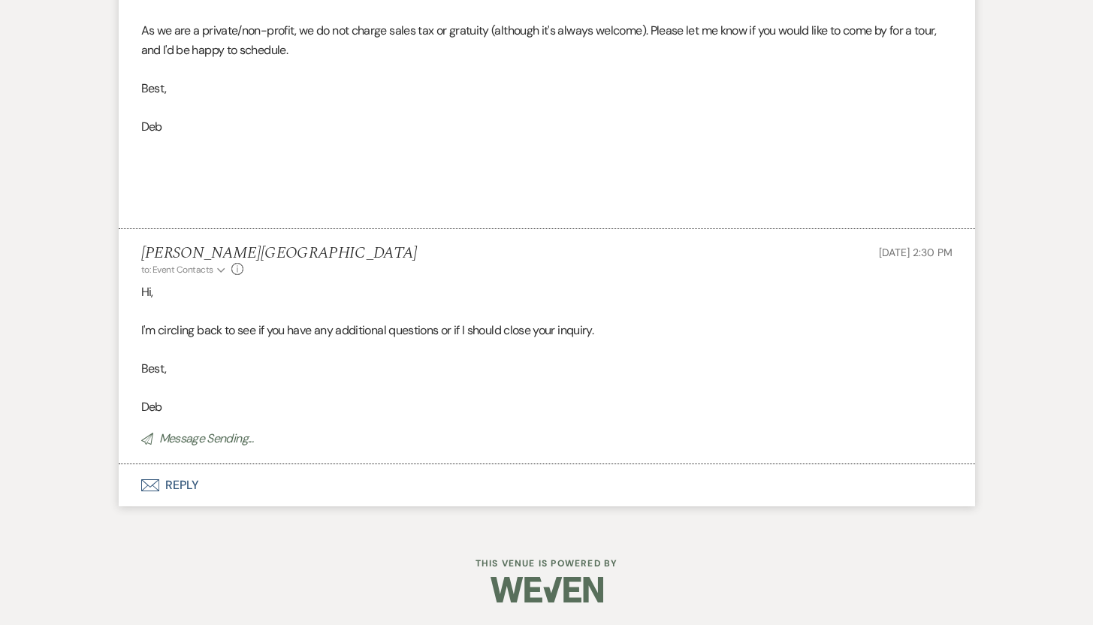
scroll to position [1240, 0]
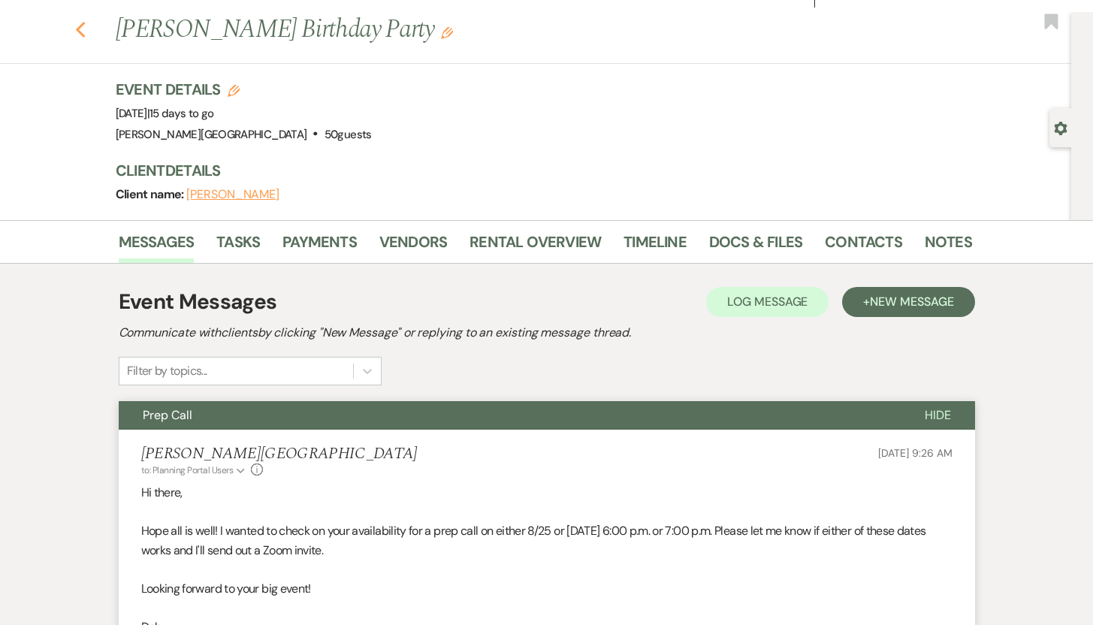
click at [85, 32] on use "button" at bounding box center [80, 30] width 10 height 17
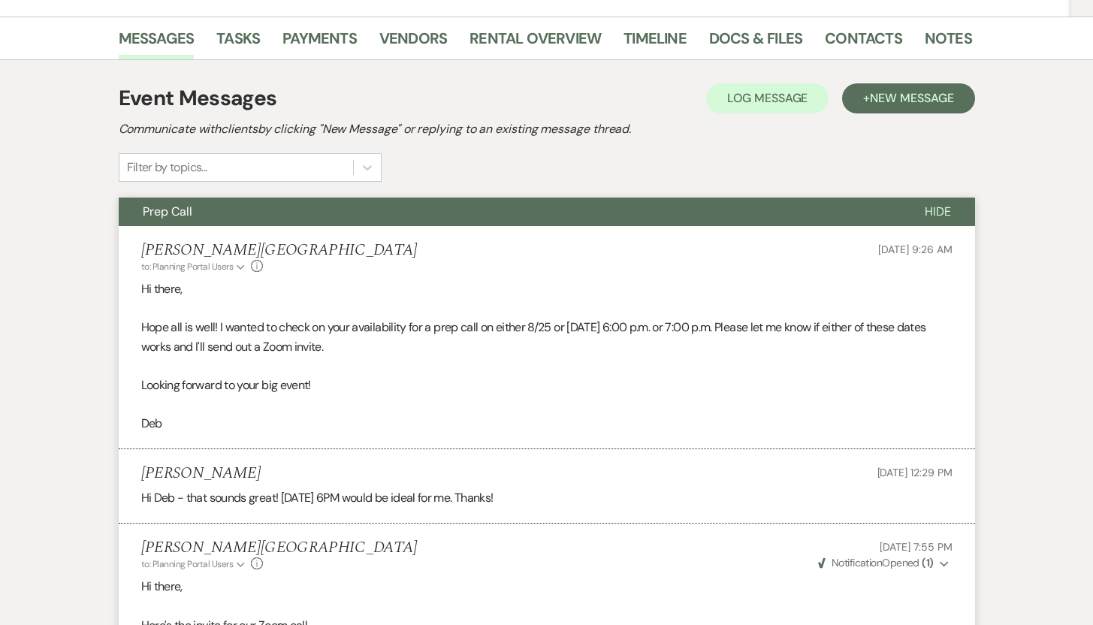
select select "8"
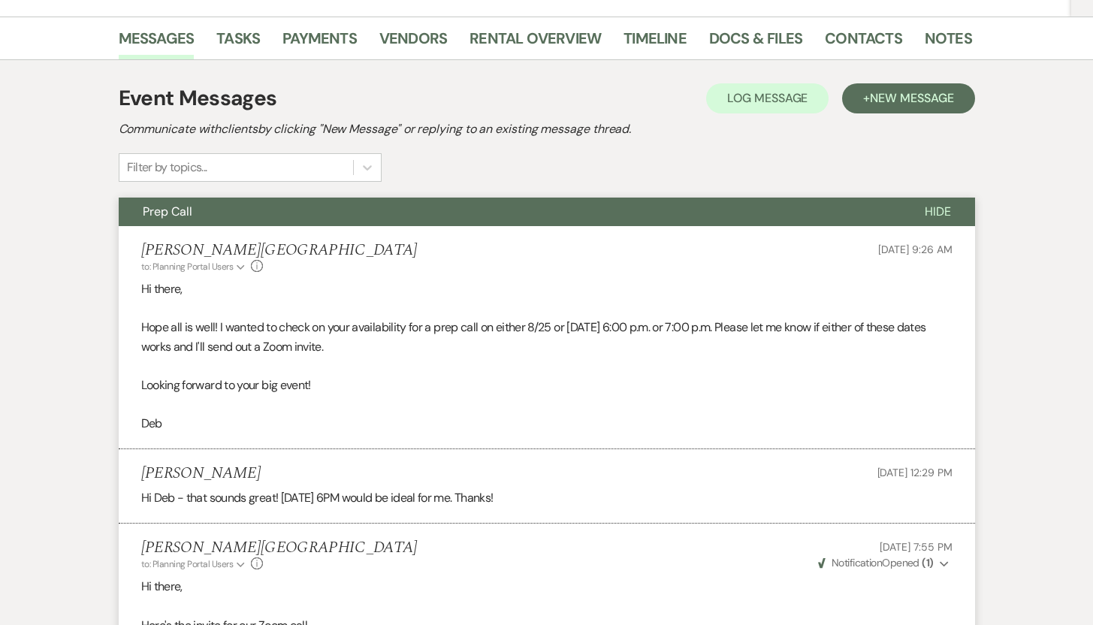
select select "8"
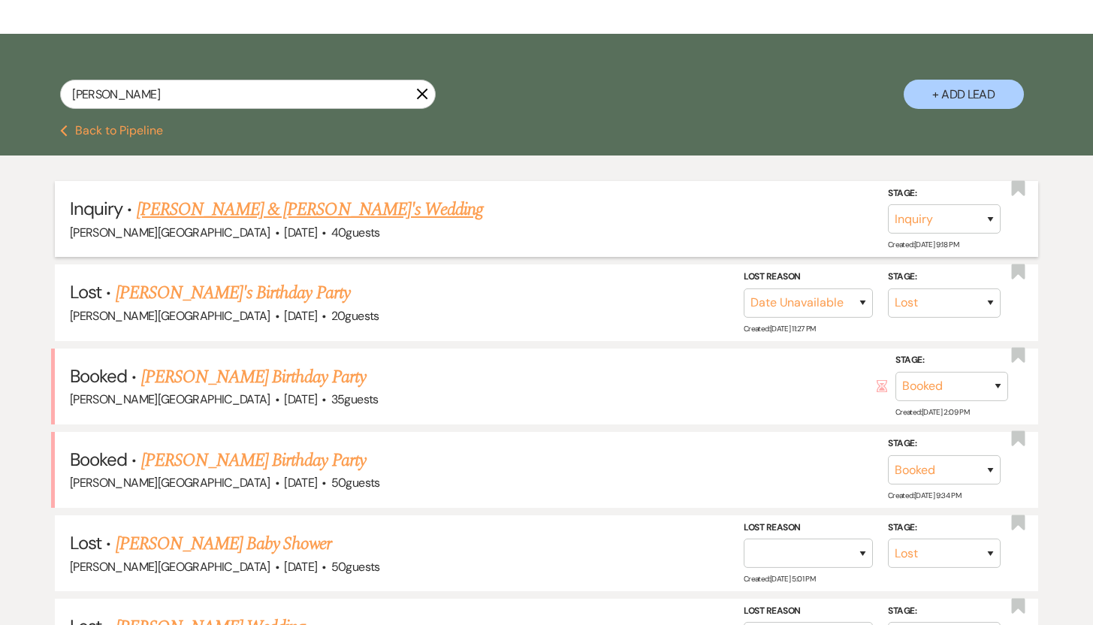
click at [251, 210] on link "Amine Elmeghni & Fiance's Wedding" at bounding box center [310, 209] width 347 height 27
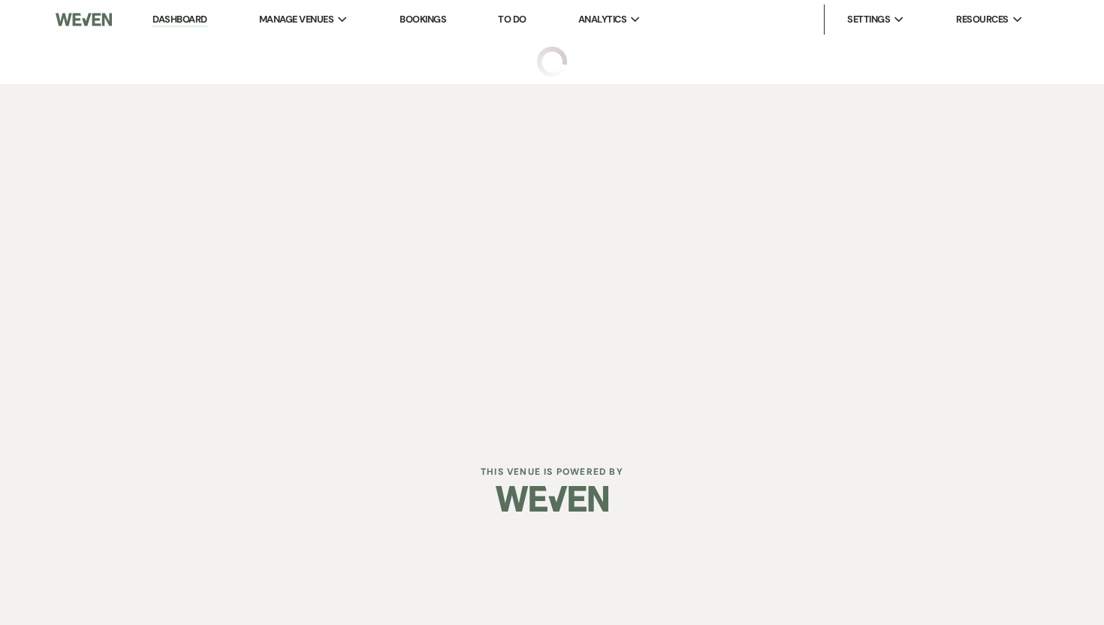
select select "1"
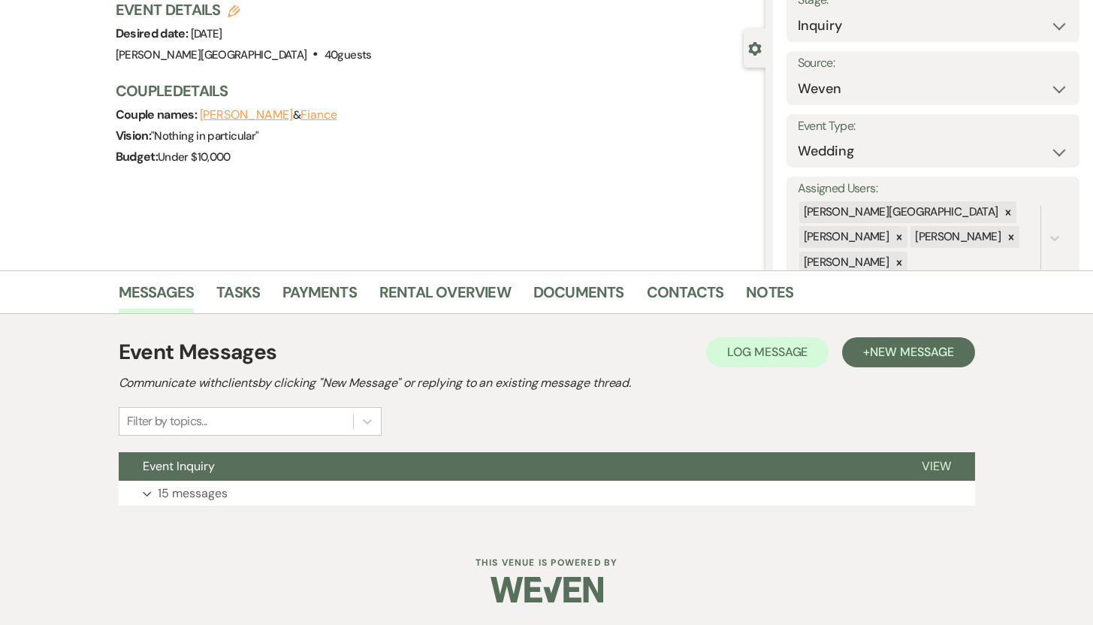
scroll to position [56, 0]
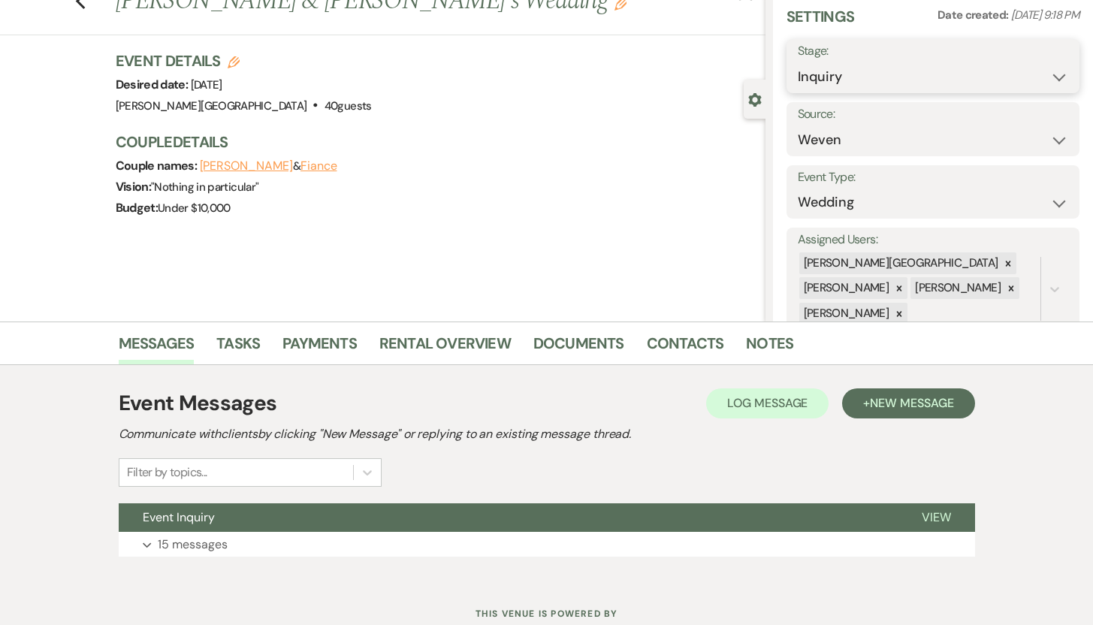
click at [1048, 79] on select "Inquiry Follow Up Tour Requested Tour Confirmed Toured Proposal Sent Booked Lost" at bounding box center [933, 76] width 271 height 29
select select "8"
click at [798, 62] on select "Inquiry Follow Up Tour Requested Tour Confirmed Toured Proposal Sent Booked Lost" at bounding box center [933, 76] width 271 height 29
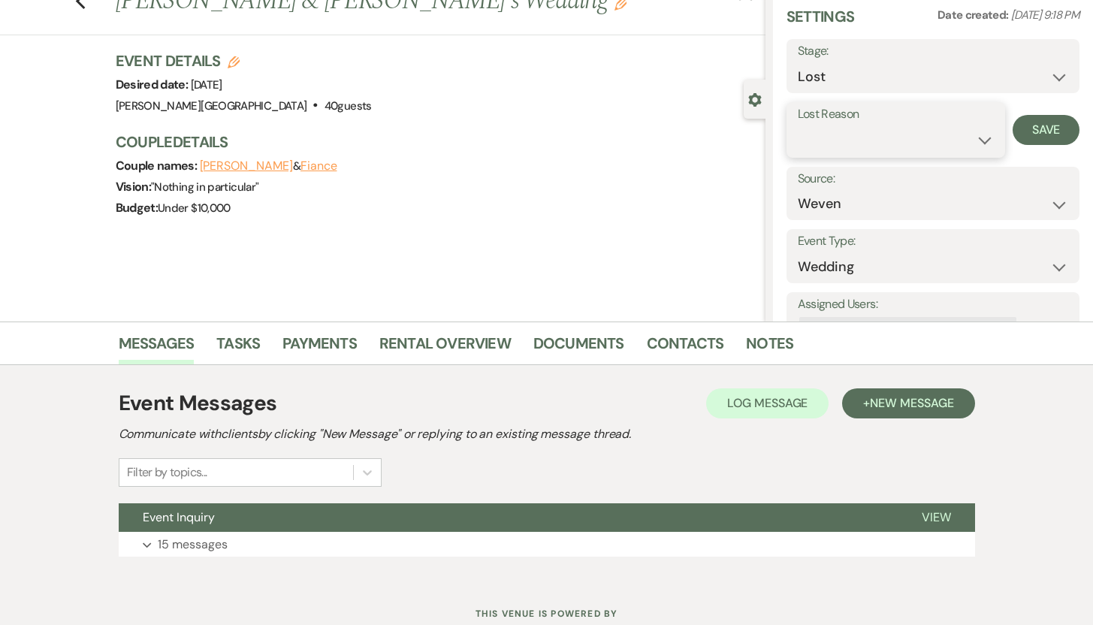
click at [976, 137] on select "Booked Elsewhere Budget Date Unavailable No Response Not a Good Match Capacity …" at bounding box center [896, 139] width 197 height 29
select select "5"
click at [798, 125] on select "Booked Elsewhere Budget Date Unavailable No Response Not a Good Match Capacity …" at bounding box center [896, 139] width 197 height 29
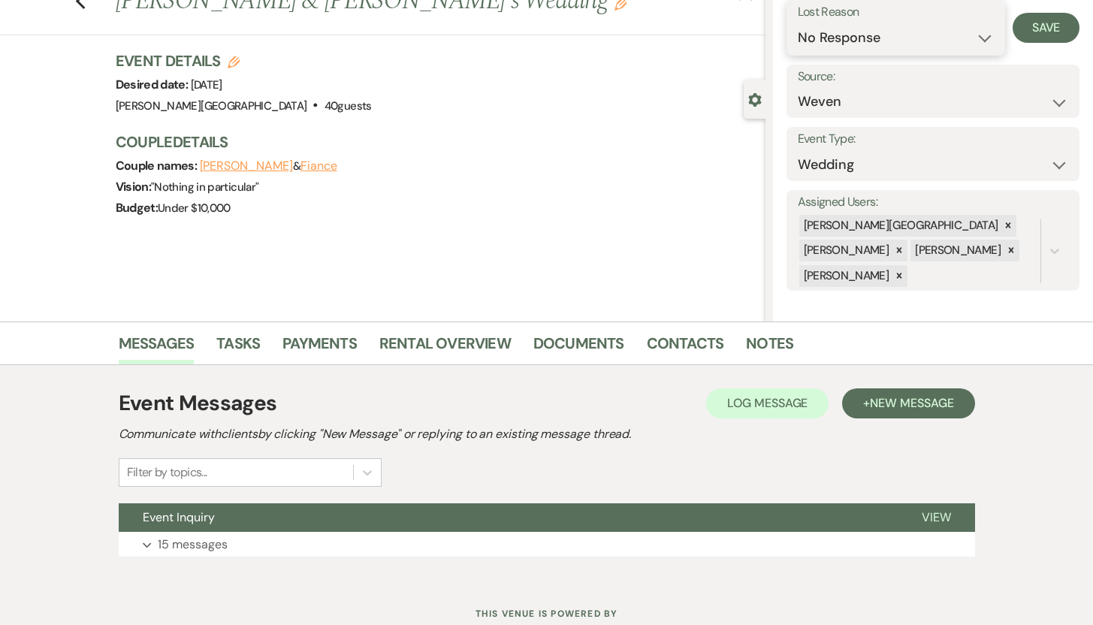
scroll to position [102, 0]
click at [1006, 225] on icon at bounding box center [1008, 225] width 5 height 5
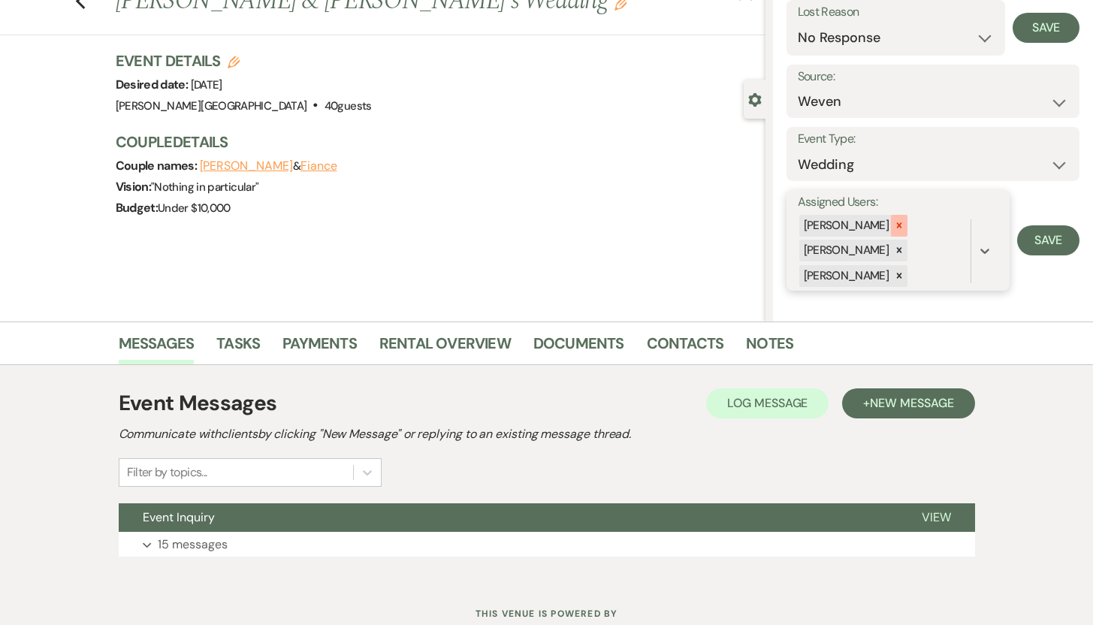
click at [897, 225] on icon at bounding box center [899, 225] width 5 height 5
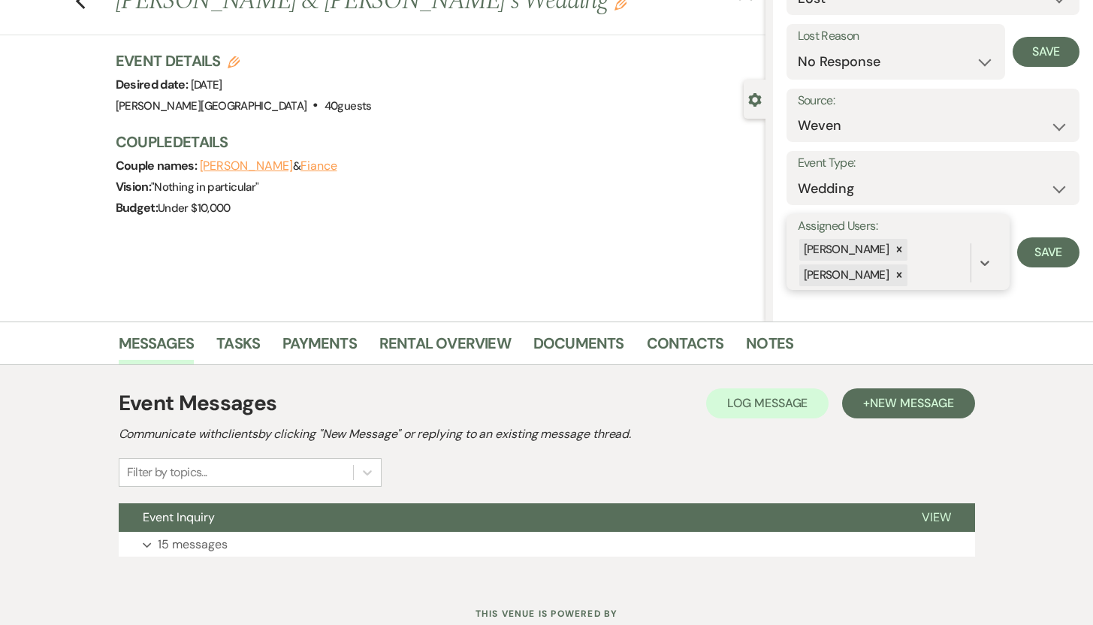
scroll to position [77, 0]
click at [1040, 252] on button "Save" at bounding box center [1048, 253] width 62 height 30
